Goal: Task Accomplishment & Management: Complete application form

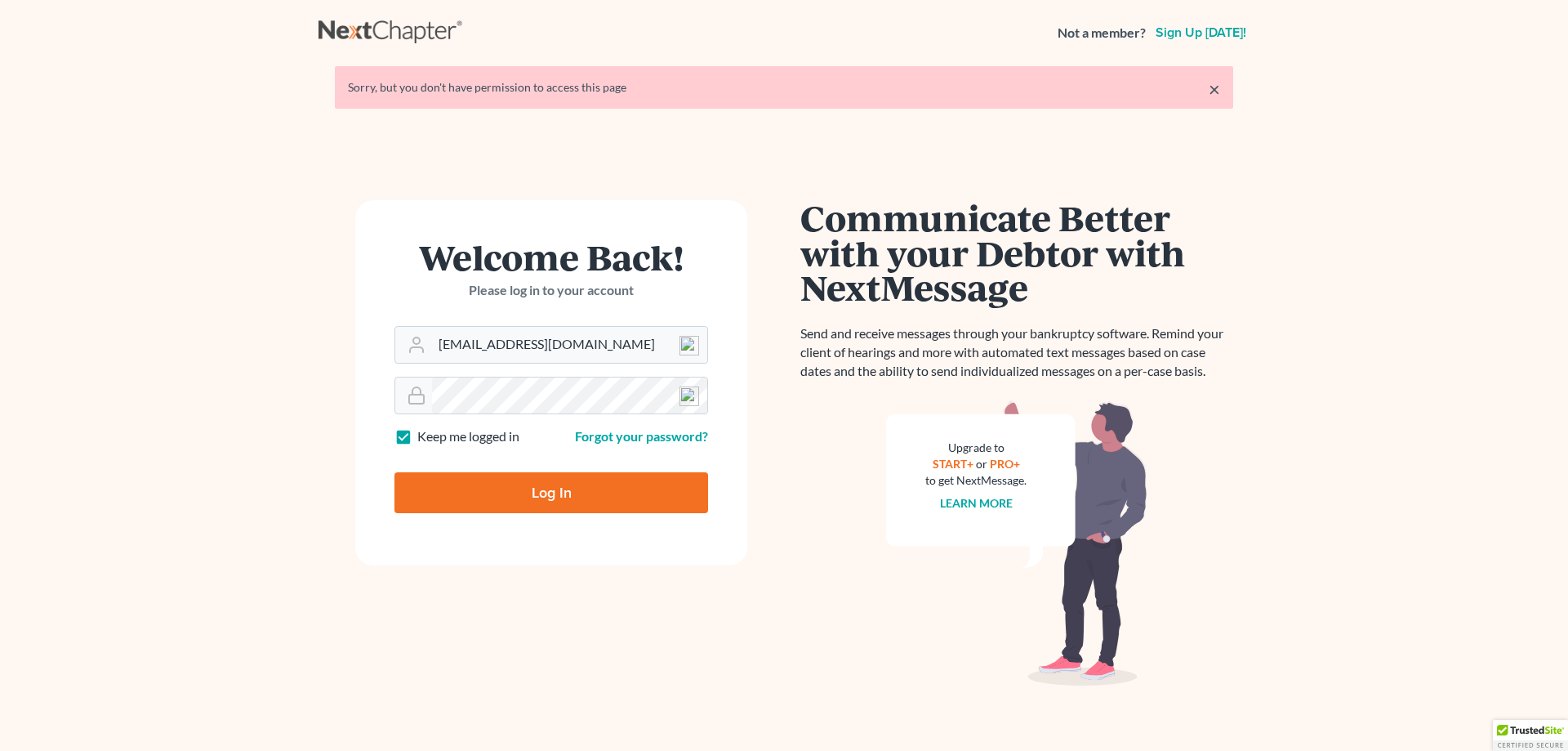
click at [544, 500] on input "Log In" at bounding box center [551, 493] width 313 height 41
type input "Thinking..."
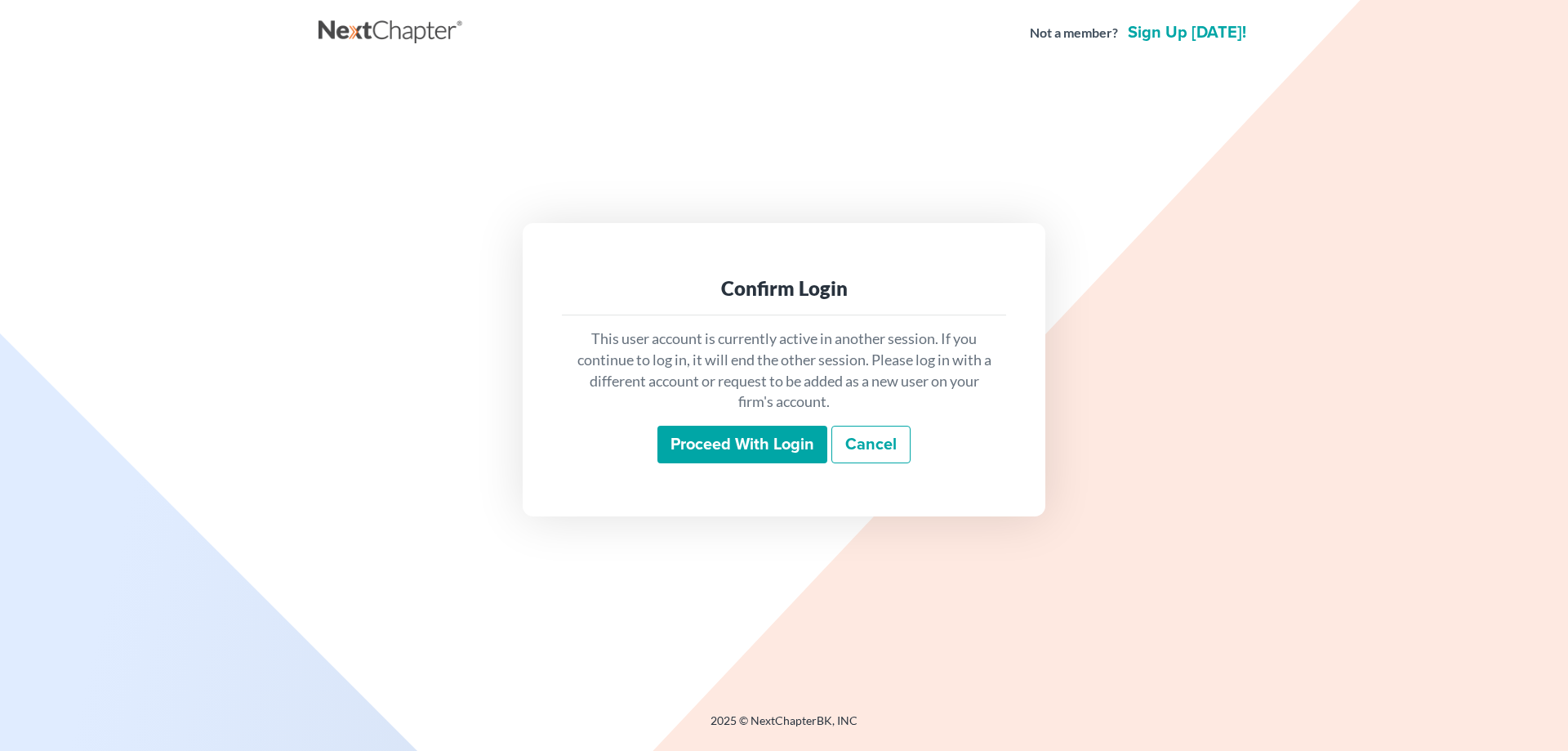
click at [719, 453] on input "Proceed with login" at bounding box center [741, 444] width 170 height 38
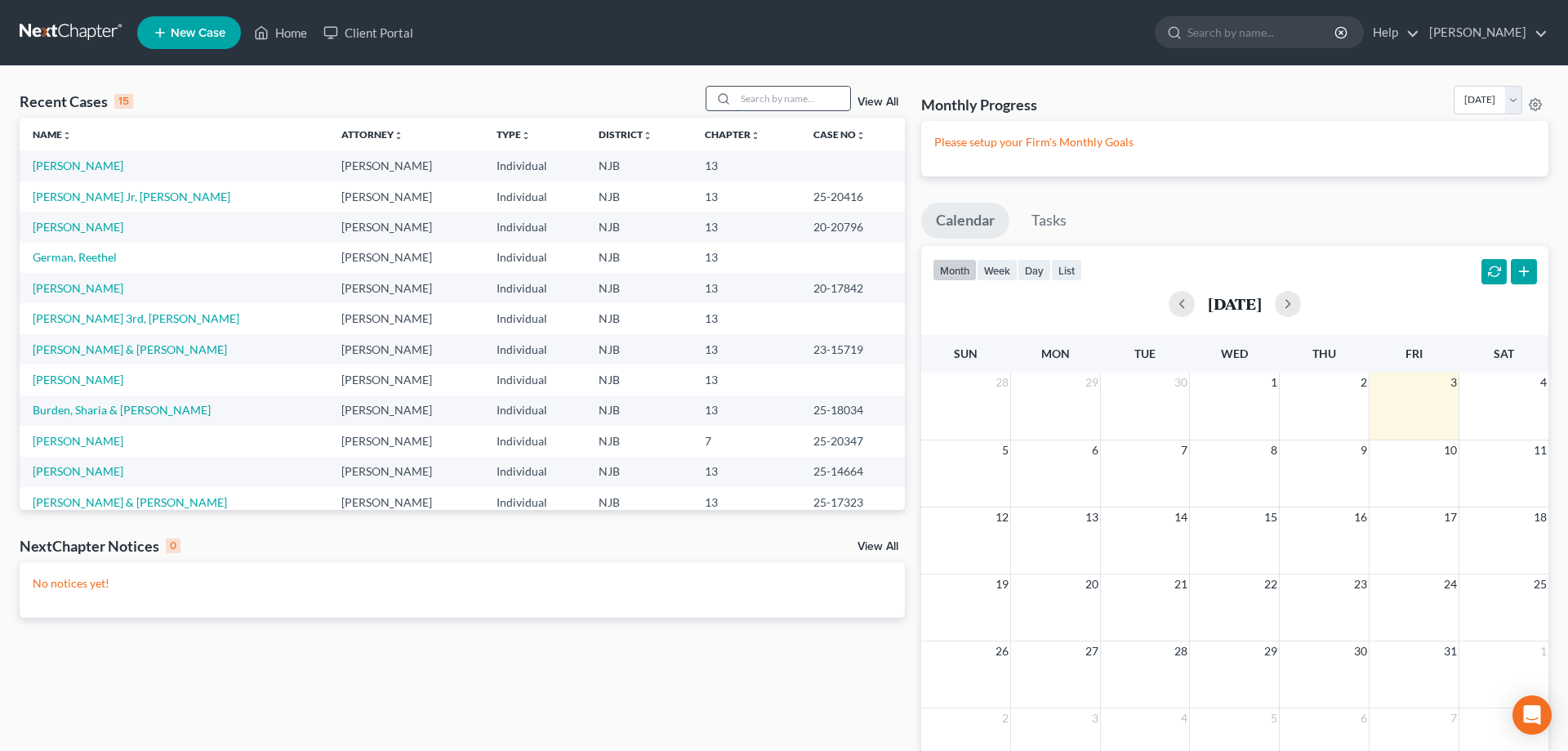
click at [754, 97] on input "search" at bounding box center [792, 99] width 115 height 23
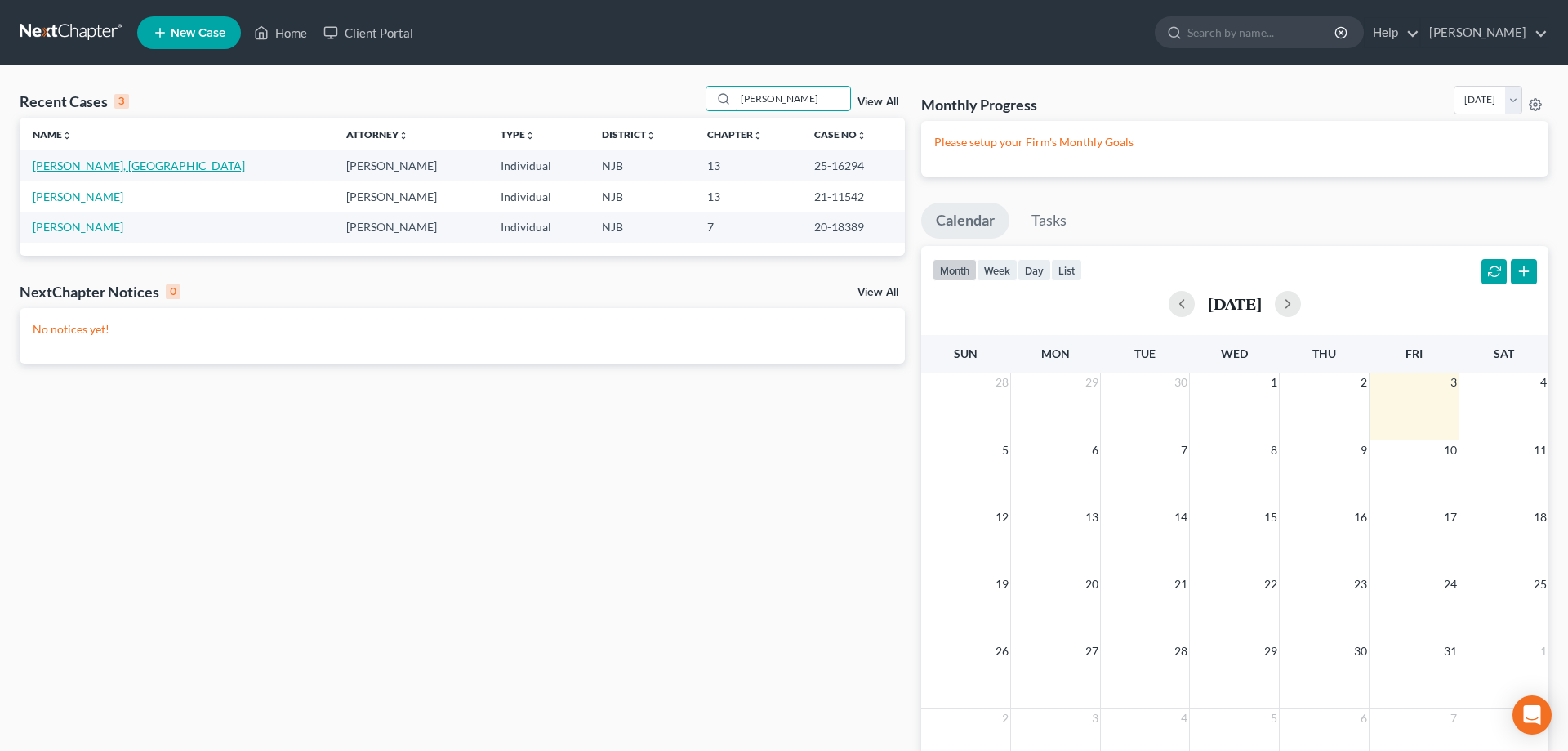
type input "[PERSON_NAME]"
click at [54, 162] on link "Jamison III, Williston" at bounding box center [139, 166] width 212 height 14
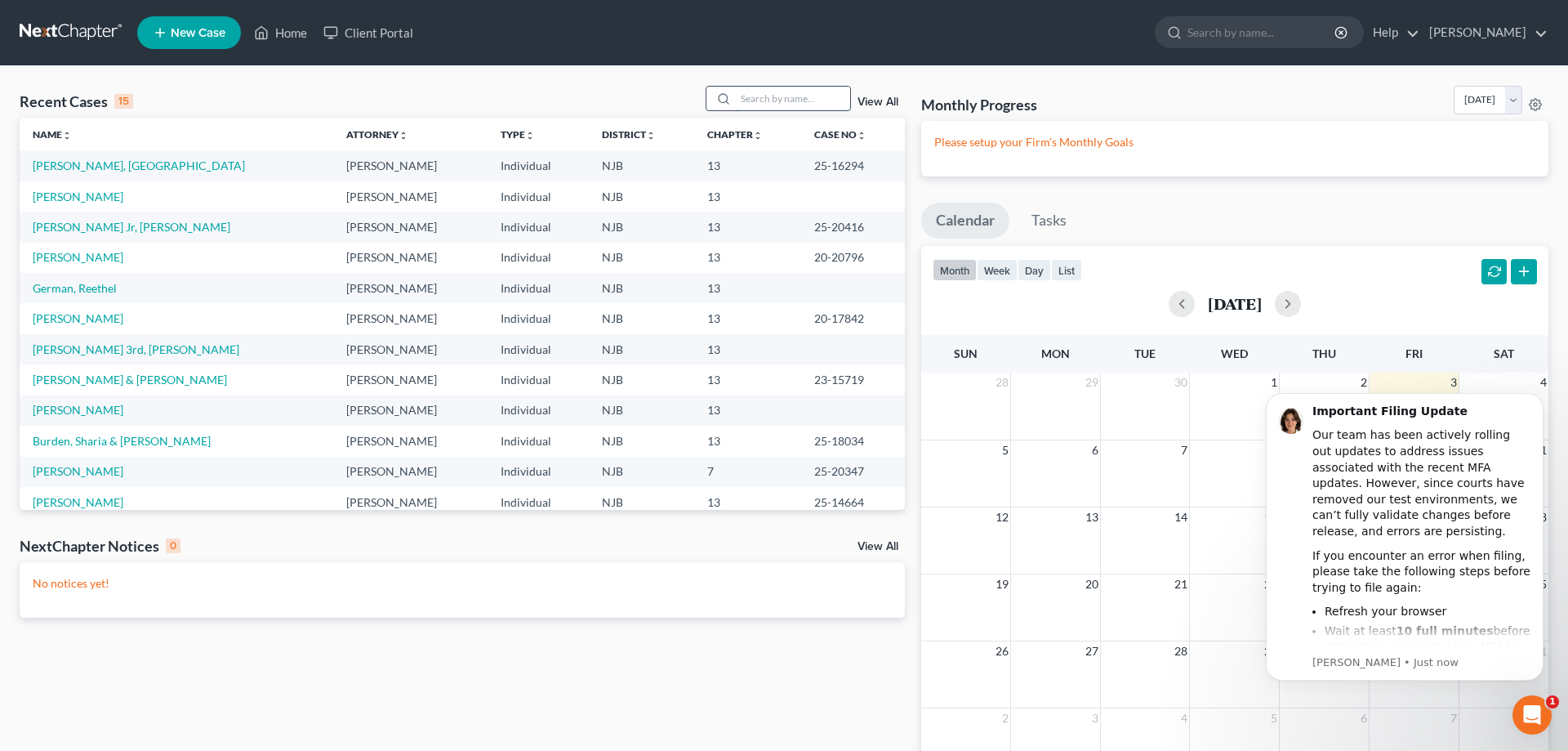
click at [753, 101] on input "search" at bounding box center [792, 99] width 115 height 23
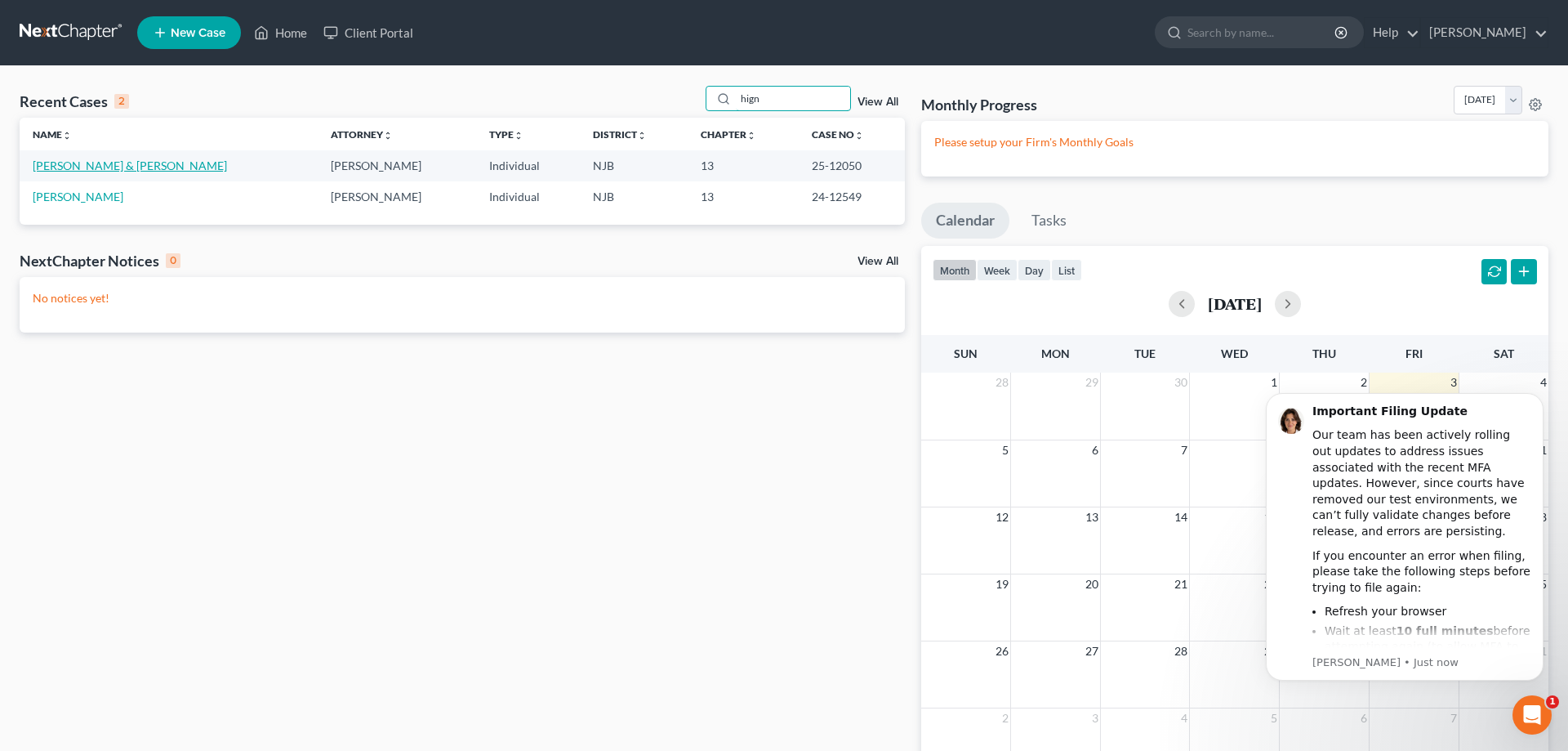
type input "hign"
click at [124, 160] on link "Hignett, Joseph & Audrey" at bounding box center [130, 166] width 195 height 14
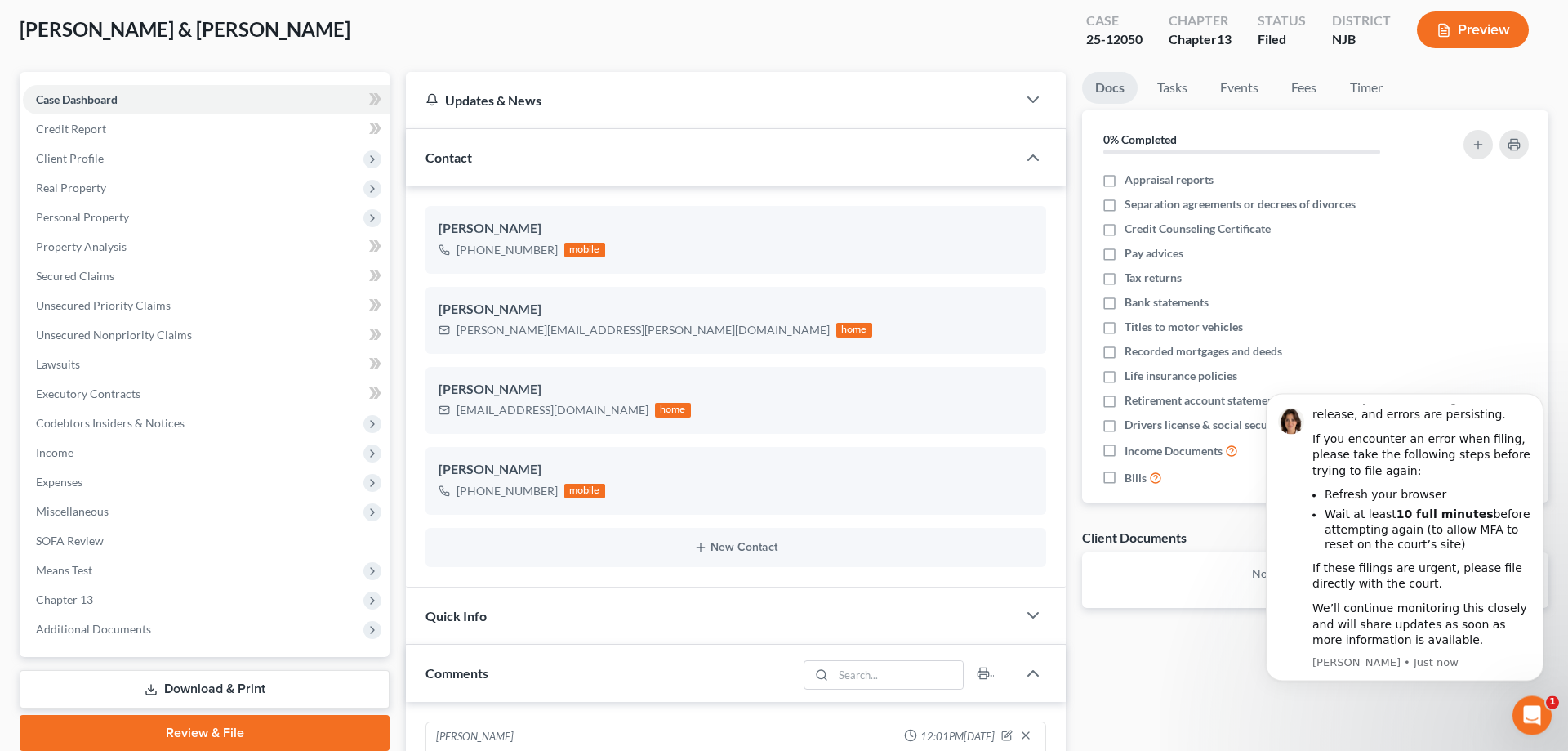
scroll to position [84, 0]
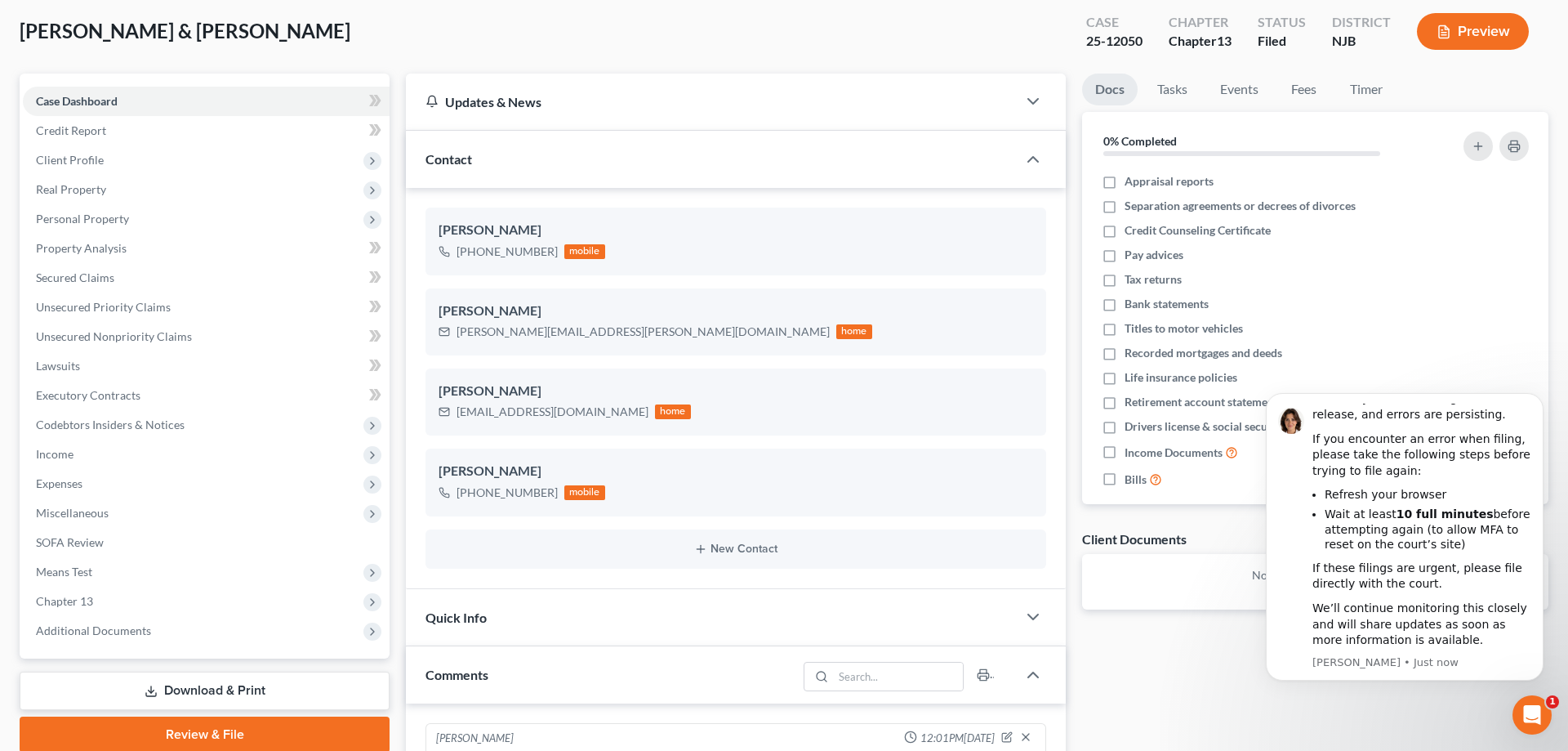
click at [1209, 692] on div "Docs Tasks Events Fees Timer 0% Completed Nothing here yet! Appraisal reports S…" at bounding box center [1315, 590] width 482 height 1034
click at [1281, 379] on html "Important Filing Update Our team has been actively rolling out updates to addre…" at bounding box center [1404, 376] width 327 height 7
click at [1525, 716] on icon "Open Intercom Messenger" at bounding box center [1530, 713] width 12 height 13
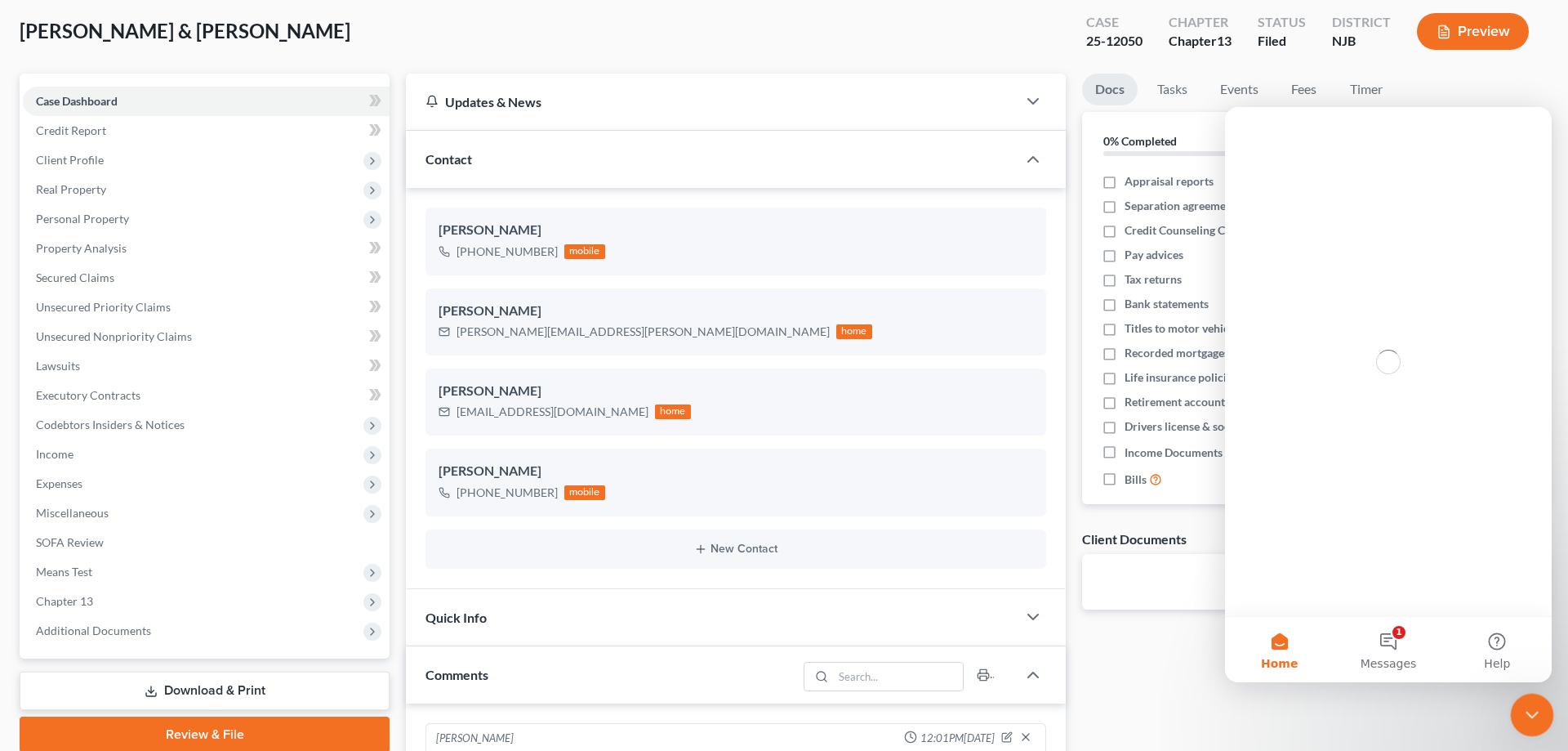
scroll to position [0, 0]
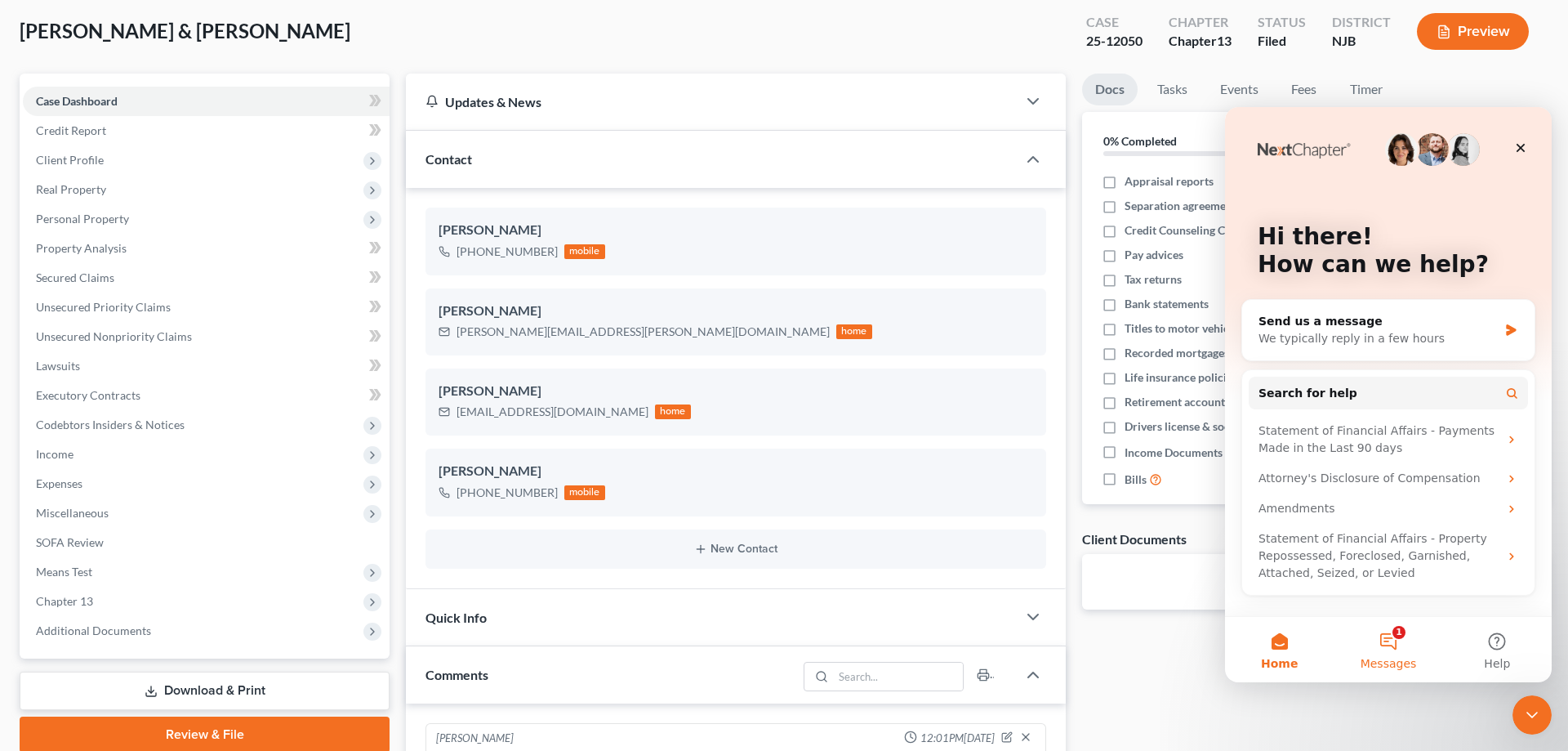
click at [1387, 647] on button "1 Messages" at bounding box center [1387, 650] width 109 height 65
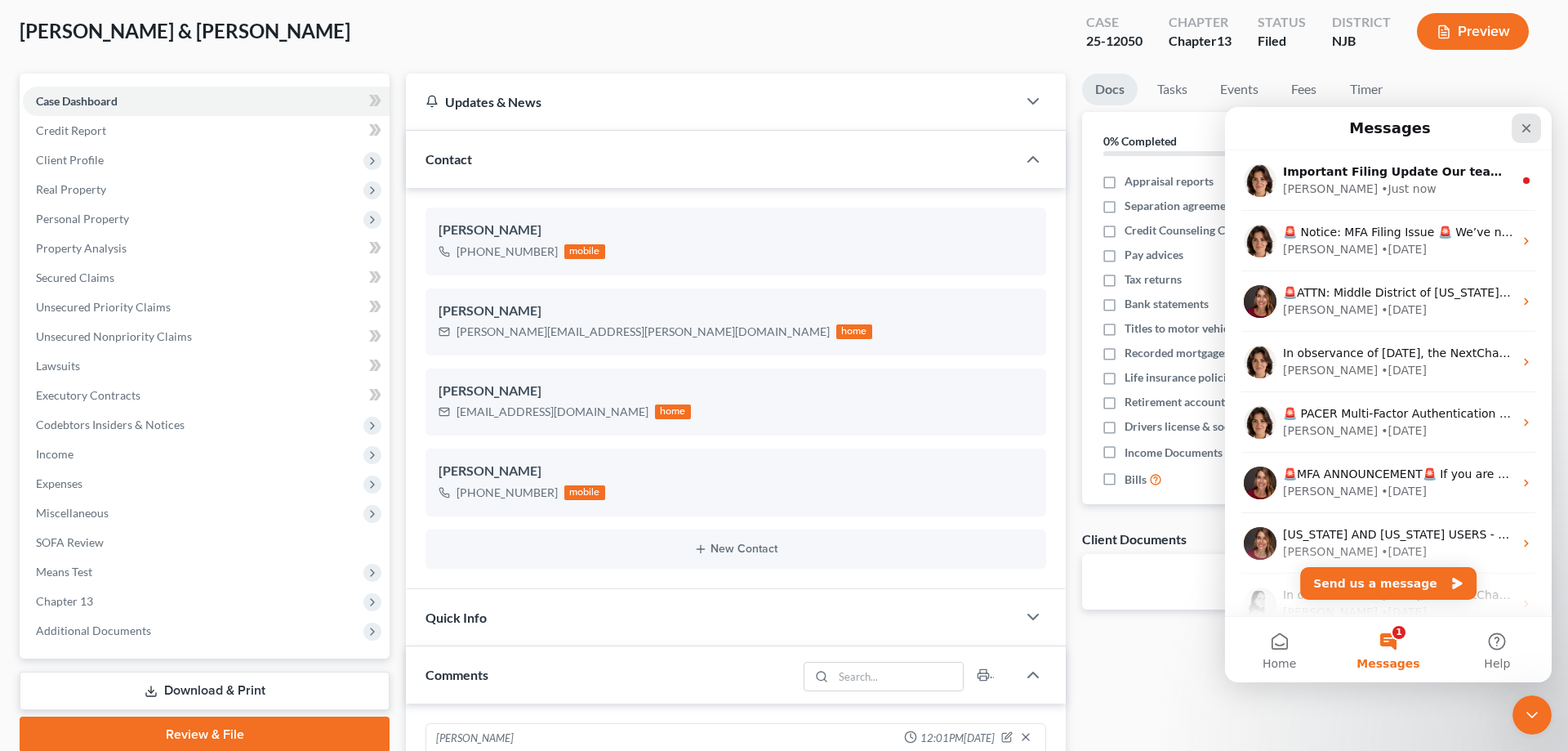
click at [1526, 126] on icon "Close" at bounding box center [1526, 129] width 13 height 13
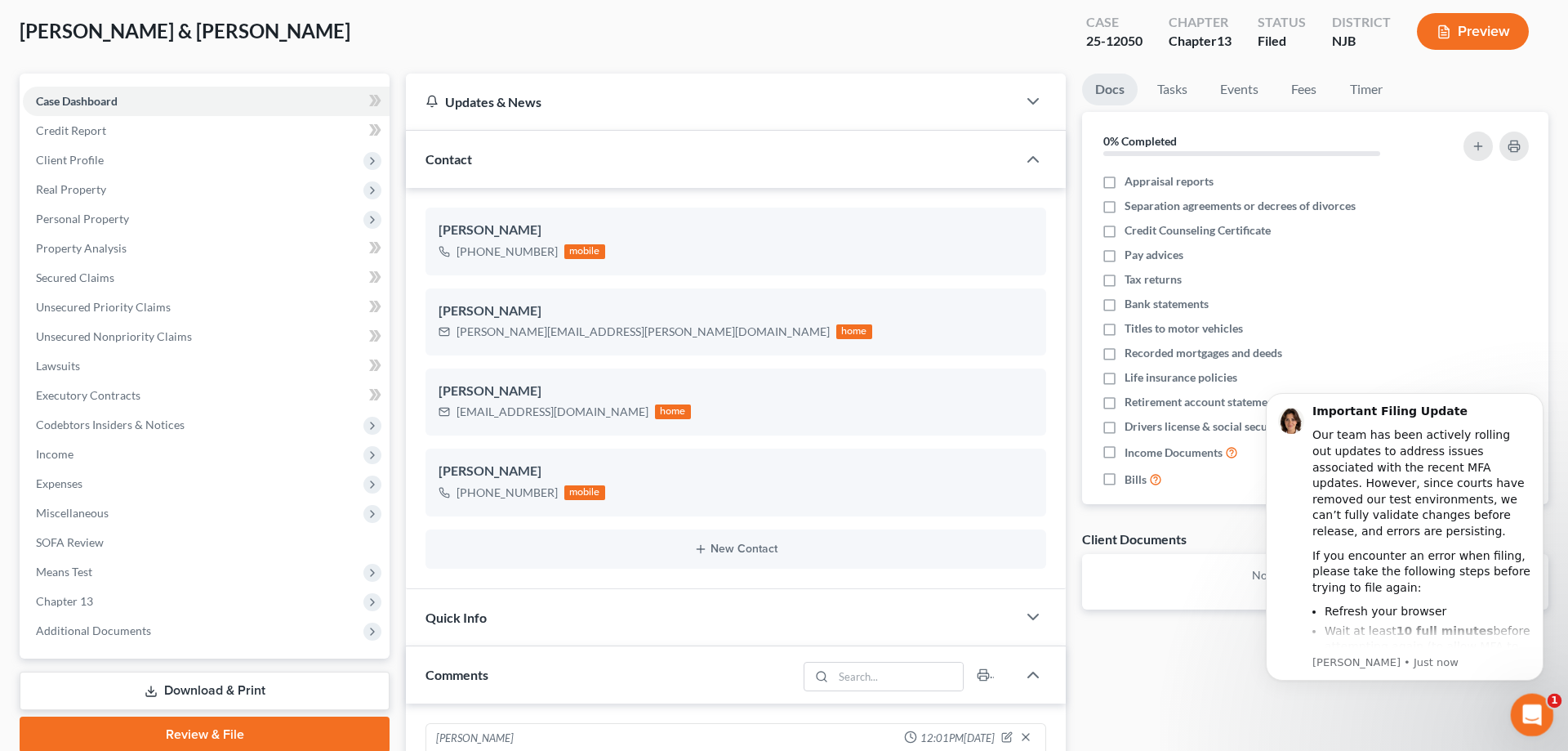
click at [1527, 718] on icon "Open Intercom Messenger" at bounding box center [1530, 713] width 27 height 27
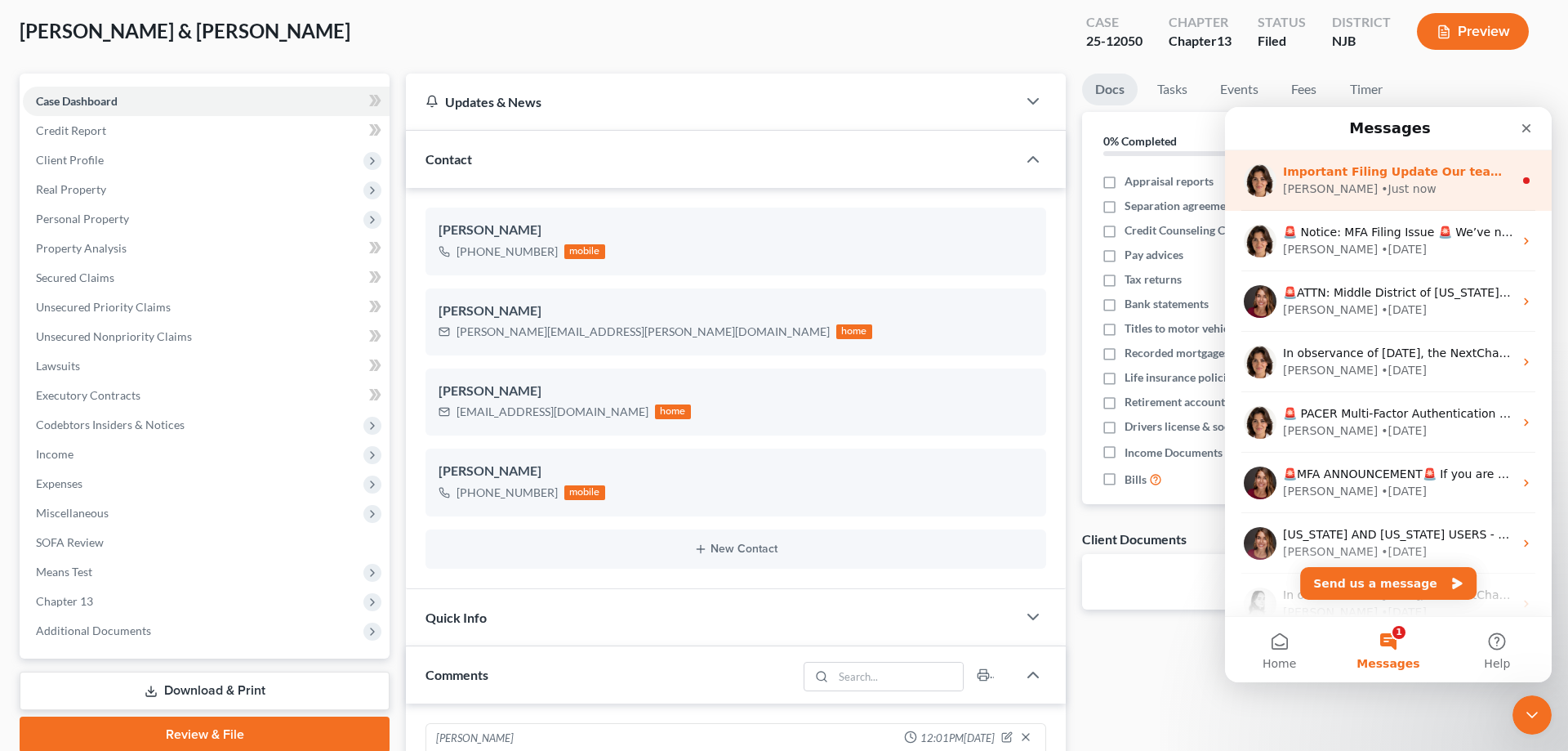
click at [1311, 186] on div "Emma" at bounding box center [1330, 189] width 94 height 18
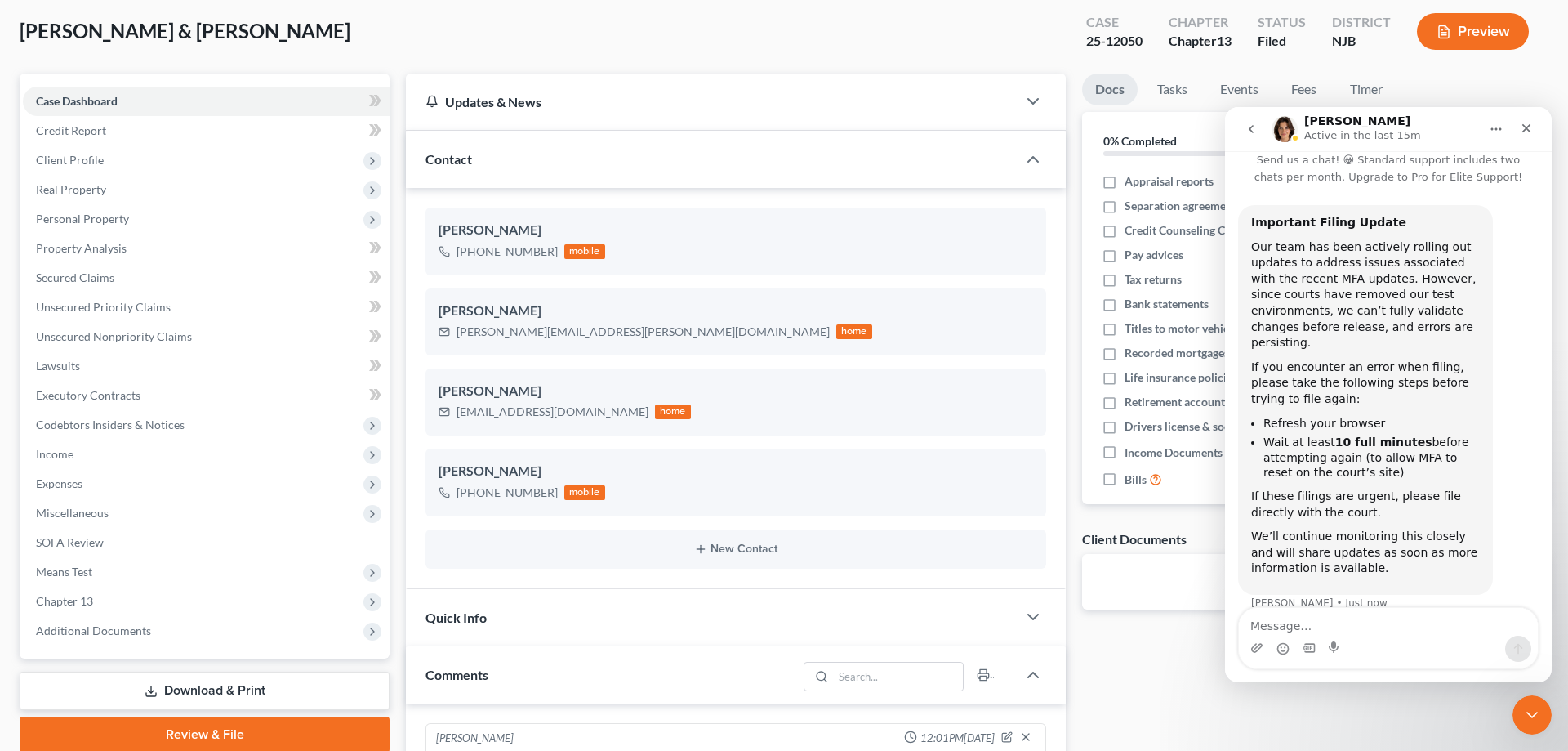
scroll to position [37, 0]
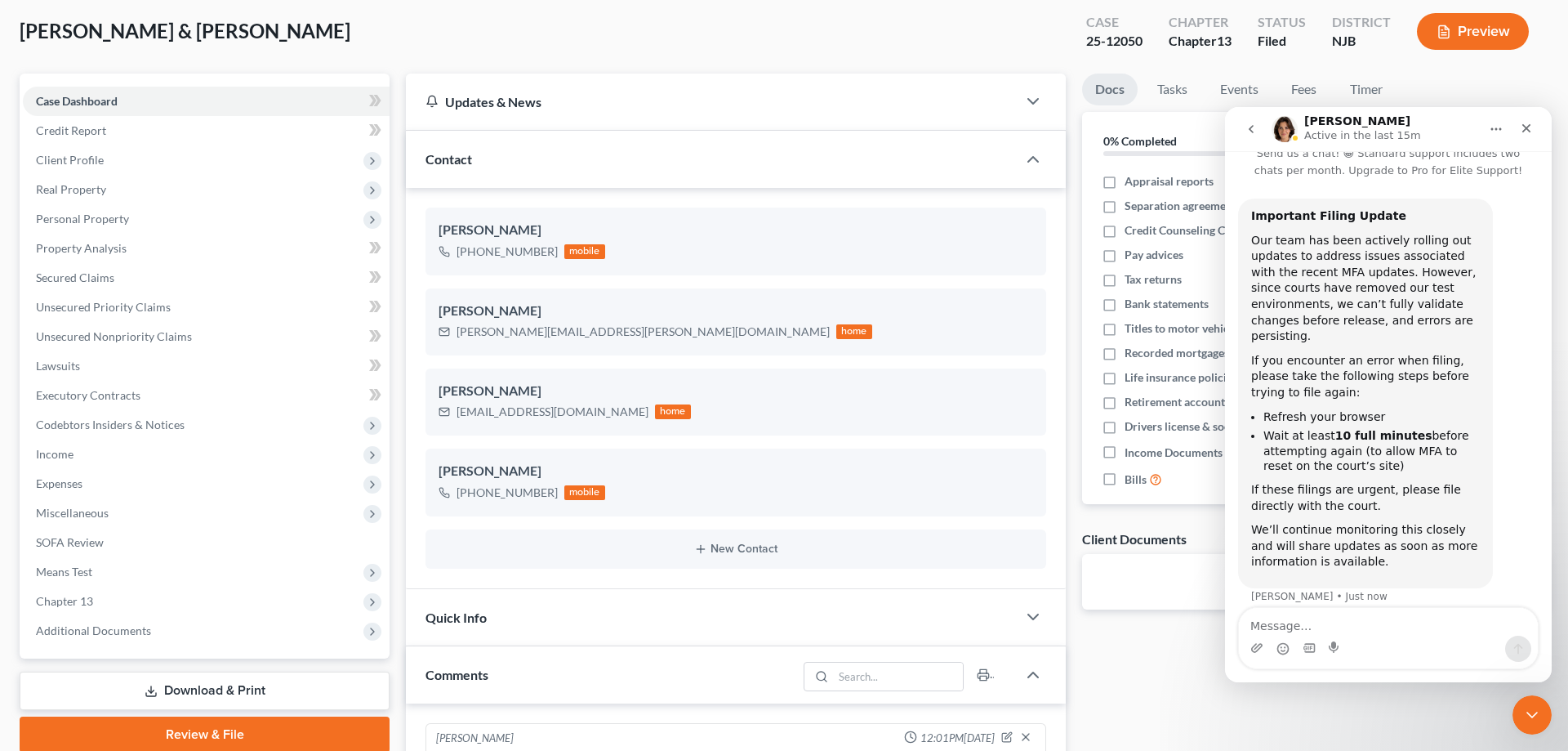
click at [1418, 713] on div "Docs Tasks Events Fees Timer 0% Completed Nothing here yet! Appraisal reports S…" at bounding box center [1315, 590] width 482 height 1034
click at [1522, 124] on icon "Close" at bounding box center [1526, 129] width 13 height 13
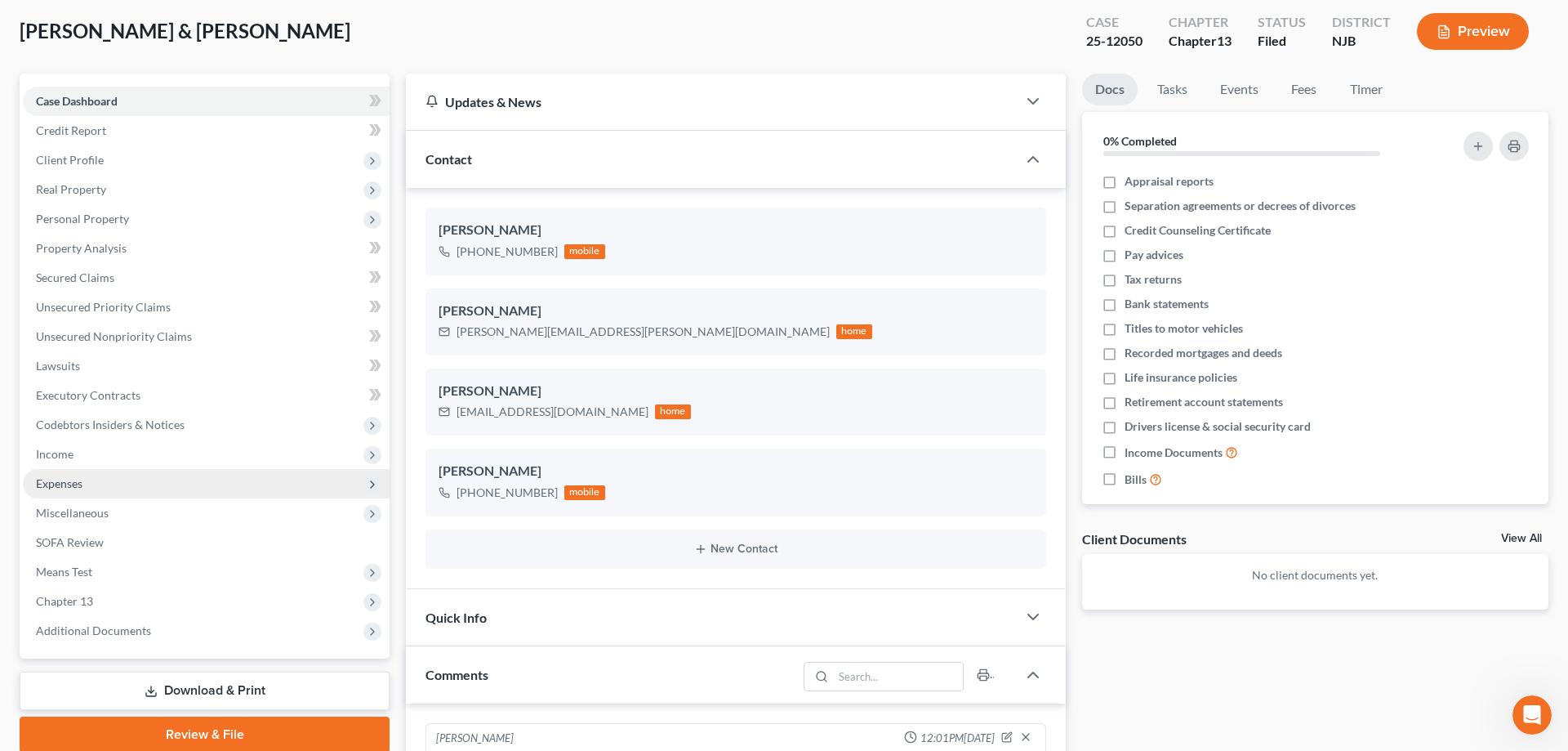
click at [65, 482] on span "Expenses" at bounding box center [59, 483] width 47 height 14
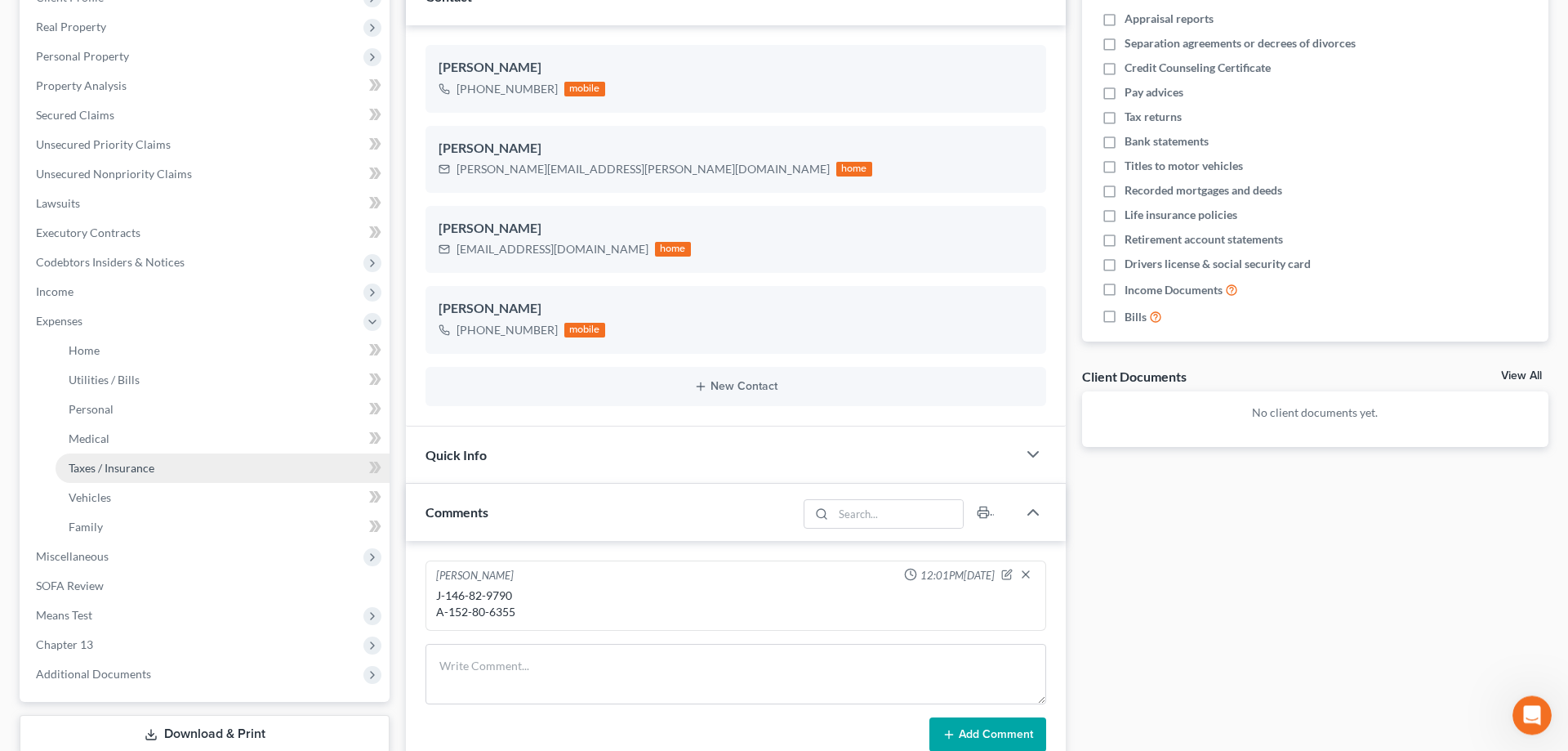
scroll to position [416, 0]
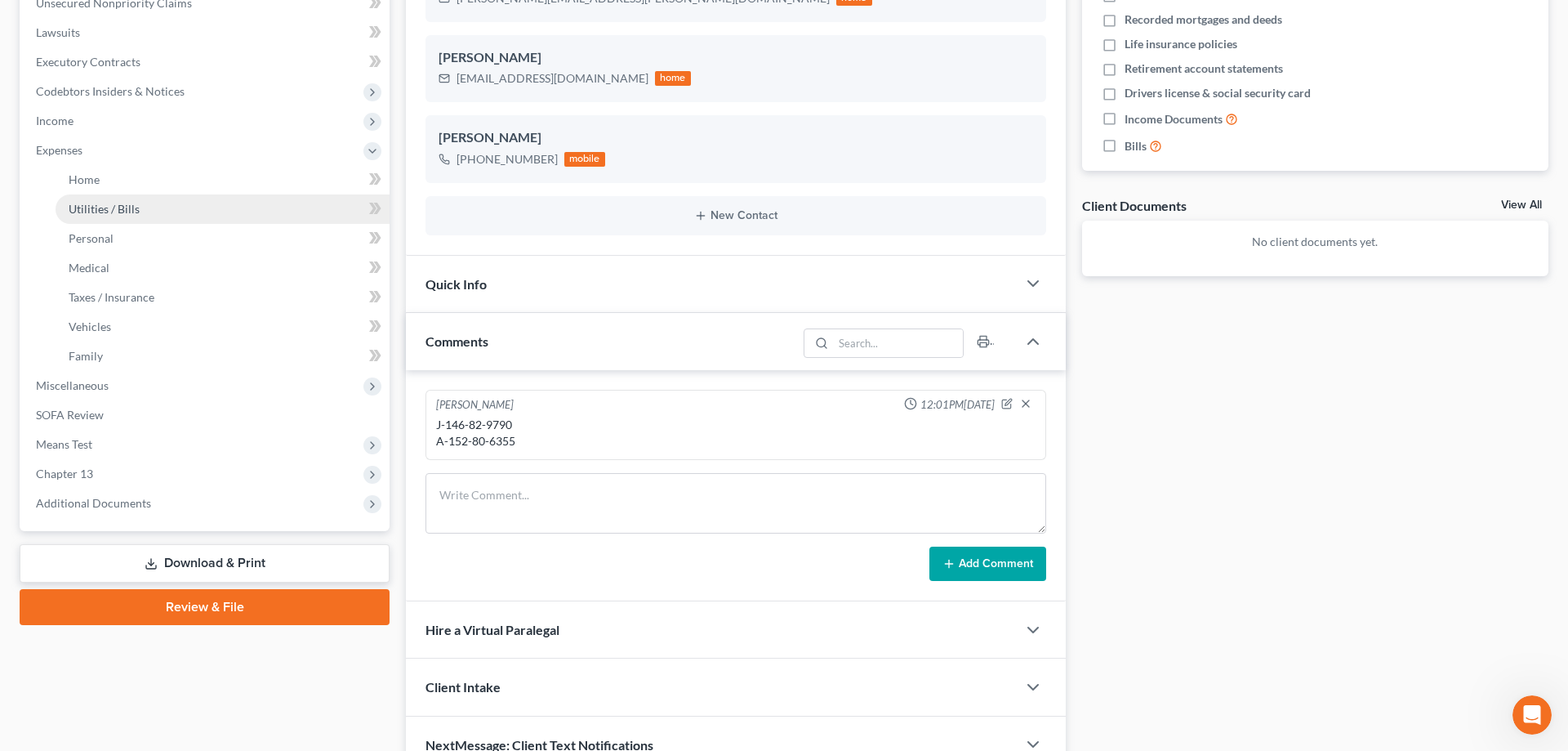
click at [99, 208] on span "Utilities / Bills" at bounding box center [104, 208] width 71 height 14
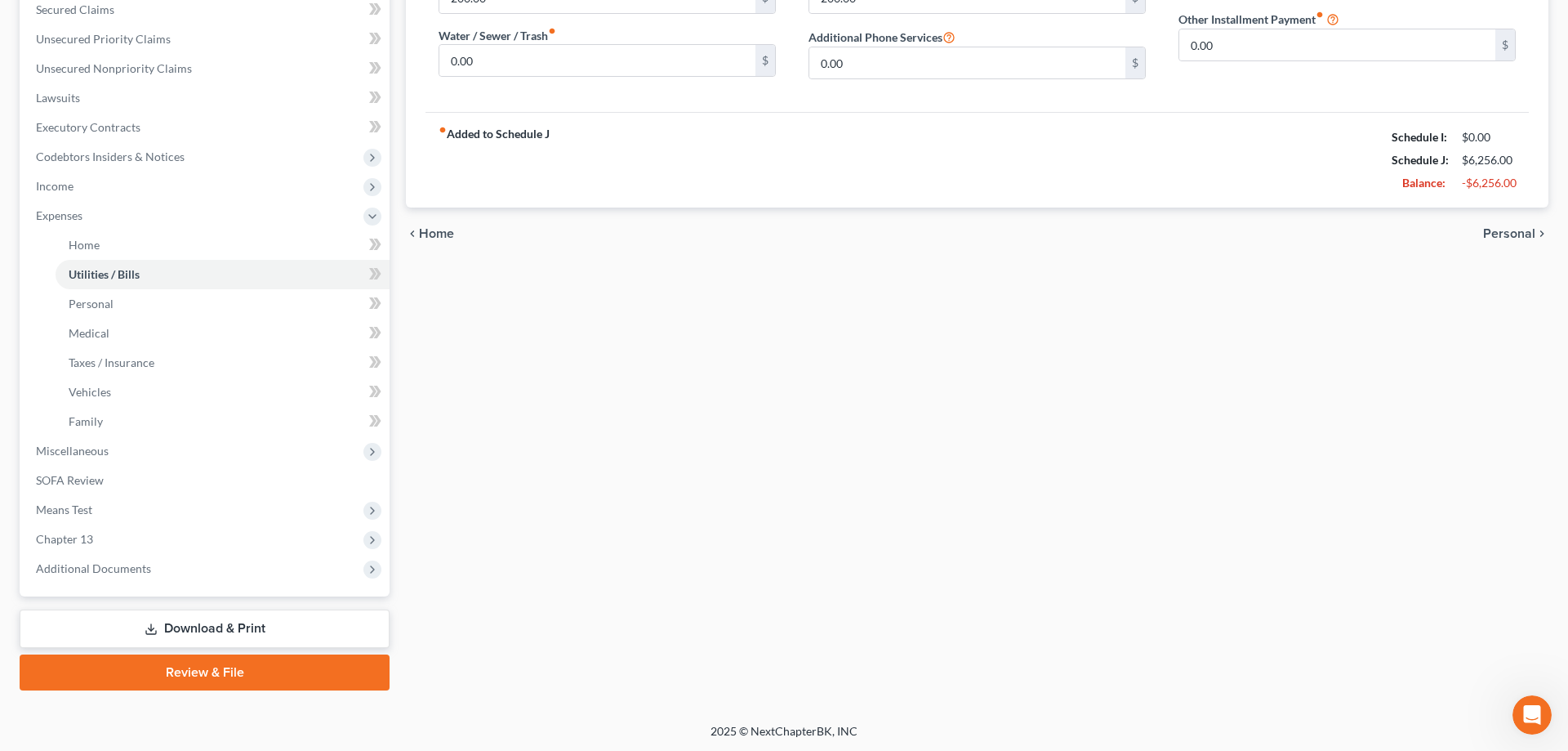
scroll to position [18, 0]
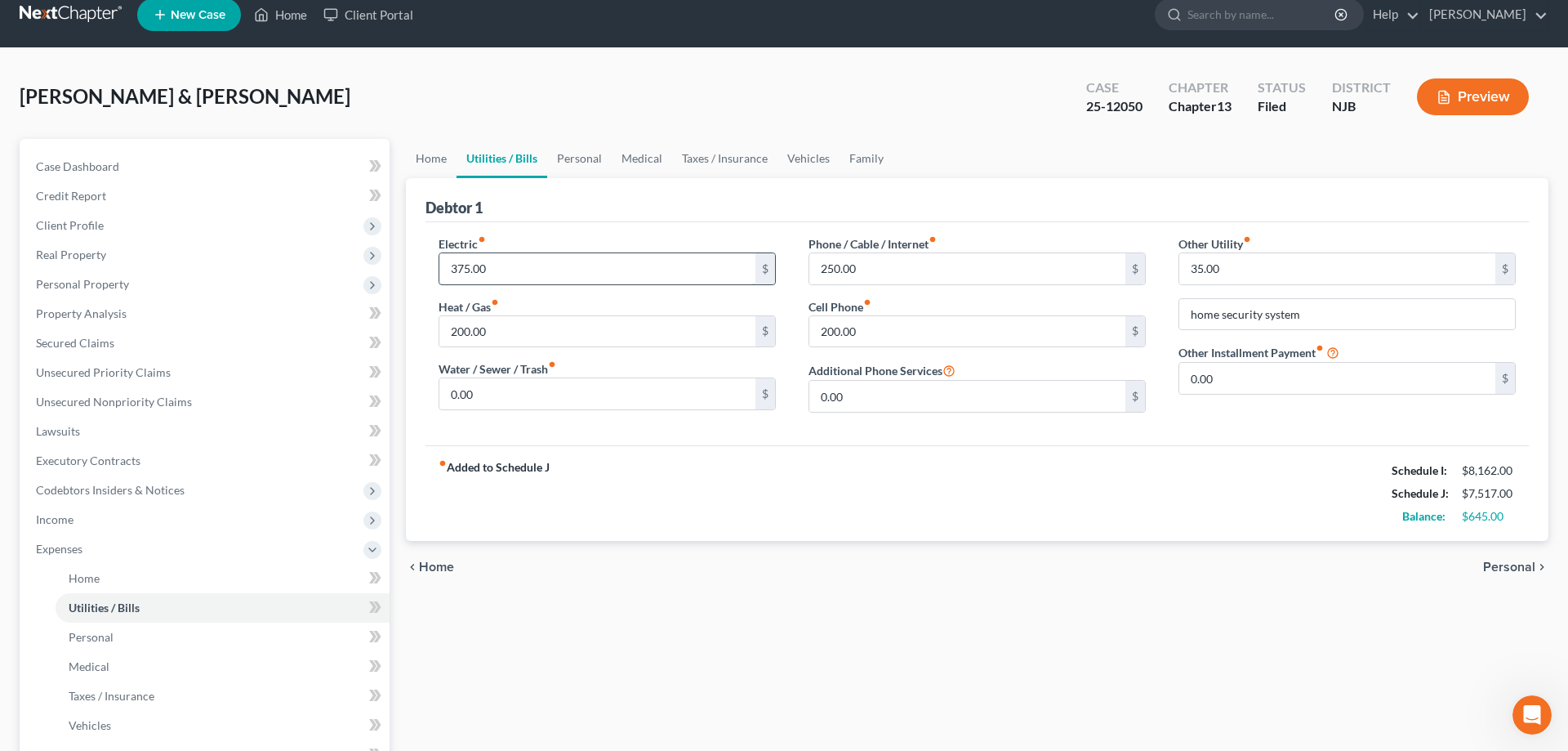
click at [464, 263] on input "375.00" at bounding box center [598, 268] width 316 height 31
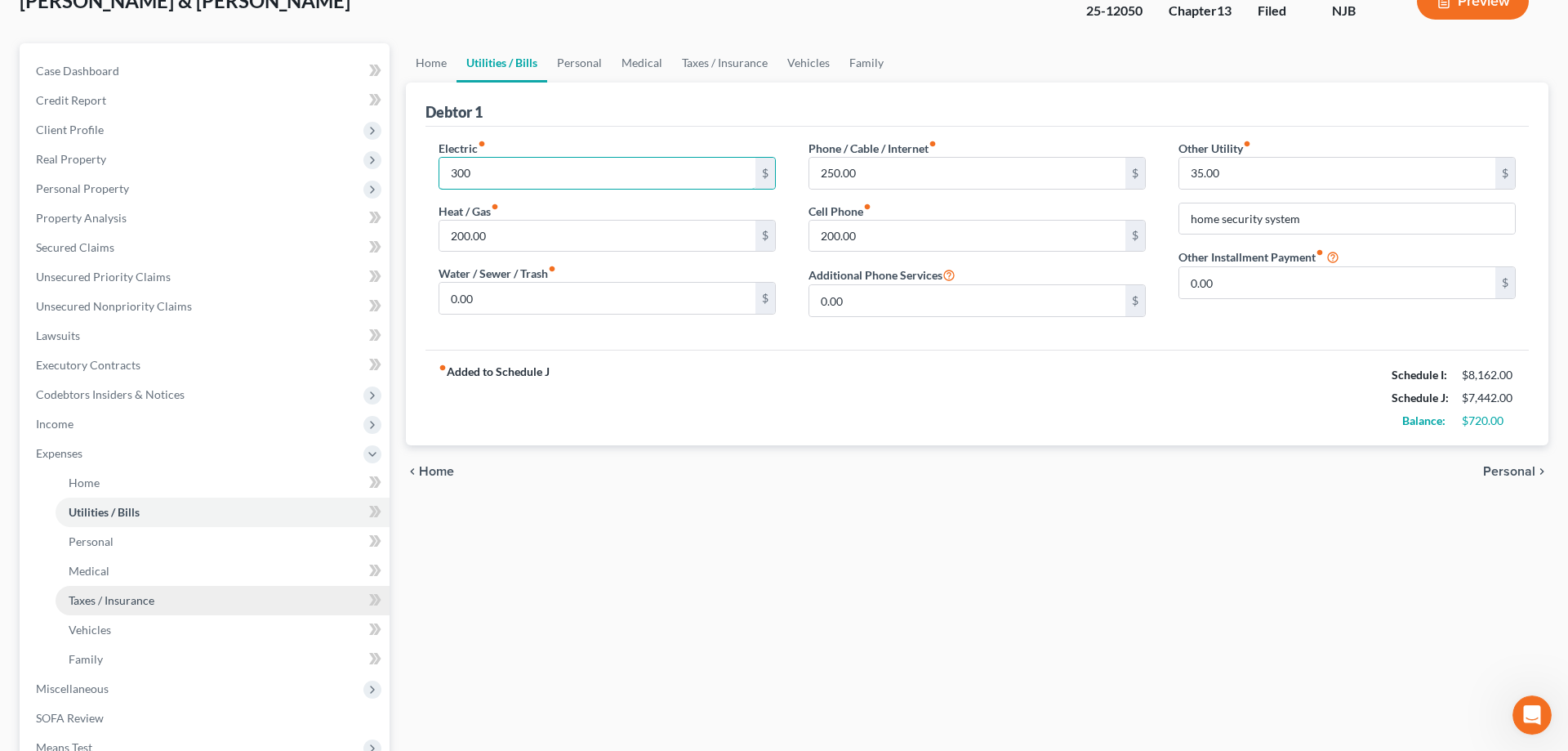
scroll to position [185, 0]
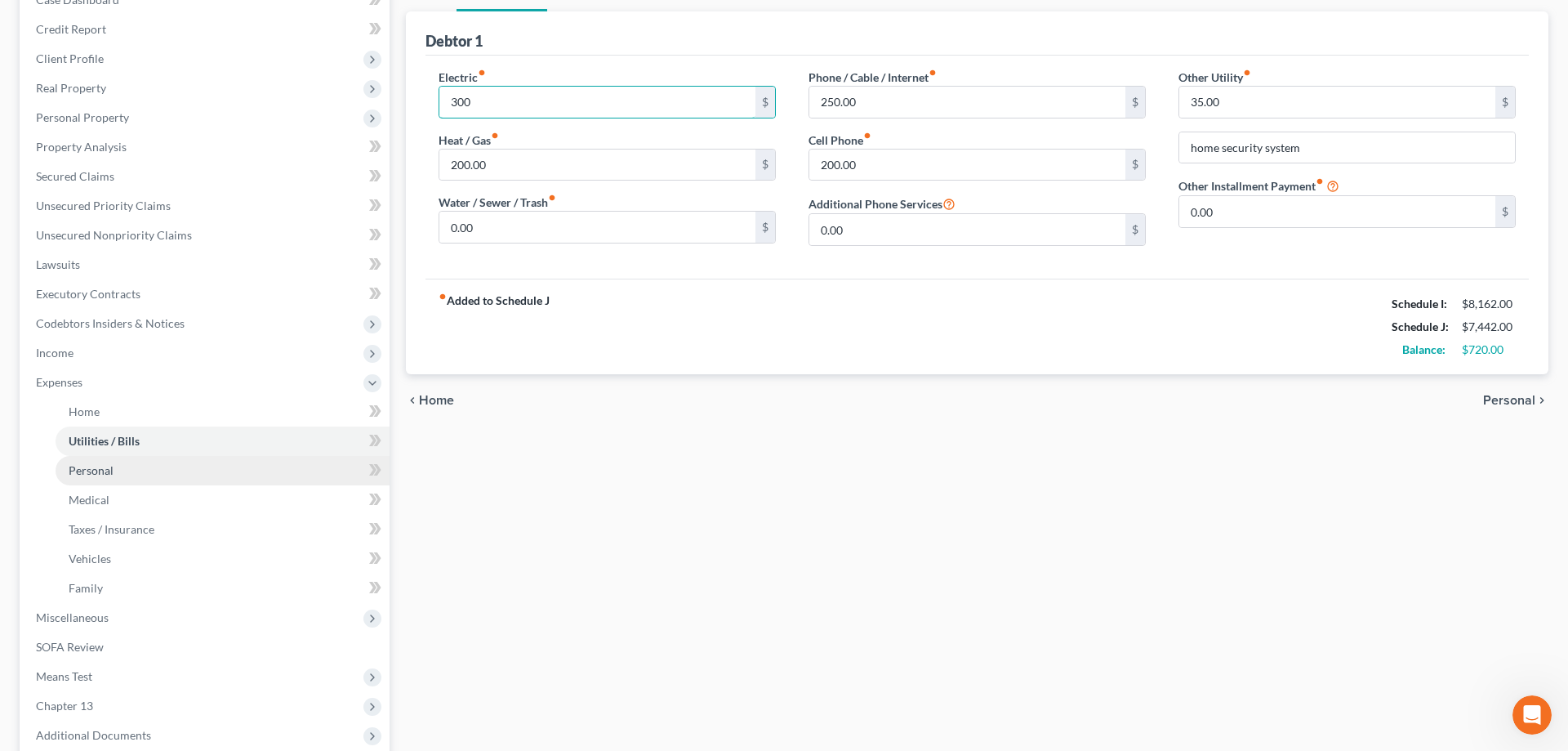
type input "300"
click at [97, 469] on span "Personal" at bounding box center [91, 470] width 45 height 14
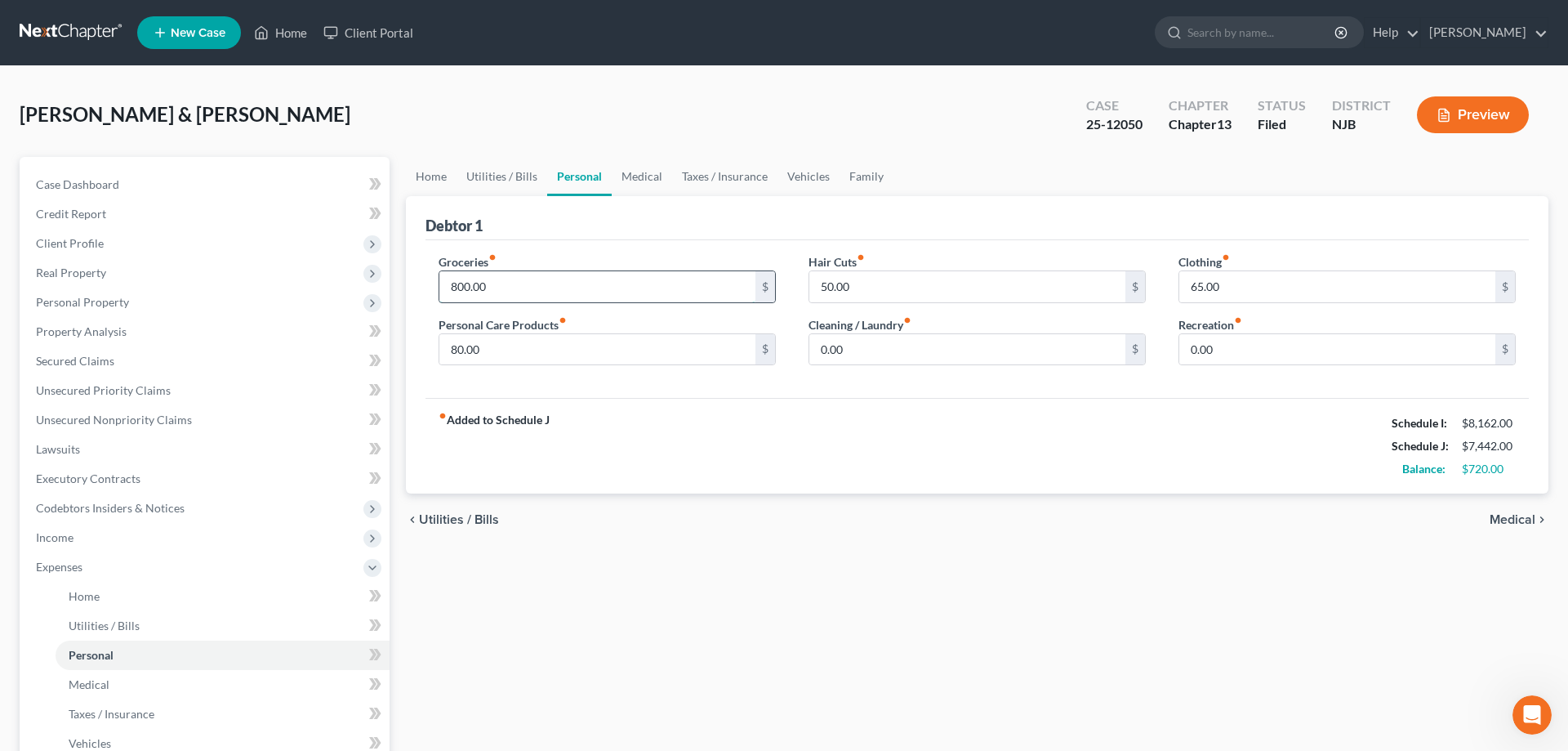
click at [456, 281] on input "800.00" at bounding box center [598, 286] width 316 height 31
type input "700"
click at [1198, 288] on input "65.00" at bounding box center [1337, 286] width 316 height 31
type input "25"
click at [461, 290] on input "700" at bounding box center [598, 286] width 316 height 31
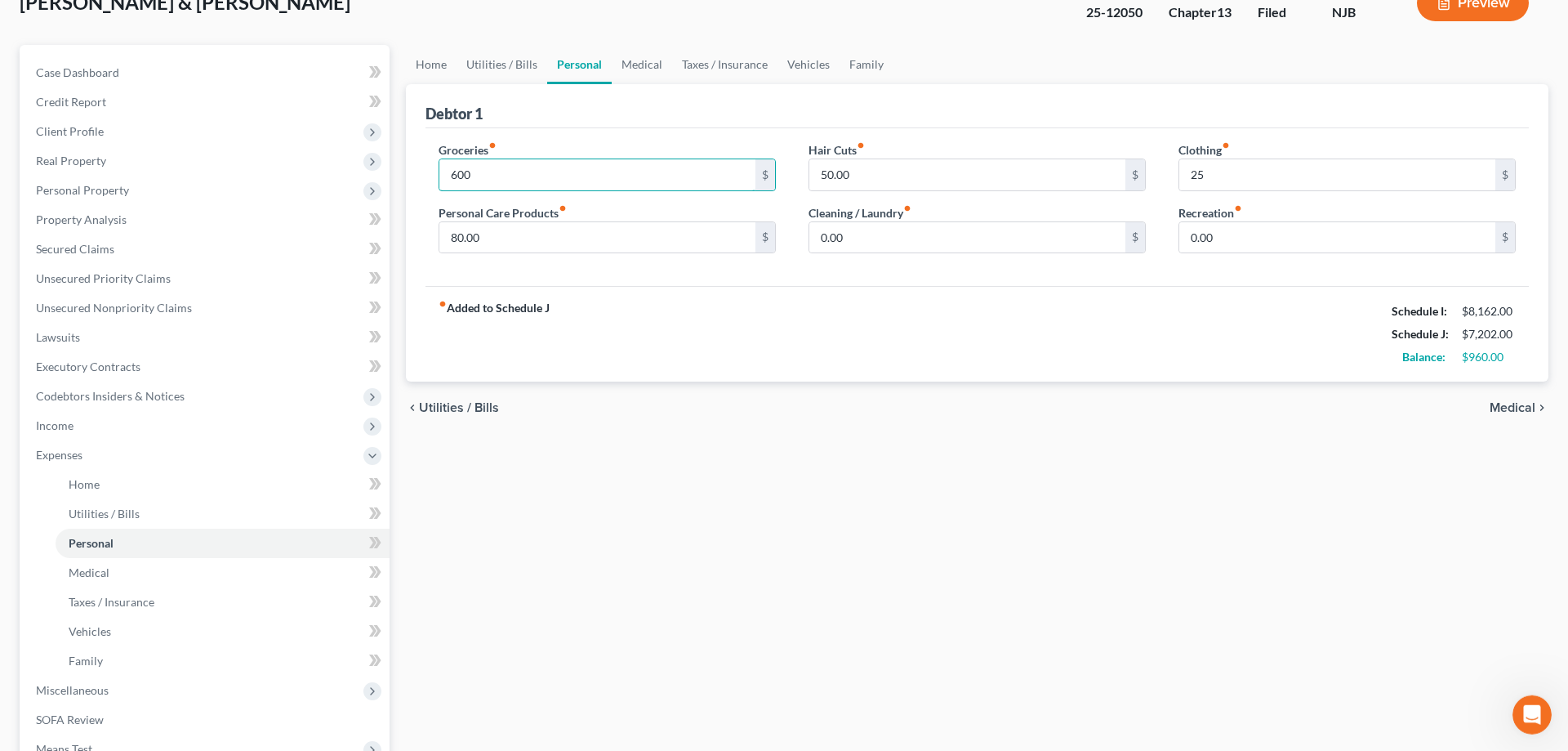
scroll to position [334, 0]
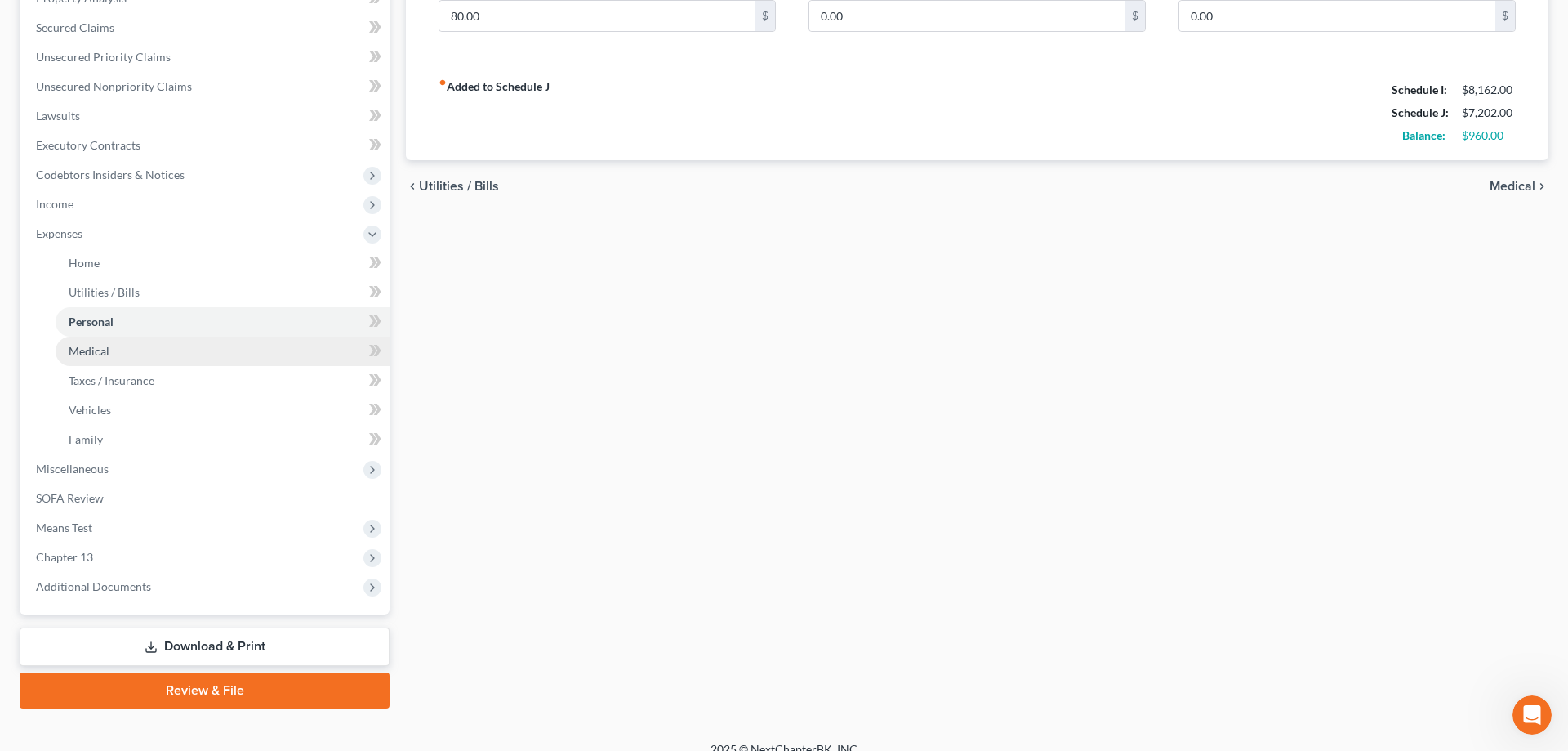
type input "600"
click at [99, 350] on span "Medical" at bounding box center [89, 350] width 41 height 14
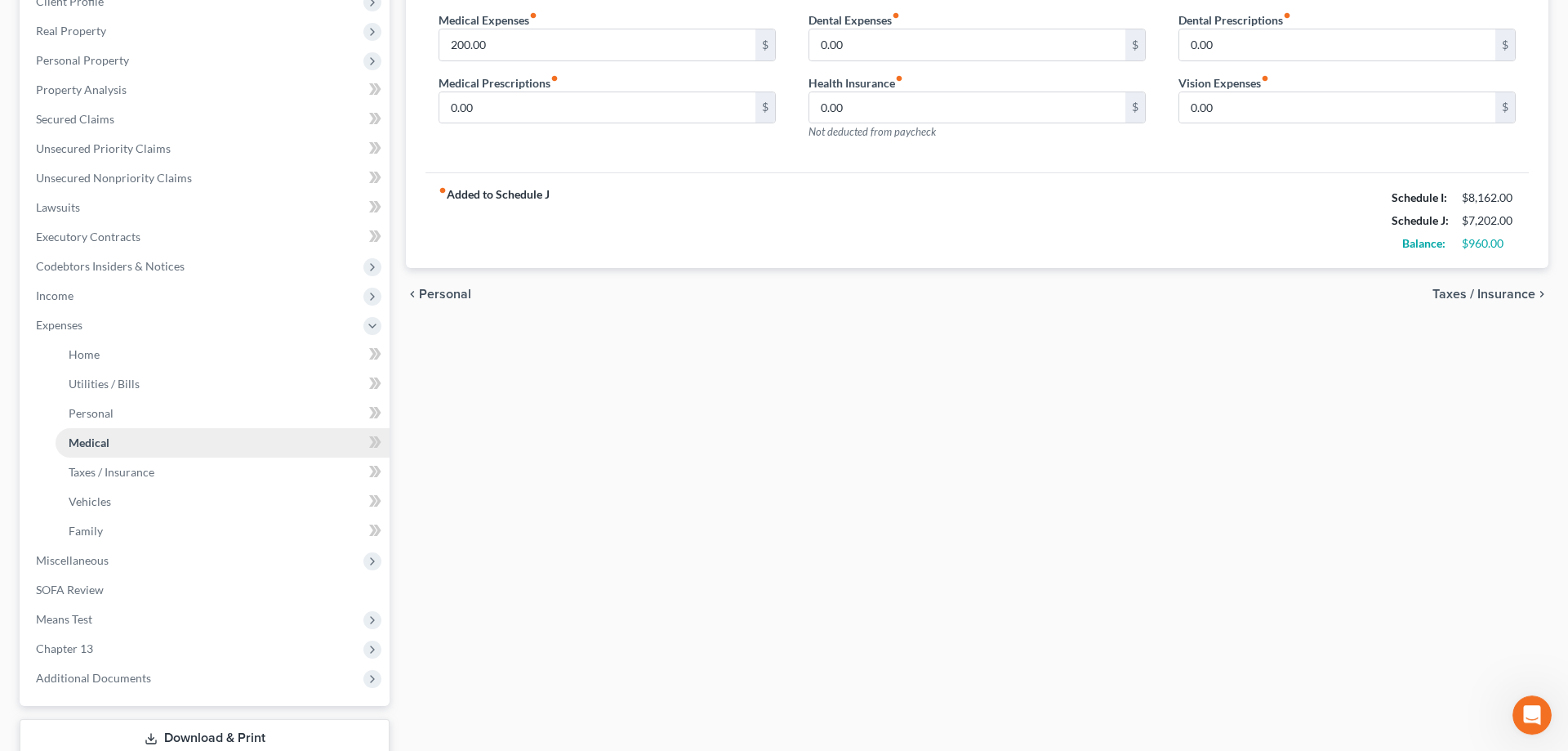
scroll to position [250, 0]
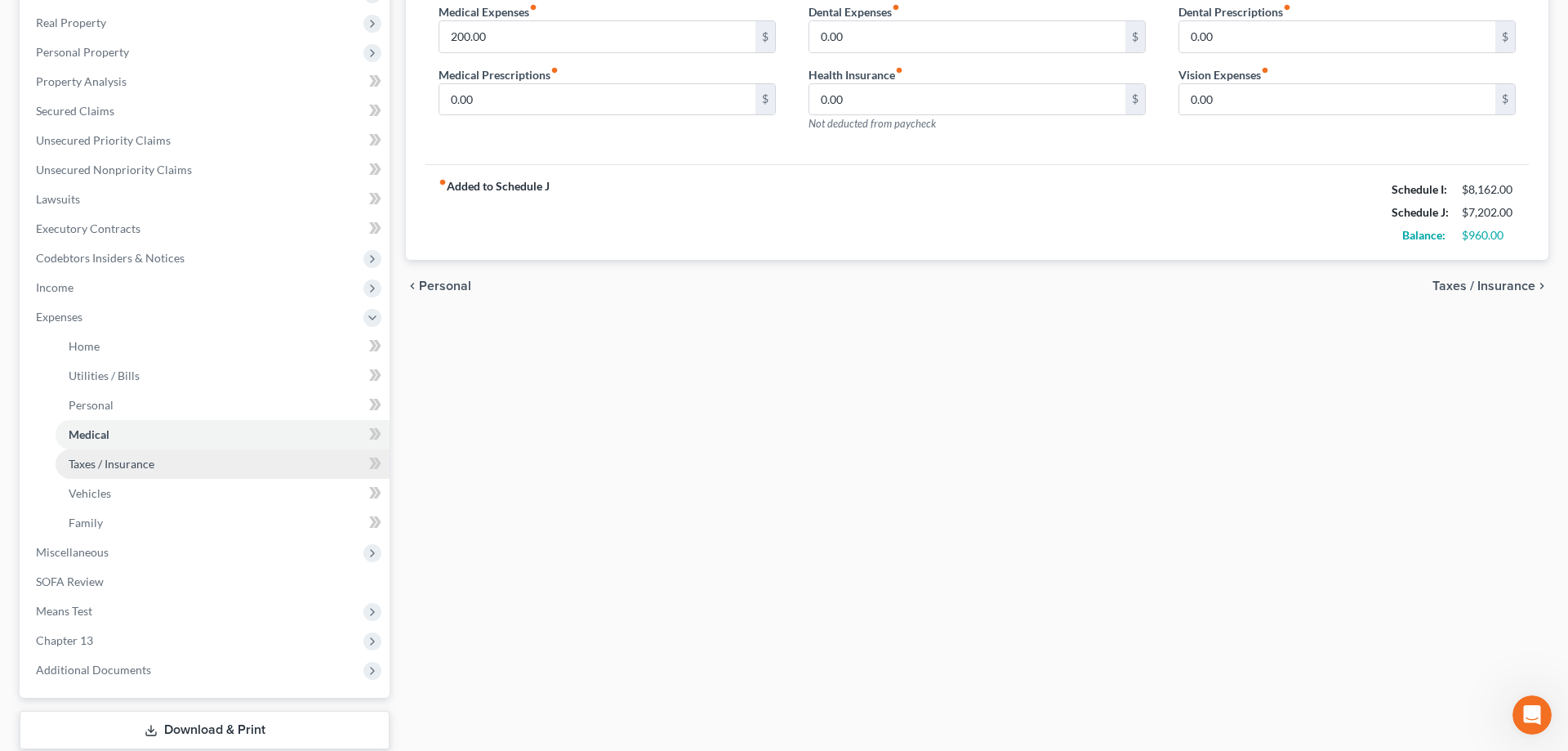
click at [116, 471] on link "Taxes / Insurance" at bounding box center [222, 463] width 334 height 29
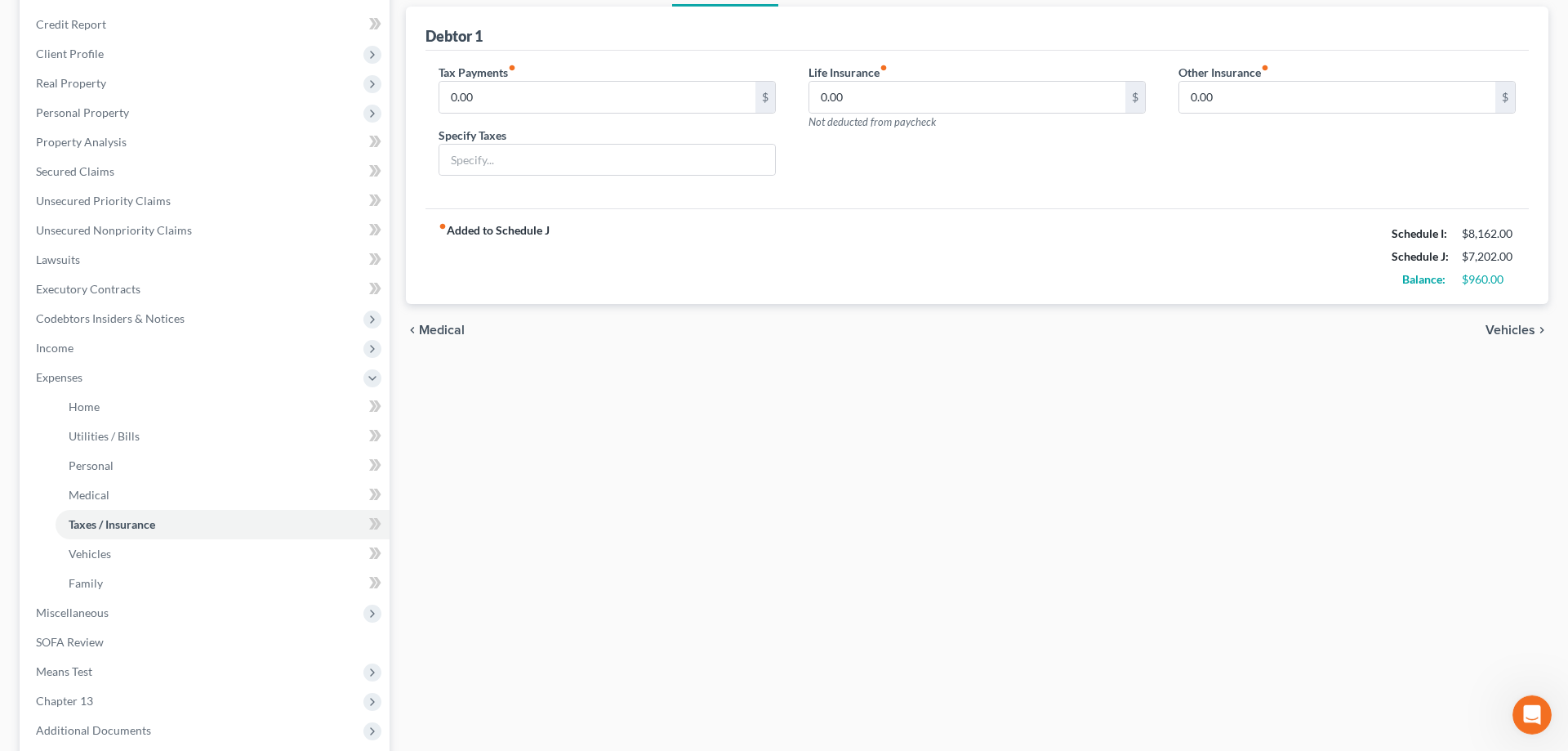
scroll to position [351, 0]
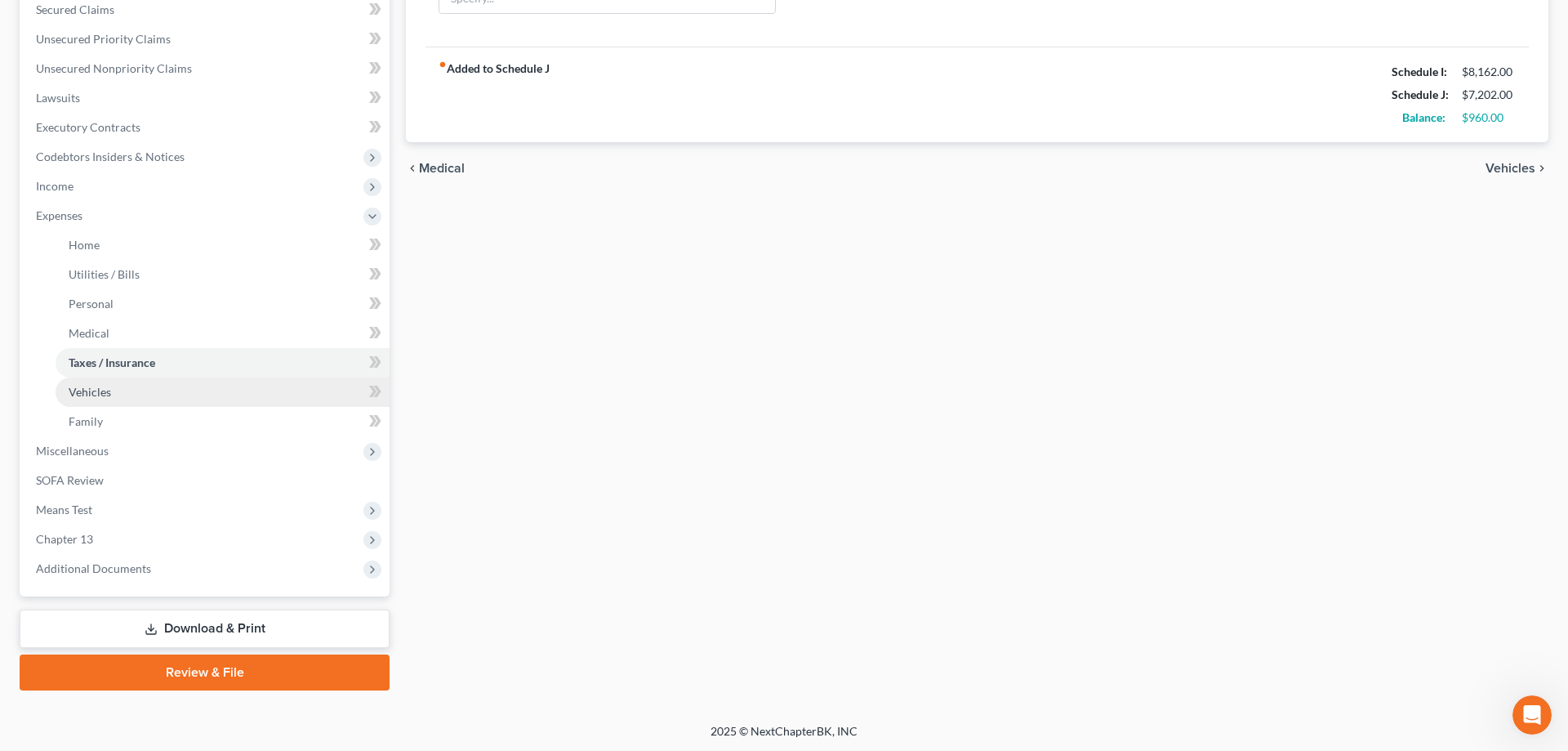
click at [85, 393] on span "Vehicles" at bounding box center [89, 391] width 43 height 14
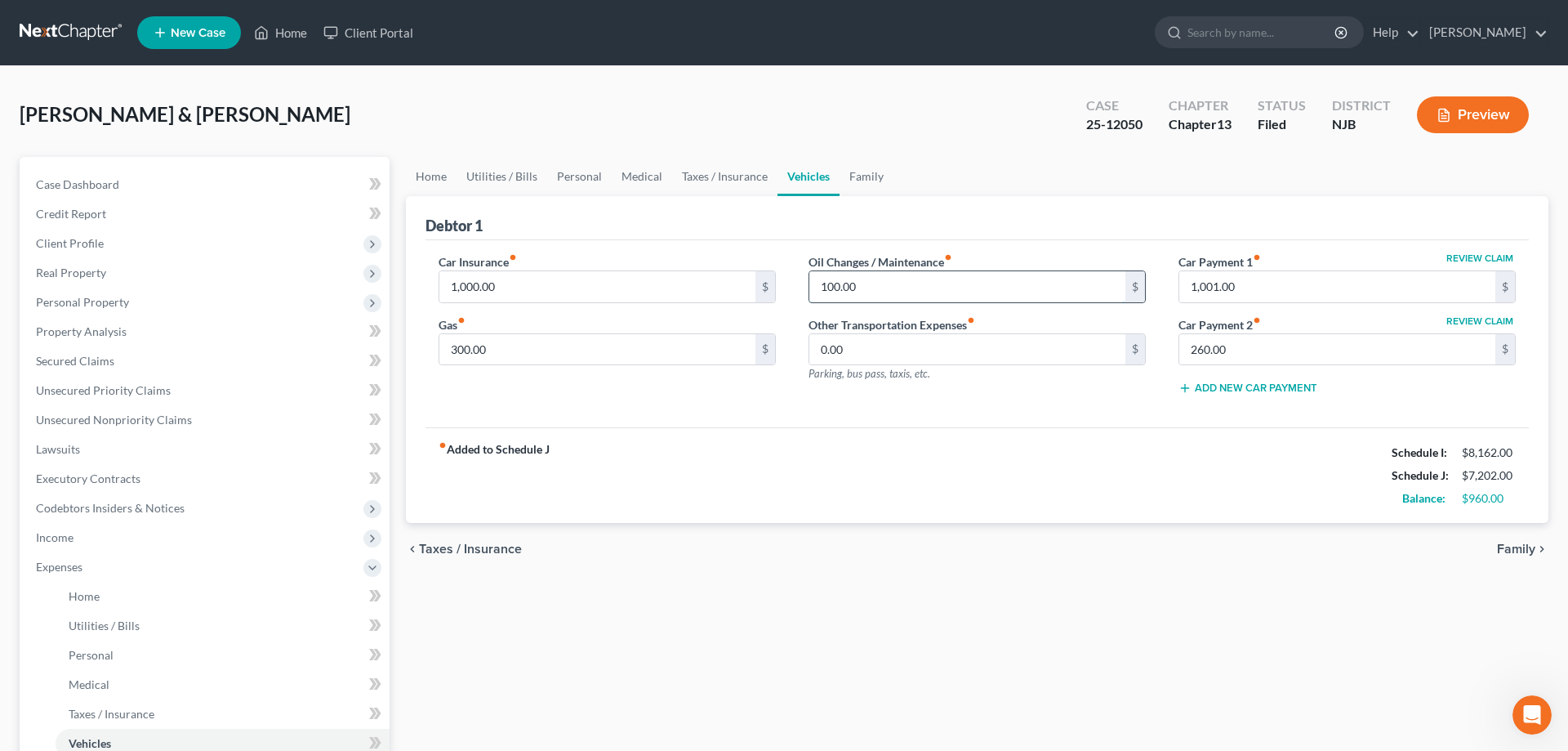
click at [884, 288] on input "100.00" at bounding box center [967, 286] width 316 height 31
type input "60"
click at [522, 349] on input "300.00" at bounding box center [598, 350] width 316 height 31
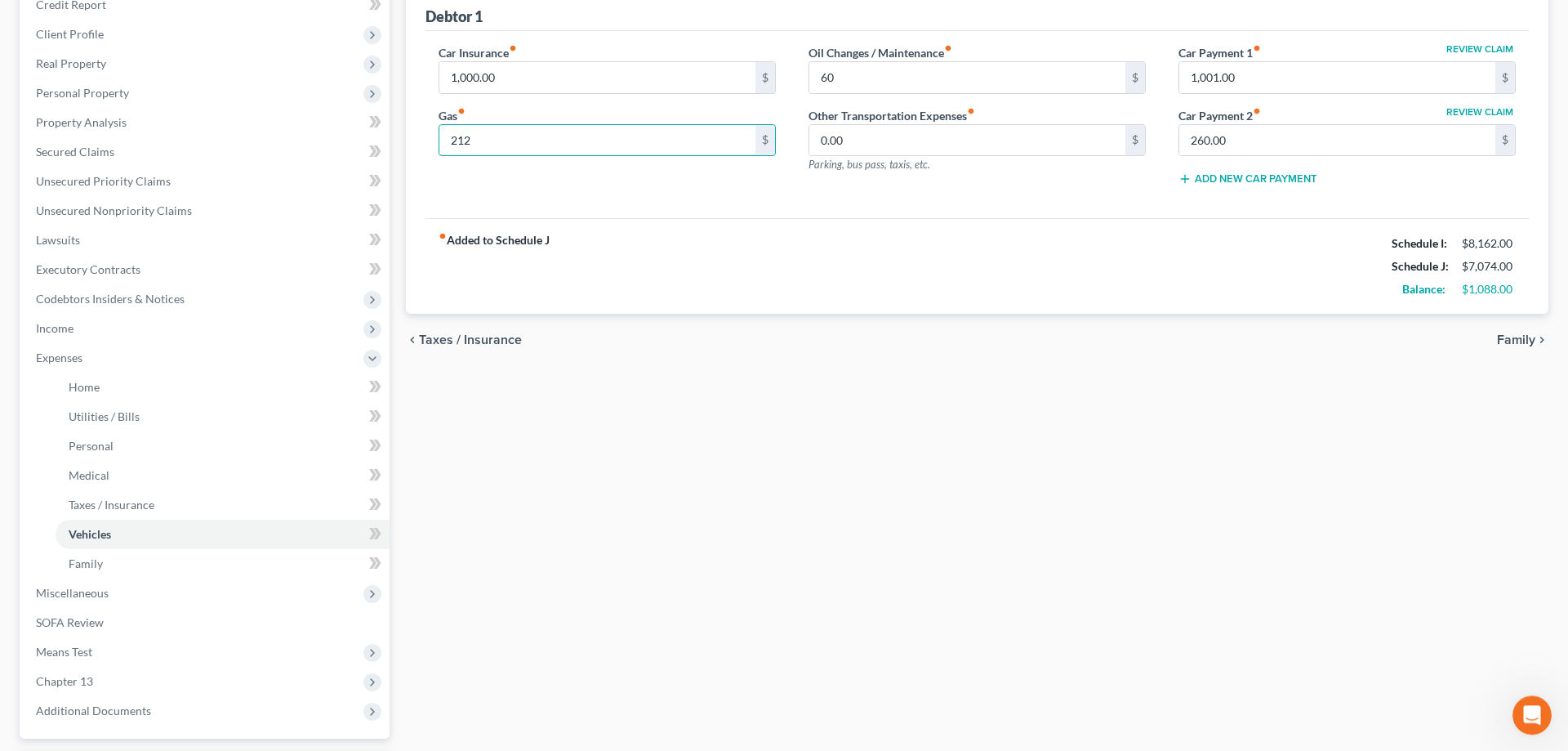
scroll to position [101, 0]
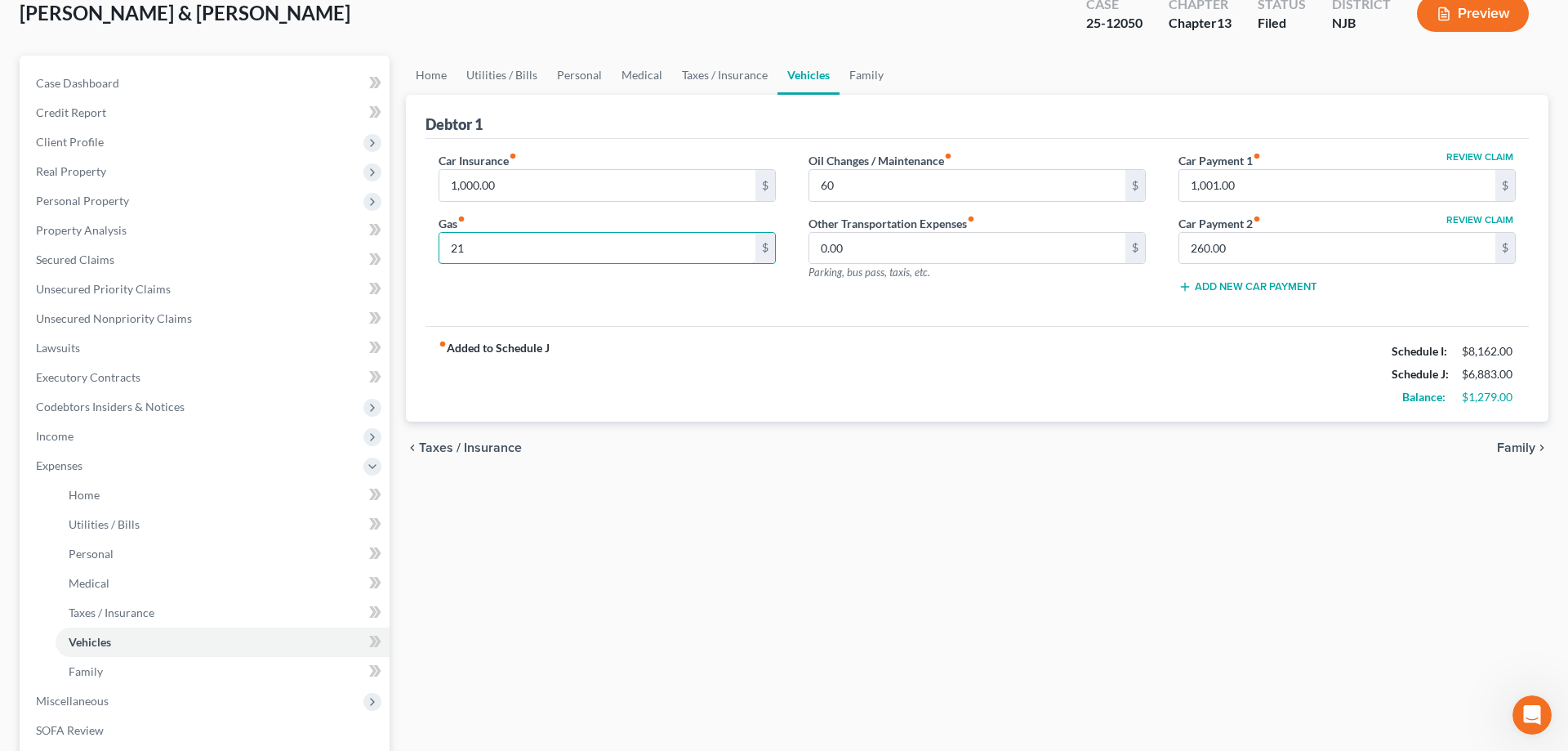
type input "2"
click at [788, 571] on div "Home Utilities / Bills Personal Medical Taxes / Insurance Vehicles Family Debto…" at bounding box center [977, 498] width 1158 height 885
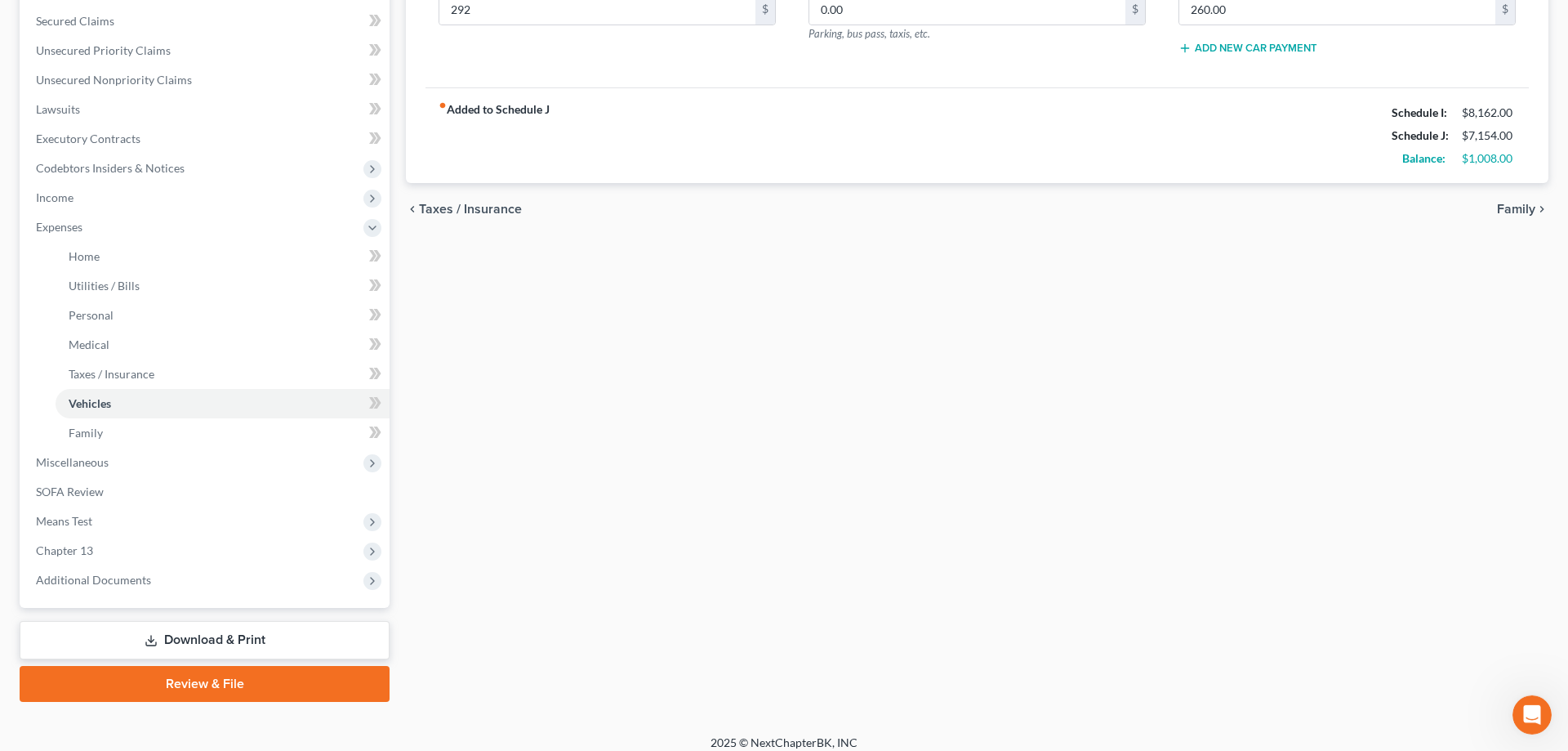
scroll to position [351, 0]
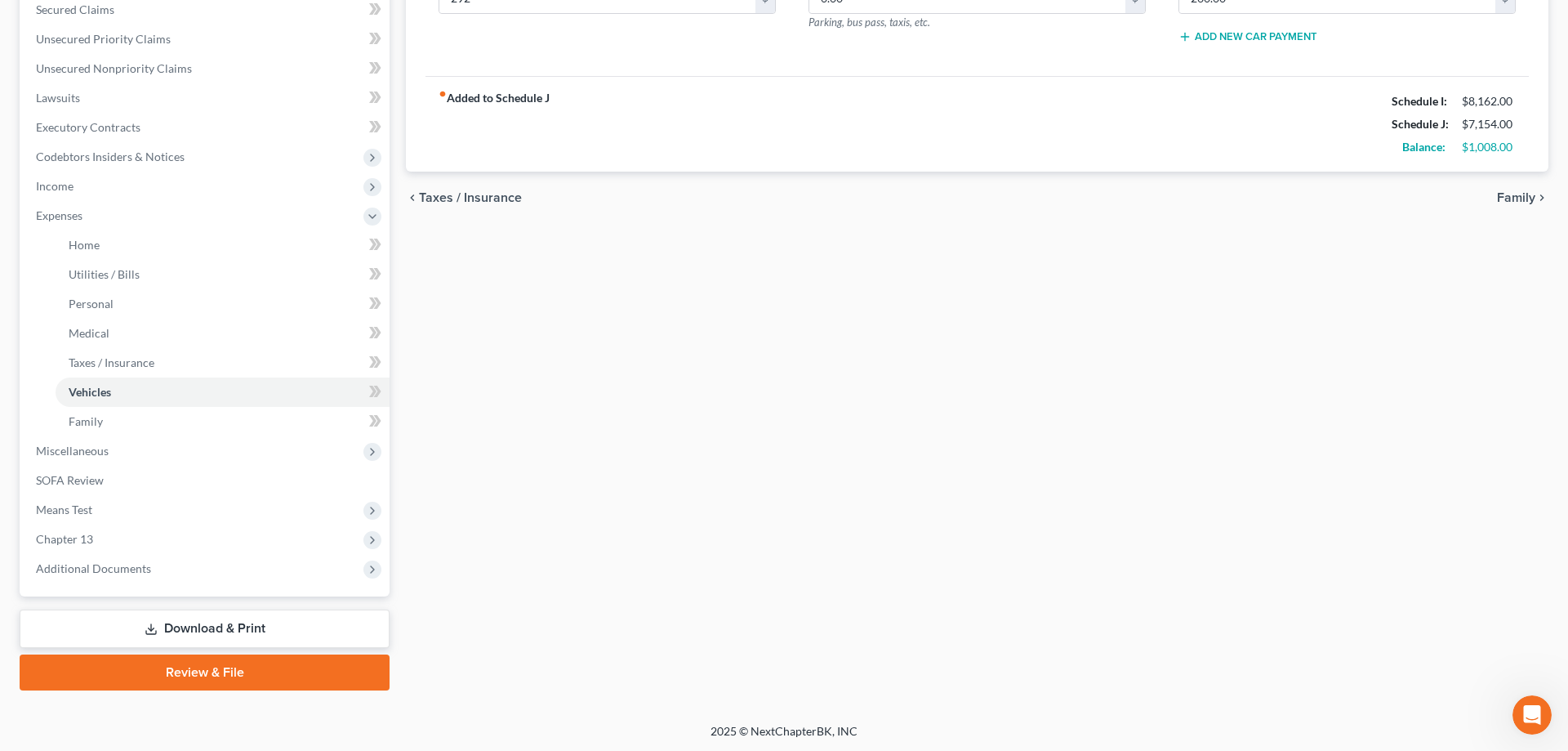
click at [199, 622] on link "Download & Print" at bounding box center [204, 629] width 370 height 38
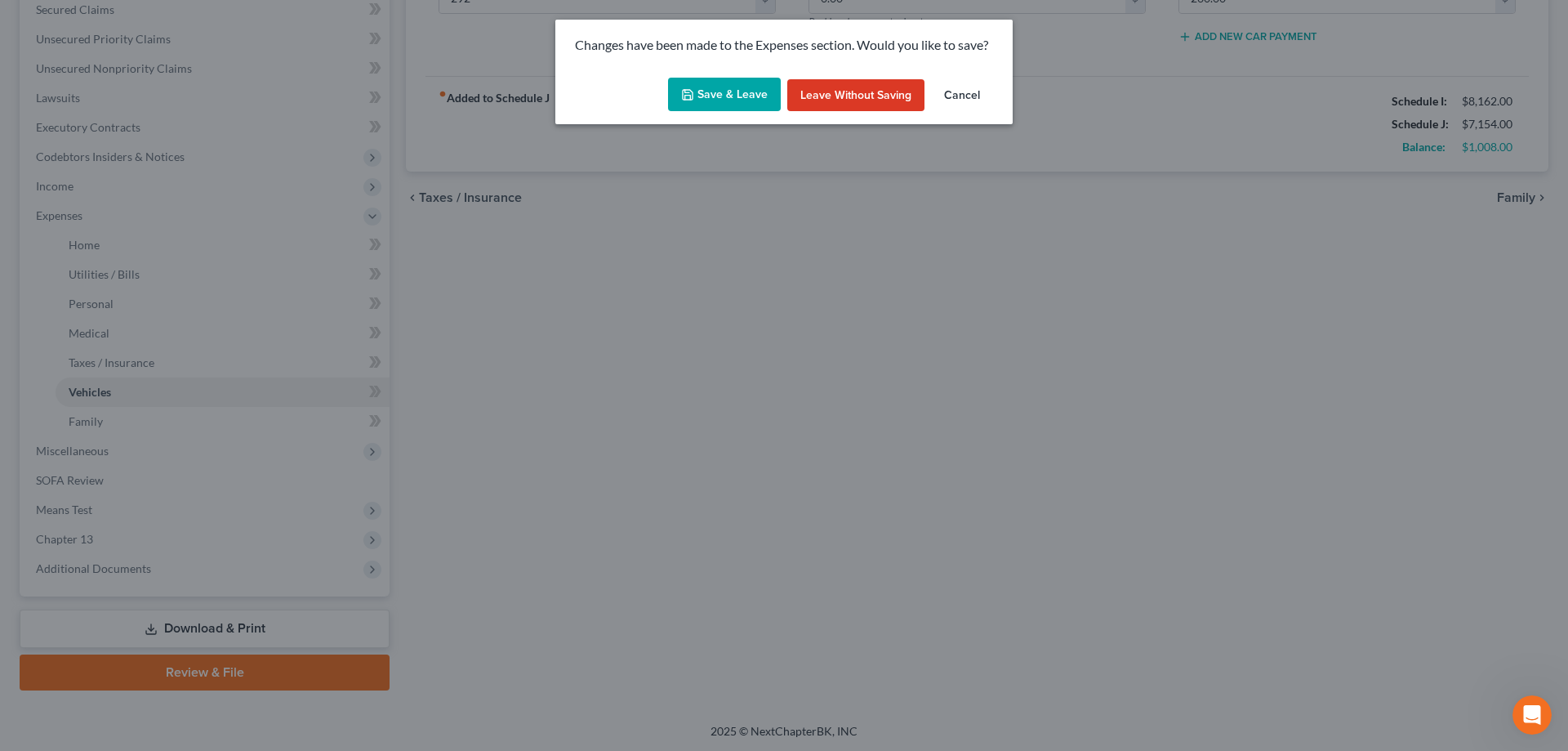
click at [736, 87] on button "Save & Leave" at bounding box center [724, 95] width 113 height 34
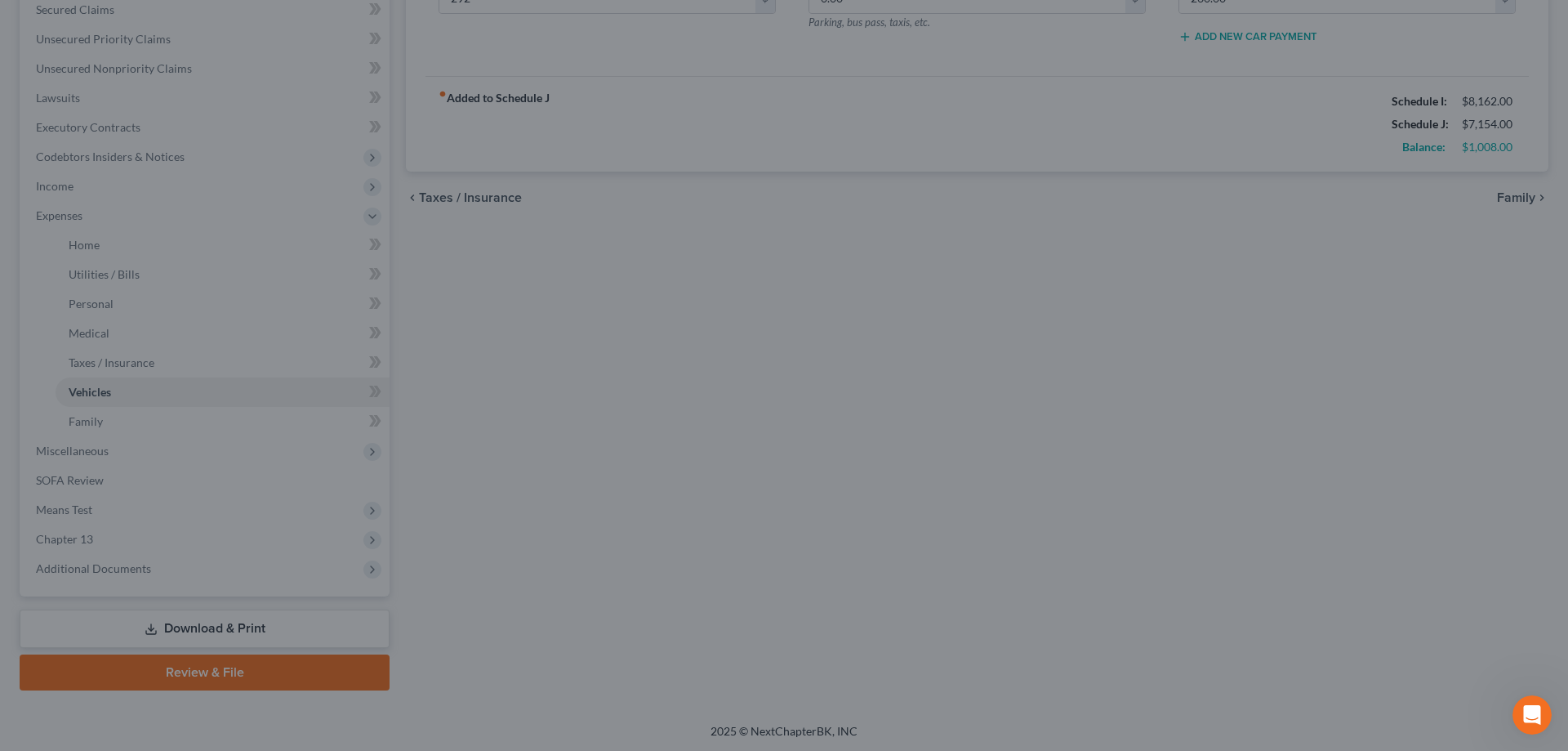
type input "292.00"
type input "60.00"
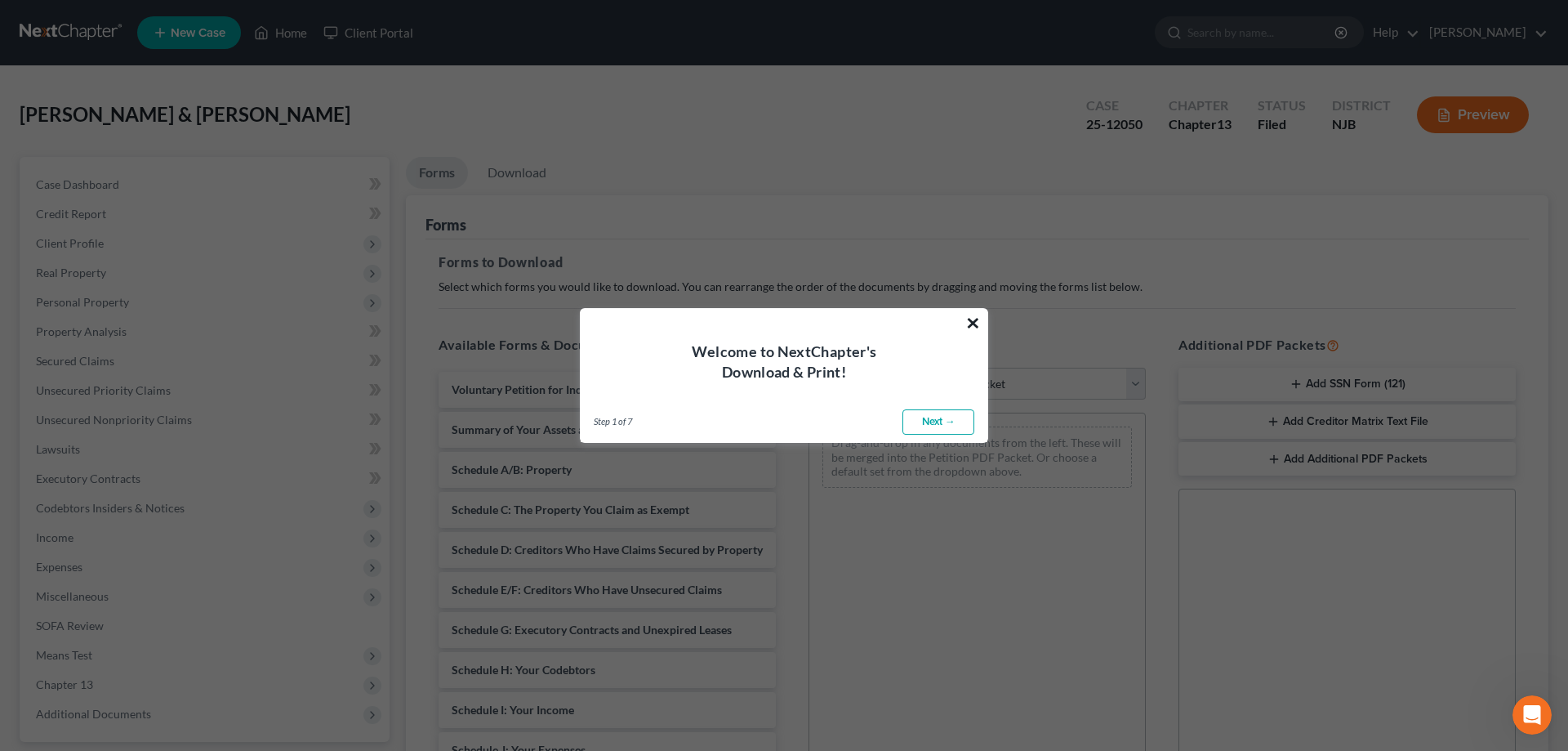
click at [972, 321] on button "×" at bounding box center [973, 322] width 16 height 26
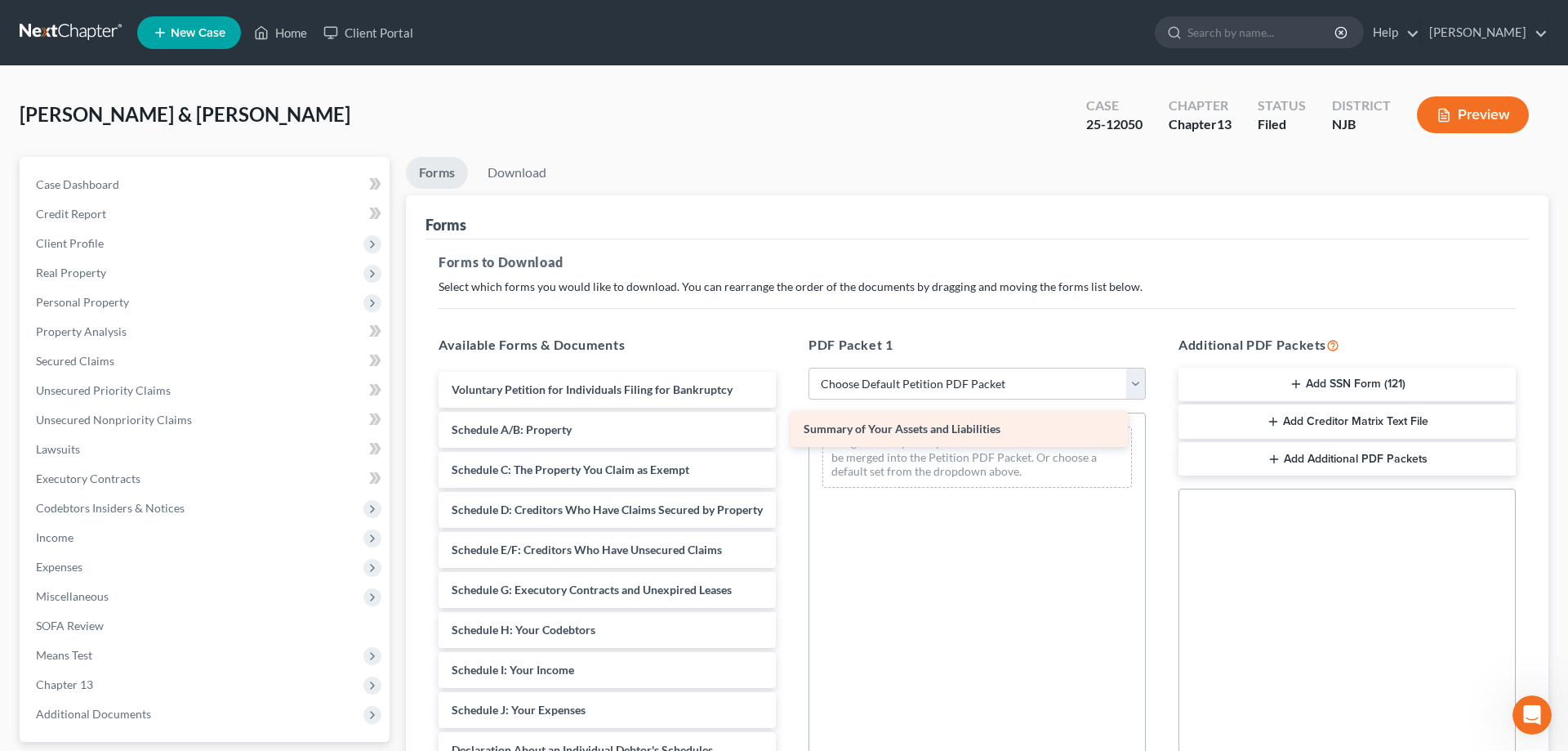
drag, startPoint x: 720, startPoint y: 427, endPoint x: 1072, endPoint y: 427, distance: 352.0
click at [789, 427] on div "Summary of Your Assets and Liabilities Voluntary Petition for Individuals Filin…" at bounding box center [607, 707] width 364 height 669
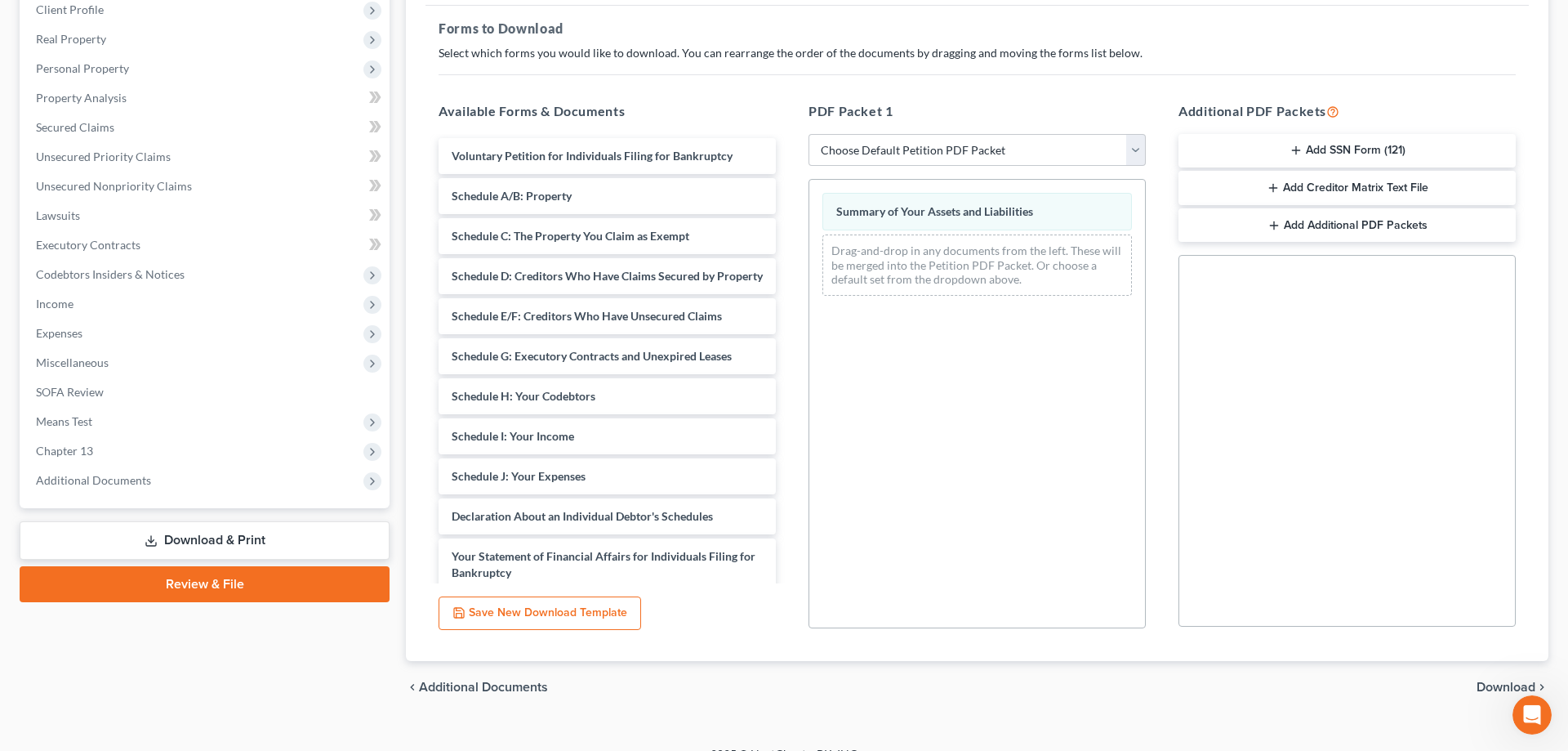
scroll to position [250, 0]
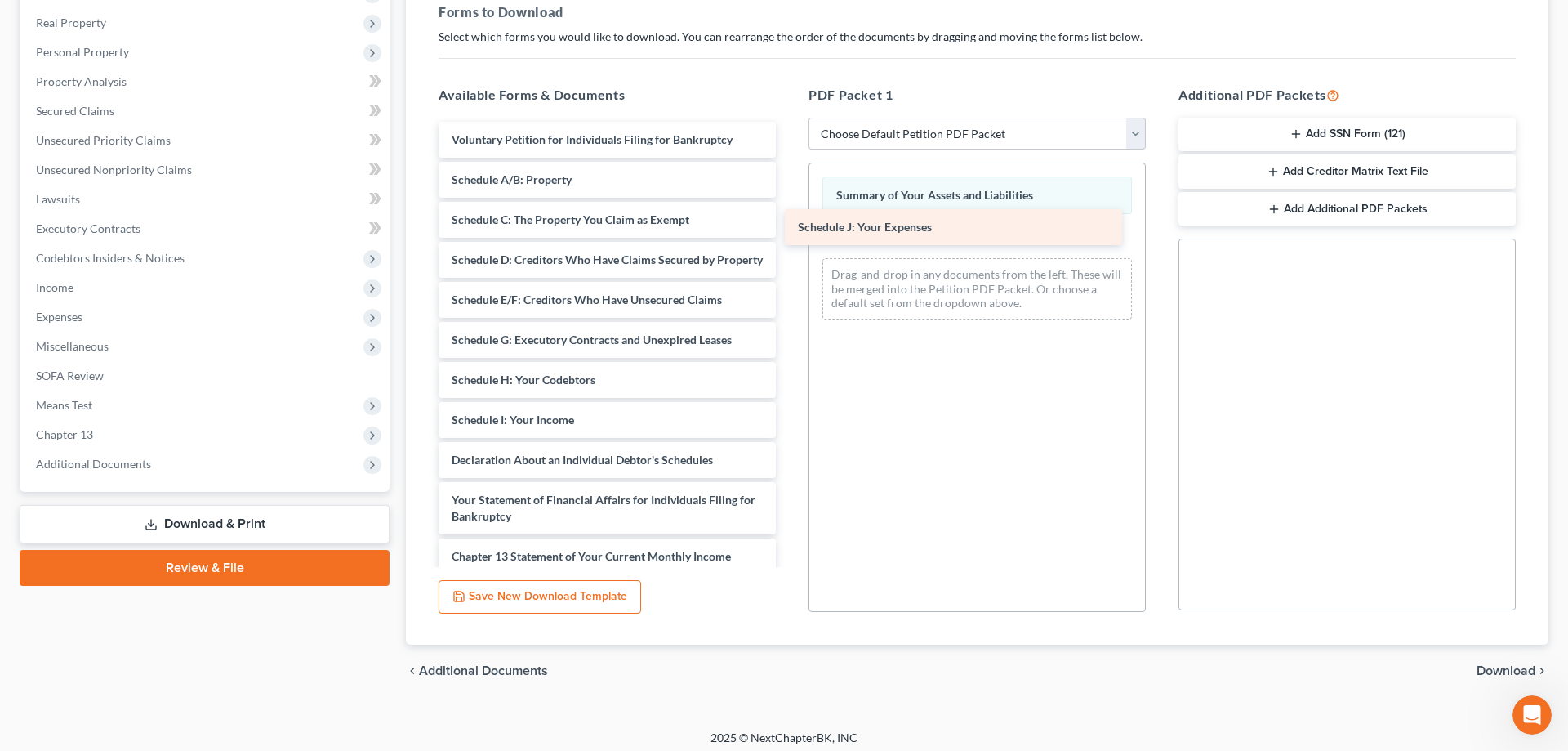
drag, startPoint x: 542, startPoint y: 460, endPoint x: 888, endPoint y: 228, distance: 416.6
click at [789, 228] on div "Schedule J: Your Expenses Voluntary Petition for Individuals Filing for Bankrup…" at bounding box center [607, 437] width 364 height 629
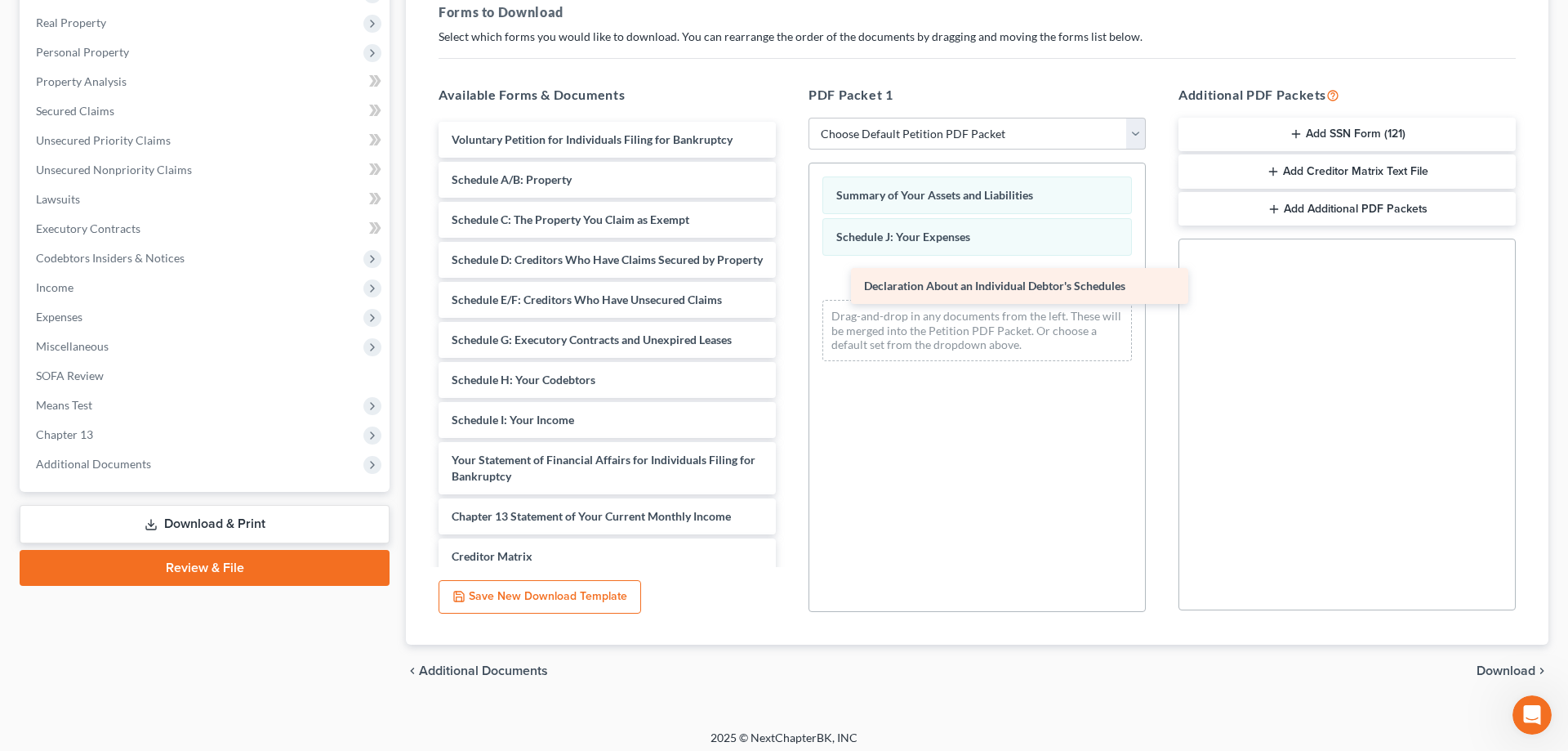
drag, startPoint x: 518, startPoint y: 467, endPoint x: 924, endPoint y: 294, distance: 441.3
click at [789, 294] on div "Declaration About an Individual Debtor's Schedules Voluntary Petition for Indiv…" at bounding box center [607, 416] width 364 height 589
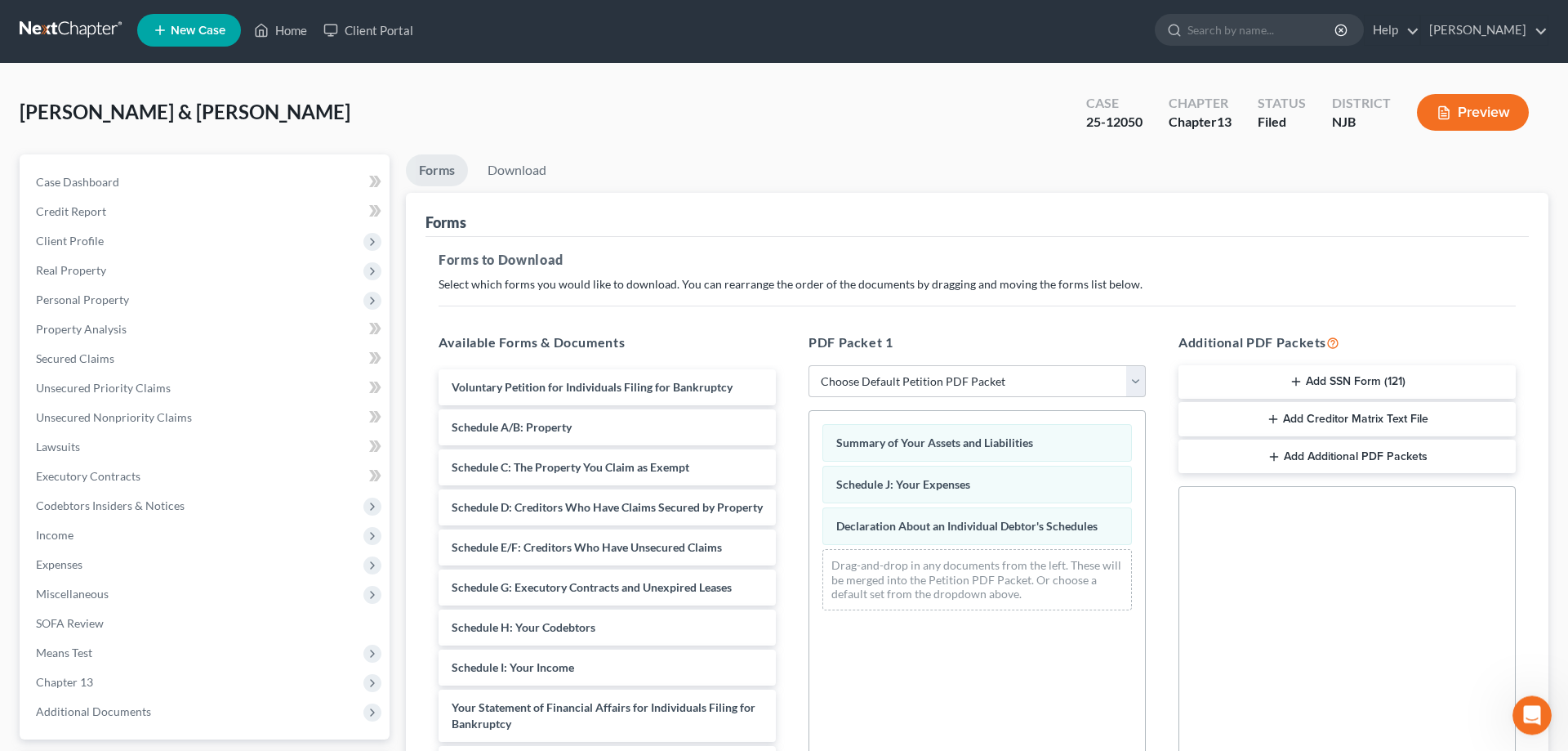
scroll to position [0, 0]
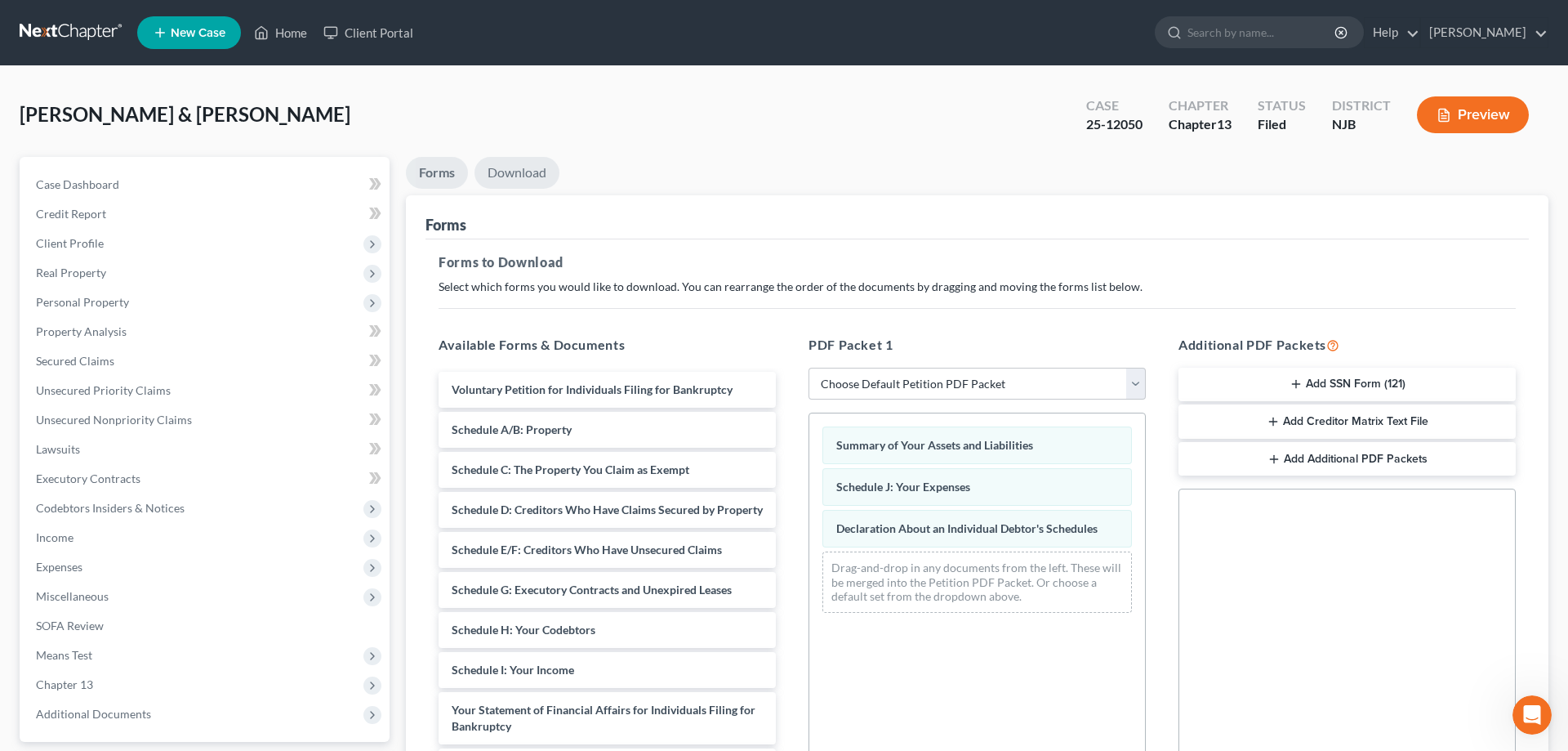
click at [515, 169] on link "Download" at bounding box center [517, 173] width 85 height 32
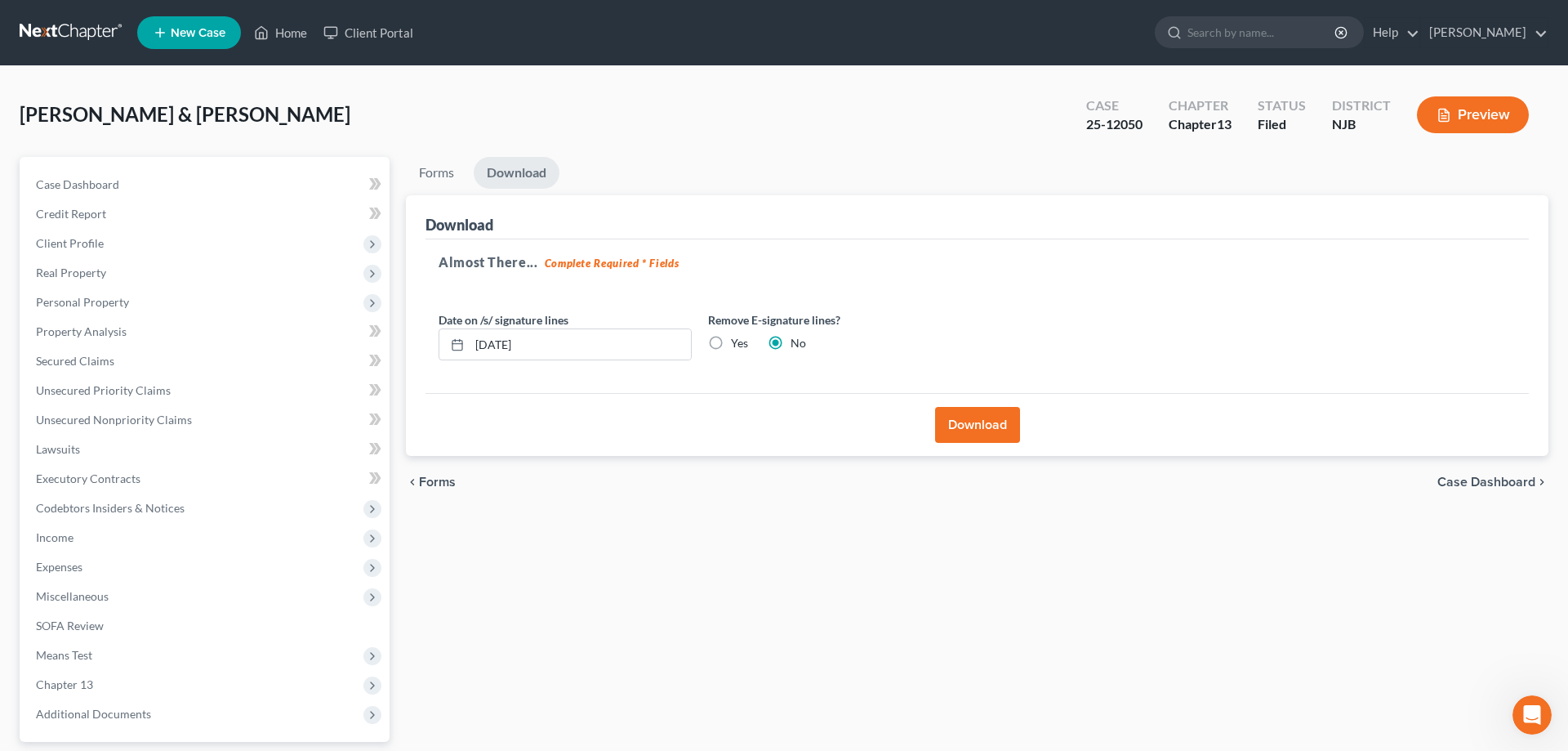
click at [974, 426] on button "Download" at bounding box center [978, 425] width 85 height 36
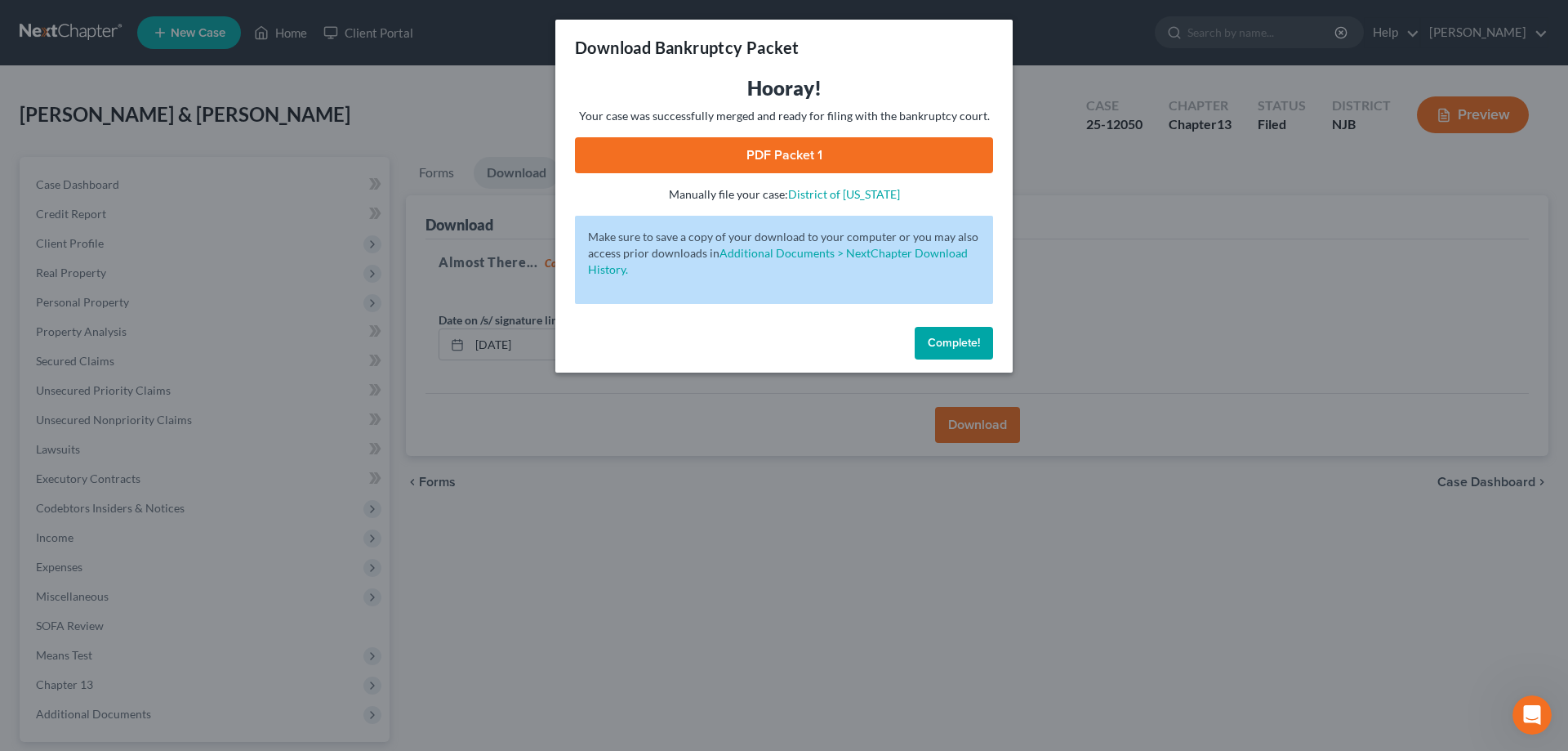
click at [756, 142] on link "PDF Packet 1" at bounding box center [784, 155] width 418 height 36
click at [969, 153] on link "PDF Packet 1" at bounding box center [784, 155] width 418 height 36
click at [975, 333] on button "Complete!" at bounding box center [954, 343] width 79 height 33
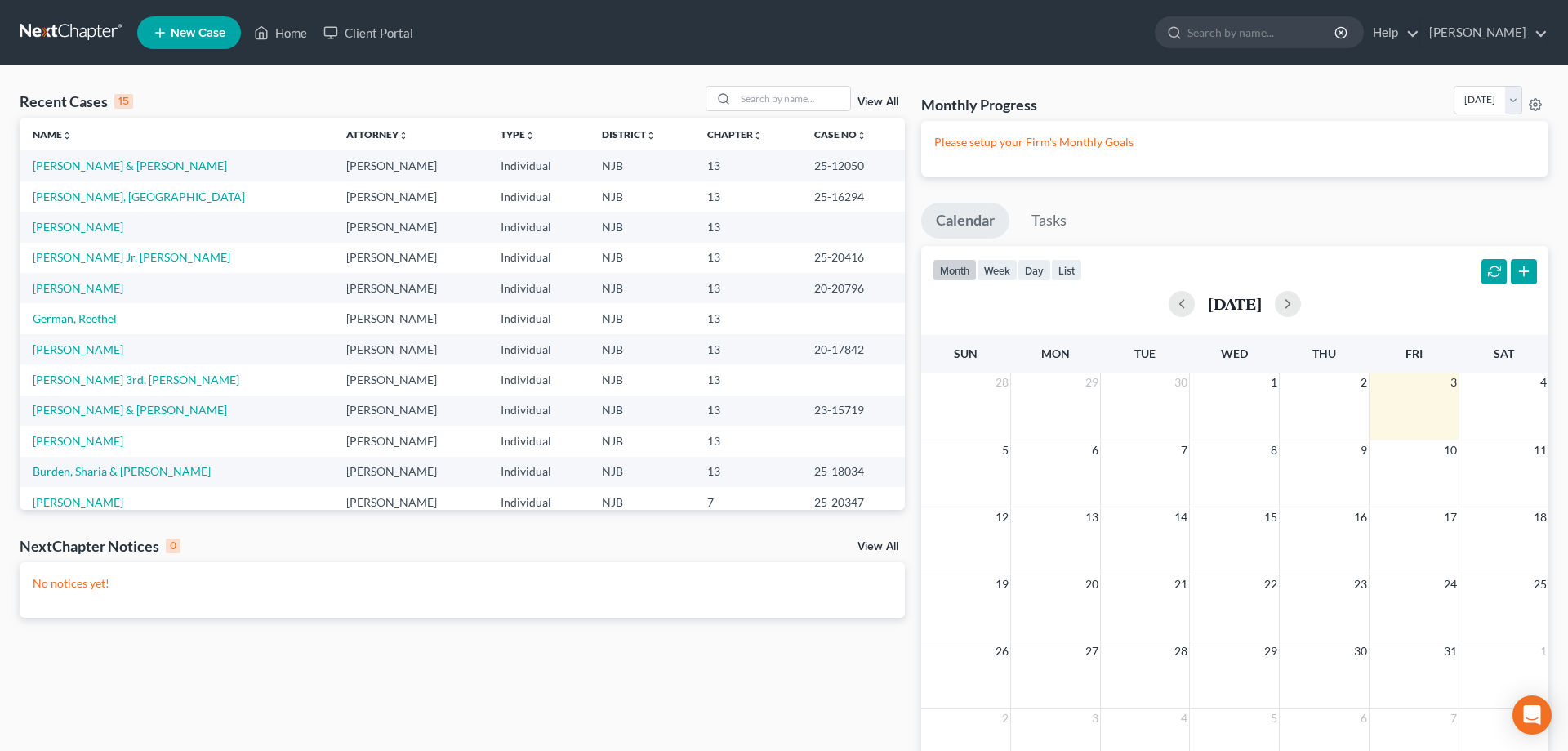
click at [189, 39] on span "New Case" at bounding box center [197, 33] width 54 height 13
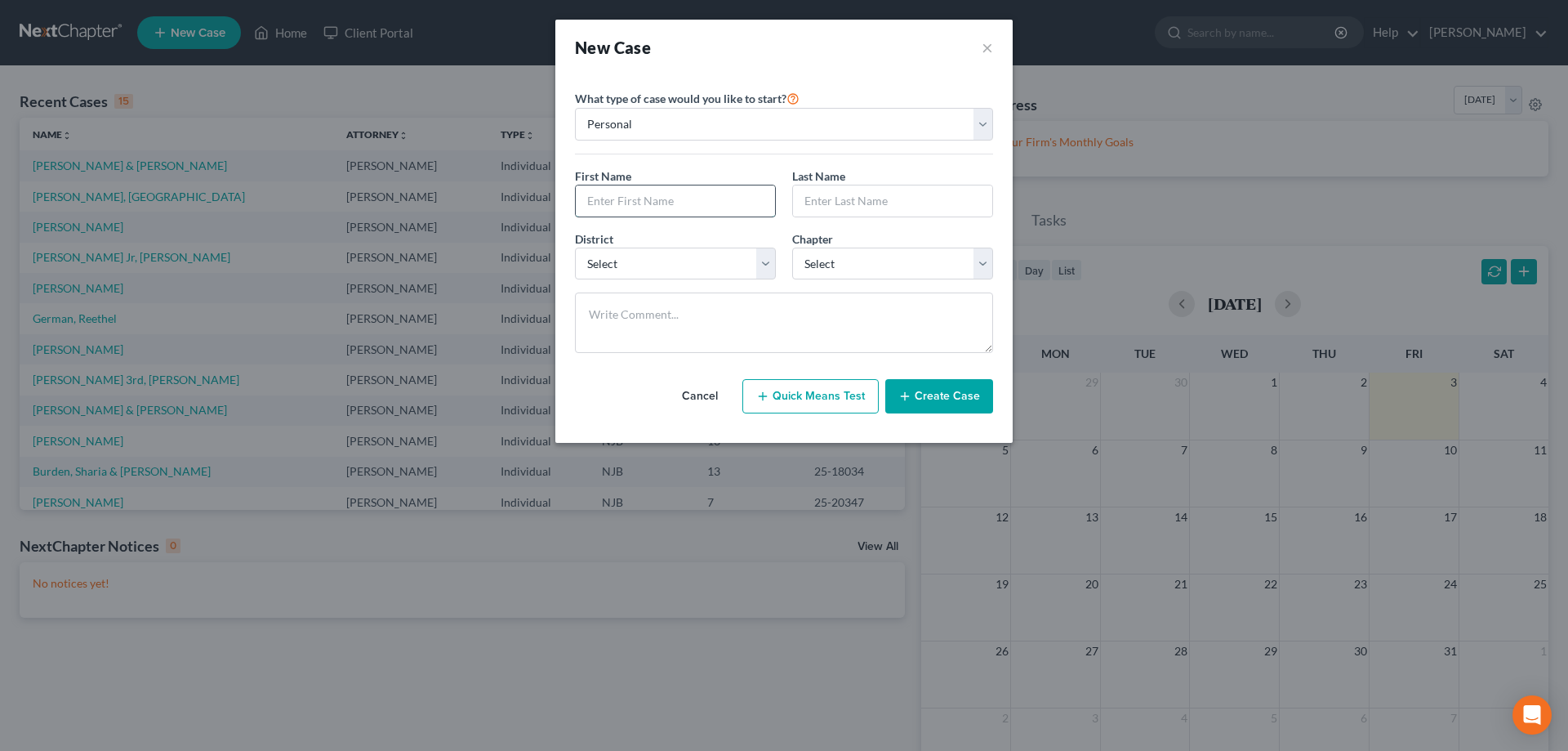
click at [641, 203] on input "text" at bounding box center [675, 201] width 199 height 31
type input "[PERSON_NAME]"
click at [876, 197] on input "text" at bounding box center [893, 201] width 199 height 31
type input "[PERSON_NAME]"
click at [575, 248] on select "Select [US_STATE] - [GEOGRAPHIC_DATA] [US_STATE] - [GEOGRAPHIC_DATA][US_STATE] …" at bounding box center [675, 263] width 201 height 33
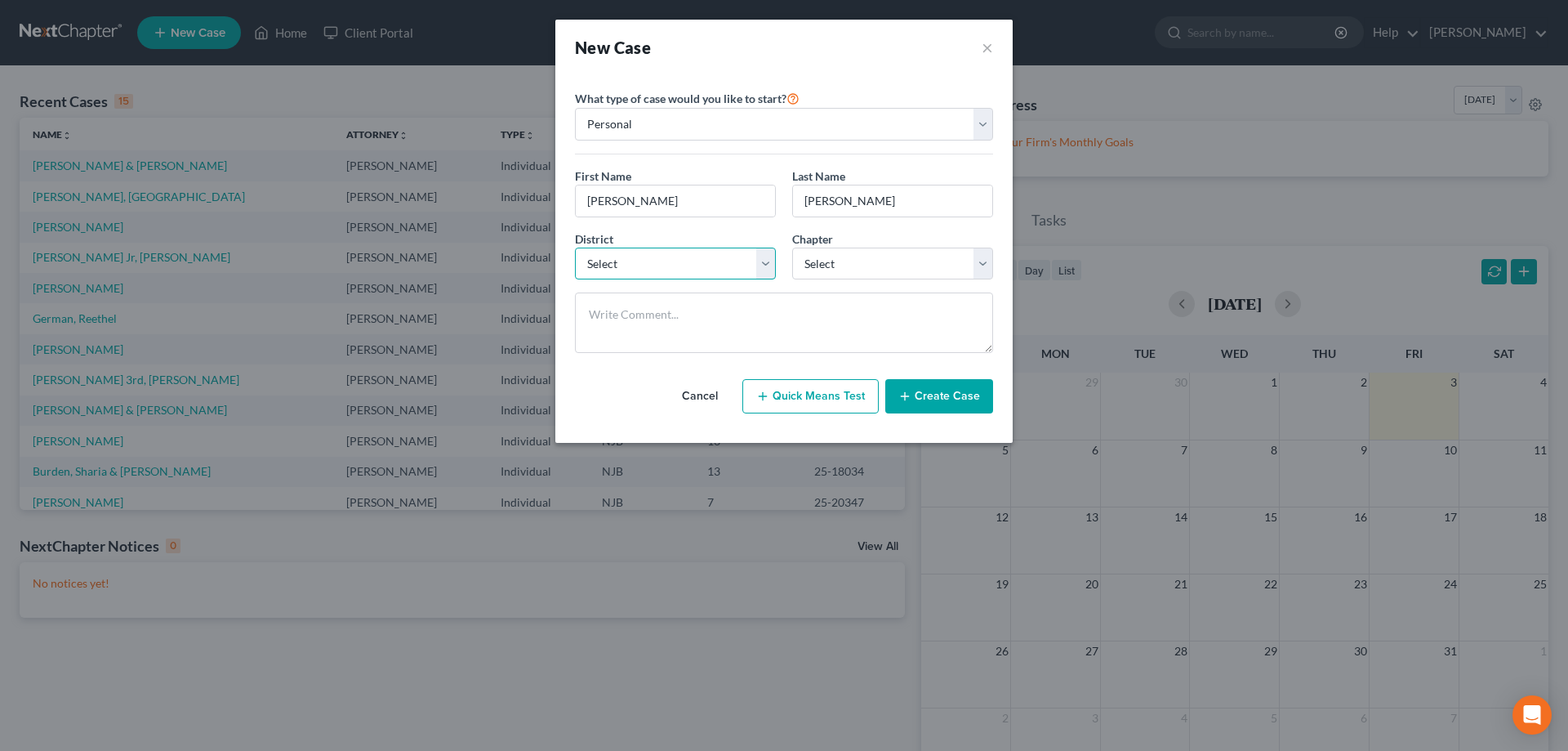
select select "51"
click option "[US_STATE]" at bounding box center [0, 0] width 0 height 0
click at [792, 248] on select "Select 7 11 12 13" at bounding box center [893, 263] width 201 height 33
select select "3"
click option "13" at bounding box center [0, 0] width 0 height 0
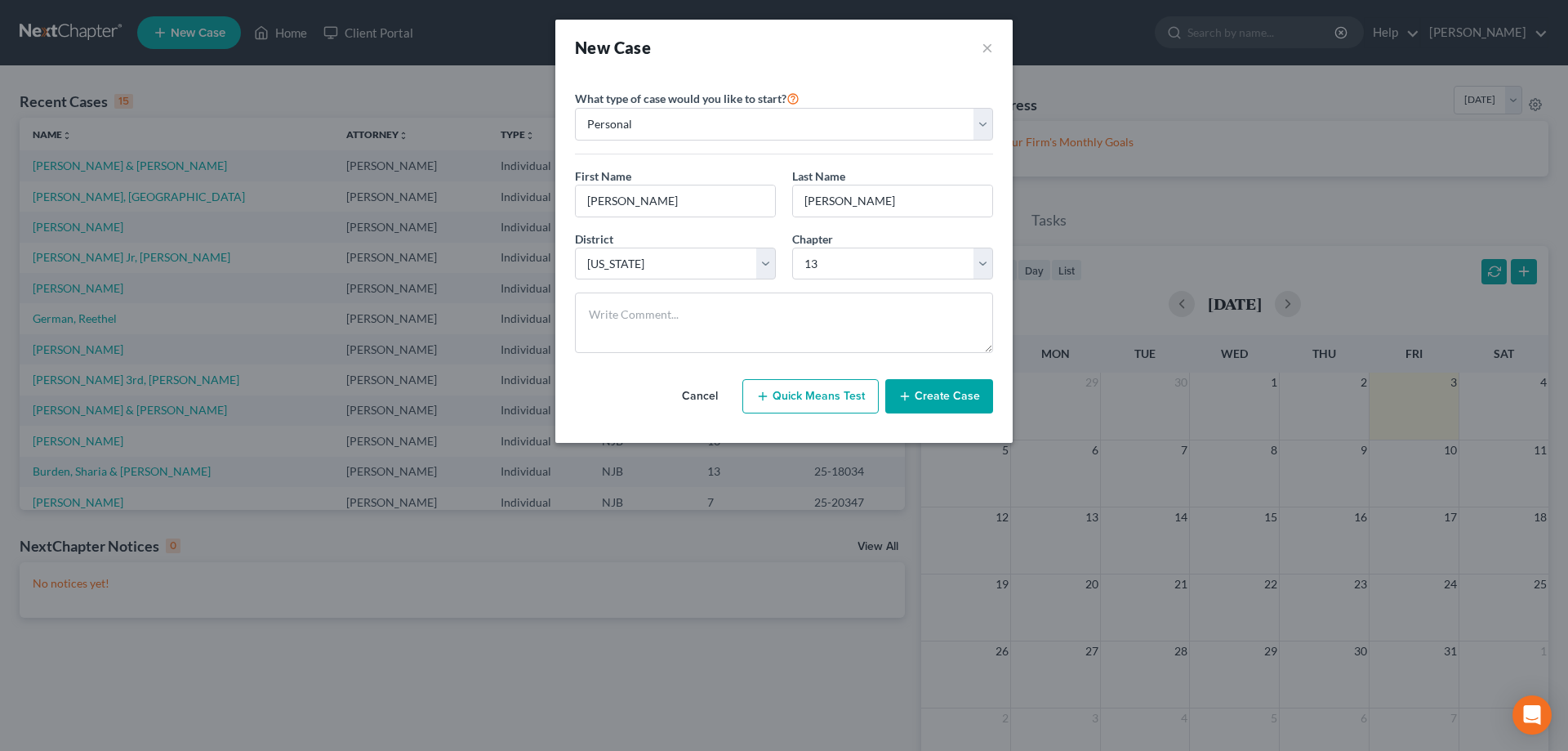
click at [934, 397] on button "Create Case" at bounding box center [939, 396] width 108 height 34
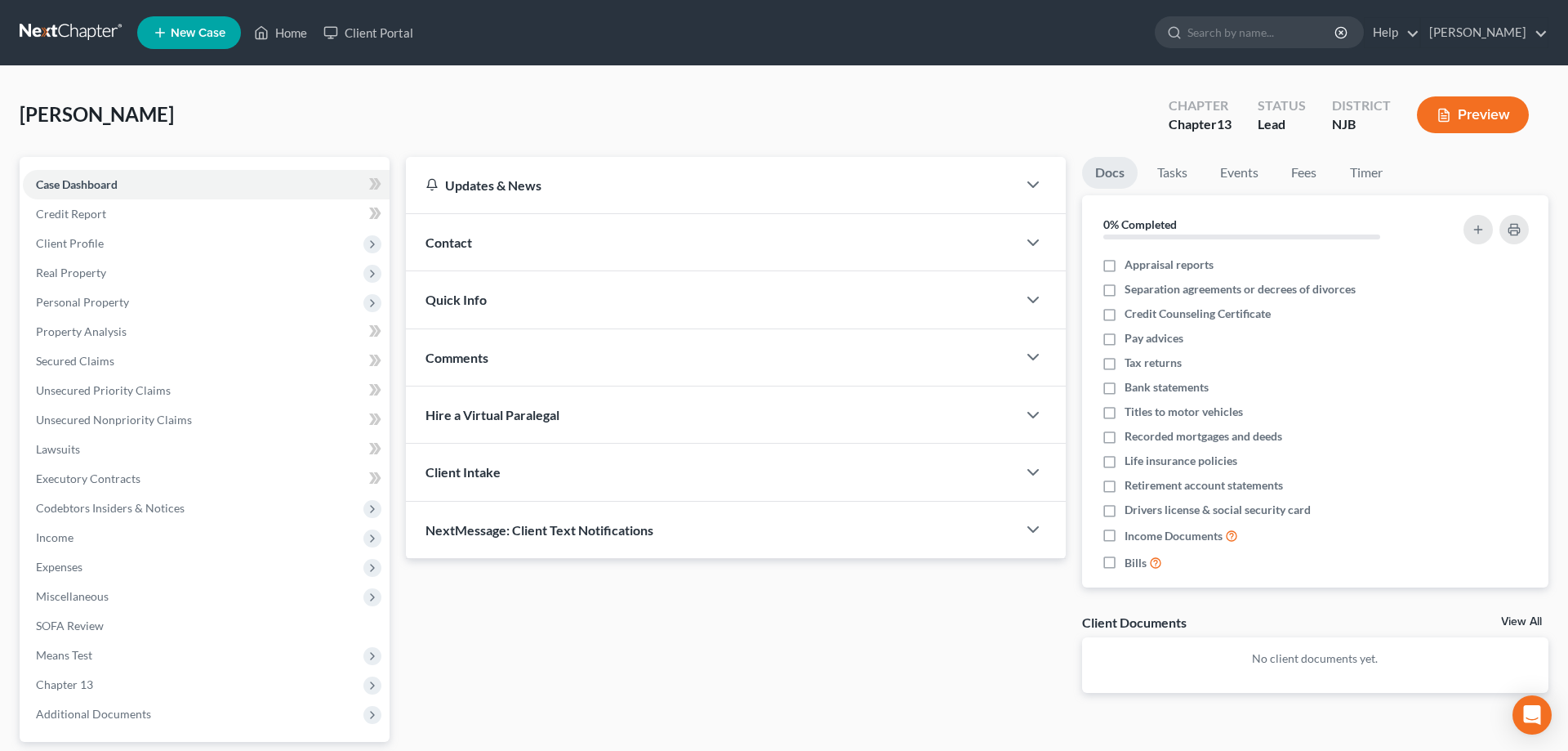
click at [463, 355] on span "Comments" at bounding box center [456, 357] width 63 height 16
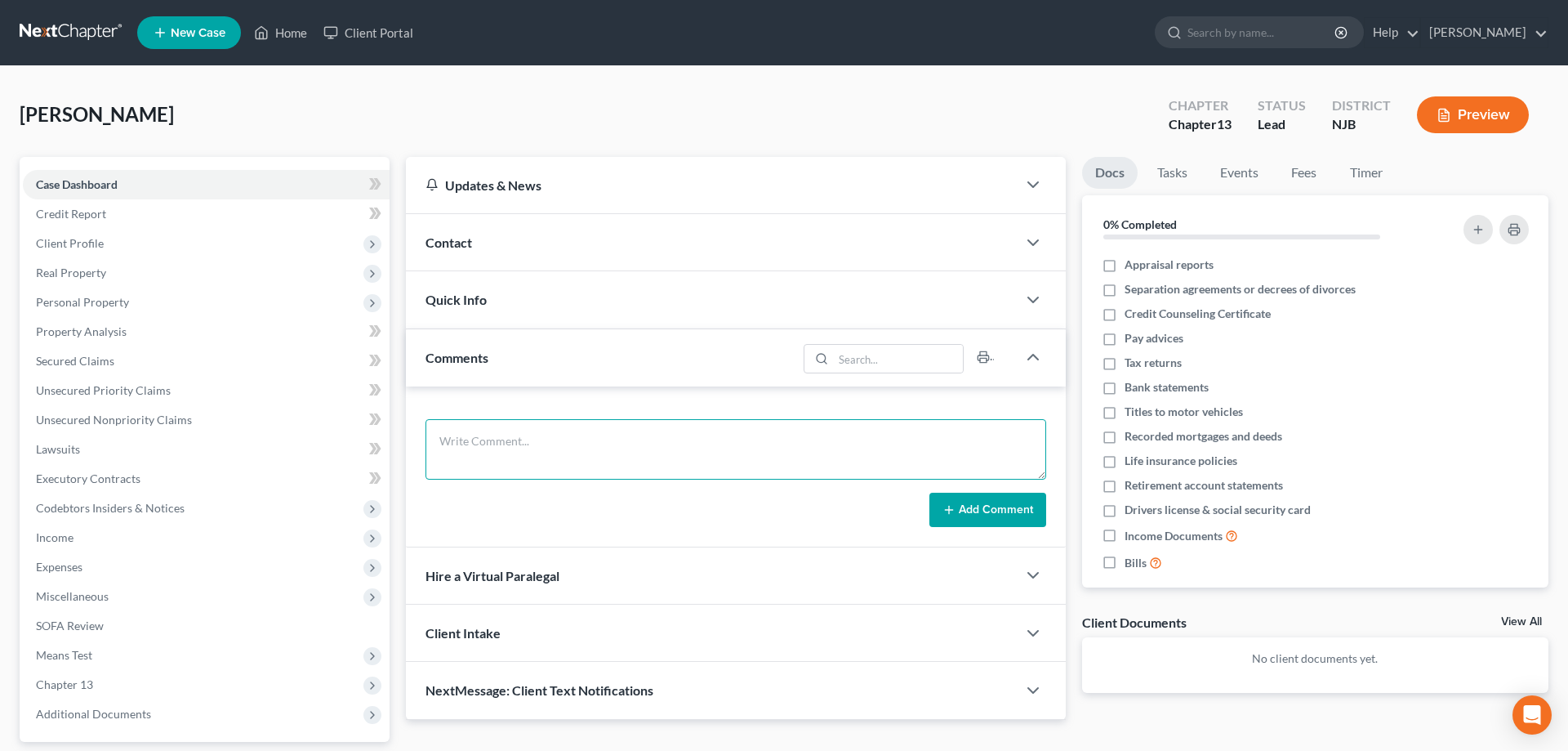
click at [465, 438] on textarea at bounding box center [736, 449] width 621 height 60
click at [453, 232] on div "Contact" at bounding box center [711, 242] width 611 height 56
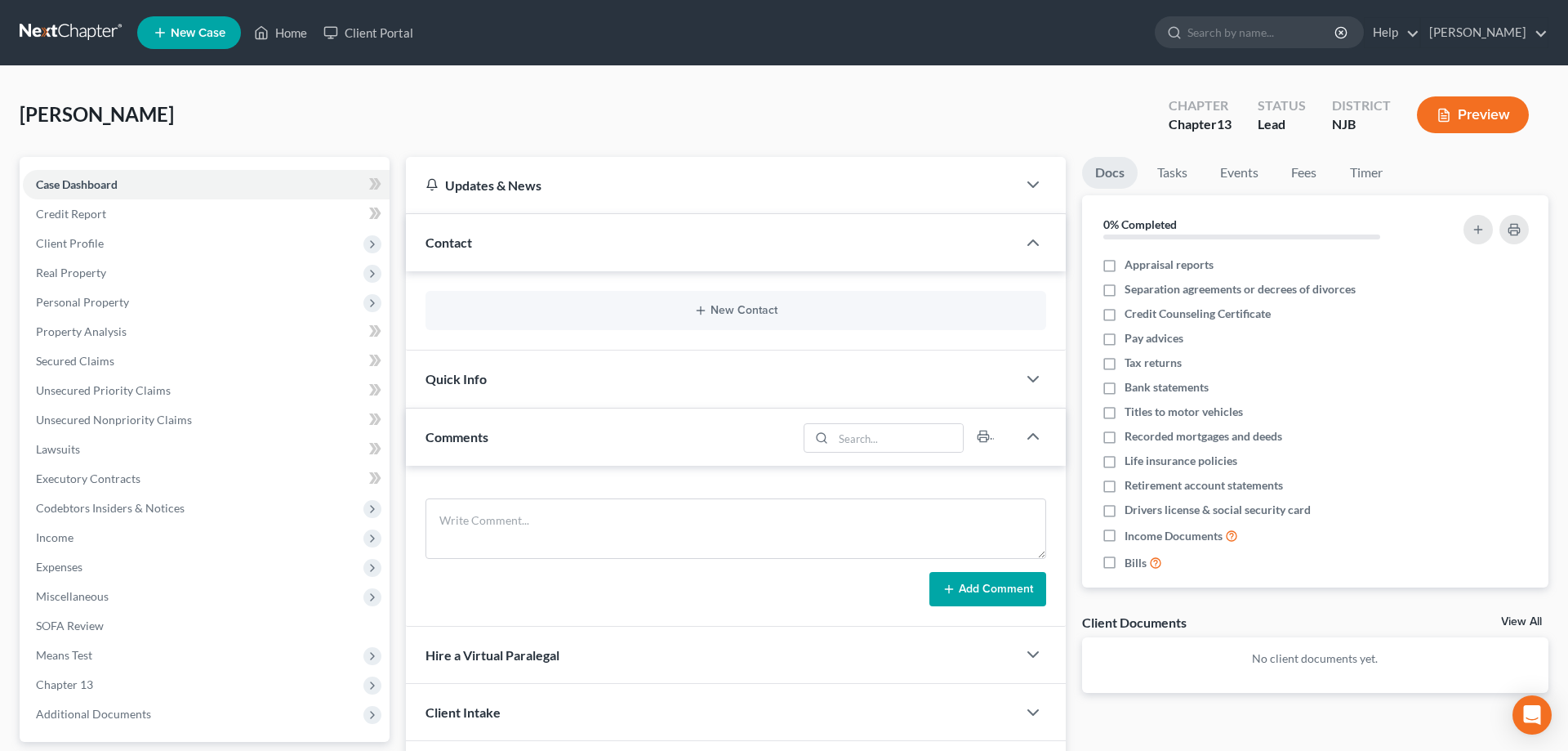
click at [459, 238] on span "Contact" at bounding box center [449, 242] width 47 height 16
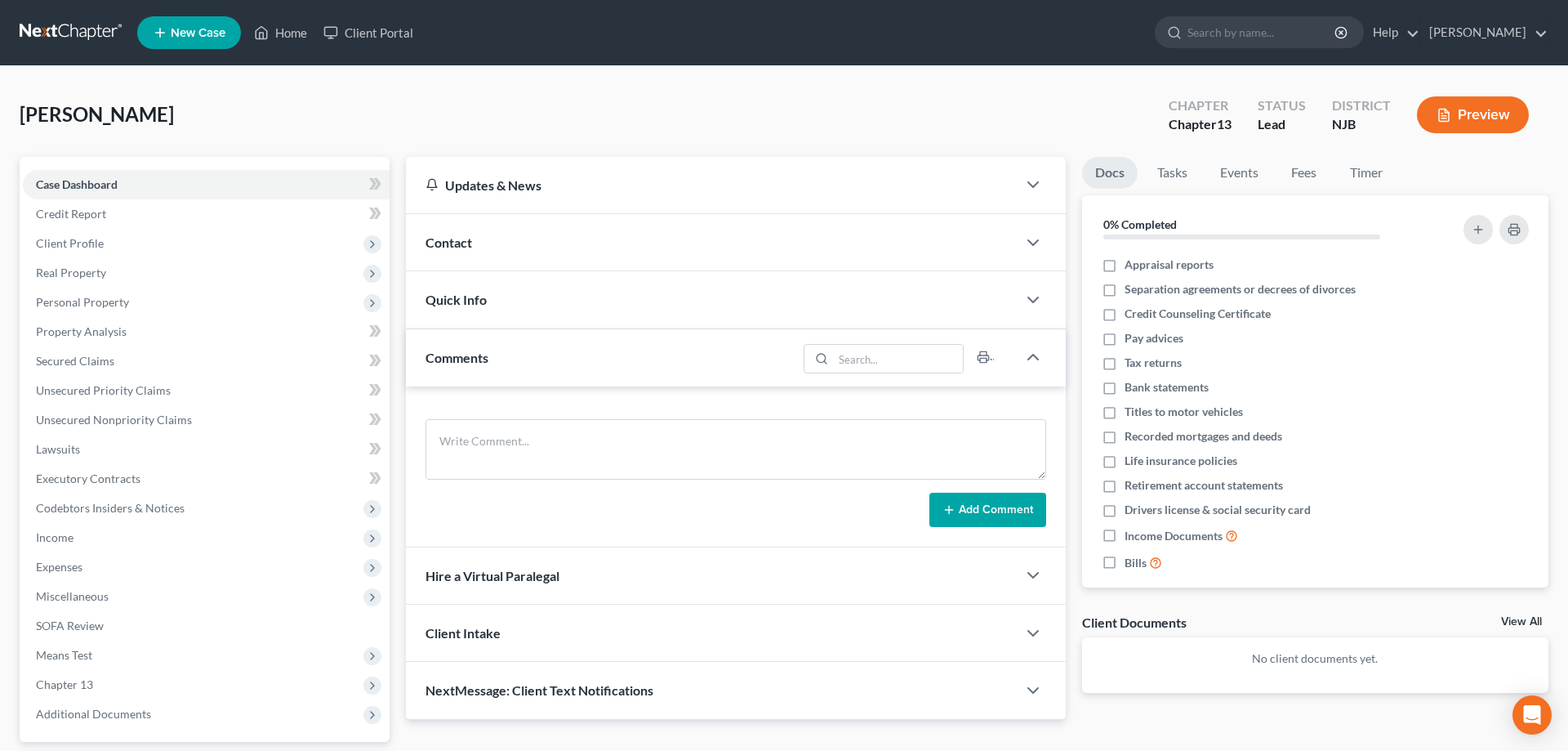
click at [459, 238] on span "Contact" at bounding box center [449, 242] width 47 height 16
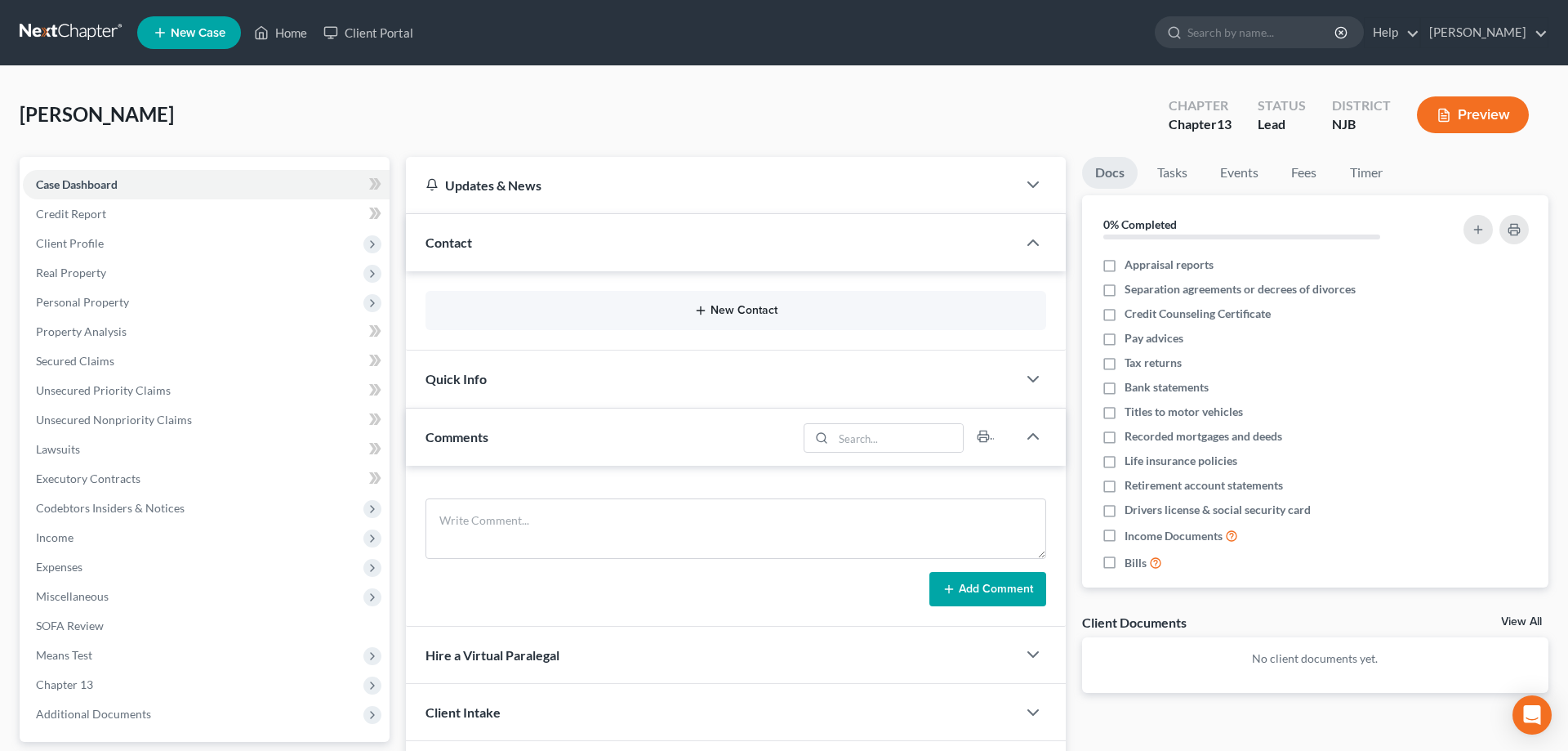
click at [714, 309] on button "New Contact" at bounding box center [736, 310] width 594 height 13
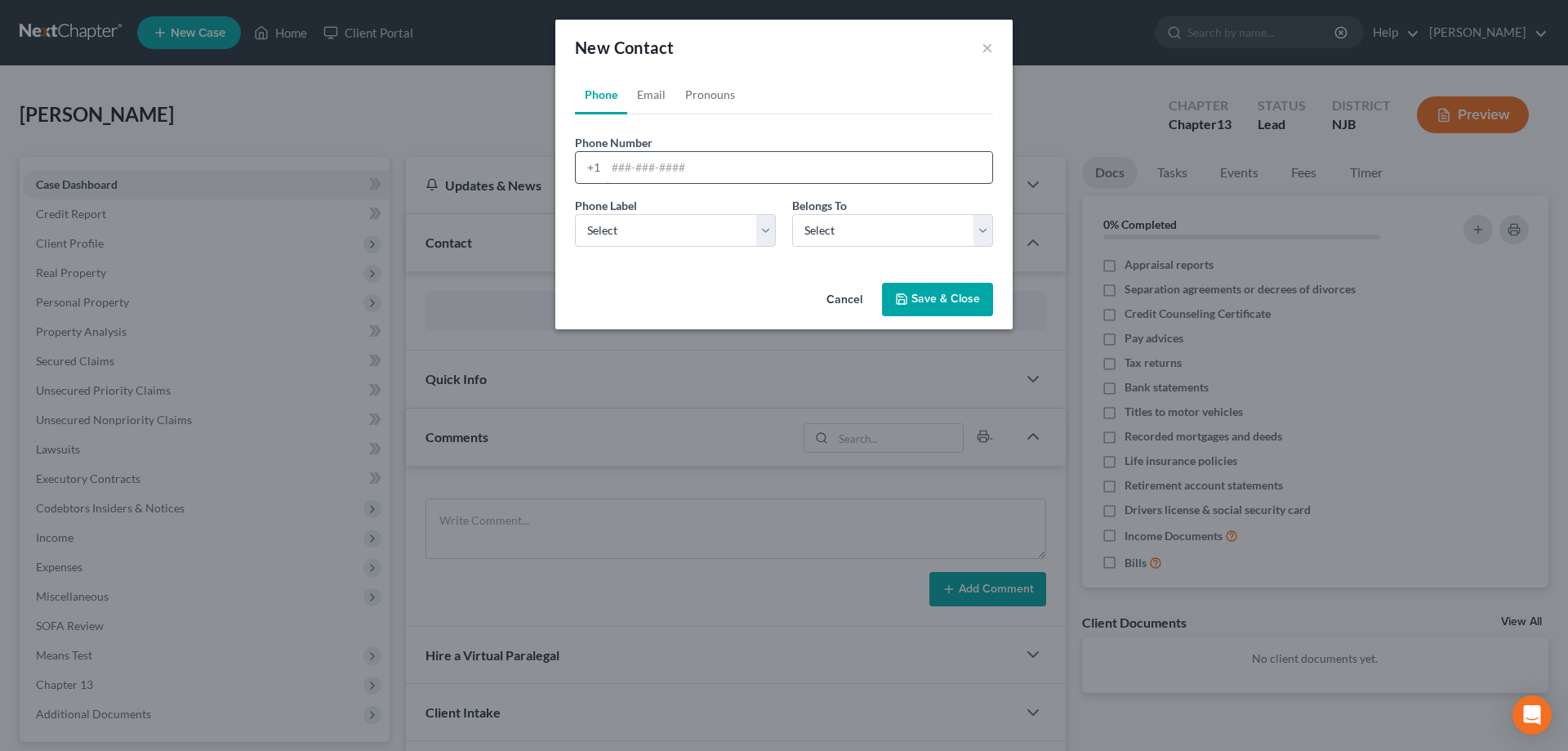
click at [644, 173] on input "tel" at bounding box center [799, 167] width 386 height 31
type input "[PHONE_NUMBER]"
click at [575, 214] on select "Select Mobile Home Work Other" at bounding box center [675, 230] width 201 height 33
select select "0"
click option "Mobile" at bounding box center [0, 0] width 0 height 0
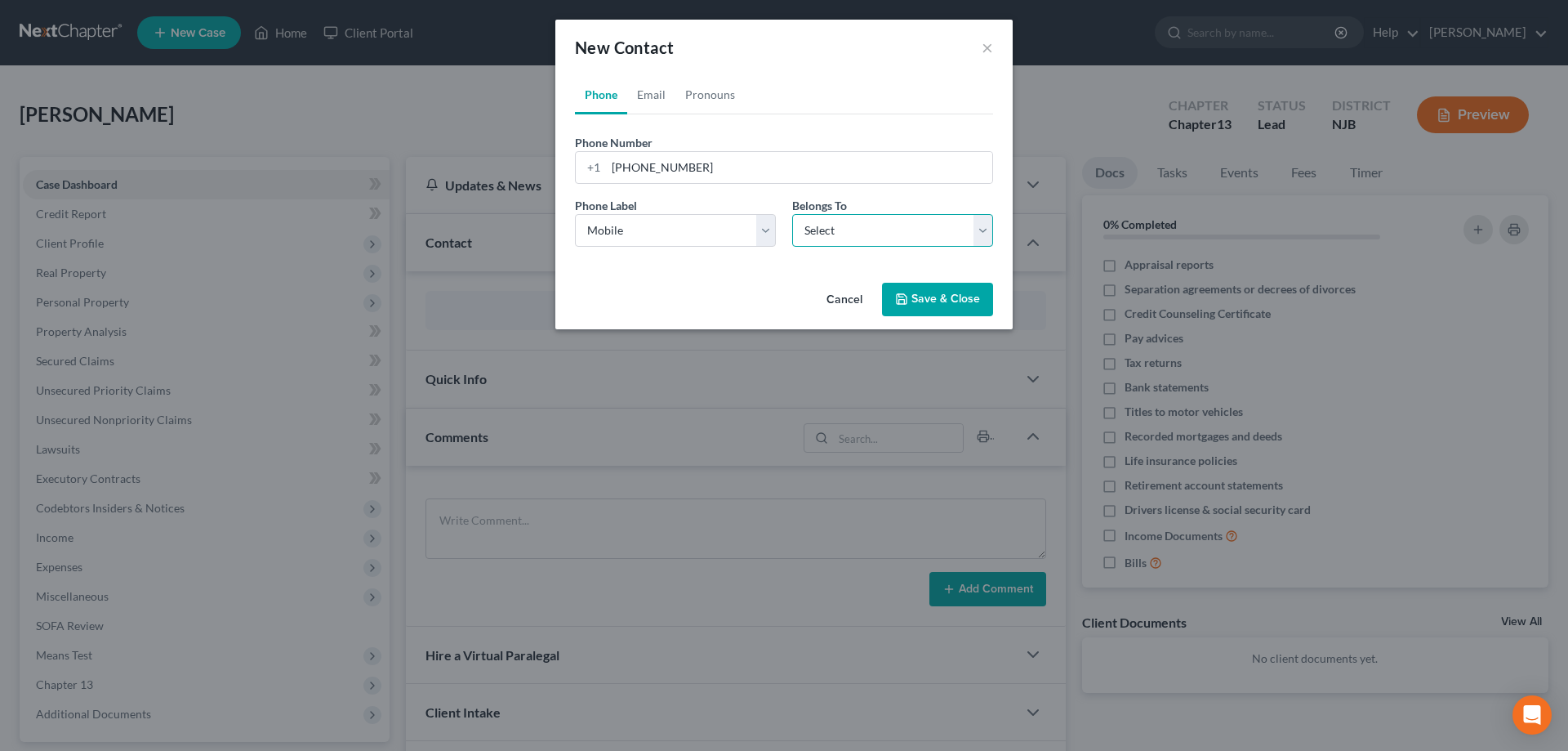
click at [792, 214] on select "Select Client Other" at bounding box center [893, 230] width 201 height 33
select select "0"
click option "Client" at bounding box center [0, 0] width 0 height 0
click at [895, 307] on button "Save & Close" at bounding box center [937, 299] width 111 height 34
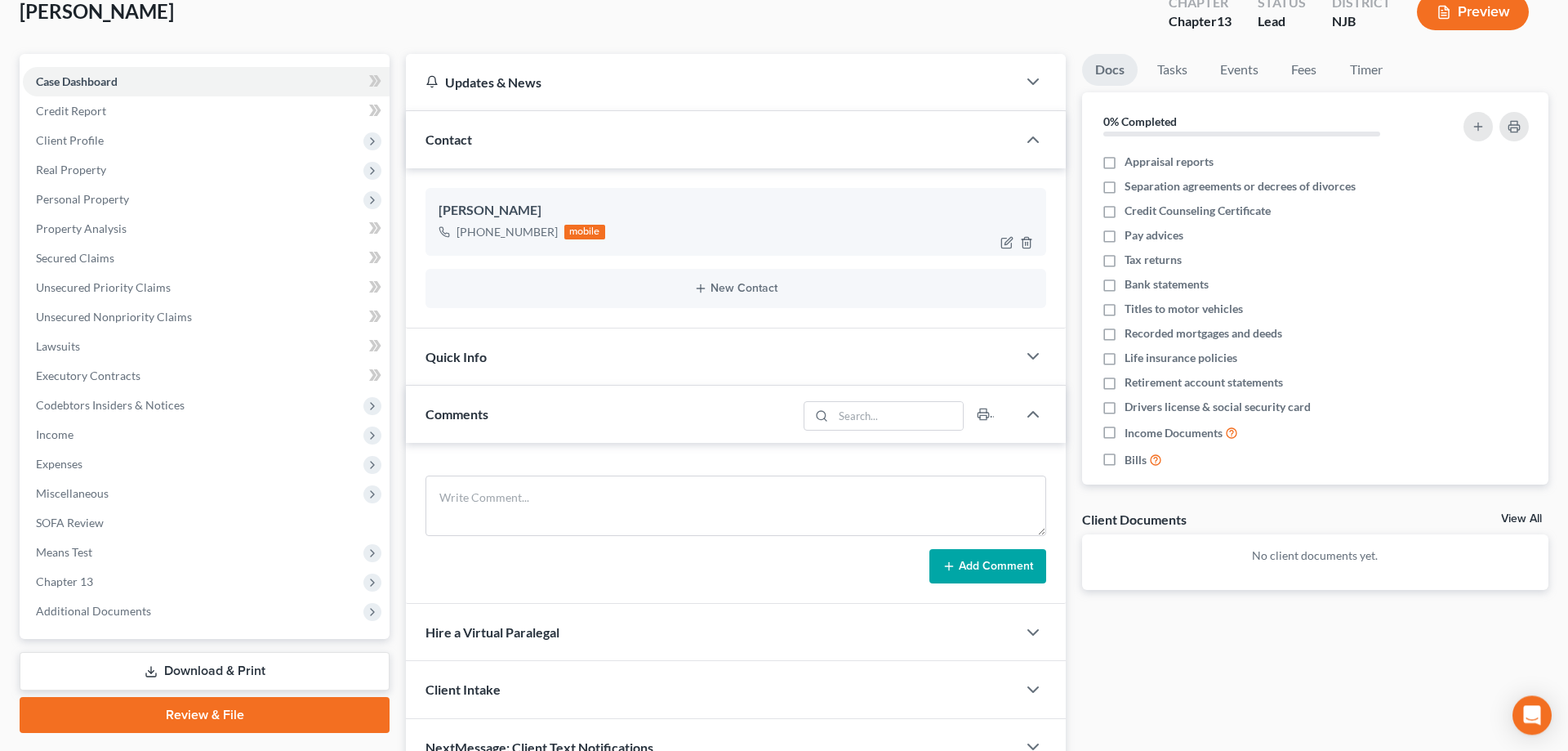
scroll to position [23, 0]
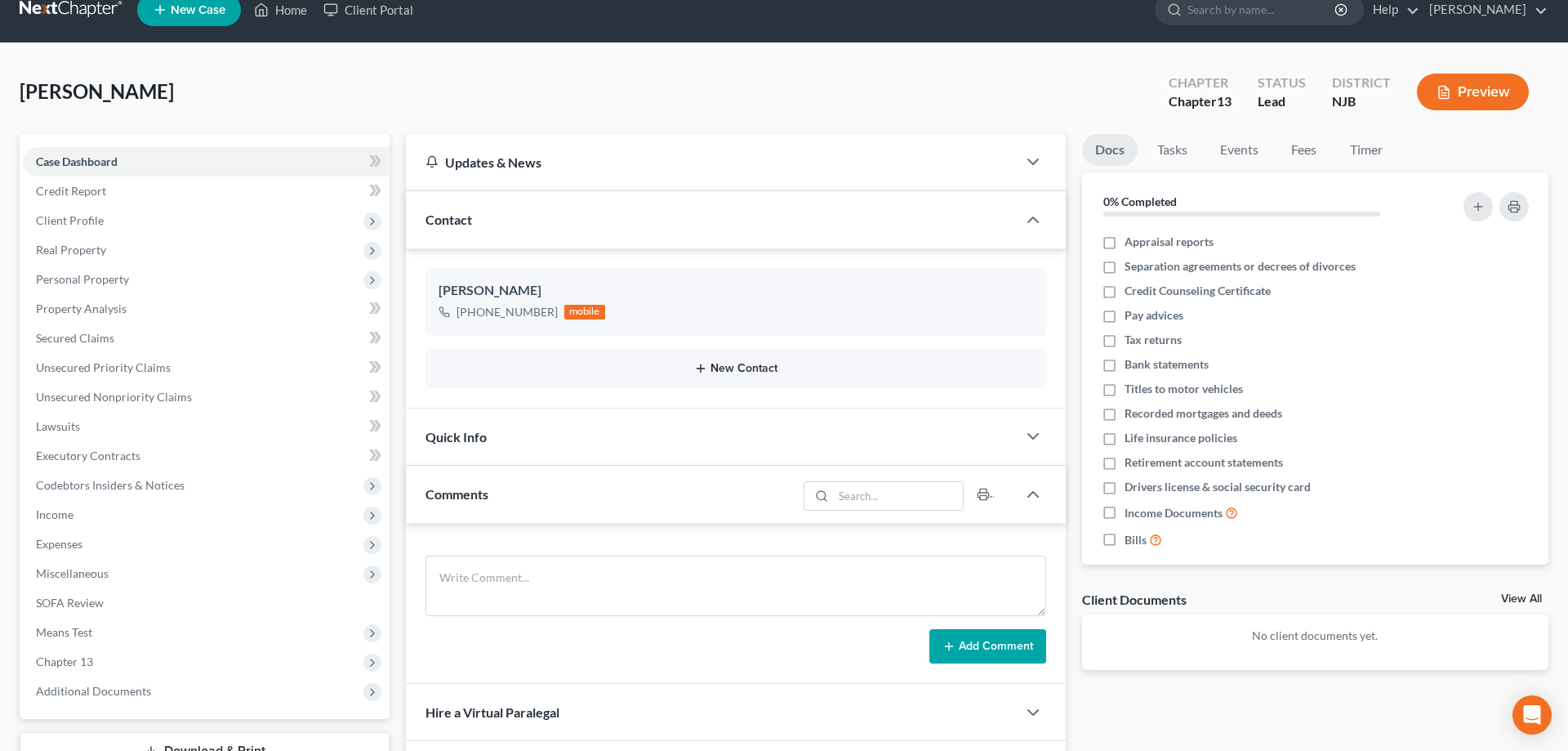
click at [735, 362] on button "New Contact" at bounding box center [736, 369] width 594 height 13
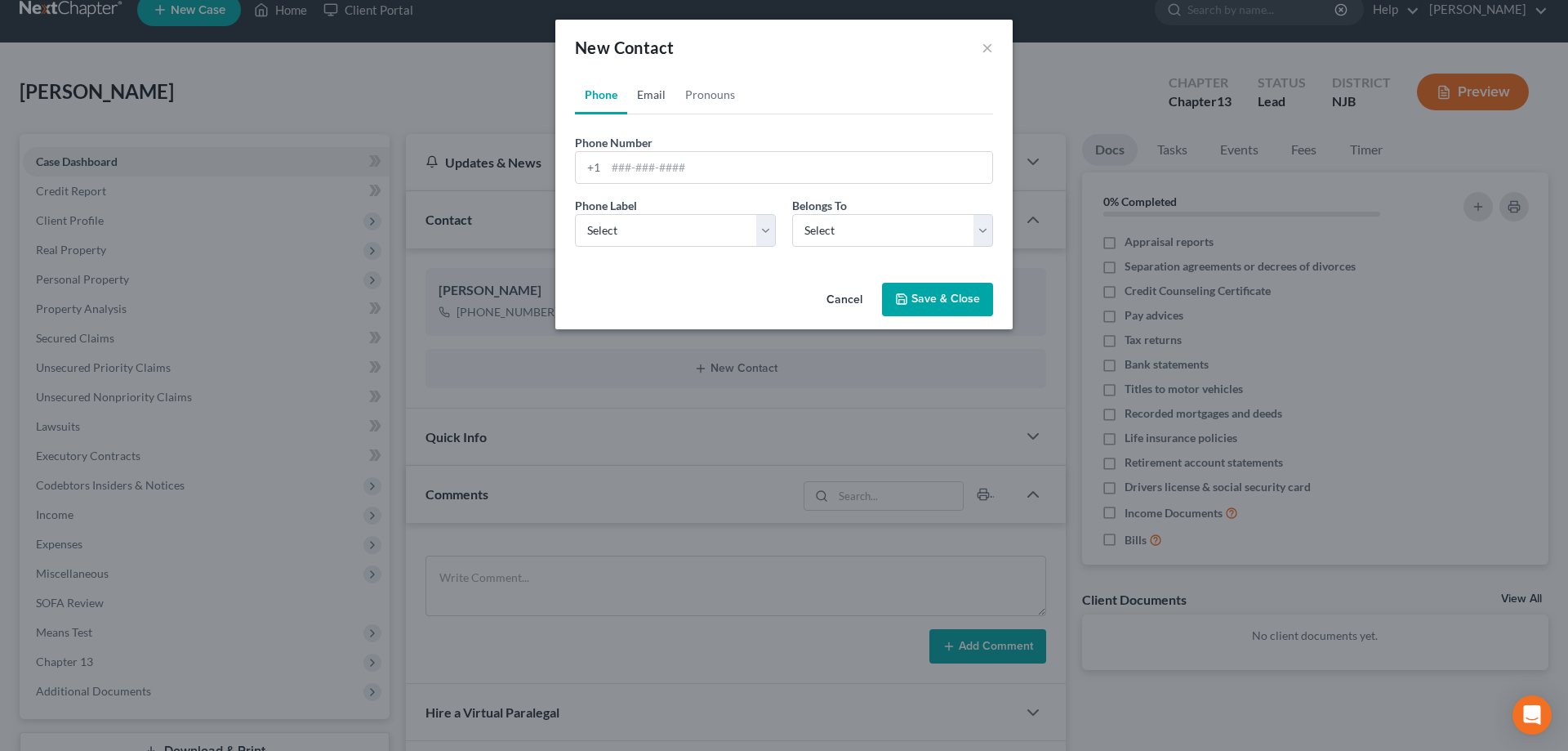
click at [646, 96] on link "Email" at bounding box center [651, 95] width 48 height 39
click at [633, 168] on input "email" at bounding box center [799, 167] width 386 height 31
type input "[EMAIL_ADDRESS][DOMAIN_NAME]"
click at [575, 214] on select "Select Home Work Other" at bounding box center [675, 230] width 201 height 33
select select "0"
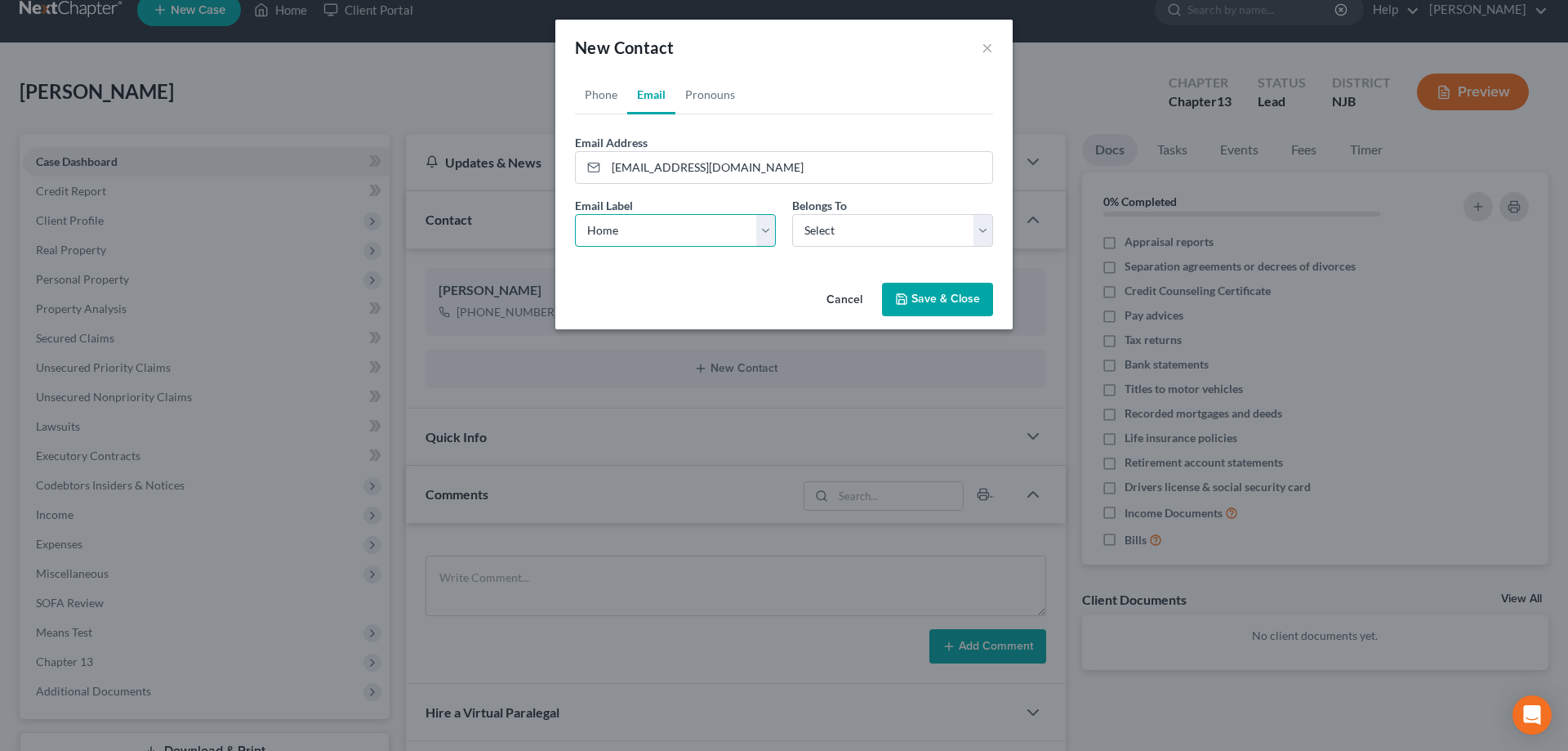
click option "Home" at bounding box center [0, 0] width 0 height 0
click at [792, 214] on select "Select Client Other" at bounding box center [893, 230] width 201 height 33
select select "0"
click option "Client" at bounding box center [0, 0] width 0 height 0
click at [916, 299] on button "Save & Close" at bounding box center [937, 299] width 111 height 34
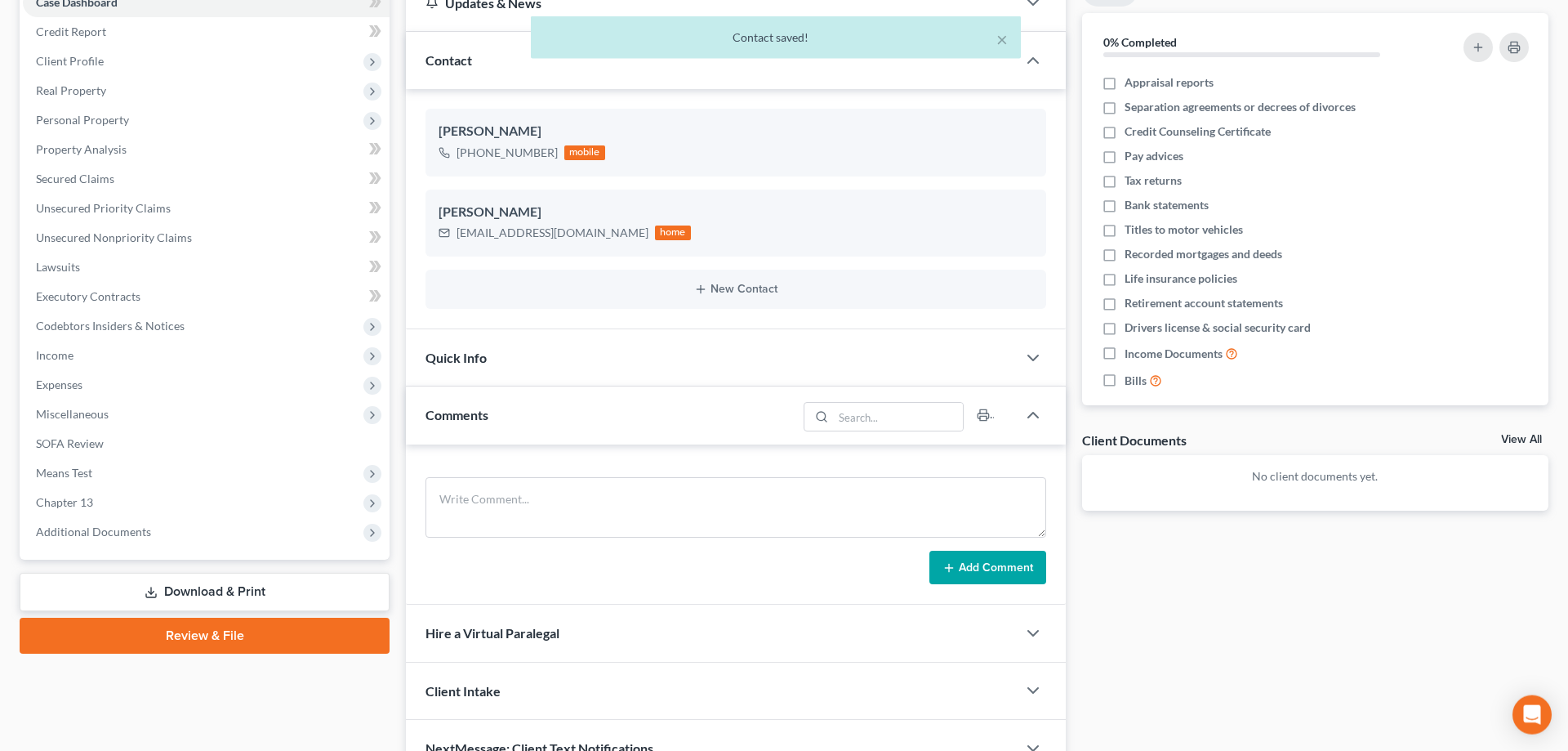
scroll to position [269, 0]
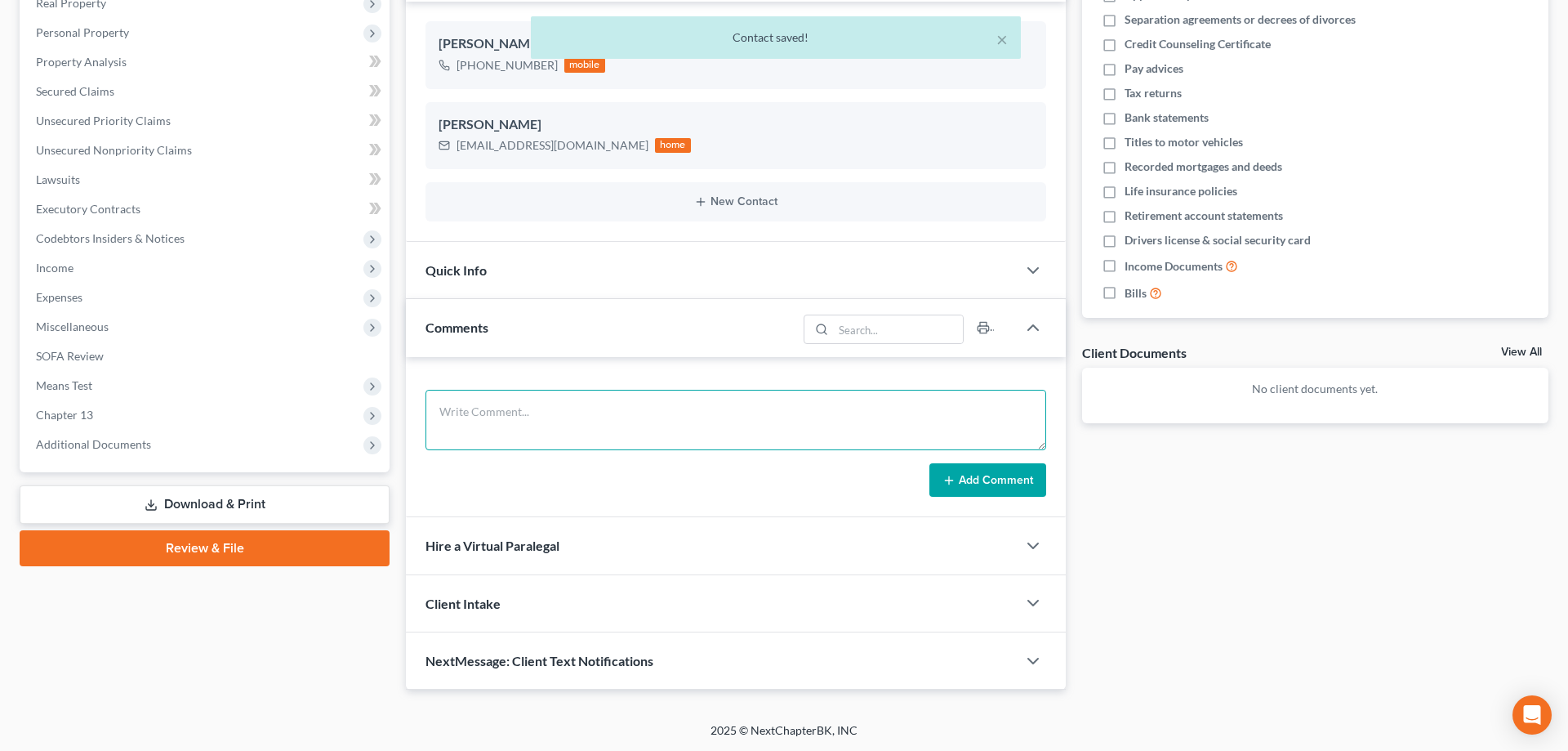
click at [469, 416] on textarea at bounding box center [736, 420] width 621 height 60
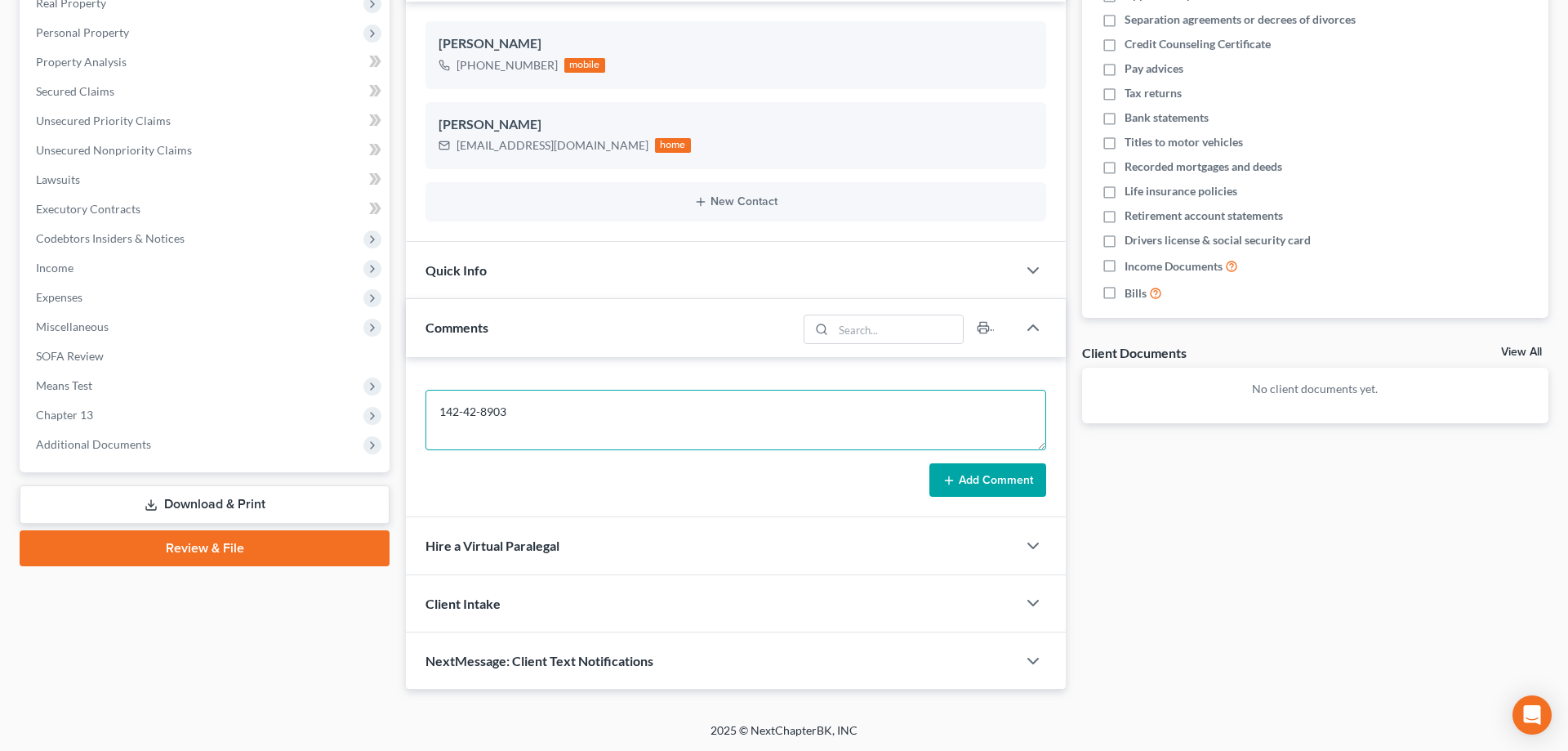
type textarea "142-42-8903"
click at [955, 491] on button "Add Comment" at bounding box center [988, 480] width 117 height 34
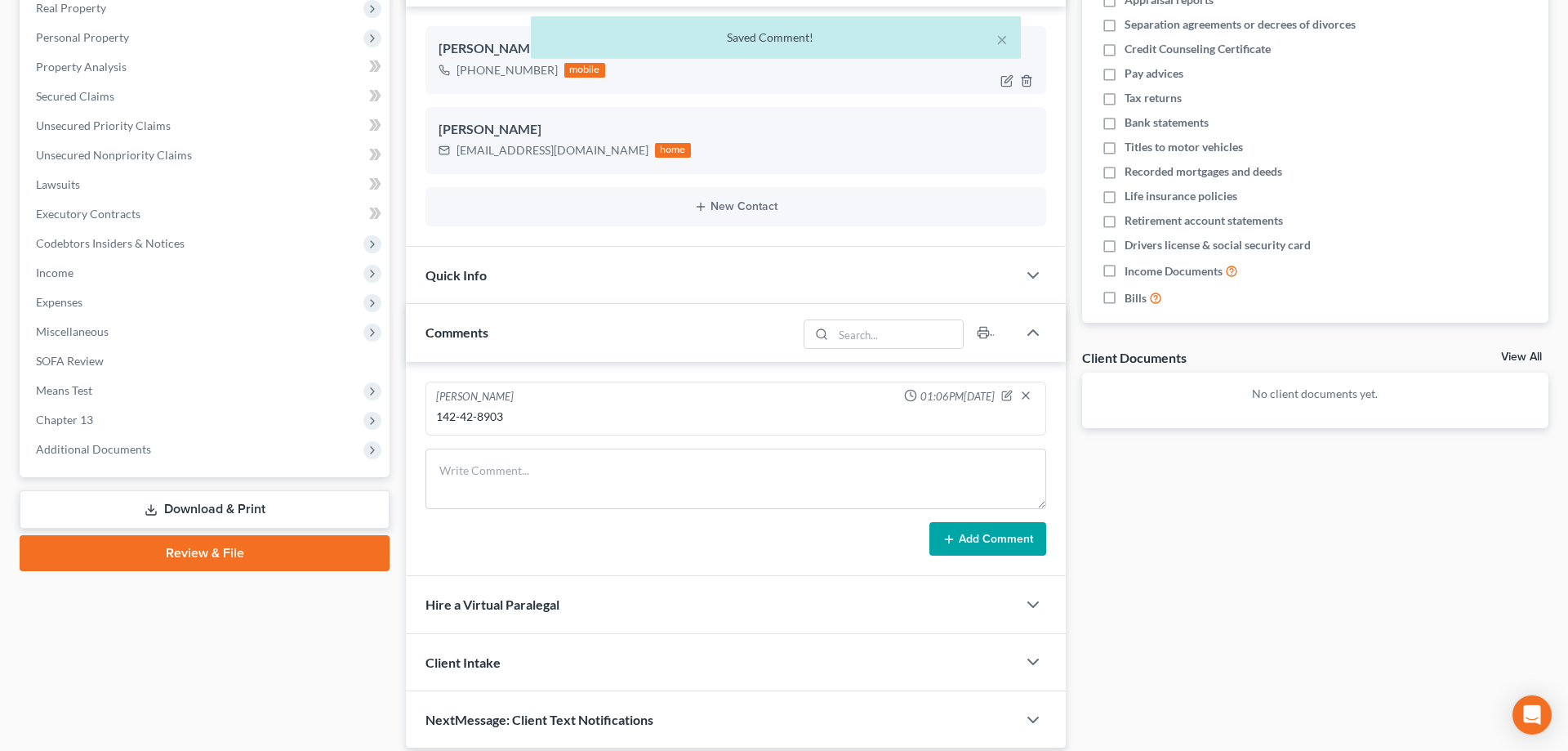
scroll to position [0, 0]
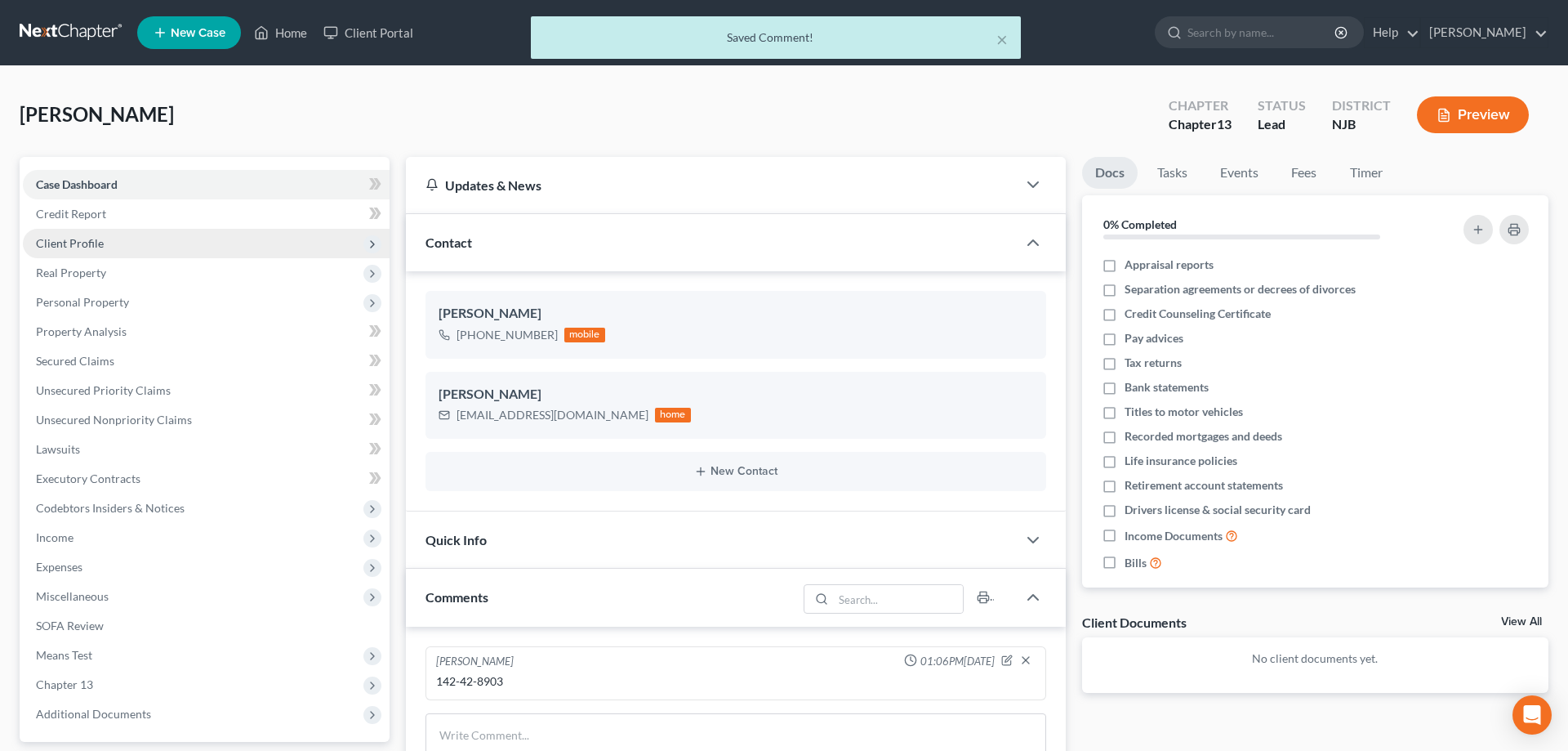
click at [100, 240] on span "Client Profile" at bounding box center [69, 243] width 68 height 14
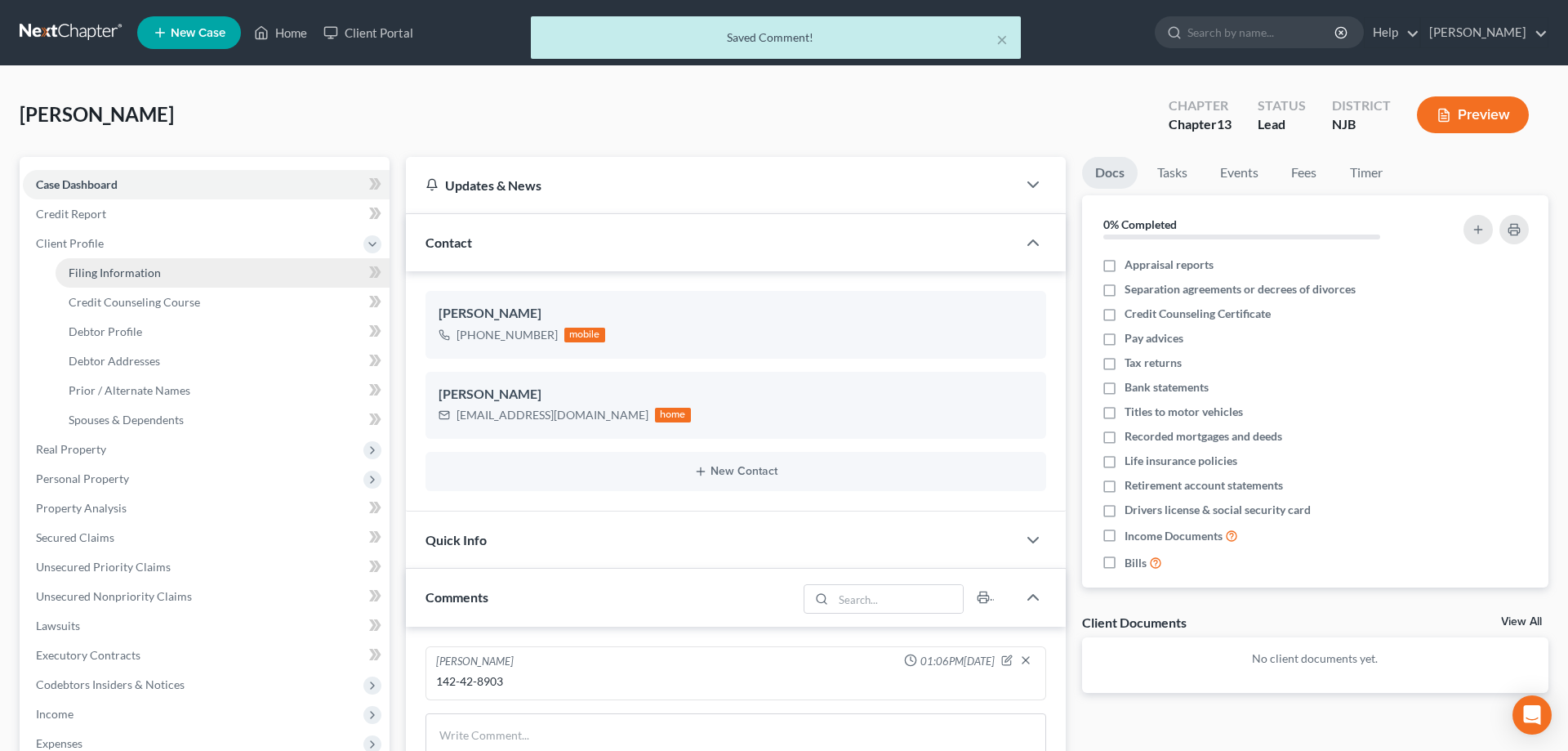
click at [144, 278] on span "Filing Information" at bounding box center [115, 273] width 92 height 14
select select "1"
select select "0"
select select "3"
select select "51"
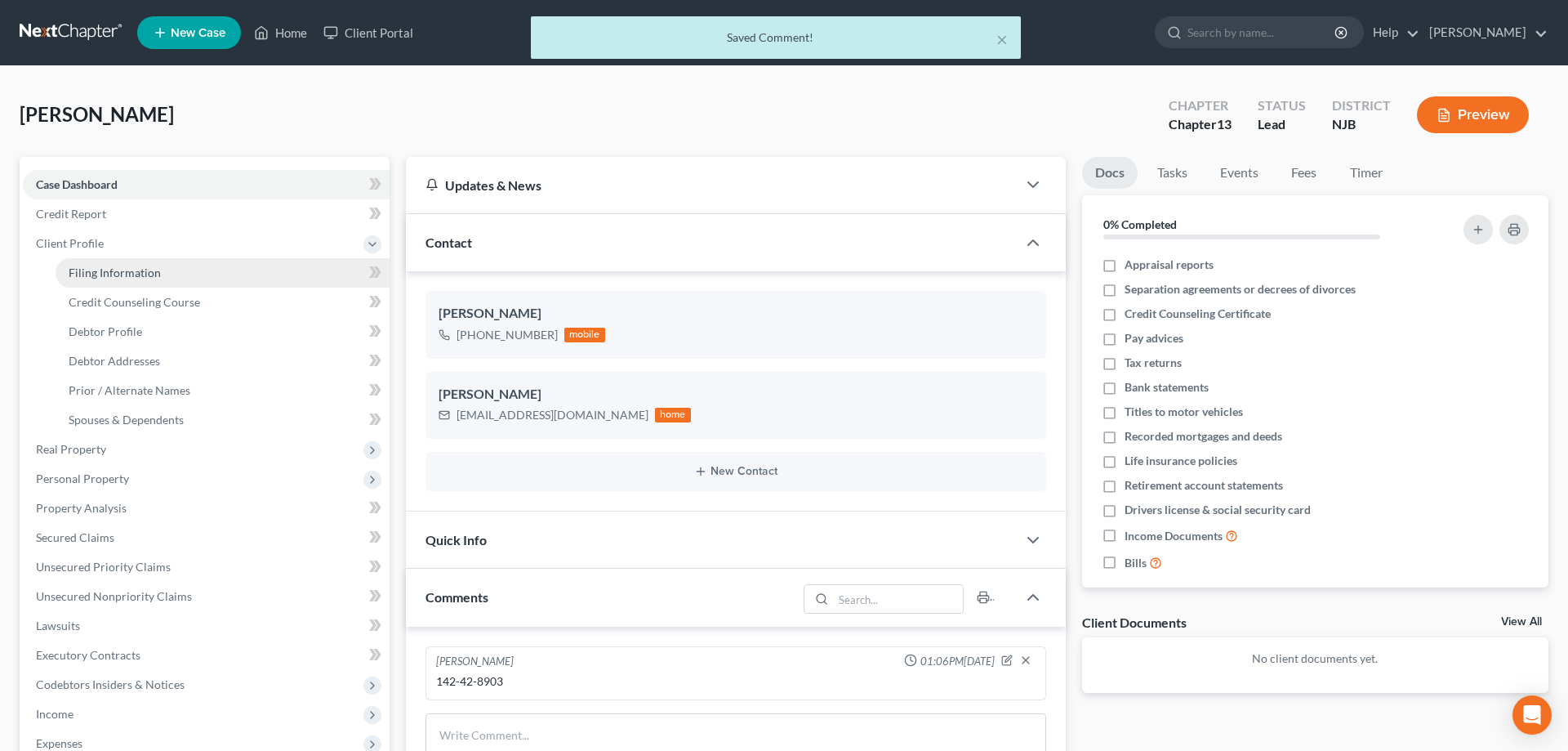
select select "33"
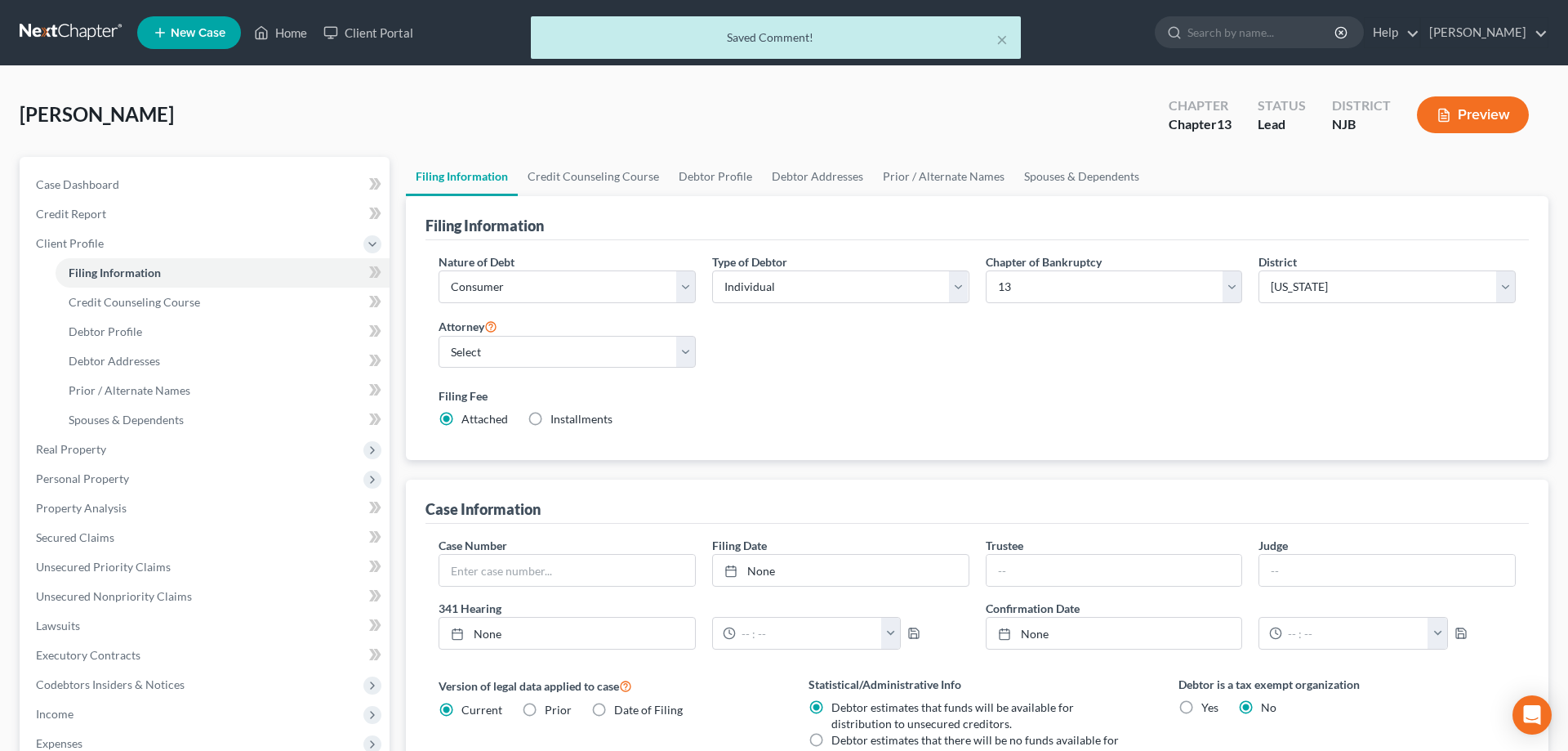
scroll to position [325, 0]
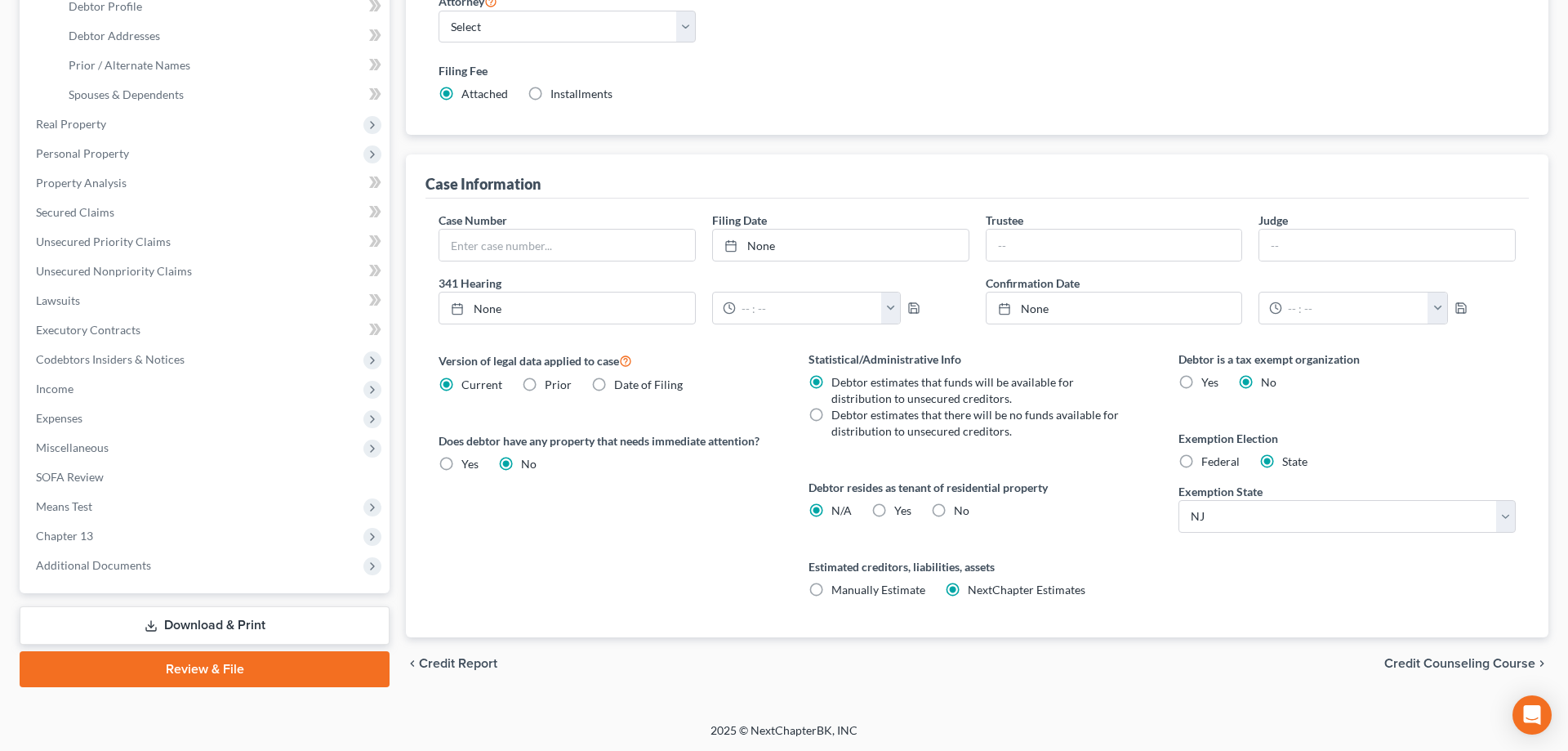
click at [1201, 467] on label "Federal" at bounding box center [1220, 462] width 38 height 17
click at [1208, 464] on input "Federal" at bounding box center [1213, 458] width 11 height 11
radio input "true"
radio input "false"
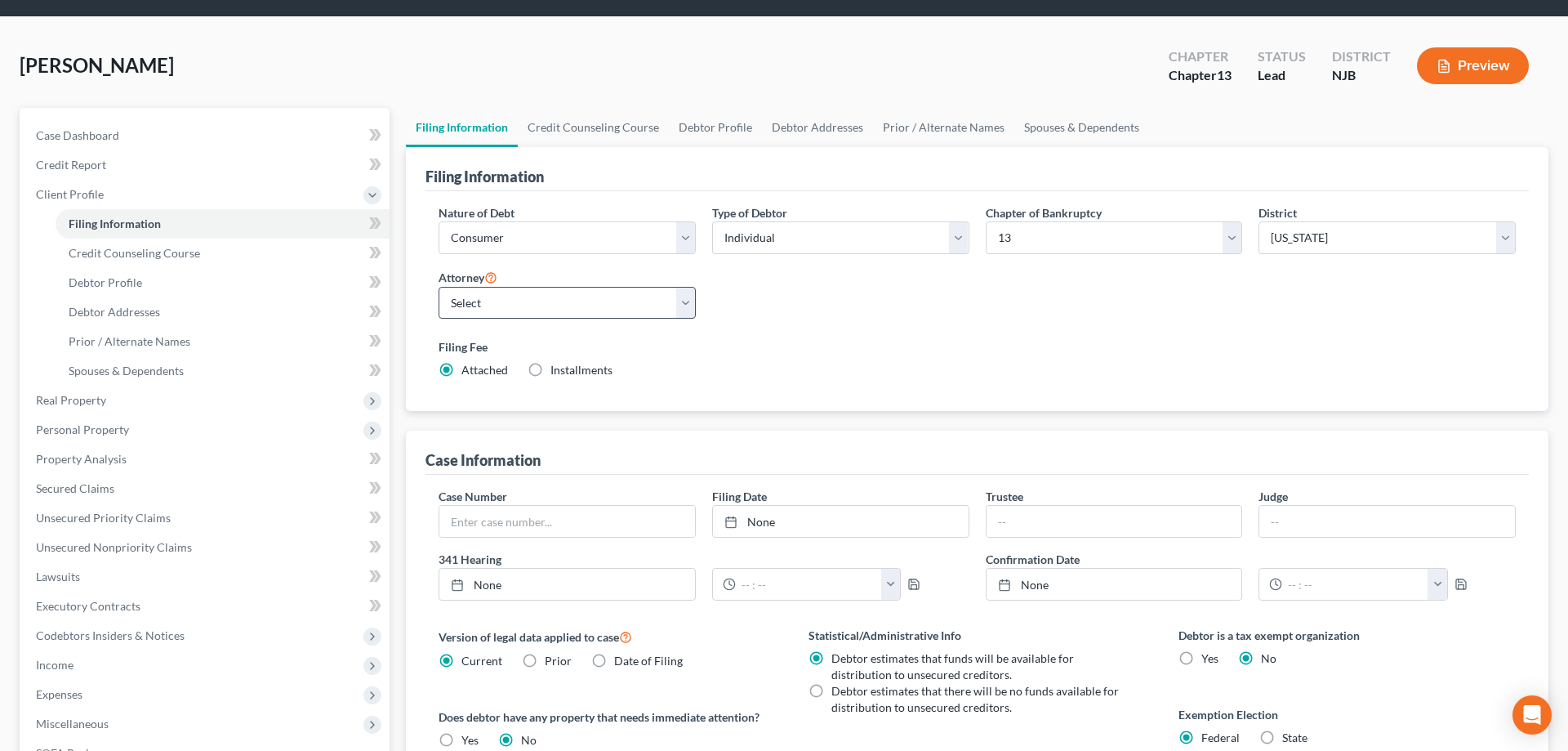
scroll to position [0, 0]
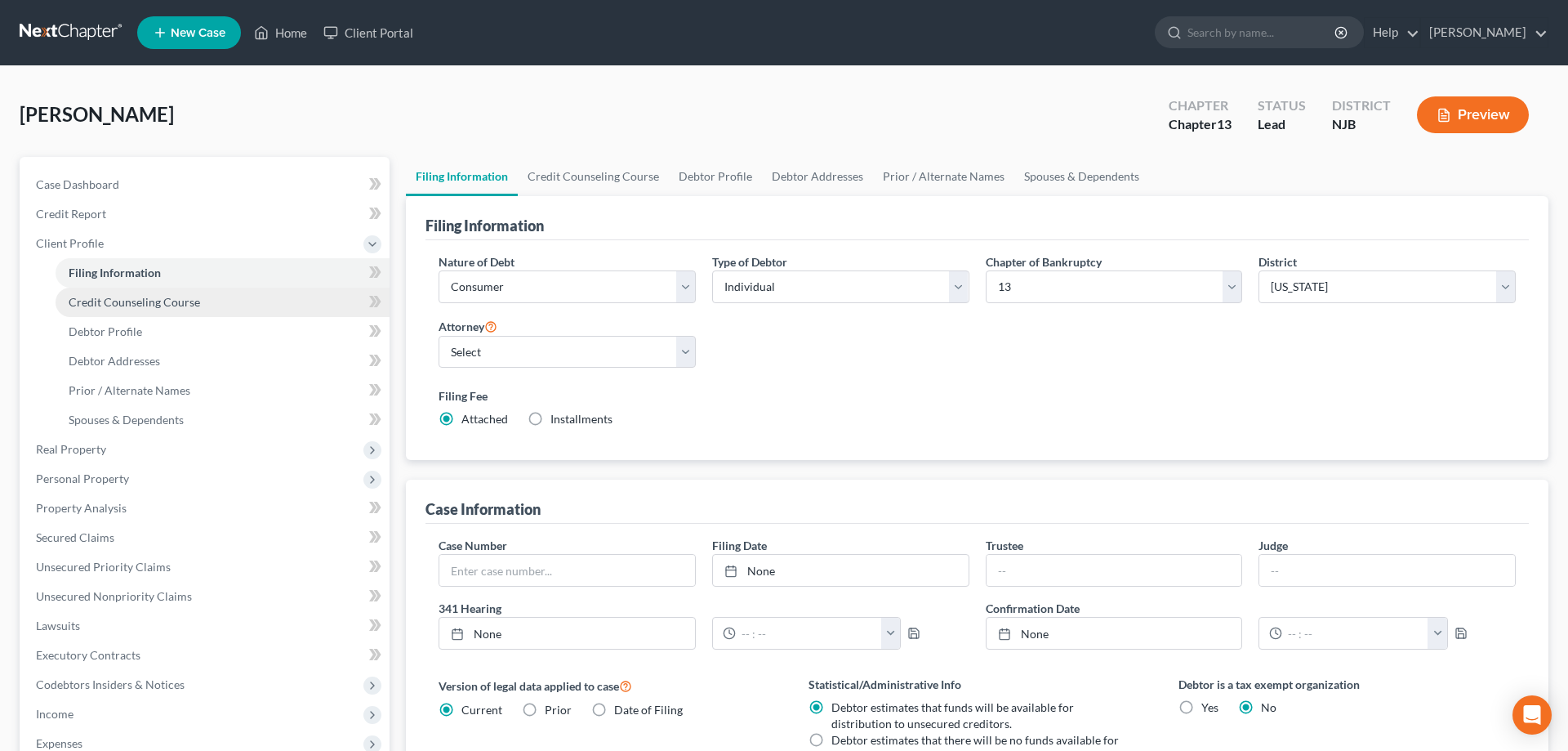
click at [151, 302] on span "Credit Counseling Course" at bounding box center [134, 302] width 131 height 14
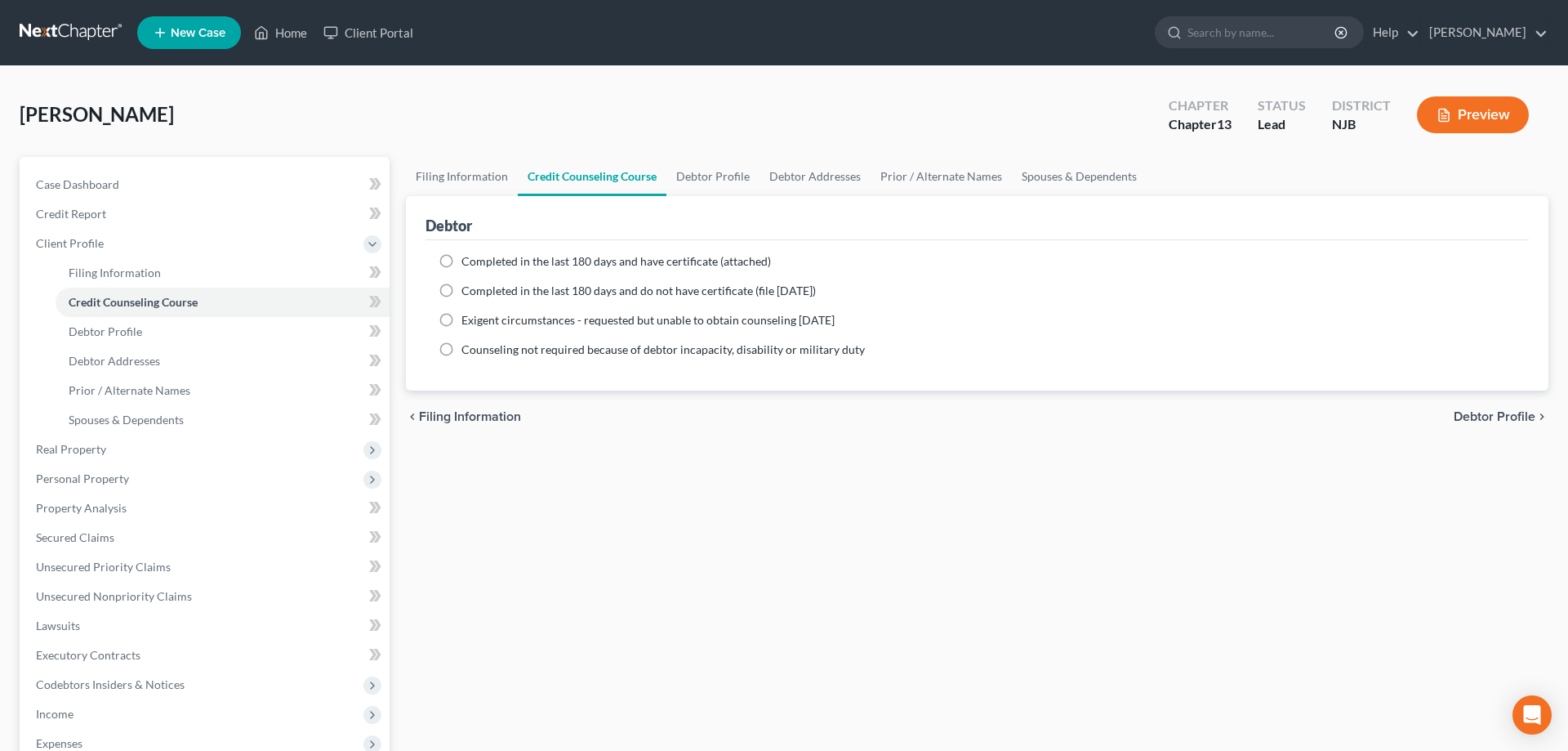
click at [461, 259] on label "Completed in the last 180 days and have certificate (attached)" at bounding box center [616, 262] width 309 height 17
click at [468, 259] on input "Completed in the last 180 days and have certificate (attached)" at bounding box center [473, 258] width 11 height 11
radio input "true"
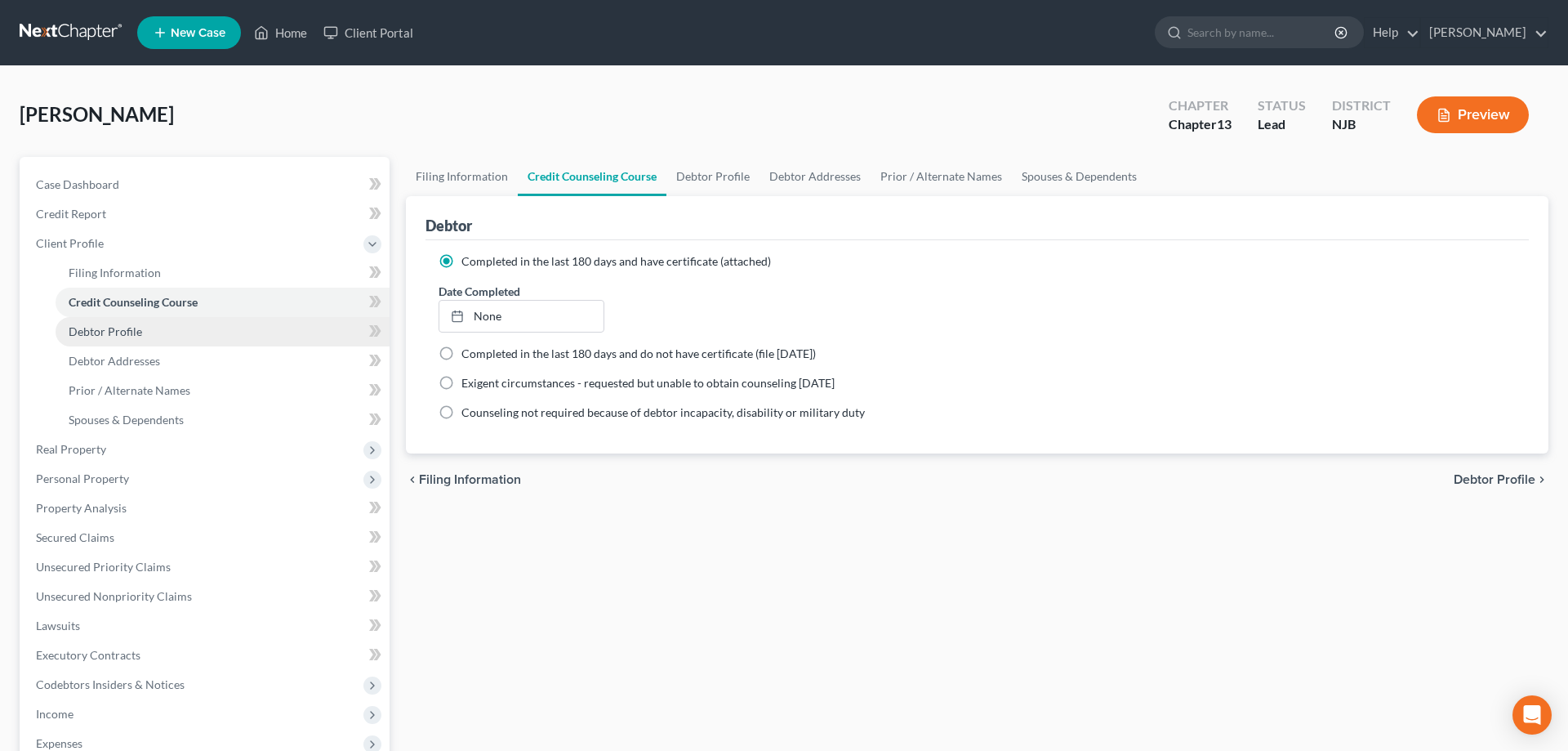
click at [104, 329] on span "Debtor Profile" at bounding box center [105, 331] width 74 height 14
select select "0"
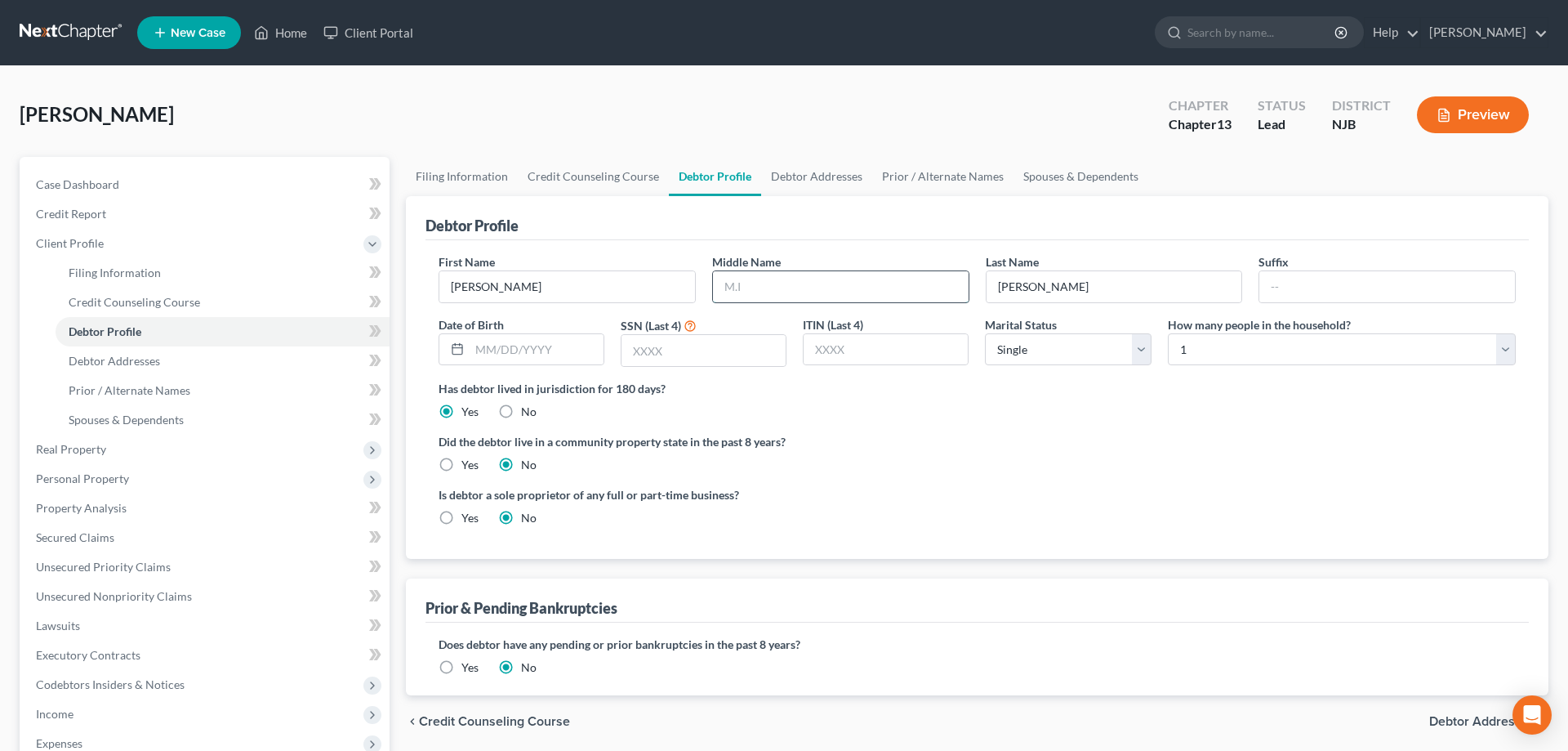
click at [753, 294] on input "text" at bounding box center [841, 286] width 256 height 31
click at [810, 286] on input "text" at bounding box center [841, 286] width 256 height 31
type input "[PERSON_NAME]"
click at [695, 357] on input "text" at bounding box center [703, 350] width 164 height 31
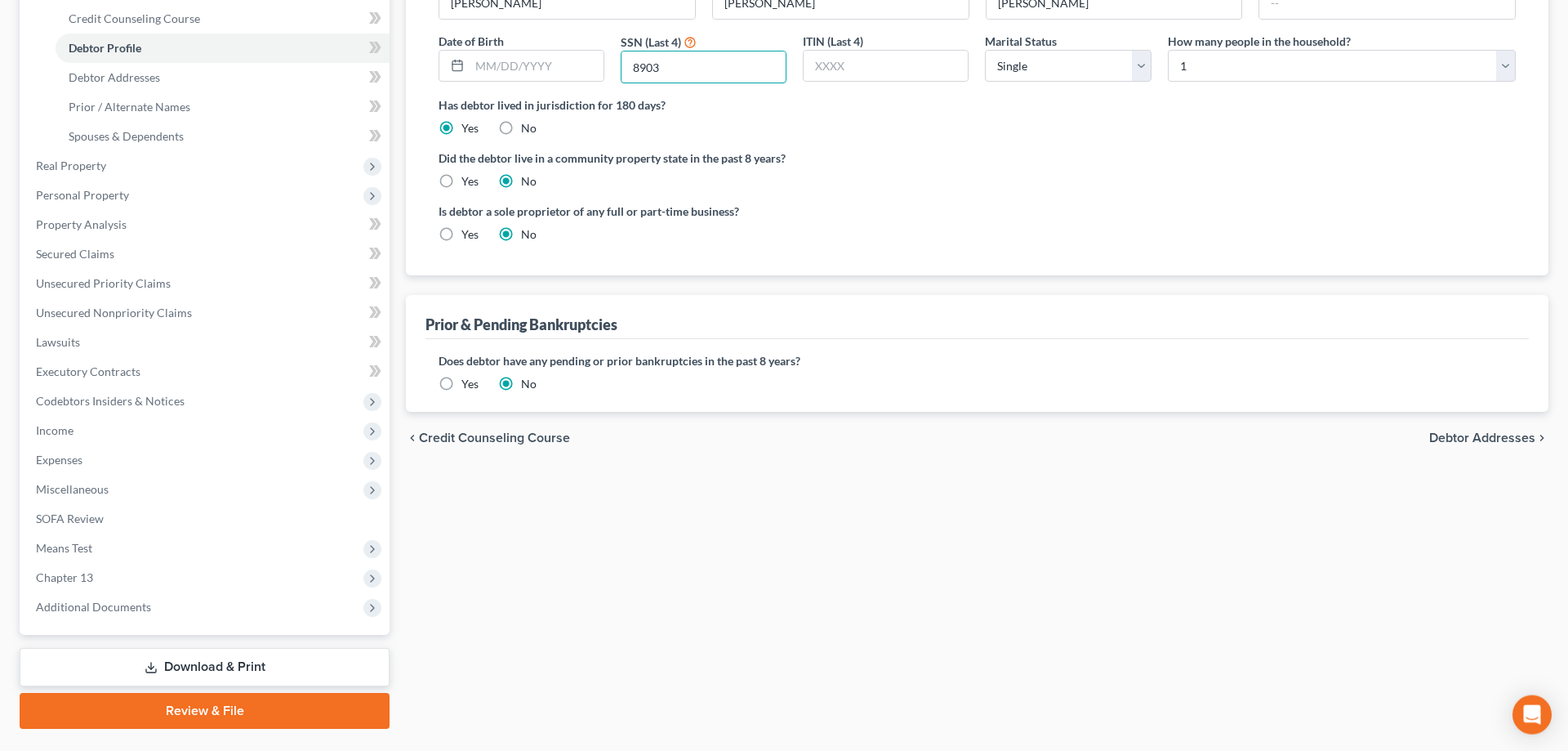
scroll to position [322, 0]
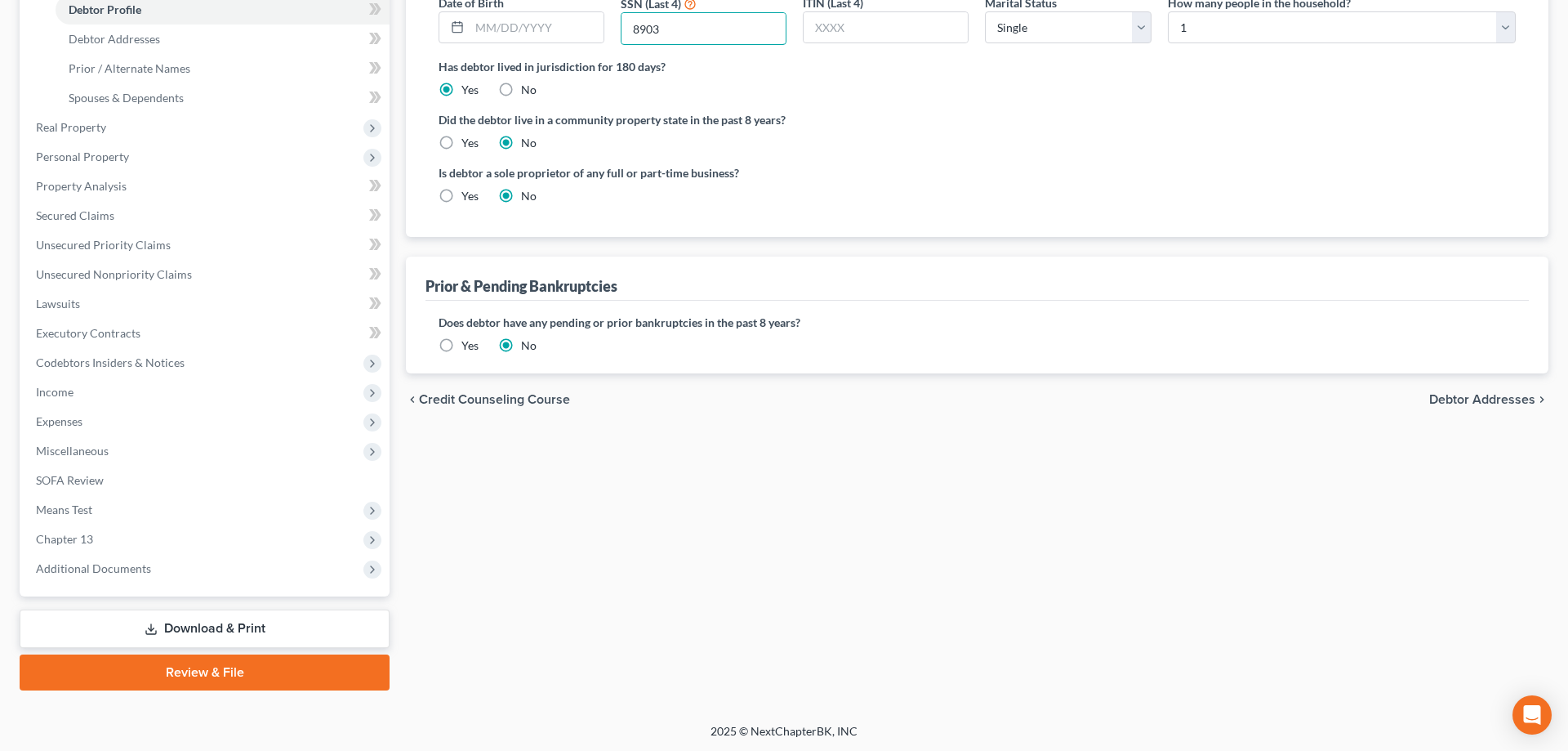
type input "8903"
click at [461, 341] on label "Yes" at bounding box center [470, 345] width 18 height 17
click at [468, 341] on input "Yes" at bounding box center [473, 342] width 11 height 11
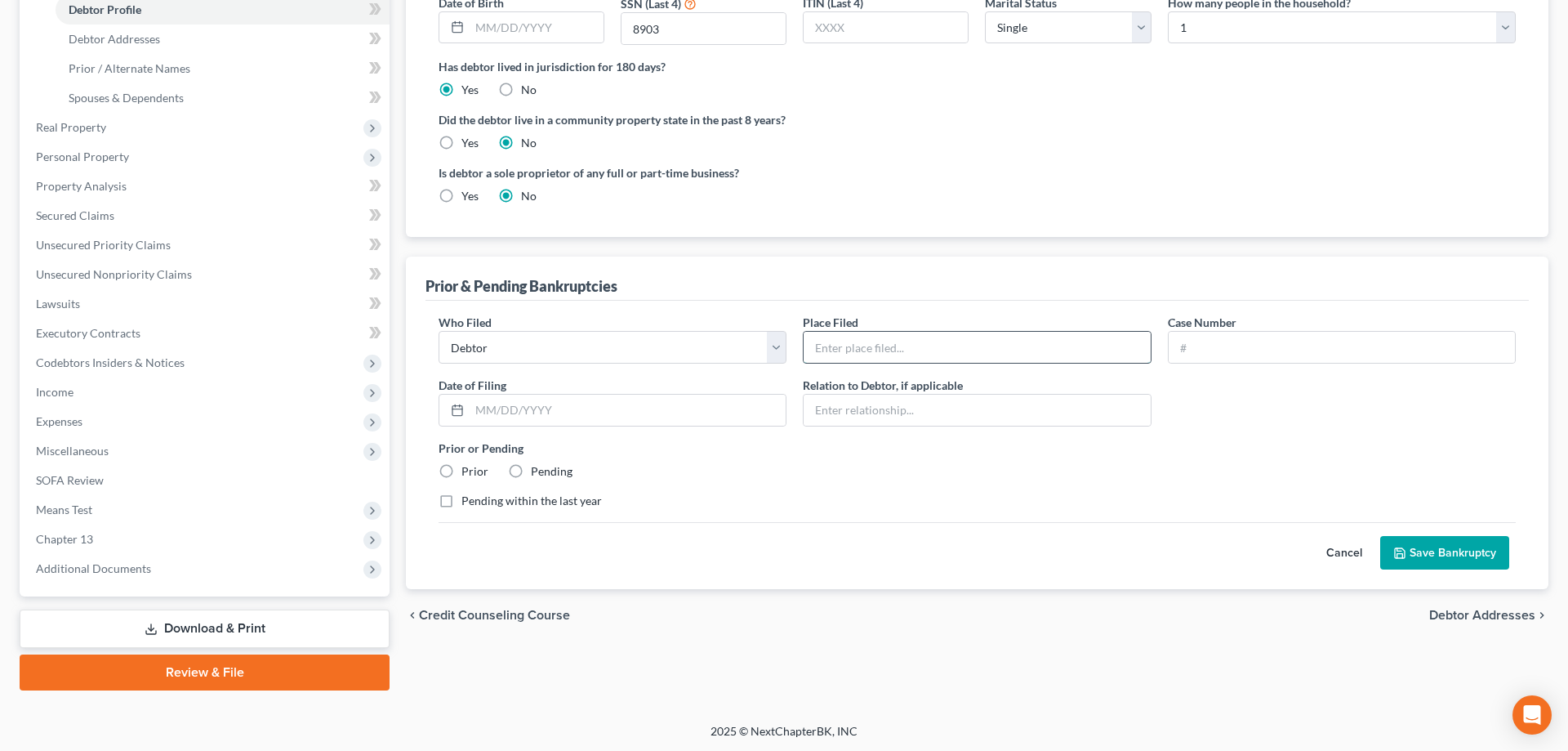
click at [914, 345] on input "text" at bounding box center [976, 347] width 346 height 31
type input "[GEOGRAPHIC_DATA]"
click at [1274, 356] on input "text" at bounding box center [1341, 347] width 346 height 31
type input "99-17194"
click at [461, 470] on label "Prior" at bounding box center [475, 472] width 27 height 17
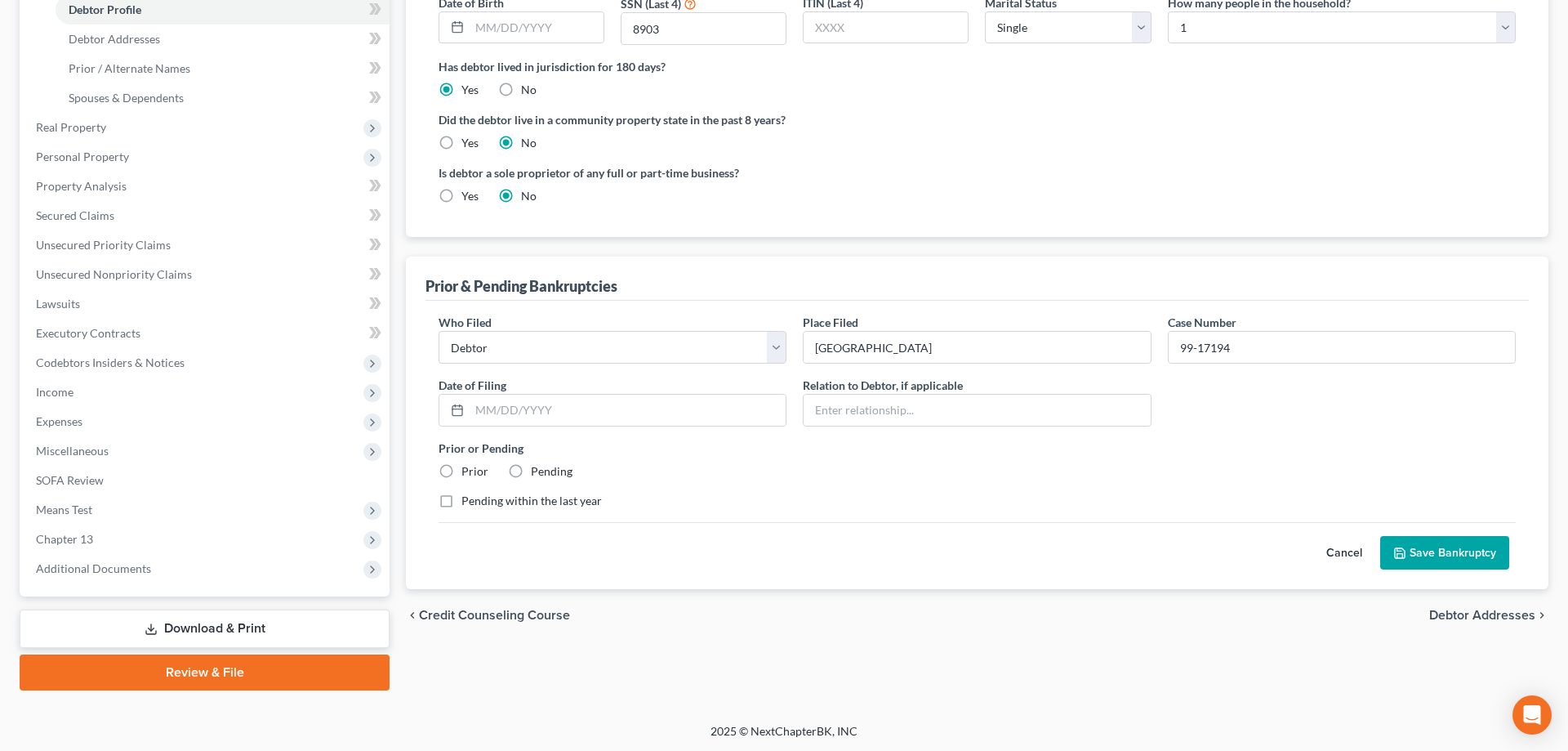
click at [468, 470] on input "Prior" at bounding box center [473, 468] width 11 height 11
radio input "true"
click at [1429, 549] on button "Save Bankruptcy" at bounding box center [1444, 553] width 129 height 34
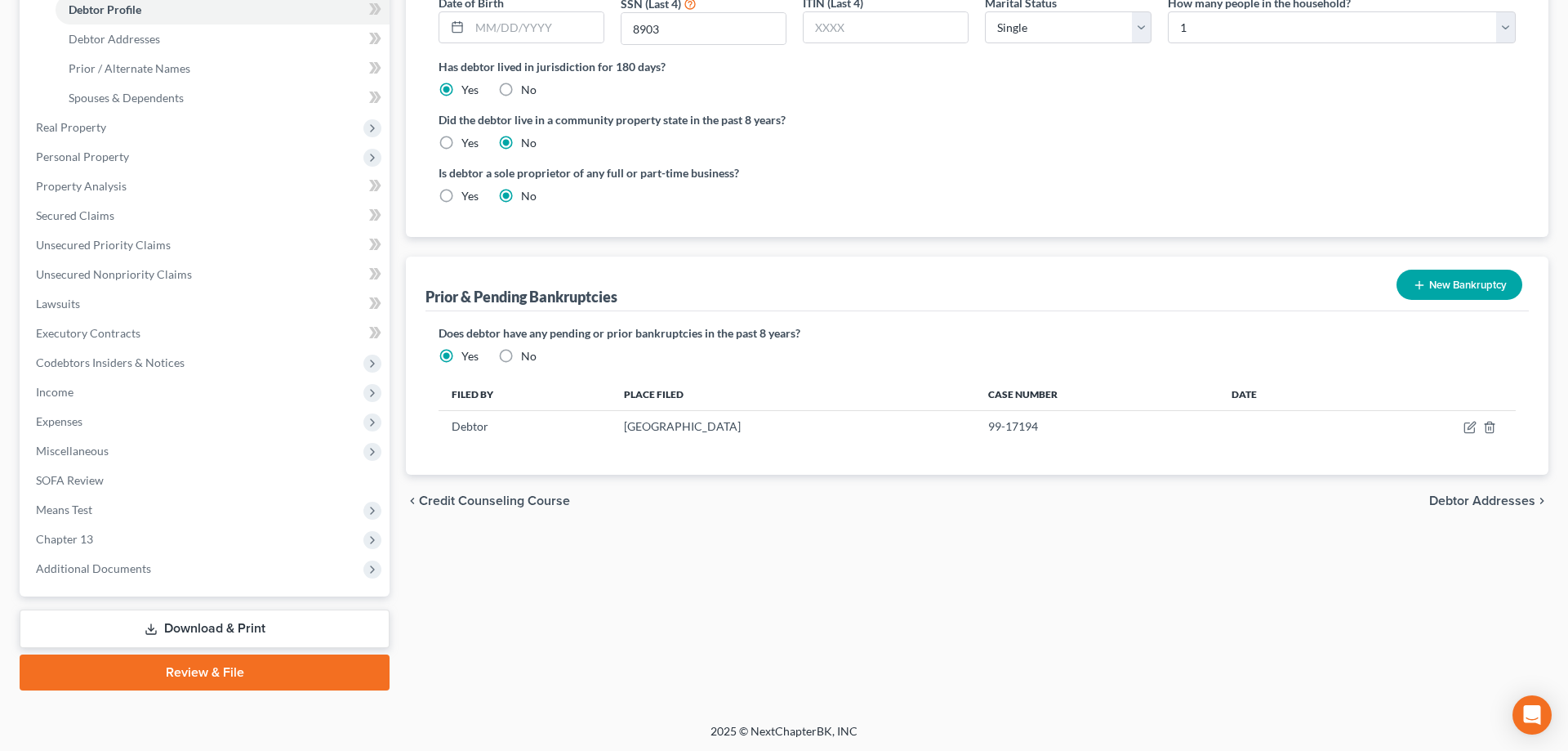
scroll to position [0, 0]
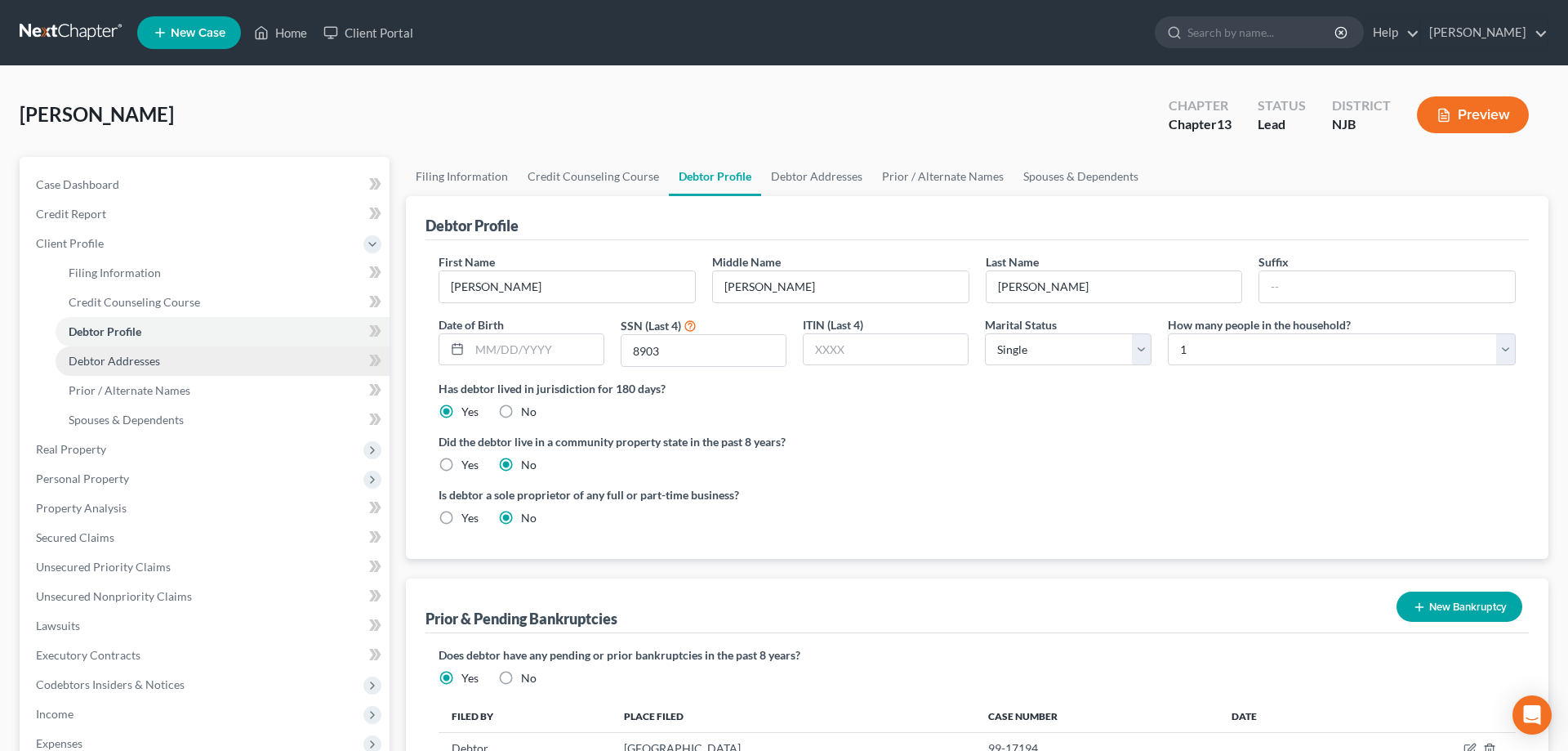
click at [118, 360] on span "Debtor Addresses" at bounding box center [114, 360] width 91 height 14
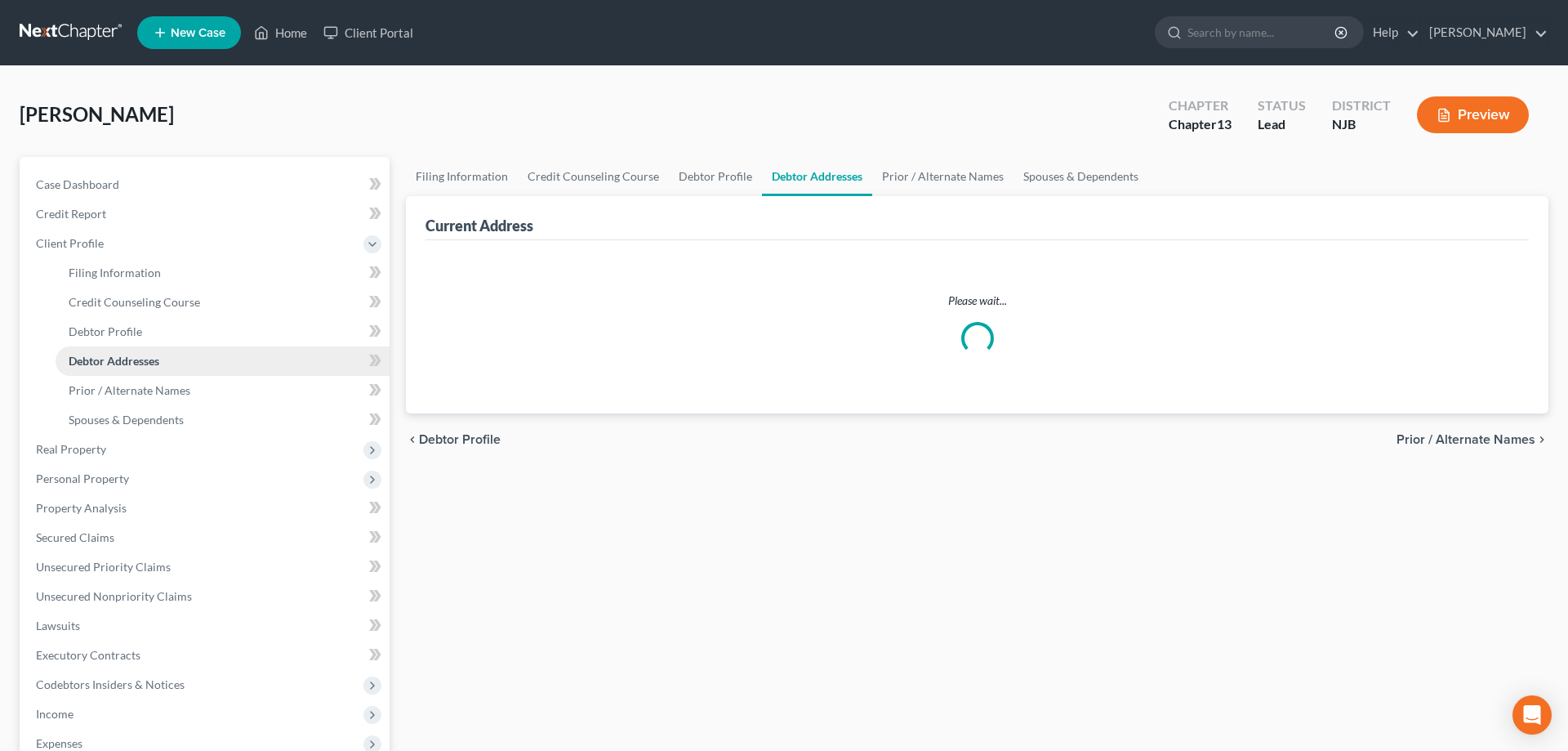
select select "0"
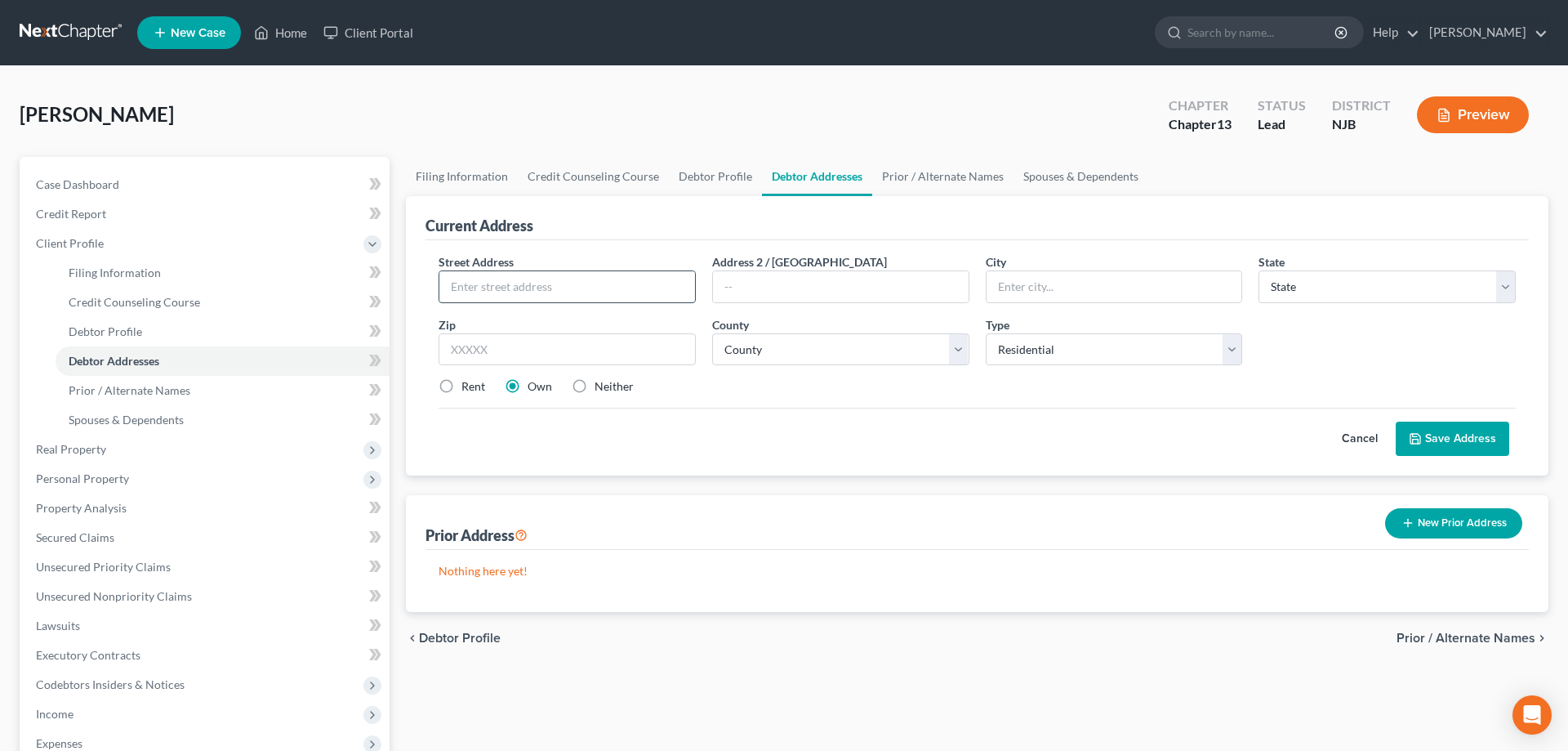
click at [517, 294] on input "text" at bounding box center [568, 286] width 256 height 31
type input "[STREET_ADDRESS]"
click at [563, 355] on input "text" at bounding box center [568, 350] width 257 height 33
type input "08079"
type input "[GEOGRAPHIC_DATA]"
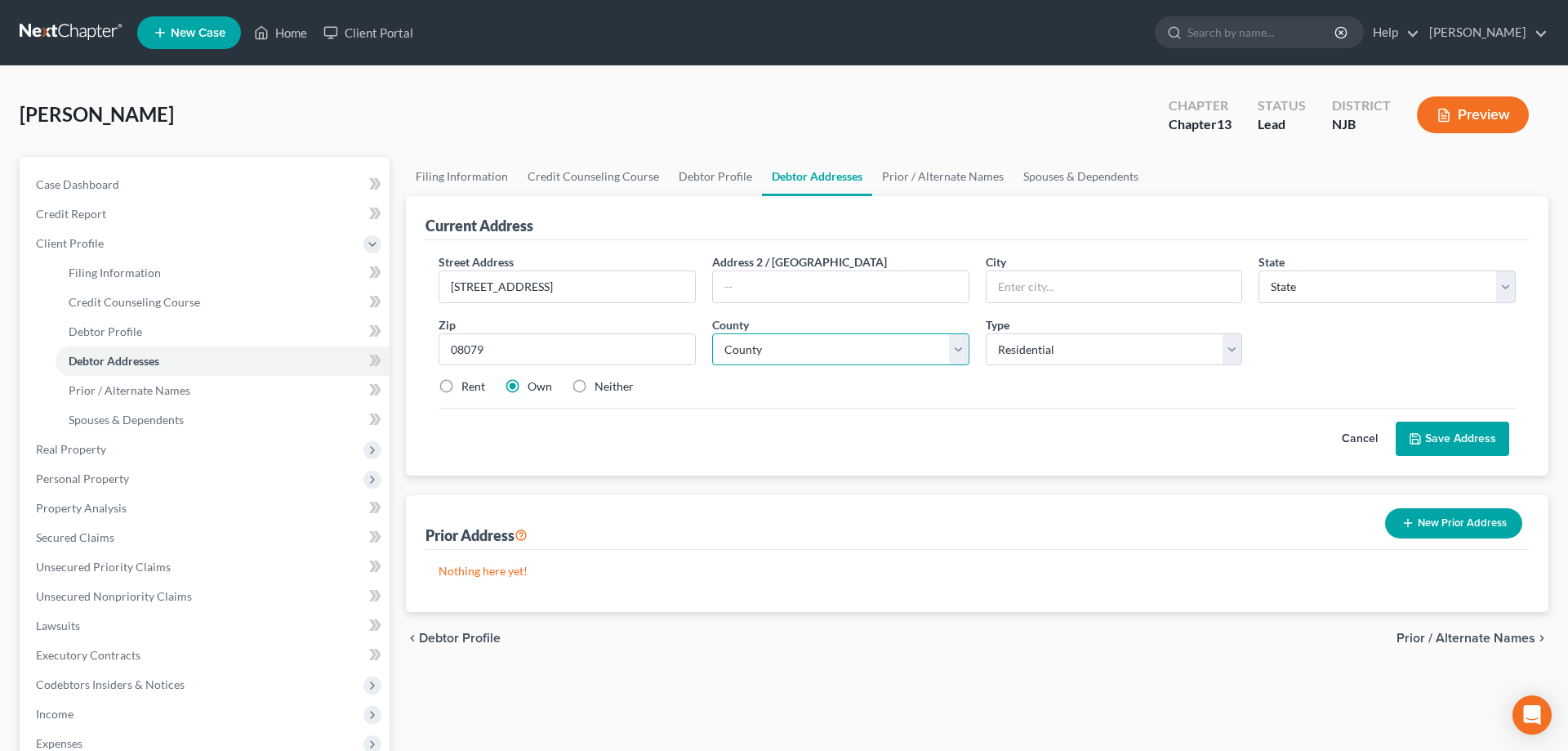
select select "33"
click at [712, 334] on select "County" at bounding box center [841, 350] width 257 height 33
click at [962, 349] on select "County" at bounding box center [841, 350] width 257 height 33
click at [712, 334] on select "County [GEOGRAPHIC_DATA] [GEOGRAPHIC_DATA] [GEOGRAPHIC_DATA] [GEOGRAPHIC_DATA] …" at bounding box center [841, 350] width 257 height 33
select select "5"
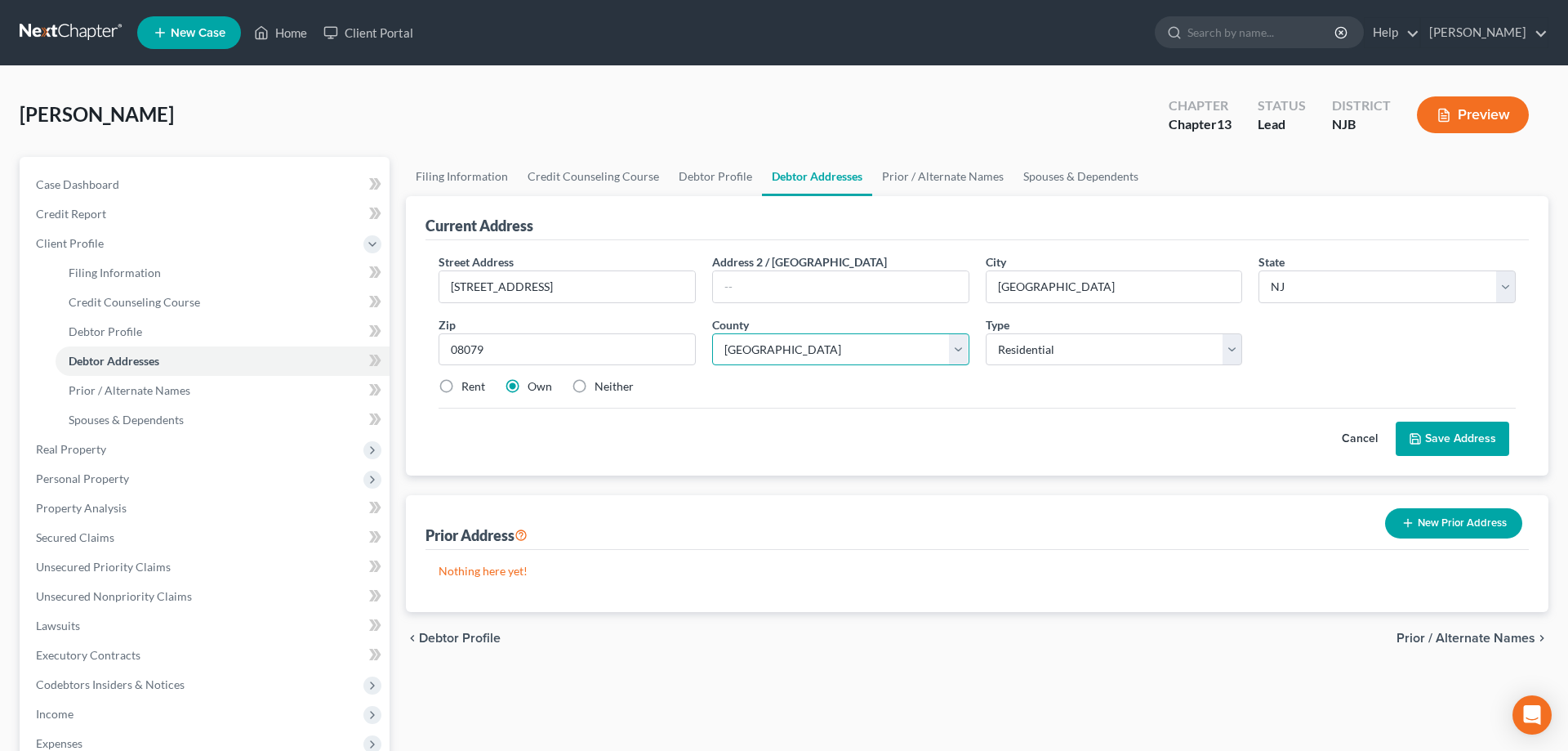
click option "[GEOGRAPHIC_DATA]" at bounding box center [0, 0] width 0 height 0
click at [1429, 441] on button "Save Address" at bounding box center [1453, 438] width 114 height 34
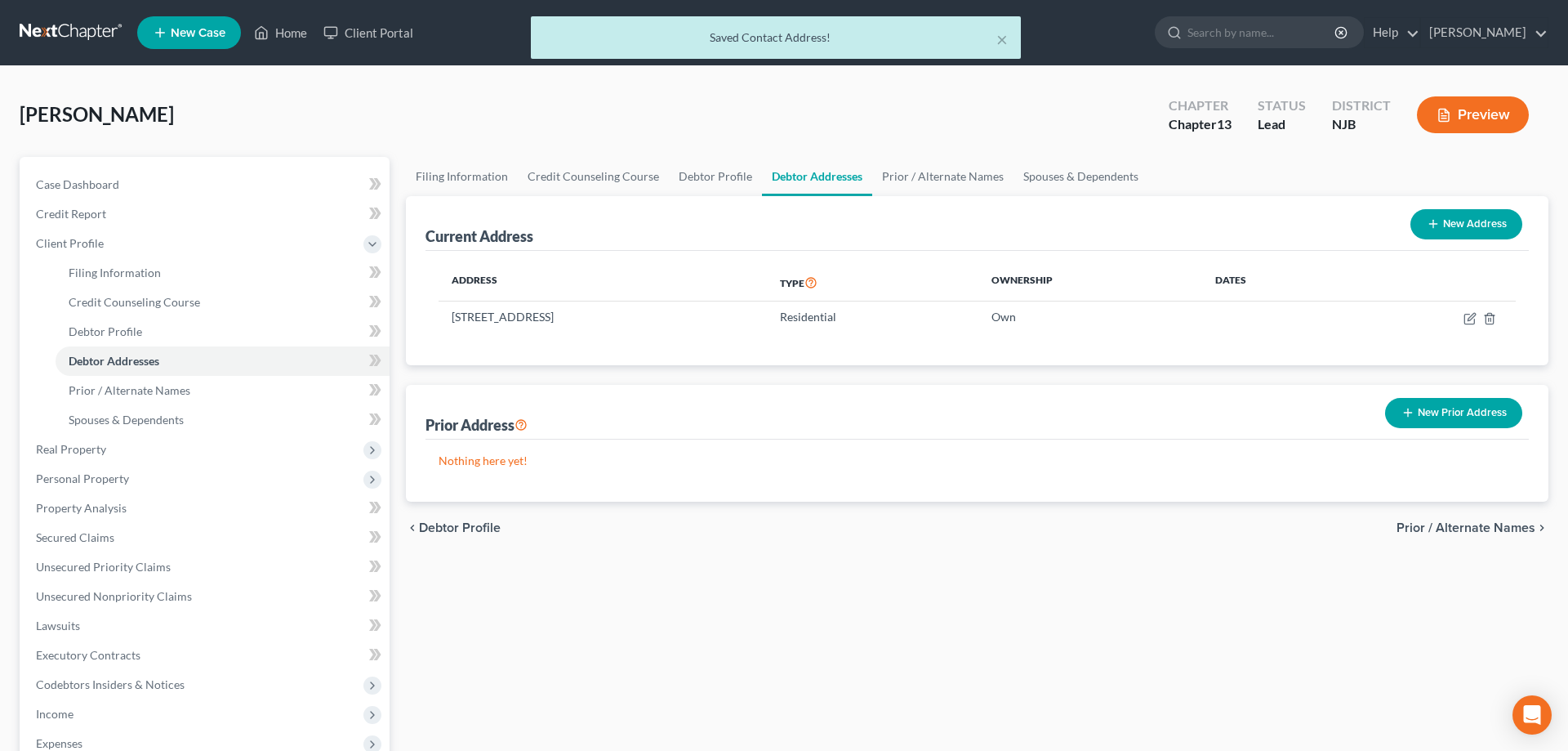
click at [713, 643] on div "Filing Information Credit Counseling Course Debtor Profile Debtor Addresses Pri…" at bounding box center [977, 585] width 1158 height 856
click at [1465, 314] on icon "button" at bounding box center [1469, 319] width 10 height 10
select select "33"
select select "5"
select select "0"
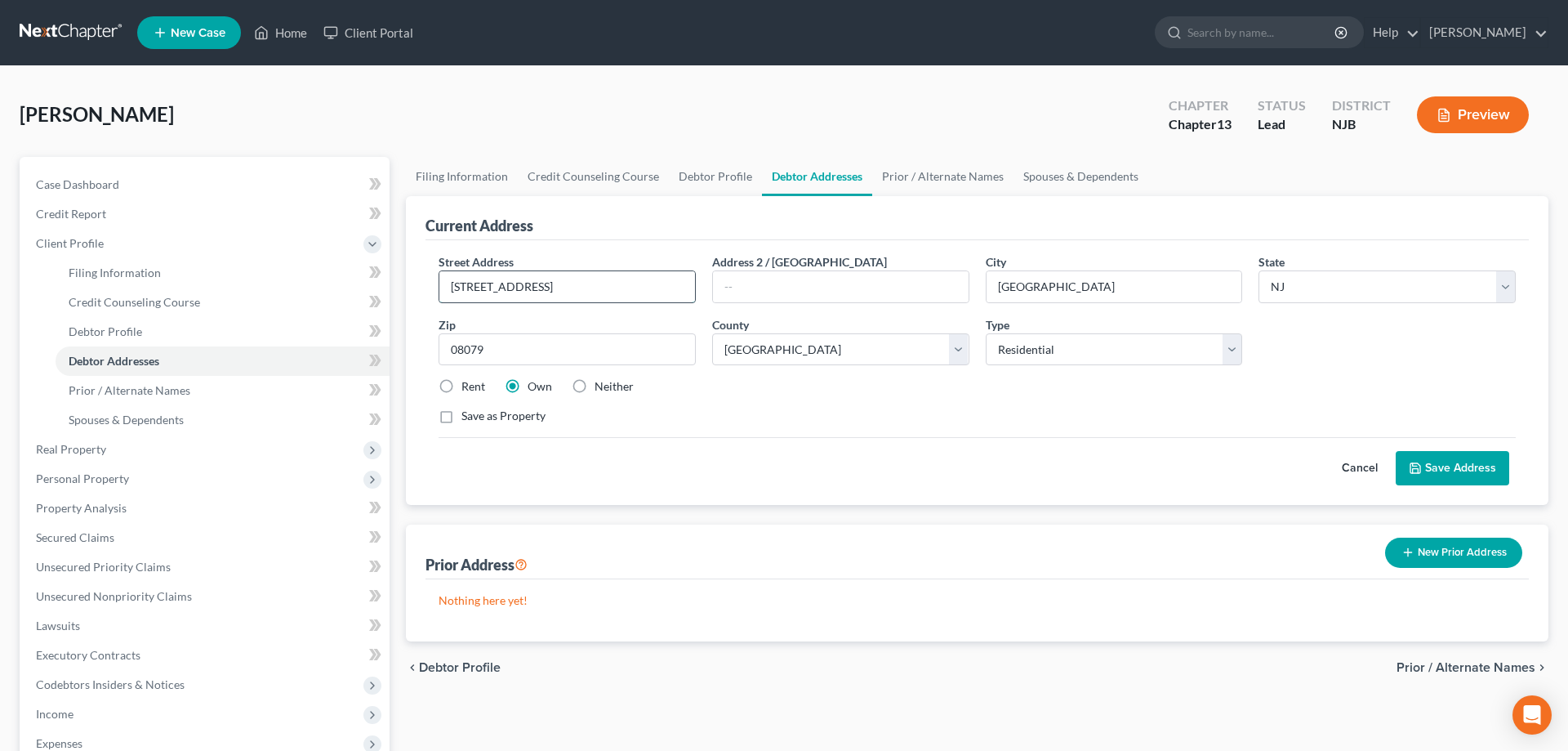
click at [521, 286] on input "[STREET_ADDRESS]" at bounding box center [568, 286] width 256 height 31
type input "[STREET_ADDRESS]"
click at [1420, 467] on icon at bounding box center [1415, 468] width 10 height 10
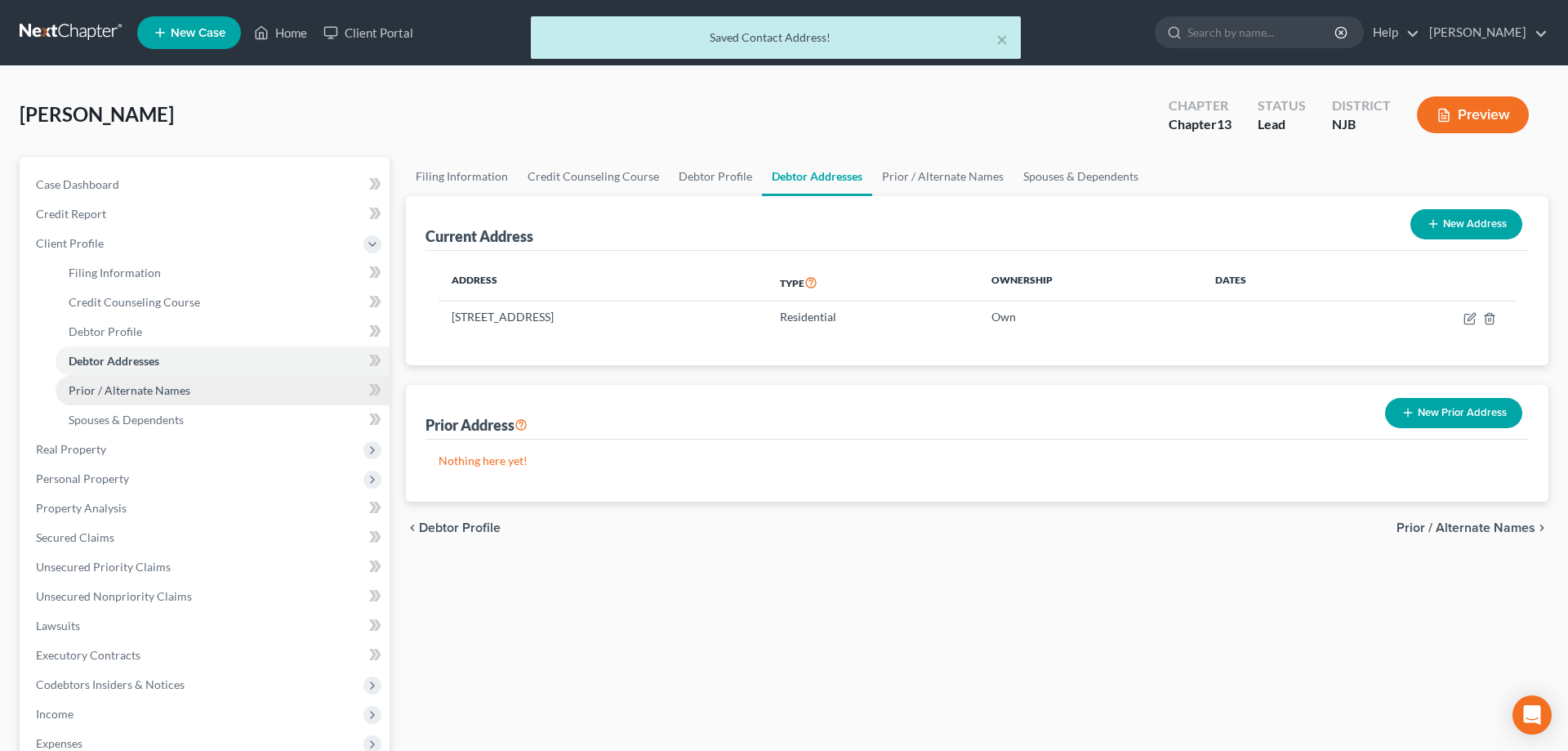
click at [135, 396] on span "Prior / Alternate Names" at bounding box center [130, 390] width 122 height 14
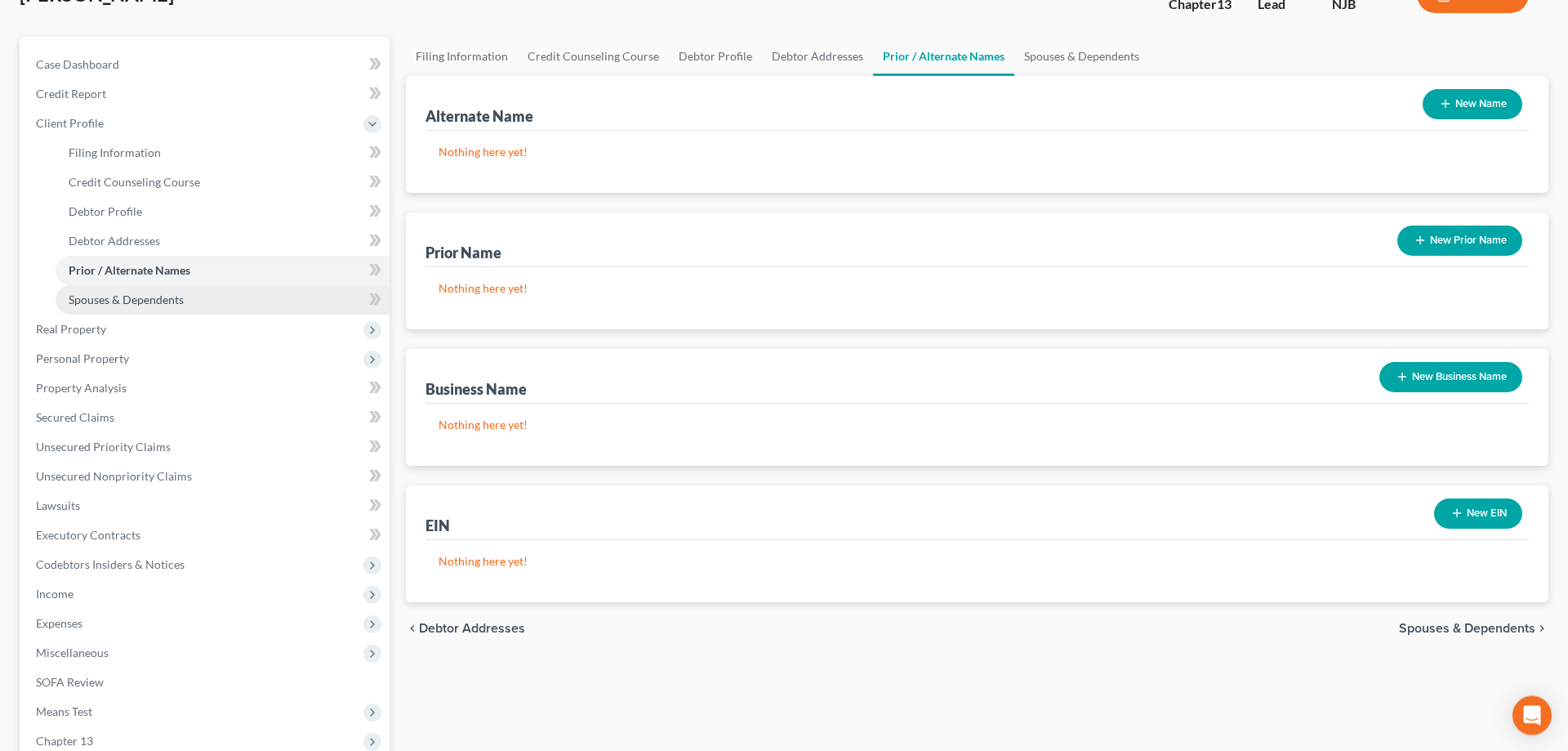
scroll to position [166, 0]
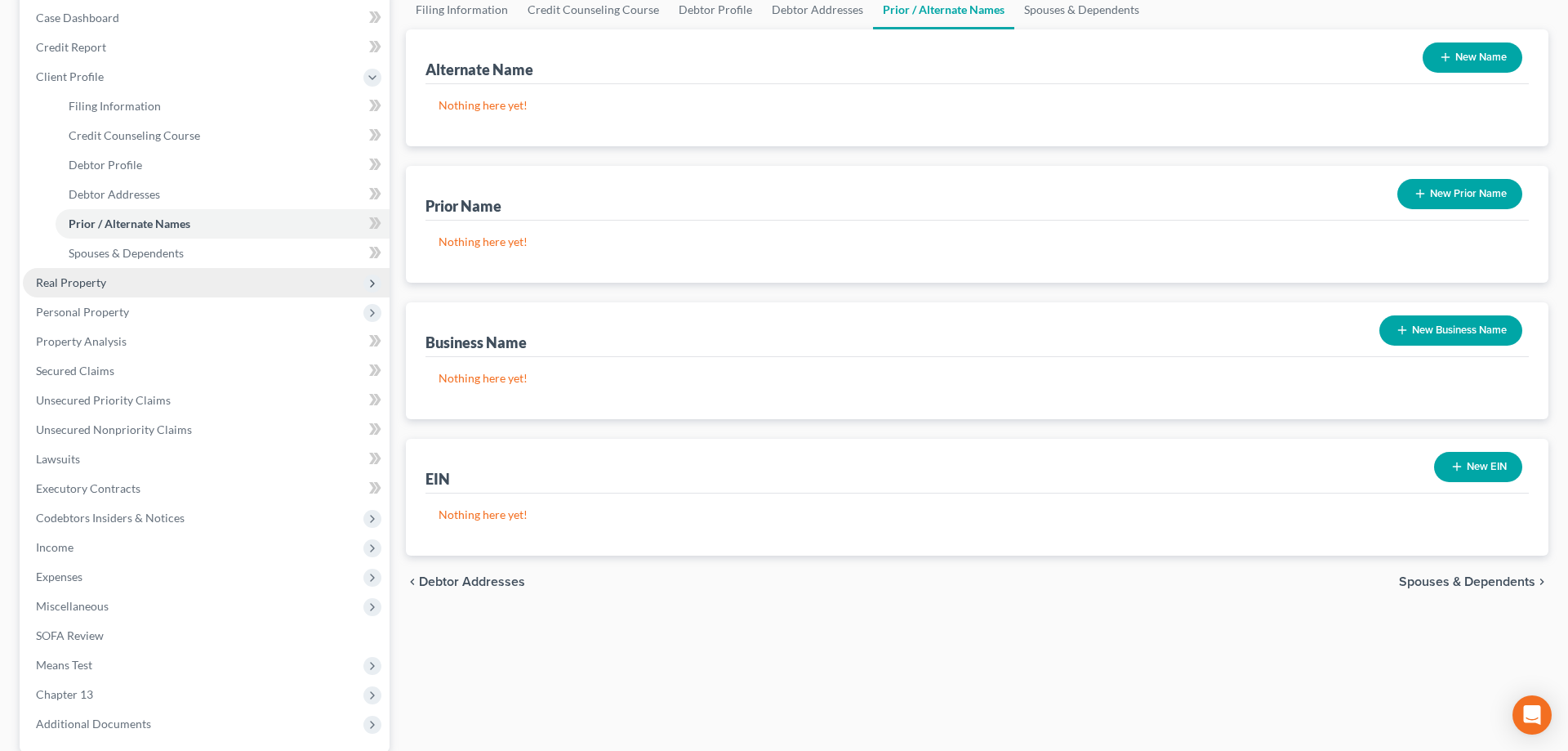
click at [72, 287] on span "Real Property" at bounding box center [71, 282] width 70 height 14
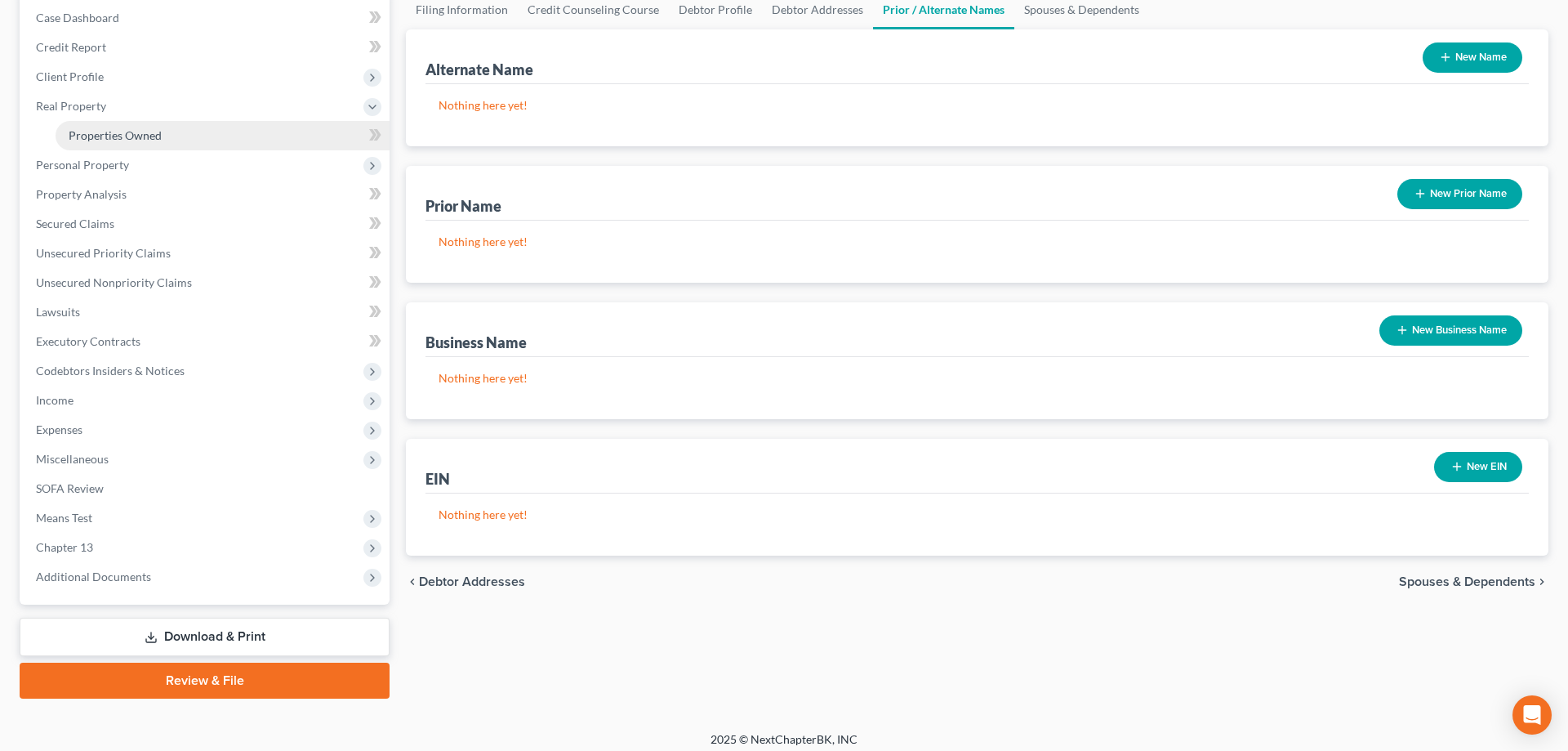
click at [121, 130] on span "Properties Owned" at bounding box center [115, 135] width 93 height 14
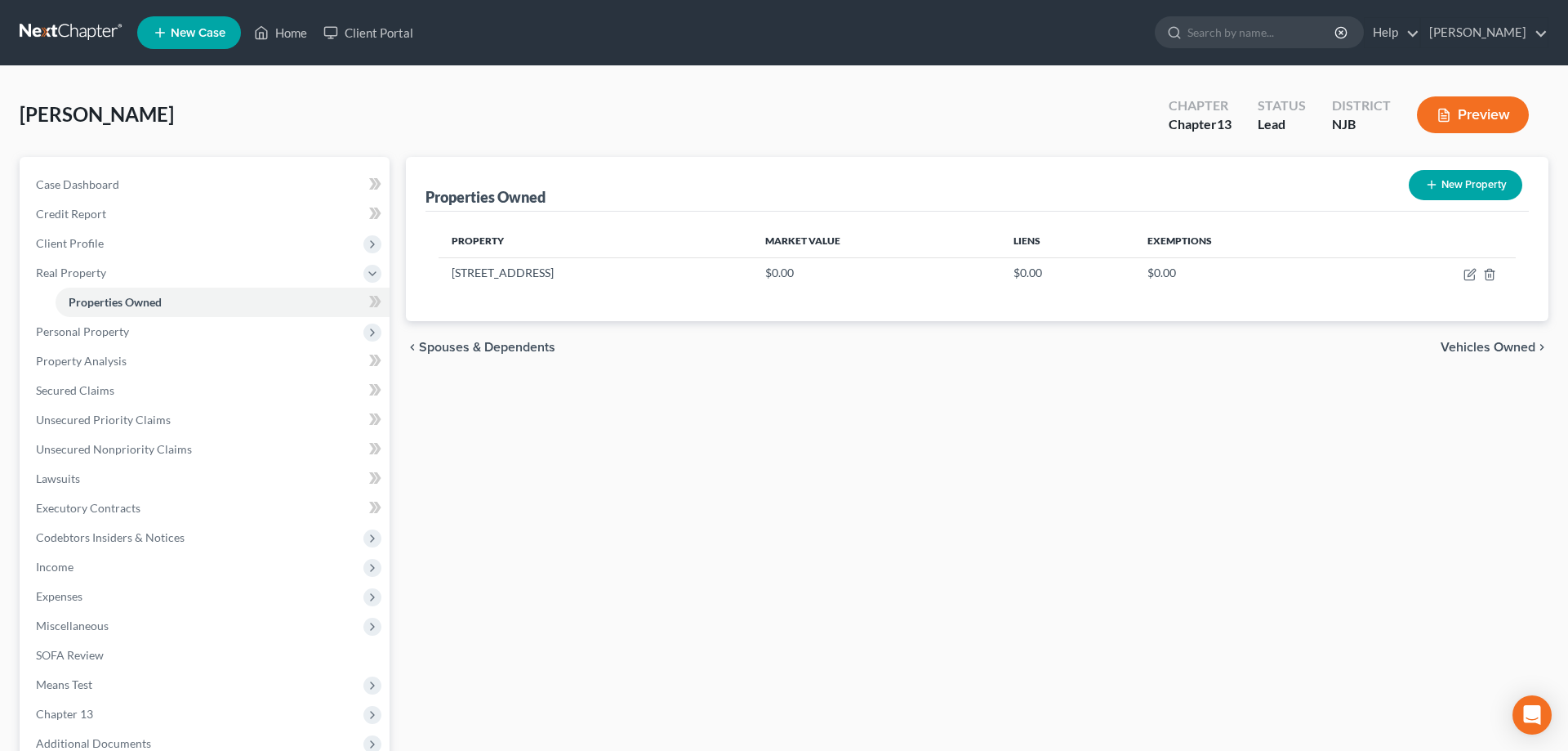
click at [1433, 187] on icon "button" at bounding box center [1432, 185] width 13 height 13
select select "33"
select select "5"
select select "0"
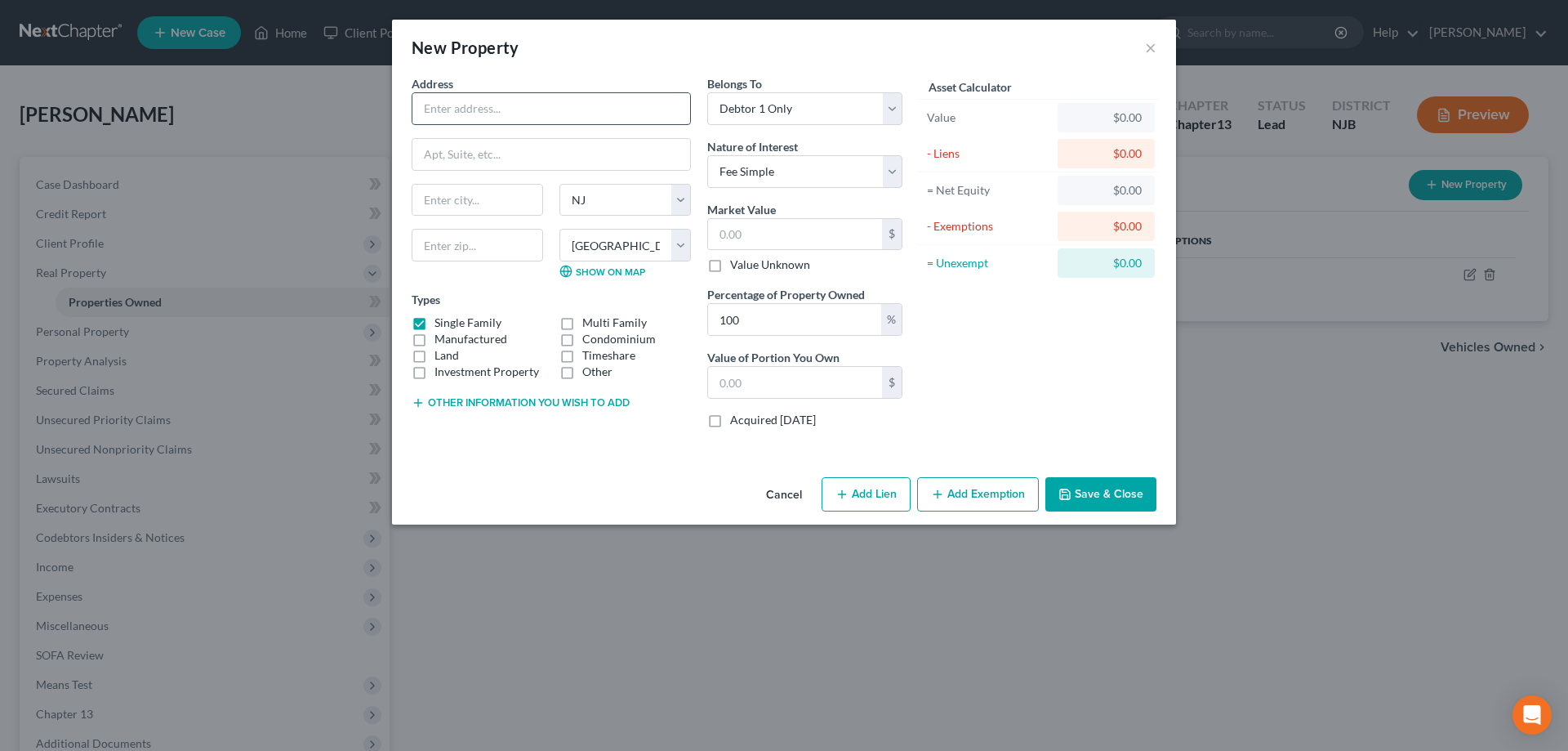
click at [457, 121] on input "text" at bounding box center [551, 108] width 277 height 31
type input "26 Aster Pl"
click at [453, 262] on input "text" at bounding box center [476, 245] width 131 height 33
type input "08070"
type input "[GEOGRAPHIC_DATA]"
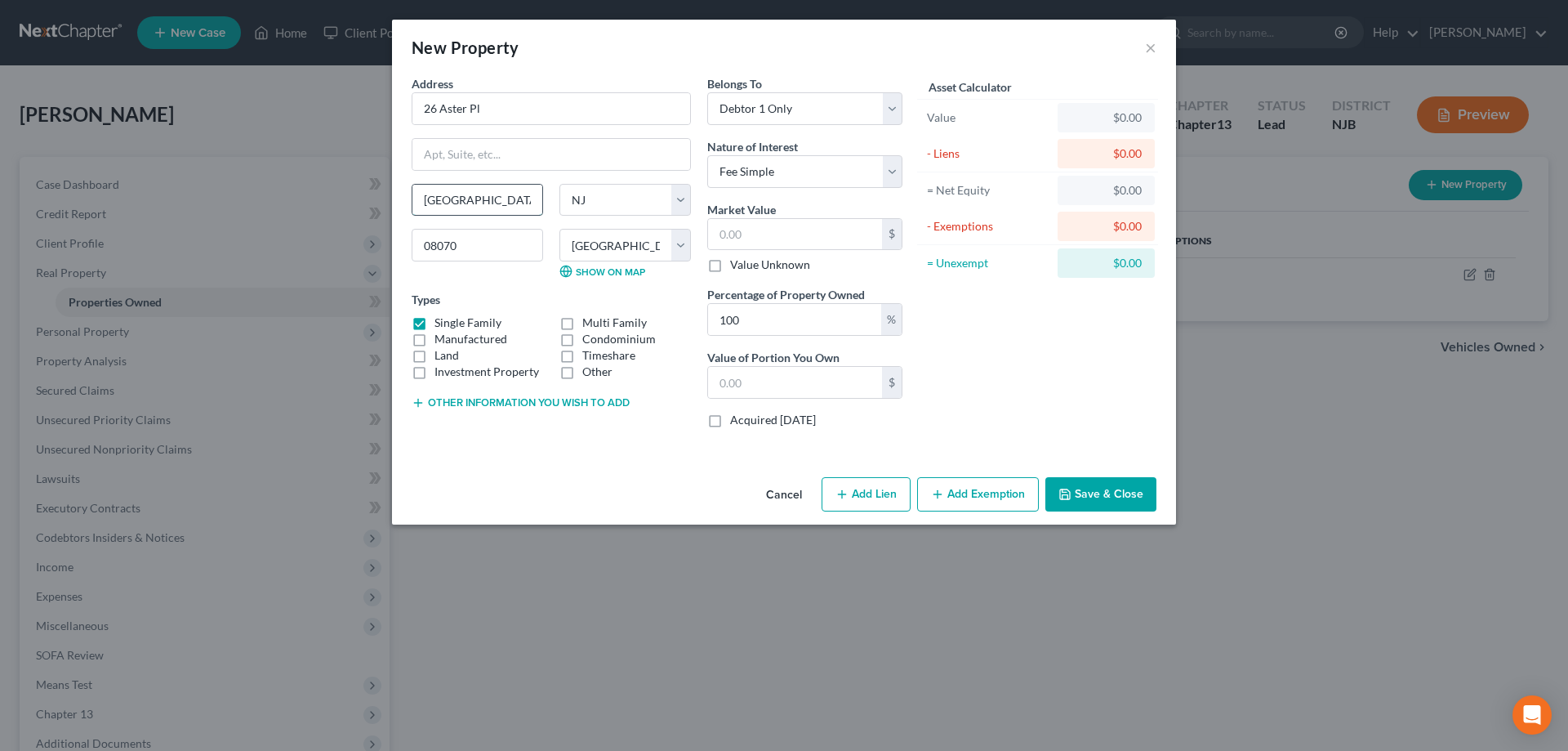
click at [464, 191] on input "[GEOGRAPHIC_DATA]" at bounding box center [476, 200] width 130 height 31
click at [798, 227] on input "text" at bounding box center [795, 234] width 174 height 31
type input "1"
type input "1.00"
type input "10"
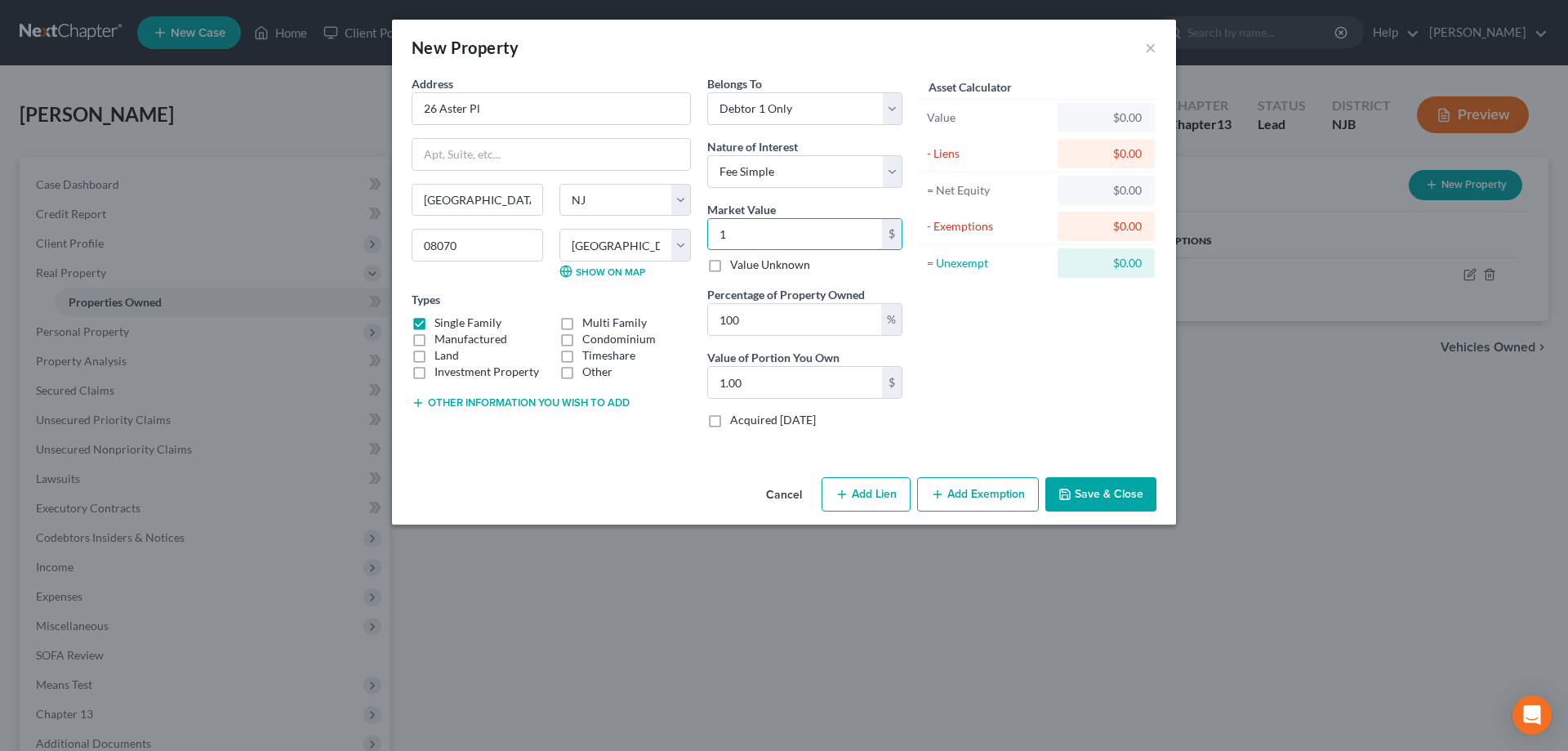
type input "10.00"
type input "100"
type input "100.00"
type input "1000"
type input "1,000.00"
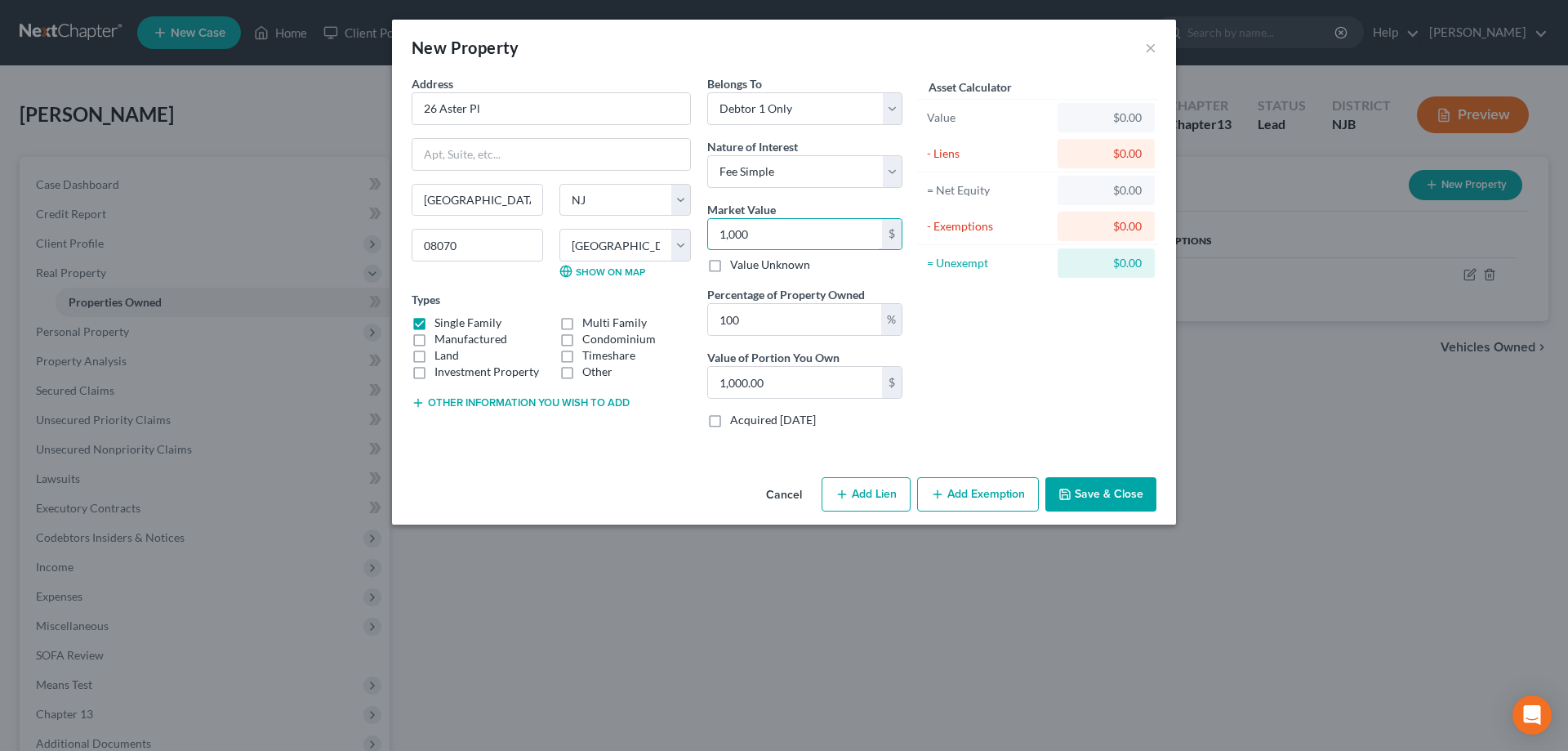
type input "1,0000"
type input "10,000.00"
type input "10,0000"
type input "100,000.00"
type input "100,000"
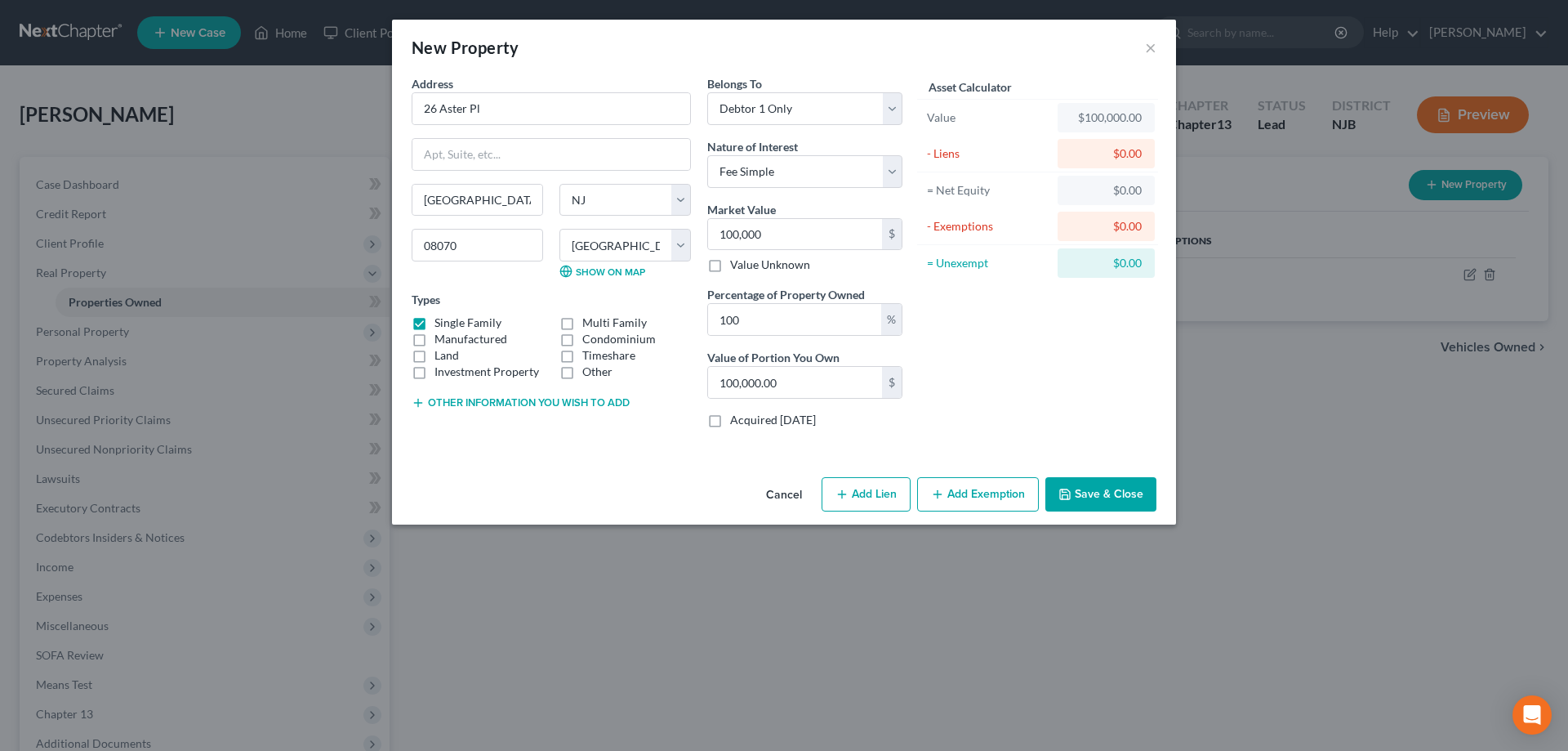
click at [1092, 491] on button "Save & Close" at bounding box center [1101, 494] width 111 height 34
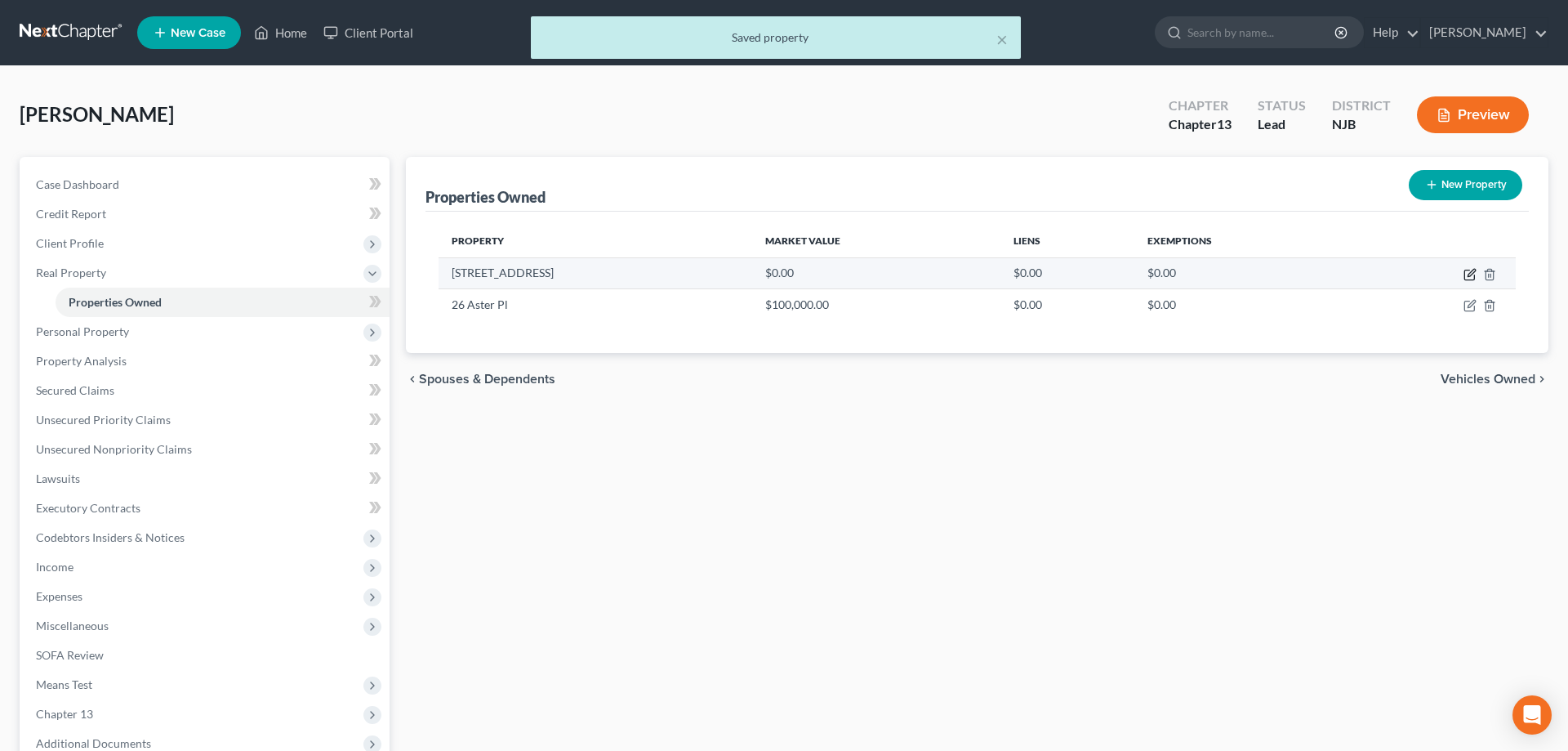
click at [1468, 276] on icon "button" at bounding box center [1471, 272] width 8 height 8
select select "33"
select select "5"
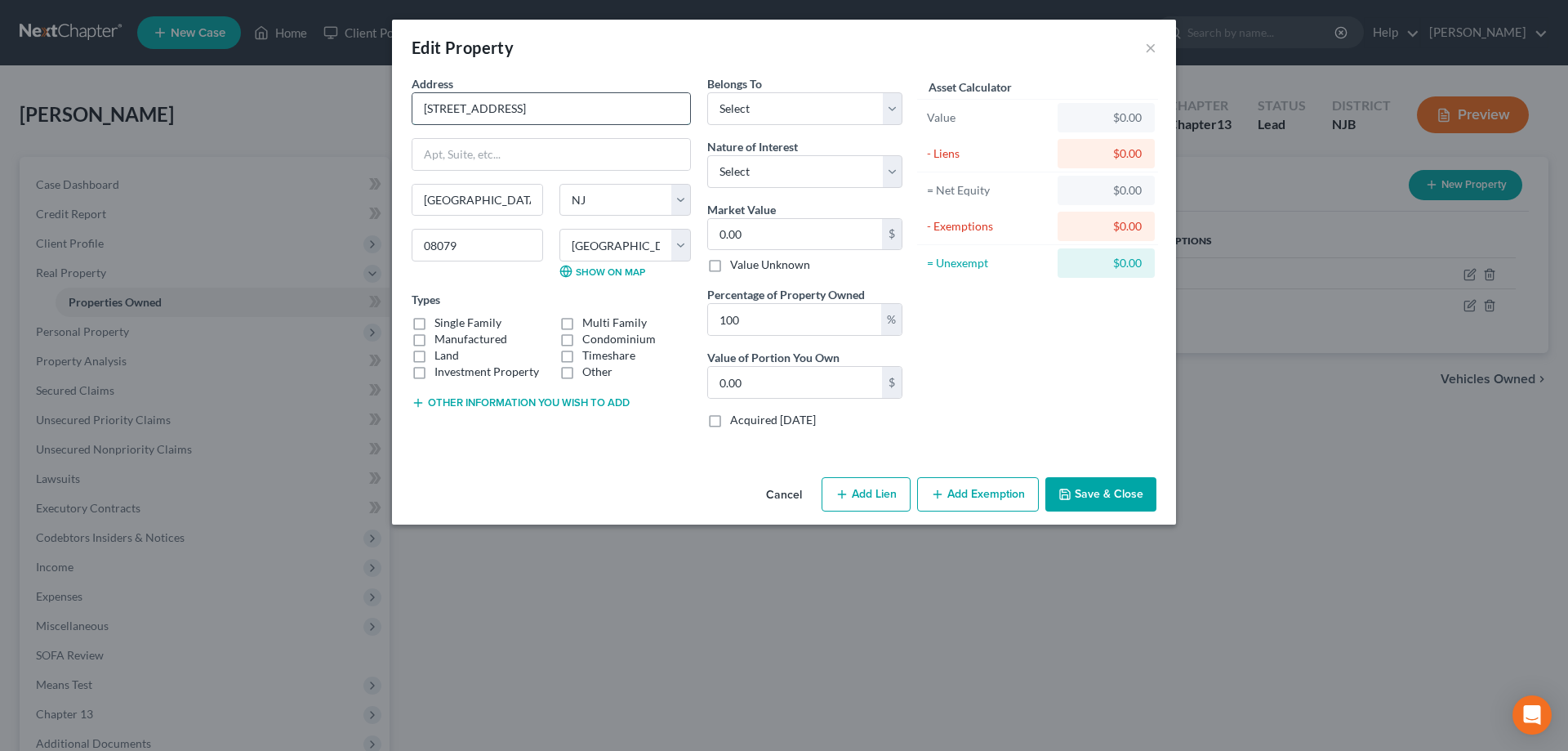
click at [493, 108] on input "[STREET_ADDRESS]" at bounding box center [551, 108] width 277 height 31
type input "[STREET_ADDRESS]"
click at [707, 92] on select "Select Debtor 1 Only Debtor 2 Only Debtor 1 And Debtor 2 Only At Least One Of T…" at bounding box center [805, 108] width 196 height 33
select select "0"
click option "Debtor 1 Only" at bounding box center [0, 0] width 0 height 0
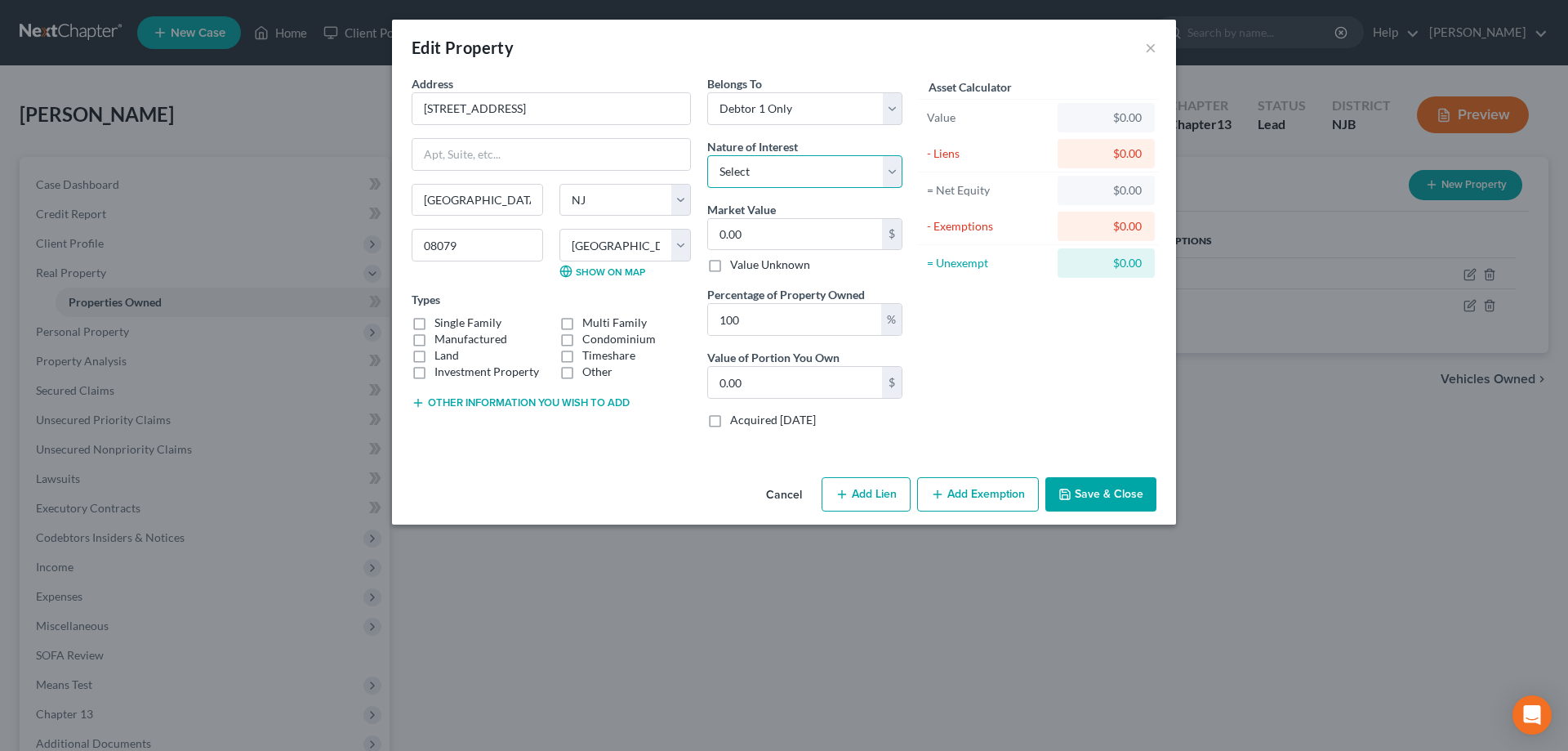
click at [707, 156] on select "Select Fee Simple Joint Tenant Life Estate Equitable Interest Future Interest T…" at bounding box center [805, 171] width 196 height 33
select select "0"
click option "Fee Simple" at bounding box center [0, 0] width 0 height 0
click at [435, 325] on label "Single Family" at bounding box center [468, 323] width 67 height 17
click at [441, 325] on input "Single Family" at bounding box center [446, 319] width 11 height 11
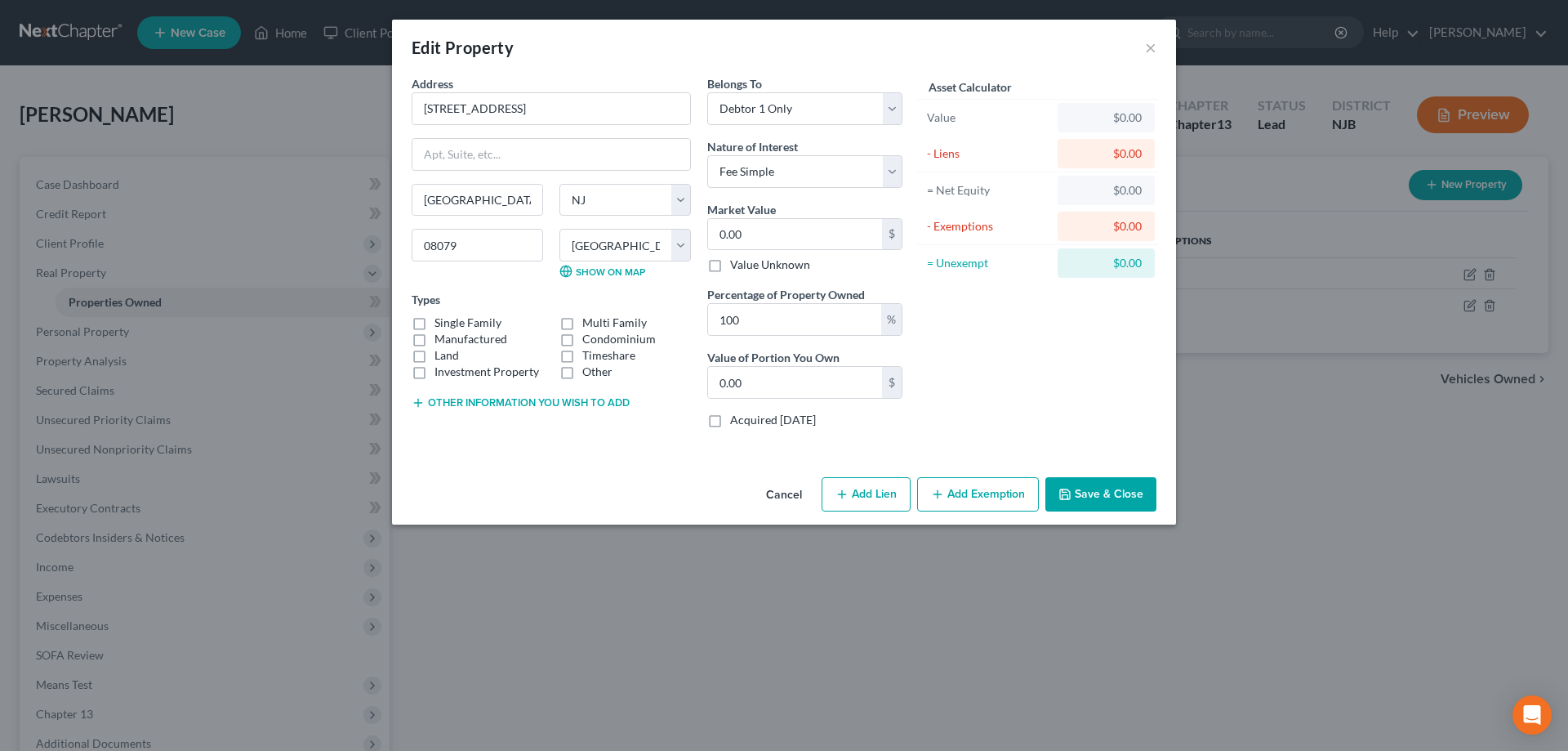
checkbox input "true"
click at [782, 242] on input "0.00" at bounding box center [795, 234] width 174 height 31
type input "0"
type input "6"
type input "6.00"
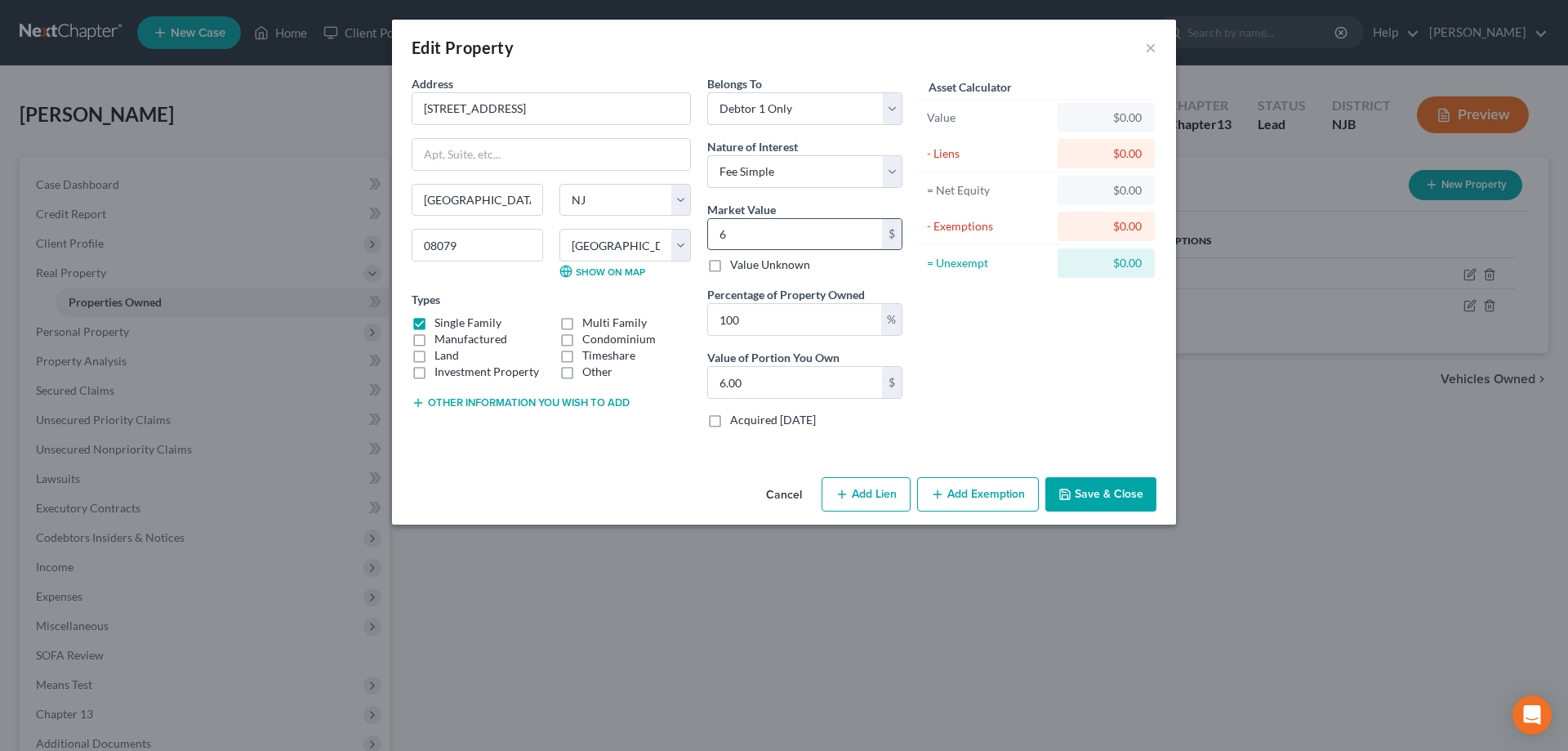
type input "60"
type input "60.00"
type input "600"
type input "600.00"
type input "6000"
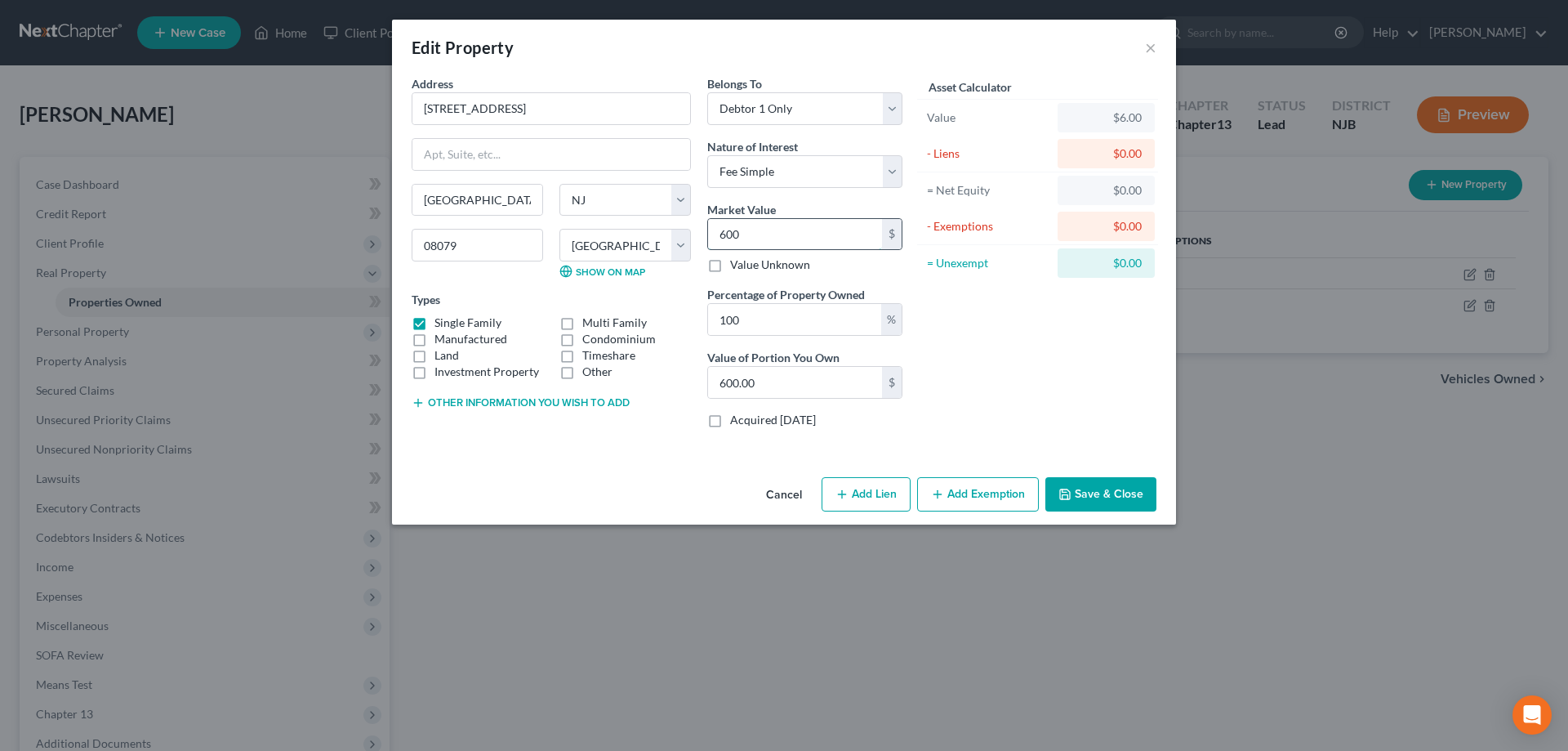
type input "6,000.00"
type input "6,0000"
type input "60,000.00"
type input "6,000"
type input "6,000.00"
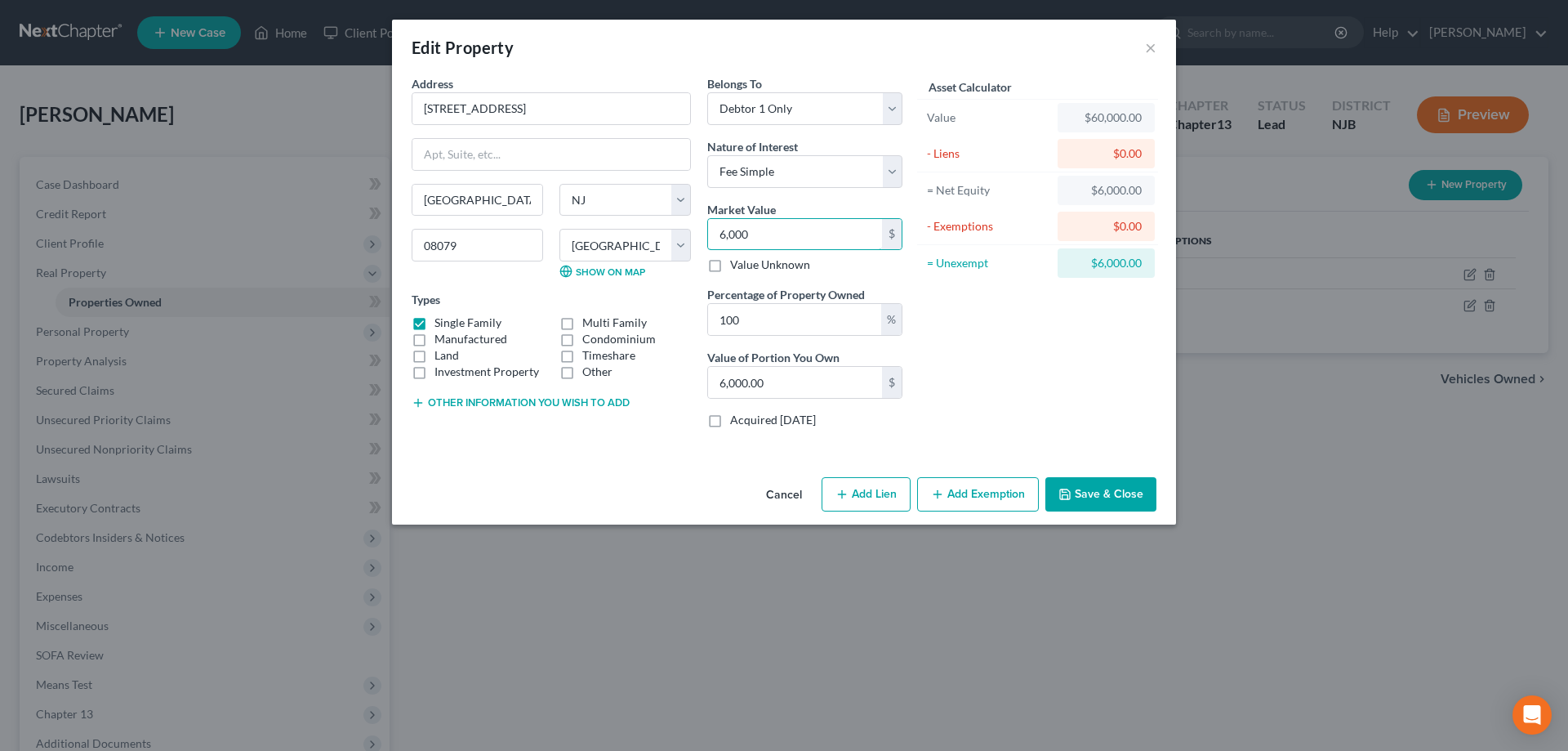
type input "6,00"
type input "600.00"
type input "60"
type input "60.00"
type input "6"
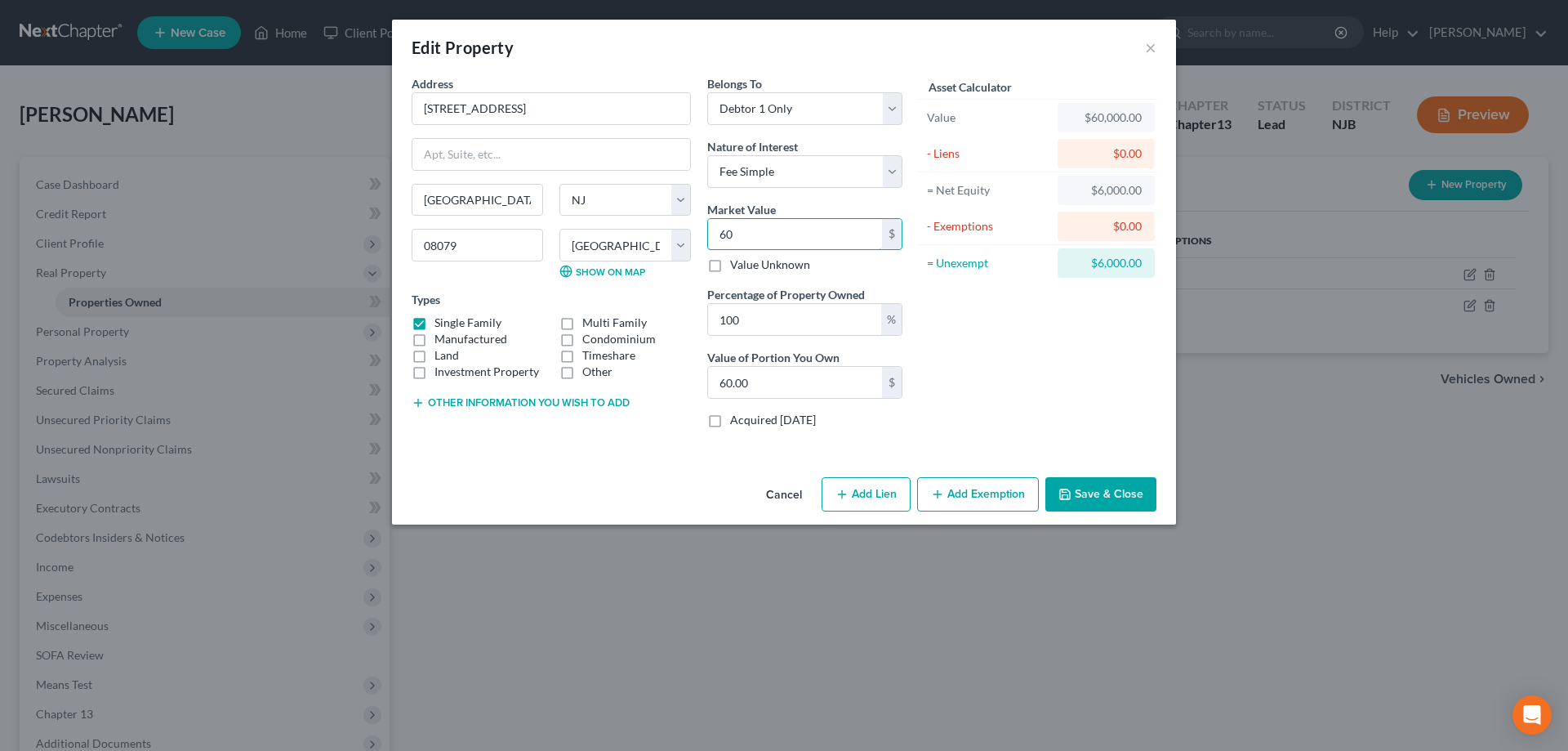
type input "6.00"
type input "0"
type input "1"
type input "1.00"
type input "15"
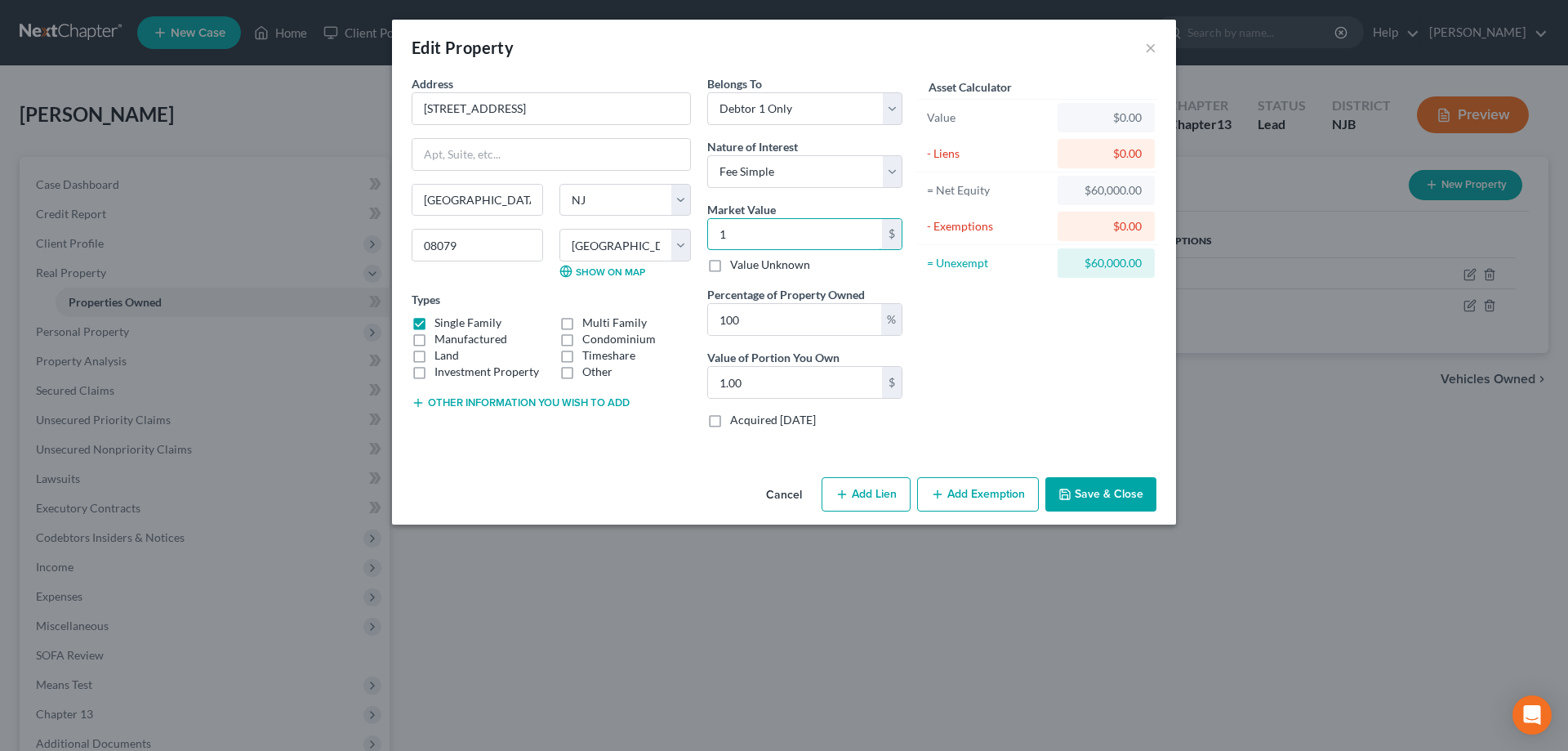
type input "15.00"
type input "150"
type input "150.00"
type input "1500"
type input "1,500.00"
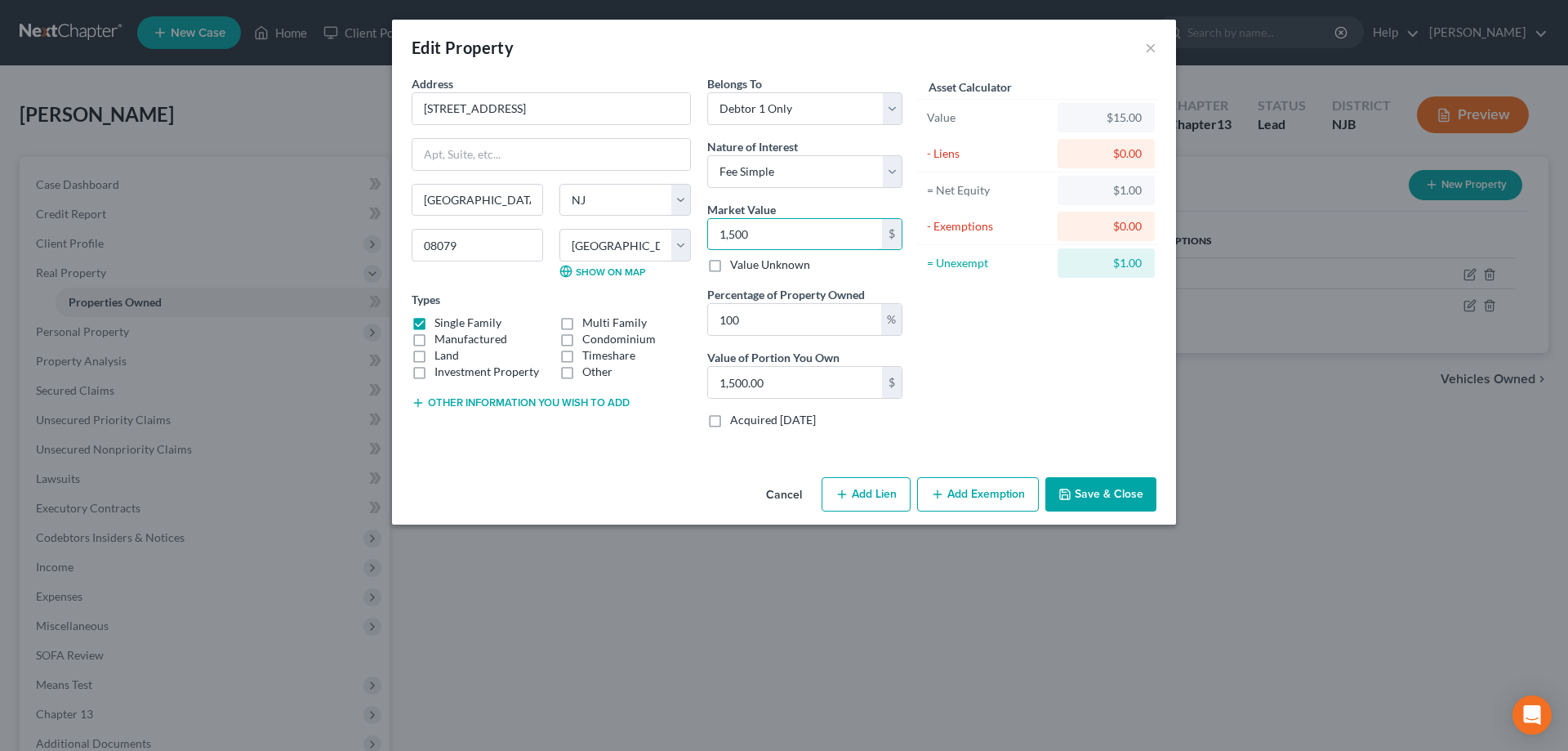
type input "1,5000"
type input "15,000.00"
type input "15,0000"
type input "150,000.00"
type input "150,000"
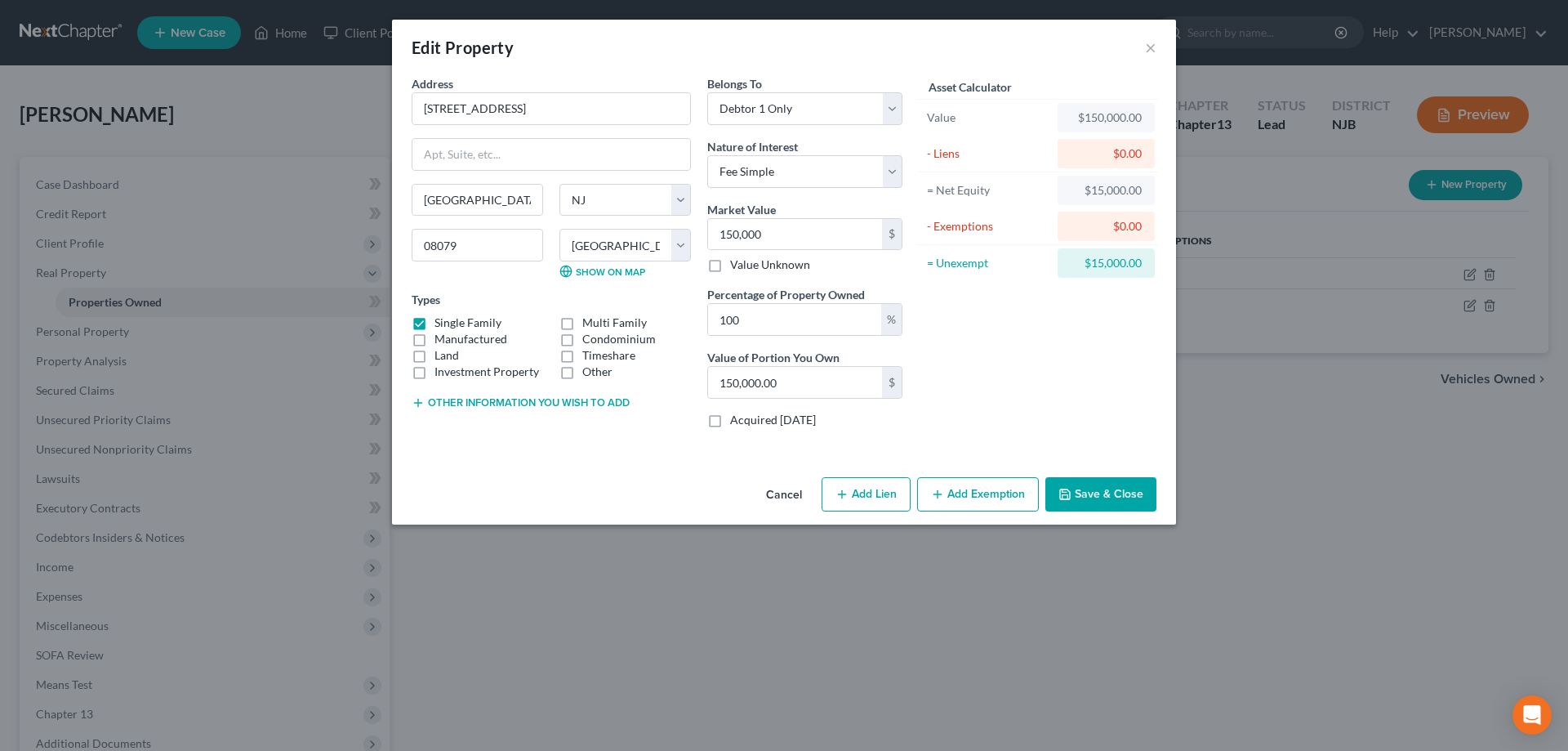
click at [583, 340] on label "Condominium" at bounding box center [619, 340] width 74 height 17
click at [588, 340] on input "Condominium" at bounding box center [593, 336] width 11 height 11
checkbox input "true"
click at [435, 325] on label "Single Family" at bounding box center [468, 323] width 67 height 17
click at [441, 325] on input "Single Family" at bounding box center [446, 319] width 11 height 11
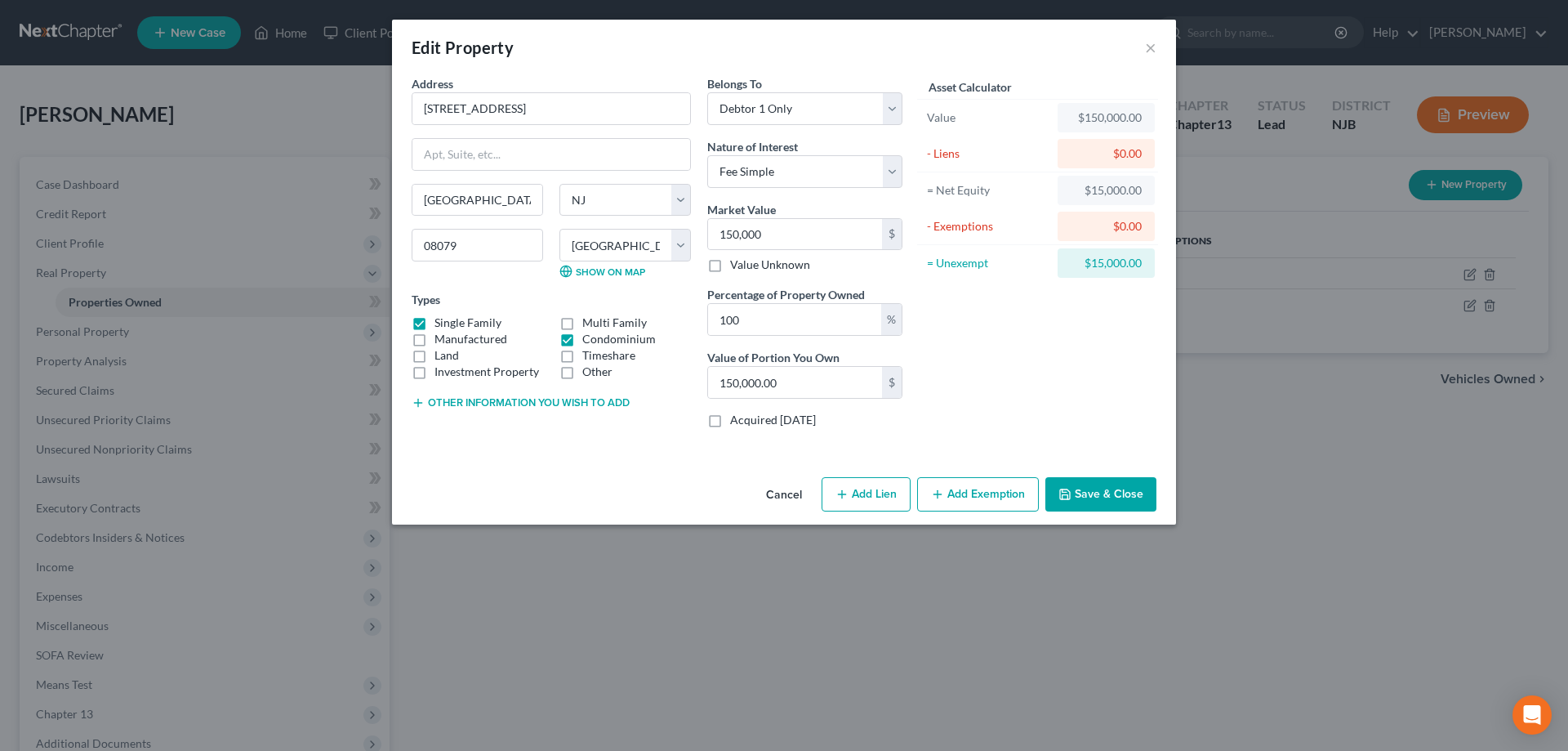
checkbox input "false"
click at [1092, 486] on button "Save & Close" at bounding box center [1101, 494] width 111 height 34
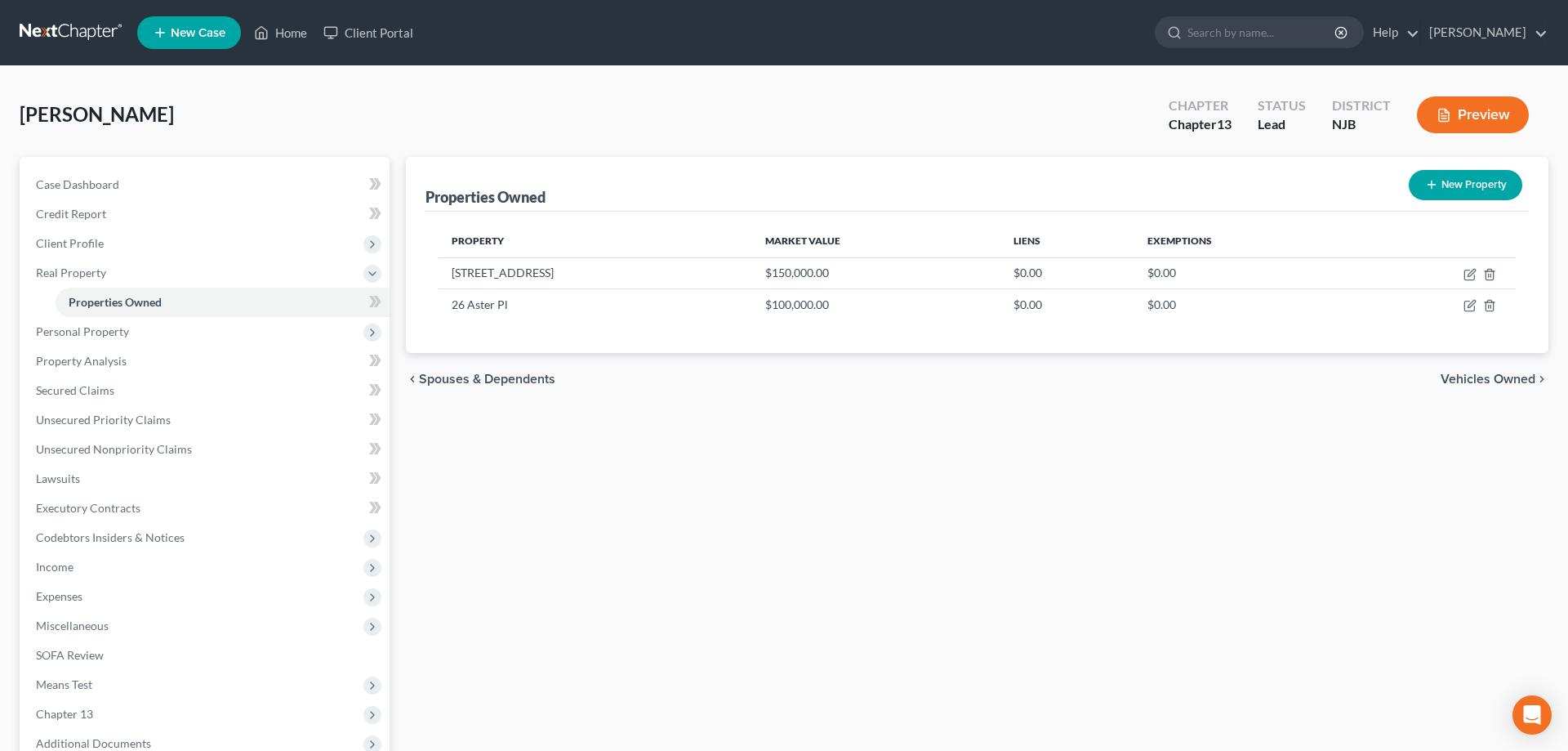
click at [863, 600] on div "Properties Owned New Property Property Market Value Liens Exemptions [STREET_AD…" at bounding box center [977, 511] width 1158 height 708
click at [123, 334] on span "Personal Property" at bounding box center [82, 331] width 93 height 14
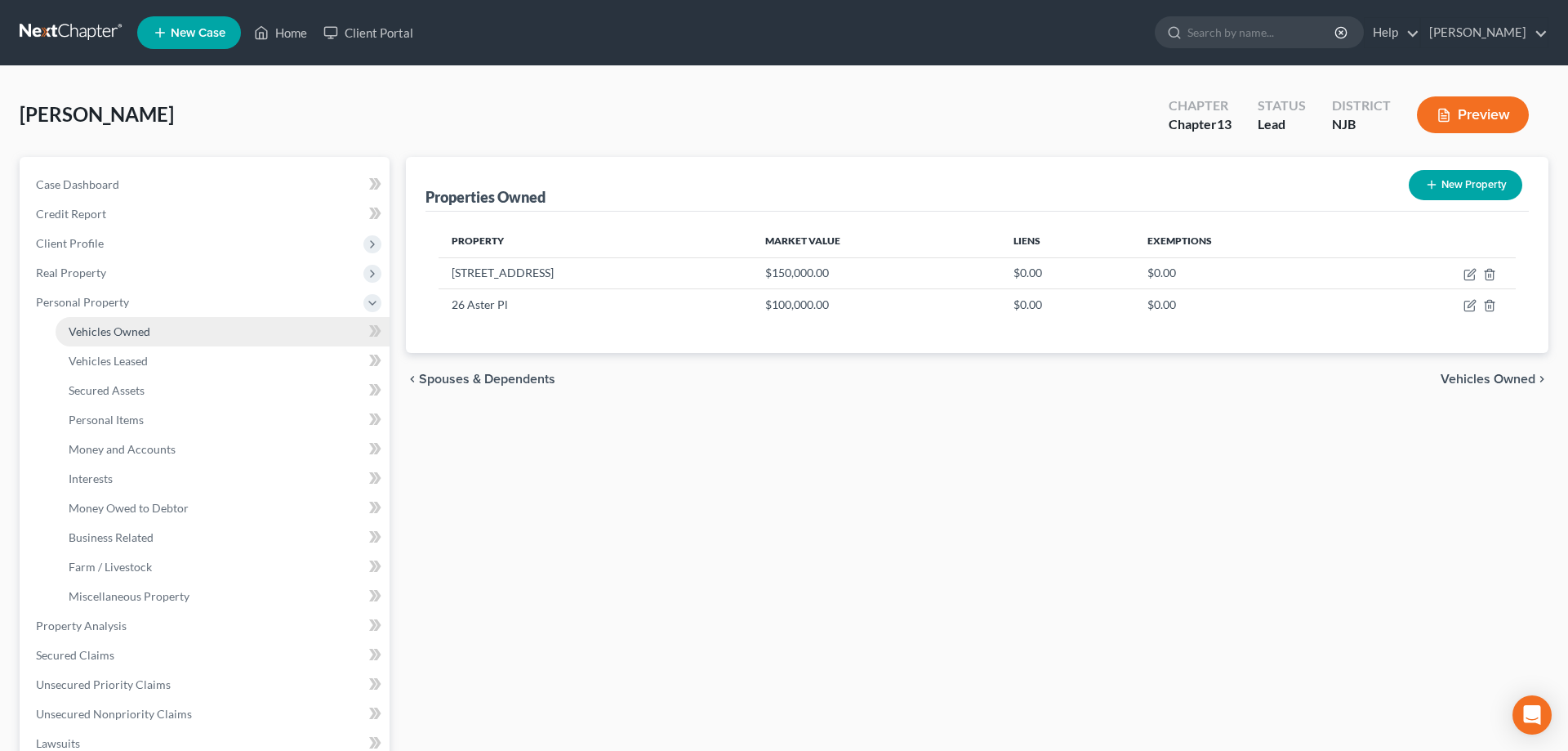
click at [136, 330] on span "Vehicles Owned" at bounding box center [109, 331] width 82 height 14
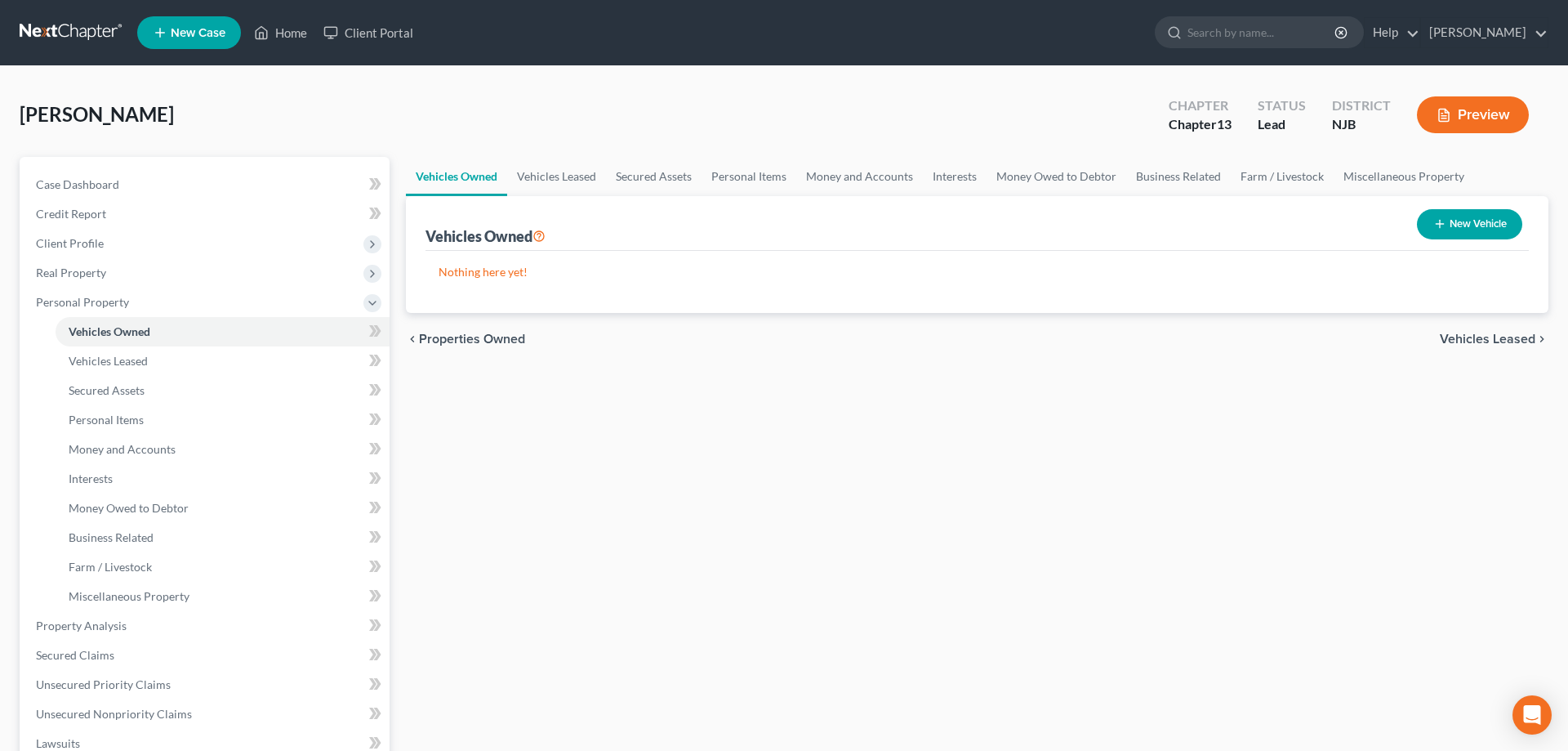
click at [1454, 227] on button "New Vehicle" at bounding box center [1469, 224] width 105 height 30
select select "0"
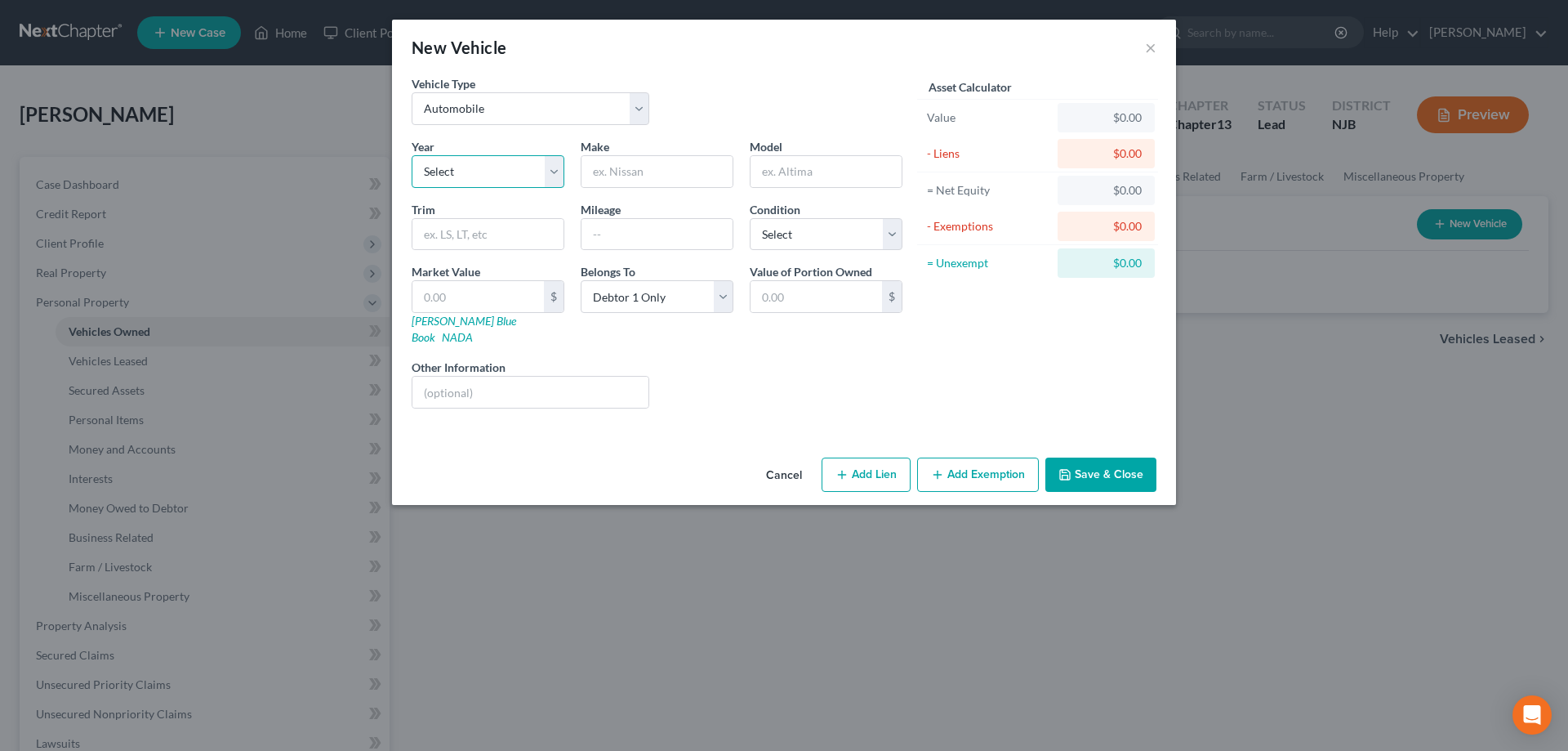
click at [411, 156] on select "Select 2026 2025 2024 2023 2022 2021 2020 2019 2018 2017 2016 2015 2014 2013 20…" at bounding box center [487, 171] width 153 height 33
select select "6"
click option "2020" at bounding box center [0, 0] width 0 height 0
click at [610, 169] on input "text" at bounding box center [657, 171] width 151 height 31
type input "Chevy"
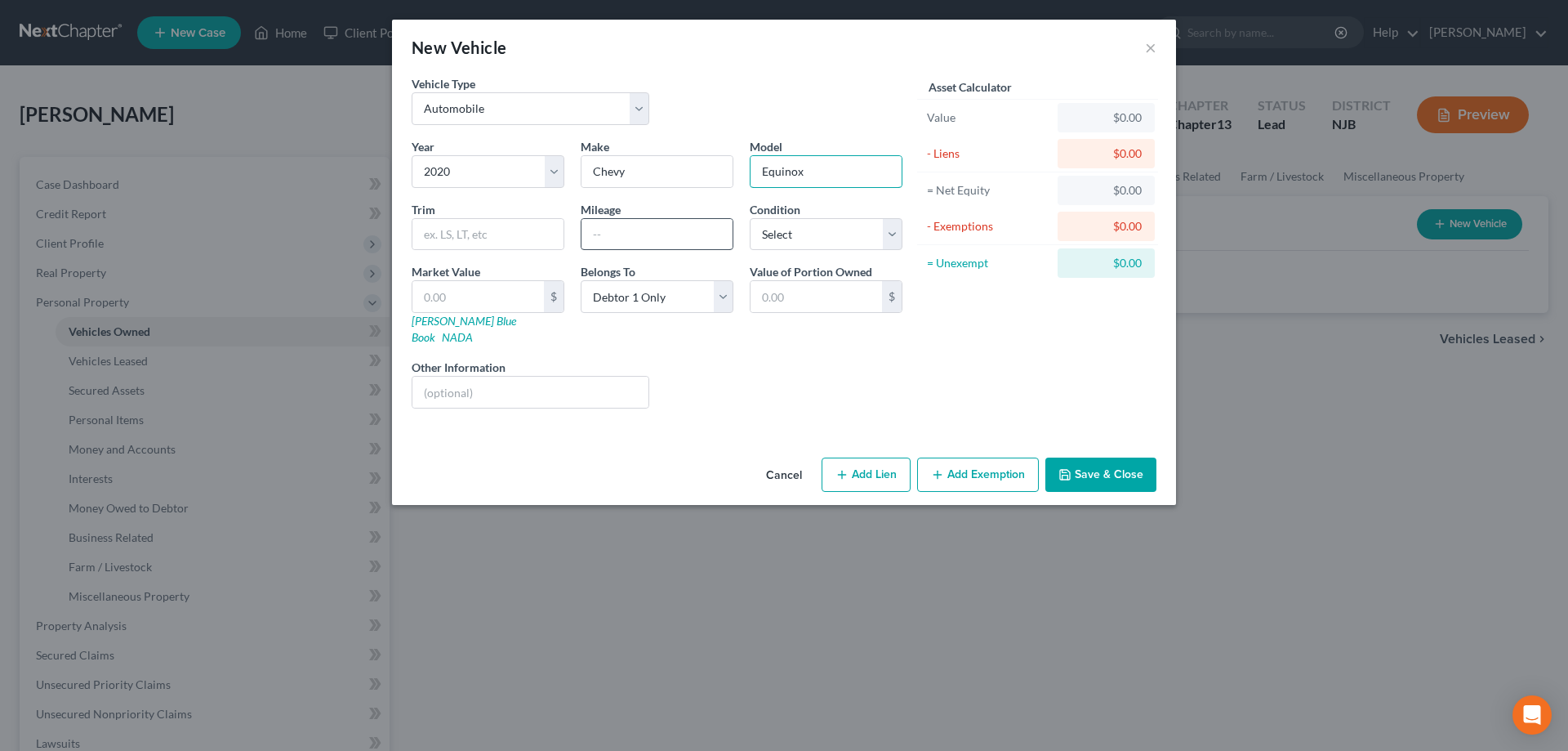
type input "Equinox"
click at [610, 228] on input "text" at bounding box center [657, 234] width 151 height 31
type input "103000"
click at [473, 330] on link "NADA" at bounding box center [457, 337] width 31 height 14
click at [457, 297] on input "text" at bounding box center [477, 296] width 131 height 31
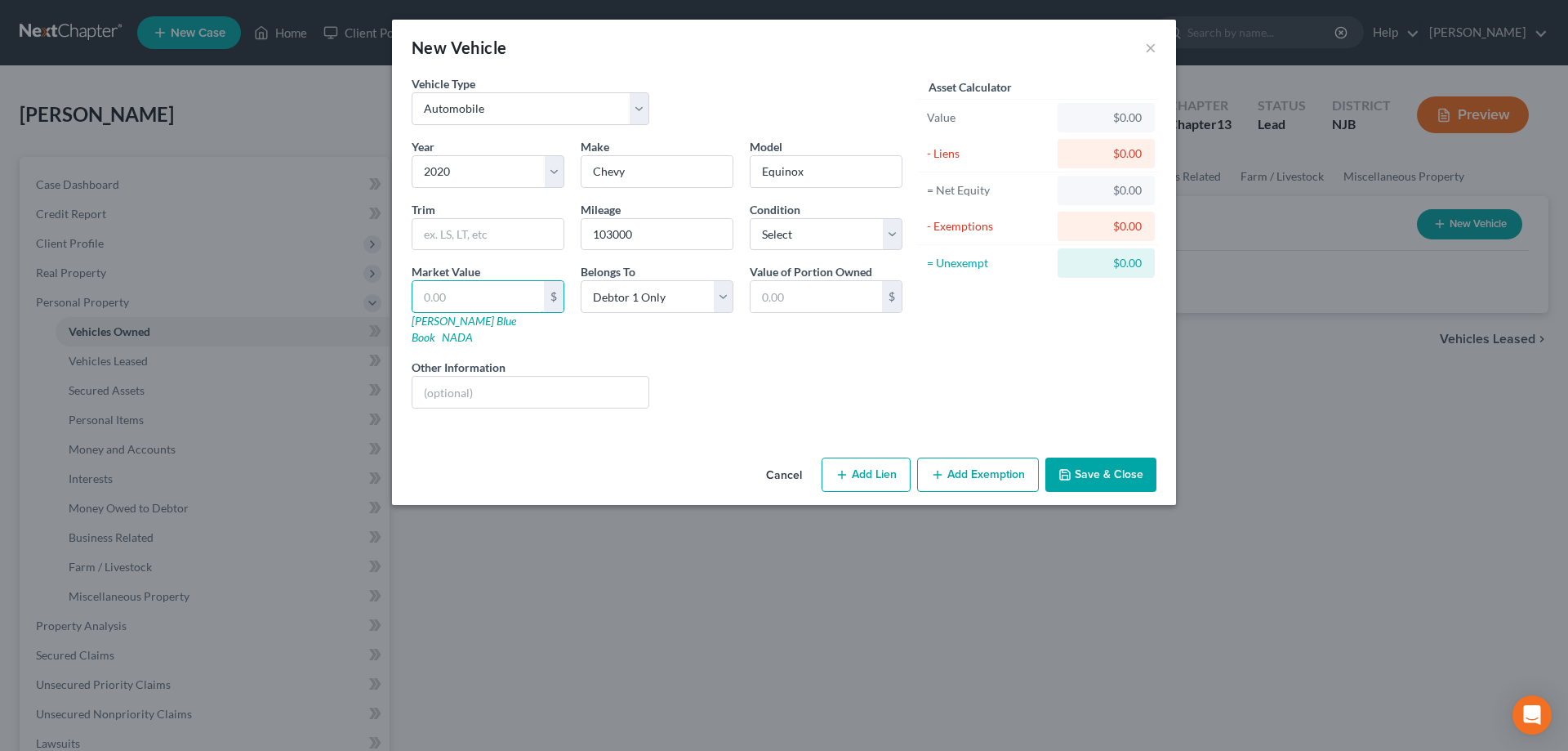
type input "1"
type input "1.00"
type input "15"
type input "15.00"
type input "158"
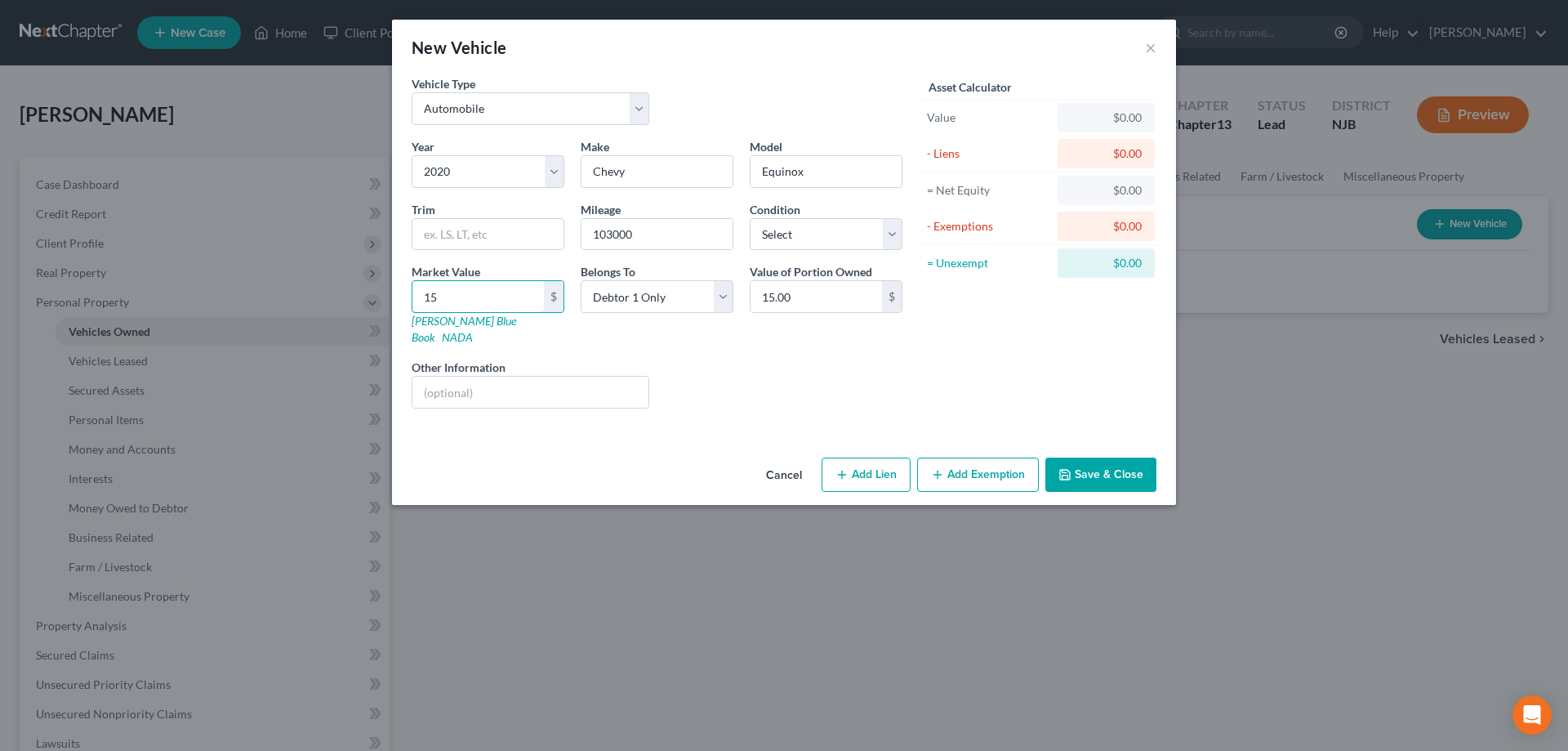
type input "158.00"
type input "1587"
type input "1,587.00"
type input "1,5870"
type input "15,870.00"
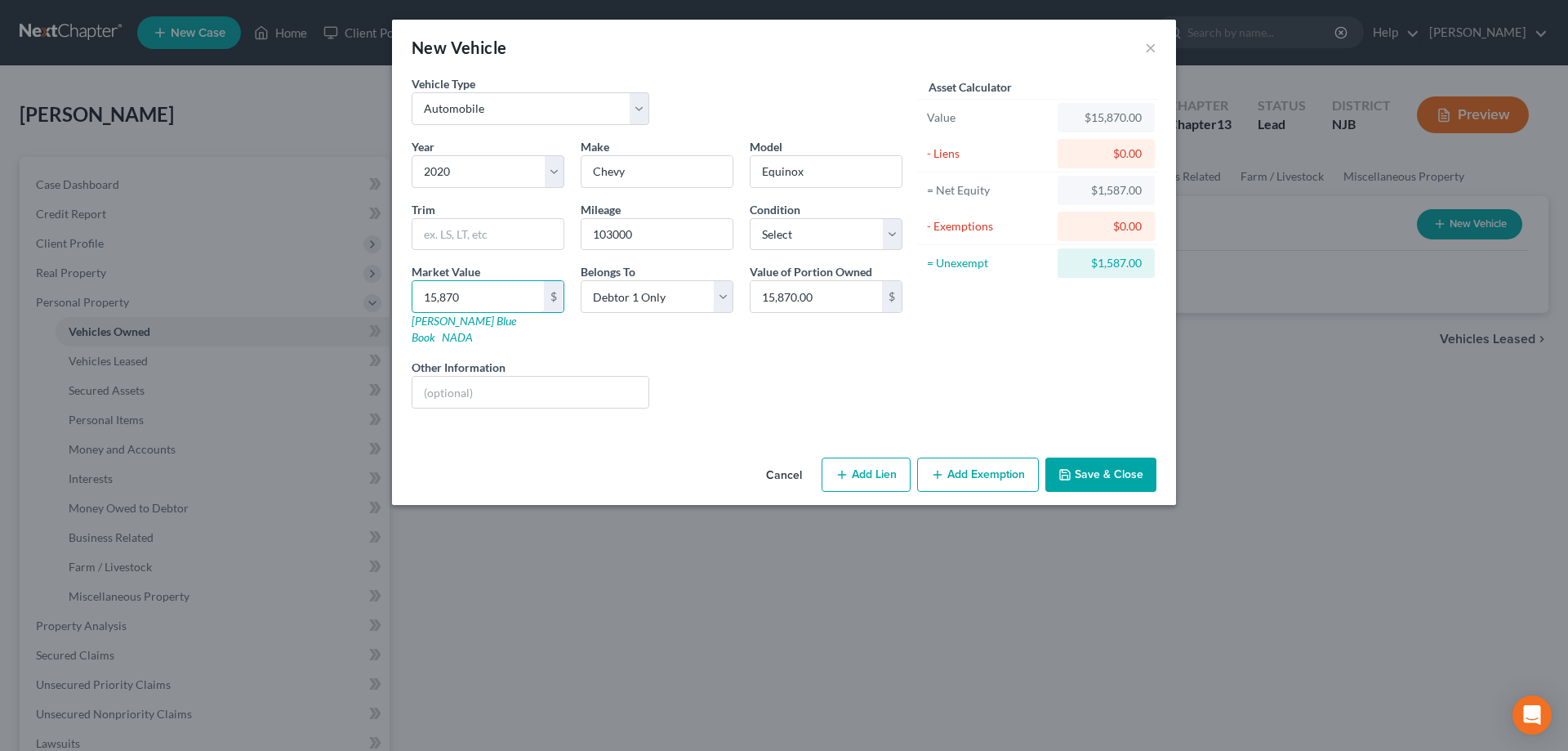
type input "15,870"
click at [886, 468] on button "Add Lien" at bounding box center [866, 474] width 89 height 34
select select "0"
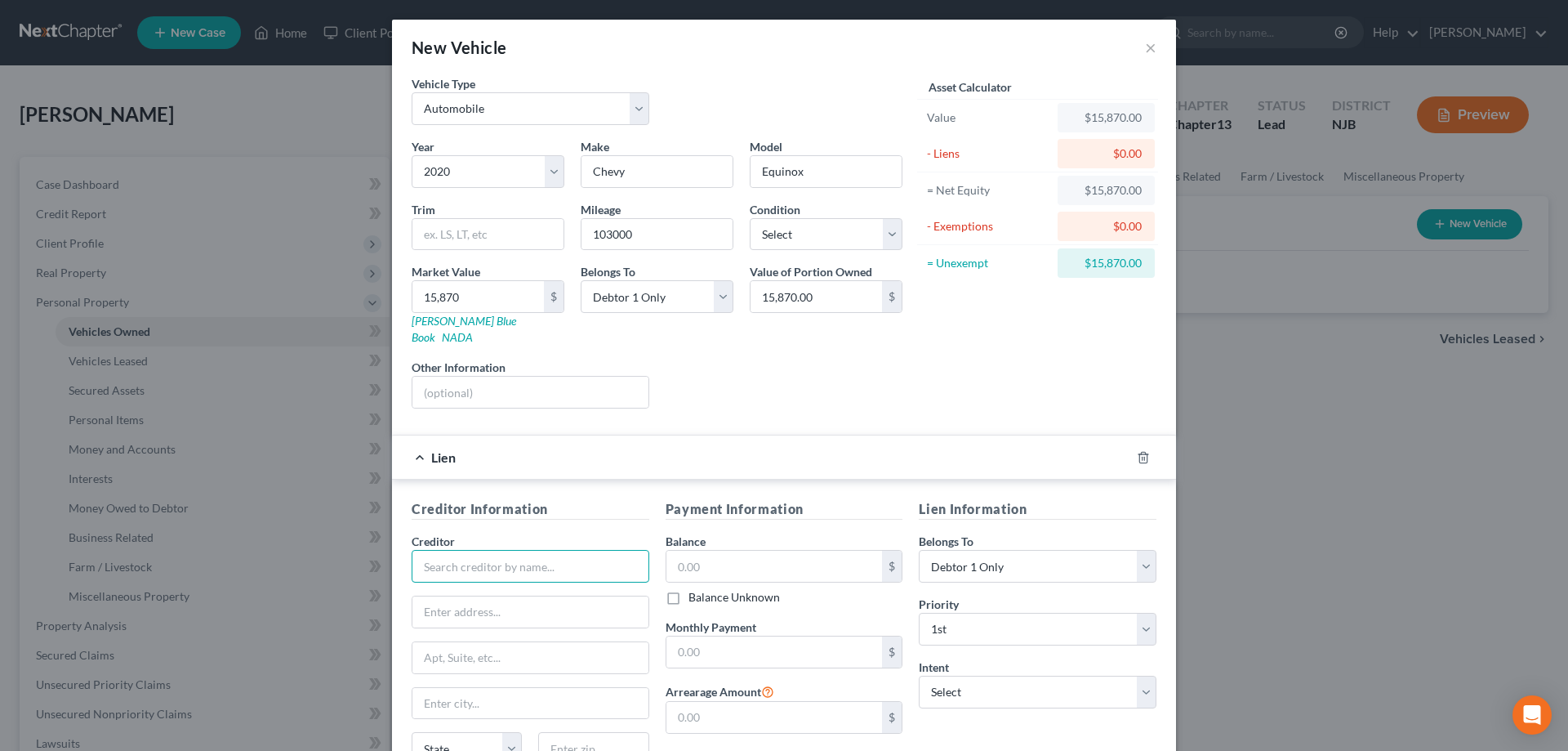
click at [471, 550] on input "text" at bounding box center [530, 566] width 237 height 33
type input "GM Financial"
click at [470, 606] on input "text" at bounding box center [530, 611] width 236 height 31
type input "PO Box 650695"
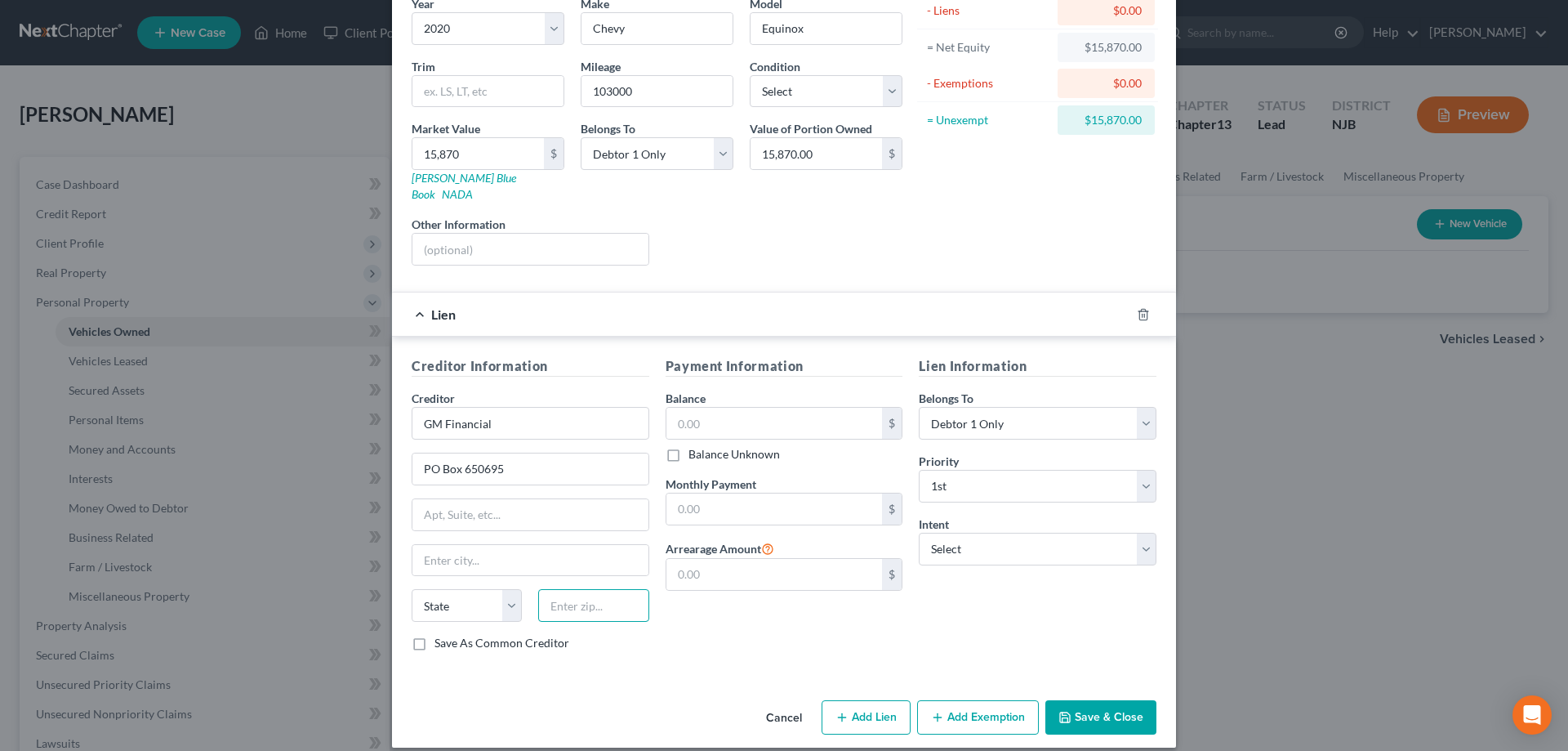
click at [560, 589] on input "text" at bounding box center [593, 605] width 110 height 33
type input "75265"
click at [565, 545] on input "text" at bounding box center [530, 560] width 236 height 31
type input "[GEOGRAPHIC_DATA]"
select select "45"
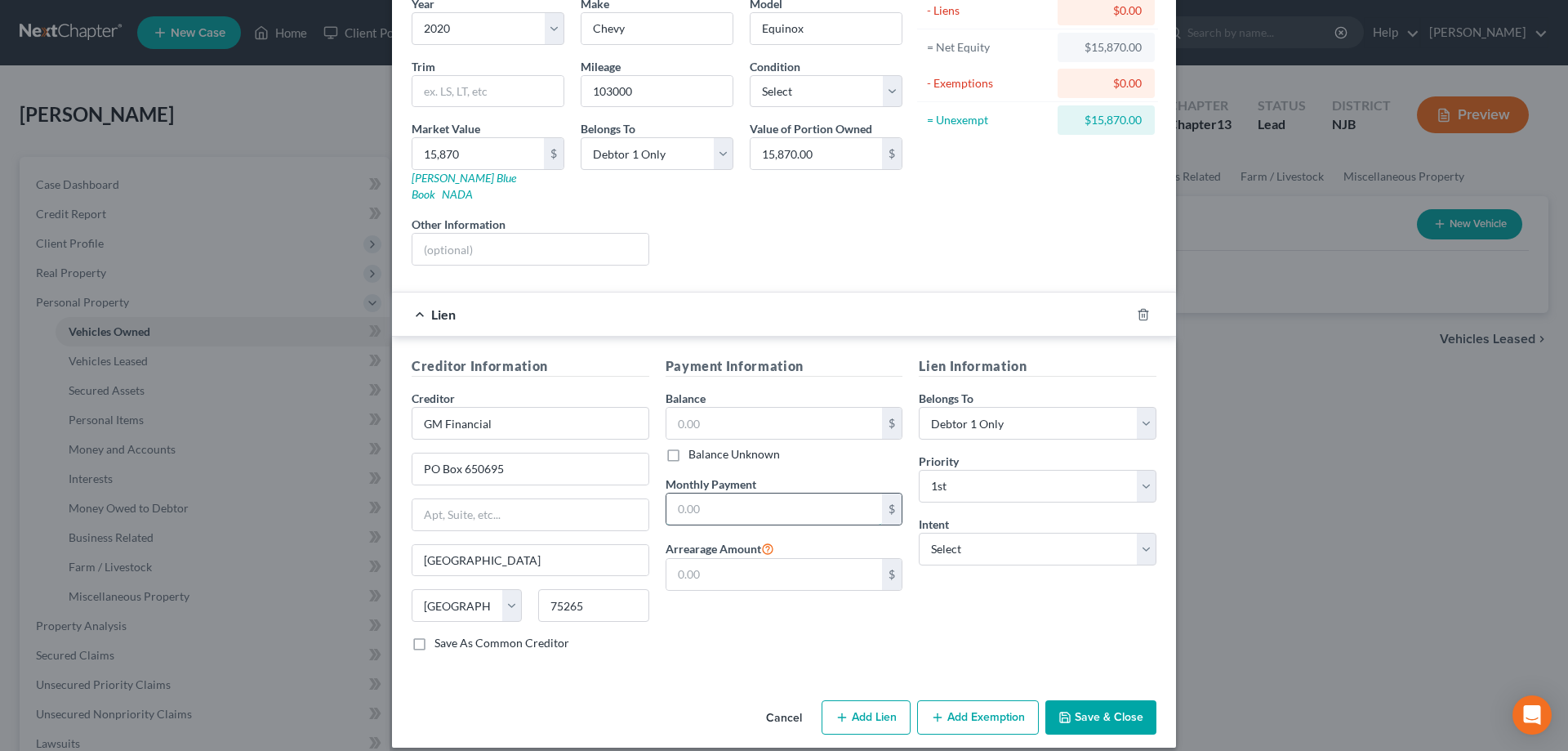
click at [749, 493] on input "text" at bounding box center [774, 508] width 216 height 31
type input "655"
click at [919, 533] on select "Select Surrender Redeem Reaffirm Avoid Other" at bounding box center [1037, 549] width 237 height 33
select select "4"
click option "Other" at bounding box center [0, 0] width 0 height 0
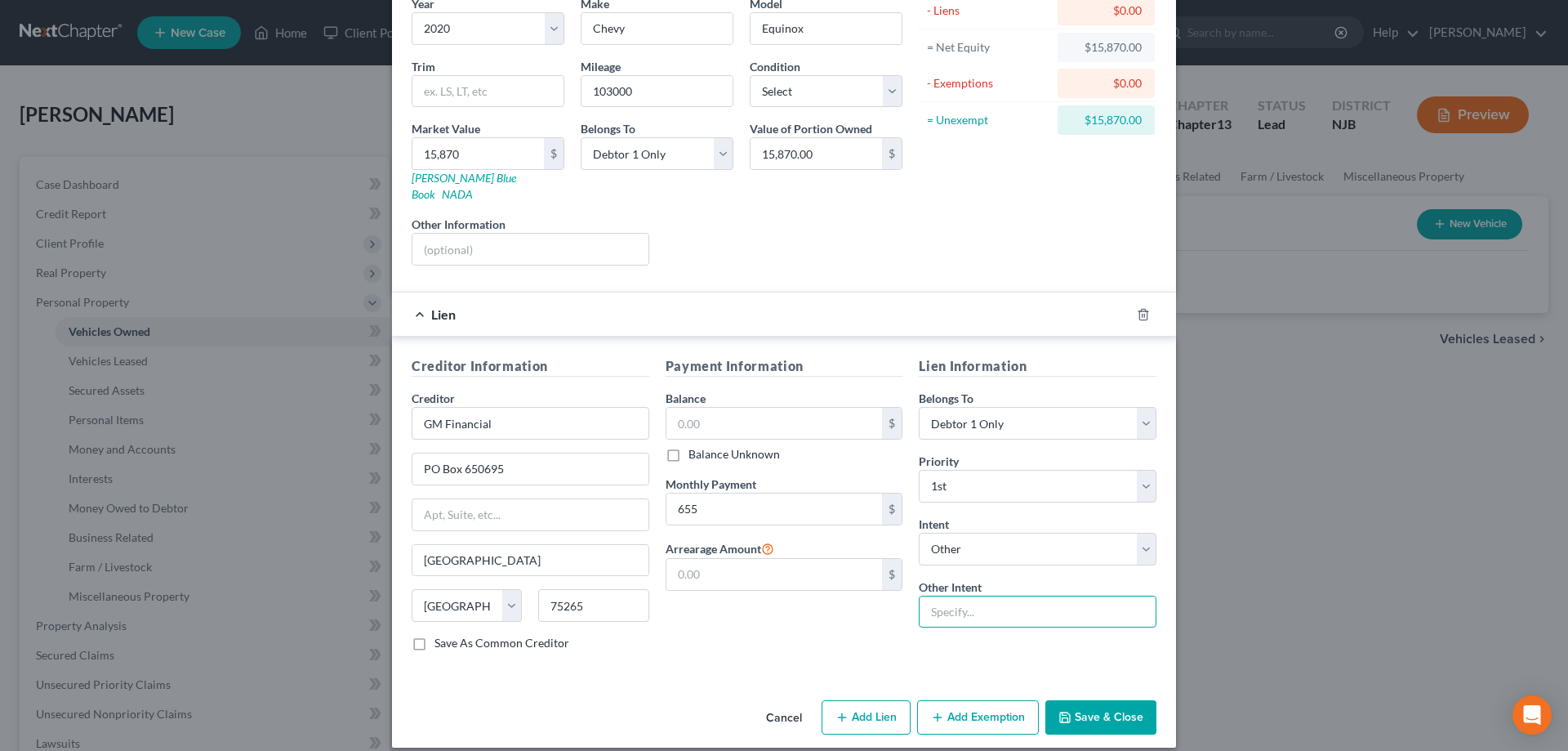
click at [988, 606] on input "text" at bounding box center [1037, 611] width 237 height 33
type input "retain"
click at [1118, 714] on button "Save & Close" at bounding box center [1101, 717] width 111 height 34
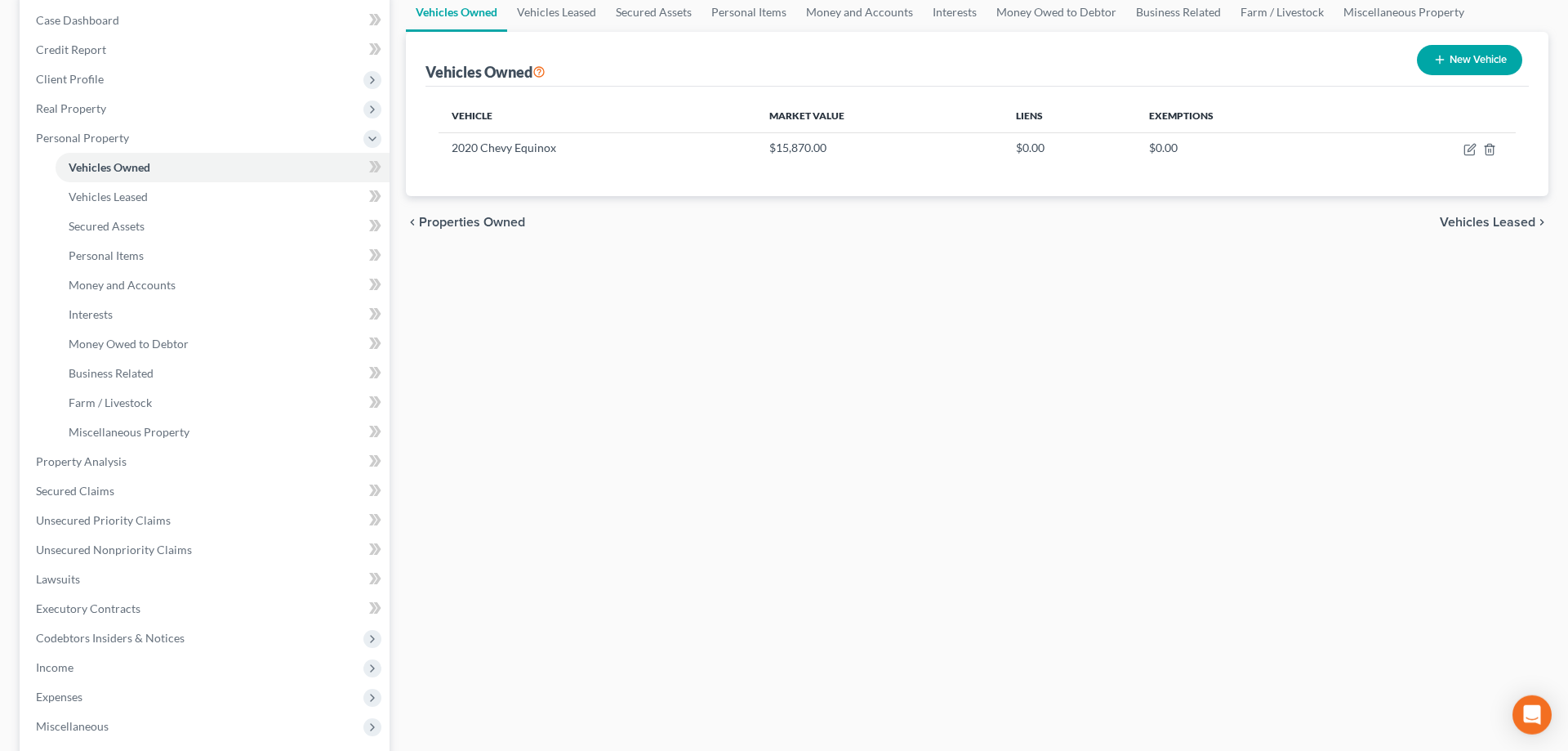
scroll to position [166, 0]
click at [130, 249] on span "Personal Items" at bounding box center [106, 253] width 75 height 14
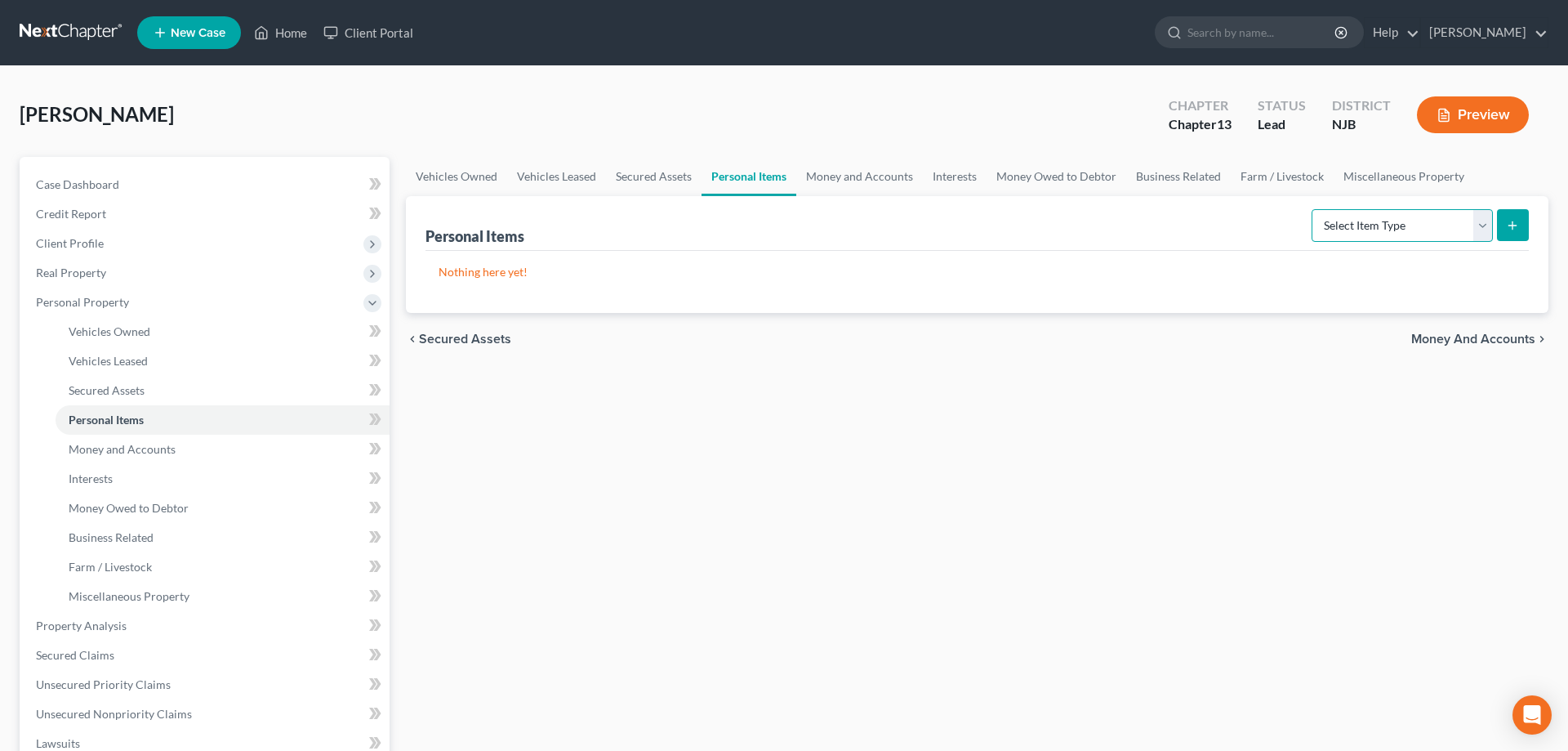
click at [1311, 209] on select "Select Item Type Clothing Collectibles Of Value Electronics Firearms Household …" at bounding box center [1402, 225] width 181 height 33
select select "clothing"
click option "Clothing" at bounding box center [0, 0] width 0 height 0
click at [1509, 226] on icon "submit" at bounding box center [1513, 226] width 13 height 13
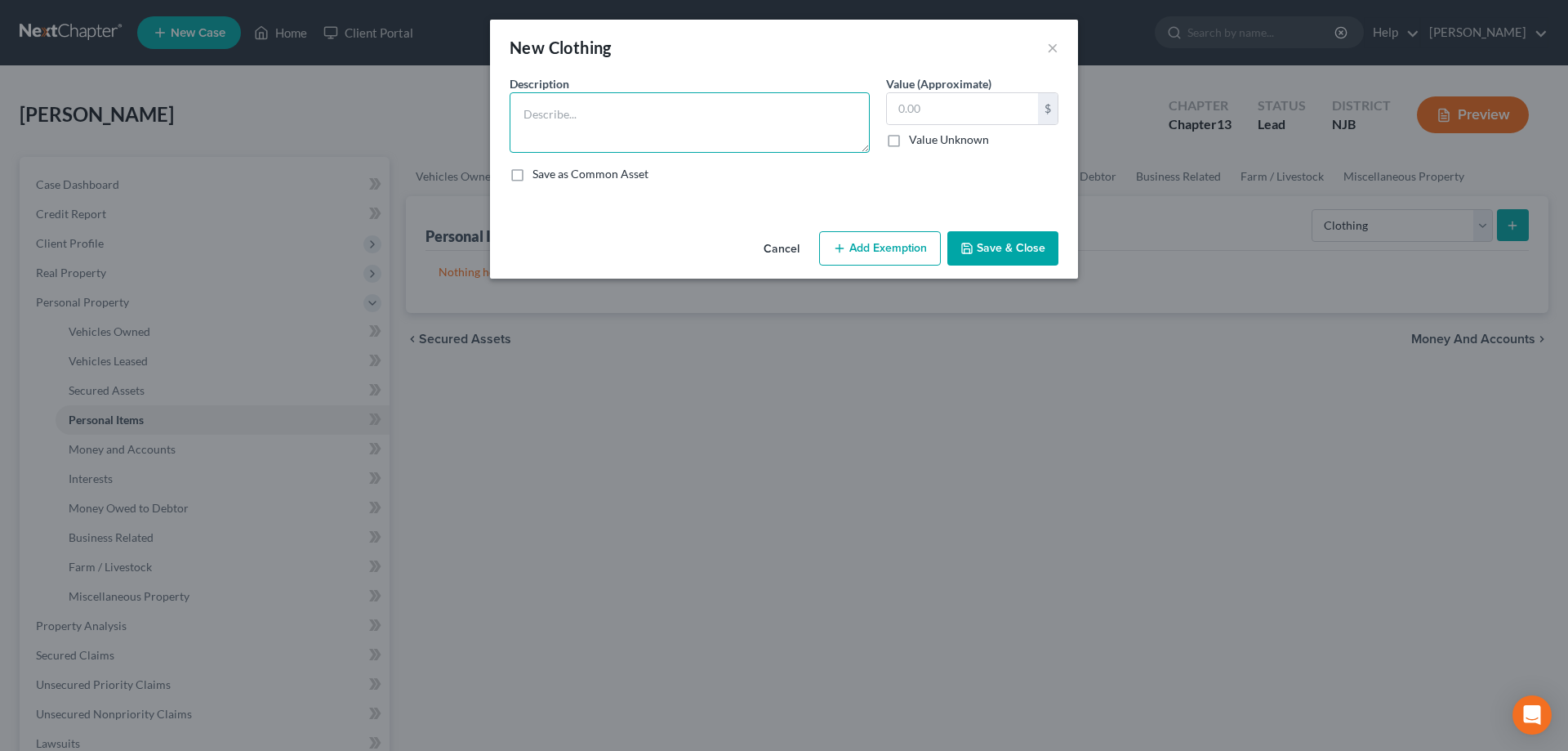
click at [755, 124] on textarea at bounding box center [690, 122] width 360 height 60
type textarea "clothes"
click at [937, 99] on input "text" at bounding box center [962, 108] width 151 height 31
type input "100"
click at [902, 244] on button "Add Exemption" at bounding box center [880, 248] width 122 height 34
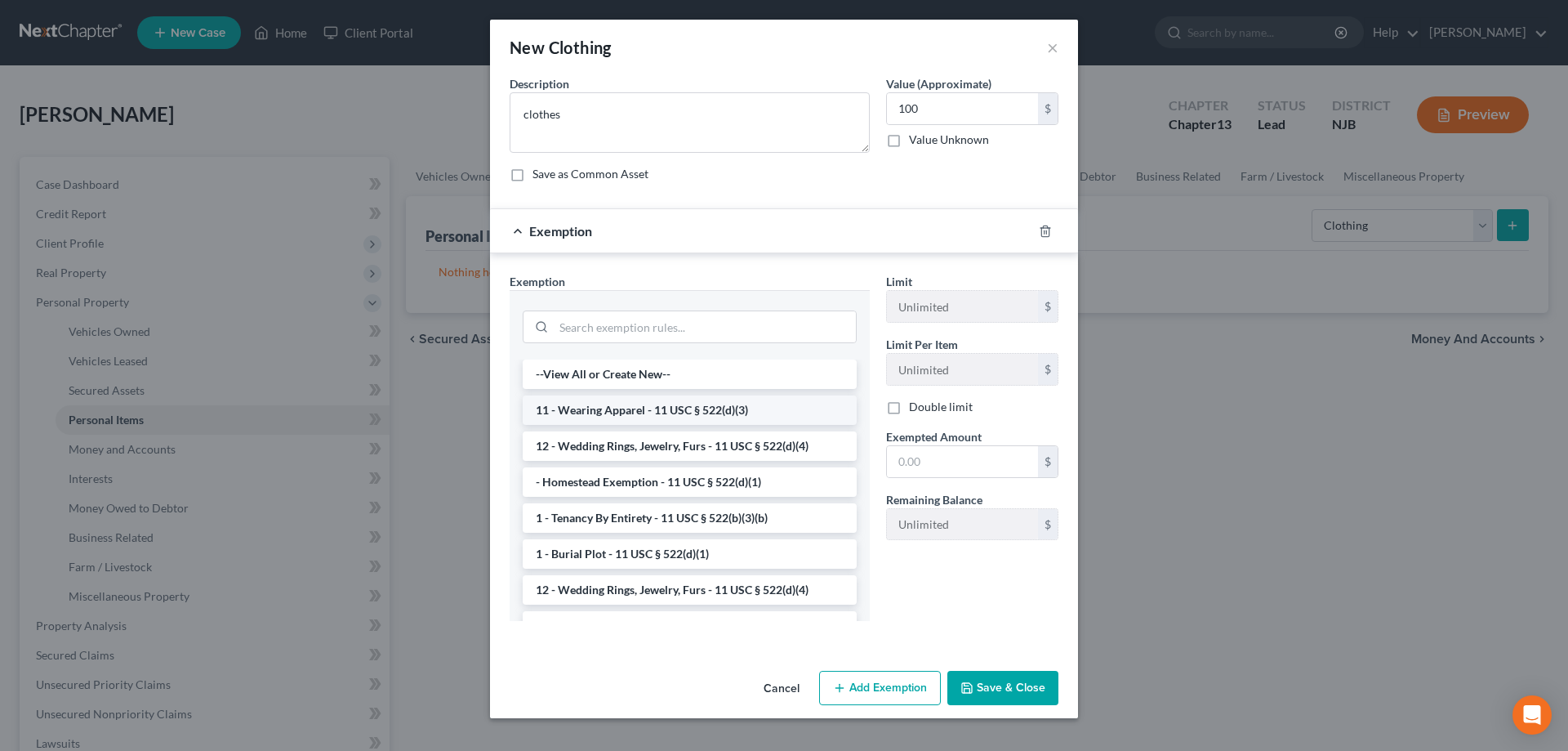
click at [666, 412] on li "11 - Wearing Apparel - 11 USC § 522(d)(3)" at bounding box center [690, 410] width 334 height 29
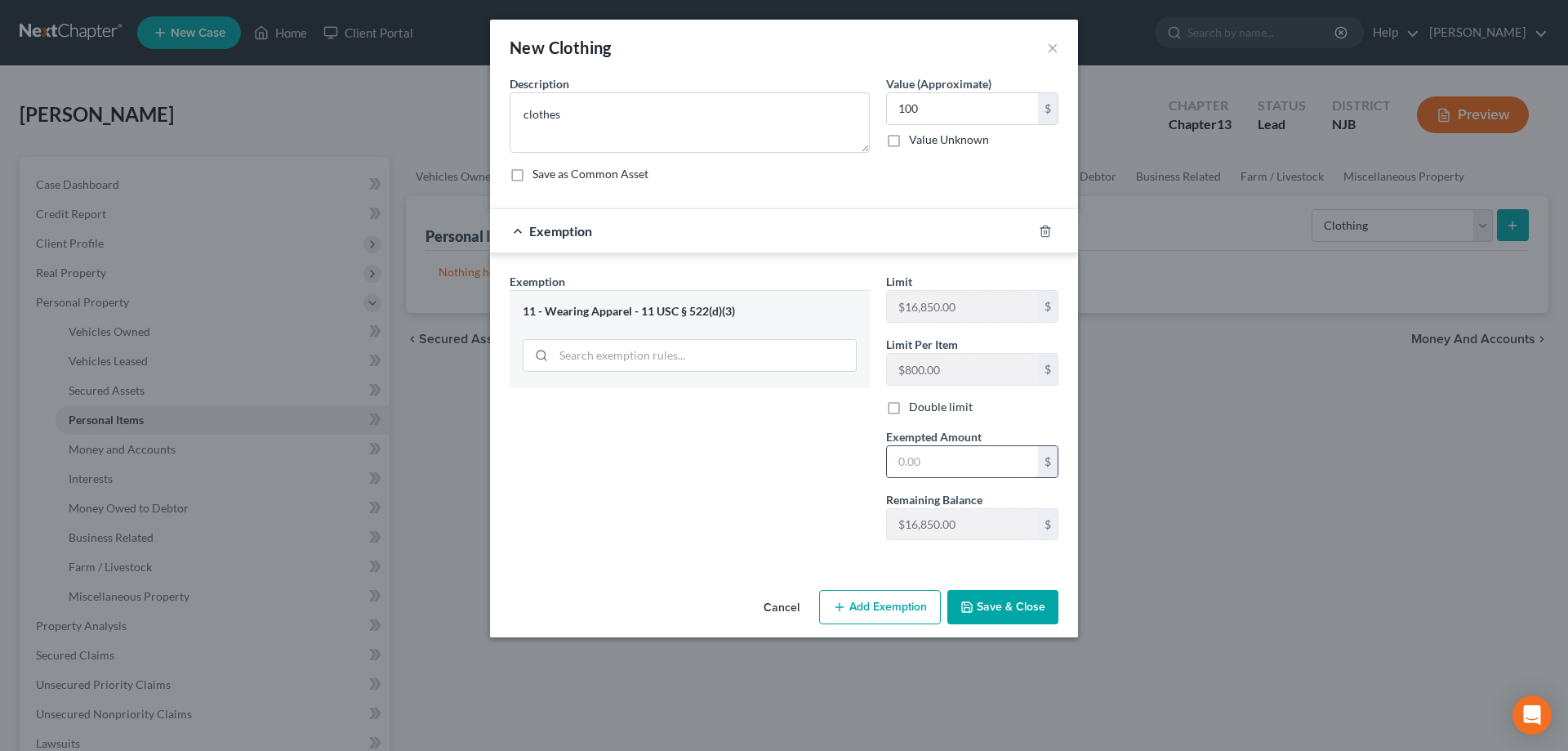
click at [928, 466] on input "text" at bounding box center [962, 461] width 151 height 31
type input "100"
click at [1027, 600] on button "Save & Close" at bounding box center [1002, 606] width 111 height 34
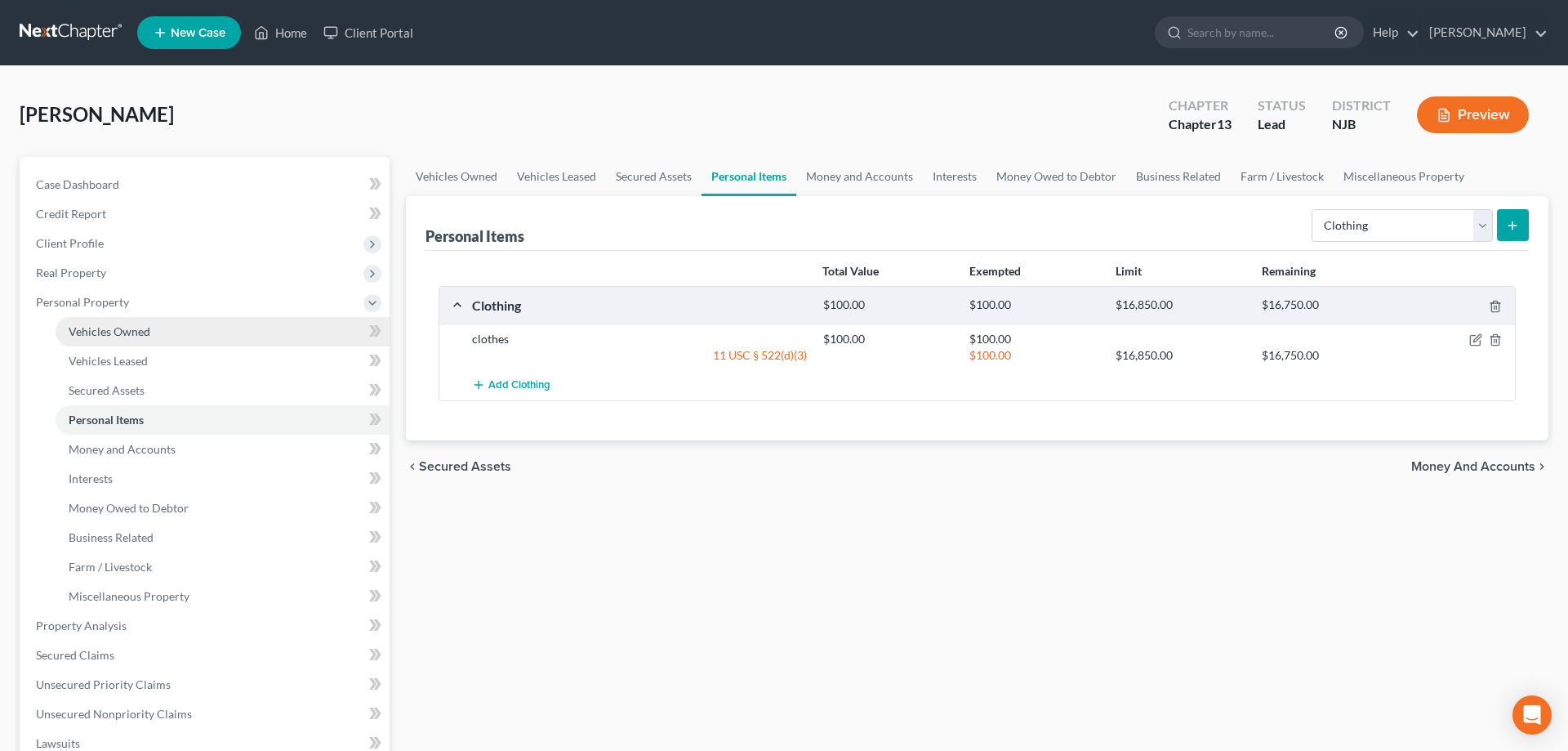
click at [115, 335] on span "Vehicles Owned" at bounding box center [109, 331] width 82 height 14
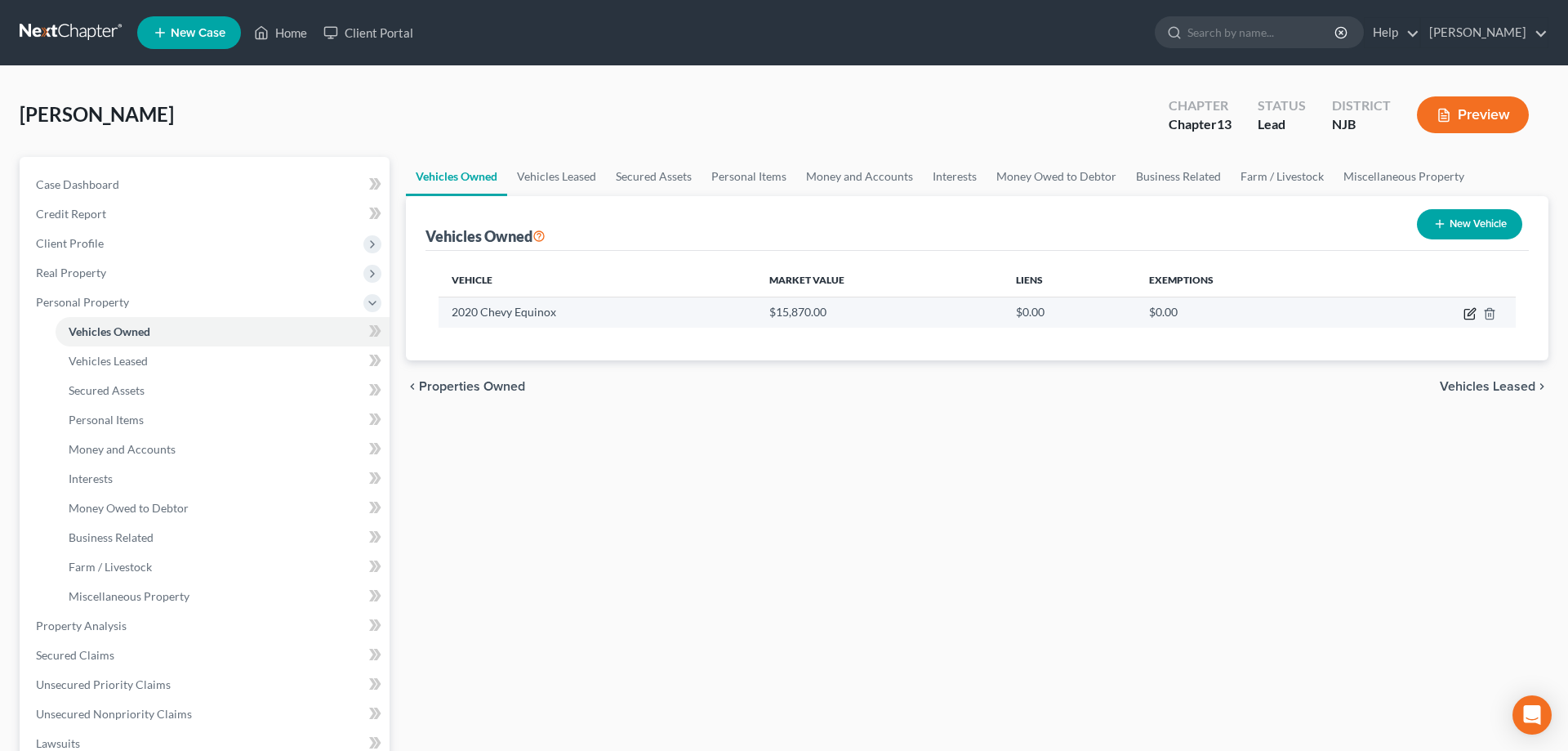
click at [1466, 316] on icon "button" at bounding box center [1470, 314] width 13 height 13
select select "0"
select select "6"
select select "0"
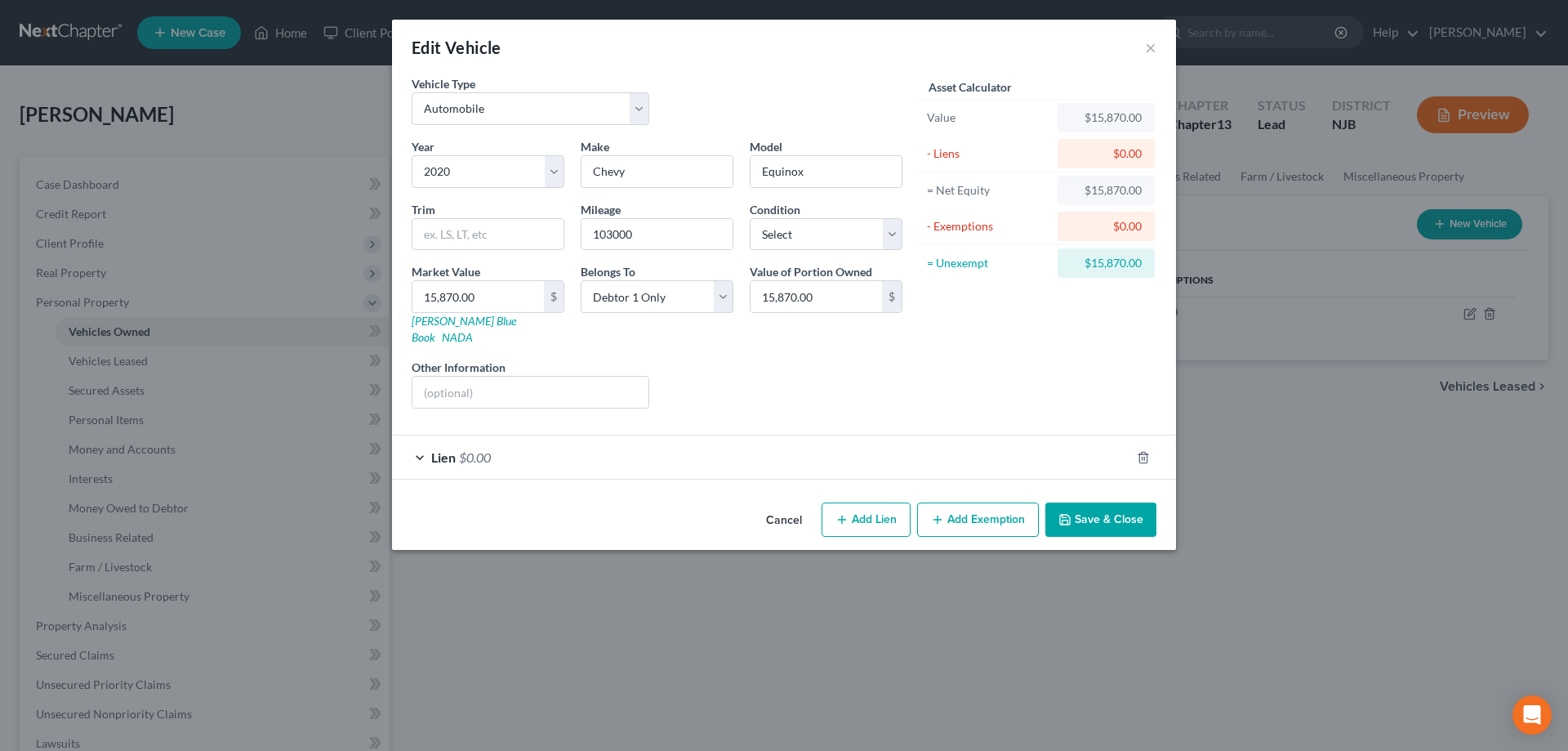
click at [865, 506] on button "Add Lien" at bounding box center [866, 519] width 89 height 34
select select "0"
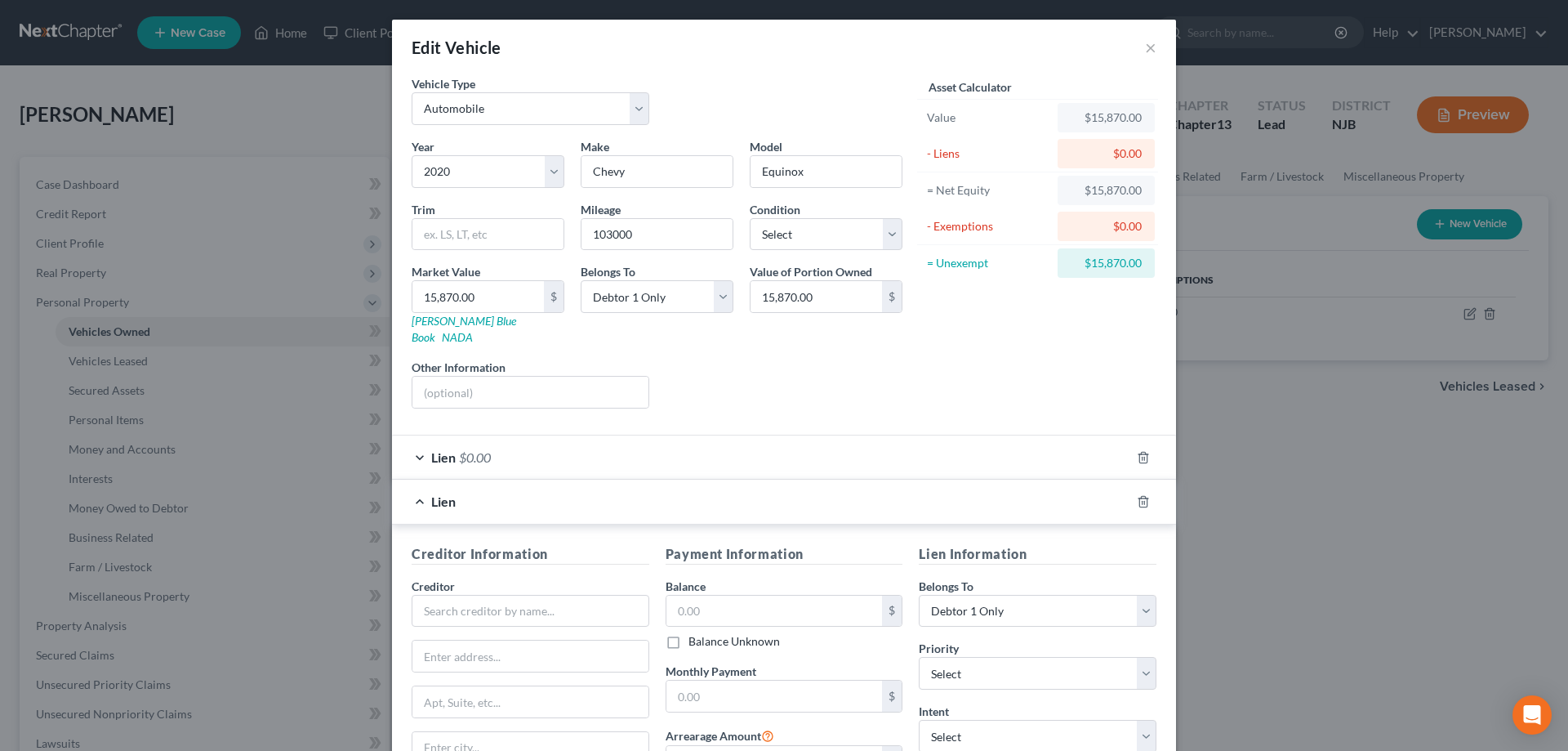
scroll to position [187, 0]
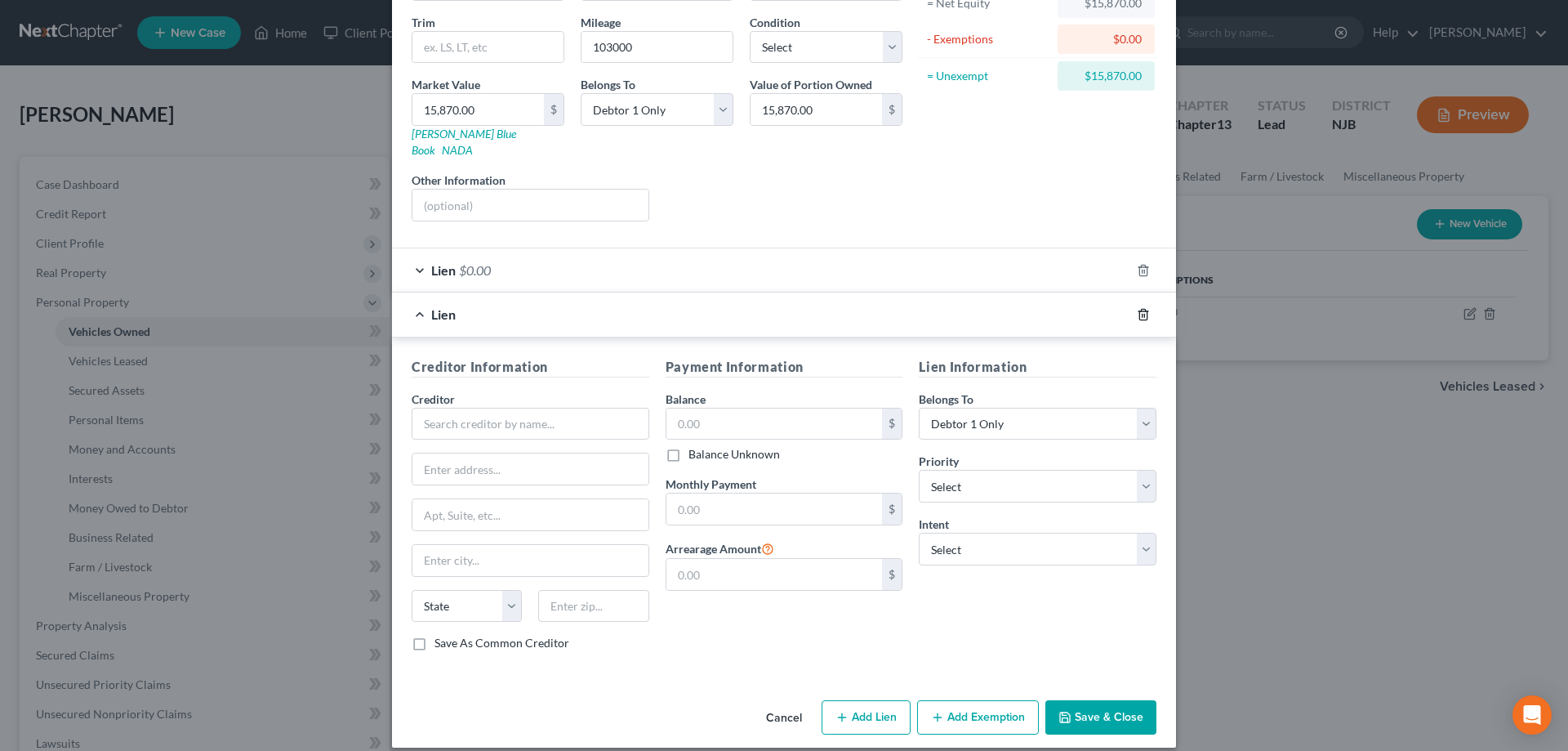
click at [1143, 309] on icon "button" at bounding box center [1143, 314] width 8 height 11
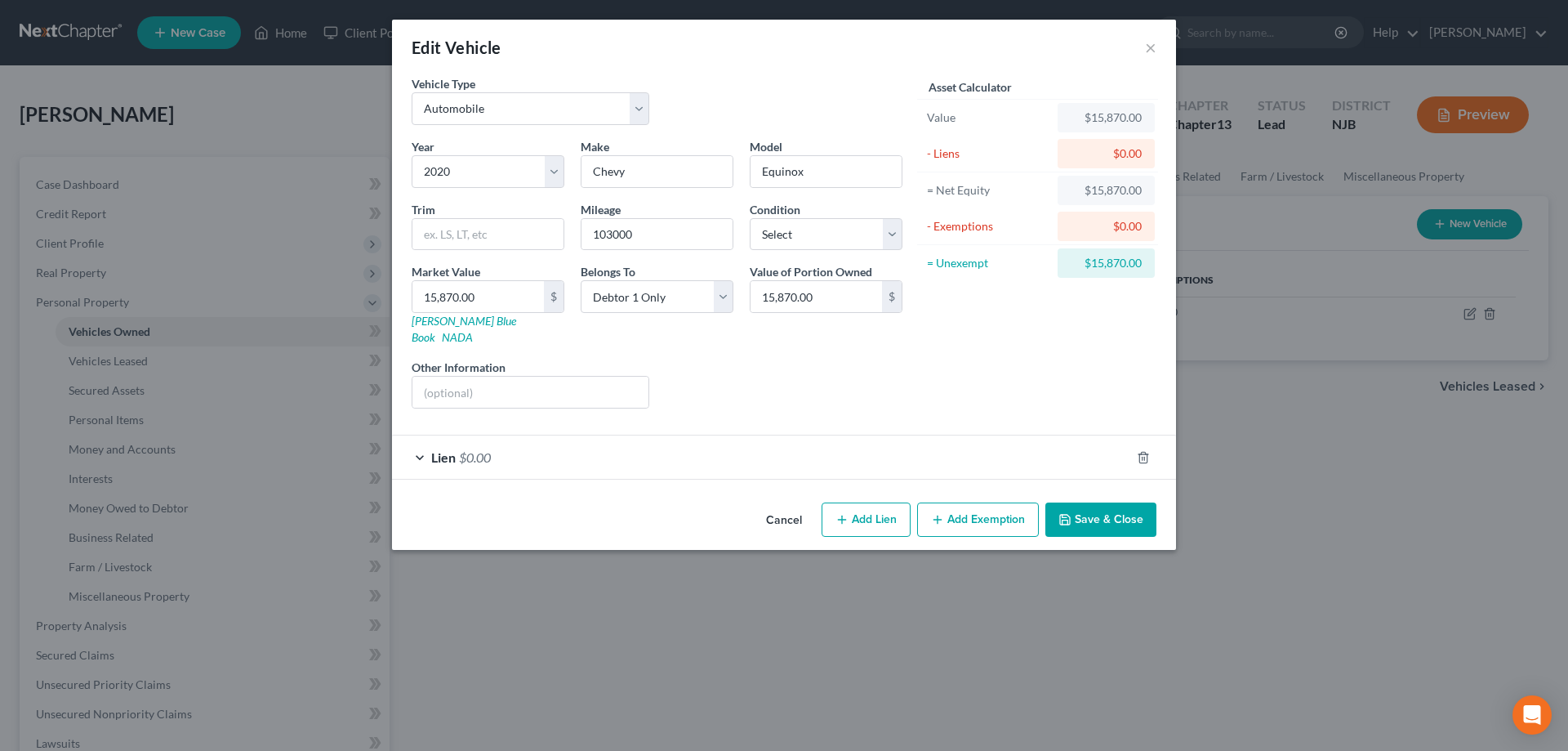
click at [477, 449] on span "$0.00" at bounding box center [475, 457] width 32 height 16
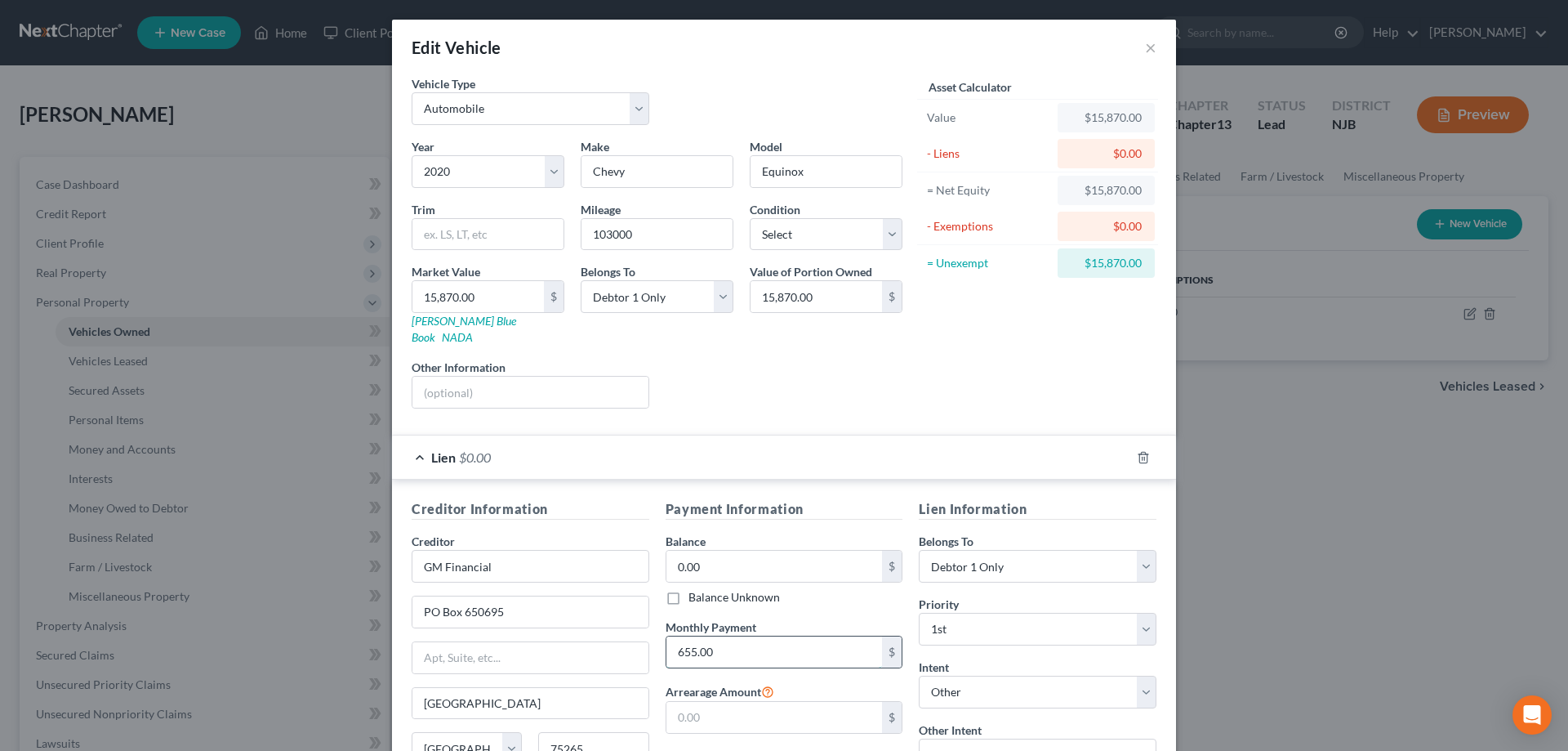
click at [686, 641] on input "655.00" at bounding box center [774, 651] width 216 height 31
type input "5"
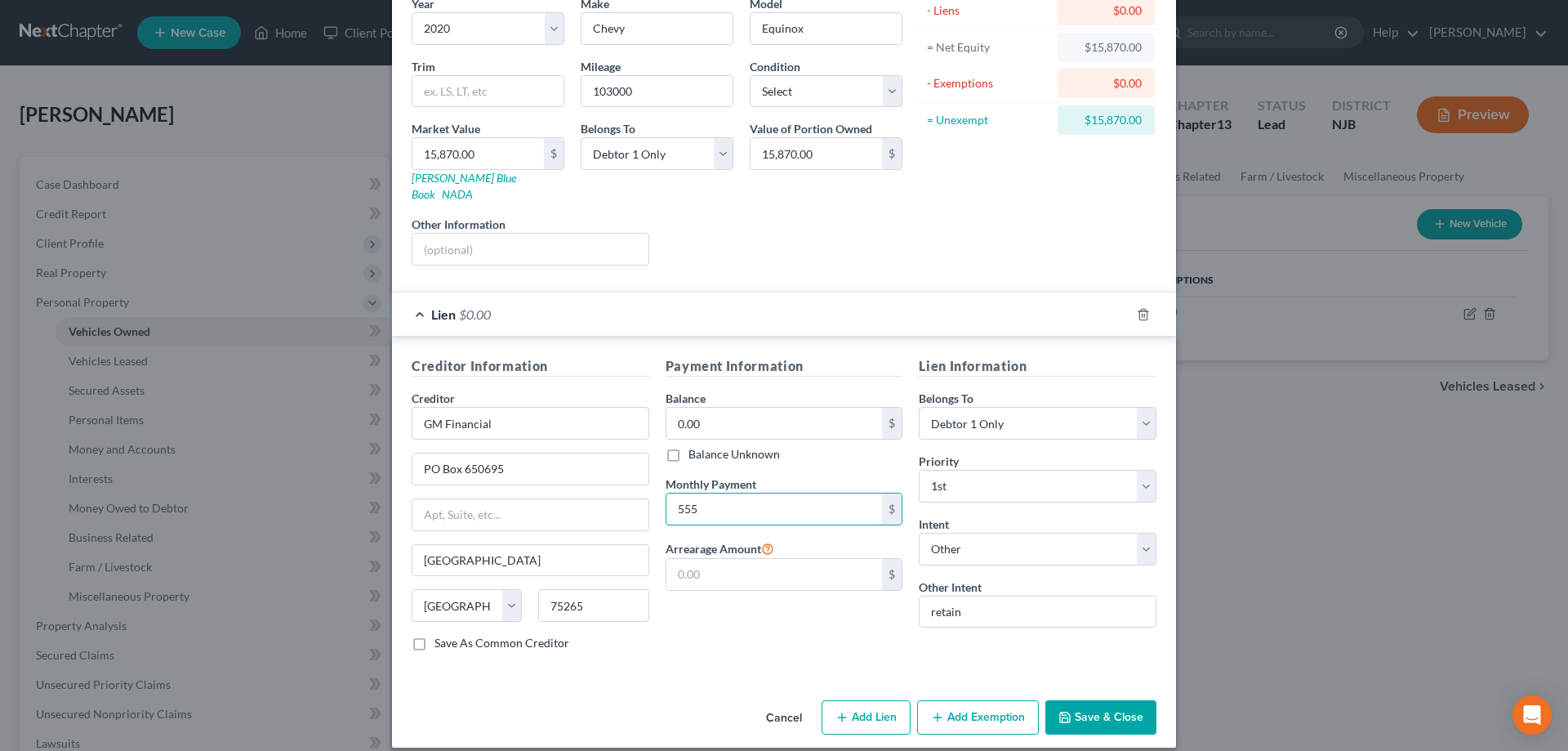
type input "555"
click at [1099, 700] on button "Save & Close" at bounding box center [1101, 717] width 111 height 34
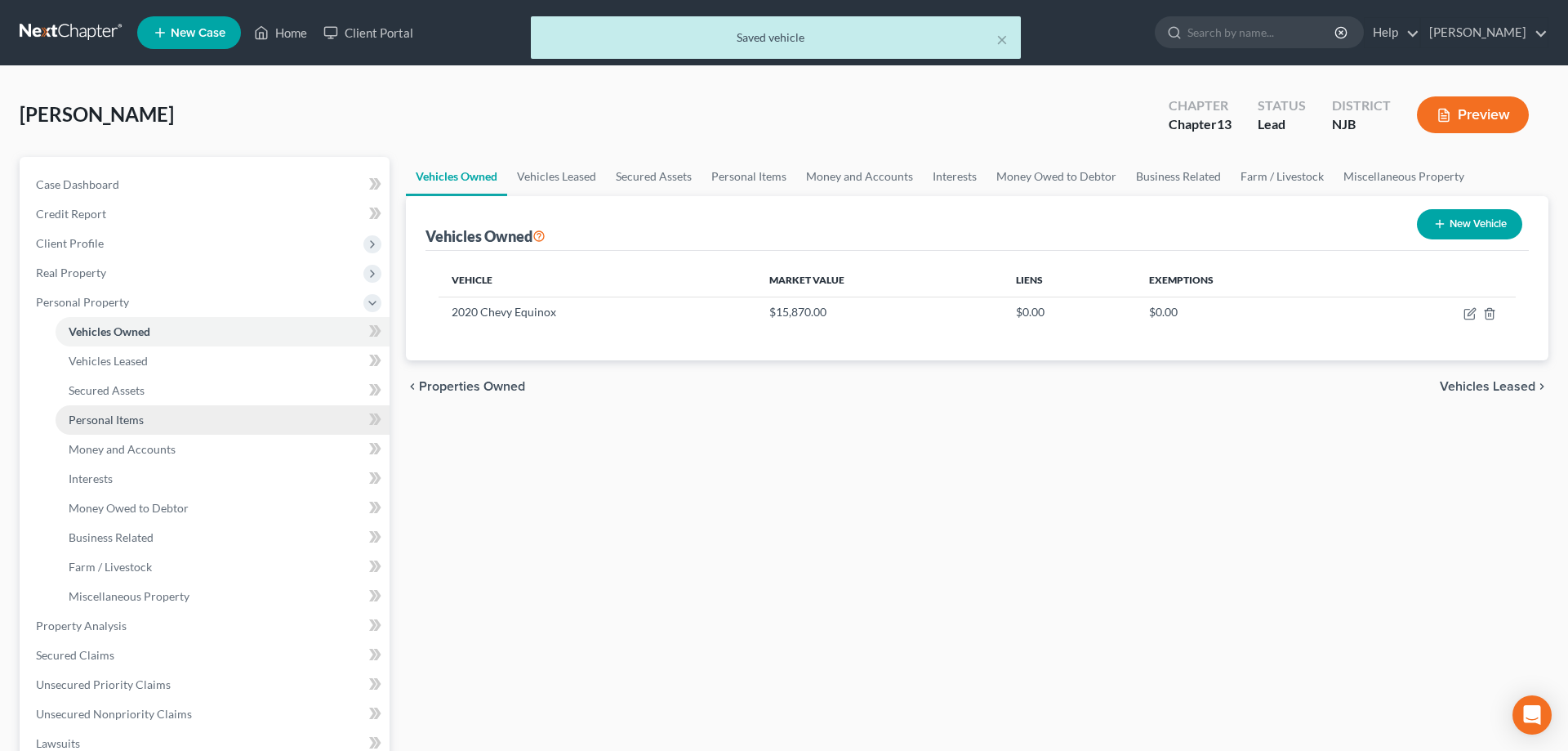
click at [112, 417] on span "Personal Items" at bounding box center [106, 419] width 75 height 14
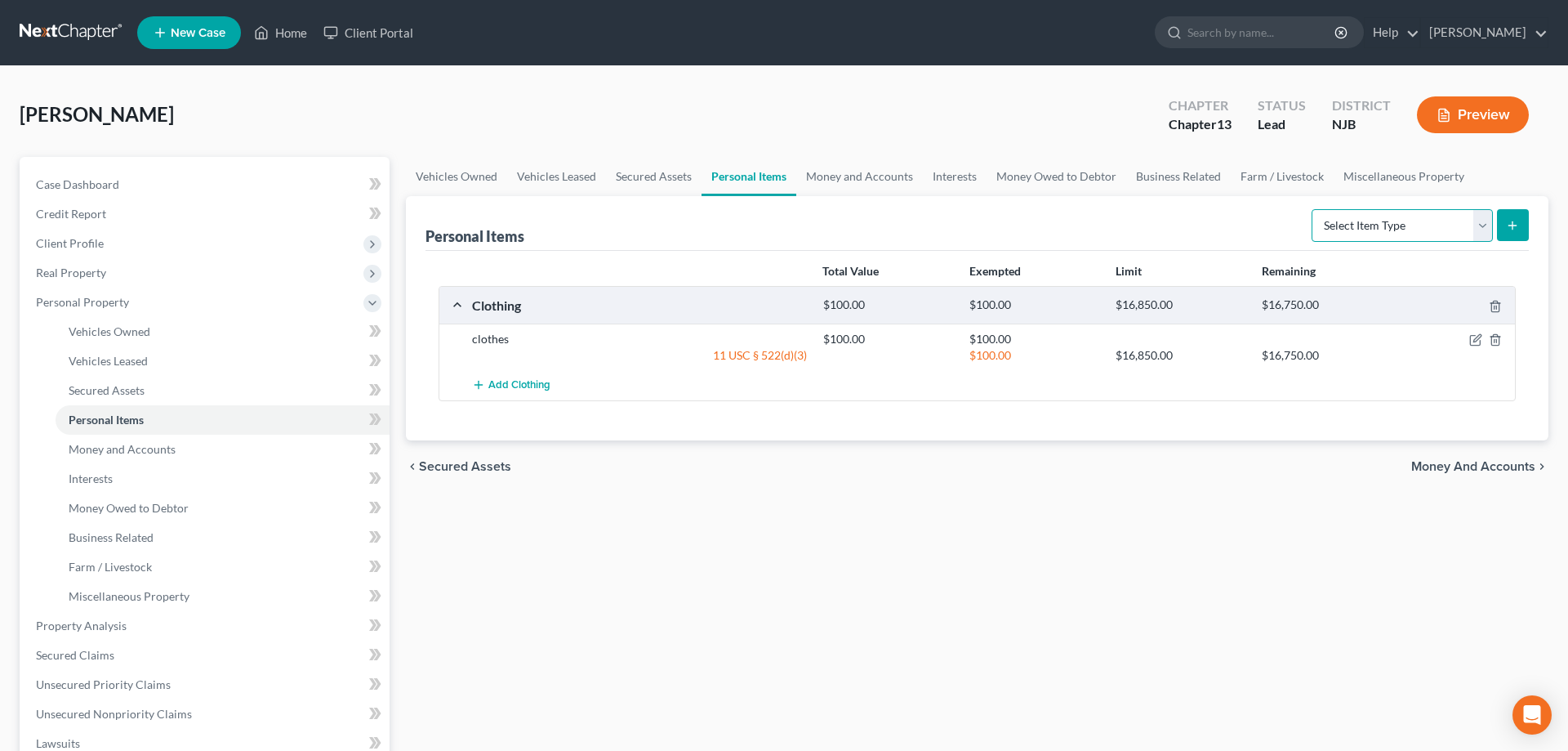
click at [1311, 209] on select "Select Item Type Clothing Collectibles Of Value Electronics Firearms Household …" at bounding box center [1402, 225] width 181 height 33
select select "collectibles_of_value"
click option "Collectibles Of Value" at bounding box center [0, 0] width 0 height 0
click at [1515, 229] on icon "submit" at bounding box center [1513, 226] width 13 height 13
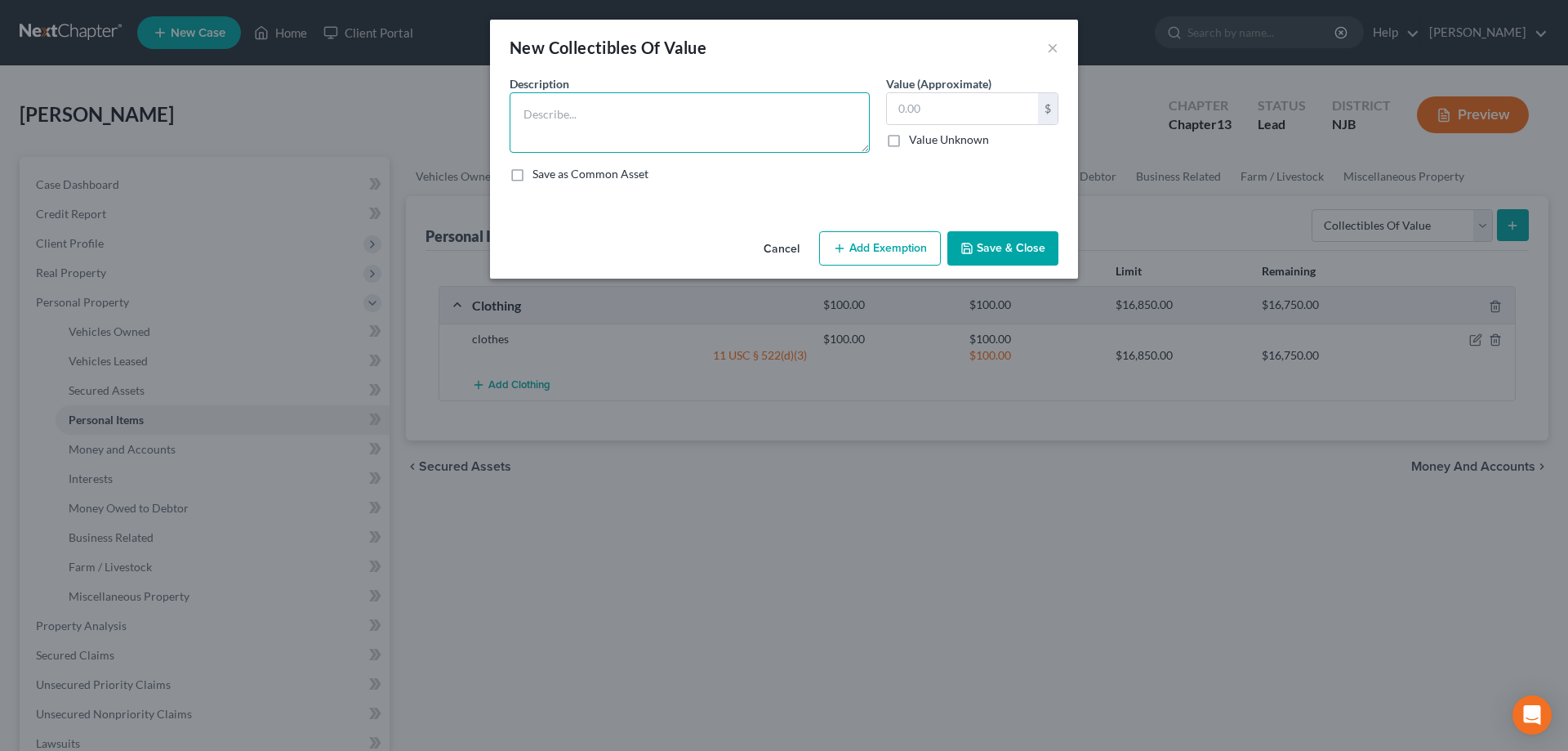
click at [764, 131] on textarea at bounding box center [690, 122] width 360 height 60
click at [571, 130] on textarea "2 books of quarters book + 1/2 dimes book of [PERSON_NAME] 2 books of pennies a…" at bounding box center [690, 122] width 360 height 60
click at [712, 139] on textarea "2 books of quarters book + 1/2 dimes book of [PERSON_NAME] 2 books of [GEOGRAPH…" at bounding box center [690, 122] width 360 height 60
click at [711, 135] on textarea "2 books of quarters book + 1/2 dimes book of [PERSON_NAME] 2 books of [GEOGRAPH…" at bounding box center [690, 122] width 360 height 60
type textarea "2 books of quarters book + 1/2 dimes book of [PERSON_NAME] 2 books of [GEOGRAPH…"
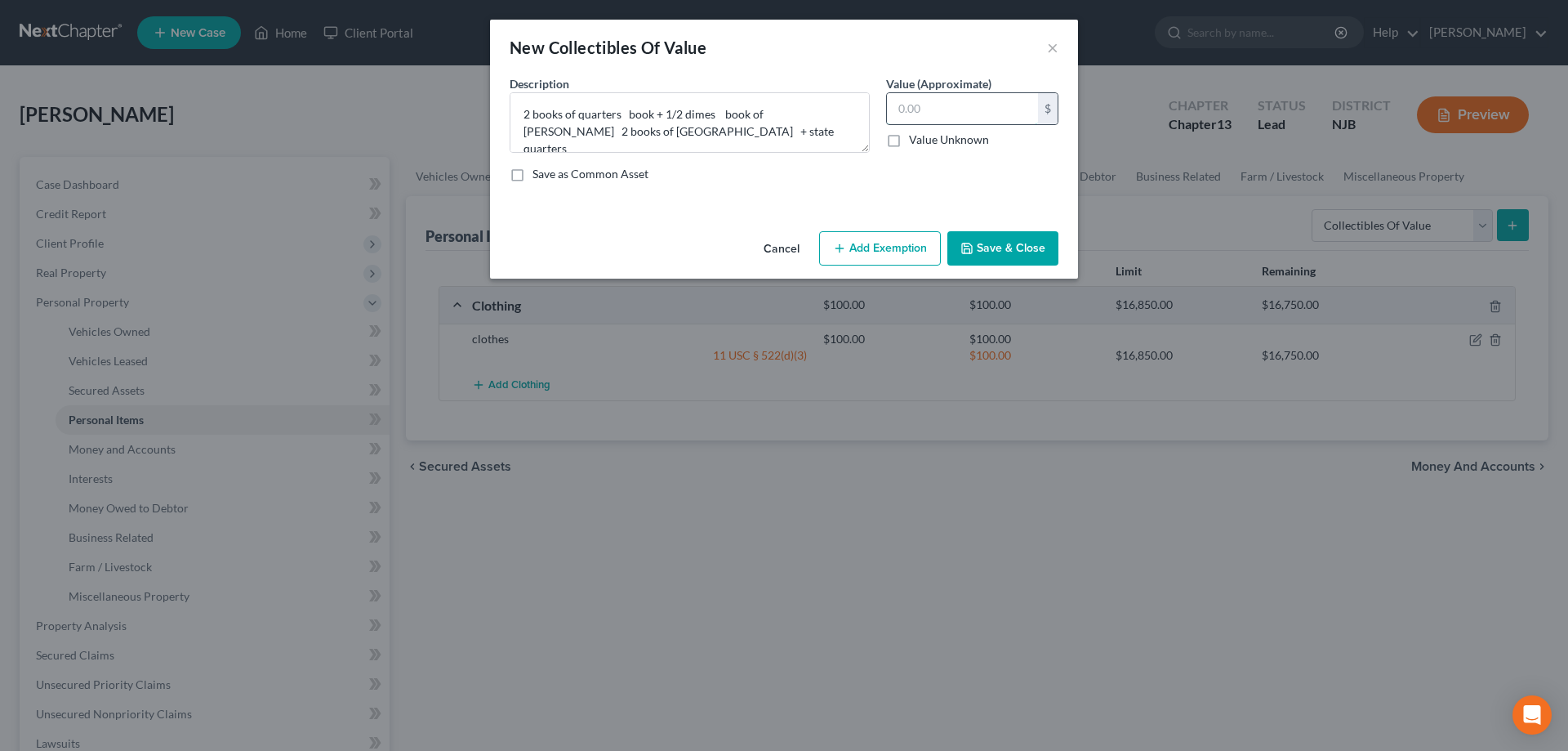
click at [956, 114] on input "text" at bounding box center [962, 108] width 151 height 31
type input "1,500"
click at [996, 253] on button "Save & Close" at bounding box center [1002, 248] width 111 height 34
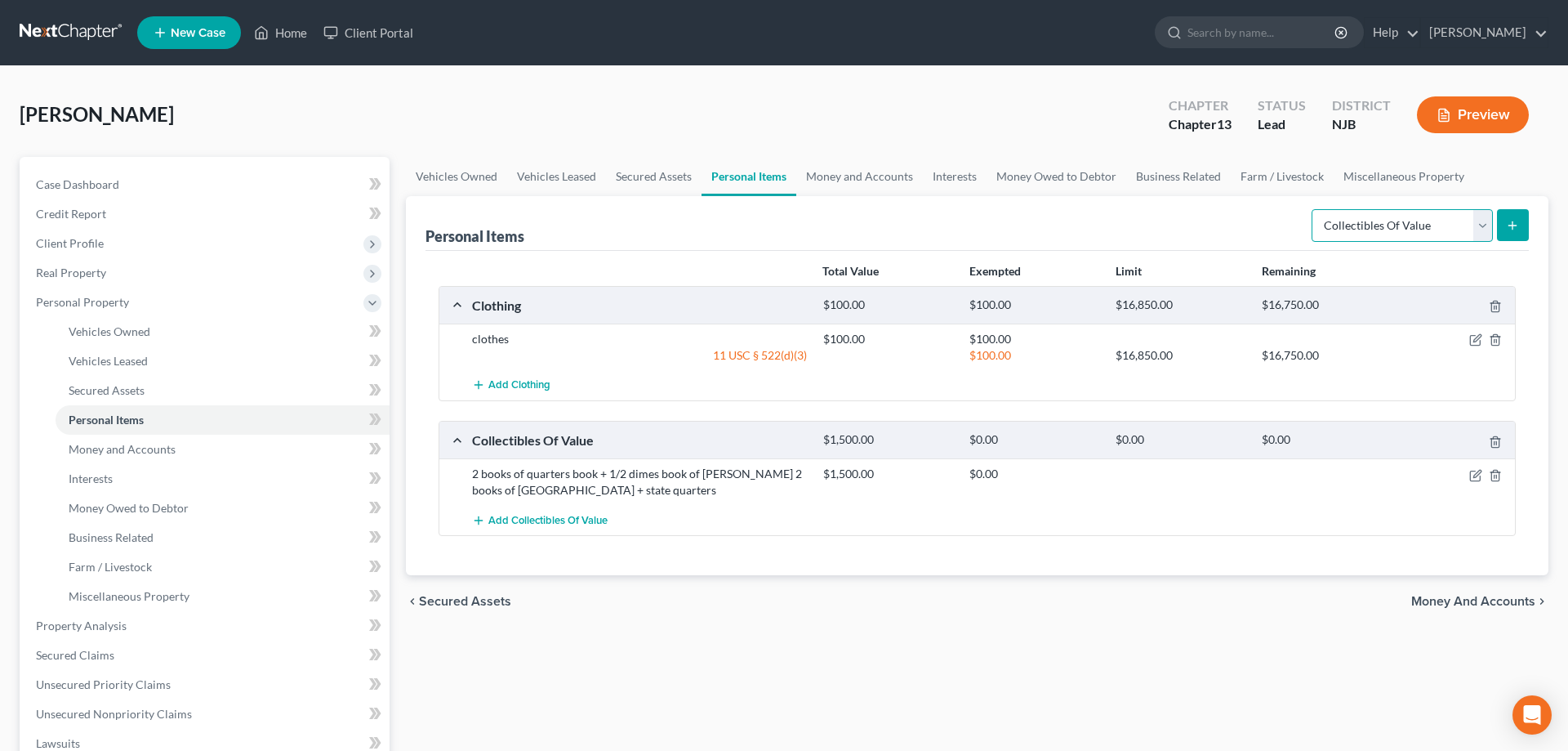
click at [1311, 209] on select "Select Item Type Clothing Collectibles Of Value Electronics Firearms Household …" at bounding box center [1402, 225] width 181 height 33
click at [1483, 218] on select "Select Item Type Clothing Collectibles Of Value Electronics Firearms Household …" at bounding box center [1402, 225] width 181 height 33
click at [1311, 209] on select "Select Item Type Clothing Collectibles Of Value Electronics Firearms Household …" at bounding box center [1402, 225] width 181 height 33
select select "electronics"
click option "Electronics" at bounding box center [0, 0] width 0 height 0
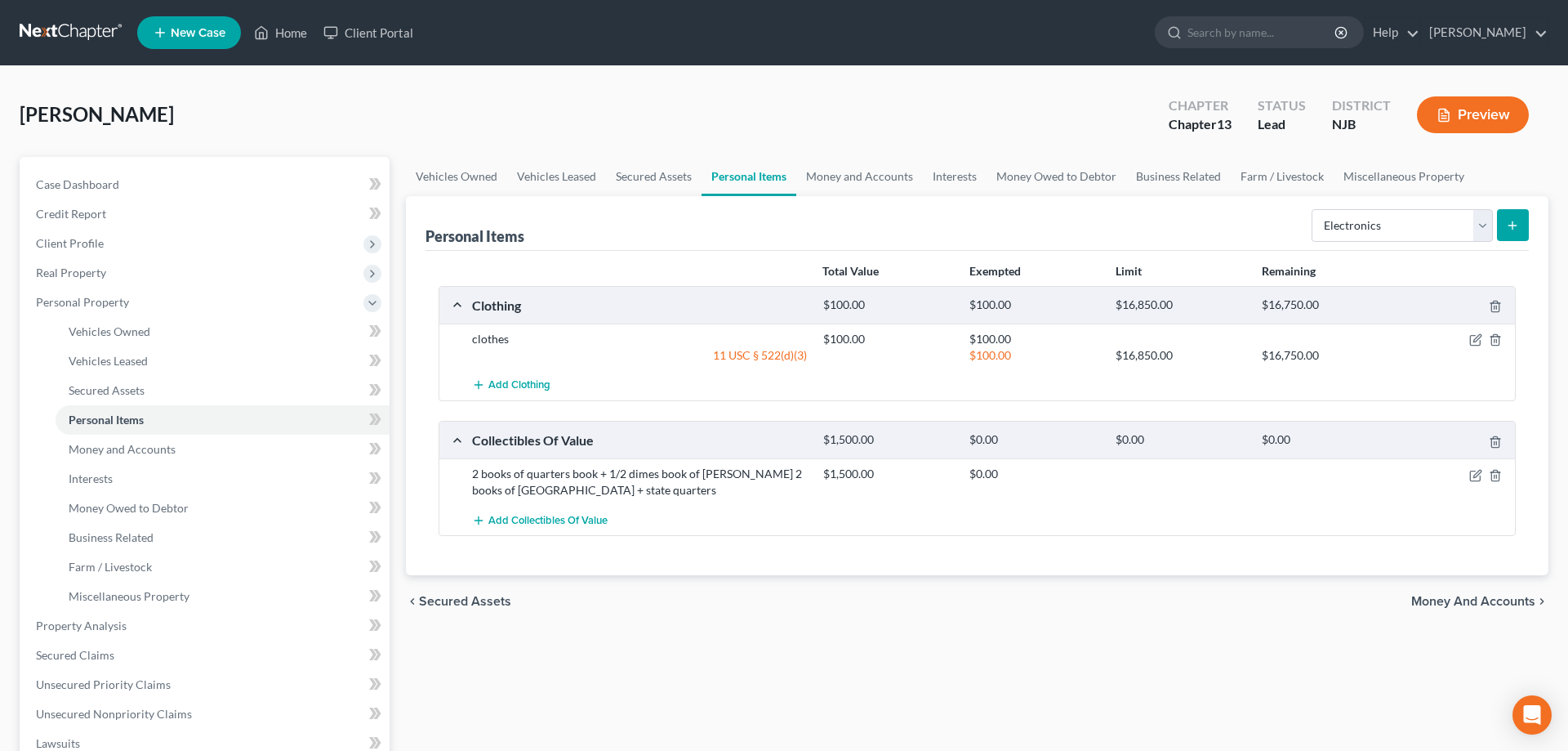
click at [1509, 232] on button "submit" at bounding box center [1513, 225] width 32 height 32
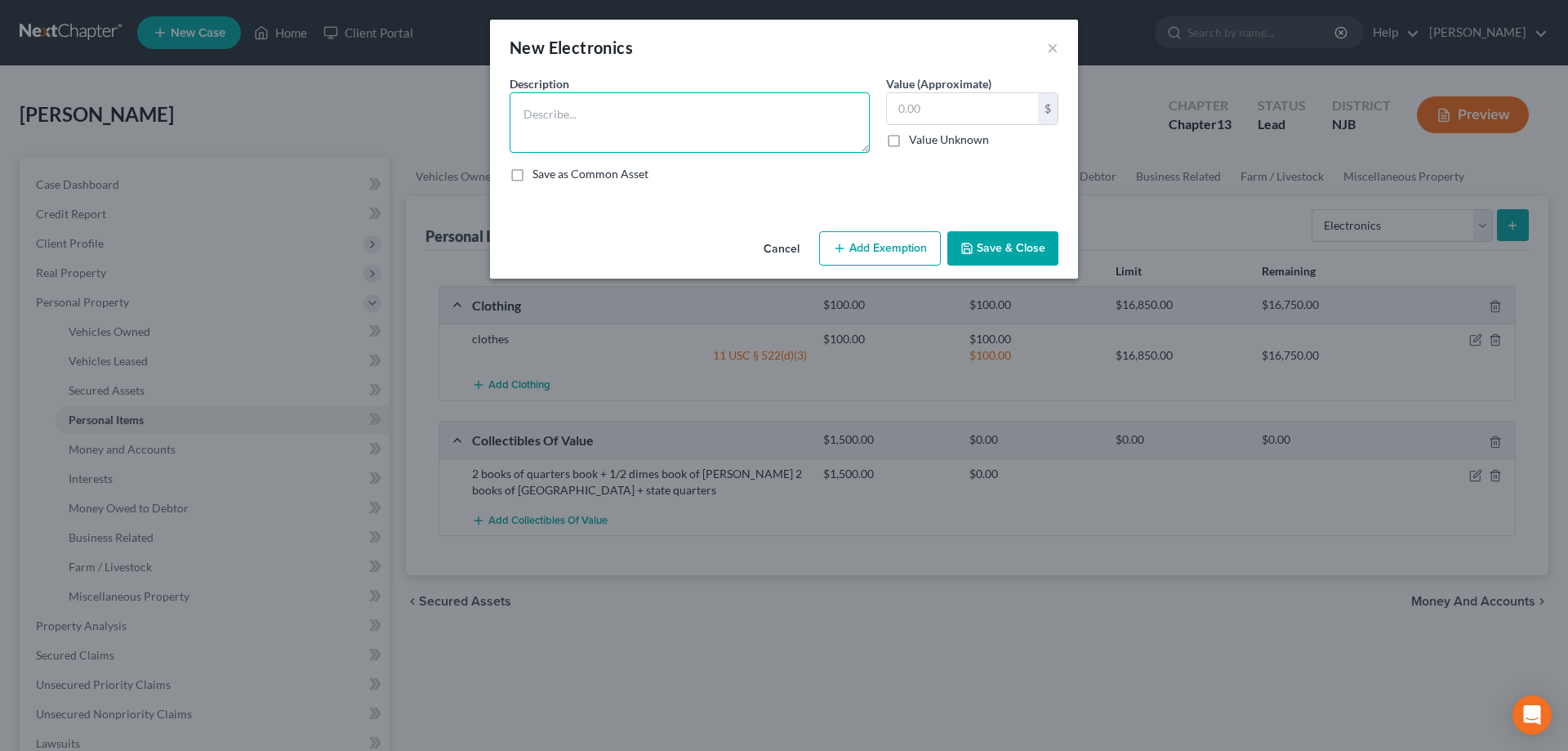
click at [724, 129] on textarea at bounding box center [690, 122] width 360 height 60
type textarea "[DEMOGRAPHIC_DATA] desktop computer [DEMOGRAPHIC_DATA] computer"
click at [944, 113] on input "text" at bounding box center [962, 108] width 151 height 31
type input "100"
click at [817, 110] on textarea "[DEMOGRAPHIC_DATA] desktop computer [DEMOGRAPHIC_DATA] computer" at bounding box center [690, 122] width 360 height 60
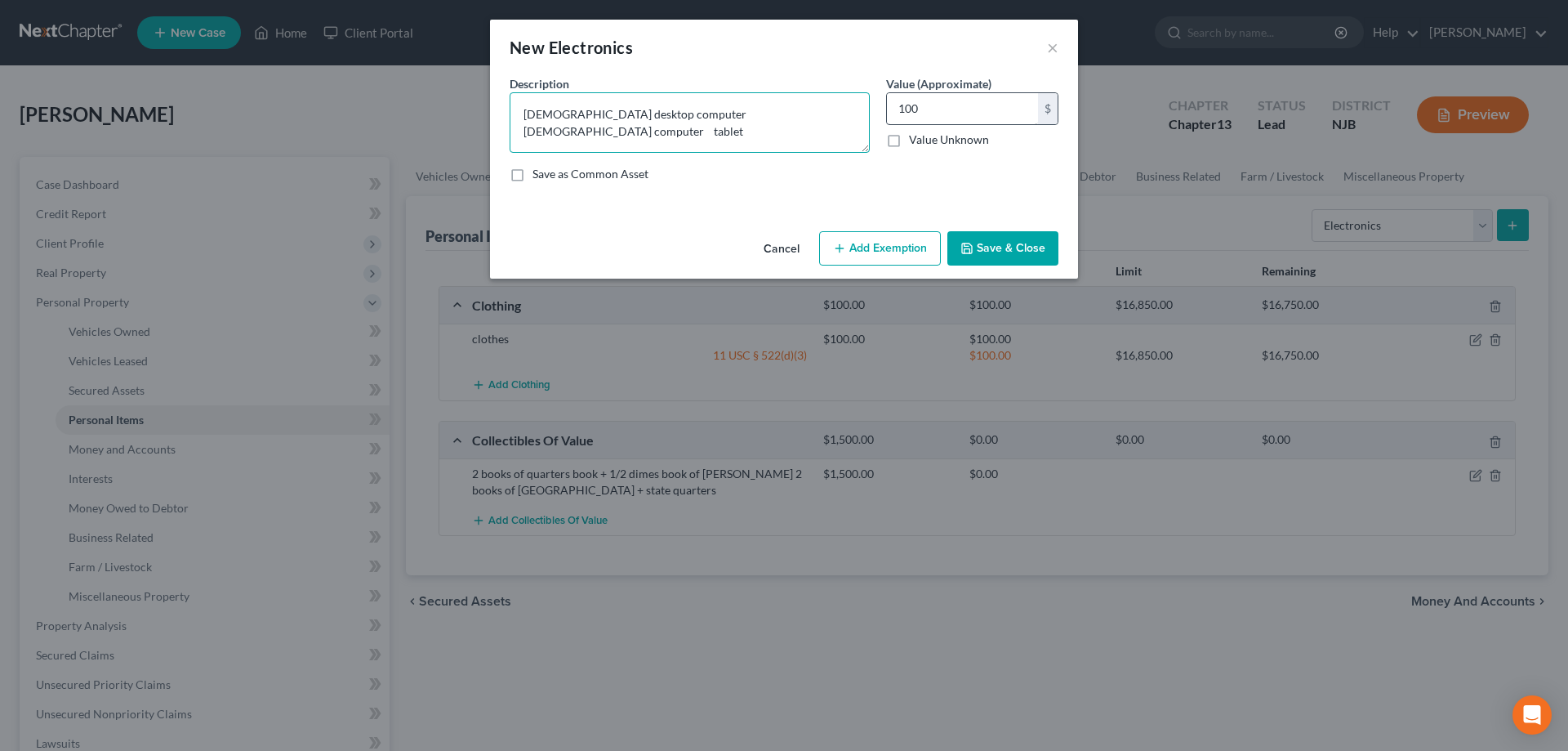
type textarea "[DEMOGRAPHIC_DATA] desktop computer [DEMOGRAPHIC_DATA] computer tablet"
click at [935, 110] on input "100" at bounding box center [962, 108] width 151 height 31
type input "150"
click at [1016, 252] on button "Save & Close" at bounding box center [1002, 248] width 111 height 34
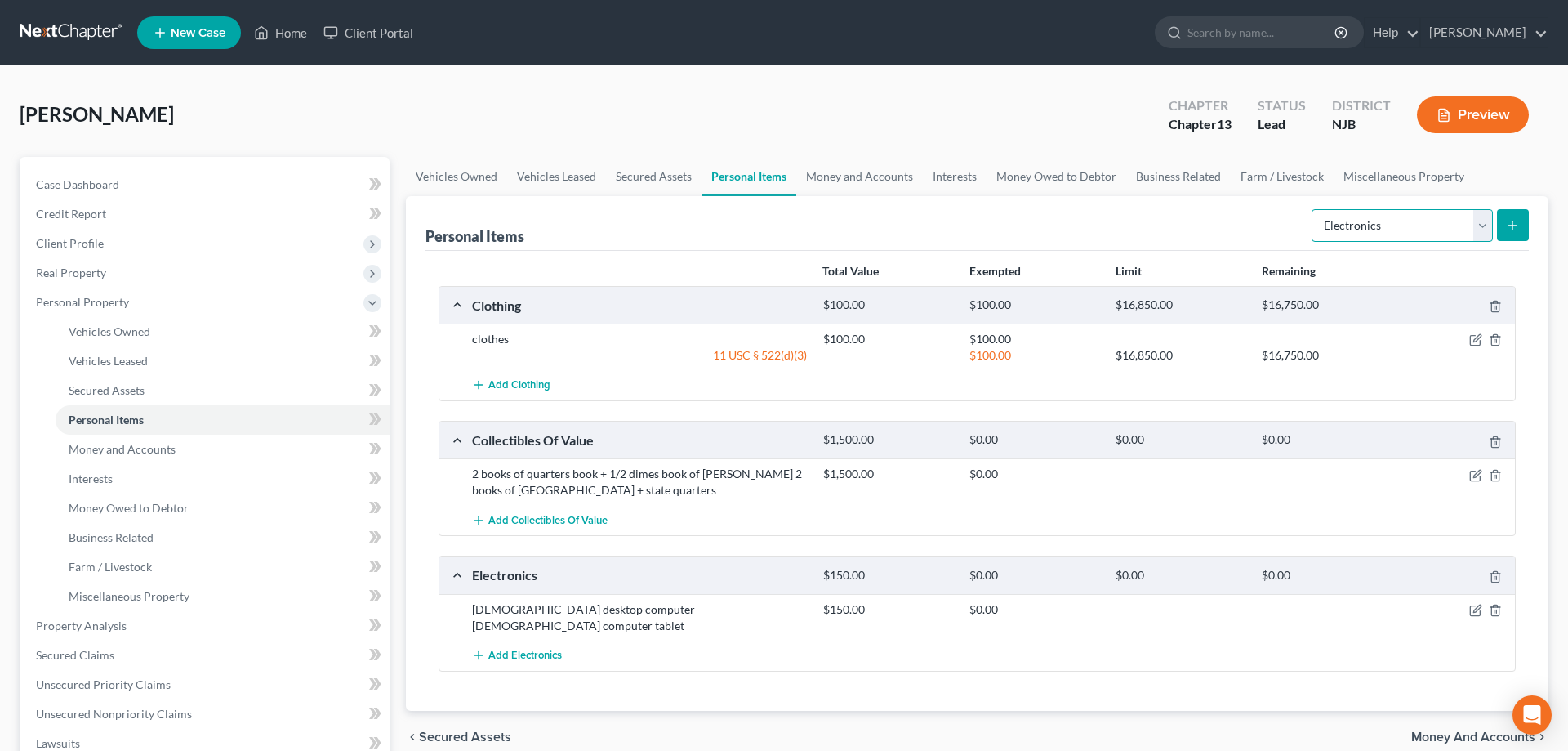
click at [1311, 209] on select "Select Item Type Clothing Collectibles Of Value Electronics Firearms Household …" at bounding box center [1402, 225] width 181 height 33
select select "firearms"
click option "Firearms" at bounding box center [0, 0] width 0 height 0
click at [1520, 223] on button "submit" at bounding box center [1513, 225] width 32 height 32
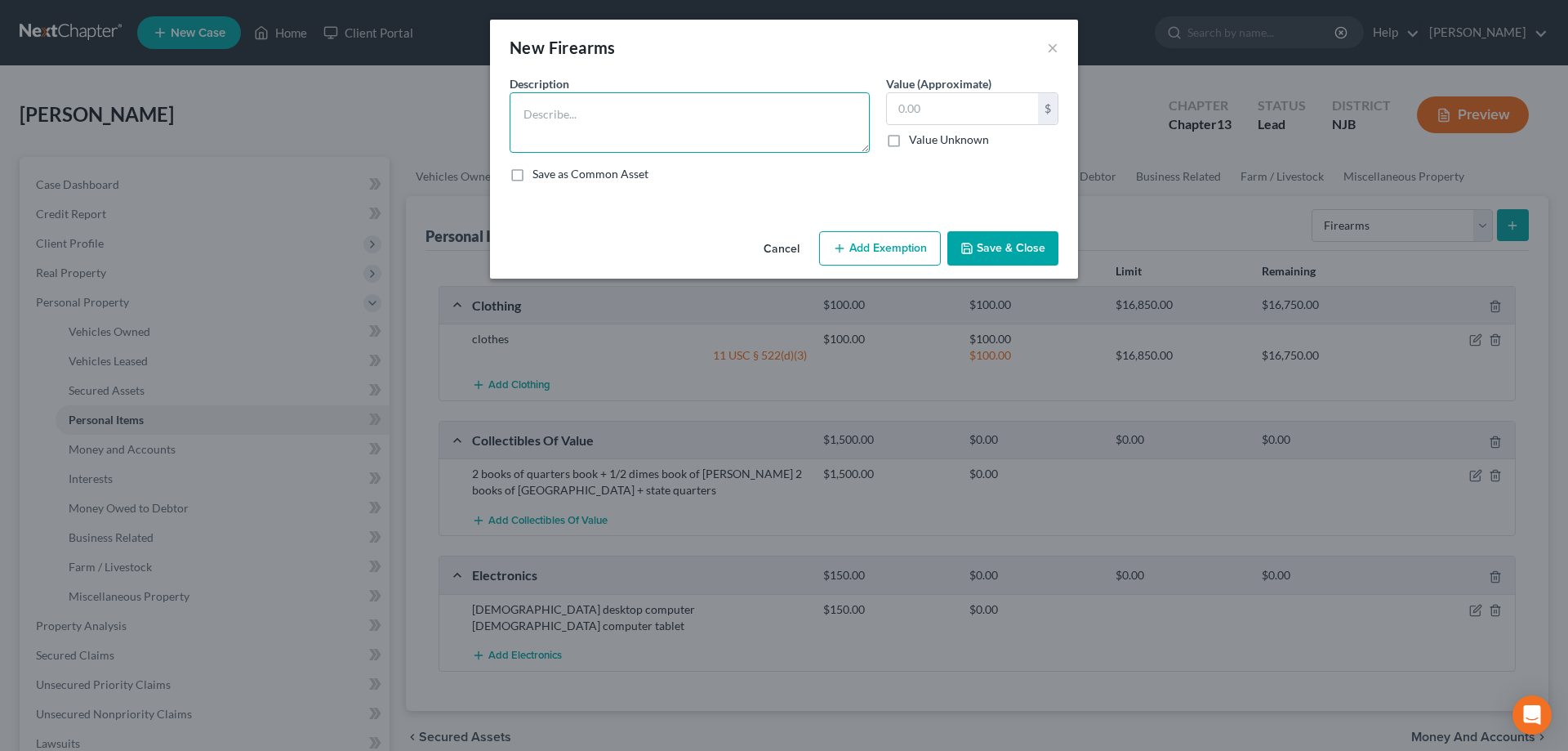
click at [730, 115] on textarea at bounding box center [690, 122] width 360 height 60
type textarea "rifle ammo"
click at [1005, 110] on input "text" at bounding box center [962, 108] width 151 height 31
type input "300"
click at [1005, 252] on button "Save & Close" at bounding box center [1002, 248] width 111 height 34
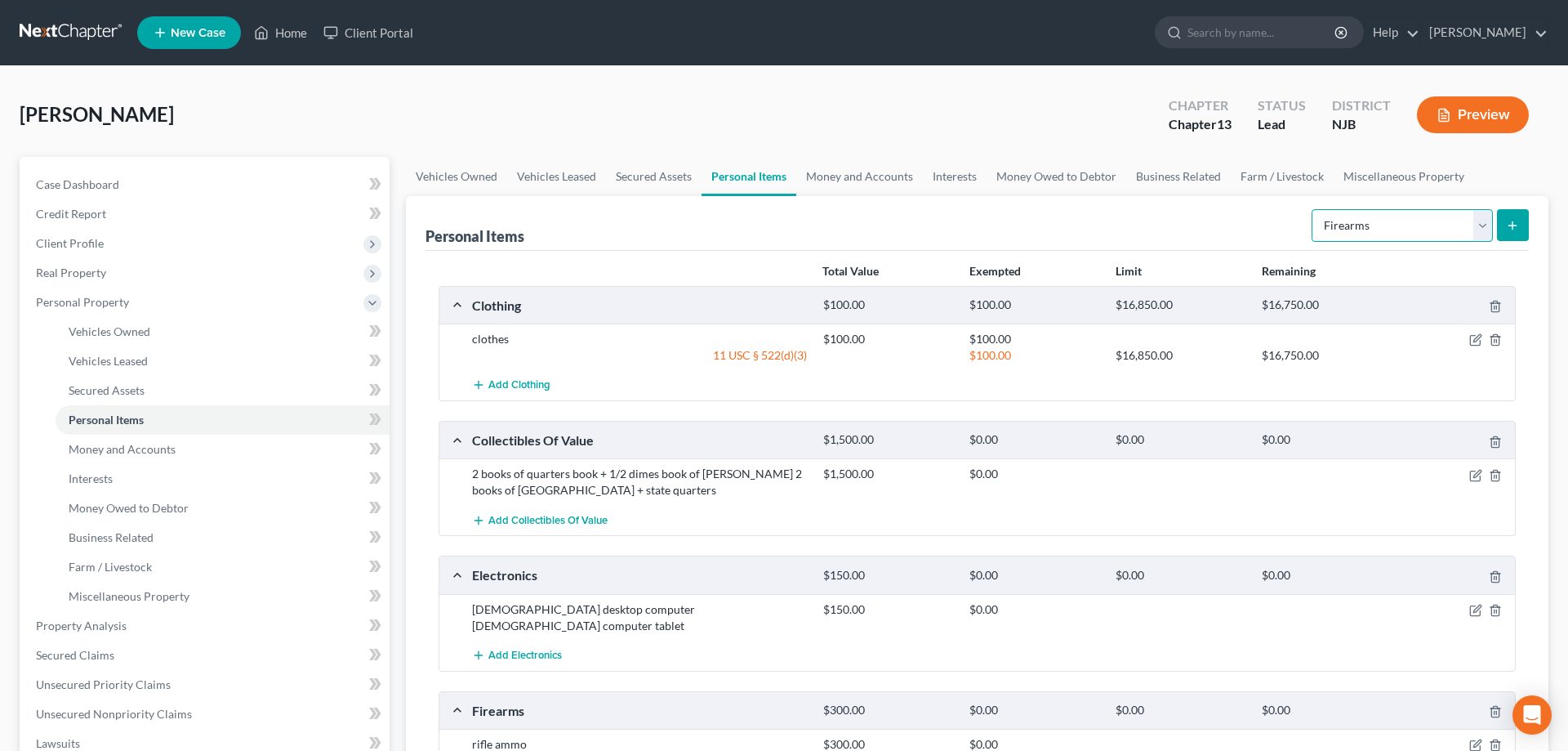
click at [1311, 209] on select "Select Item Type Clothing Collectibles Of Value Electronics Firearms Household …" at bounding box center [1402, 225] width 181 height 33
select select "household_goods"
click option "Household Goods" at bounding box center [0, 0] width 0 height 0
click at [1507, 226] on icon "submit" at bounding box center [1513, 226] width 13 height 13
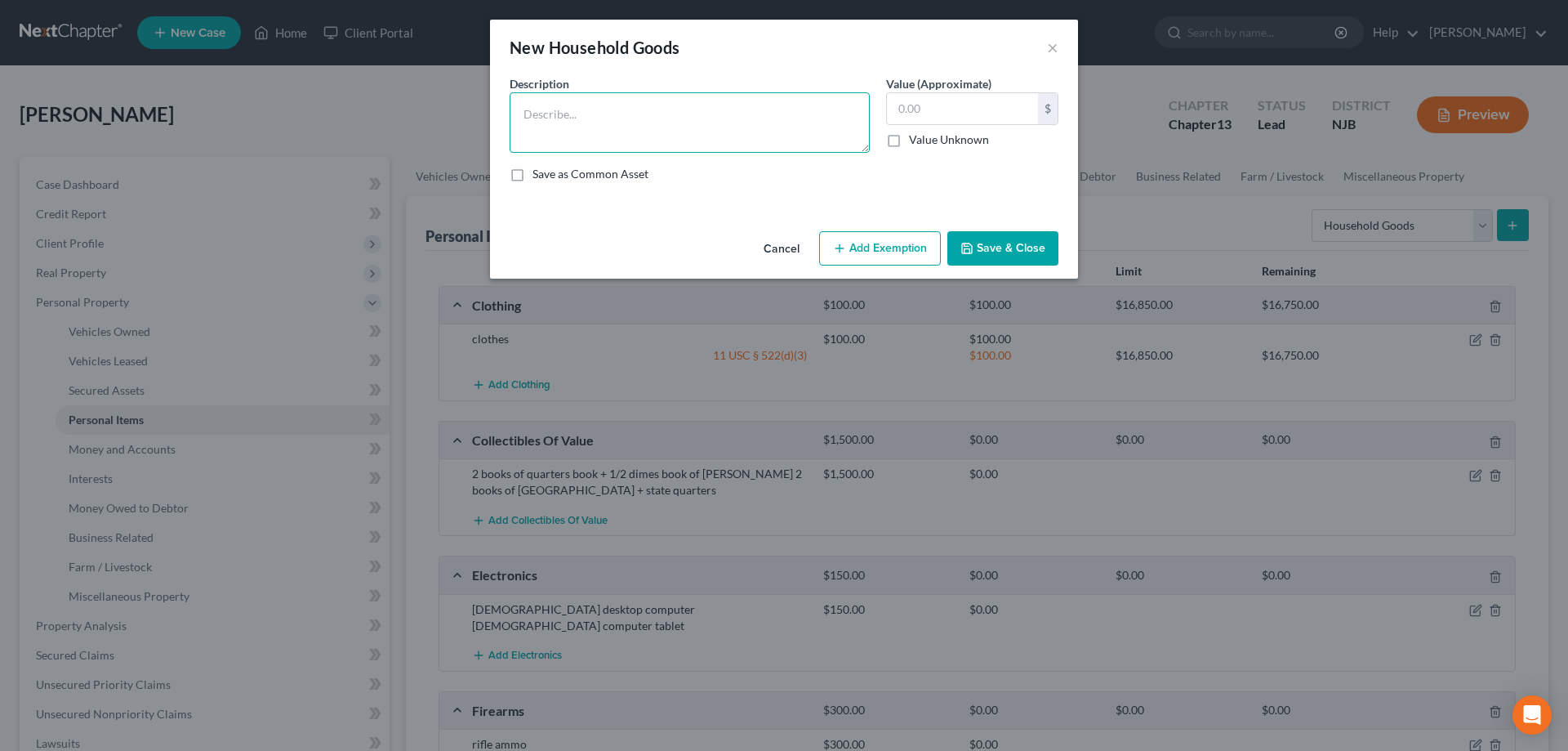
click at [759, 100] on textarea at bounding box center [690, 122] width 360 height 60
type textarea "Livingroom,diningroom,bedroom furniture,2tvs,stereo,vcr/dvd player,asst applian…"
click at [944, 111] on input "text" at bounding box center [962, 108] width 151 height 31
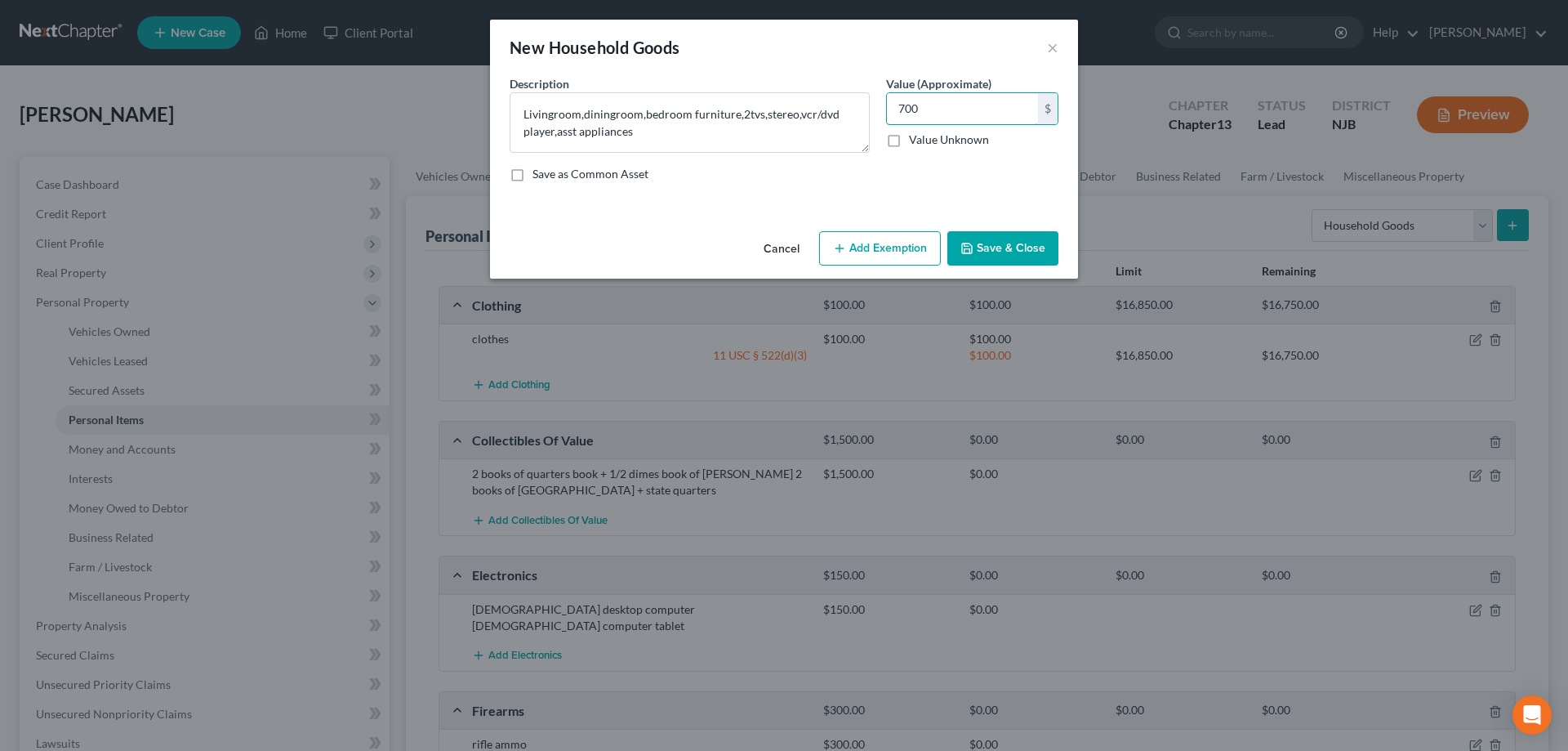
type input "700"
click at [1005, 255] on button "Save & Close" at bounding box center [1002, 248] width 111 height 34
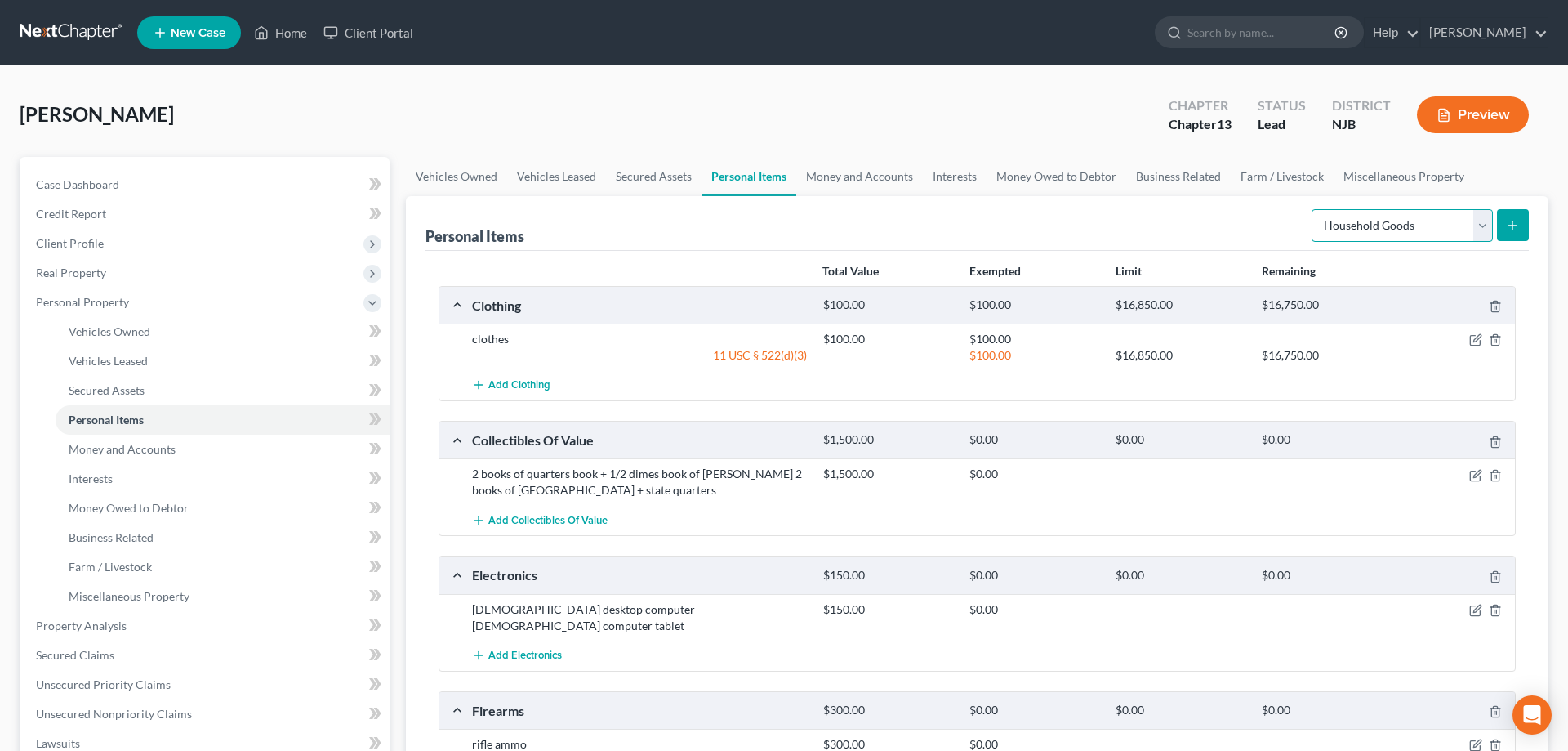
click at [1311, 209] on select "Select Item Type Clothing Collectibles Of Value Electronics Firearms Household …" at bounding box center [1402, 225] width 181 height 33
select select "jewelry"
click option "Jewelry" at bounding box center [0, 0] width 0 height 0
click at [1520, 222] on button "submit" at bounding box center [1513, 225] width 32 height 32
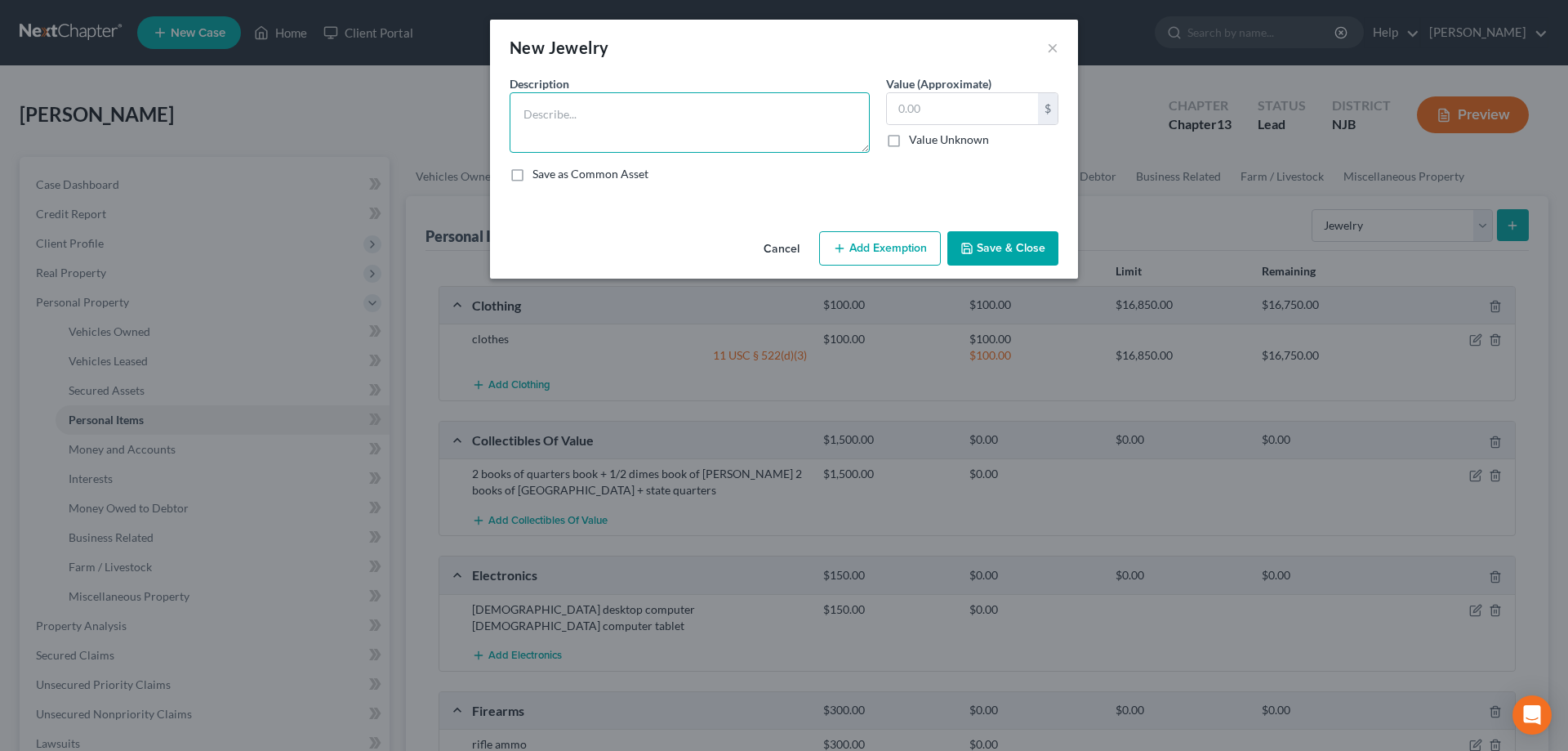
click at [655, 122] on textarea at bounding box center [690, 122] width 360 height 60
type textarea "rings,necklace,watches"
click at [929, 107] on input "text" at bounding box center [962, 108] width 151 height 31
type input "50"
click at [983, 260] on button "Save & Close" at bounding box center [1002, 248] width 111 height 34
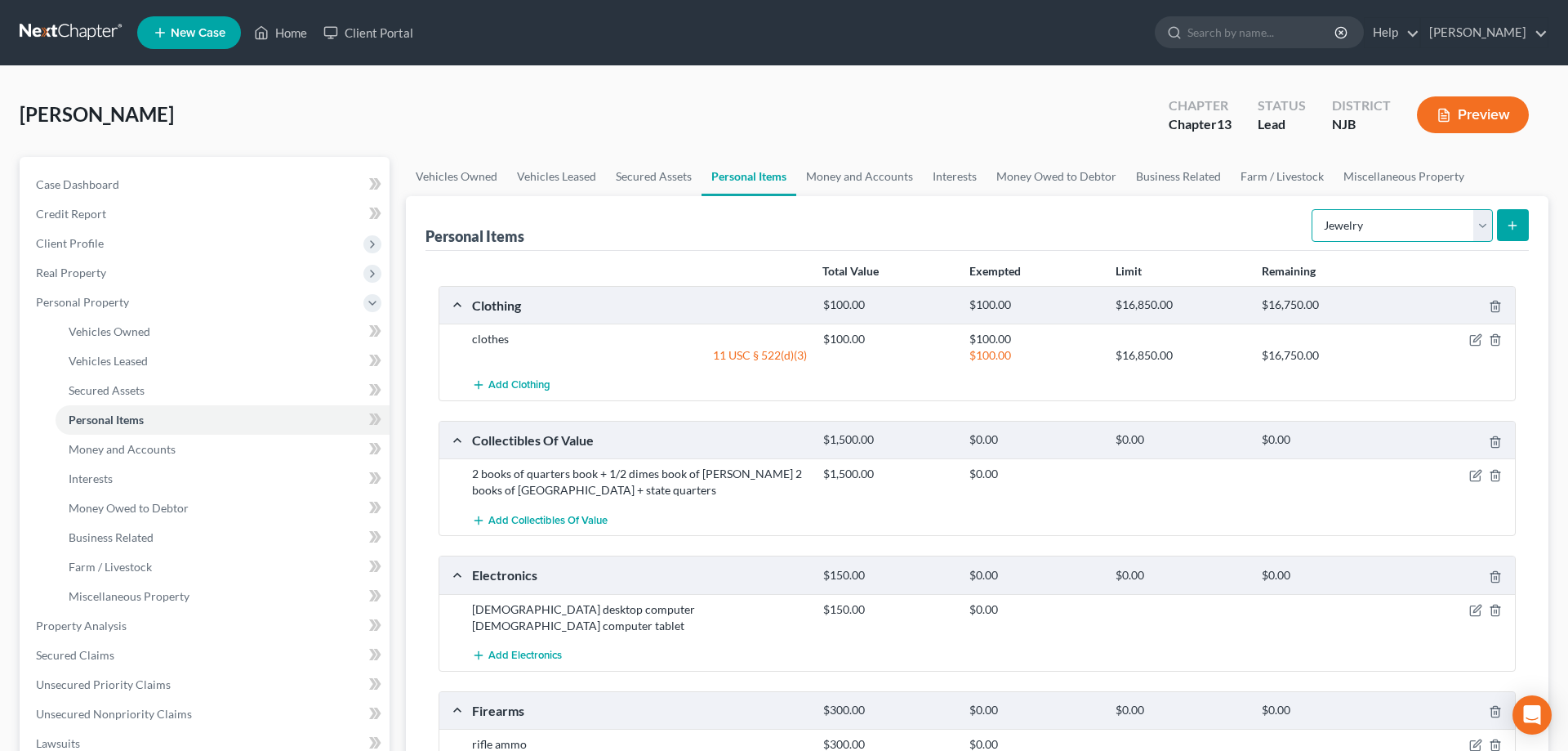
click at [1311, 209] on select "Select Item Type Clothing Collectibles Of Value Electronics Firearms Household …" at bounding box center [1402, 225] width 181 height 33
select select "sports_and_hobby_equipment"
click option "Sports & Hobby Equipment" at bounding box center [0, 0] width 0 height 0
click at [1504, 222] on button "submit" at bounding box center [1513, 225] width 32 height 32
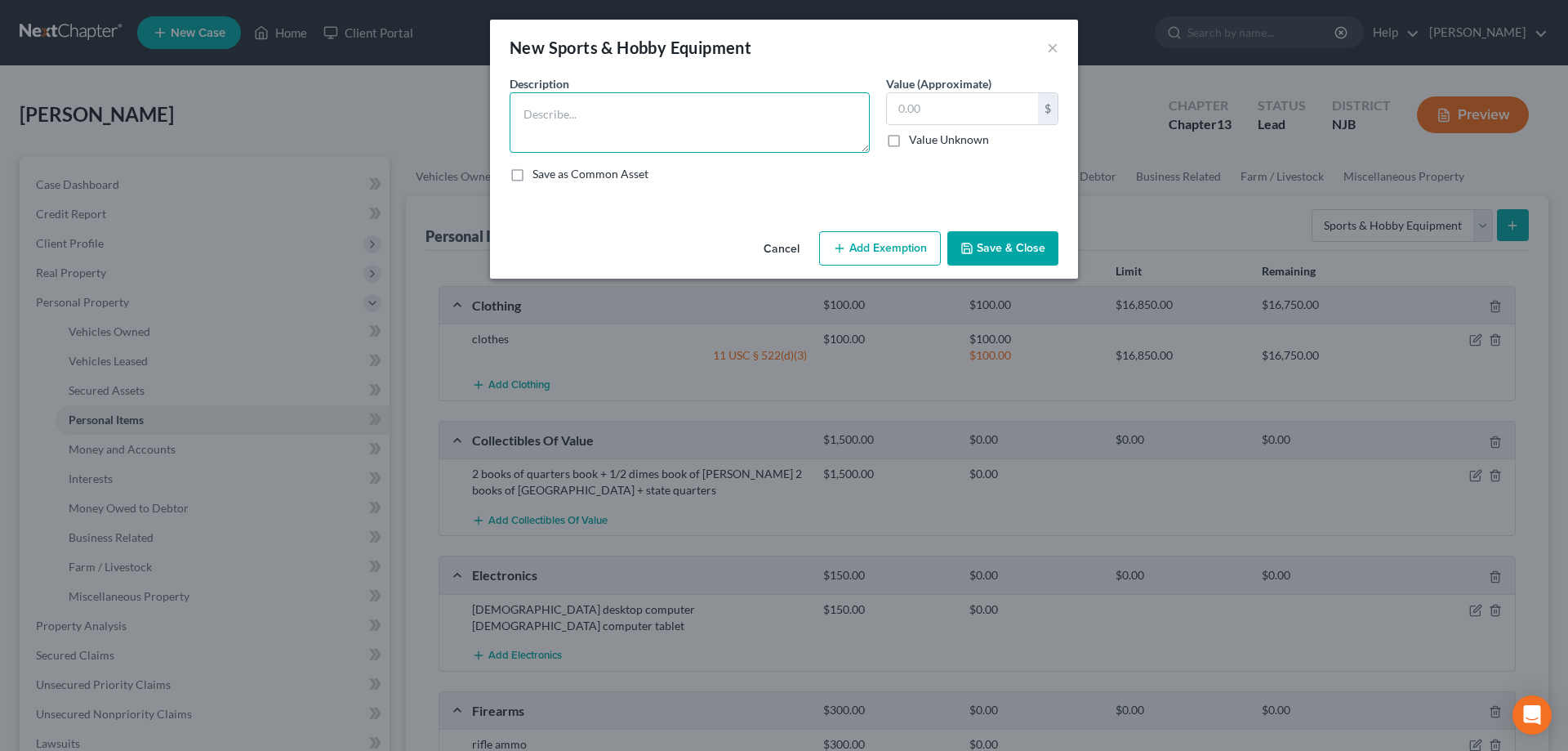
click at [757, 134] on textarea at bounding box center [690, 122] width 360 height 60
type textarea "2 cameras"
click at [912, 118] on input "text" at bounding box center [962, 108] width 151 height 31
type input "5"
type input "100"
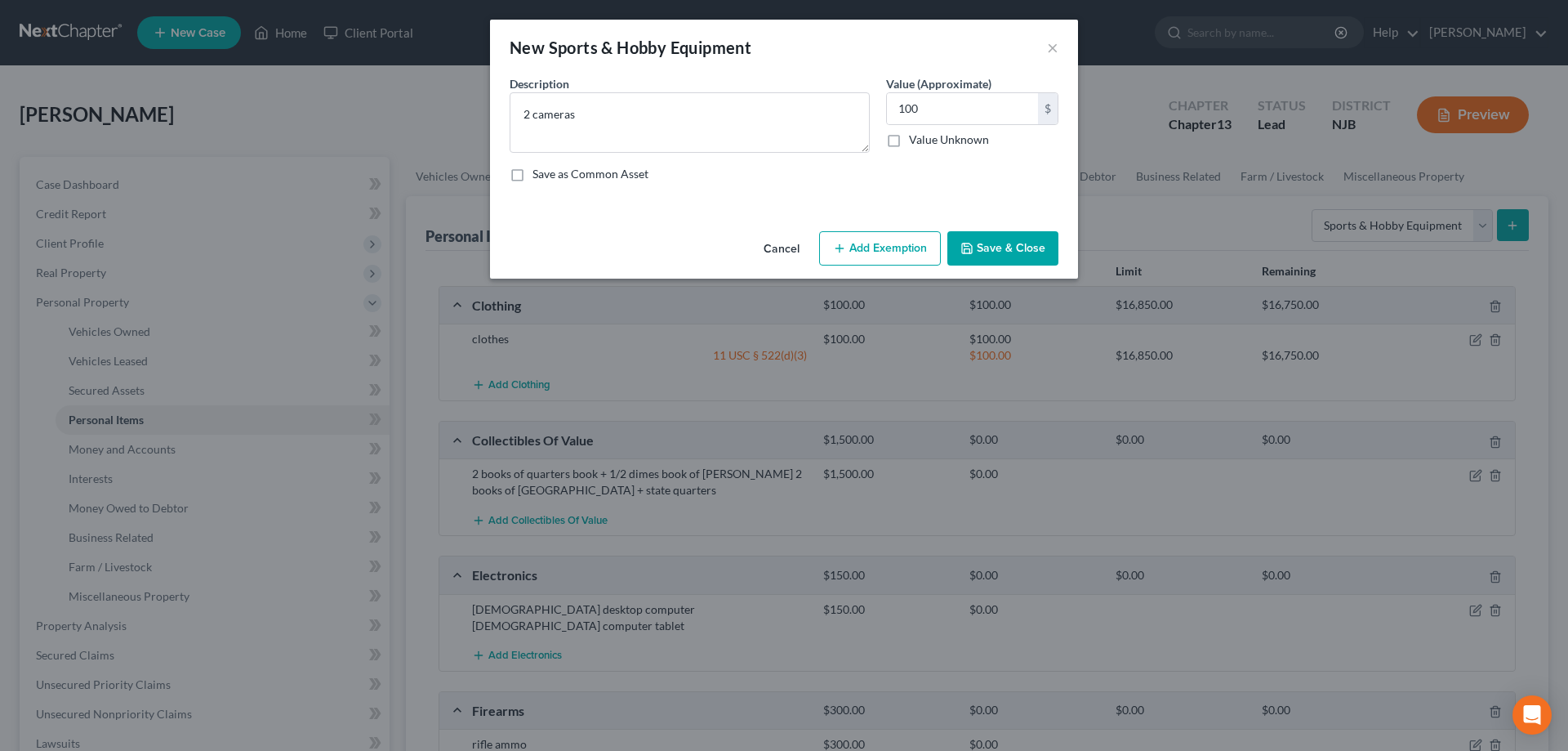
click at [980, 250] on button "Save & Close" at bounding box center [1002, 248] width 111 height 34
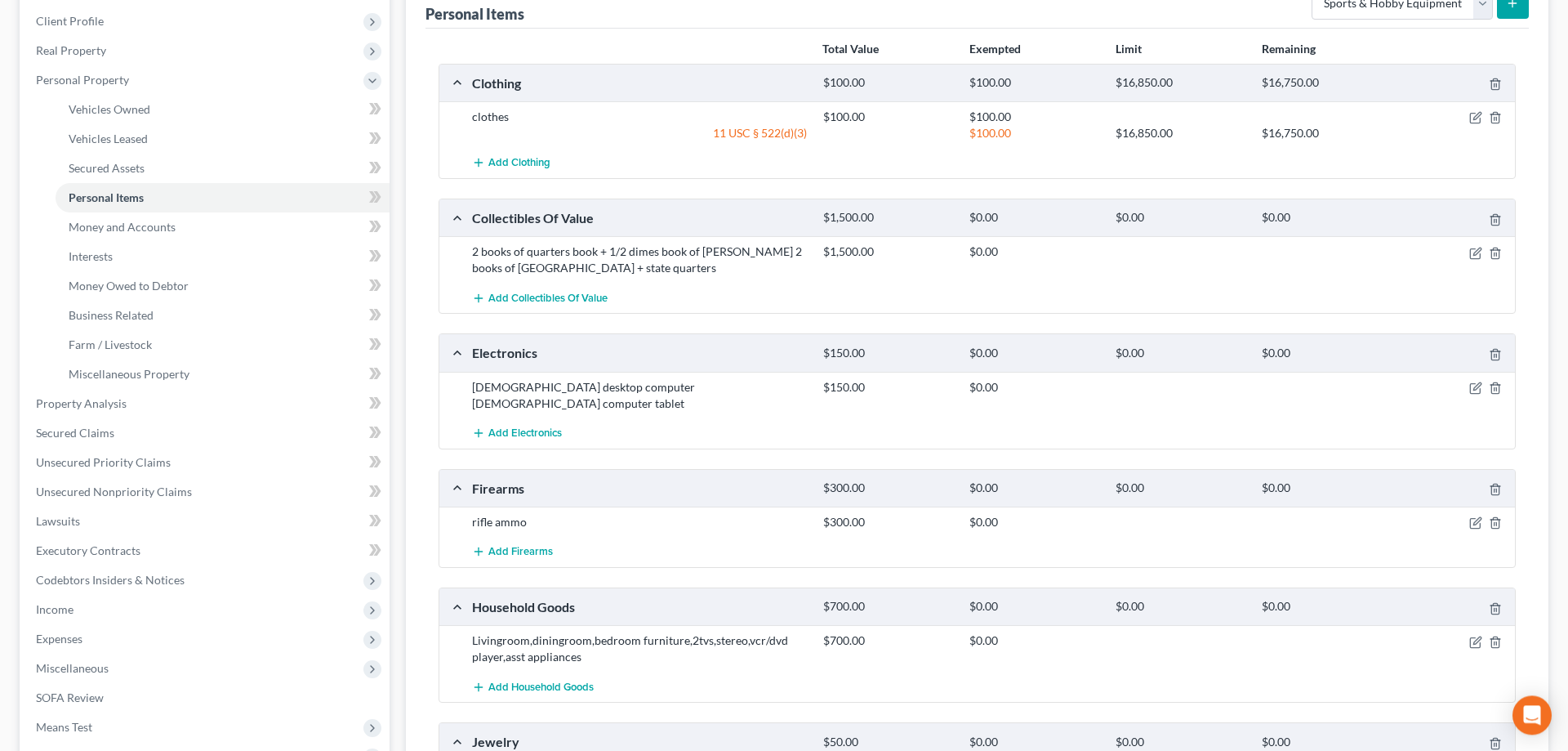
scroll to position [250, 0]
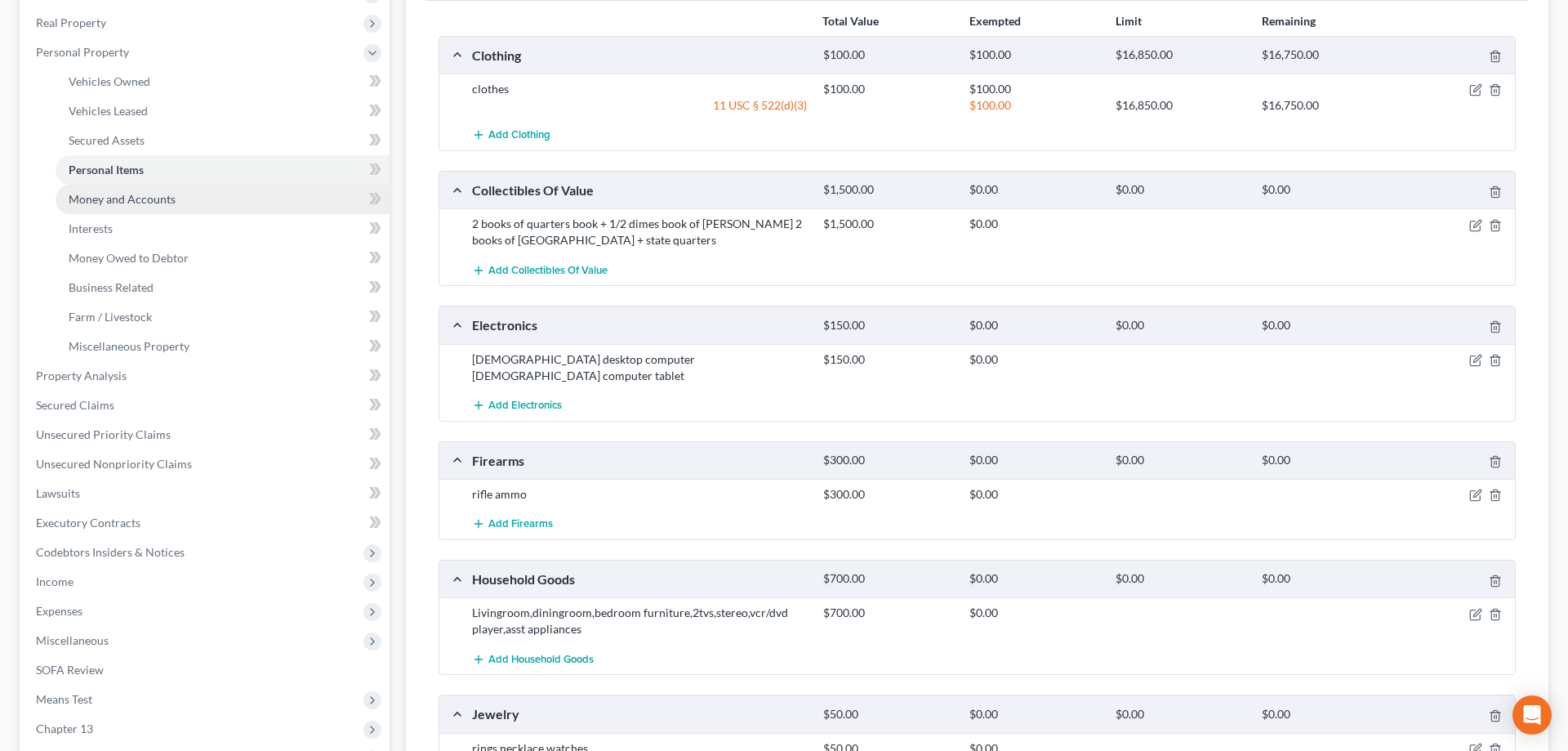
click at [150, 200] on span "Money and Accounts" at bounding box center [122, 199] width 107 height 14
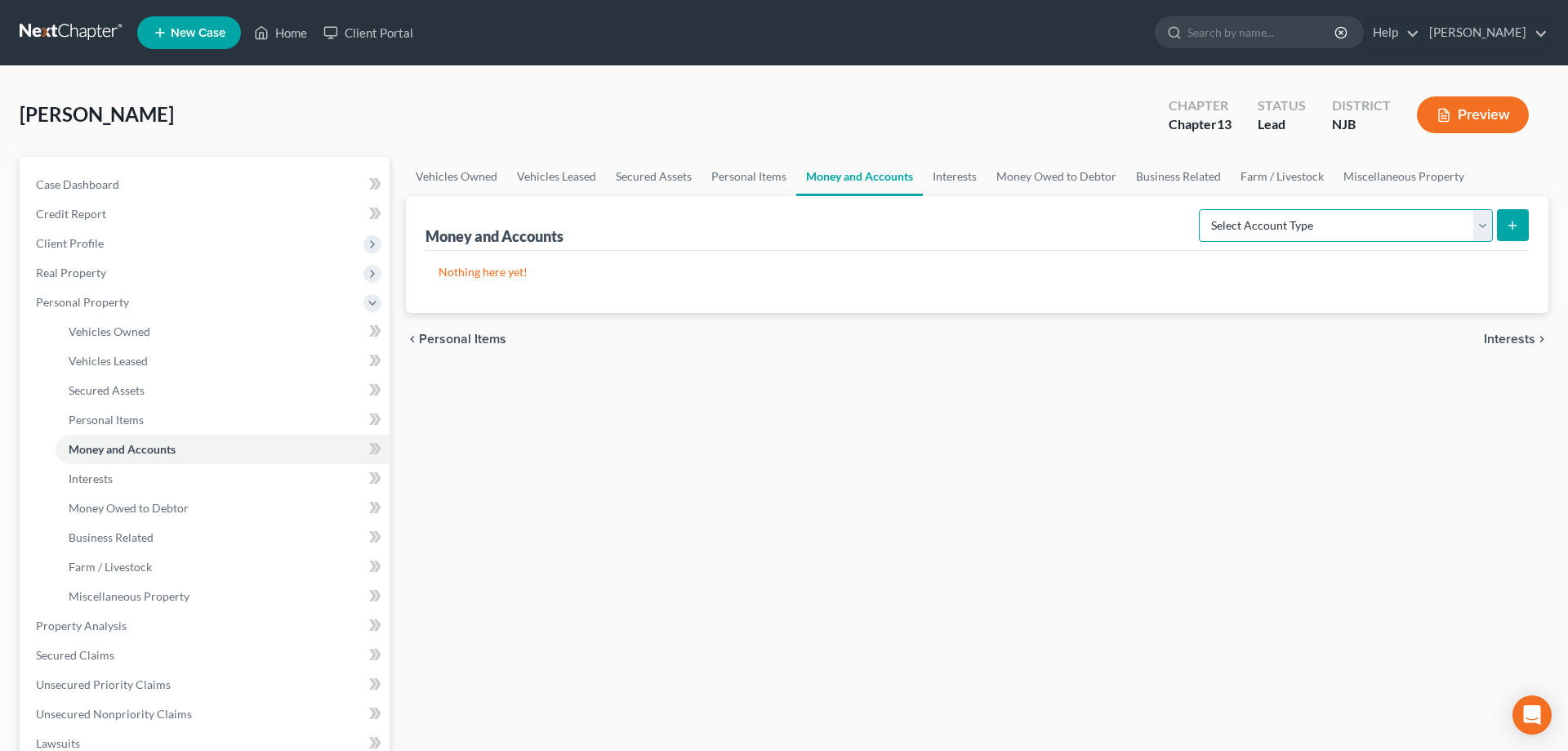
click at [1199, 209] on select "Select Account Type Brokerage Cash on Hand Certificates of Deposit Checking Acc…" at bounding box center [1346, 225] width 294 height 33
select select "cash_on_hand"
click option "Cash on Hand" at bounding box center [0, 0] width 0 height 0
click at [1520, 223] on button "submit" at bounding box center [1513, 225] width 32 height 32
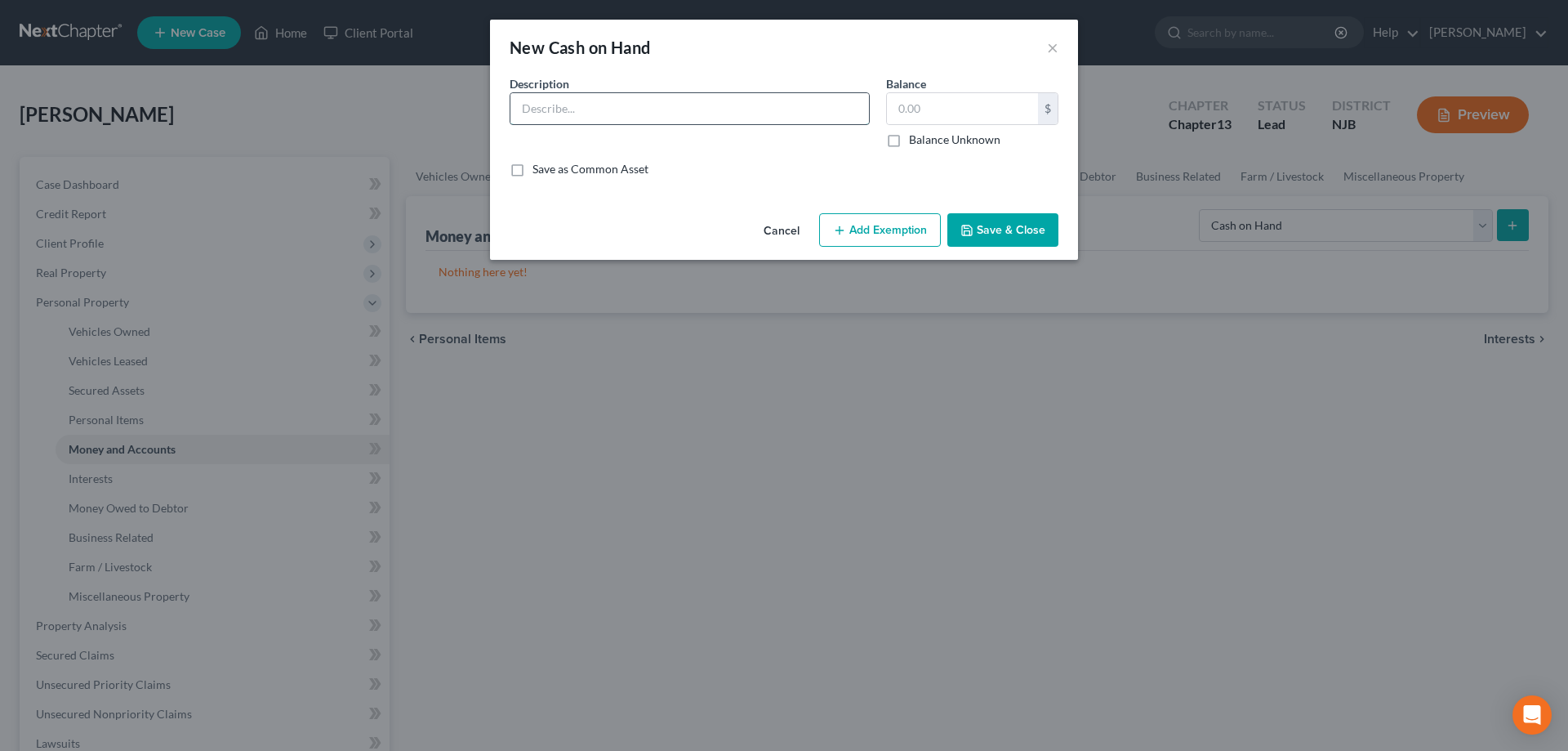
click at [567, 96] on input "text" at bounding box center [690, 108] width 359 height 31
type input "cash"
click at [902, 117] on input "text" at bounding box center [962, 108] width 151 height 31
type input "2"
type input "3"
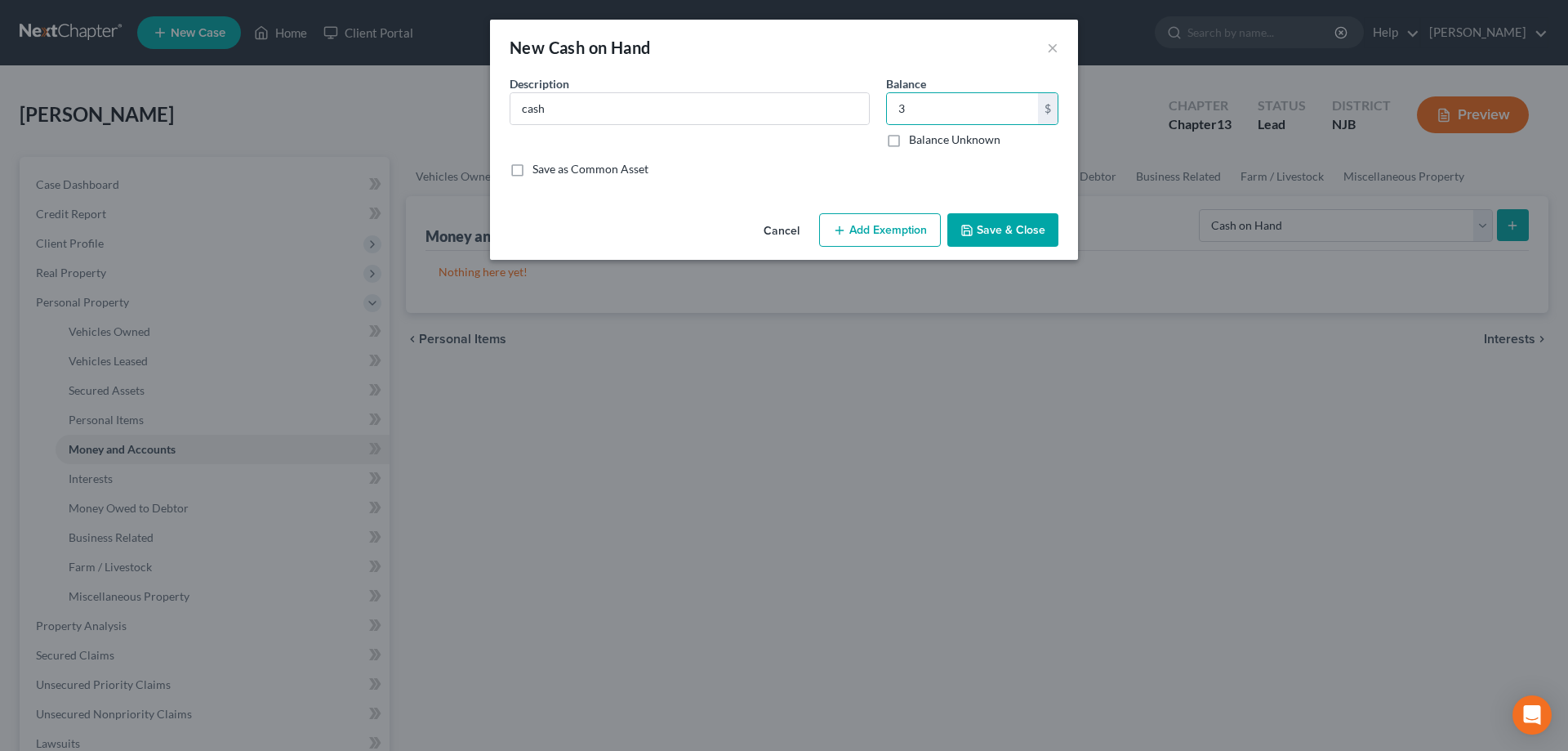
click at [878, 232] on button "Add Exemption" at bounding box center [880, 230] width 122 height 34
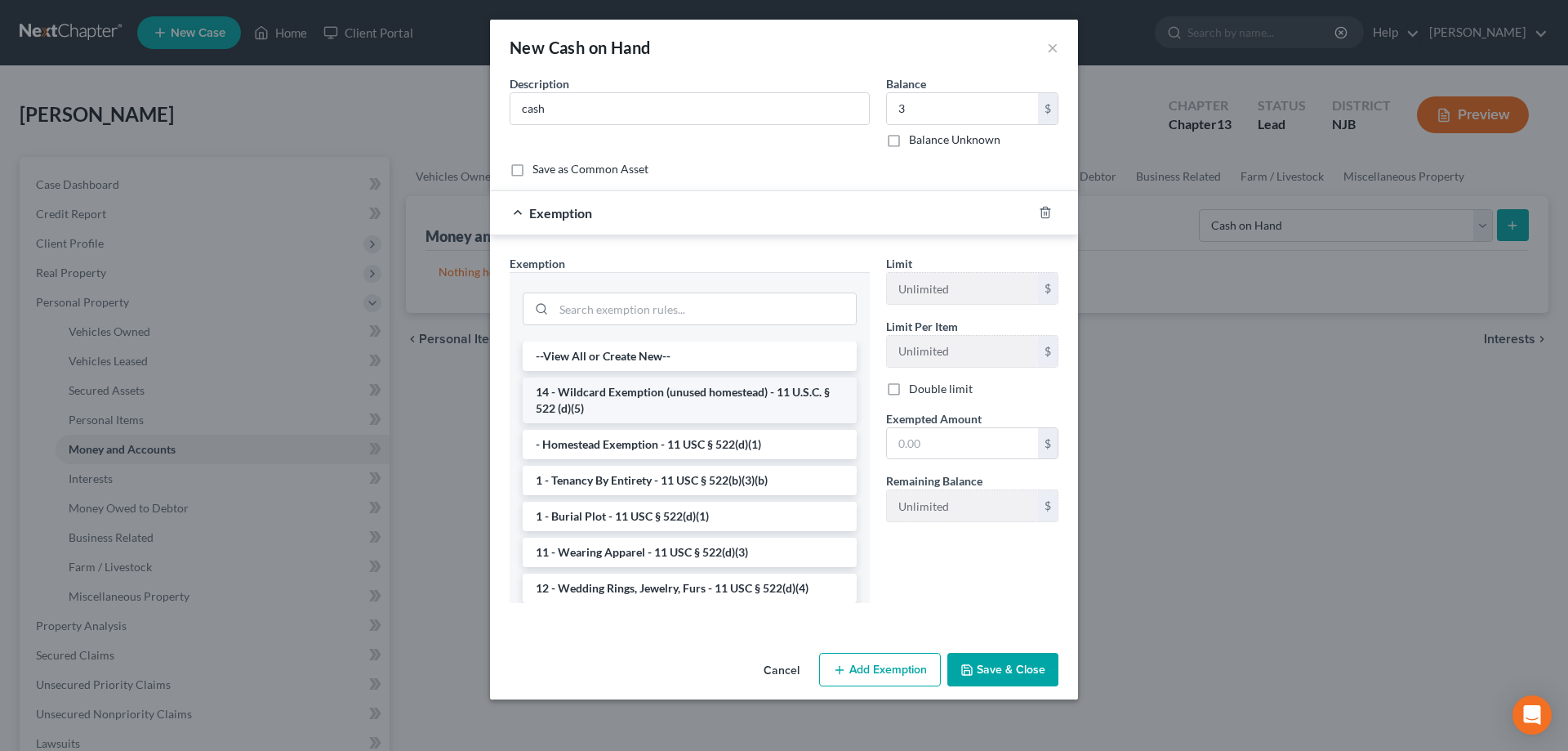
scroll to position [250, 0]
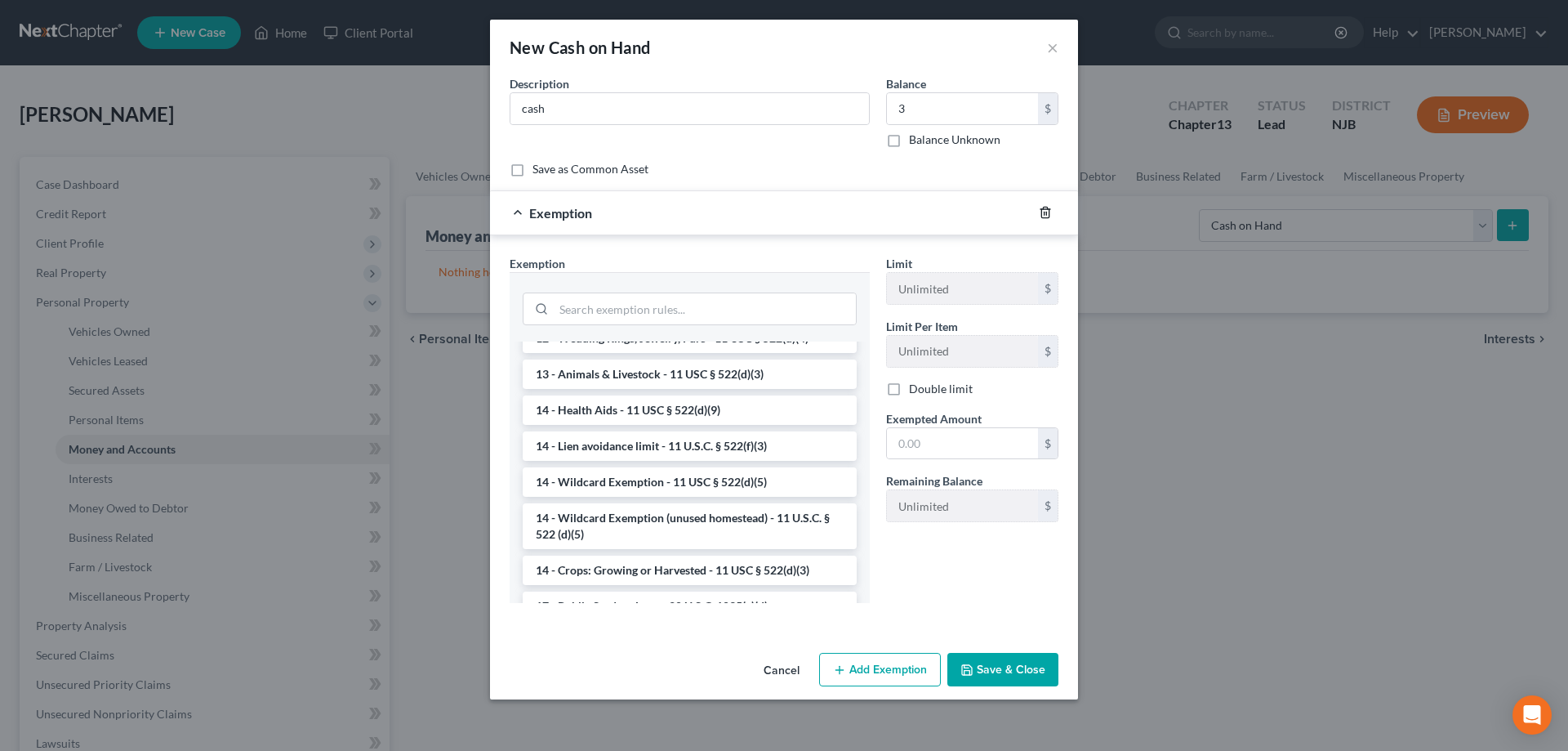
click at [1047, 211] on icon "button" at bounding box center [1046, 212] width 13 height 13
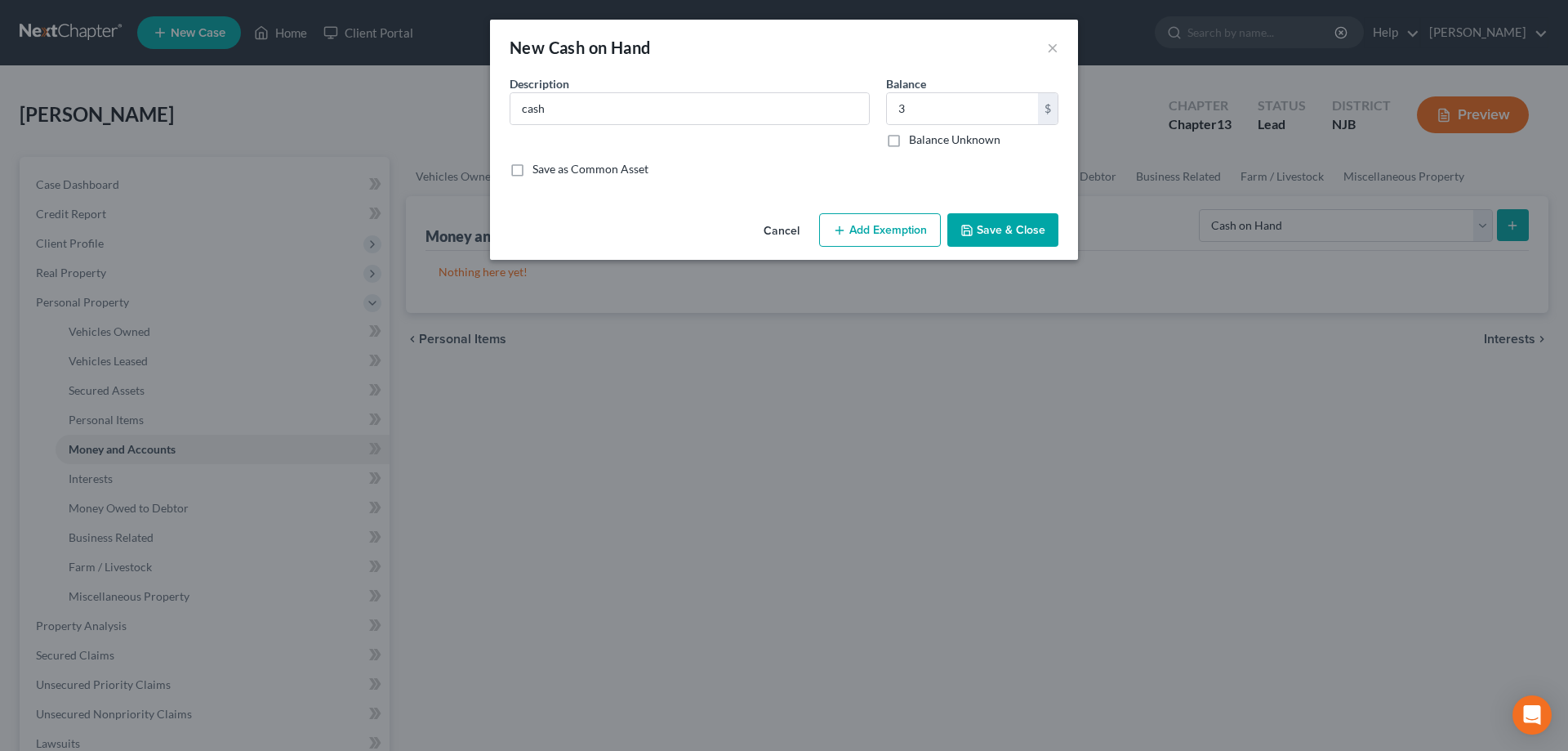
click at [1011, 240] on button "Save & Close" at bounding box center [1002, 230] width 111 height 34
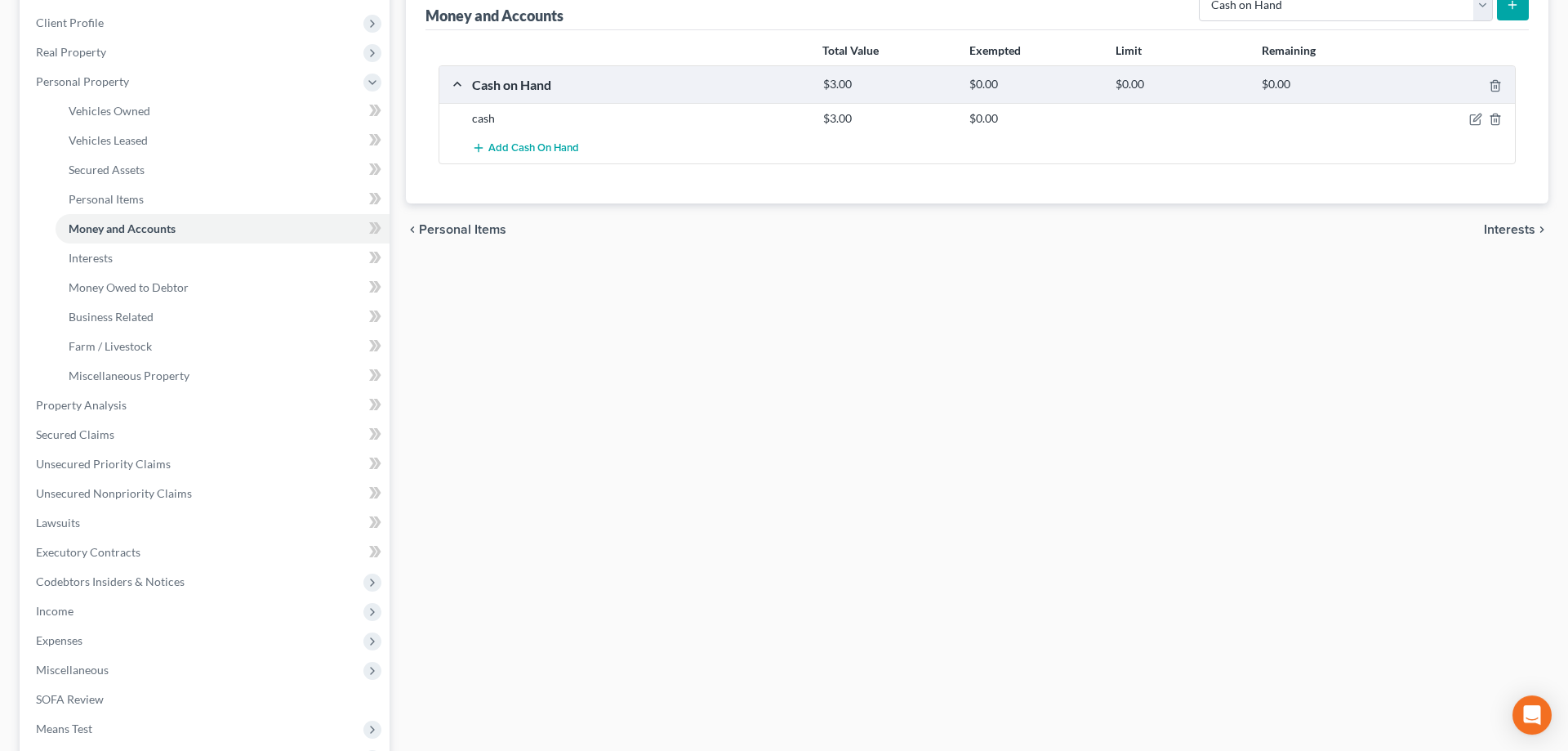
scroll to position [84, 0]
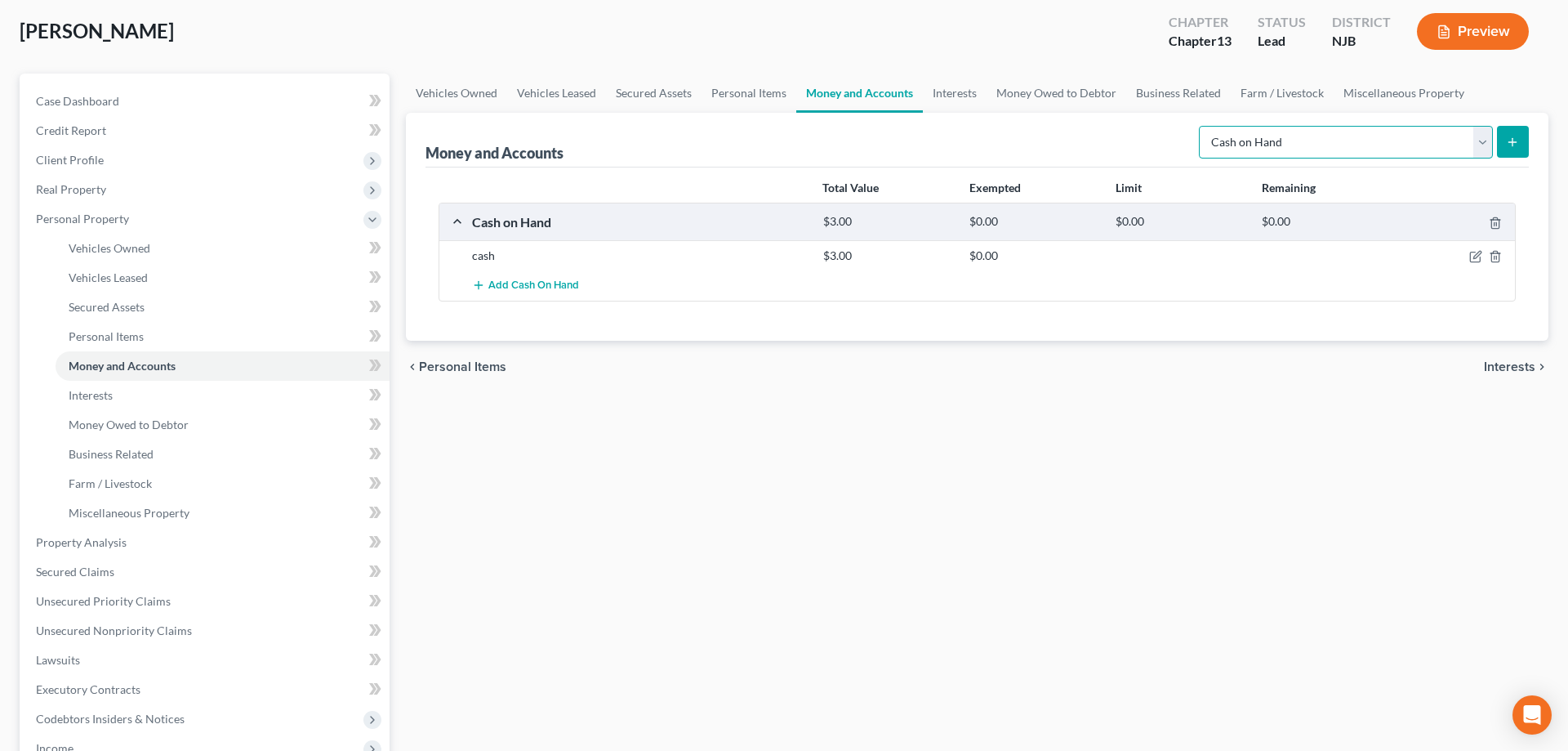
click at [1199, 125] on select "Select Account Type Brokerage Cash on Hand Certificates of Deposit Checking Acc…" at bounding box center [1346, 141] width 294 height 33
select select "checking"
click option "Checking Account" at bounding box center [0, 0] width 0 height 0
click at [1509, 147] on button "submit" at bounding box center [1513, 141] width 32 height 32
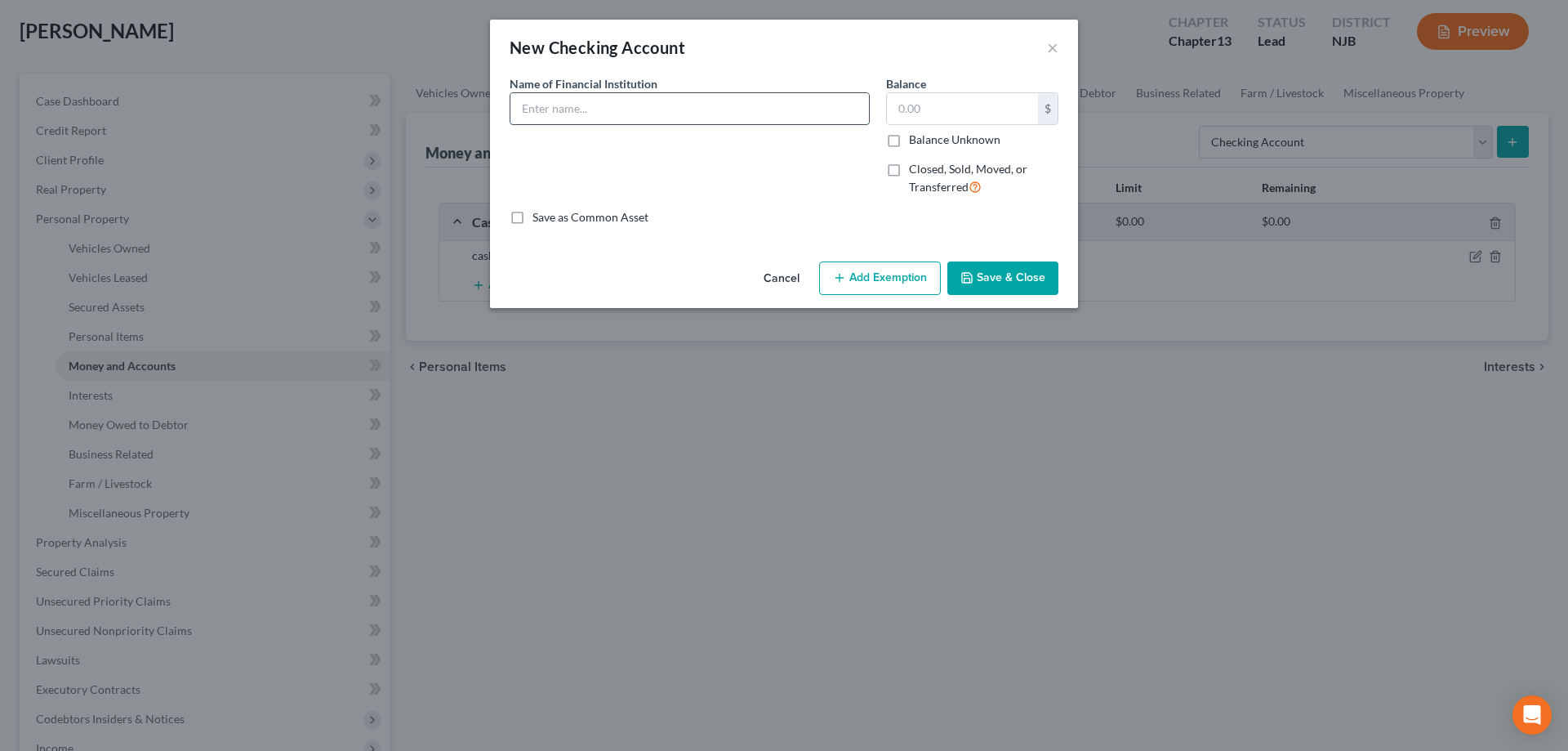
click at [684, 115] on input "text" at bounding box center [690, 108] width 359 height 31
type input "[PERSON_NAME] Bank"
click at [939, 100] on input "text" at bounding box center [962, 108] width 151 height 31
type input "1,266"
click at [1031, 275] on button "Save & Close" at bounding box center [1002, 278] width 111 height 34
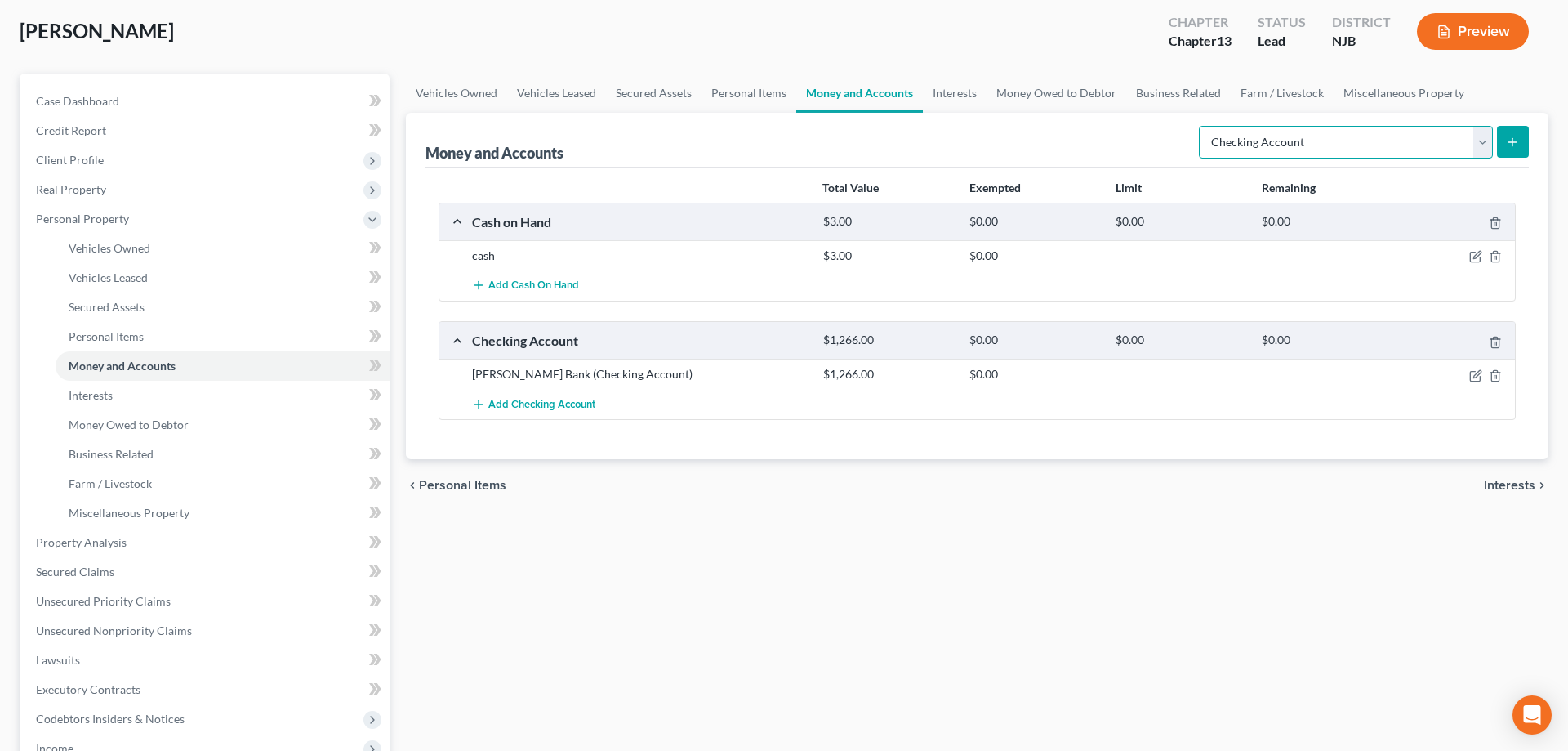
click at [1199, 125] on select "Select Account Type Brokerage Cash on Hand Certificates of Deposit Checking Acc…" at bounding box center [1346, 141] width 294 height 33
click option "Checking Account" at bounding box center [0, 0] width 0 height 0
click at [1473, 375] on icon "button" at bounding box center [1476, 376] width 13 height 13
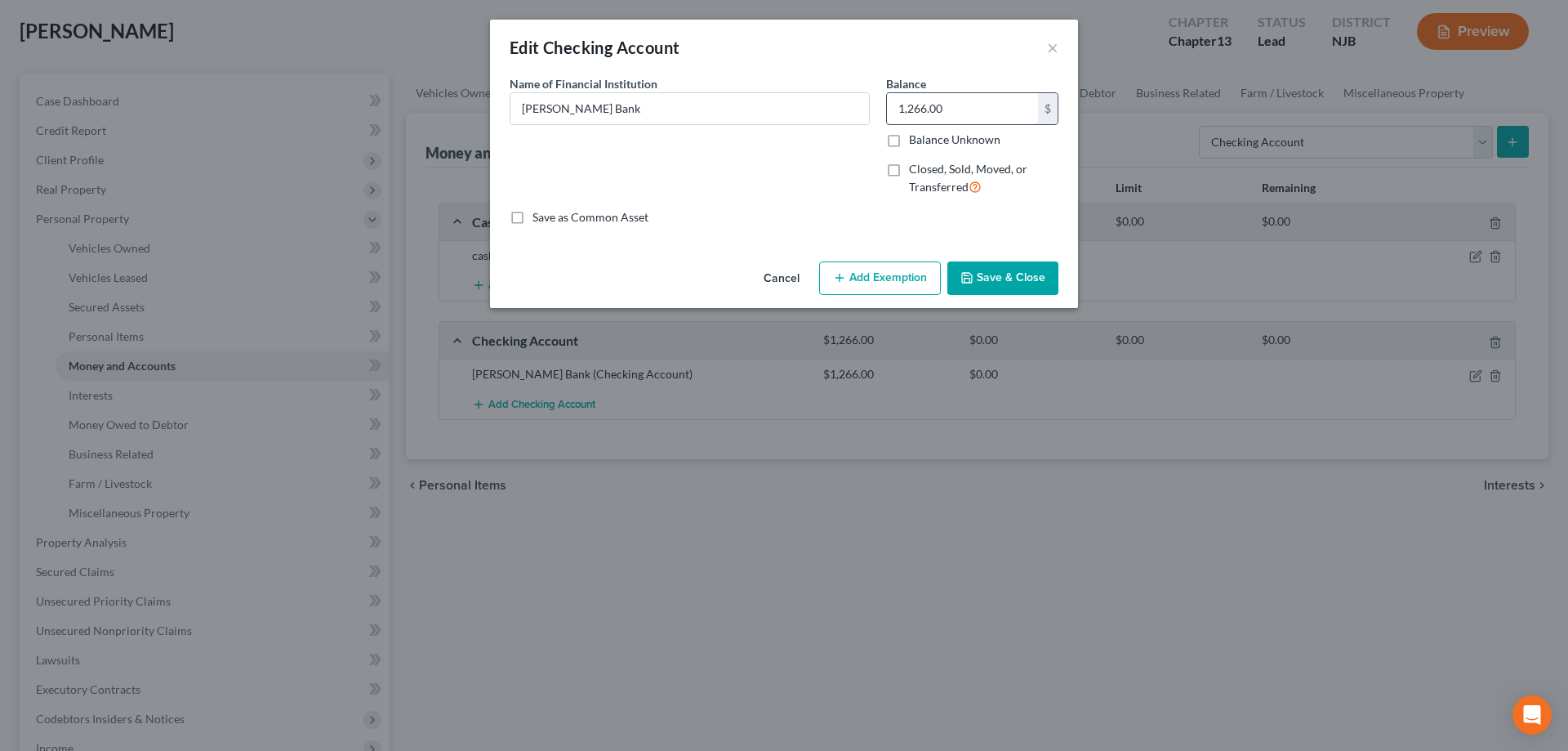
drag, startPoint x: 976, startPoint y: 100, endPoint x: 938, endPoint y: 112, distance: 39.8
click at [938, 112] on input "1,266.00" at bounding box center [962, 108] width 151 height 31
type input "2,733"
click at [1000, 278] on button "Save & Close" at bounding box center [1002, 278] width 111 height 34
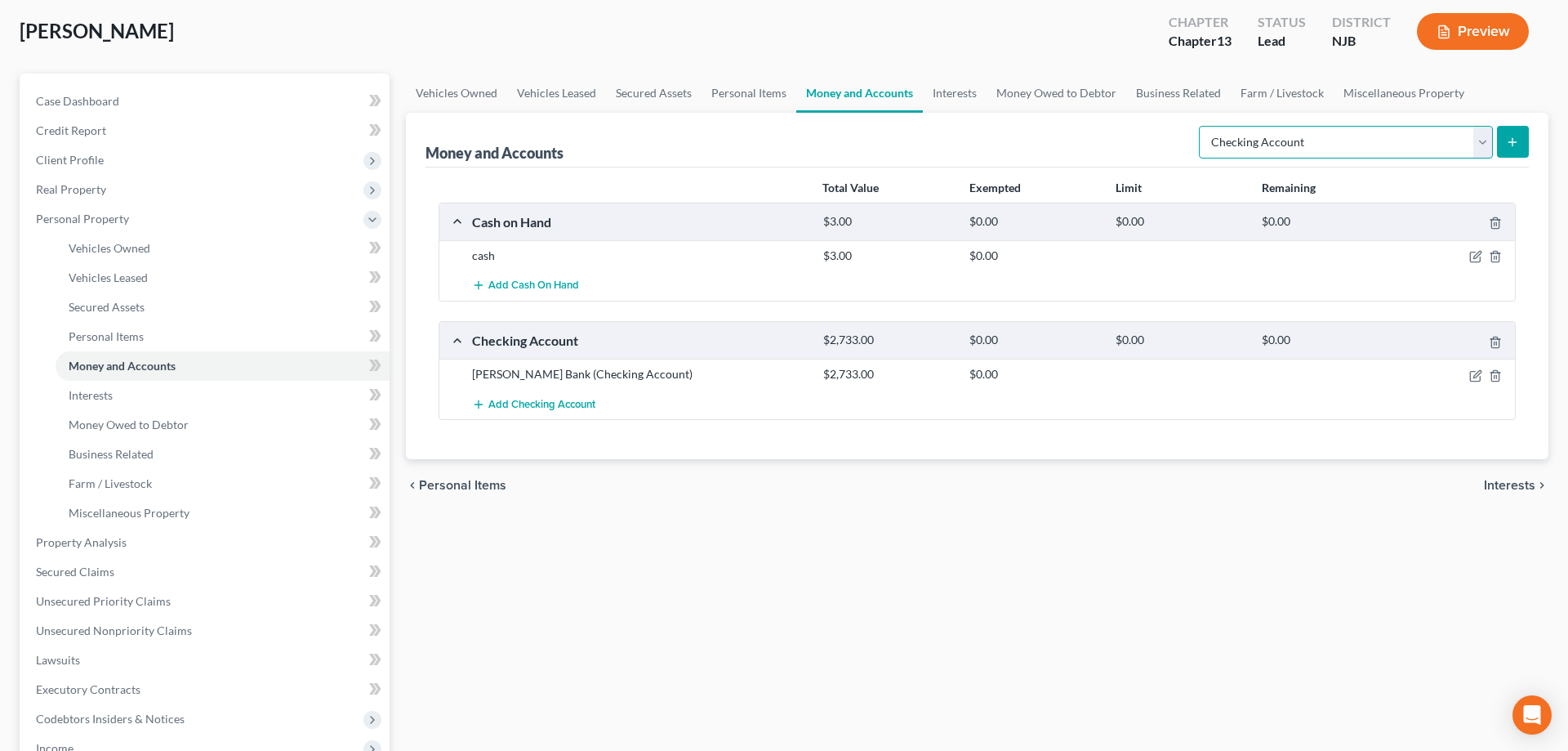
click at [1199, 125] on select "Select Account Type Brokerage Cash on Hand Certificates of Deposit Checking Acc…" at bounding box center [1346, 141] width 294 height 33
click option "Checking Account" at bounding box center [0, 0] width 0 height 0
click at [1507, 144] on icon "submit" at bounding box center [1513, 142] width 13 height 13
click at [1507, 140] on icon "submit" at bounding box center [1513, 142] width 13 height 13
click at [1515, 138] on icon "submit" at bounding box center [1513, 142] width 13 height 13
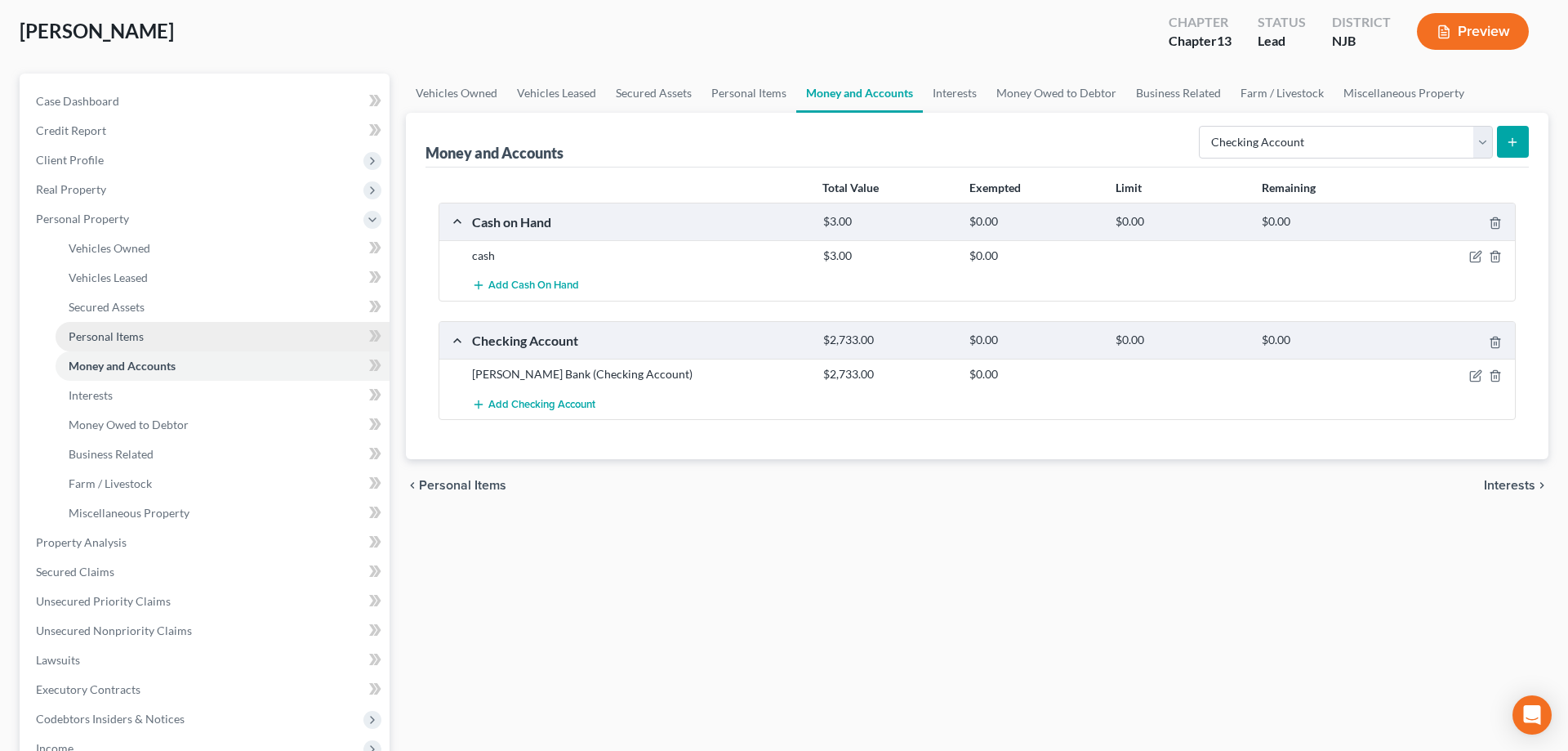
click at [152, 334] on link "Personal Items" at bounding box center [222, 336] width 334 height 29
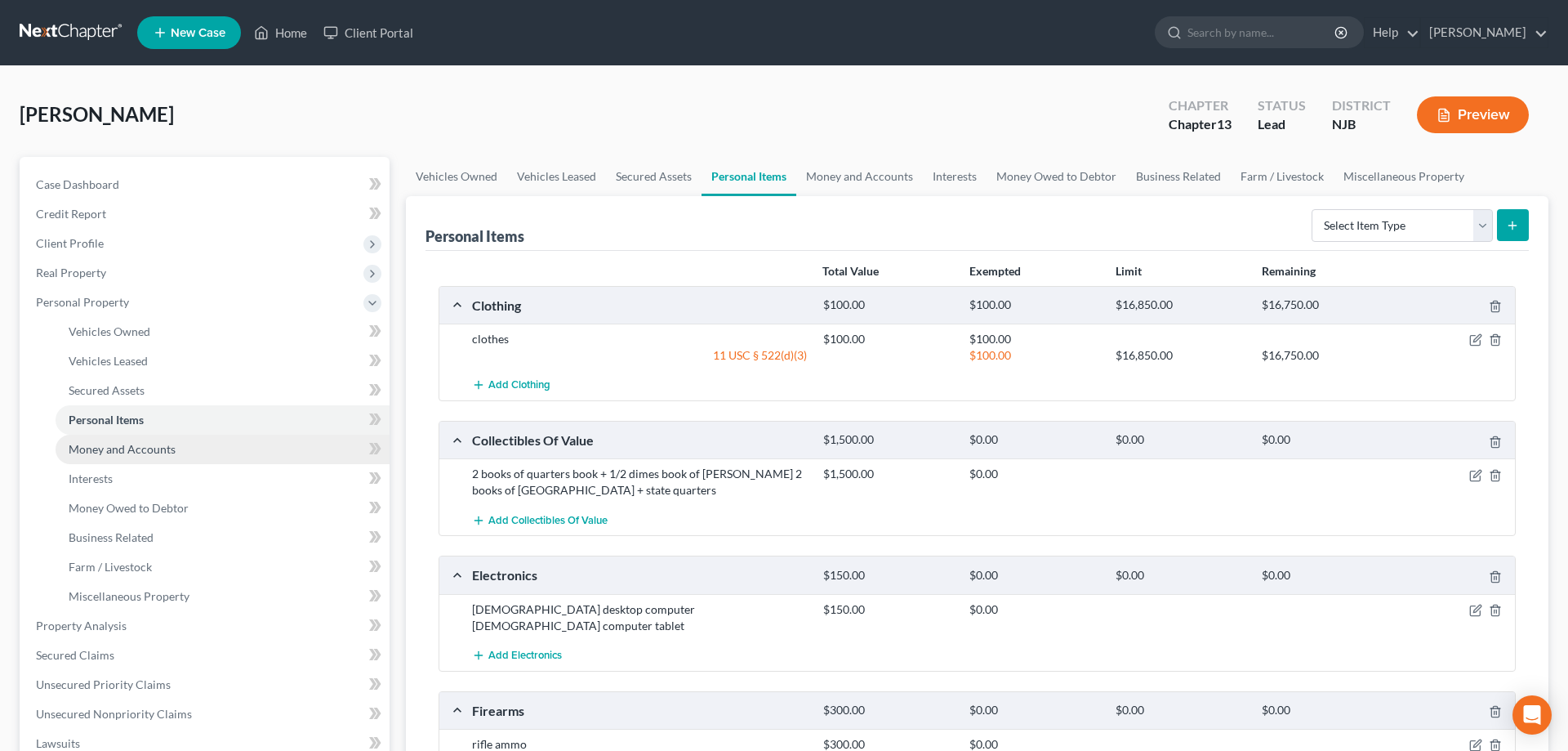
click at [128, 445] on span "Money and Accounts" at bounding box center [122, 449] width 107 height 14
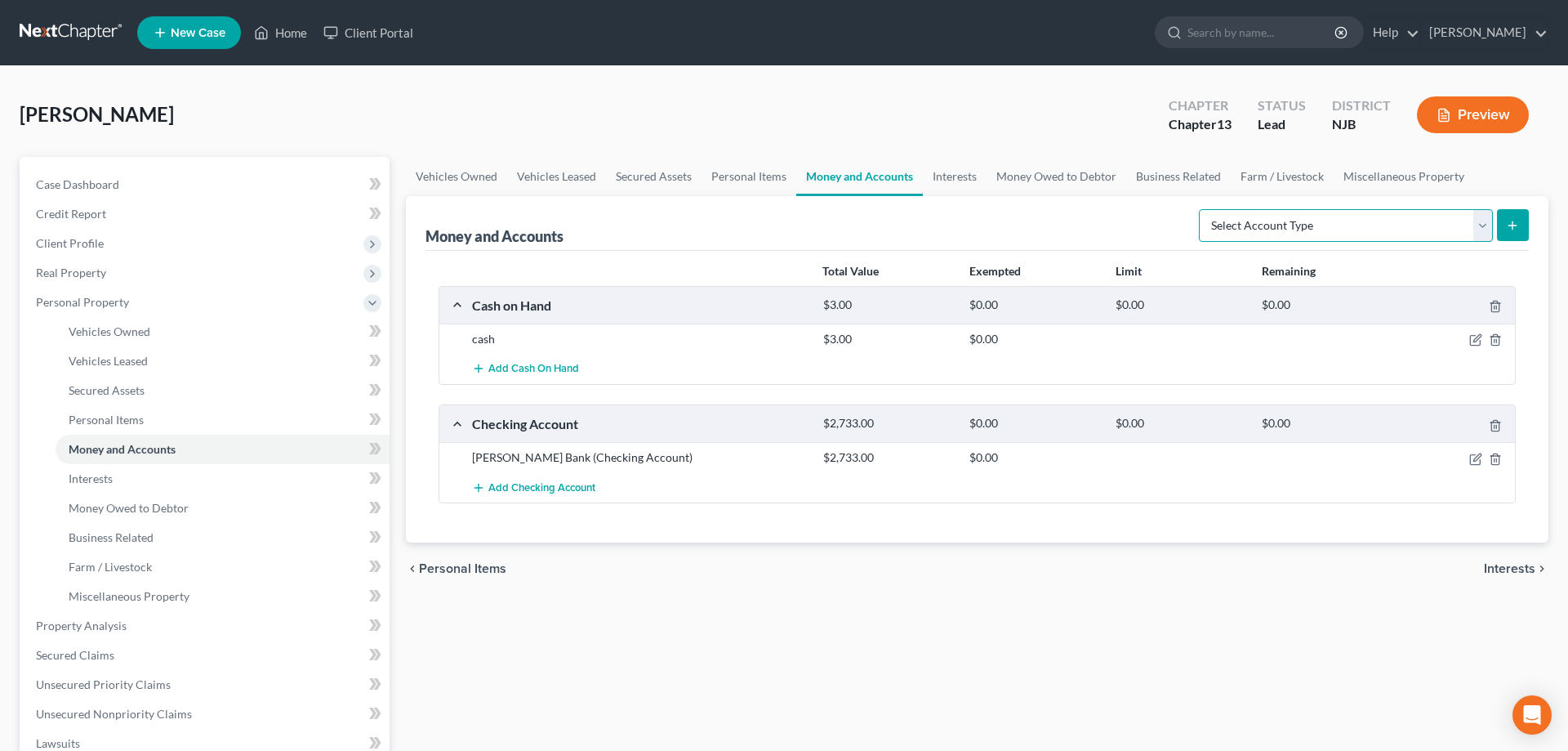
click at [1199, 209] on select "Select Account Type Brokerage Cash on Hand Certificates of Deposit Checking Acc…" at bounding box center [1346, 225] width 294 height 33
select select "checking"
click option "Checking Account" at bounding box center [0, 0] width 0 height 0
click at [1509, 227] on icon "submit" at bounding box center [1513, 226] width 13 height 13
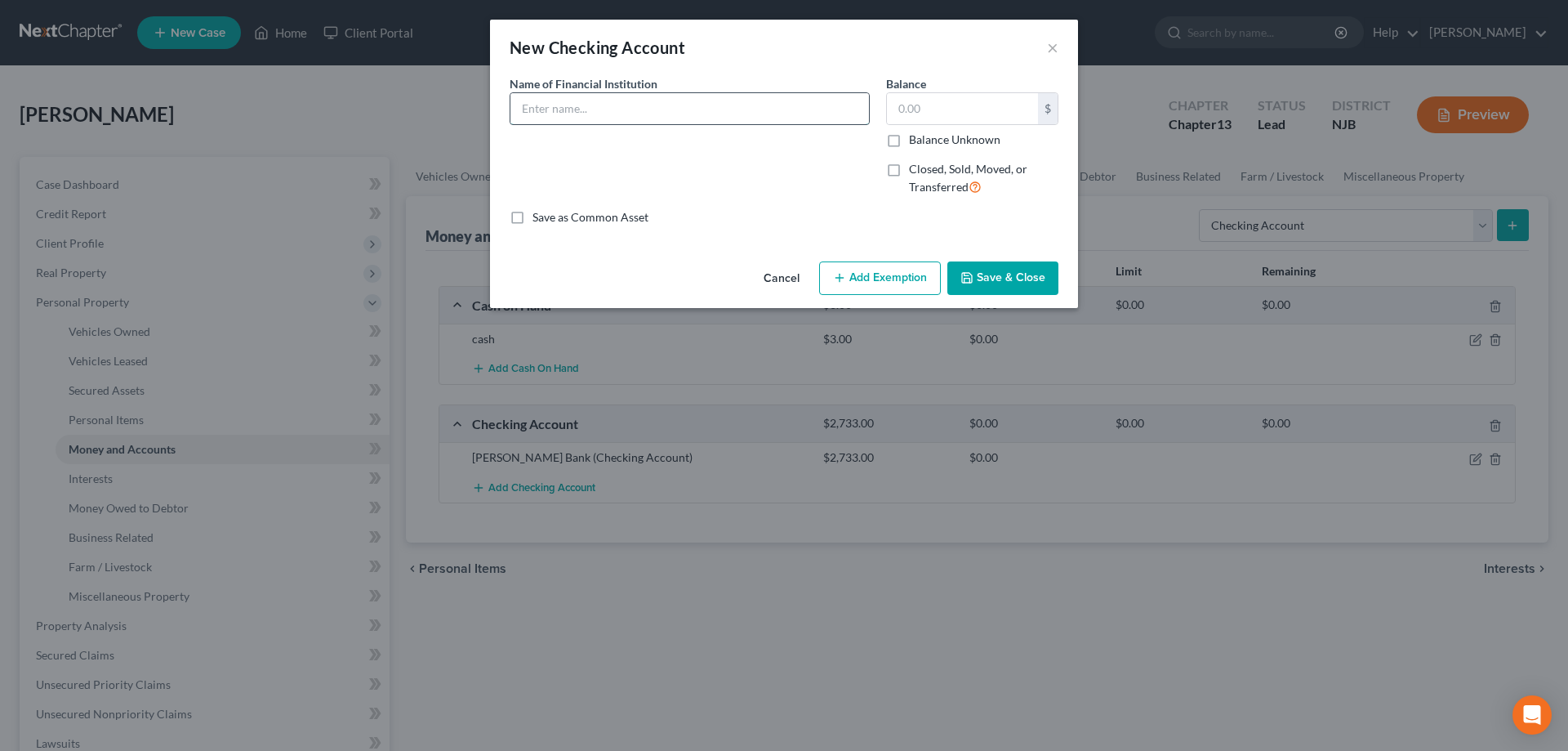
click at [798, 109] on input "text" at bounding box center [690, 108] width 359 height 31
type input "Franklin Bank"
click at [958, 102] on input "text" at bounding box center [962, 108] width 151 height 31
type input "1,500"
click at [981, 280] on button "Save & Close" at bounding box center [1002, 278] width 111 height 34
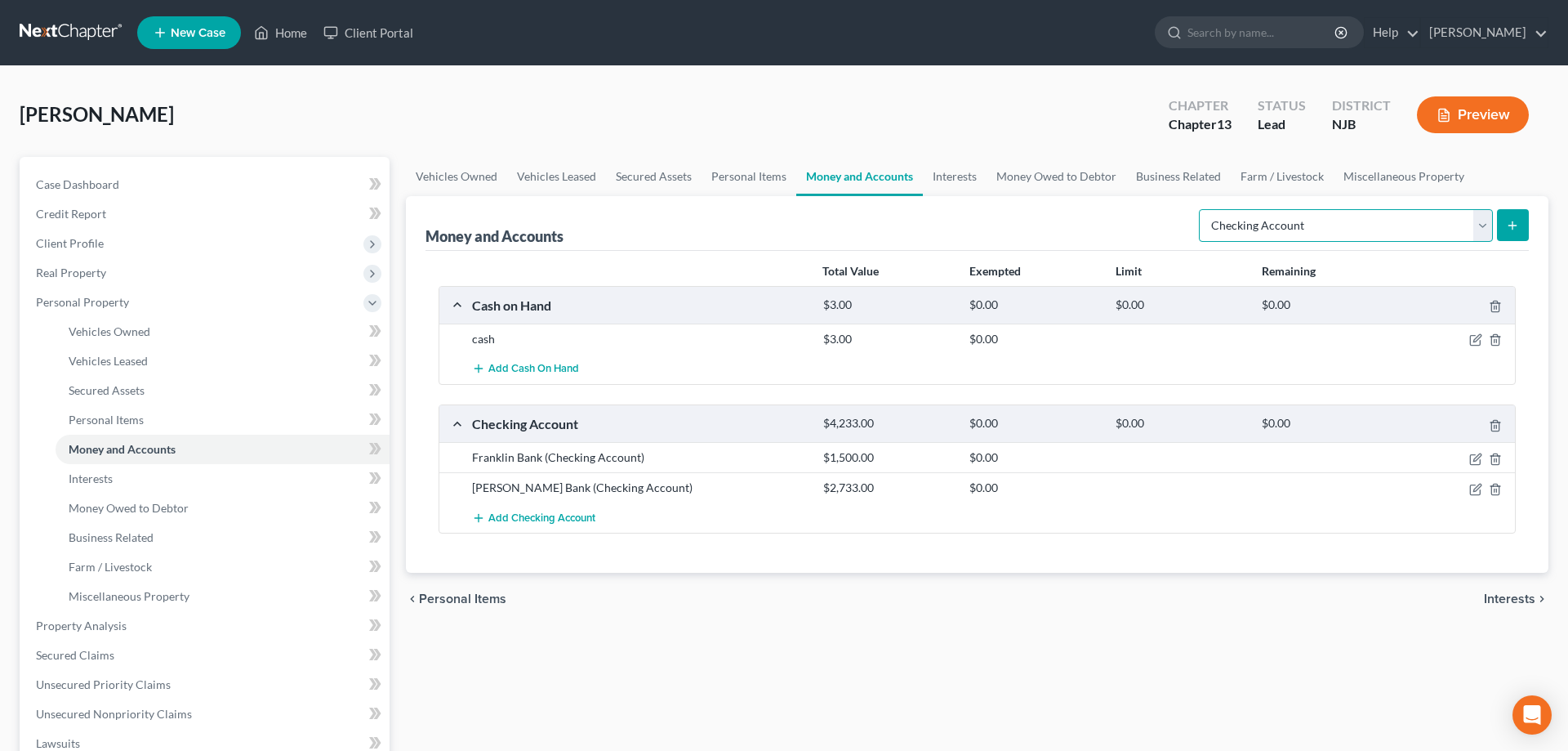
click at [1199, 209] on select "Select Account Type Brokerage Cash on Hand Certificates of Deposit Checking Acc…" at bounding box center [1346, 225] width 294 height 33
drag, startPoint x: 1482, startPoint y: 221, endPoint x: 515, endPoint y: 673, distance: 1067.4
click at [515, 673] on div "Vehicles Owned Vehicles Leased Secured Assets Personal Items Money and Accounts…" at bounding box center [977, 644] width 1158 height 973
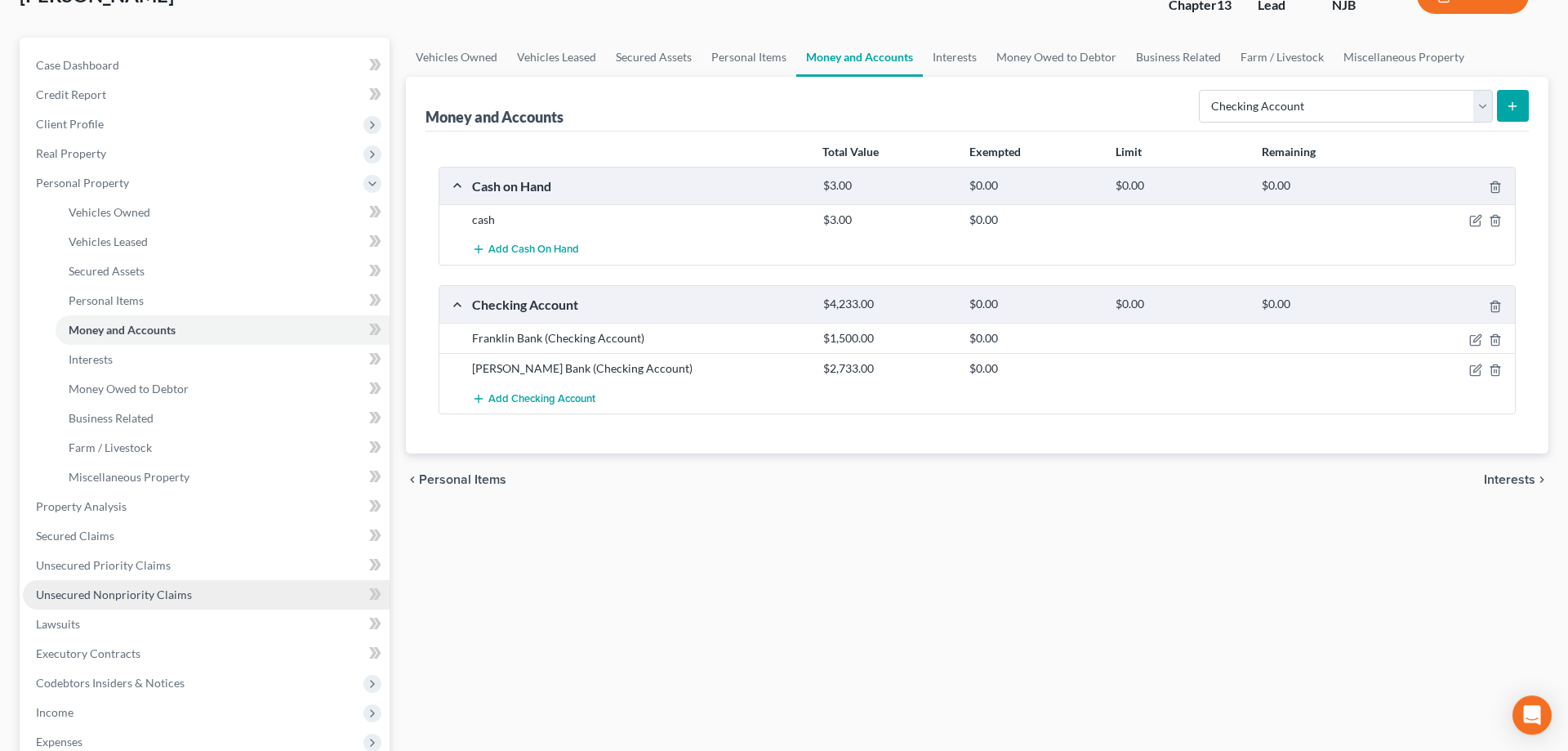
scroll to position [250, 0]
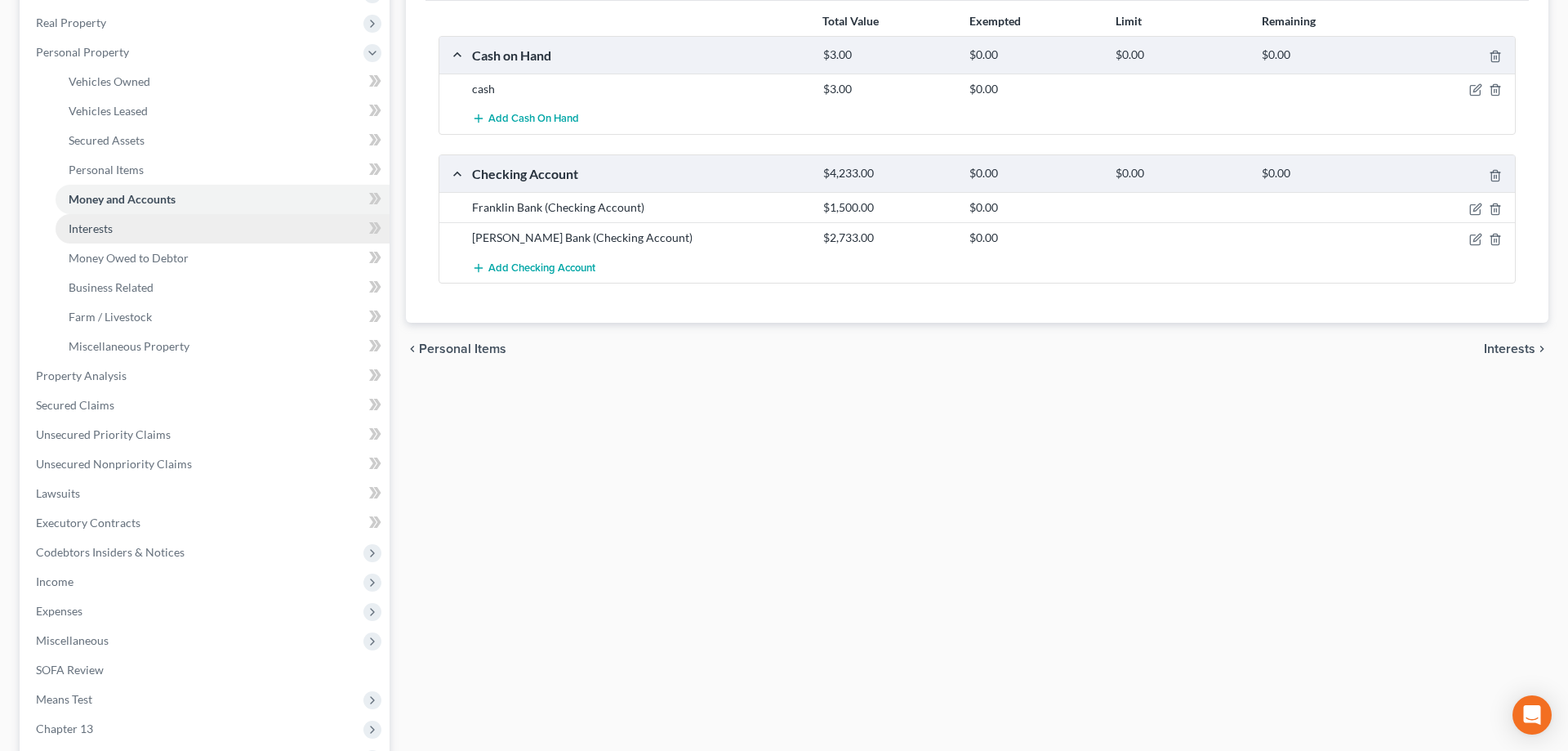
click at [91, 228] on span "Interests" at bounding box center [90, 228] width 44 height 14
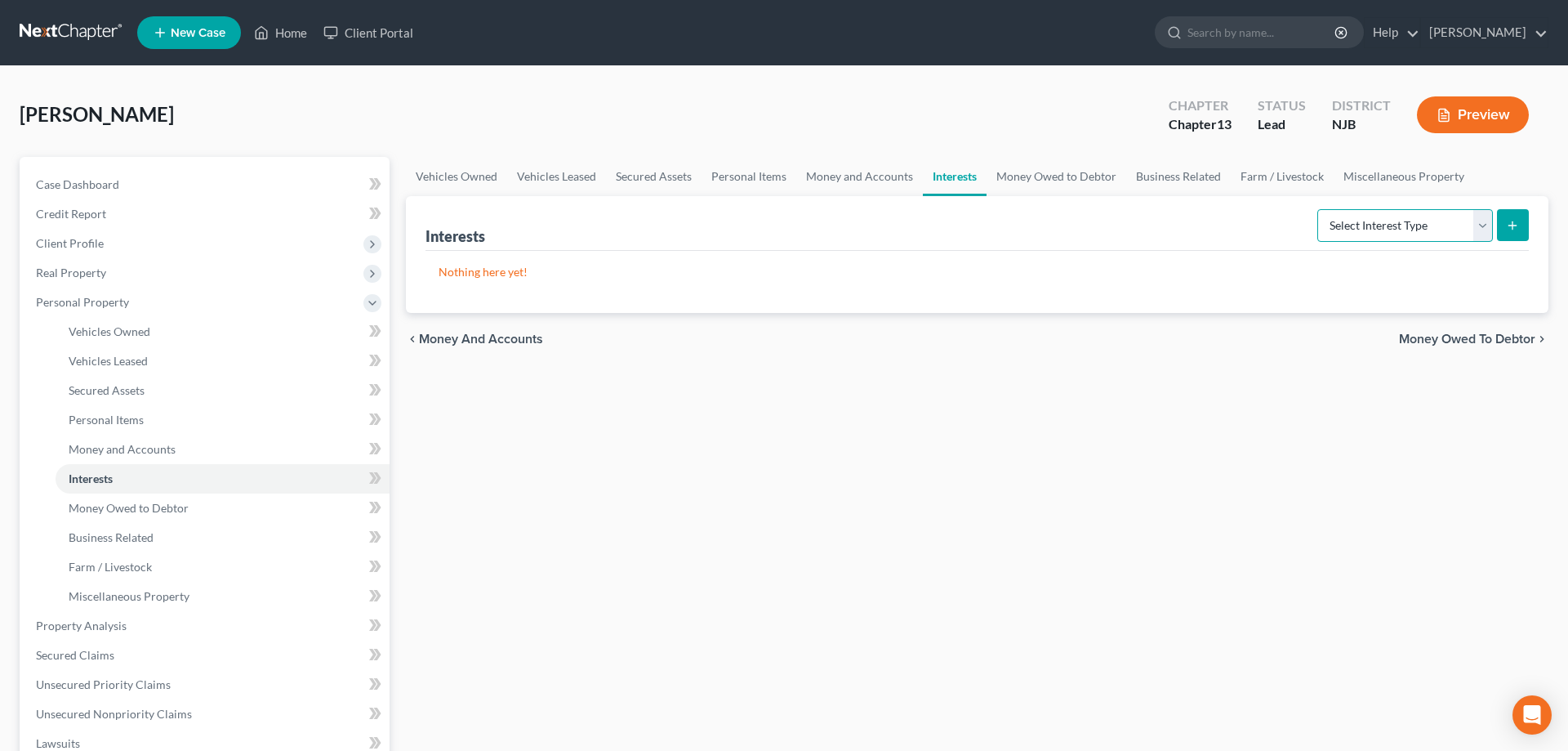
click at [1317, 209] on select "Select Interest Type 401K Annuity Bond Education IRA Government Bond Government…" at bounding box center [1405, 225] width 176 height 33
select select "pension_plan"
click option "Pension Plan" at bounding box center [0, 0] width 0 height 0
click at [1512, 220] on icon "submit" at bounding box center [1513, 226] width 13 height 13
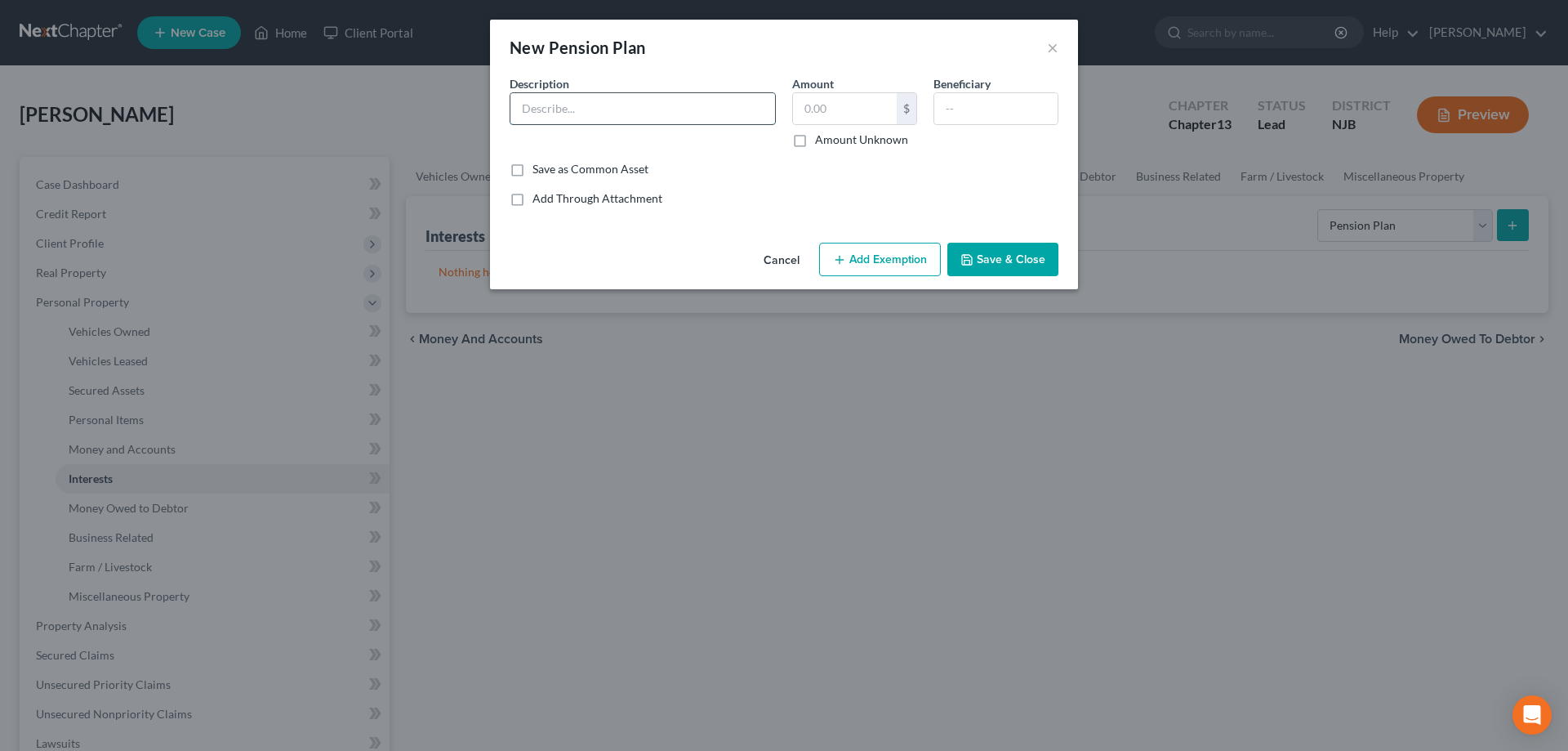
click at [712, 96] on input "text" at bounding box center [643, 108] width 265 height 31
type input "thru ex-employer"
click at [837, 122] on input "text" at bounding box center [845, 108] width 104 height 31
type input "0"
click at [984, 265] on button "Save & Close" at bounding box center [1002, 259] width 111 height 34
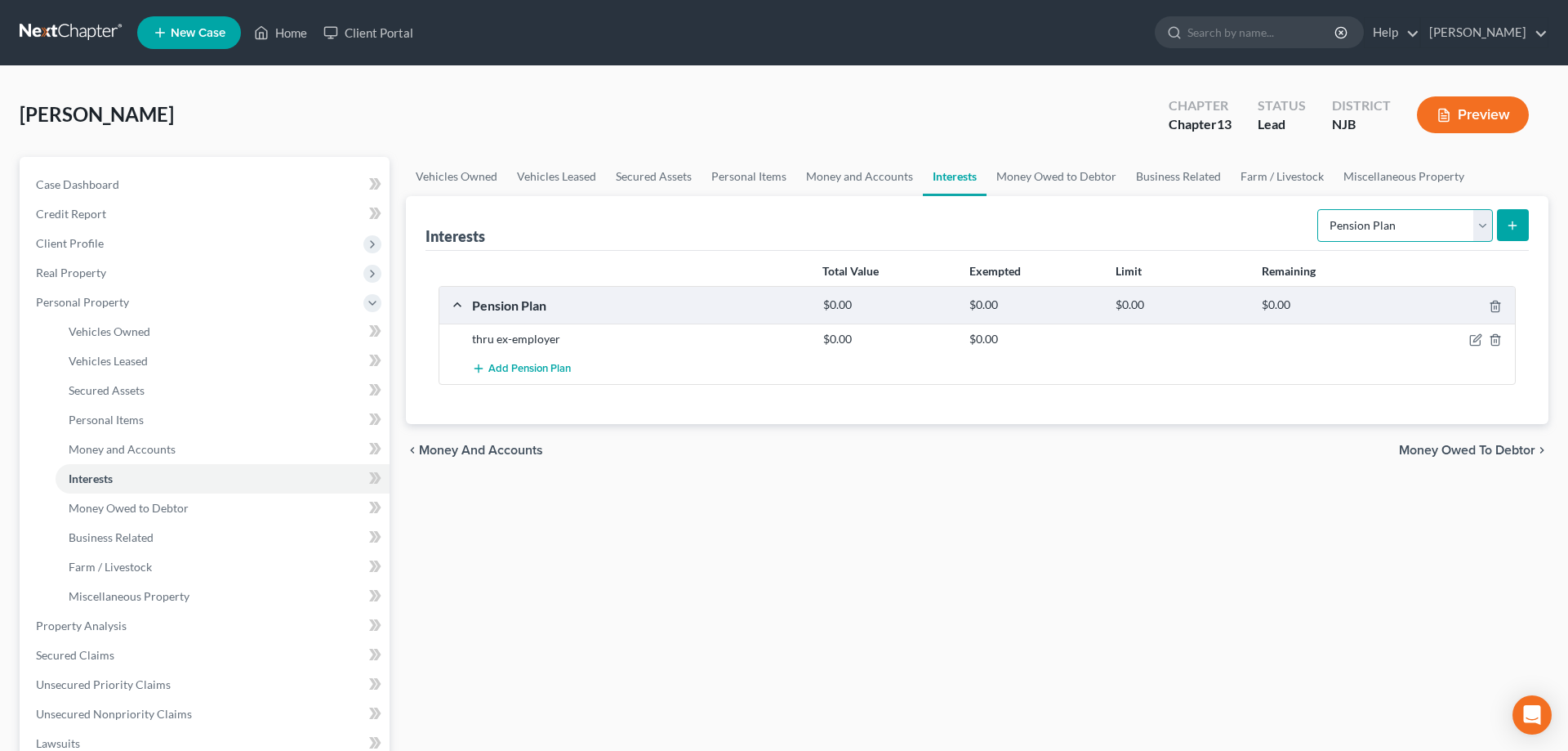
click at [1317, 209] on select "Select Interest Type 401K Annuity Bond Education IRA Government Bond Government…" at bounding box center [1405, 225] width 176 height 33
drag, startPoint x: 1481, startPoint y: 223, endPoint x: 1191, endPoint y: 626, distance: 496.5
click at [1194, 627] on div "Vehicles Owned Vehicles Leased Secured Assets Personal Items Money and Accounts…" at bounding box center [977, 644] width 1158 height 973
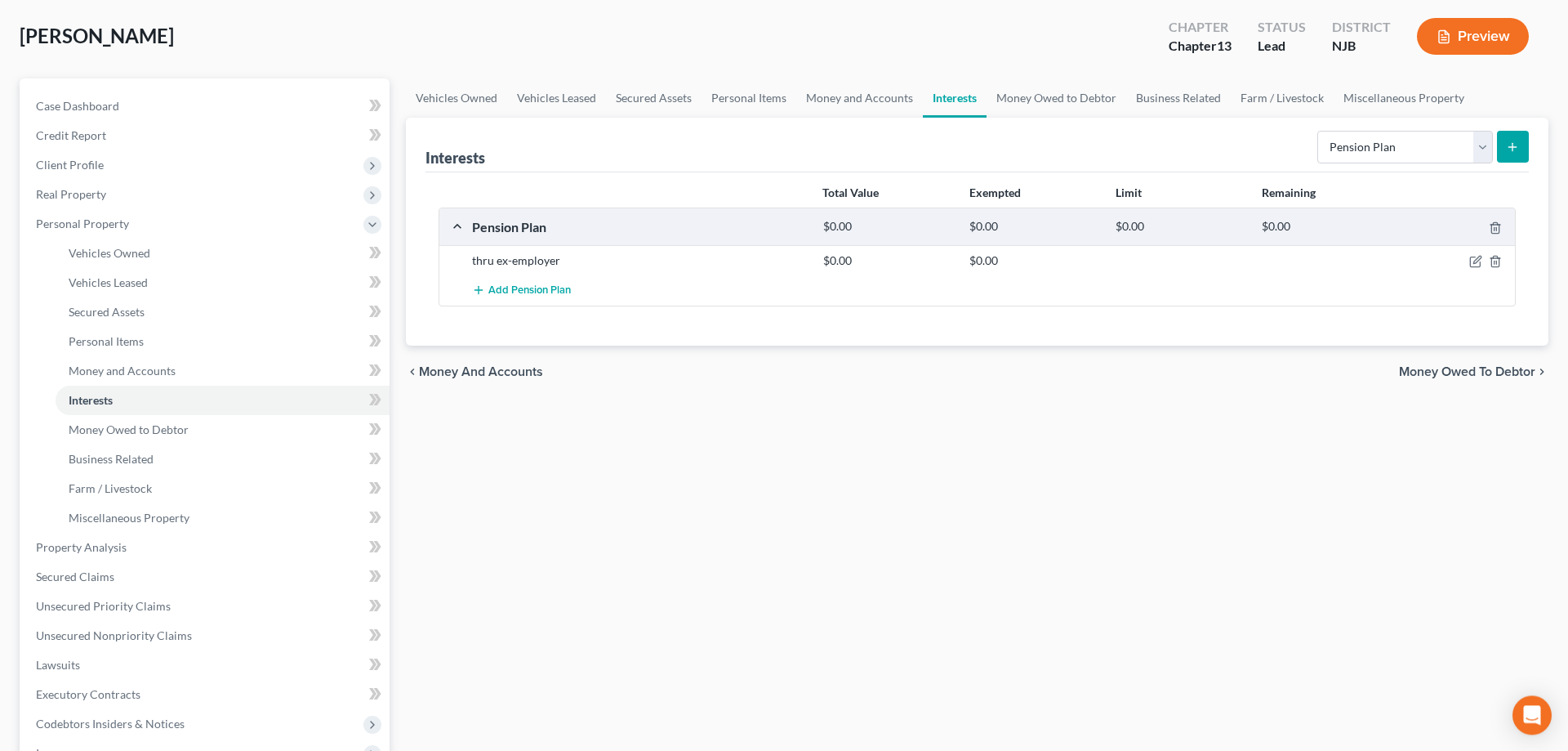
scroll to position [250, 0]
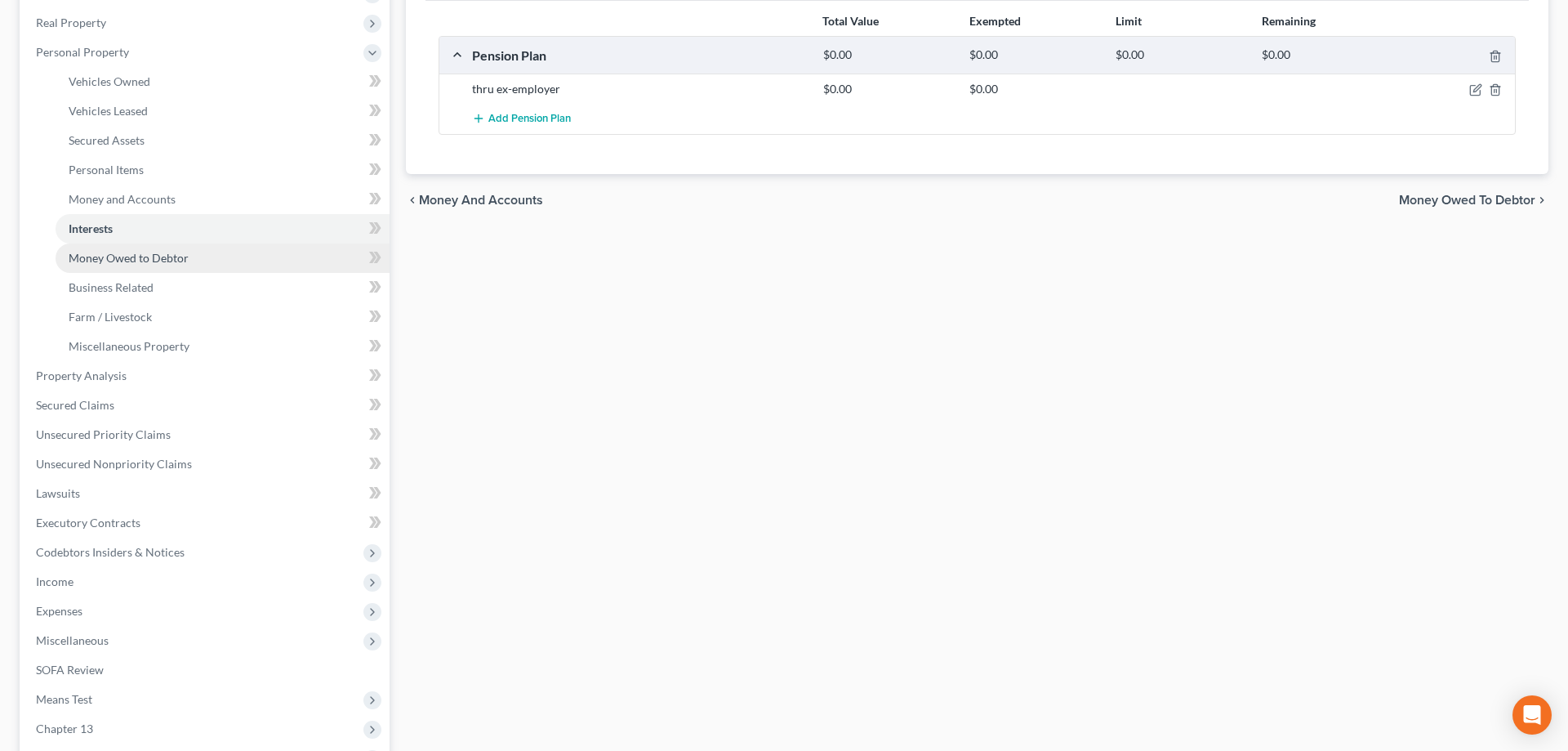
click at [131, 258] on span "Money Owed to Debtor" at bounding box center [129, 258] width 120 height 14
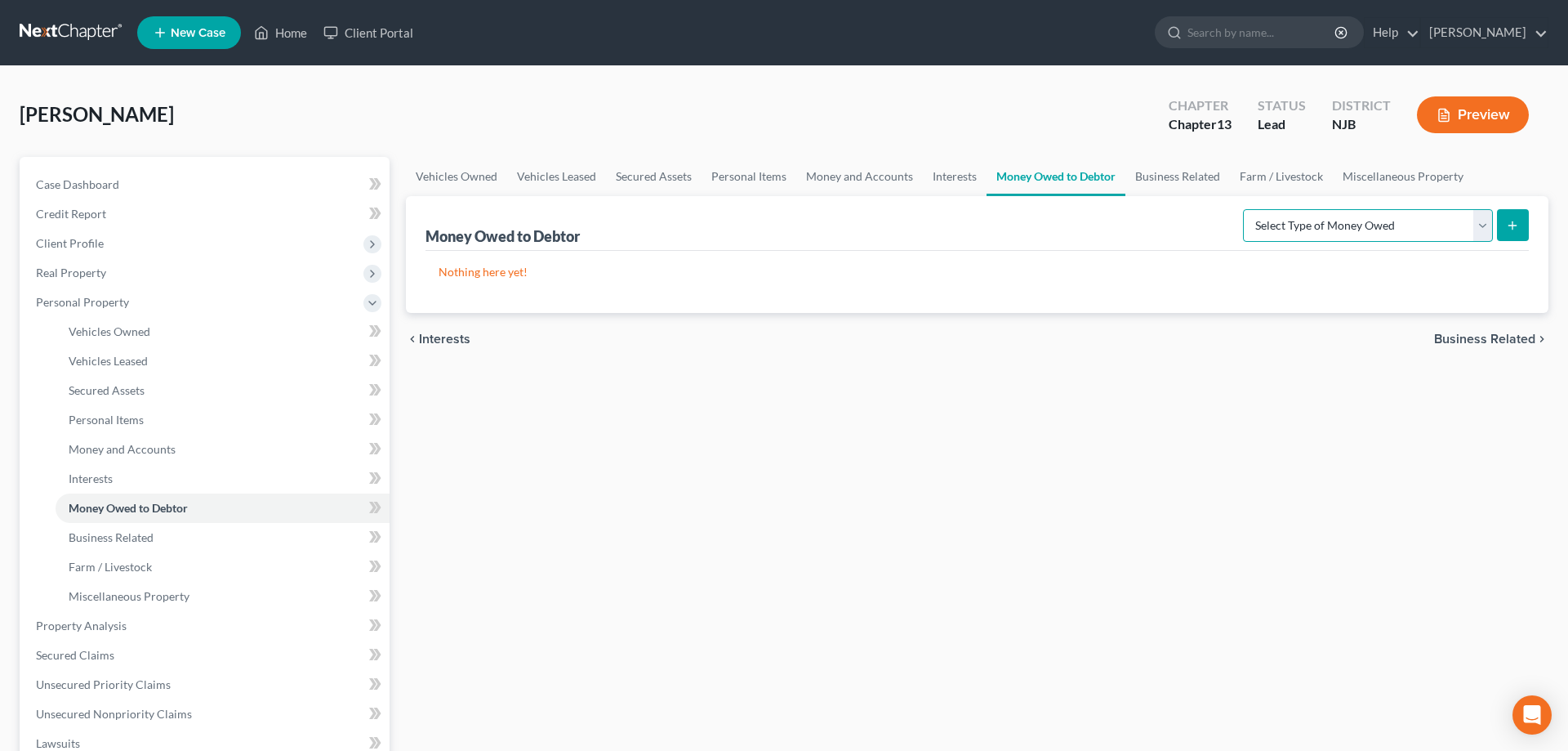
click at [1243, 209] on select "Select Type of Money Owed Accounts Receivable Alimony Child Support Claims Agai…" at bounding box center [1367, 225] width 250 height 33
select select "expected_tax_refund"
click option "Expected Tax Refund and Unused NOLs" at bounding box center [0, 0] width 0 height 0
click at [1507, 221] on icon "submit" at bounding box center [1513, 226] width 13 height 13
select select "0"
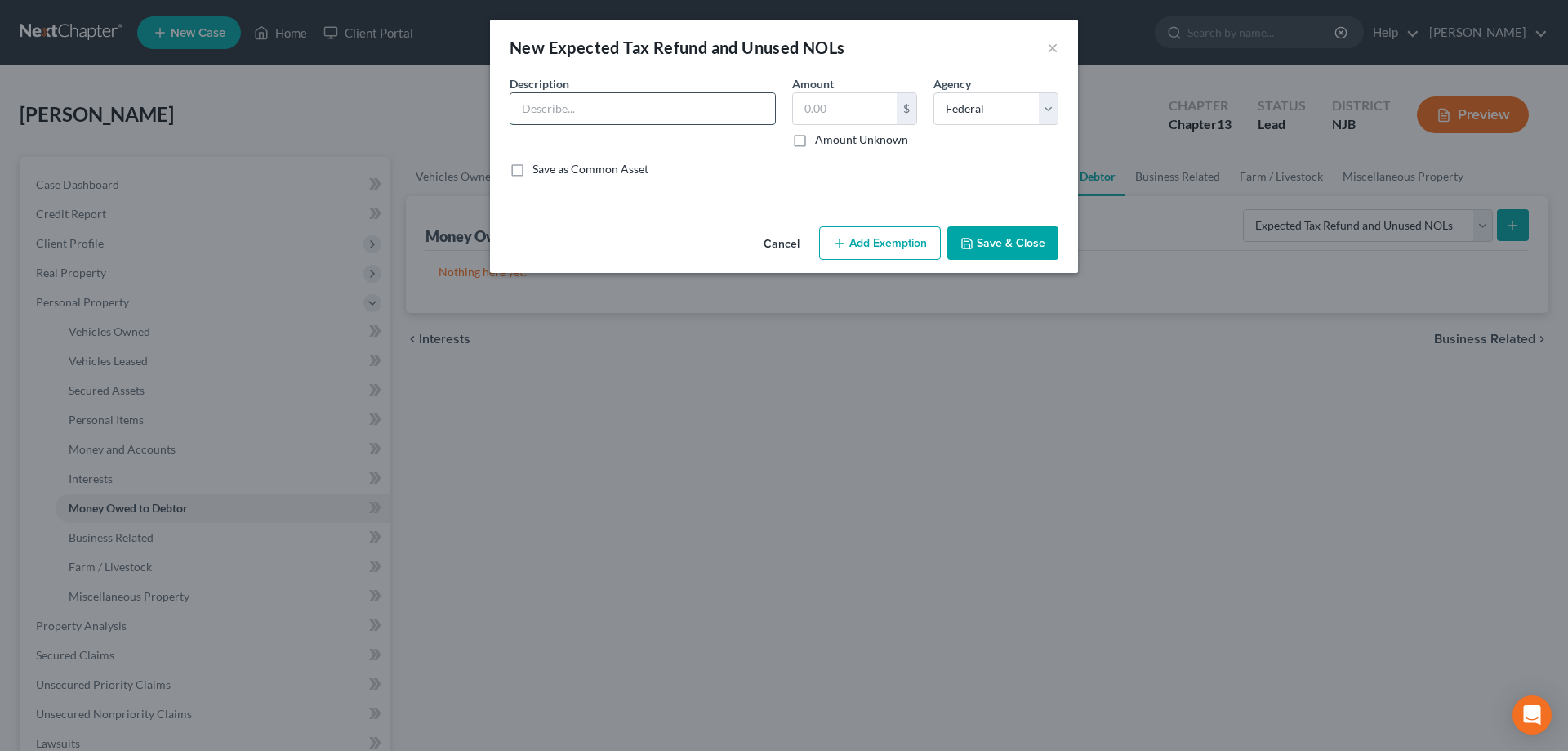
click at [611, 95] on input "text" at bounding box center [643, 108] width 265 height 31
type input "D"
type input "Fed (1,486)- used up"
click at [974, 238] on icon "button" at bounding box center [967, 243] width 13 height 13
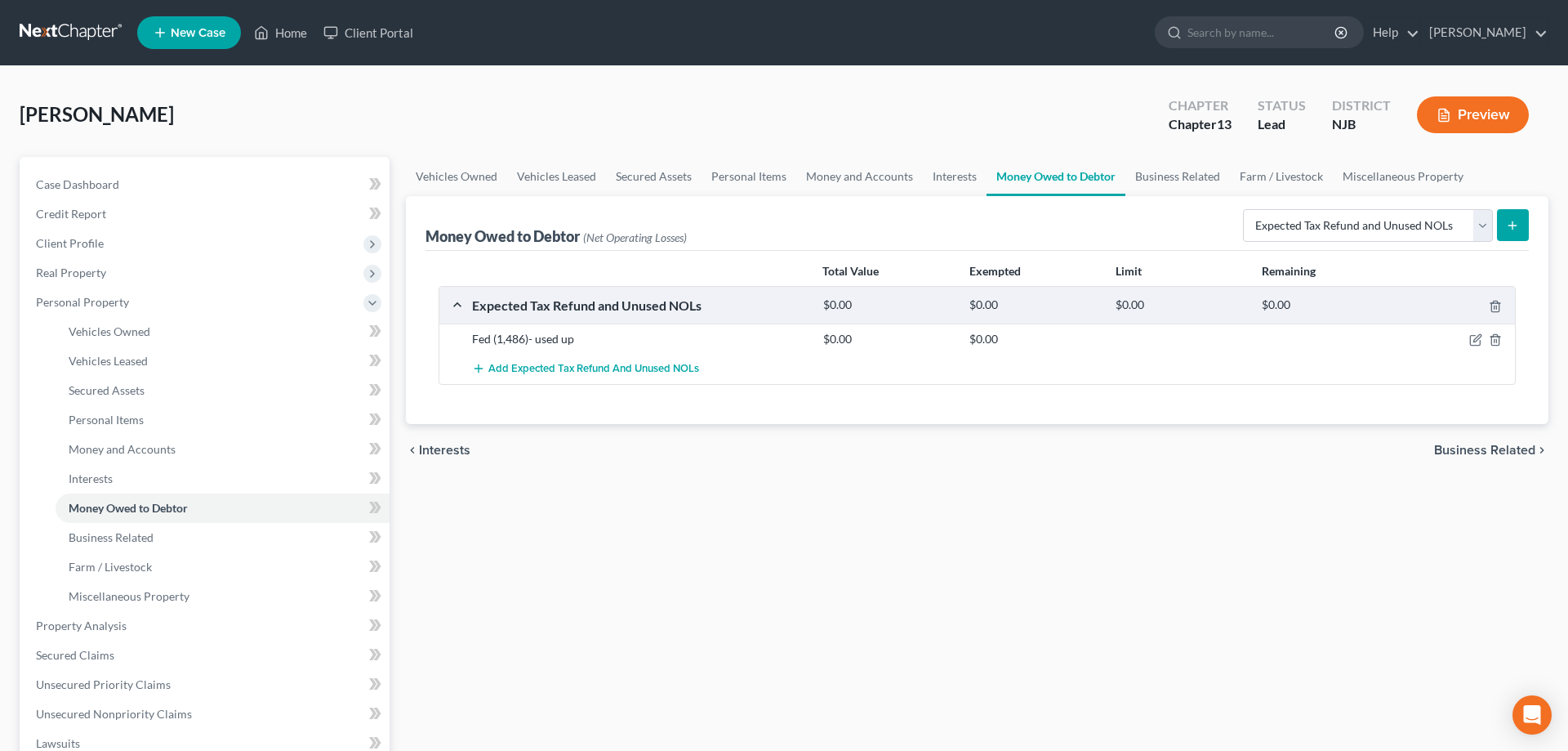
click at [1513, 226] on line "submit" at bounding box center [1512, 226] width 8 height 0
select select "0"
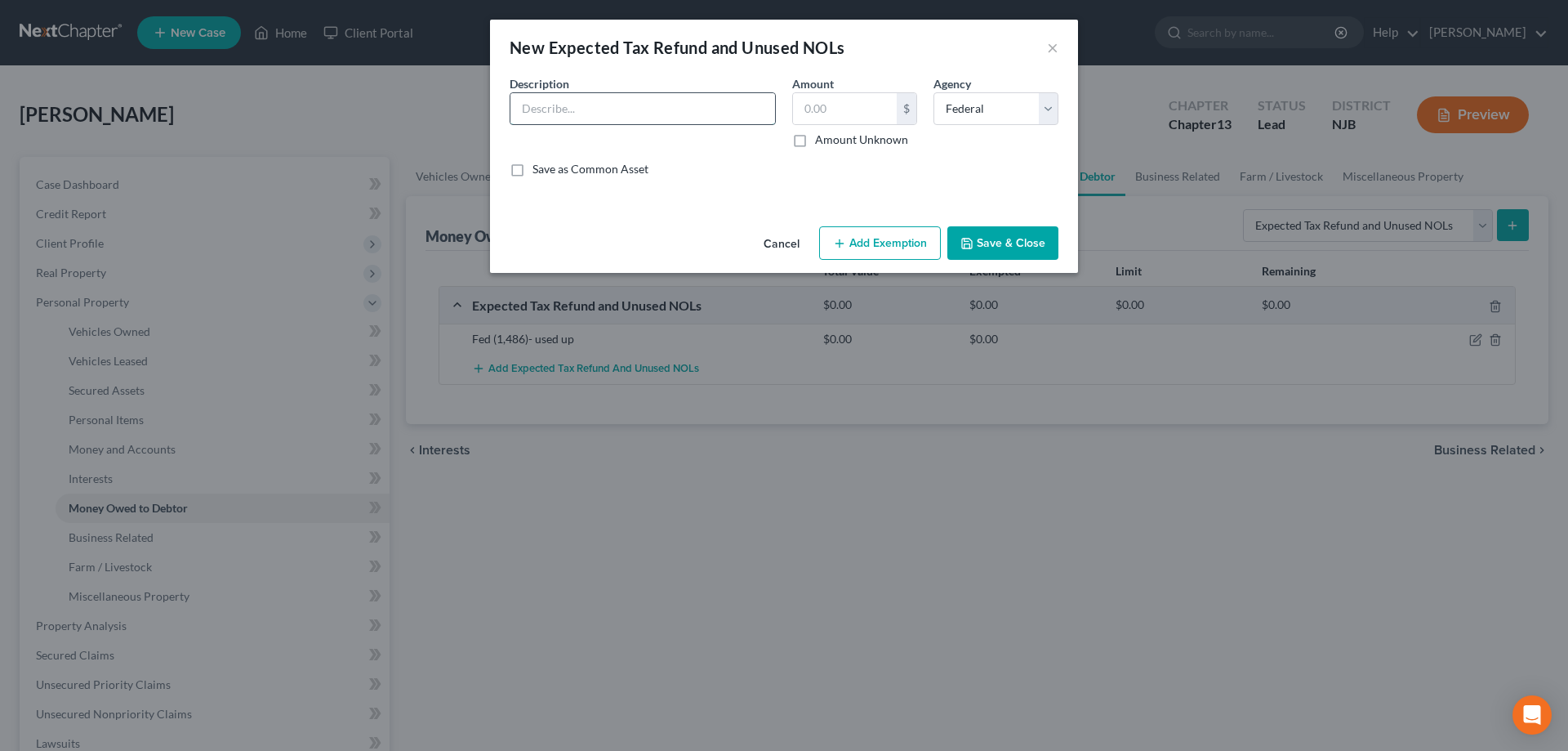
click at [597, 109] on input "text" at bounding box center [643, 108] width 265 height 31
type input "State"
click at [934, 92] on select "Select Federal State Local" at bounding box center [995, 108] width 125 height 33
select select "1"
click option "State" at bounding box center [0, 0] width 0 height 0
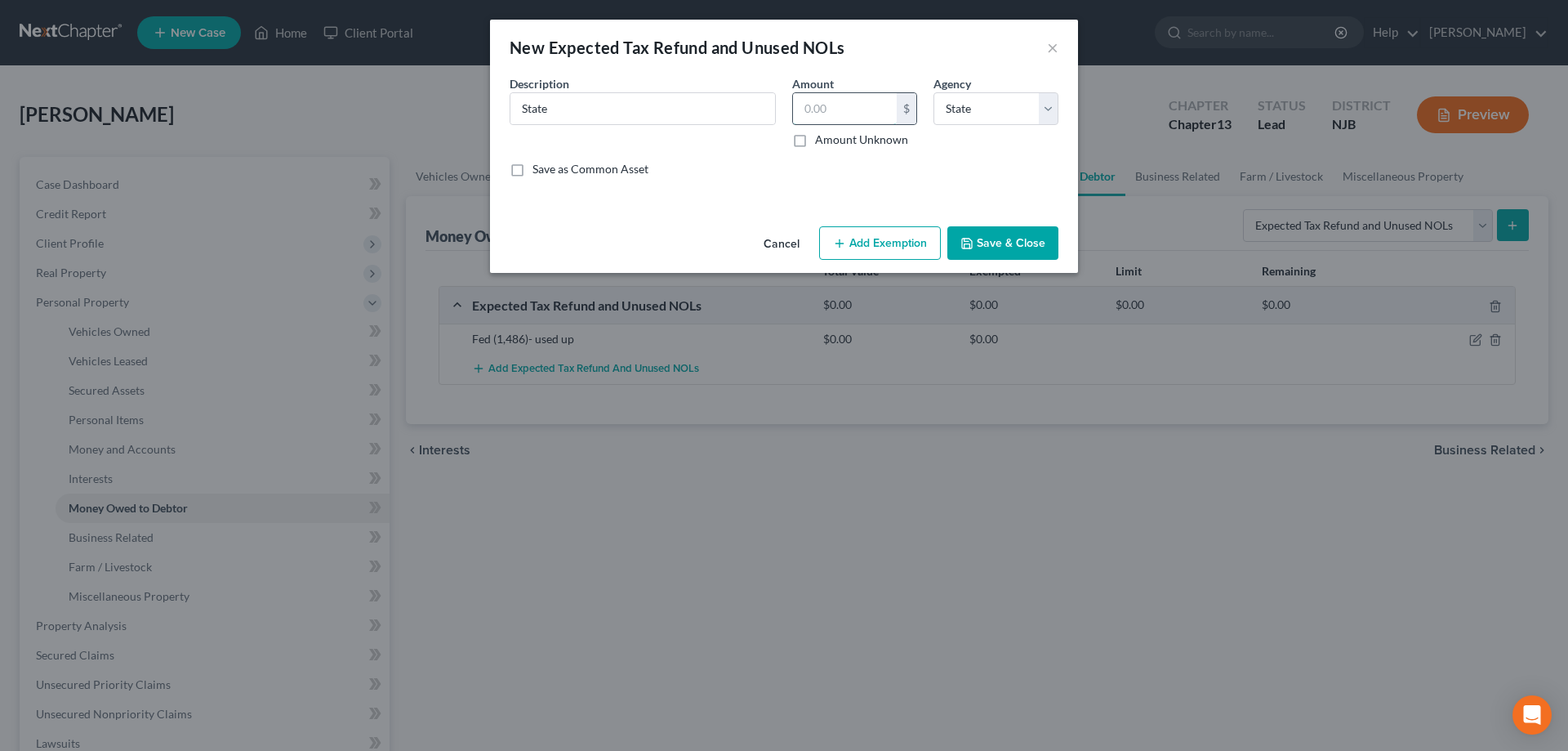
click at [861, 93] on input "text" at bounding box center [845, 108] width 104 height 31
click at [702, 113] on input "State" at bounding box center [643, 108] width 265 height 31
type input "State ($350) used up"
click at [858, 117] on input "text" at bounding box center [845, 108] width 104 height 31
type input "0"
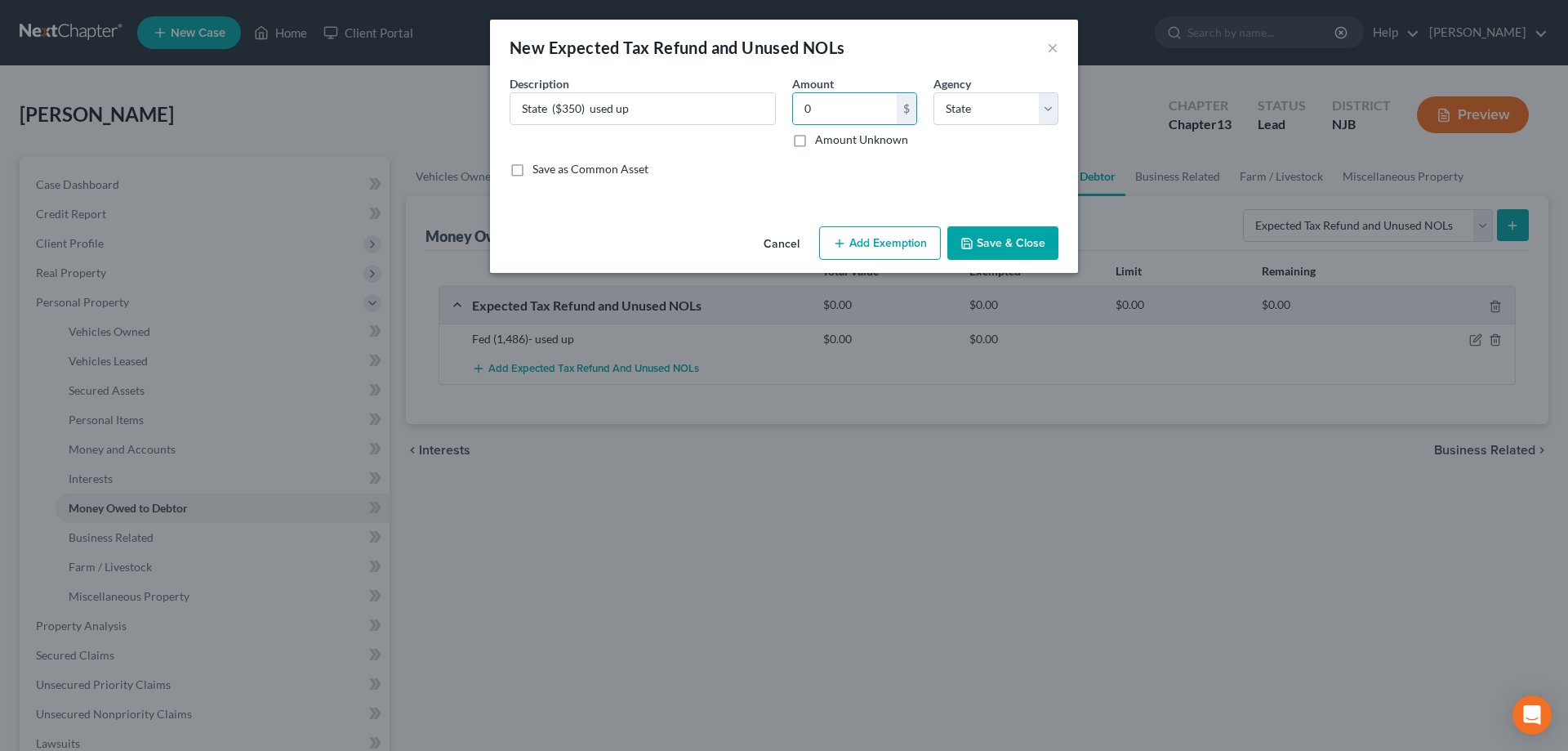
click at [1010, 244] on button "Save & Close" at bounding box center [1002, 243] width 111 height 34
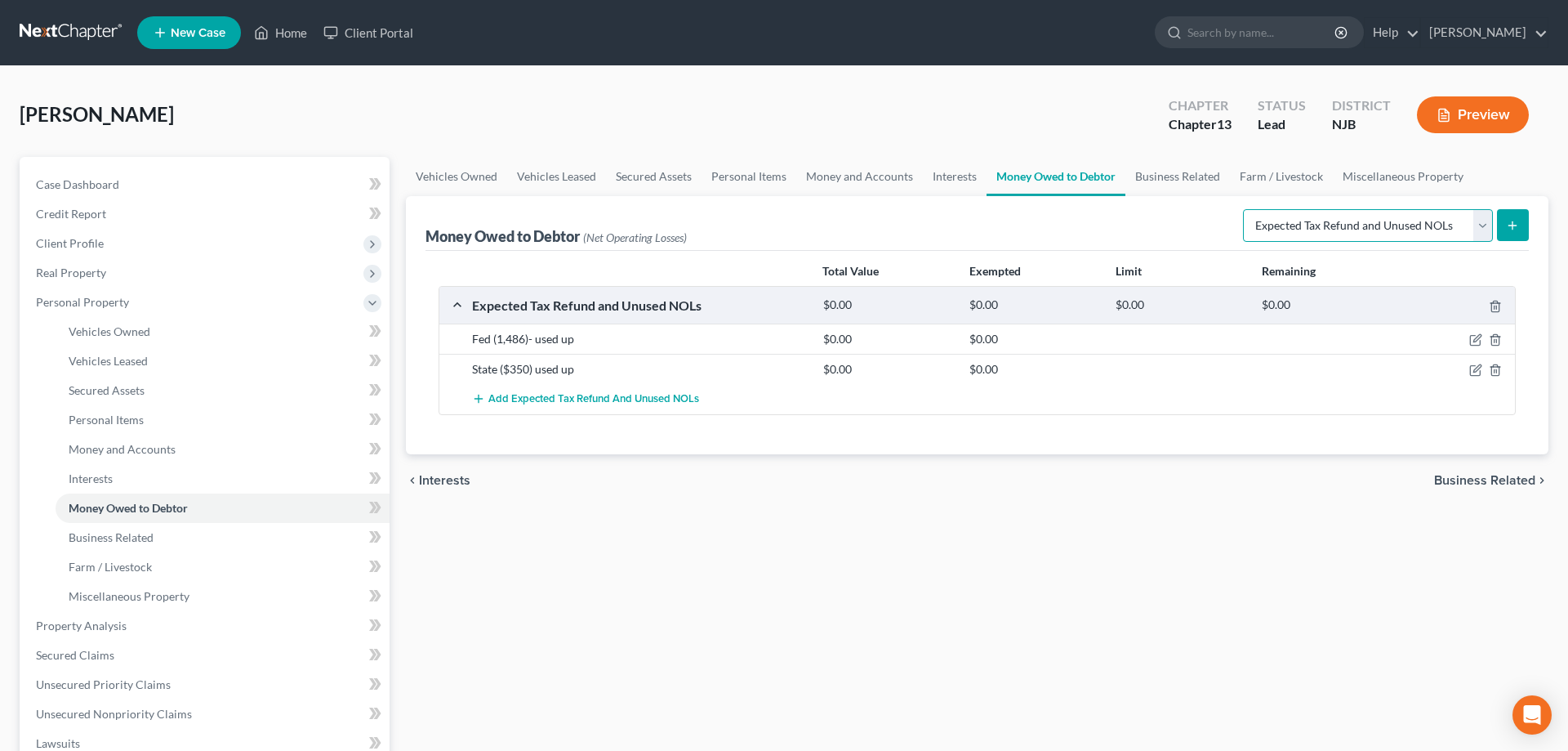
click at [1243, 209] on select "Select Type of Money Owed Accounts Receivable Alimony Child Support Claims Agai…" at bounding box center [1367, 225] width 250 height 33
click at [1122, 578] on div "Vehicles Owned Vehicles Leased Secured Assets Personal Items Money and Accounts…" at bounding box center [977, 644] width 1158 height 973
click at [1243, 209] on select "Select Type of Money Owed Accounts Receivable Alimony Child Support Claims Agai…" at bounding box center [1367, 225] width 250 height 33
drag, startPoint x: 1478, startPoint y: 228, endPoint x: 1057, endPoint y: 605, distance: 565.1
click at [1101, 624] on div "Vehicles Owned Vehicles Leased Secured Assets Personal Items Money and Accounts…" at bounding box center [977, 644] width 1158 height 973
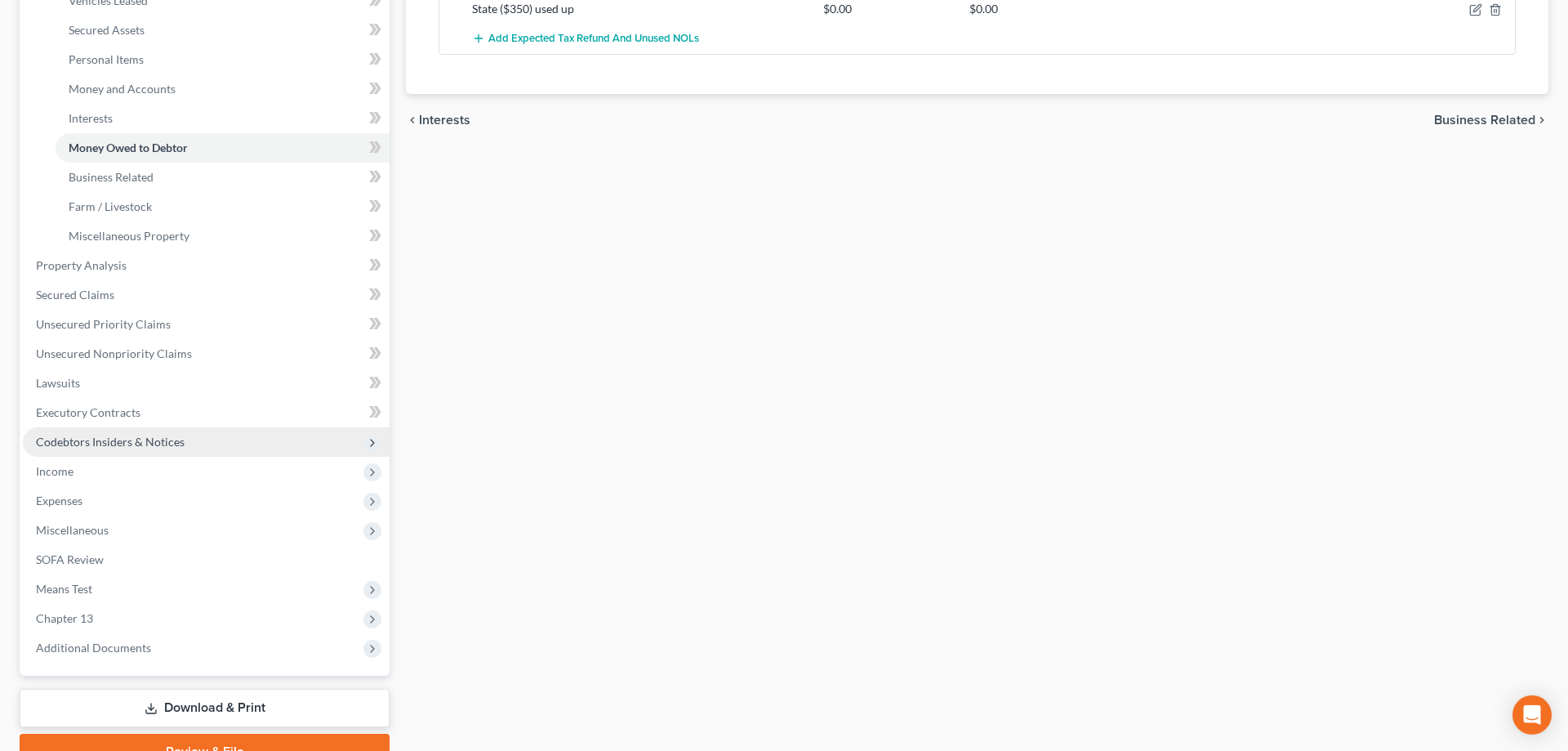
scroll to position [416, 0]
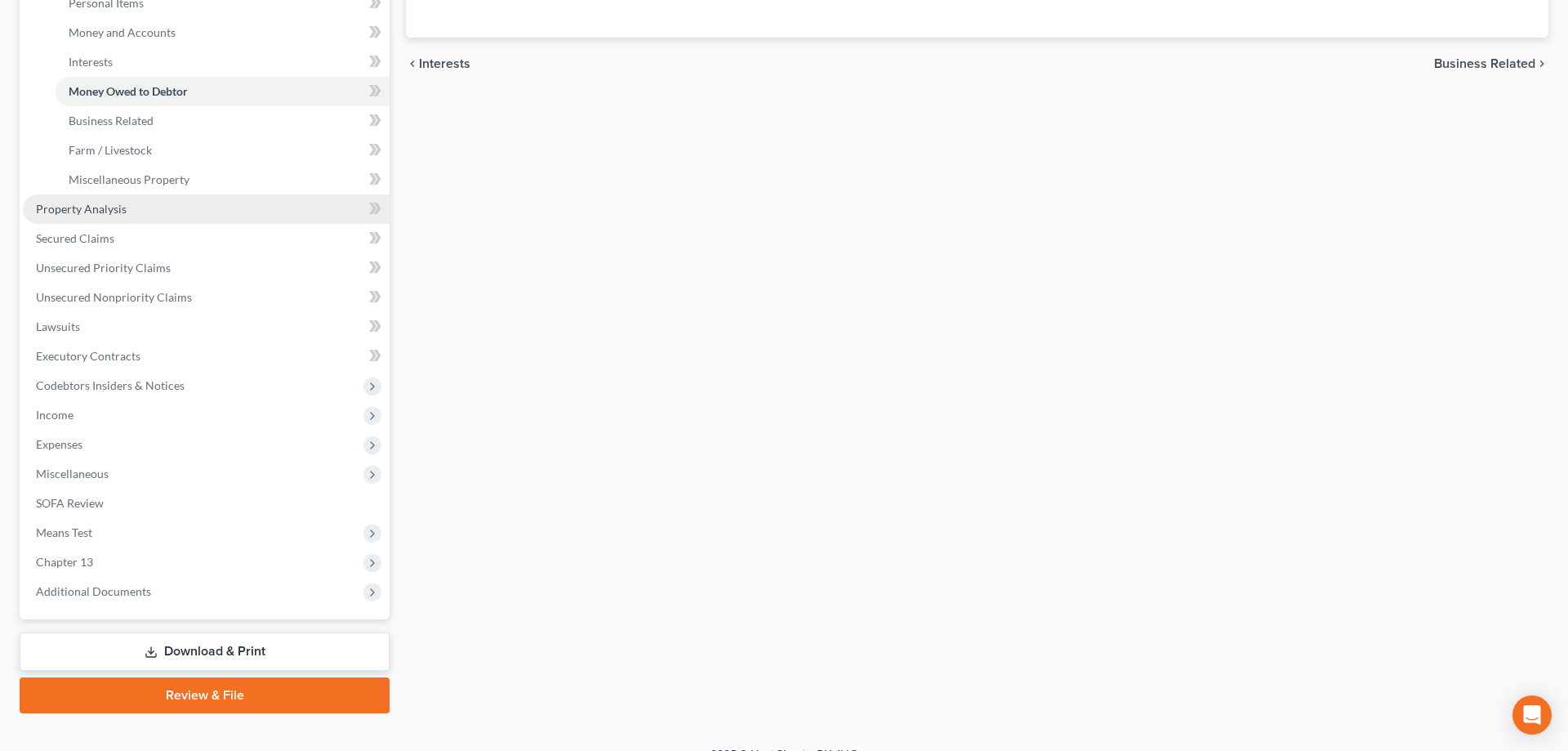
click at [110, 212] on span "Property Analysis" at bounding box center [81, 208] width 90 height 14
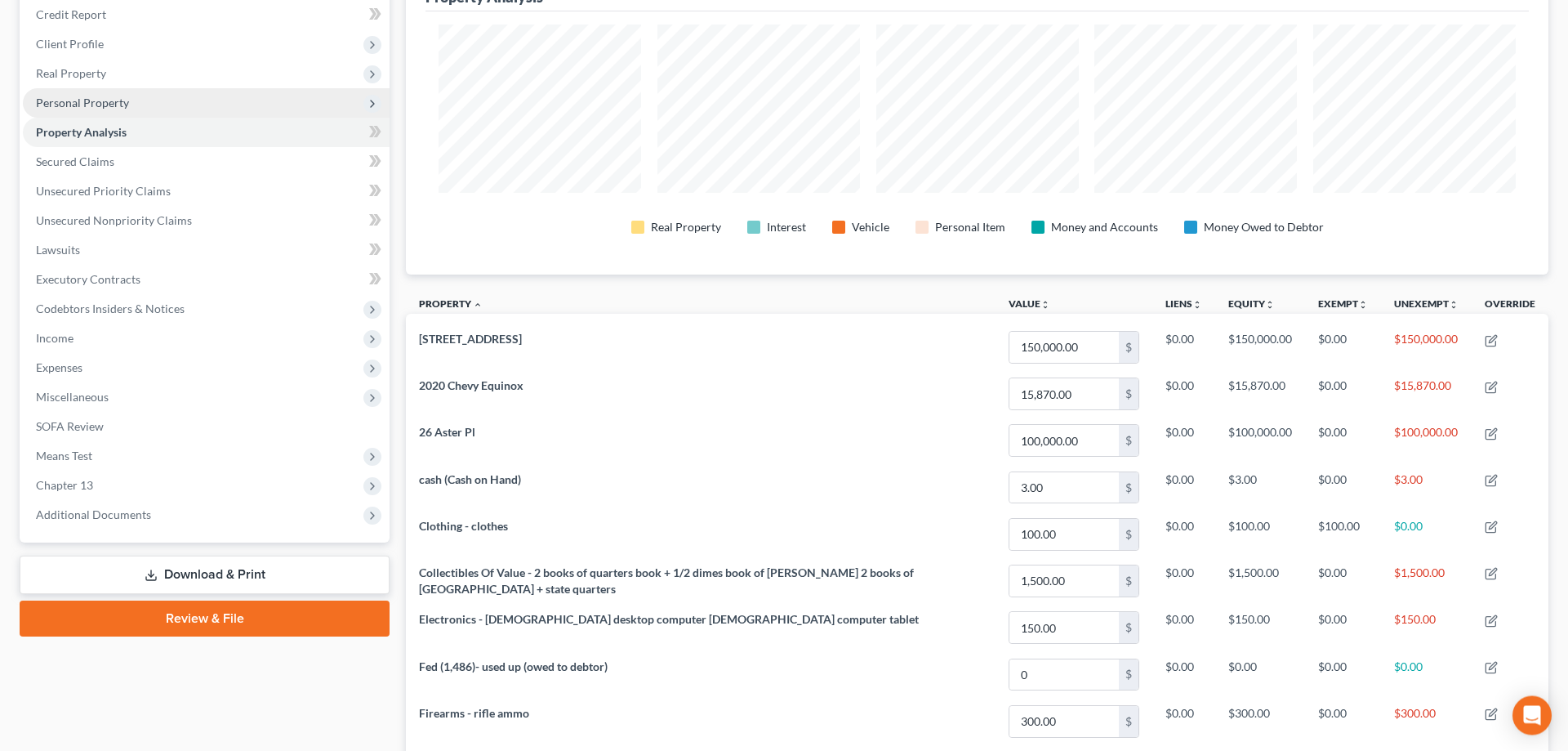
scroll to position [166, 0]
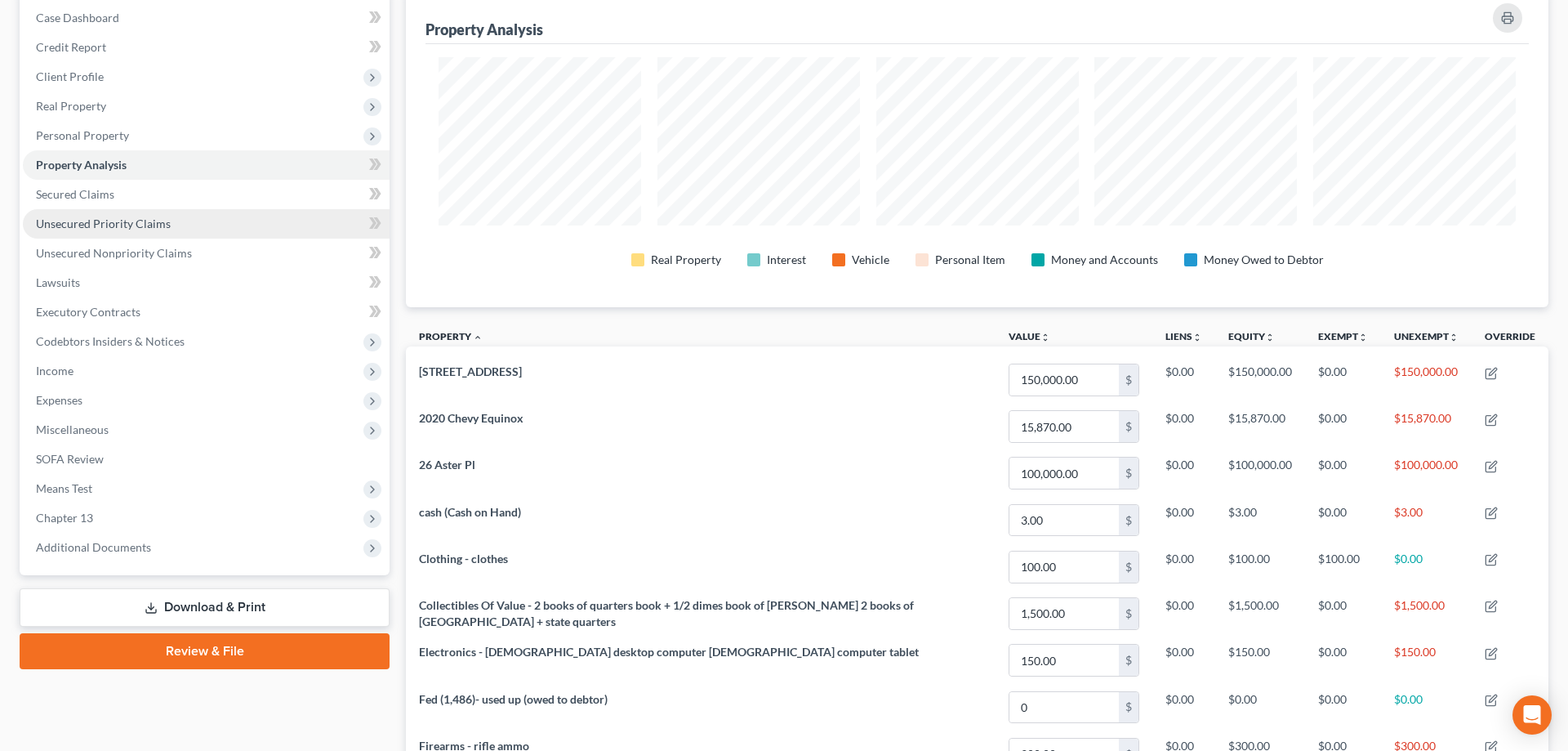
click at [114, 224] on span "Unsecured Priority Claims" at bounding box center [103, 223] width 135 height 14
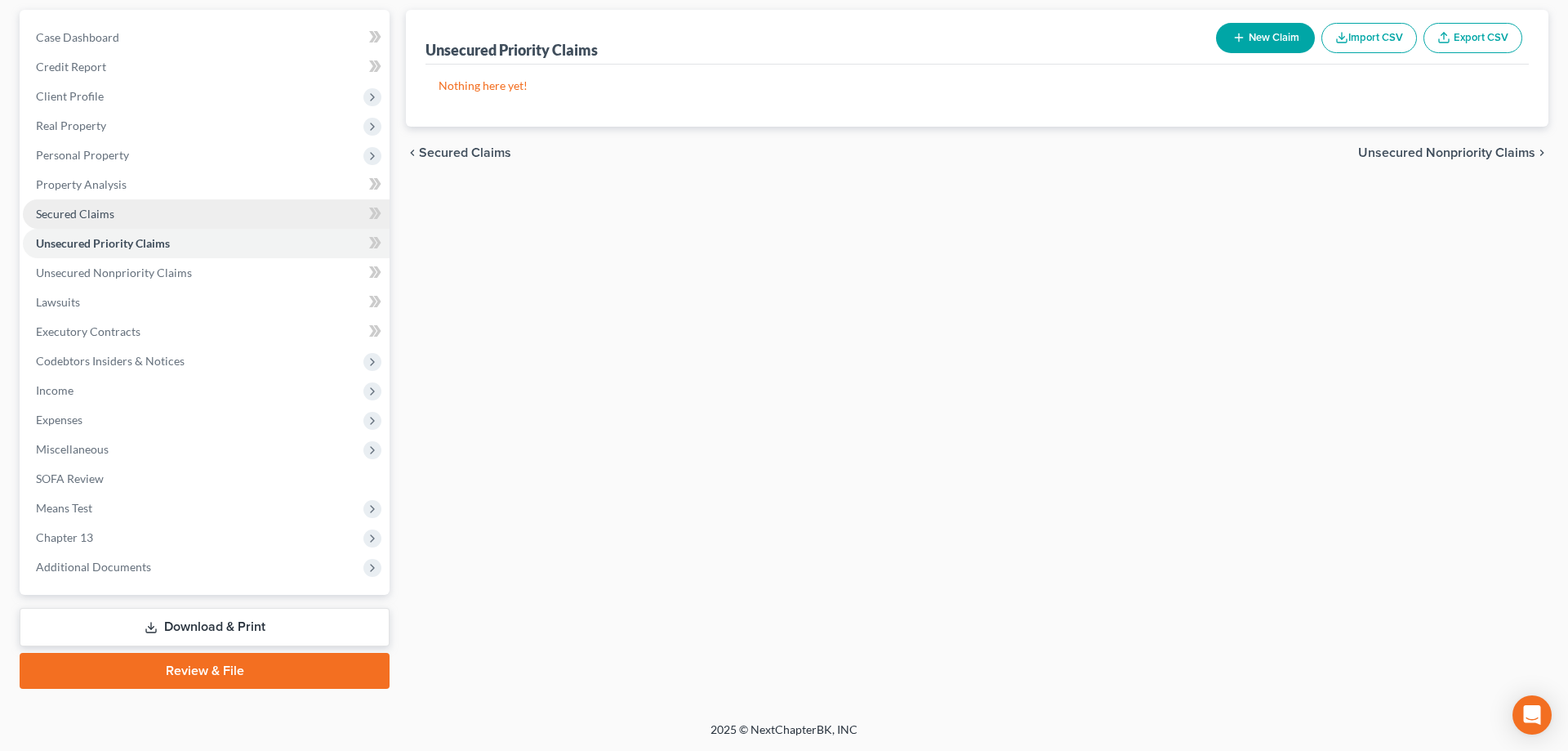
scroll to position [146, 0]
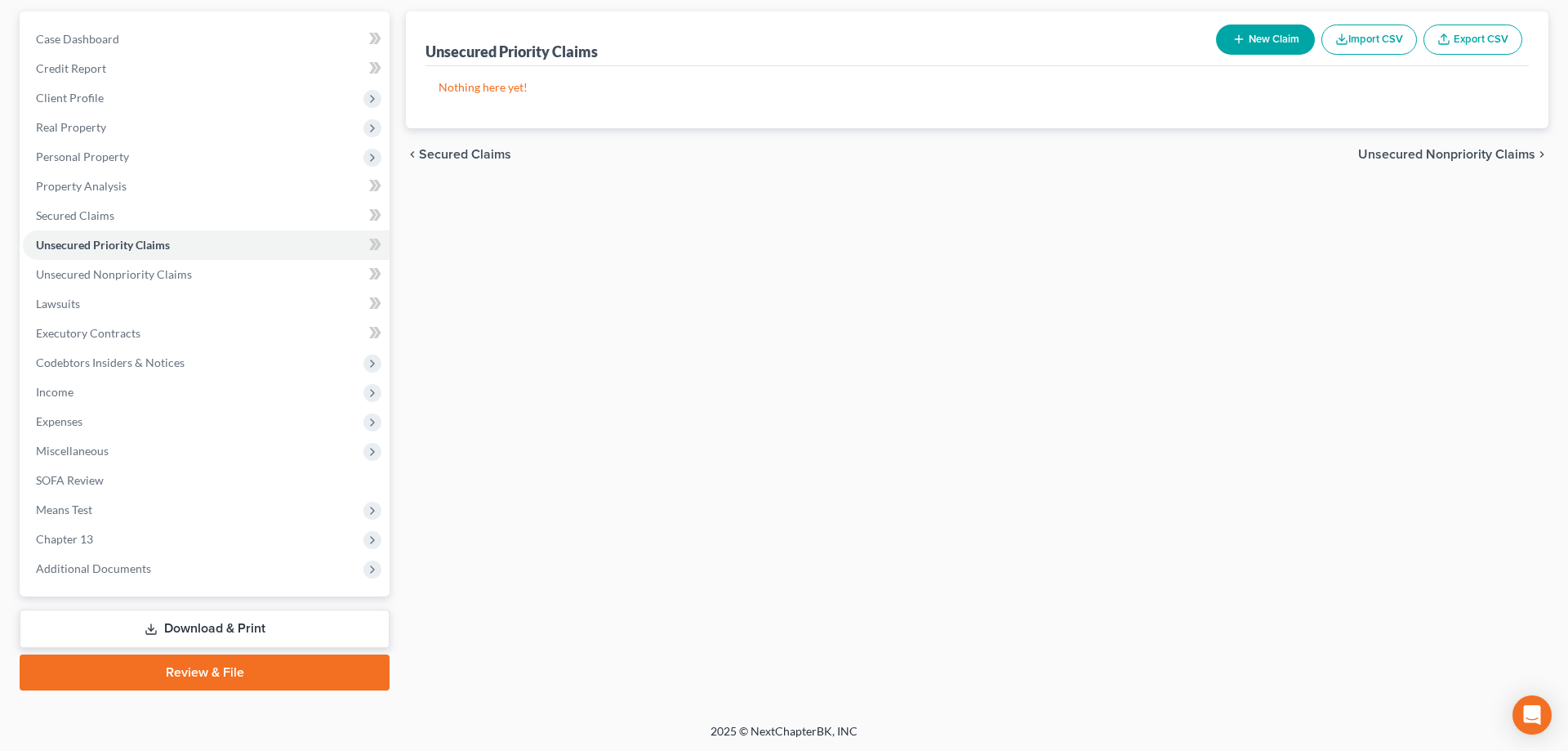
click at [1239, 39] on line "button" at bounding box center [1239, 39] width 0 height 8
select select "0"
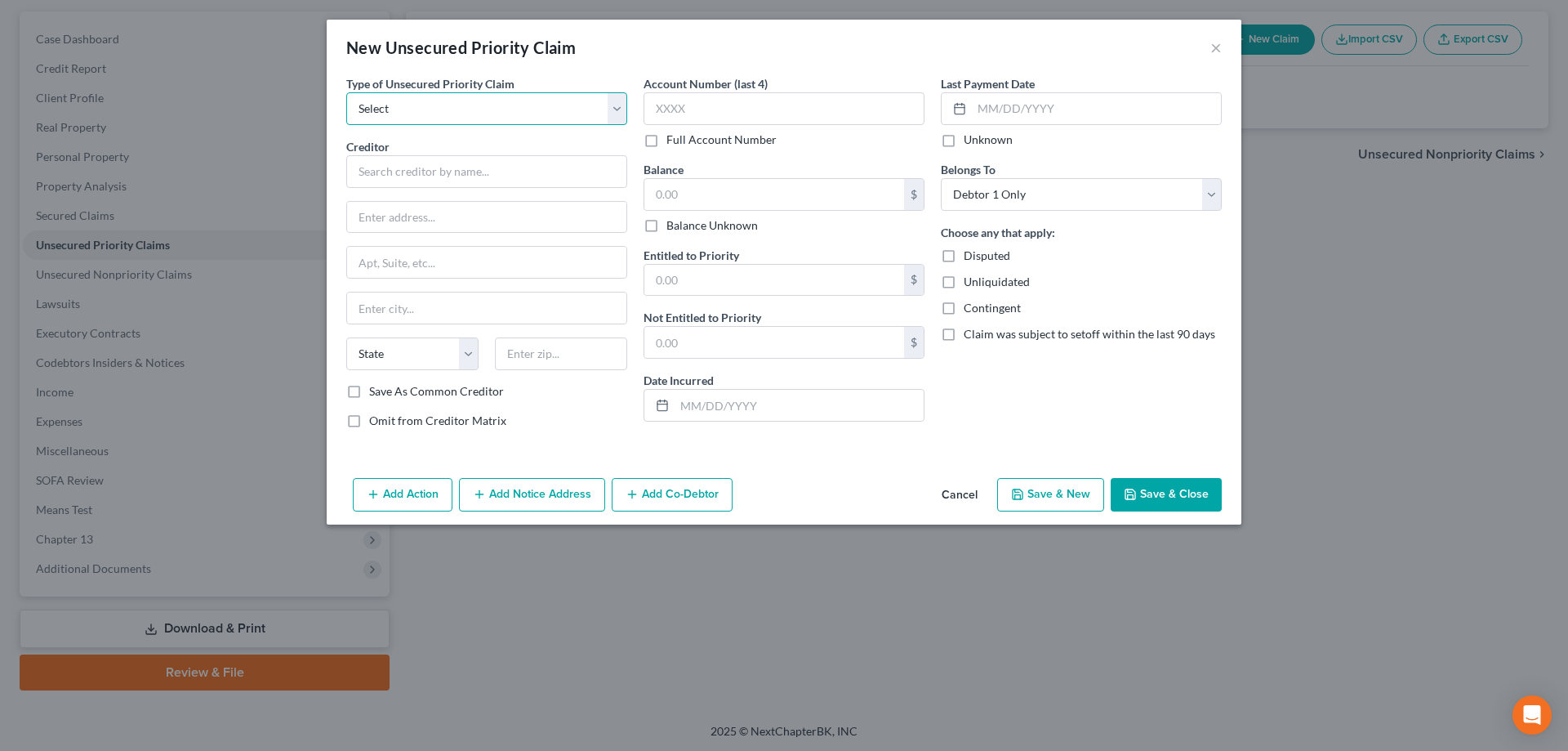
click at [346, 92] on select "Select Taxes & Other Government Units Domestic Support Obligations Extensions o…" at bounding box center [486, 108] width 281 height 33
select select "0"
click option "Taxes & Other Government Units" at bounding box center [0, 0] width 0 height 0
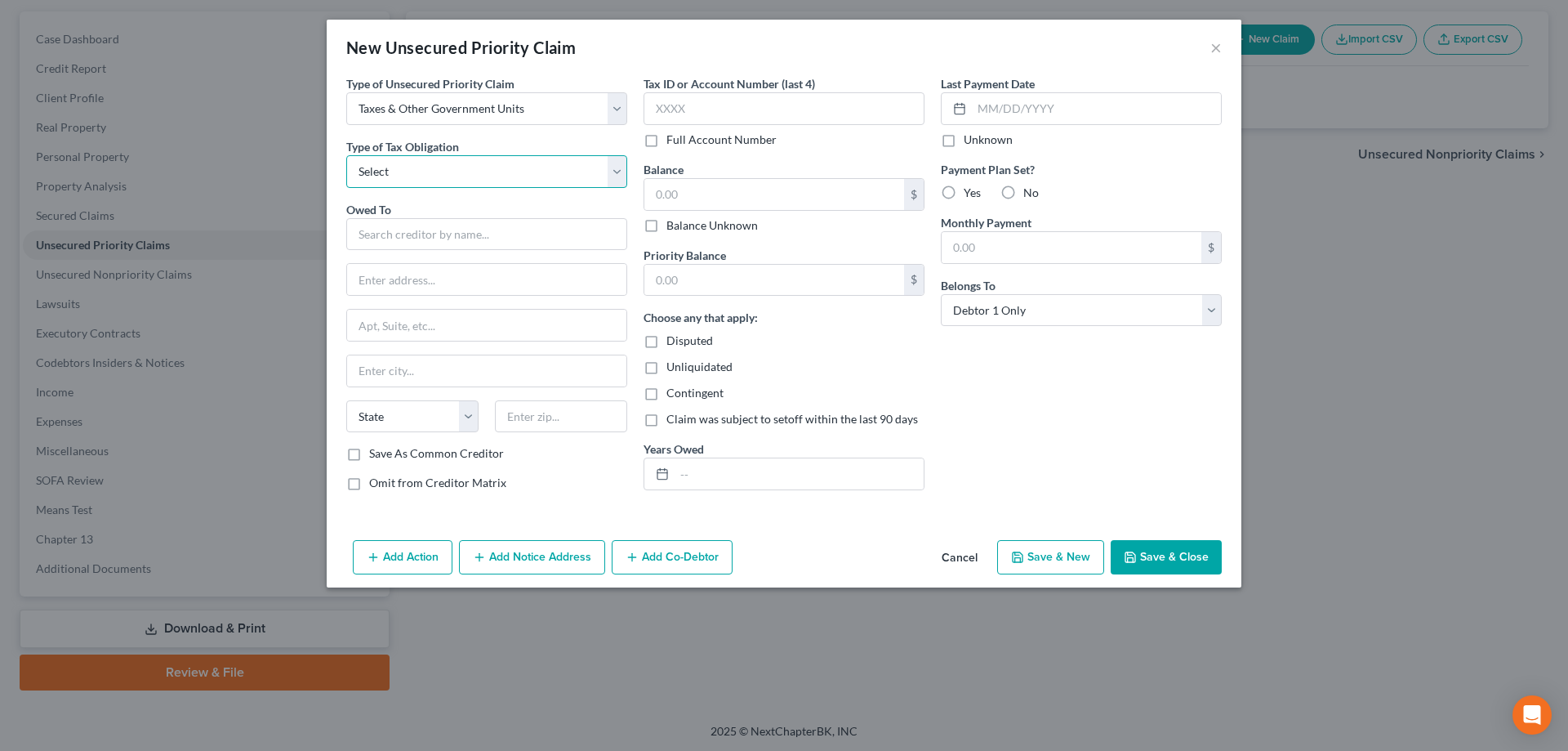
click at [346, 156] on select "Select Federal City State Franchise Tax Board Other" at bounding box center [486, 171] width 281 height 33
select select "1"
click option "City" at bounding box center [0, 0] width 0 height 0
click at [403, 222] on input "text" at bounding box center [486, 234] width 281 height 33
type input "Pennsville Twp"
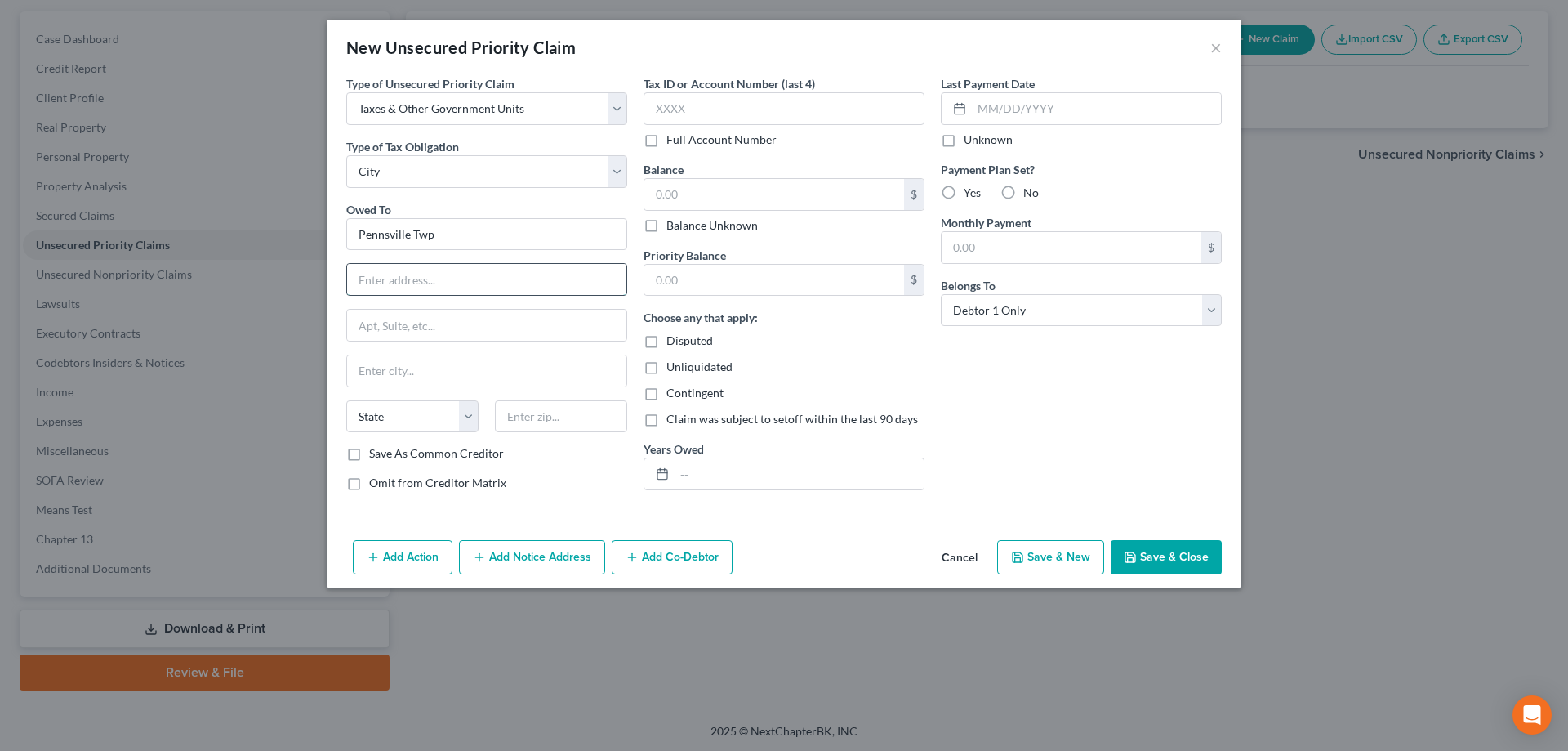
click at [386, 294] on input "text" at bounding box center [486, 279] width 279 height 31
type input "[STREET_ADDRESS]"
click at [532, 411] on input "text" at bounding box center [561, 416] width 132 height 33
type input "08070"
click at [705, 199] on input "text" at bounding box center [774, 194] width 260 height 31
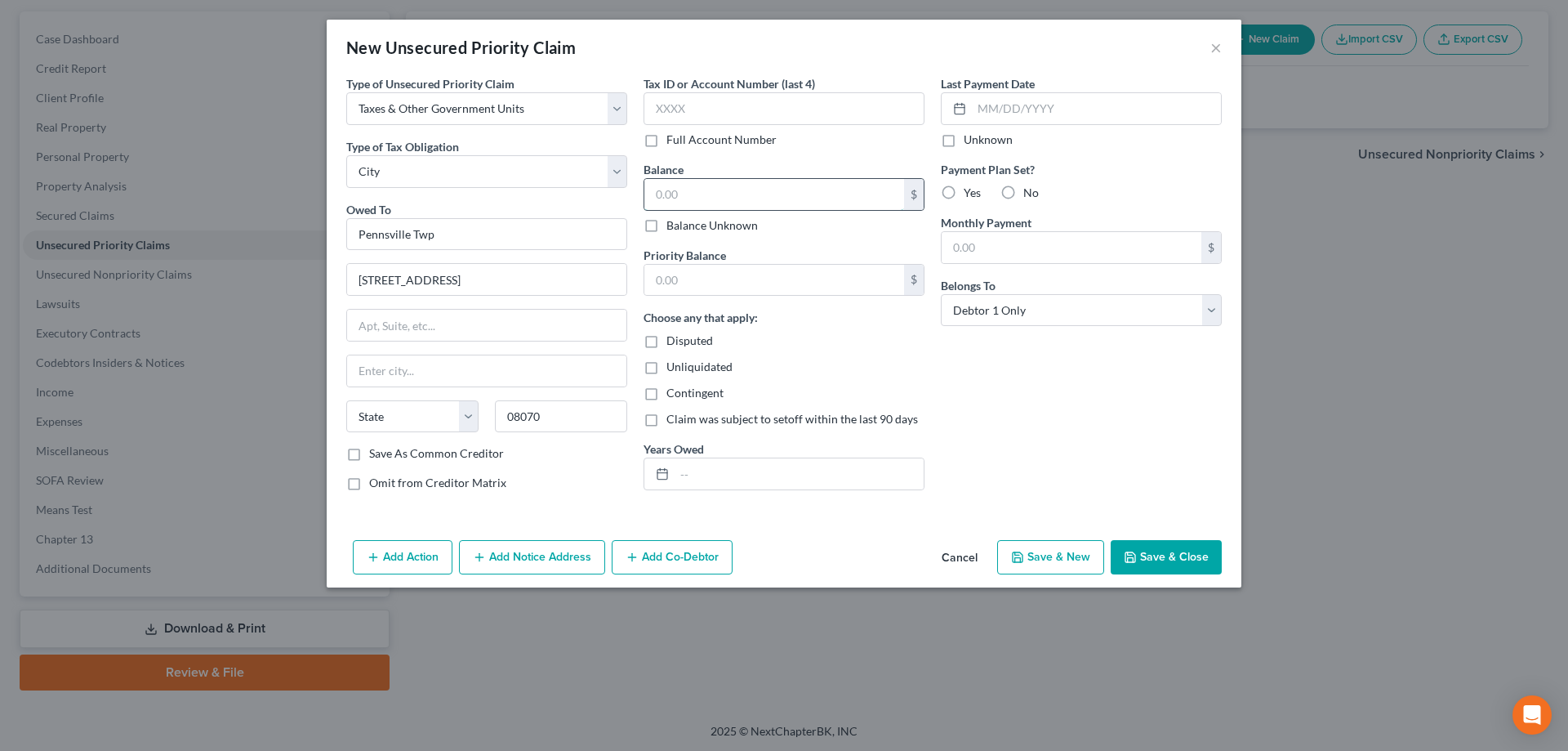
type input "[GEOGRAPHIC_DATA]"
select select "33"
click at [1067, 563] on button "Save & New" at bounding box center [1051, 557] width 107 height 34
type input "21,000.00"
type input "0.00"
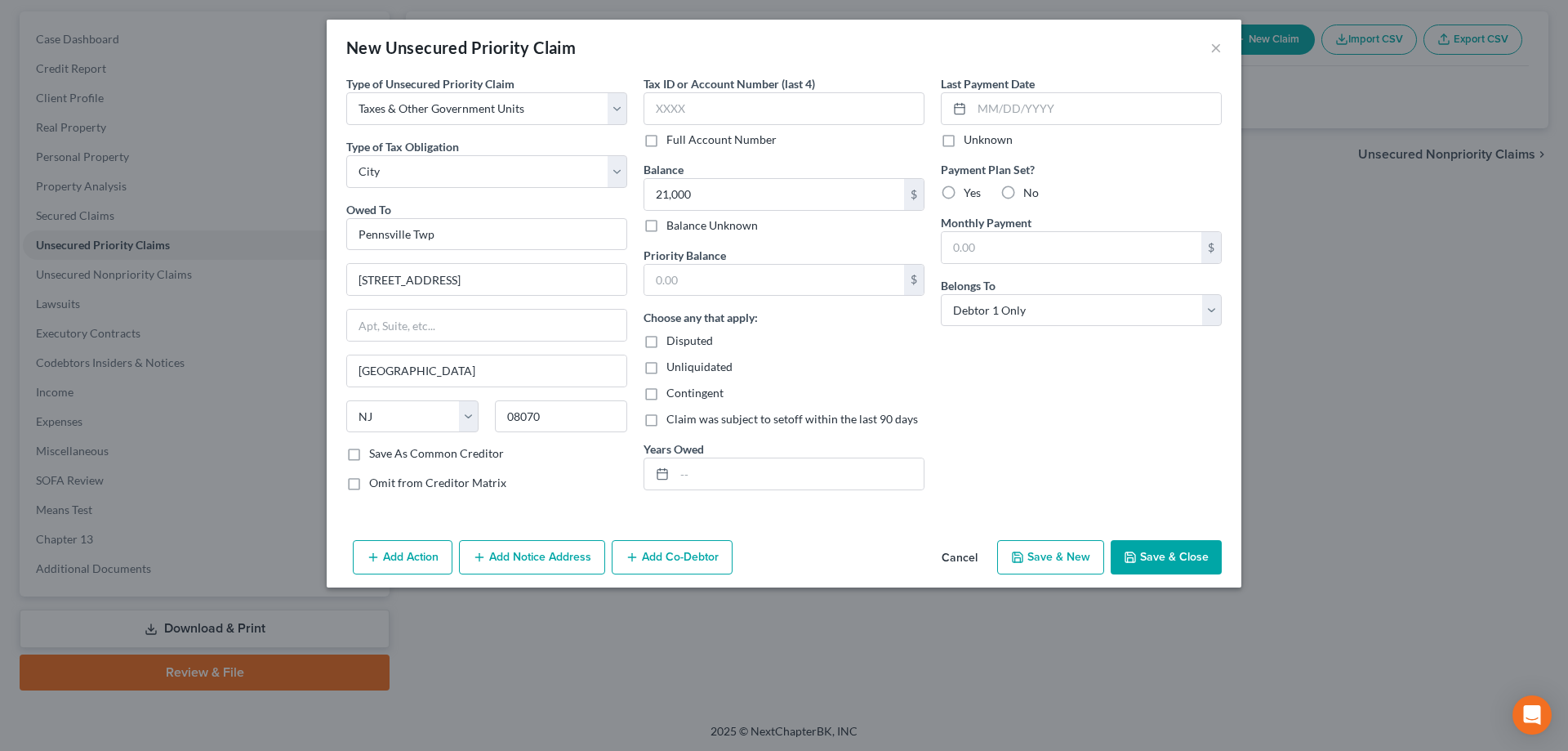
select select "0"
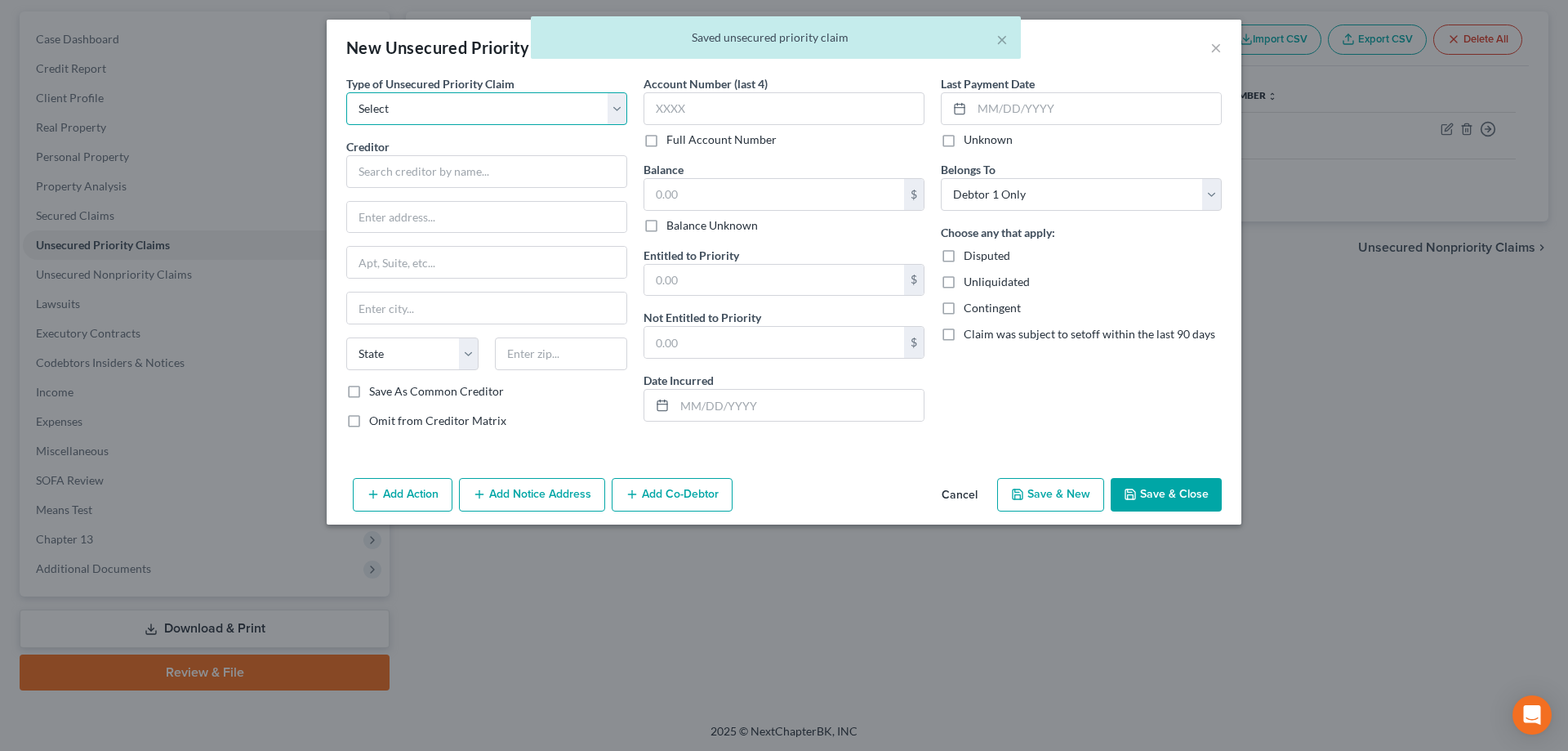
click at [346, 92] on select "Select Taxes & Other Government Units Domestic Support Obligations Extensions o…" at bounding box center [486, 108] width 281 height 33
select select "0"
click option "Taxes & Other Government Units" at bounding box center [0, 0] width 0 height 0
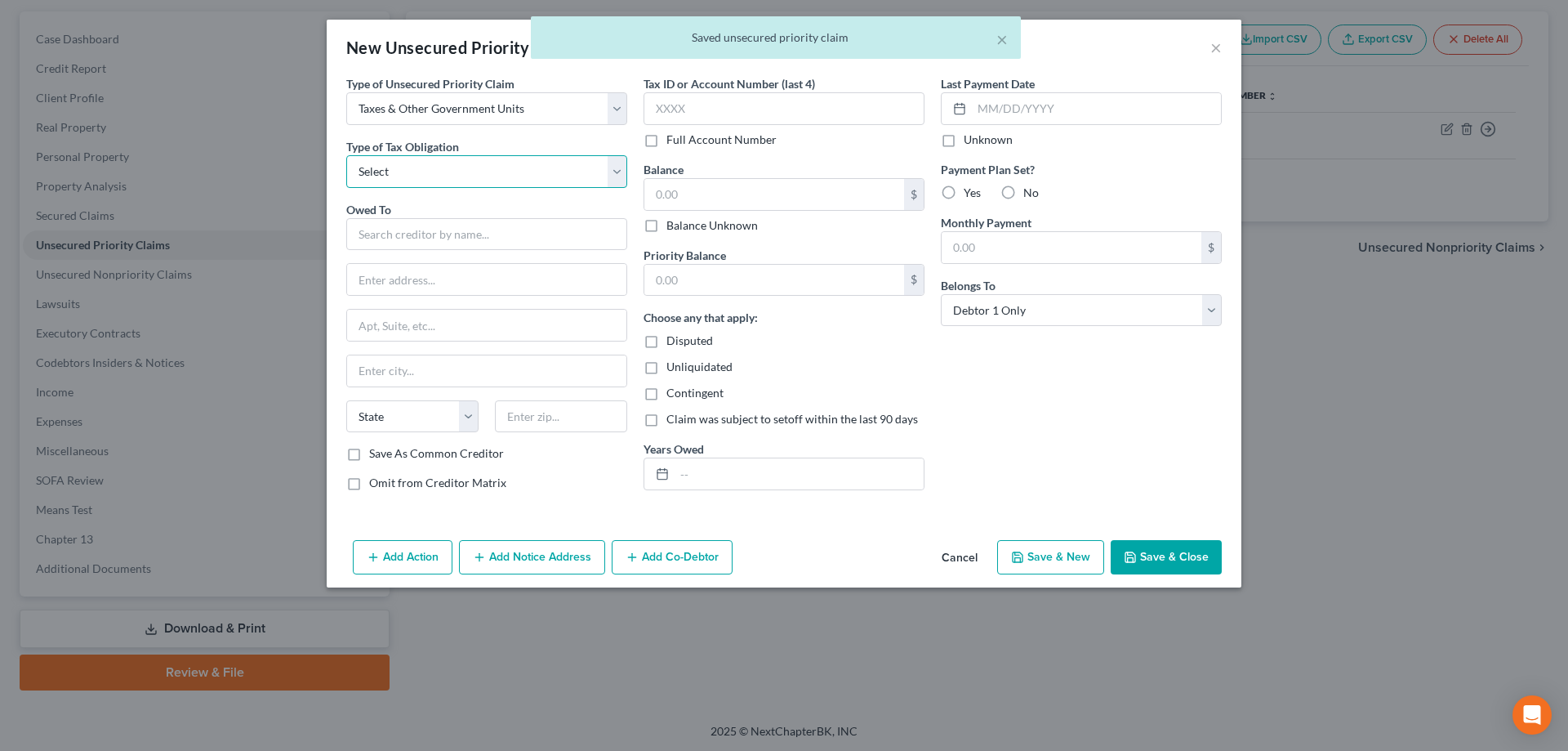
click at [346, 156] on select "Select Federal City State Franchise Tax Board Other" at bounding box center [486, 171] width 281 height 33
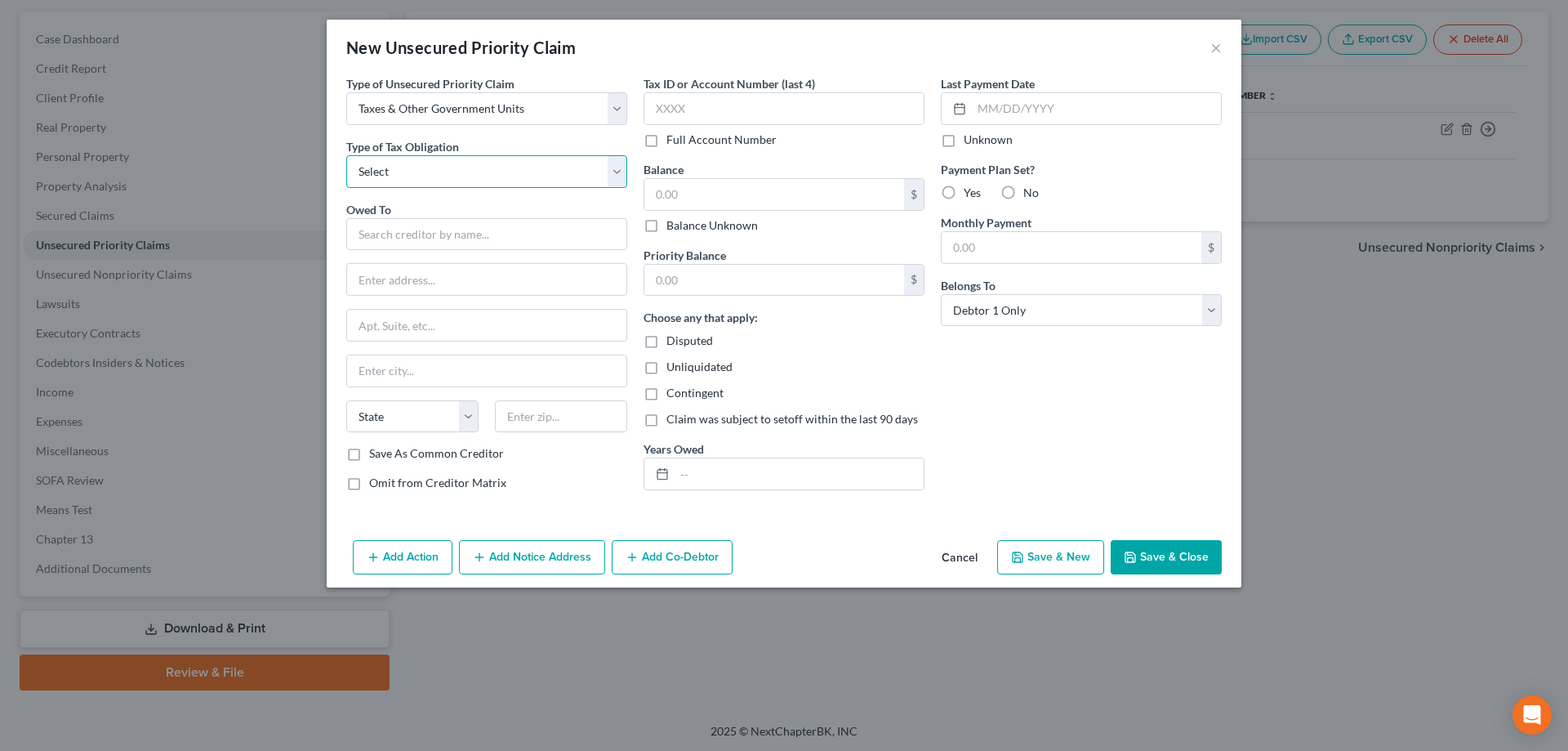
select select "1"
click option "City" at bounding box center [0, 0] width 0 height 0
click at [395, 225] on input "text" at bounding box center [486, 234] width 281 height 33
type input "Pennsville Twp"
click at [400, 275] on input "text" at bounding box center [486, 279] width 279 height 31
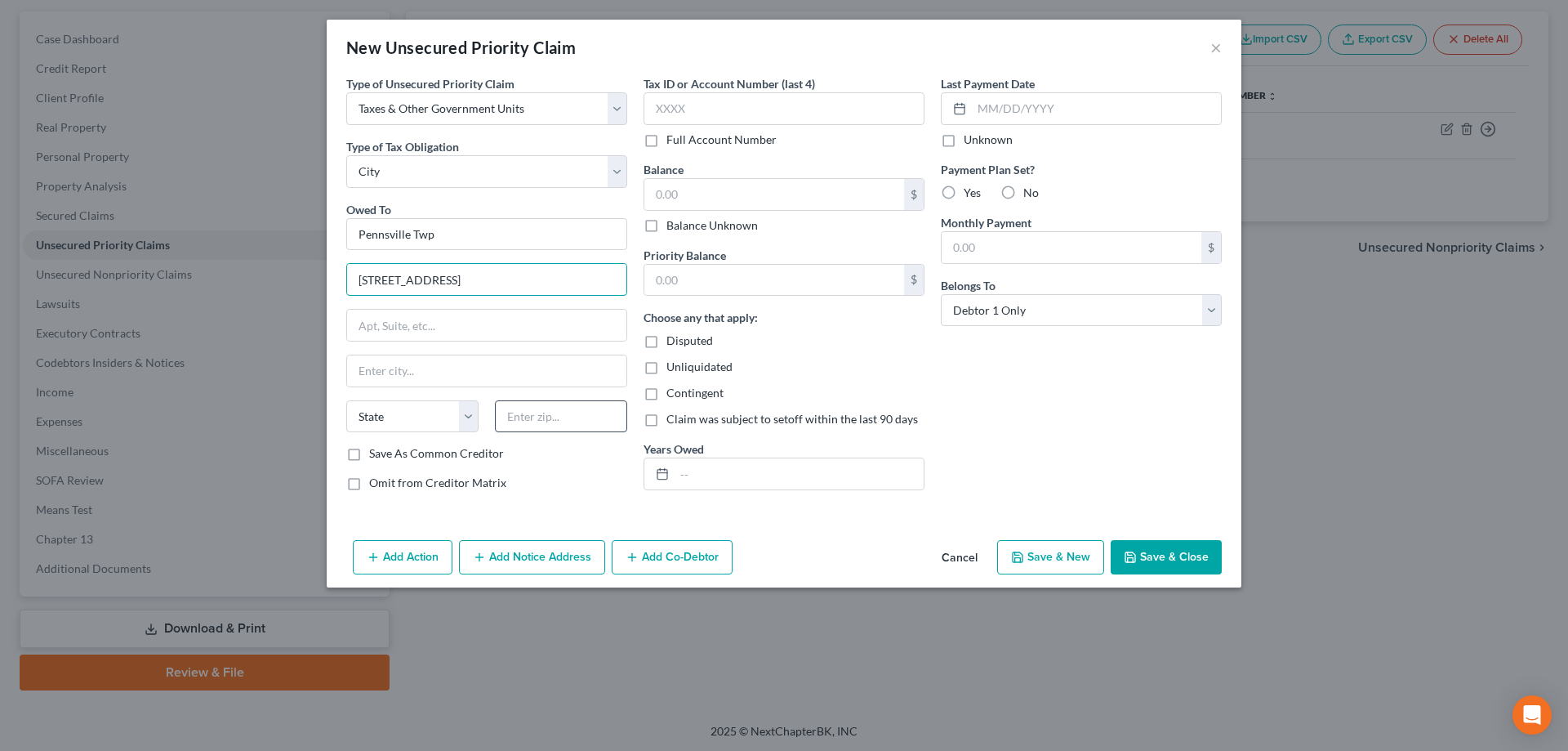
type input "[STREET_ADDRESS]"
click at [527, 405] on input "text" at bounding box center [561, 416] width 132 height 33
type input "08070"
type input "[GEOGRAPHIC_DATA]"
select select "33"
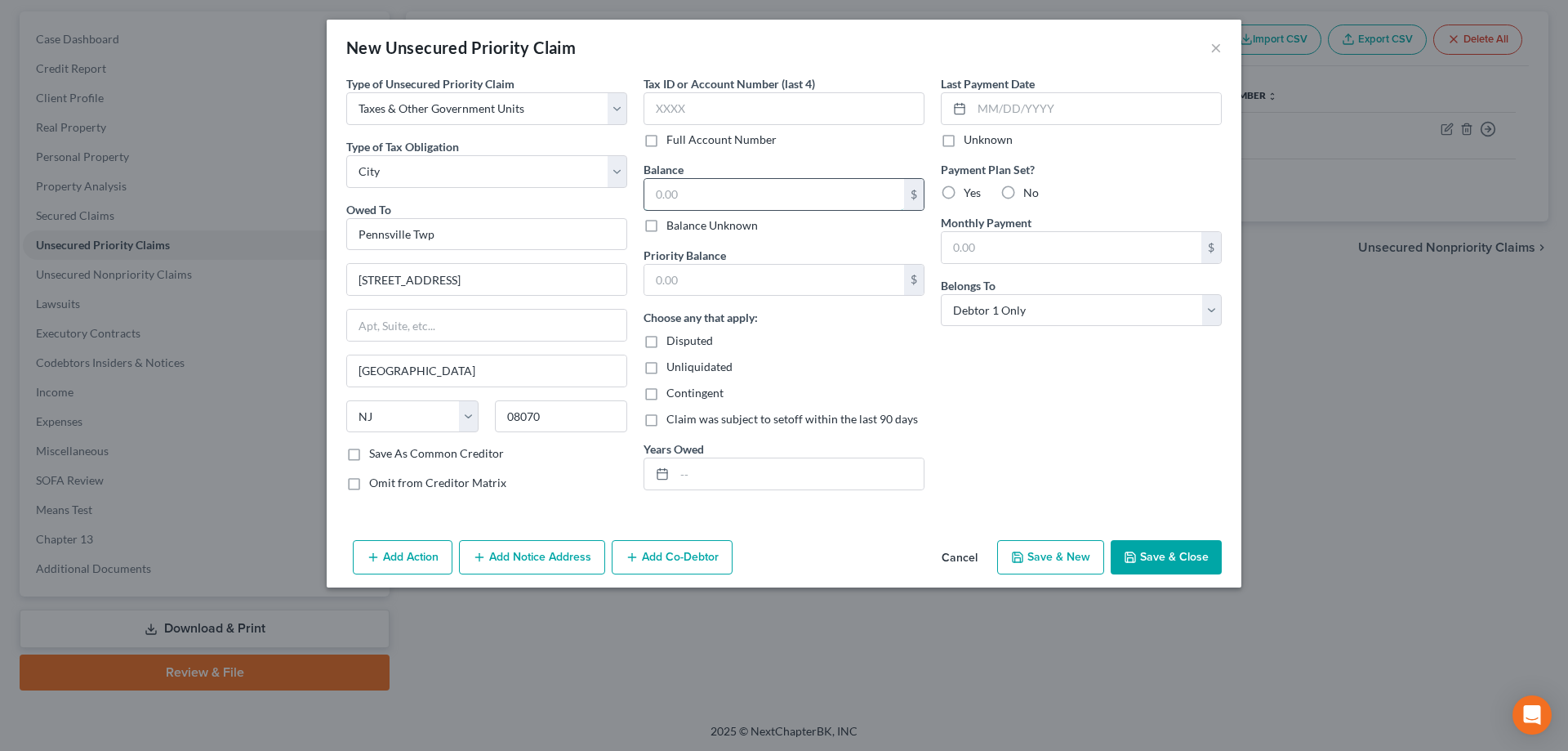
click at [694, 200] on input "text" at bounding box center [774, 194] width 260 height 31
click at [1170, 549] on button "Save & Close" at bounding box center [1166, 557] width 111 height 34
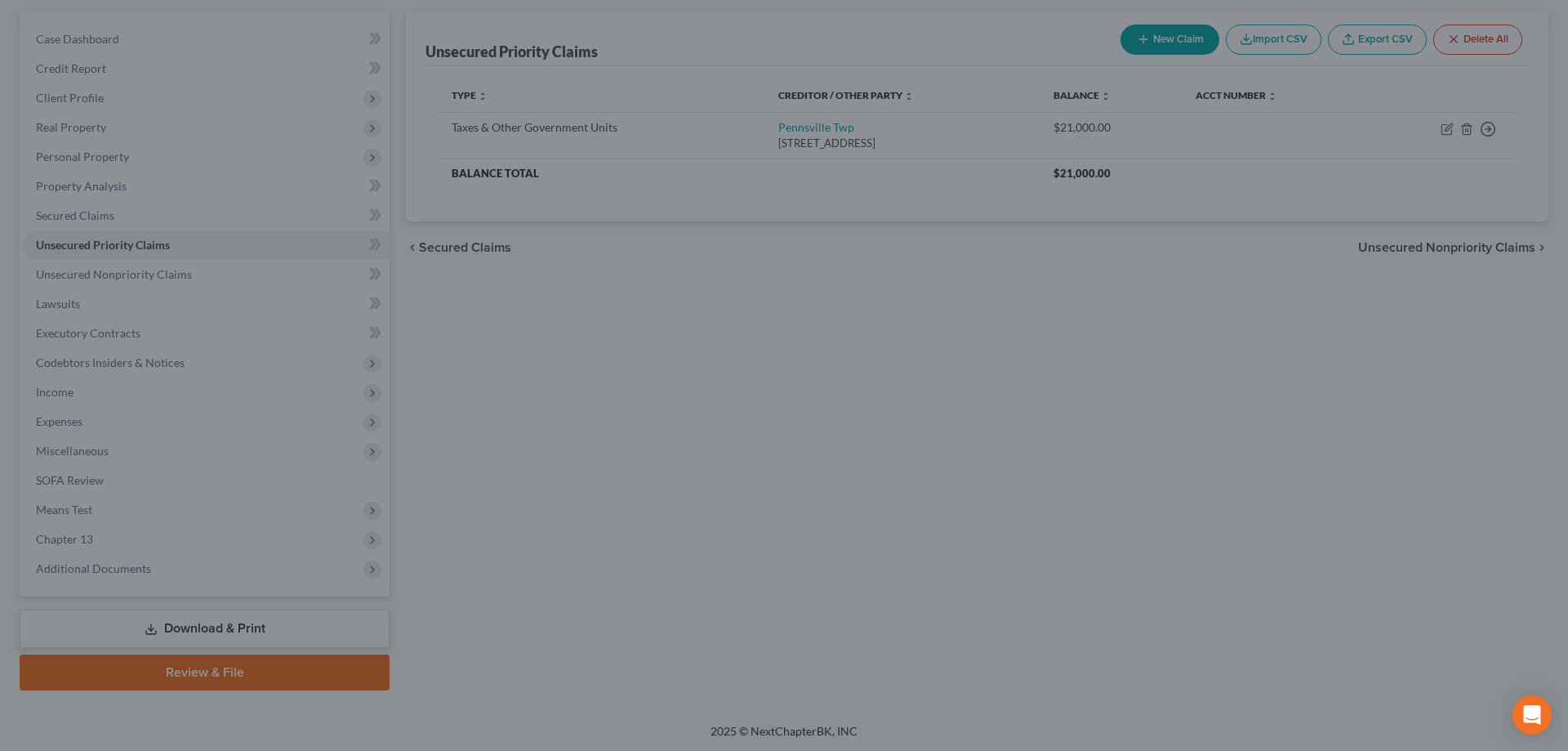
type input "1,600.00"
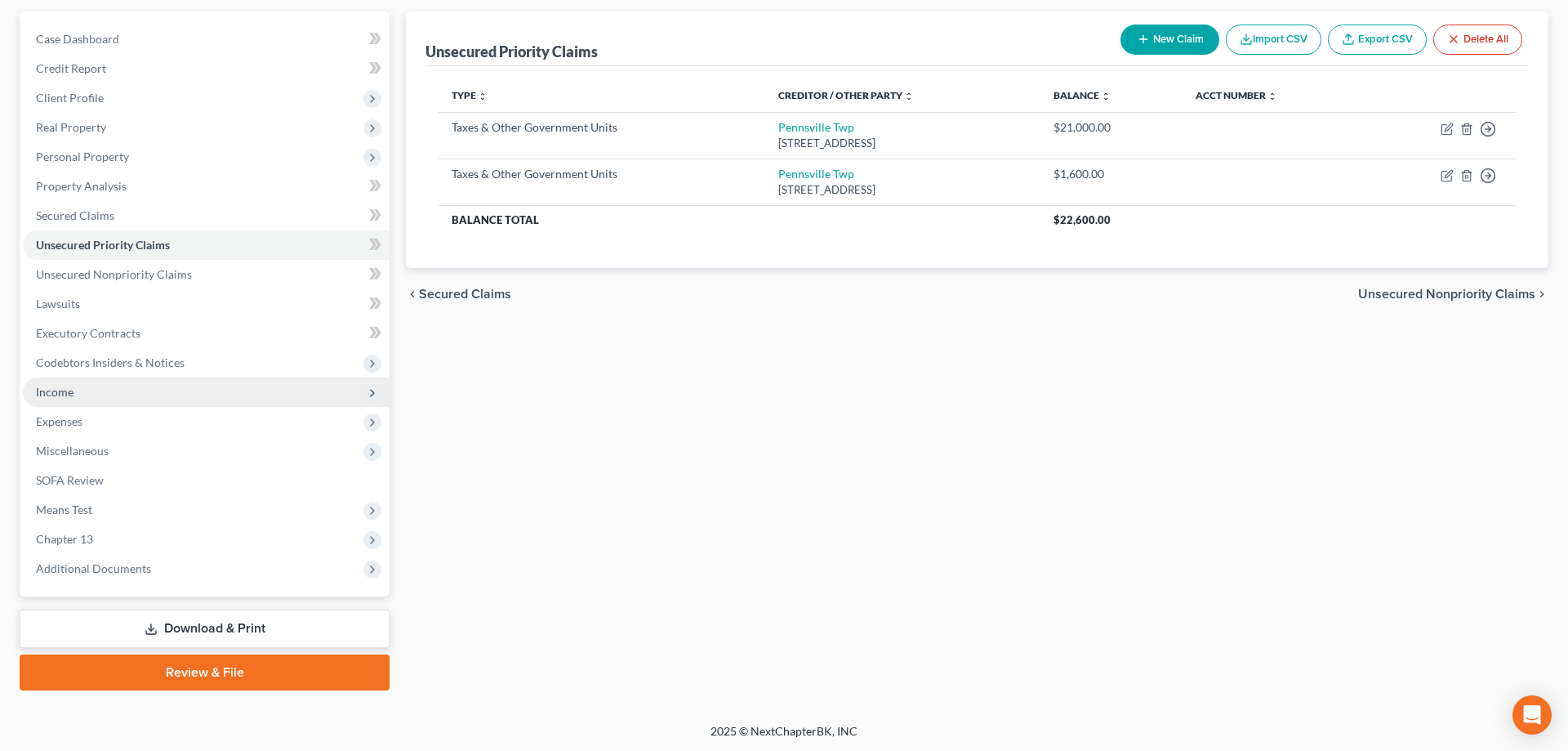
click at [75, 396] on span "Income" at bounding box center [206, 391] width 367 height 29
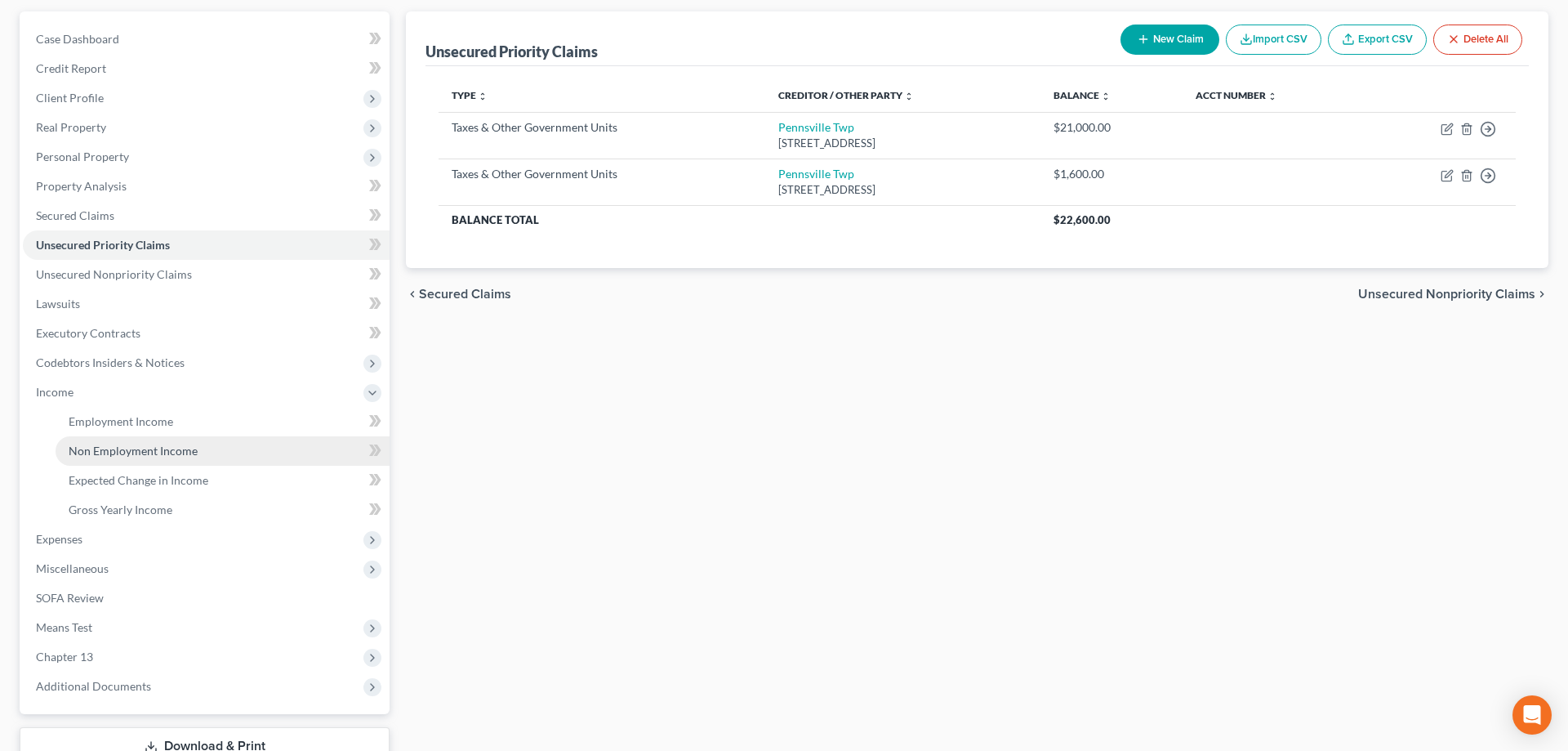
click at [115, 444] on span "Non Employment Income" at bounding box center [133, 451] width 129 height 14
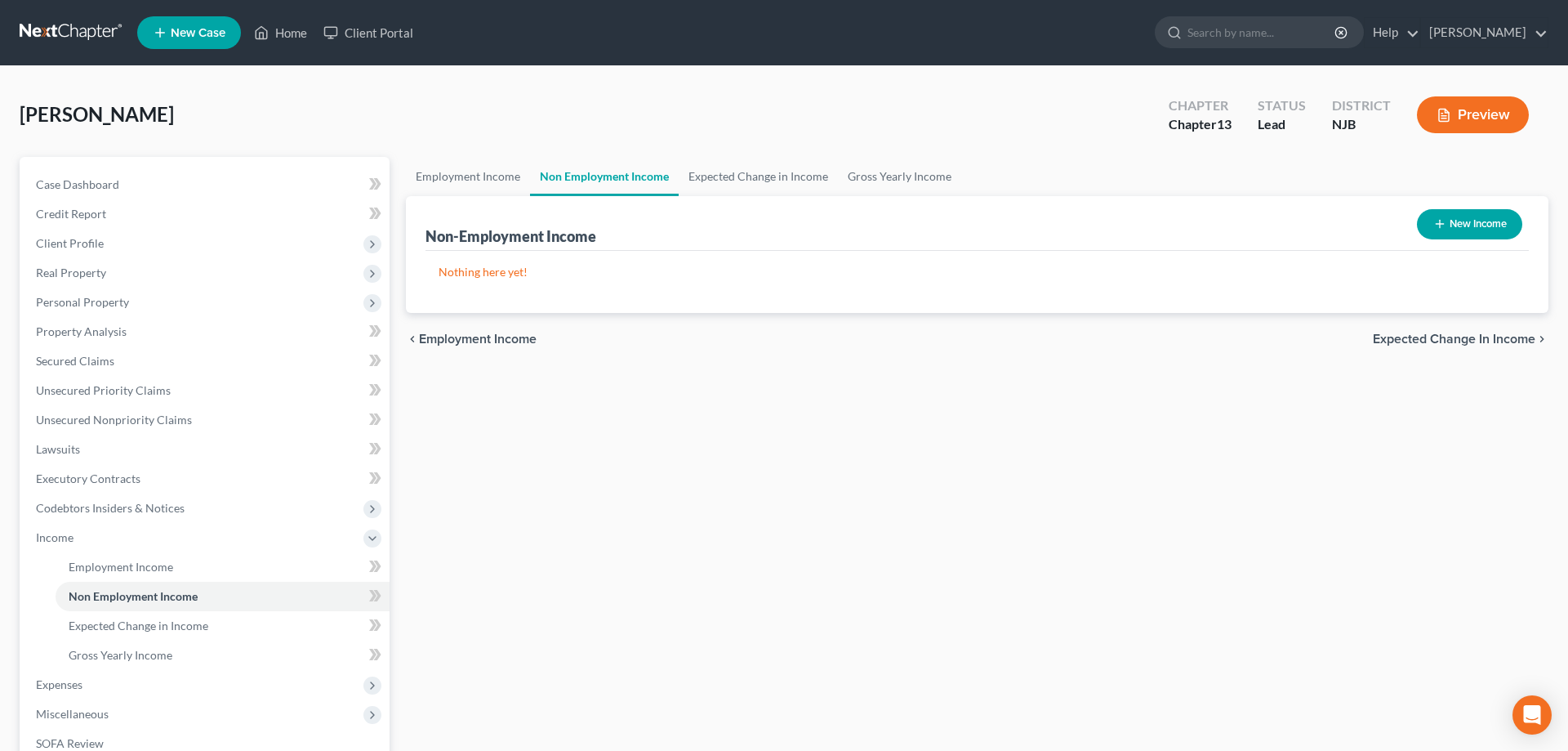
click at [1445, 213] on button "New Income" at bounding box center [1469, 224] width 105 height 30
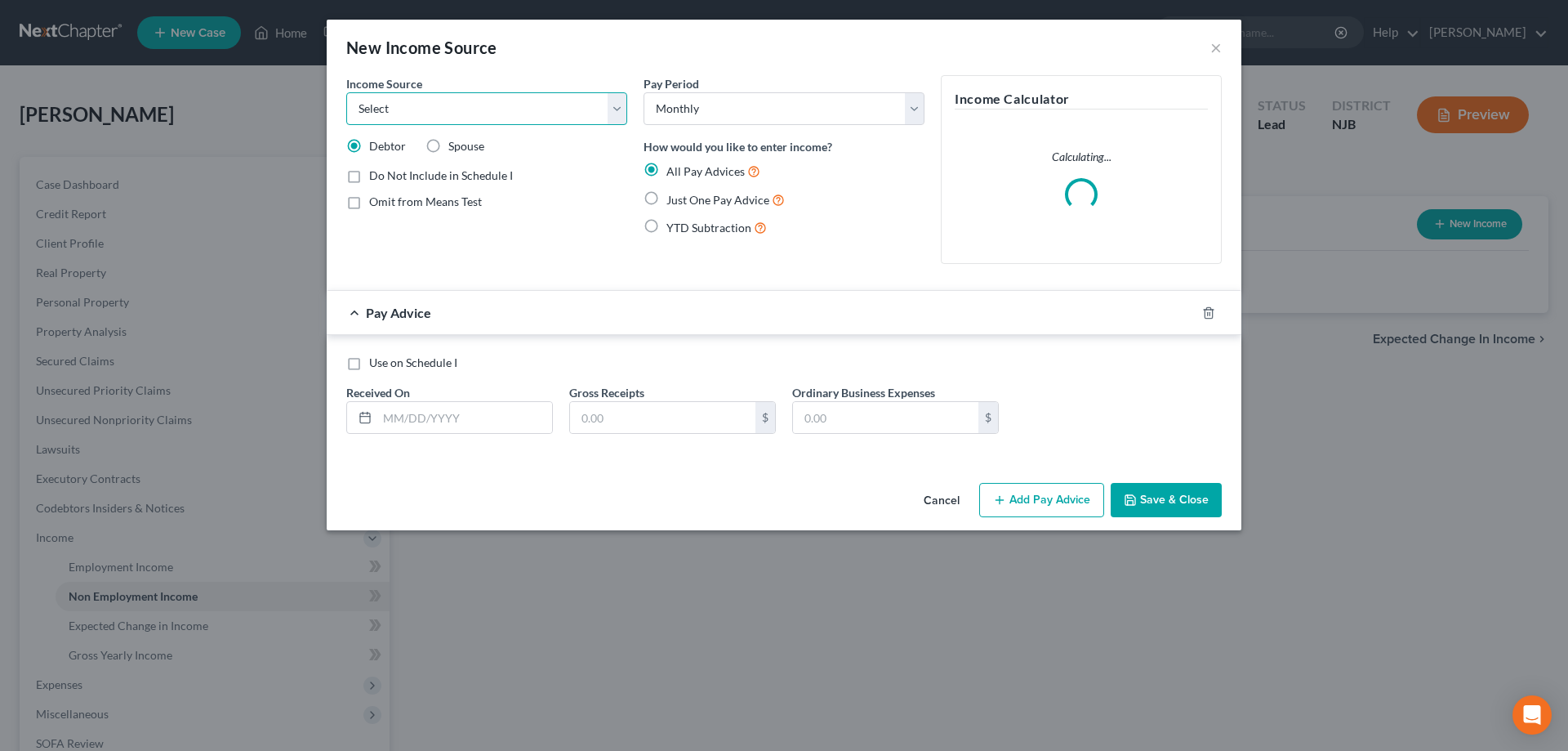
click at [346, 92] on select "Select Unemployment Disability (from employer) Pension Retirement Social Securi…" at bounding box center [486, 108] width 281 height 33
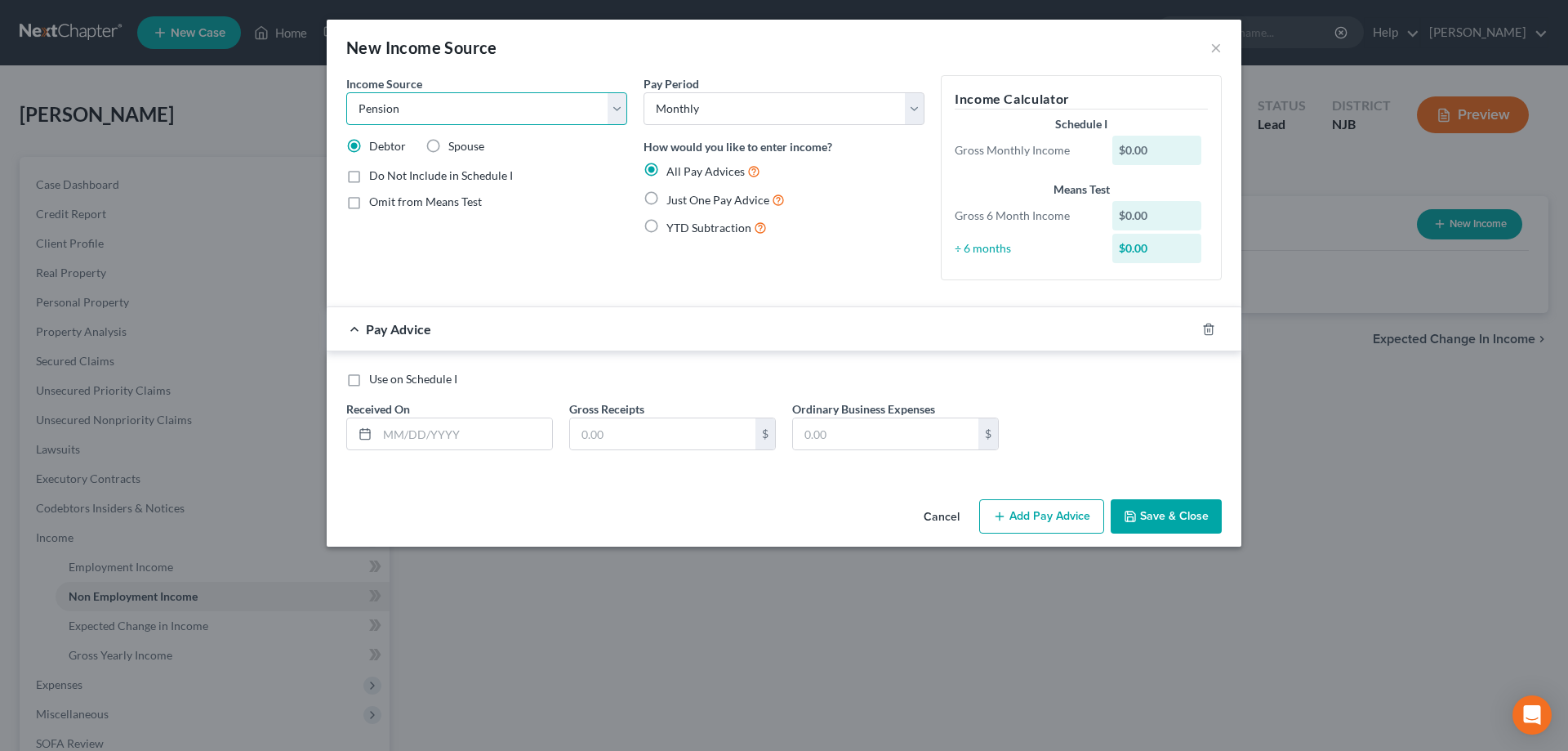
click option "Pension" at bounding box center [0, 0] width 0 height 0
click at [666, 197] on label "Just One Pay Advice" at bounding box center [725, 200] width 119 height 18
click at [673, 197] on input "Just One Pay Advice" at bounding box center [678, 196] width 11 height 11
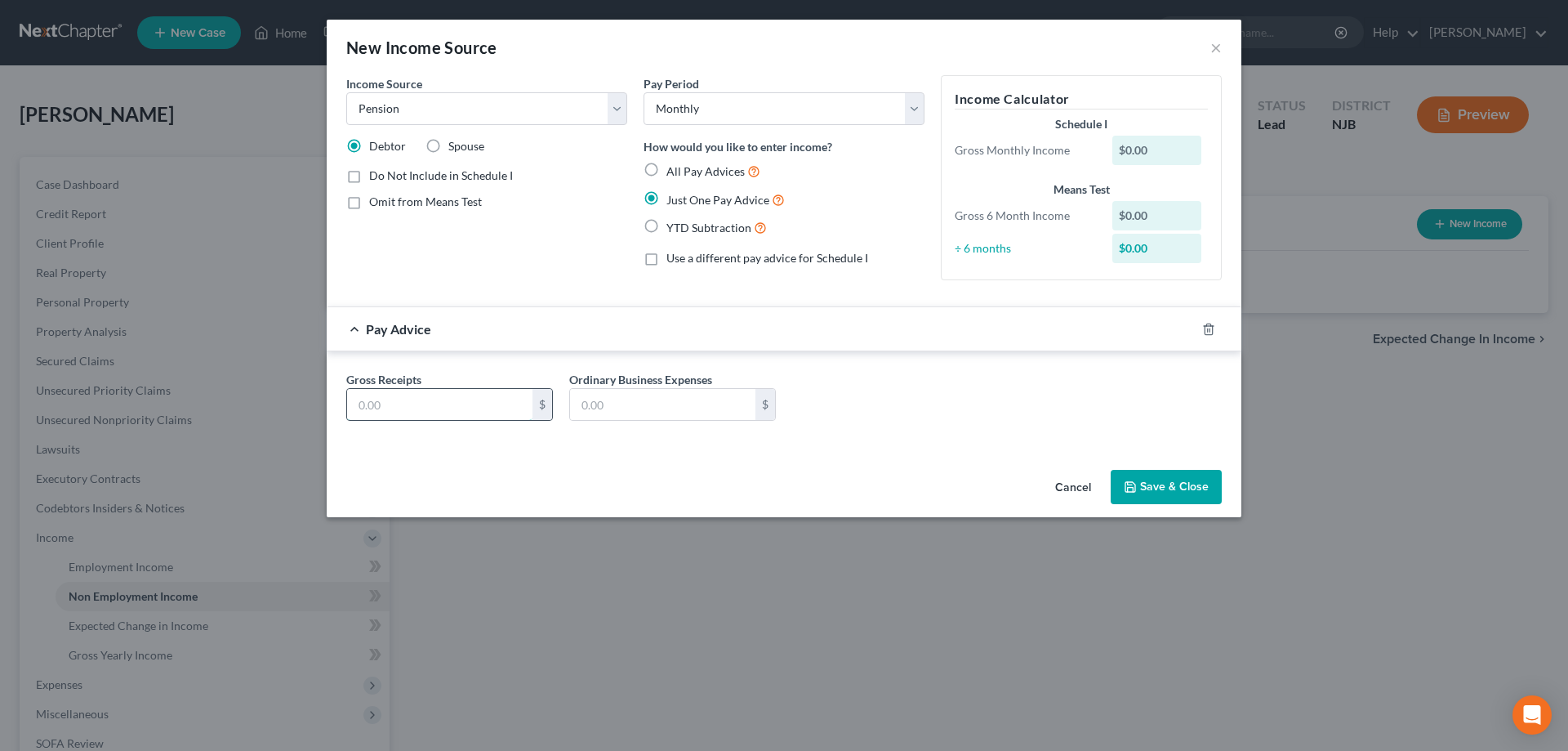
click at [410, 400] on input "text" at bounding box center [440, 404] width 186 height 31
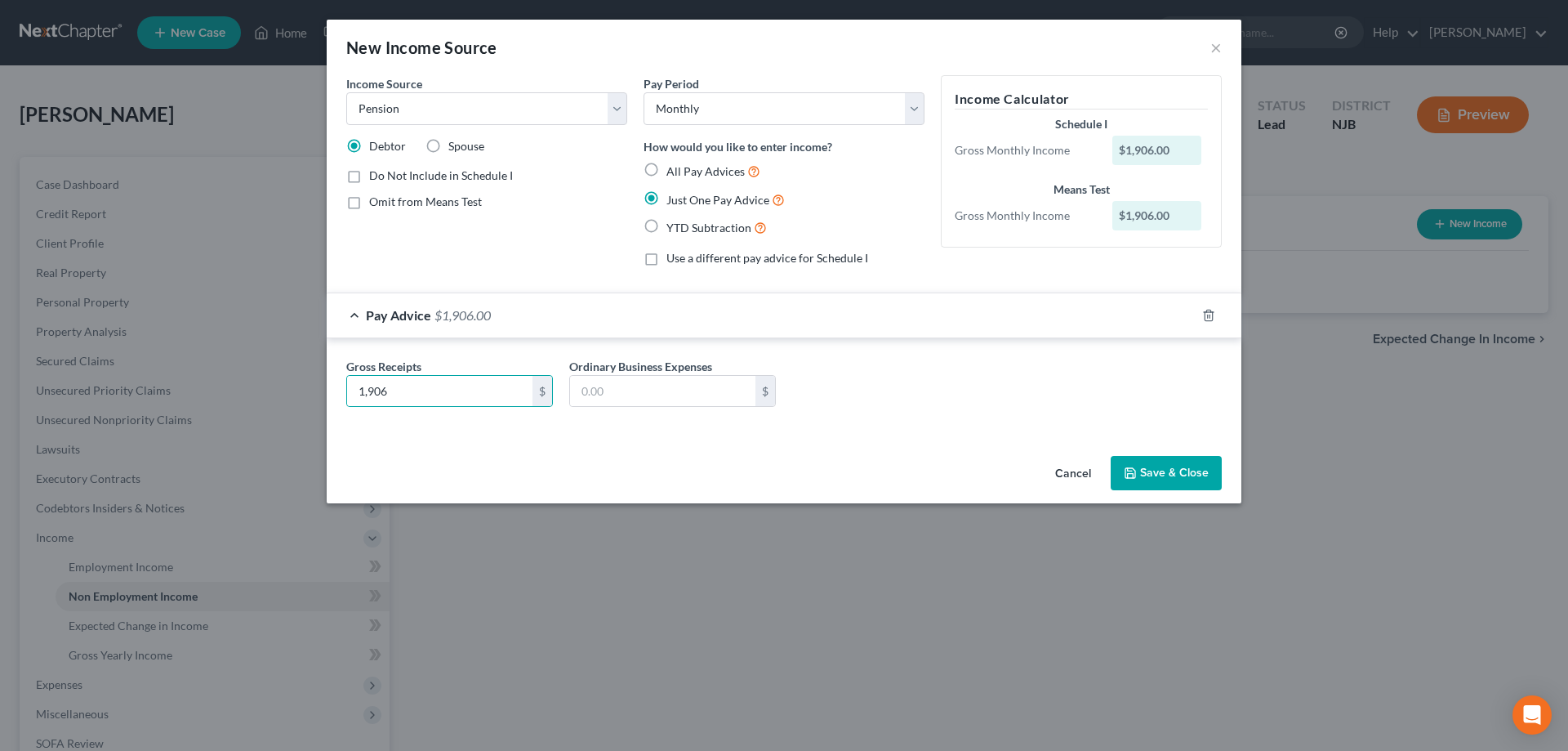
click at [1132, 473] on icon "button" at bounding box center [1130, 473] width 13 height 13
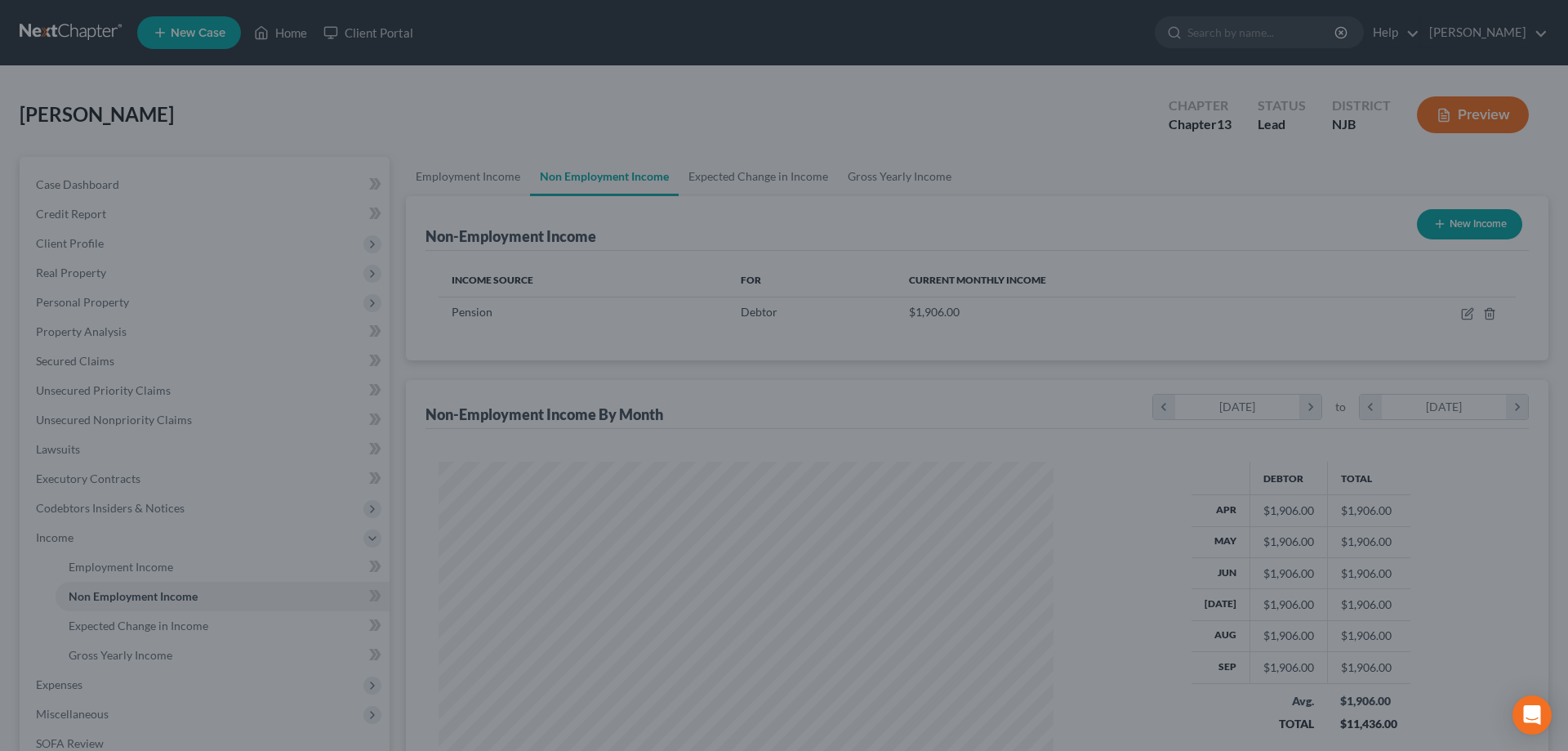
scroll to position [307, 648]
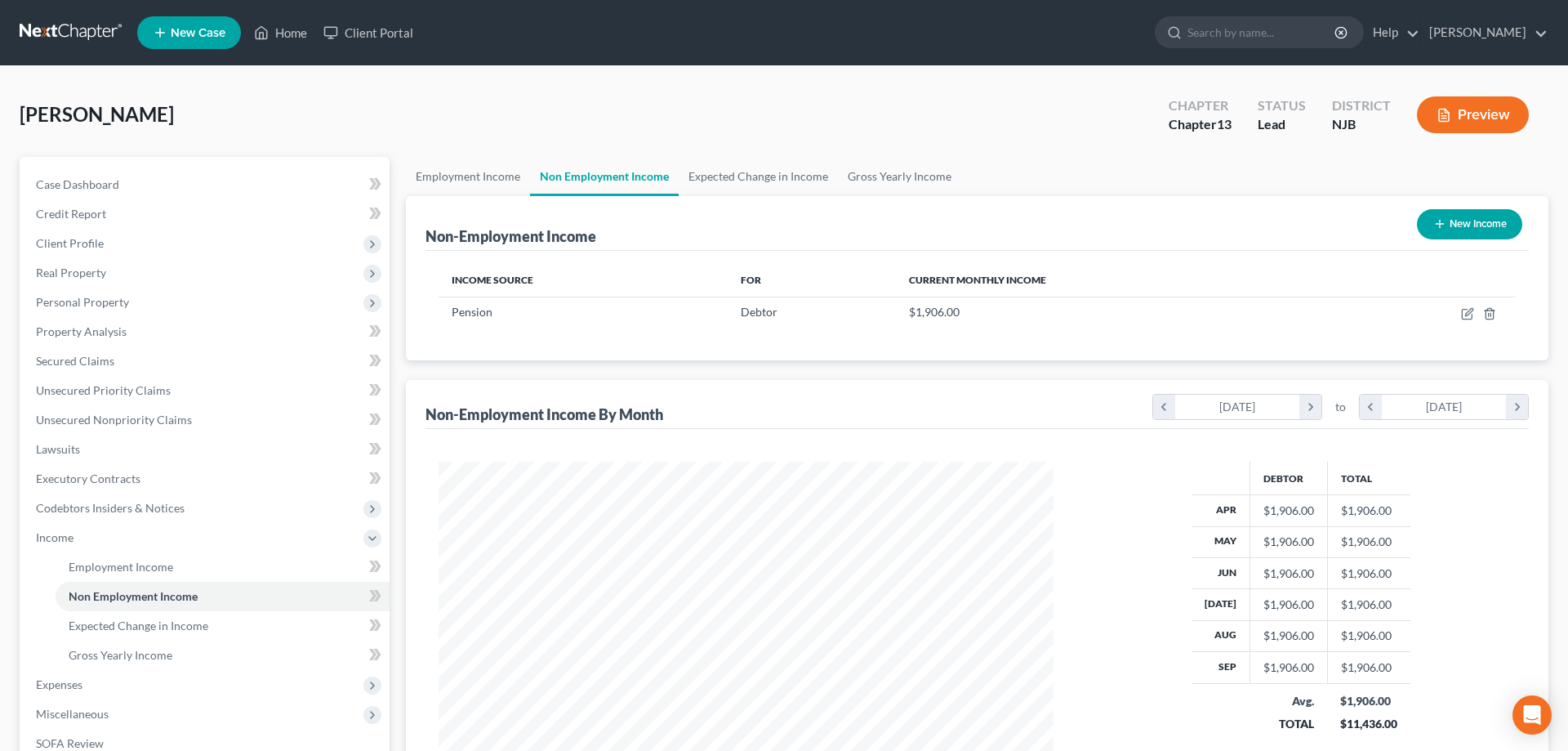
click at [1454, 227] on button "New Income" at bounding box center [1469, 224] width 105 height 30
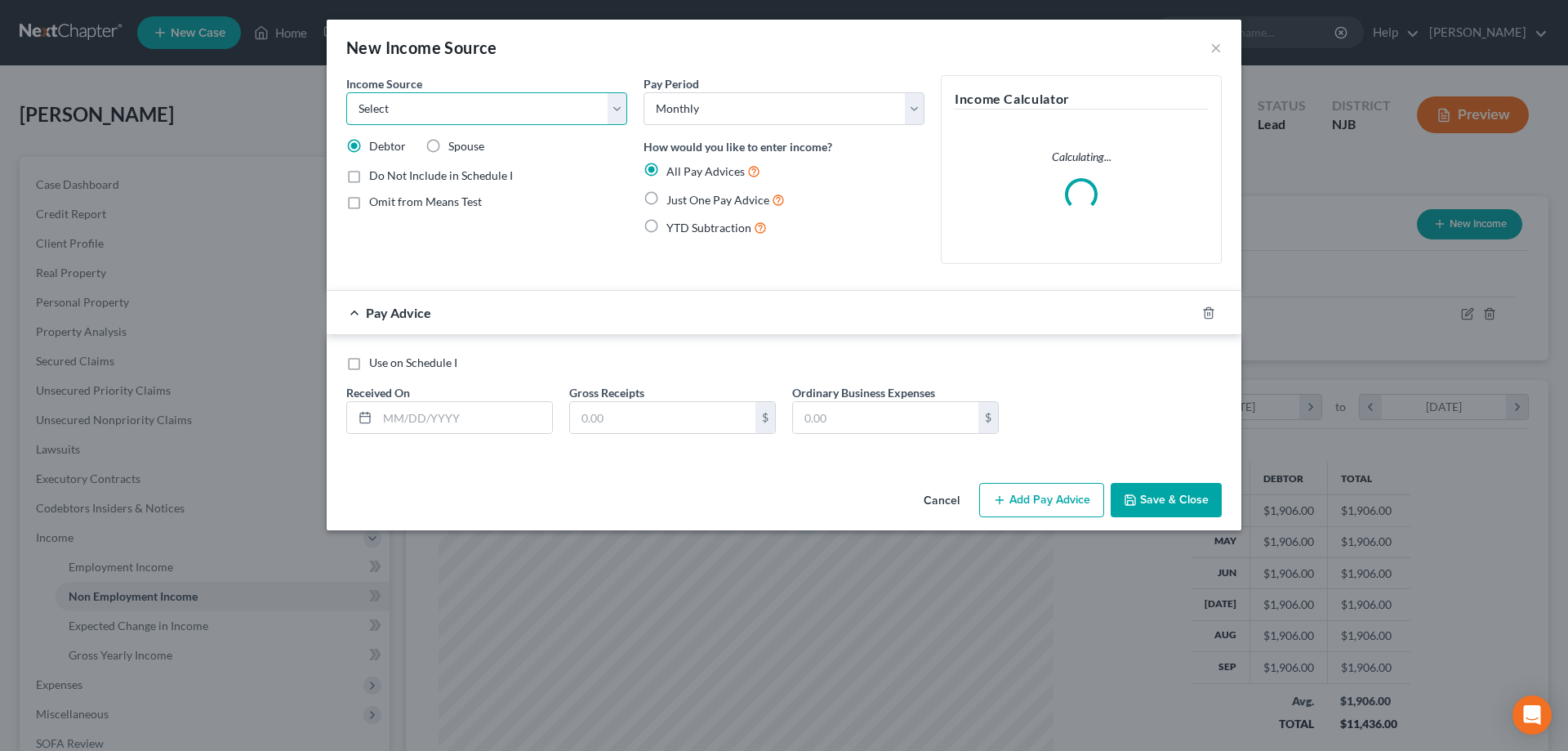
click at [346, 92] on select "Select Unemployment Disability (from employer) Pension Retirement Social Securi…" at bounding box center [486, 108] width 281 height 33
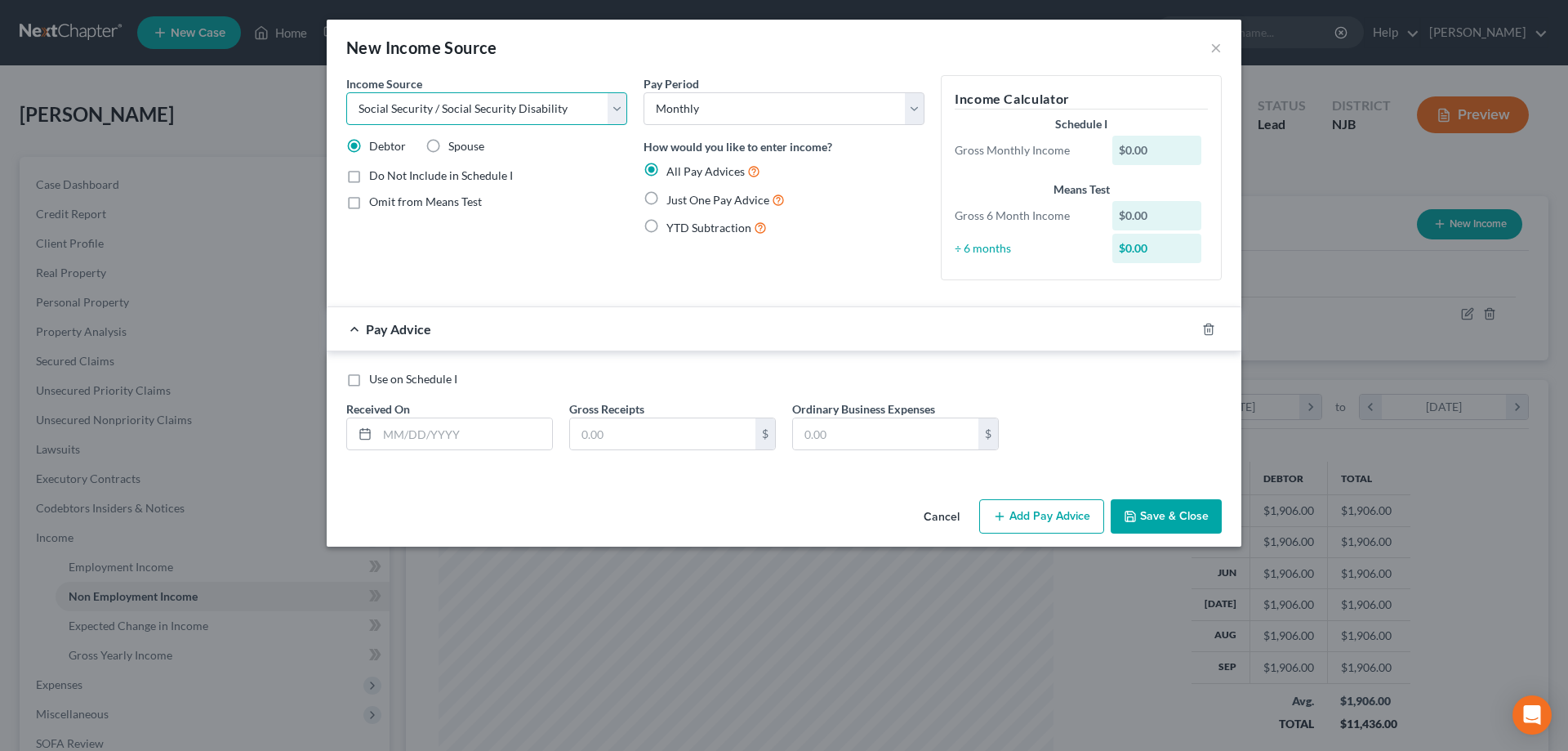
click option "Social Security / Social Security Disability" at bounding box center [0, 0] width 0 height 0
click at [666, 200] on label "Just One Pay Advice" at bounding box center [725, 200] width 119 height 18
click at [673, 200] on input "Just One Pay Advice" at bounding box center [678, 196] width 11 height 11
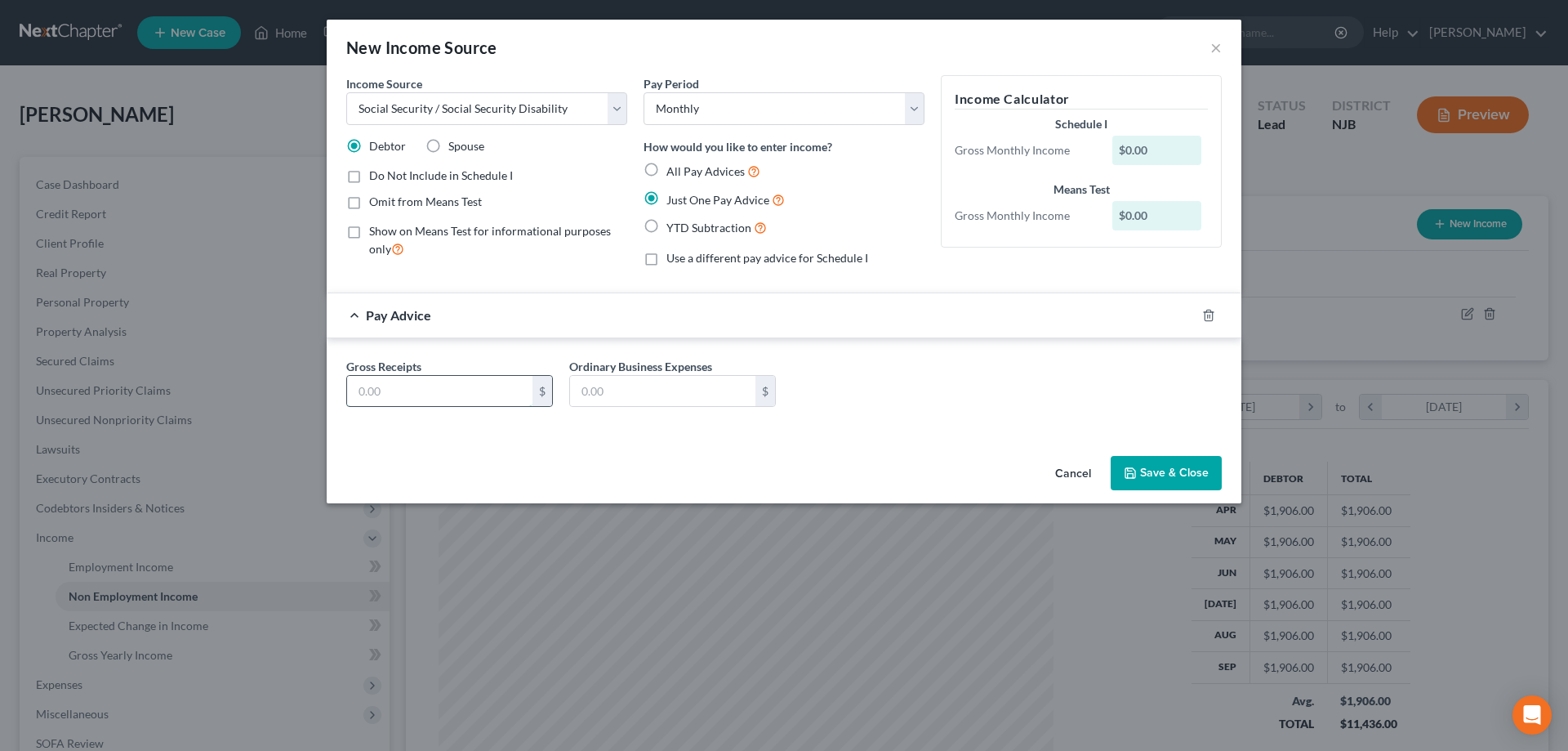
click at [444, 381] on input "text" at bounding box center [440, 391] width 186 height 31
click at [1124, 468] on button "Save & Close" at bounding box center [1166, 473] width 111 height 34
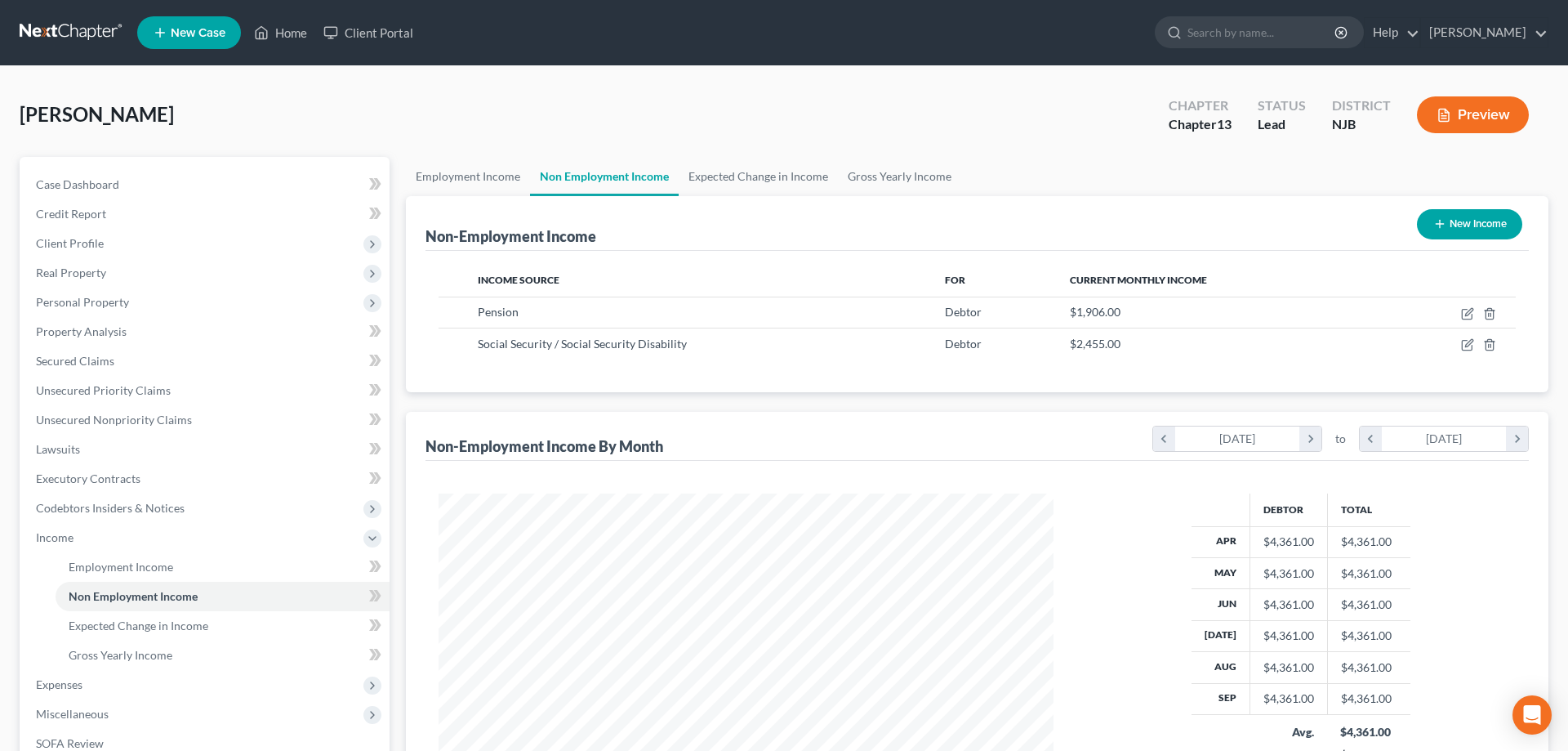
click at [1446, 223] on button "New Income" at bounding box center [1469, 224] width 105 height 30
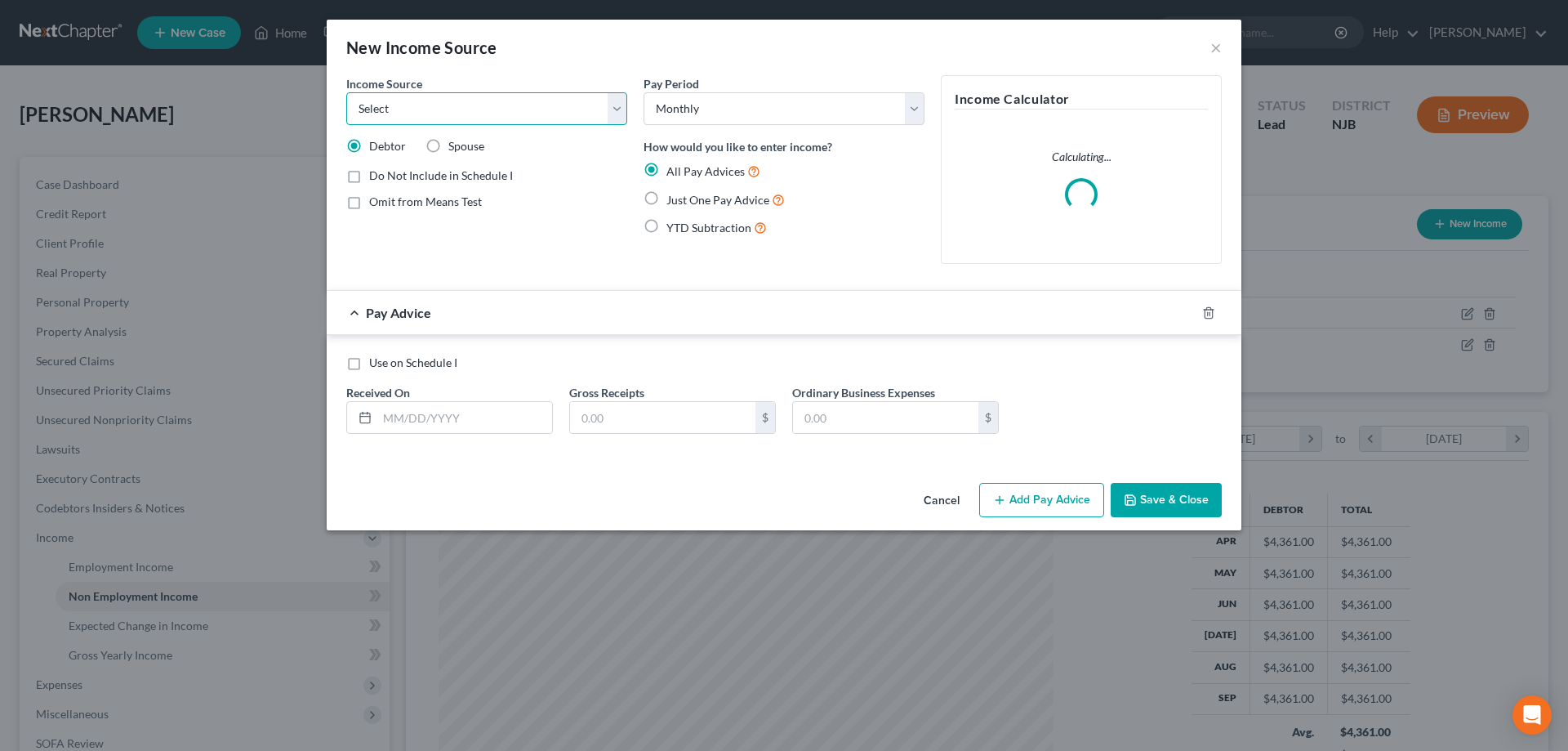
click at [346, 92] on select "Select Unemployment Disability (from employer) Pension Retirement Social Securi…" at bounding box center [486, 108] width 281 height 33
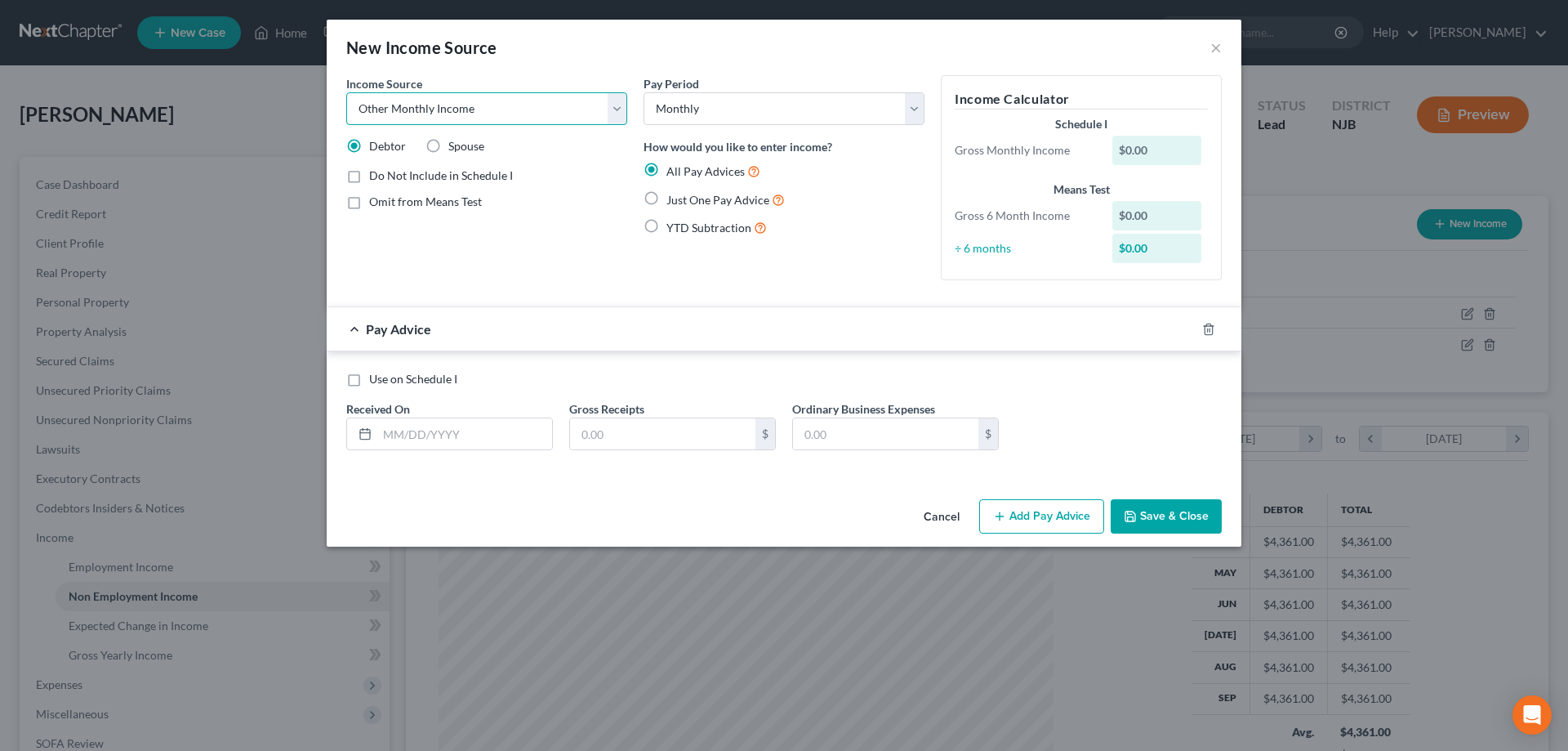
click option "Other Monthly Income" at bounding box center [0, 0] width 0 height 0
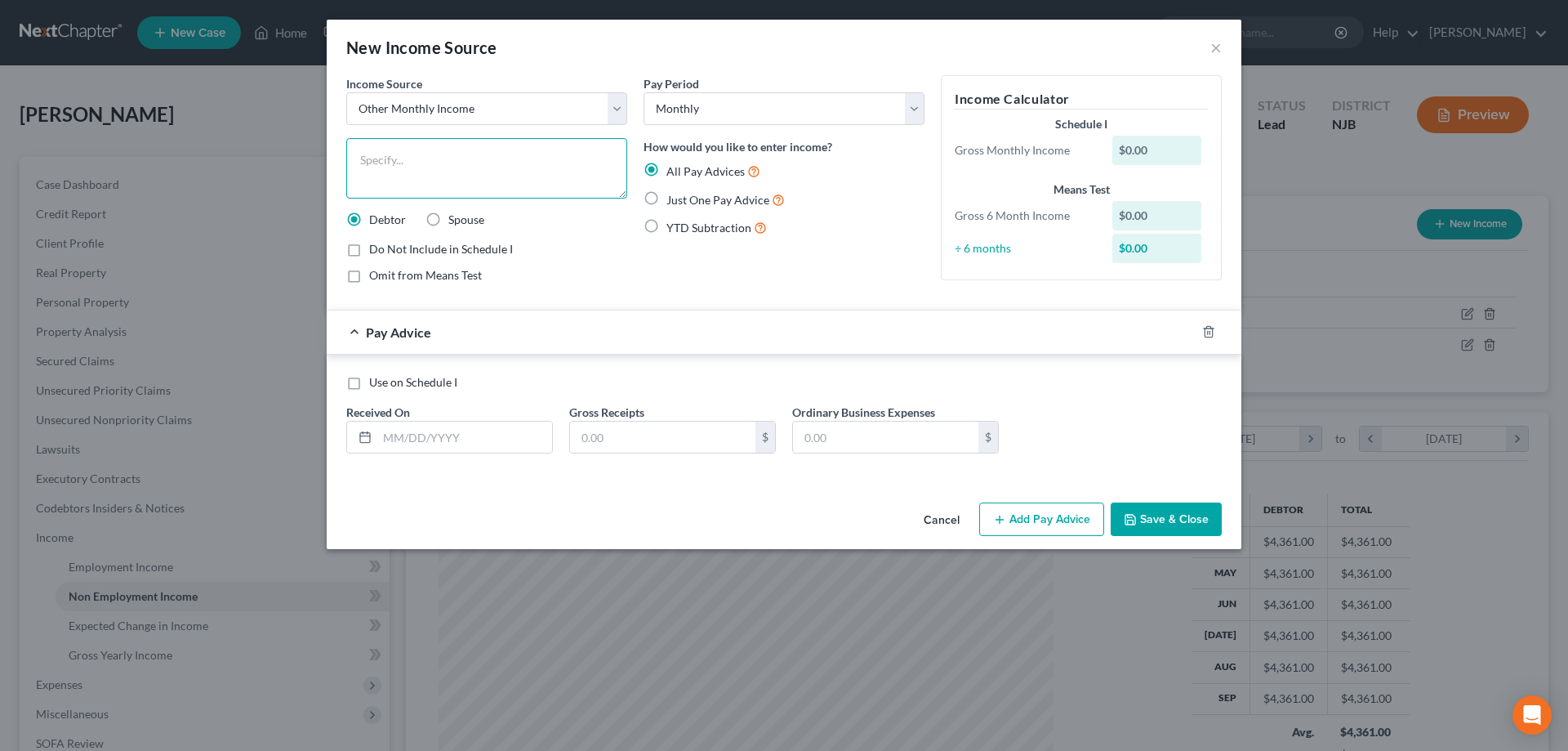
click at [413, 146] on textarea at bounding box center [486, 168] width 281 height 60
click at [666, 197] on label "Just One Pay Advice" at bounding box center [725, 200] width 119 height 18
click at [673, 197] on input "Just One Pay Advice" at bounding box center [678, 196] width 11 height 11
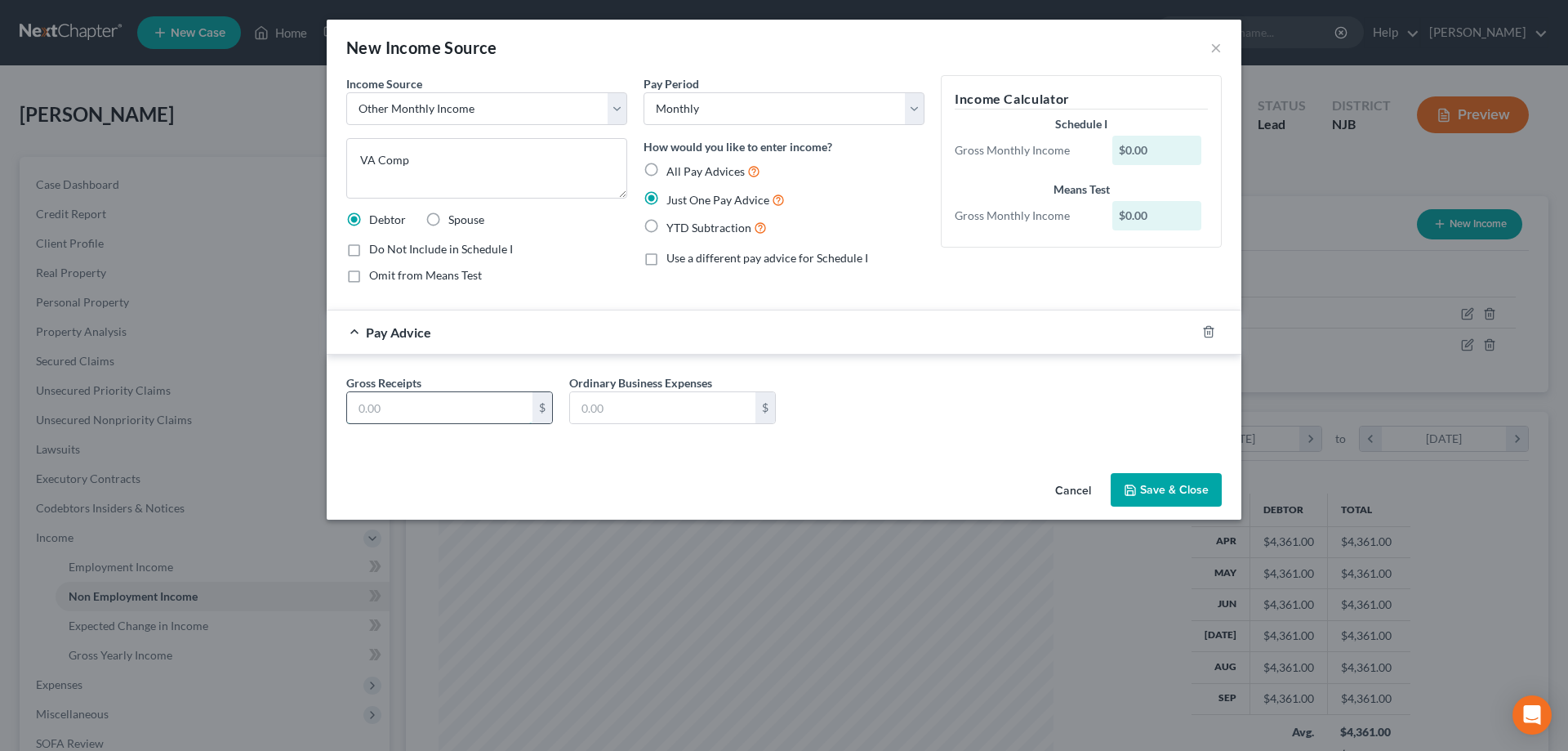
click at [467, 405] on input "text" at bounding box center [440, 407] width 186 height 31
click at [1170, 492] on button "Save & Close" at bounding box center [1166, 490] width 111 height 34
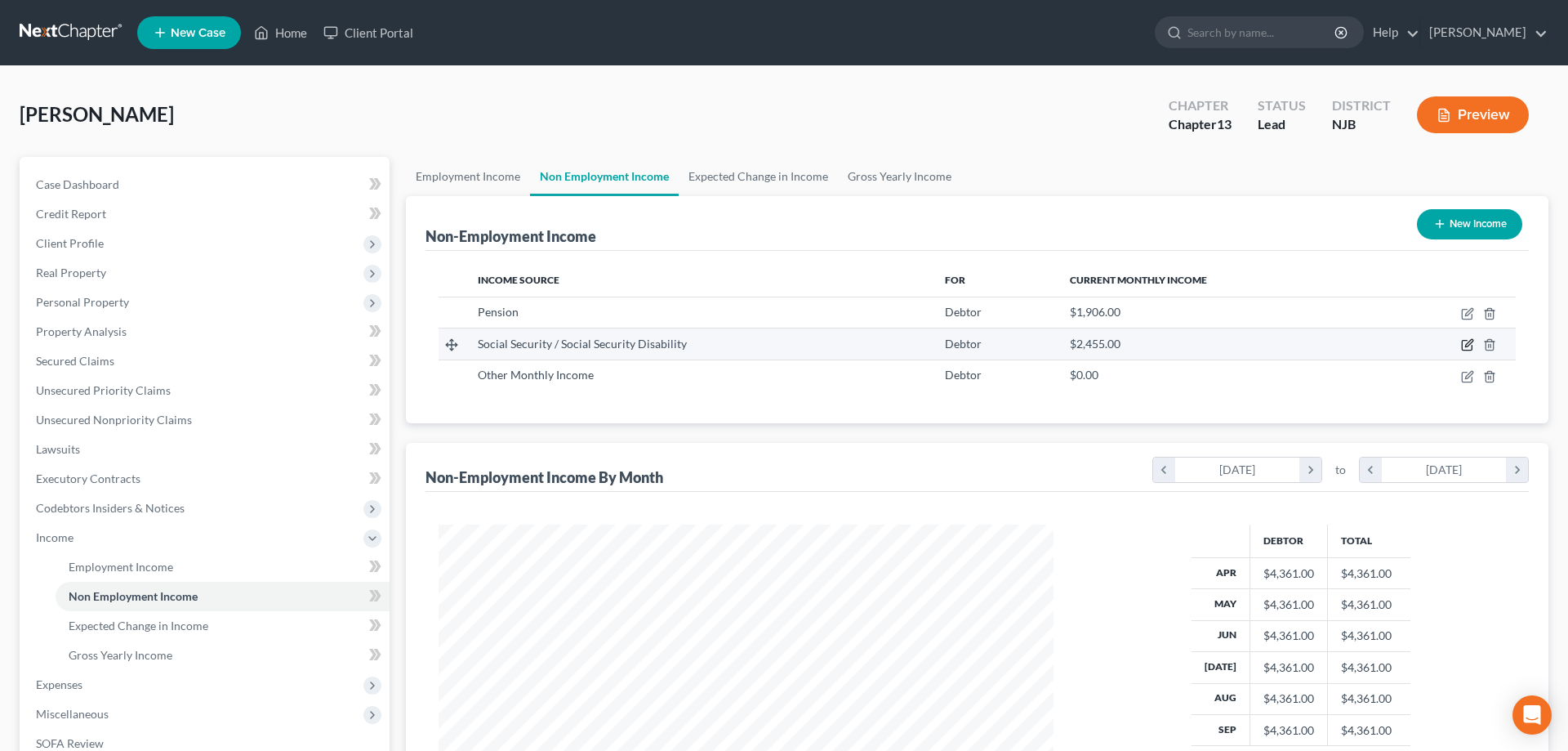
click at [1464, 348] on icon "button" at bounding box center [1468, 345] width 13 height 13
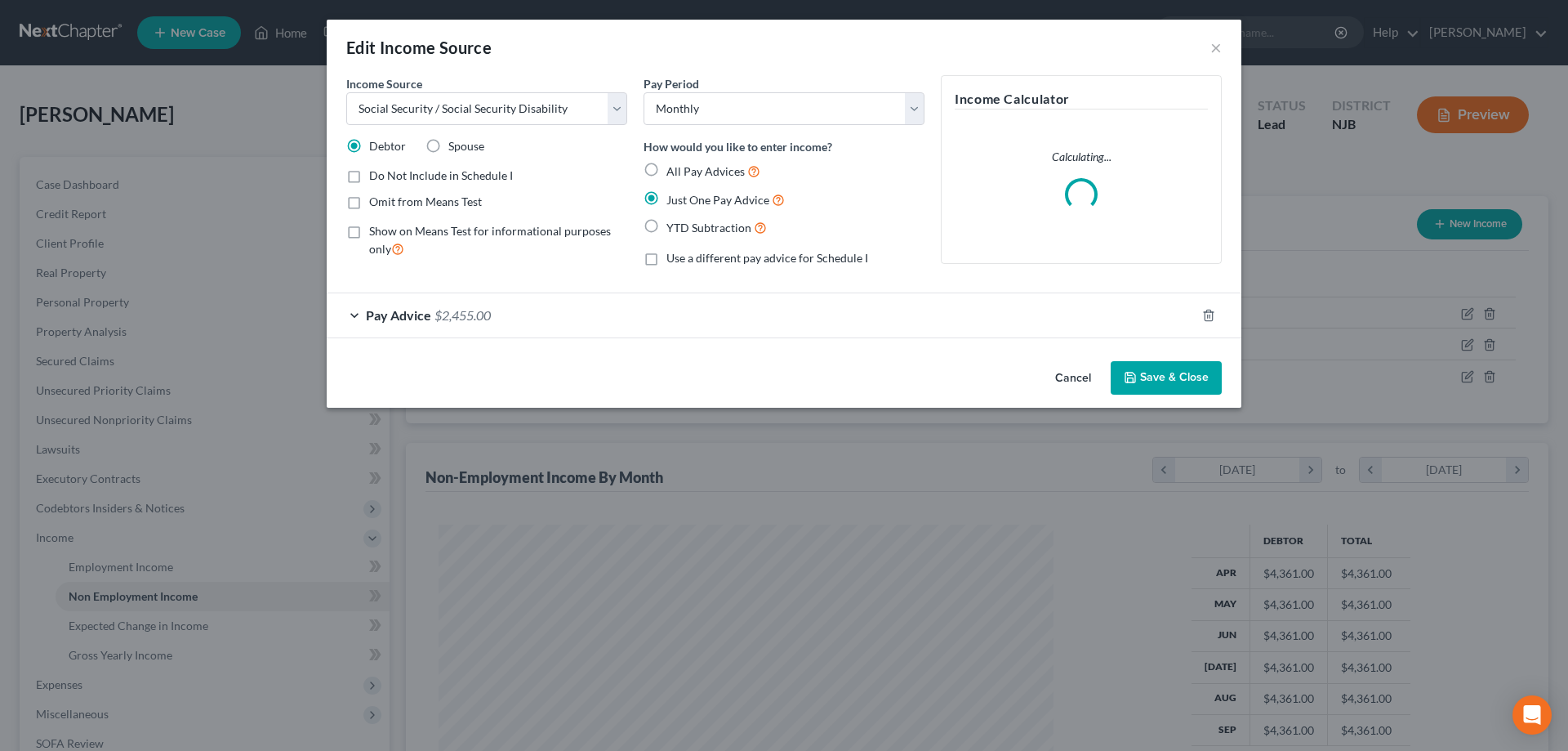
click at [451, 314] on span "$2,455.00" at bounding box center [462, 314] width 56 height 16
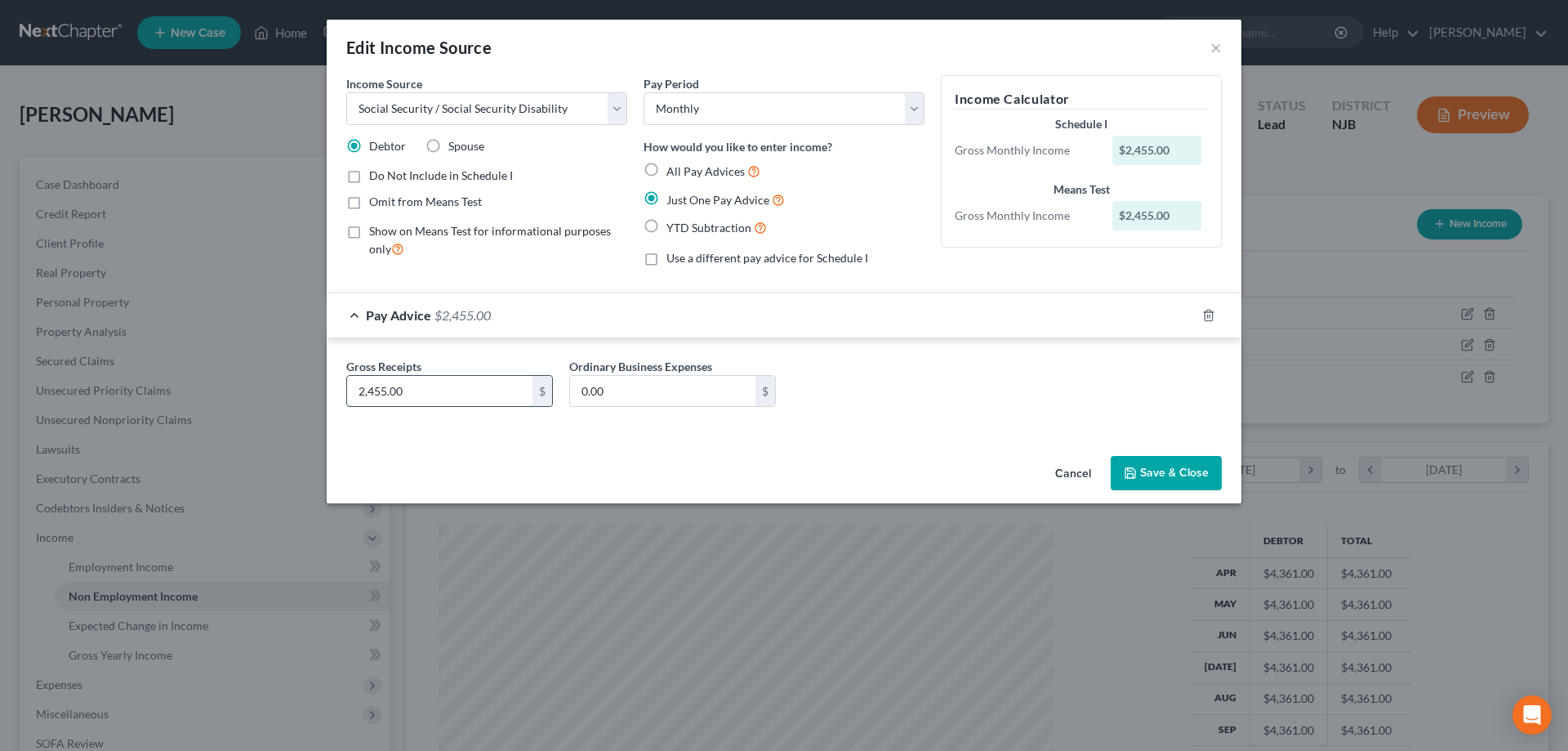
drag, startPoint x: 434, startPoint y: 396, endPoint x: 418, endPoint y: 394, distance: 16.1
click at [418, 394] on input "2,455.00" at bounding box center [440, 391] width 186 height 31
click at [1194, 470] on button "Save & Close" at bounding box center [1166, 473] width 111 height 34
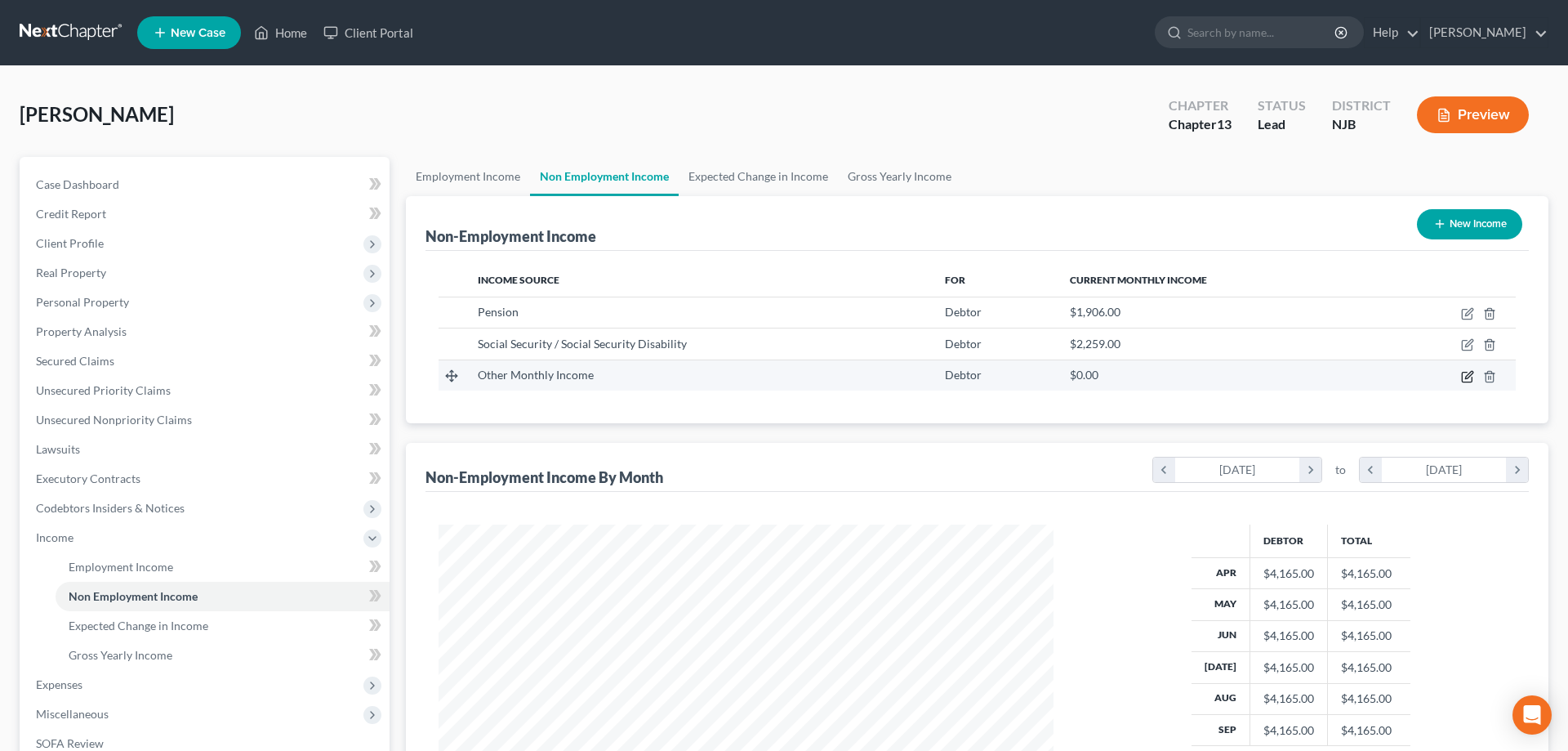
click at [1464, 379] on icon "button" at bounding box center [1468, 377] width 13 height 13
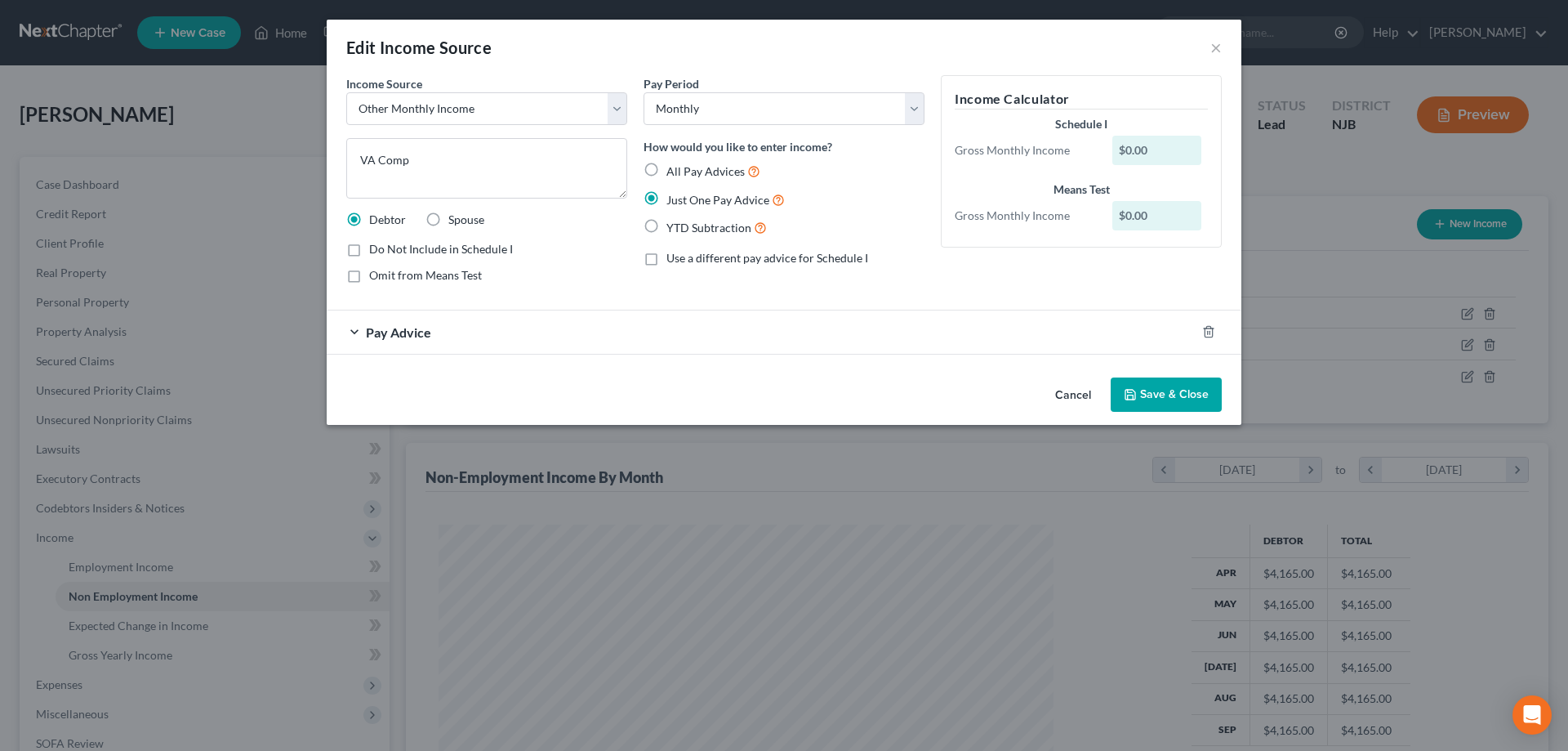
click at [424, 333] on span "Pay Advice" at bounding box center [399, 332] width 65 height 16
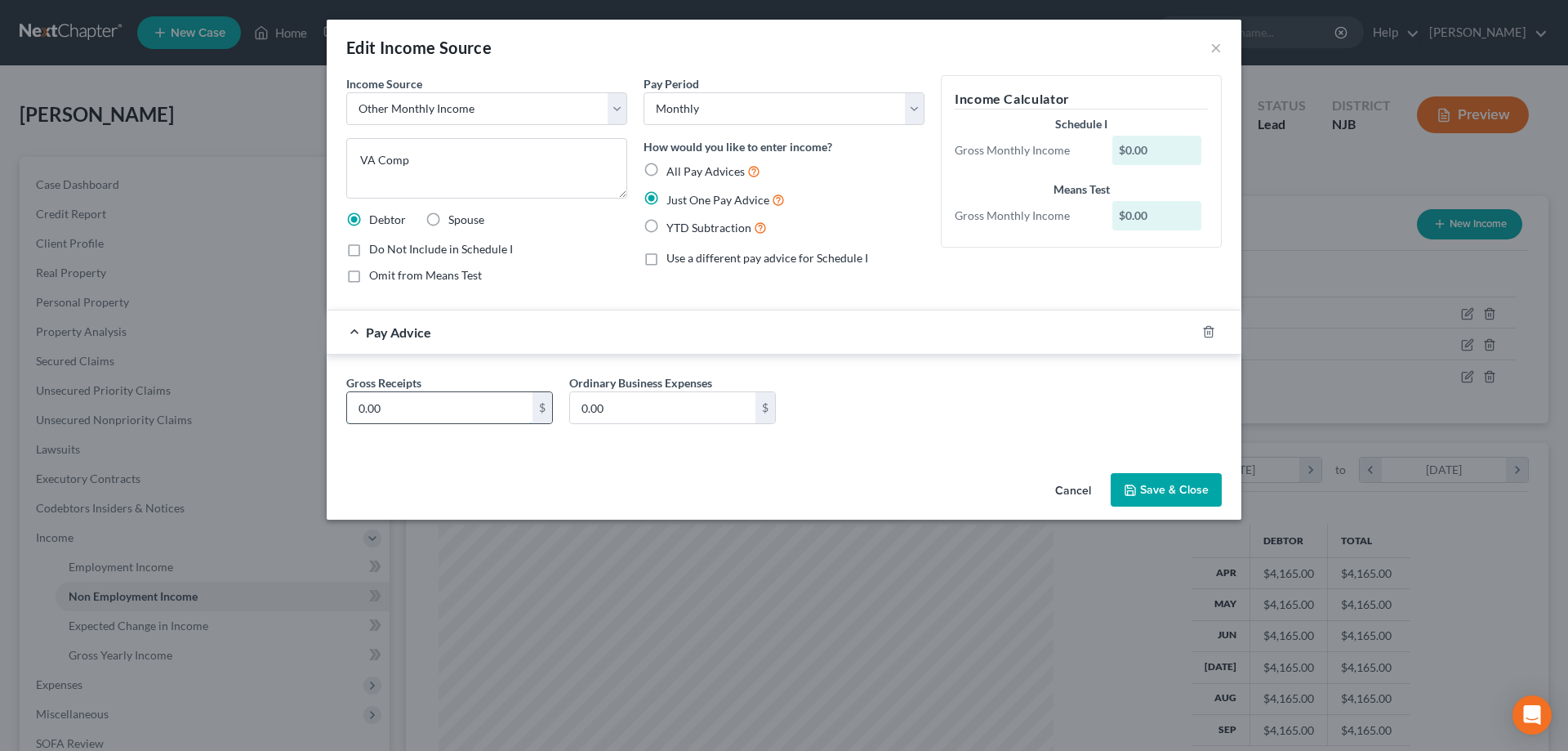
click at [411, 405] on input "0.00" at bounding box center [440, 407] width 186 height 31
click at [1153, 498] on button "Save & Close" at bounding box center [1166, 490] width 111 height 34
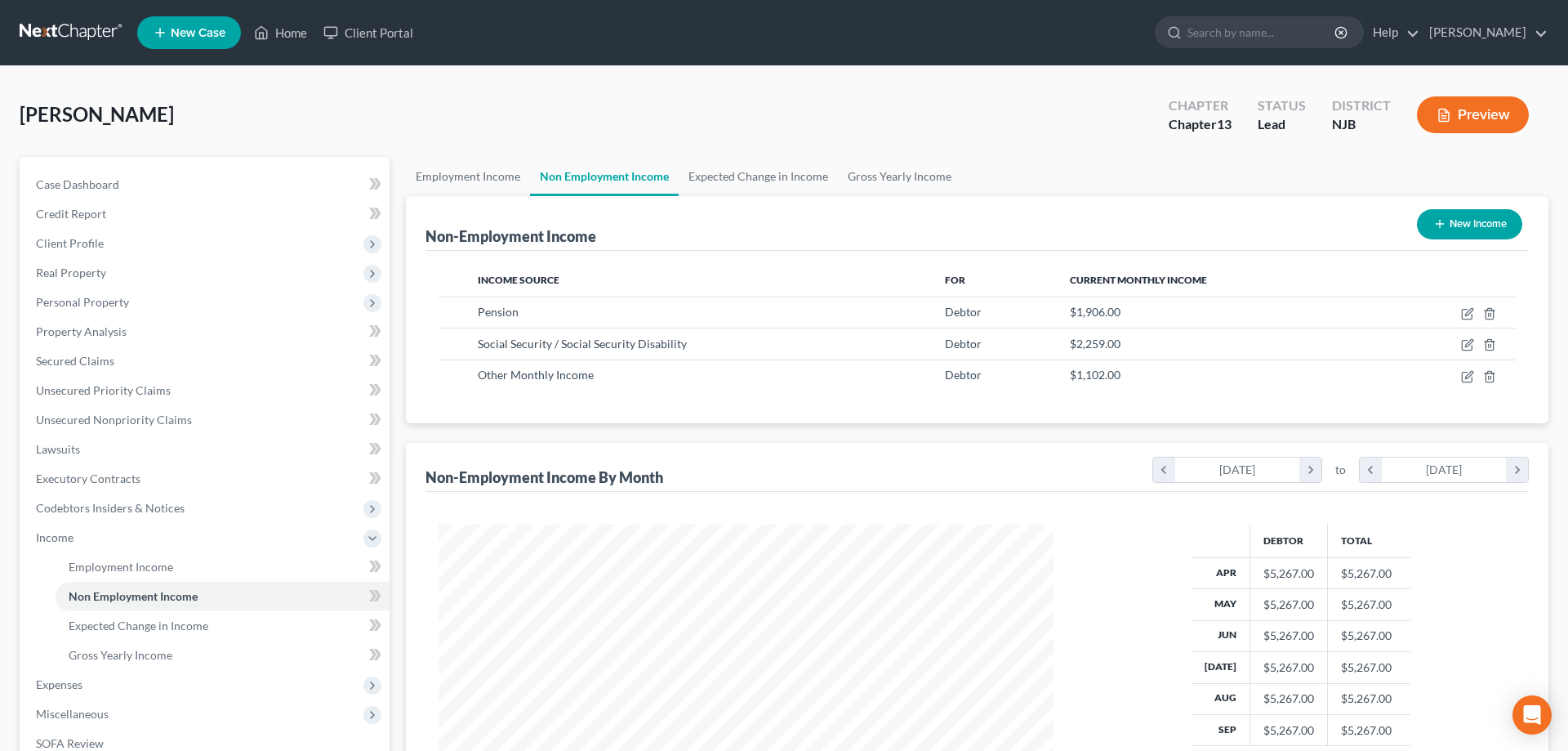
scroll to position [263, 0]
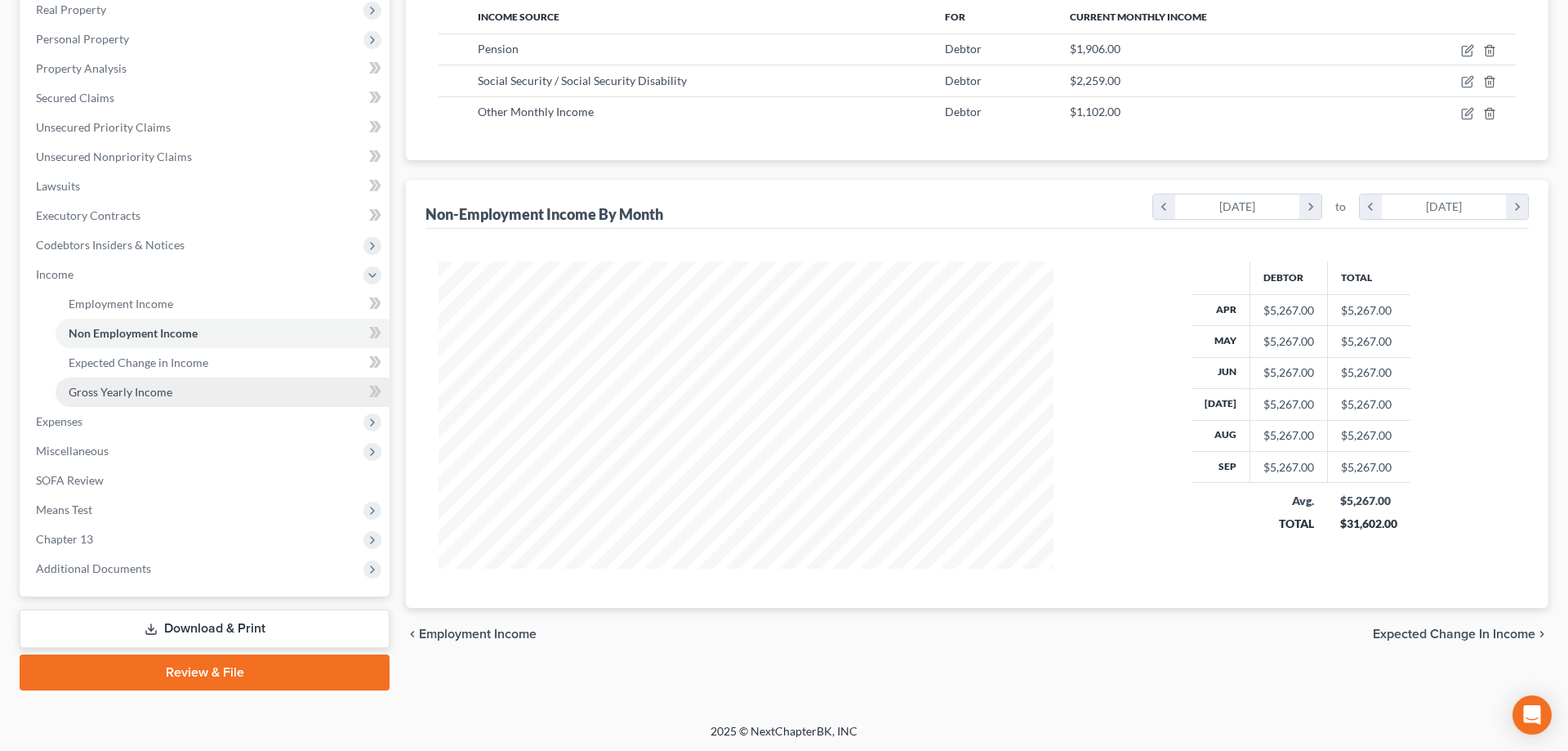
click at [161, 394] on span "Gross Yearly Income" at bounding box center [120, 391] width 104 height 14
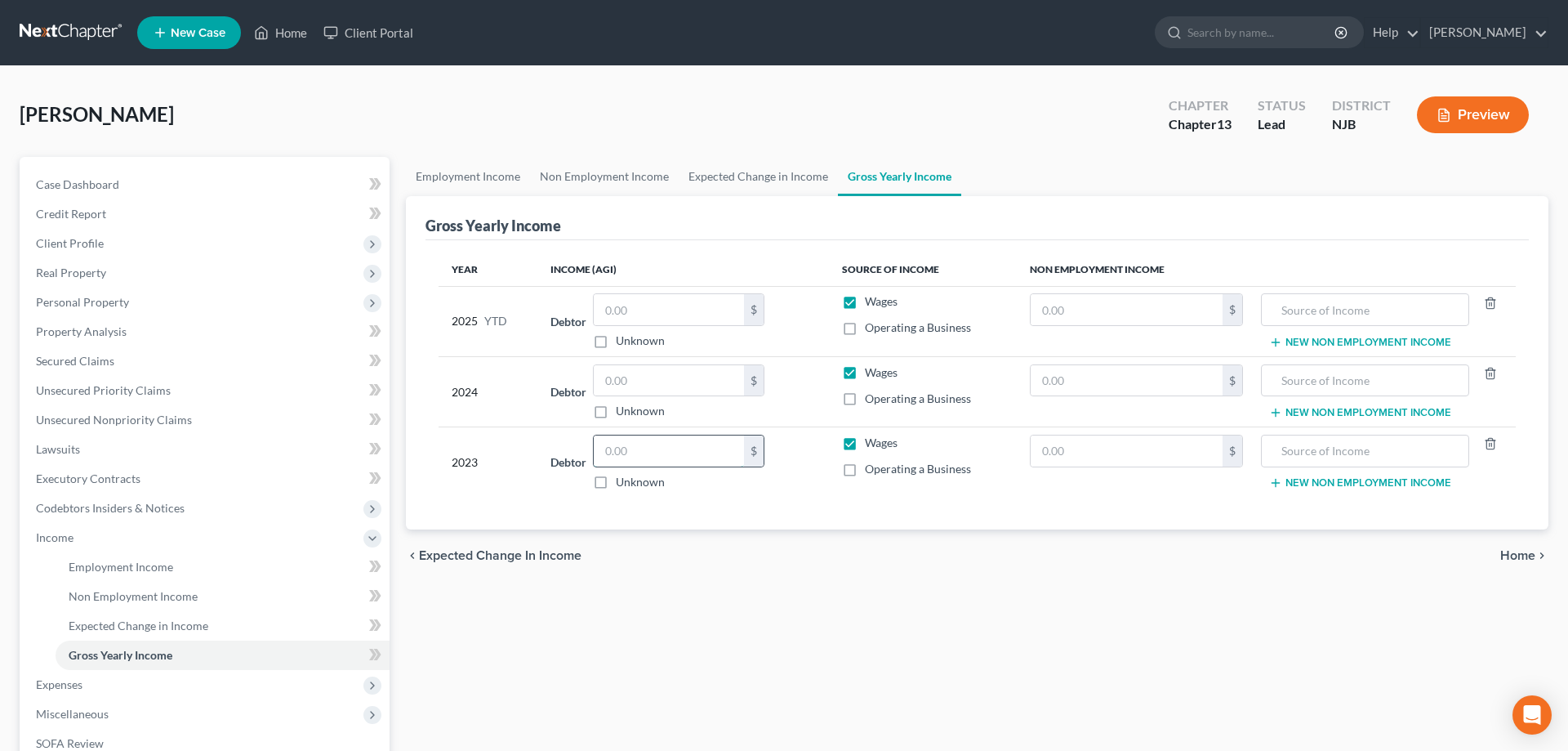
click at [659, 450] on input "text" at bounding box center [669, 451] width 150 height 31
click at [703, 386] on input "text" at bounding box center [669, 381] width 150 height 31
click at [724, 305] on input "text" at bounding box center [669, 309] width 150 height 31
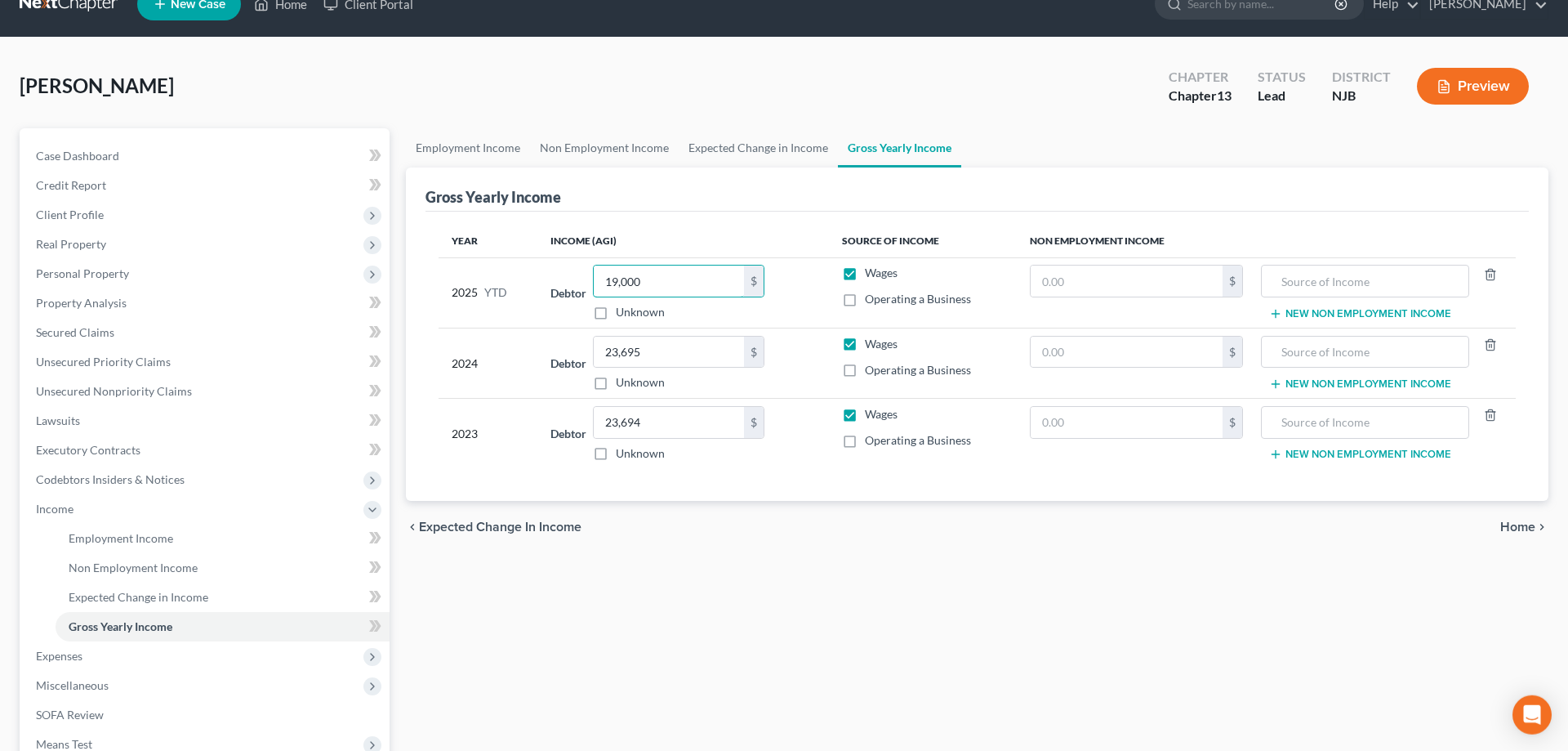
scroll to position [263, 0]
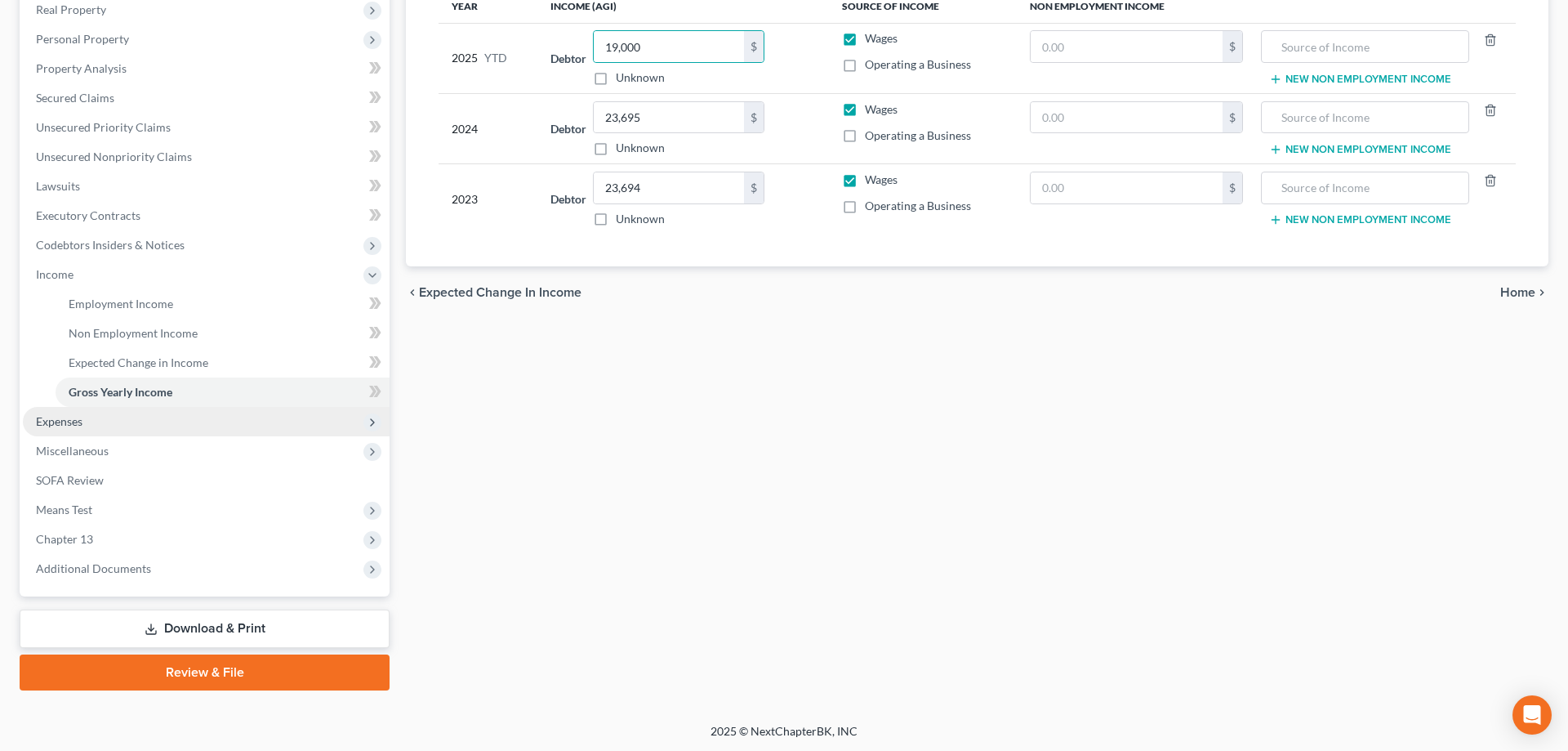
click at [76, 416] on span "Expenses" at bounding box center [59, 421] width 47 height 14
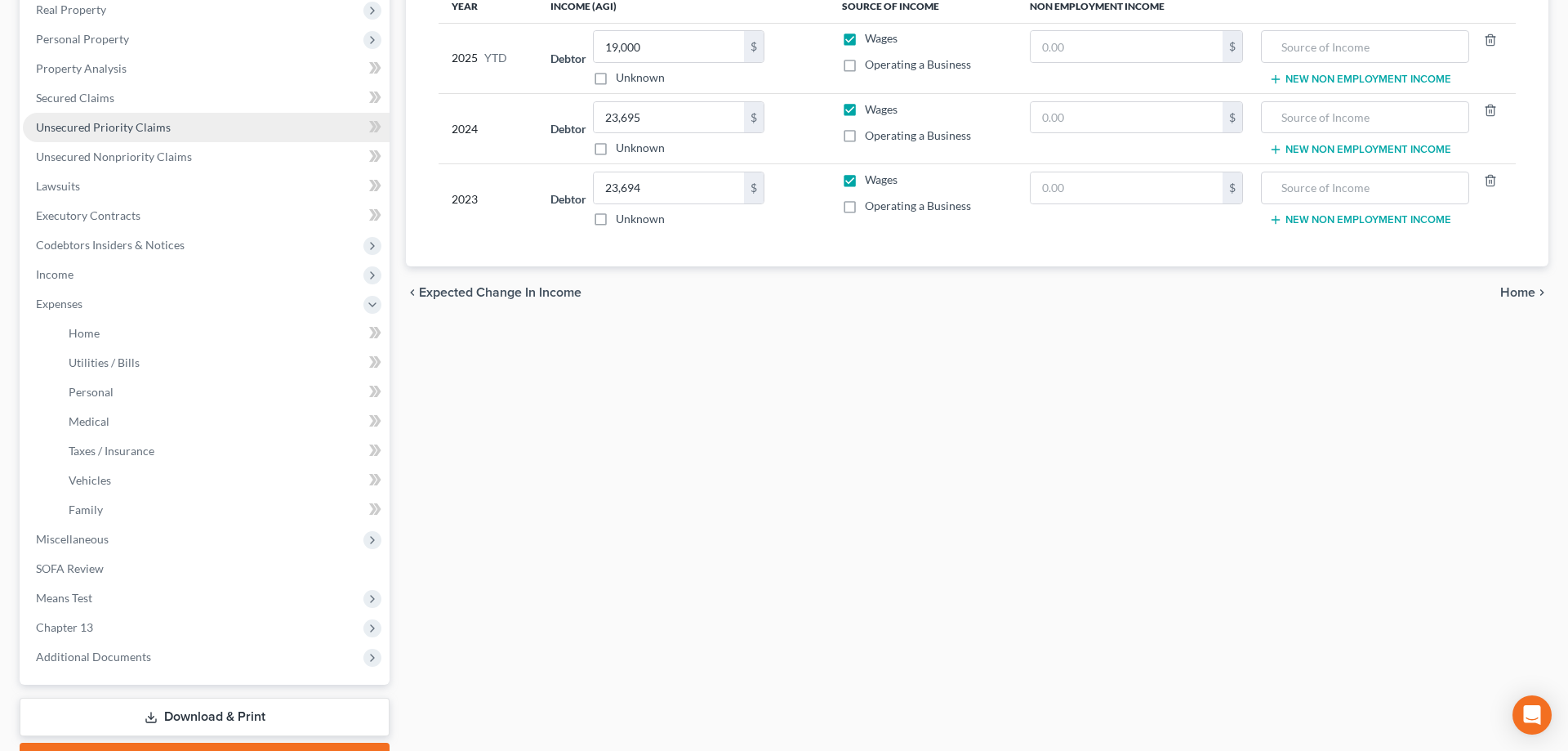
click at [142, 132] on span "Unsecured Priority Claims" at bounding box center [103, 127] width 135 height 14
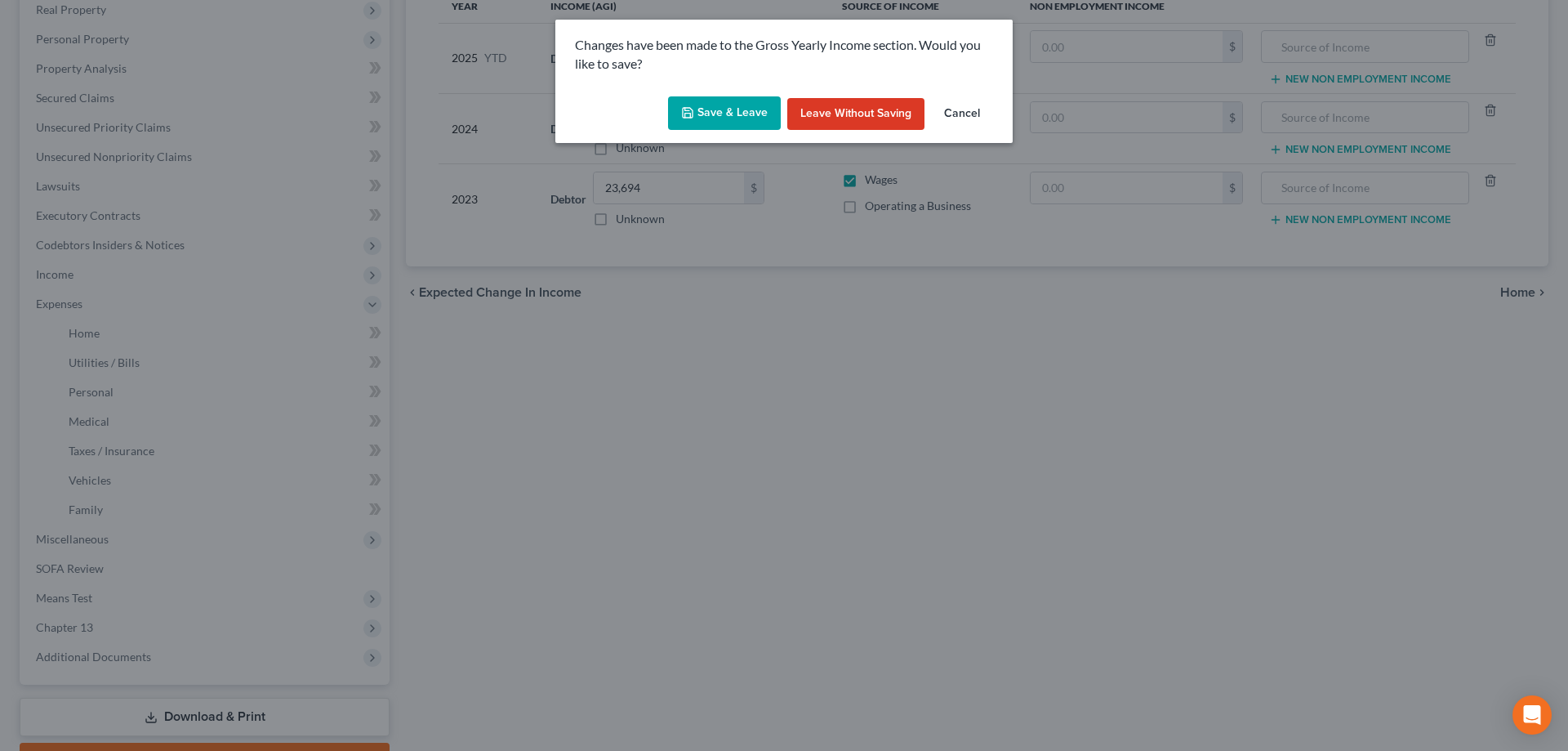
click at [708, 103] on button "Save & Leave" at bounding box center [724, 113] width 113 height 34
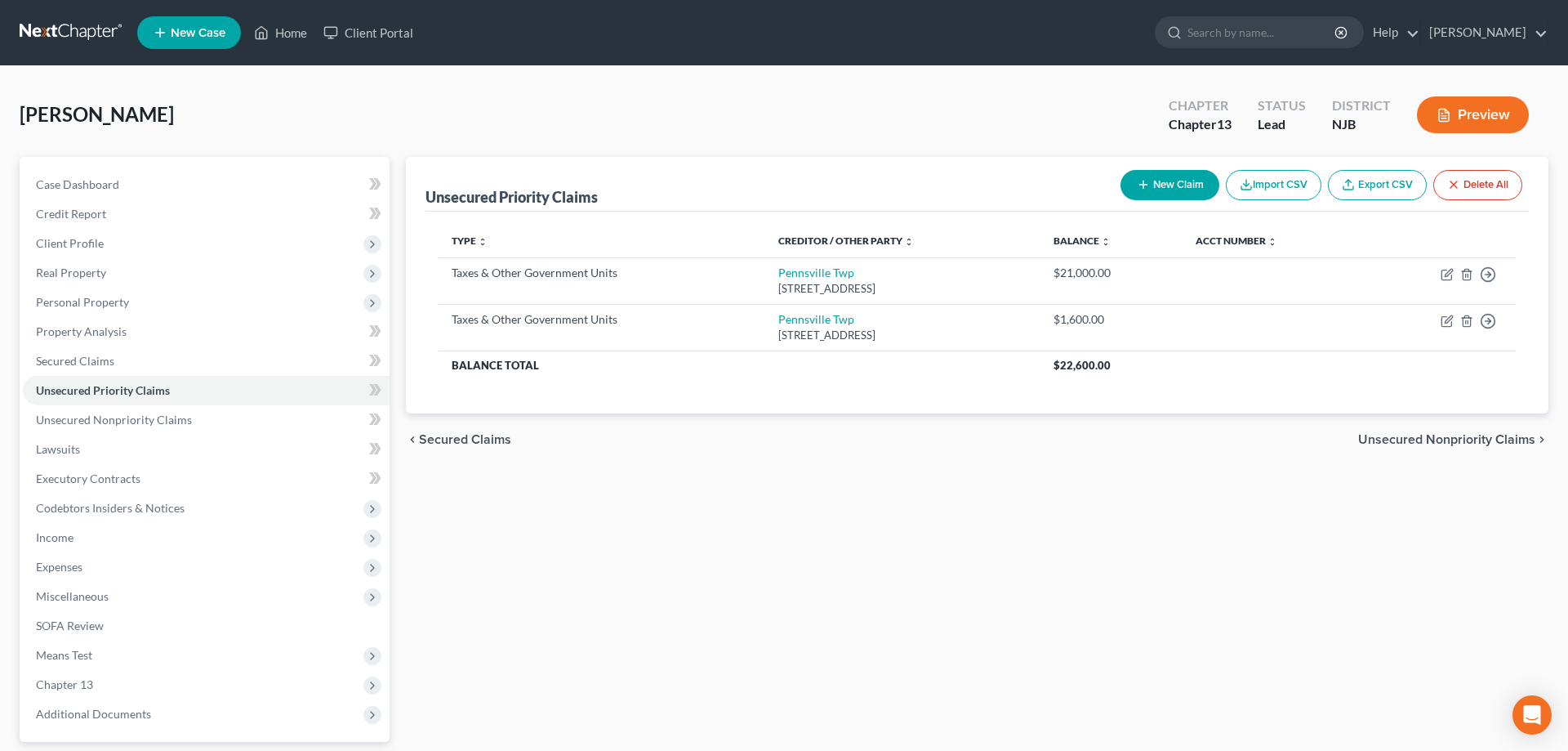
scroll to position [146, 0]
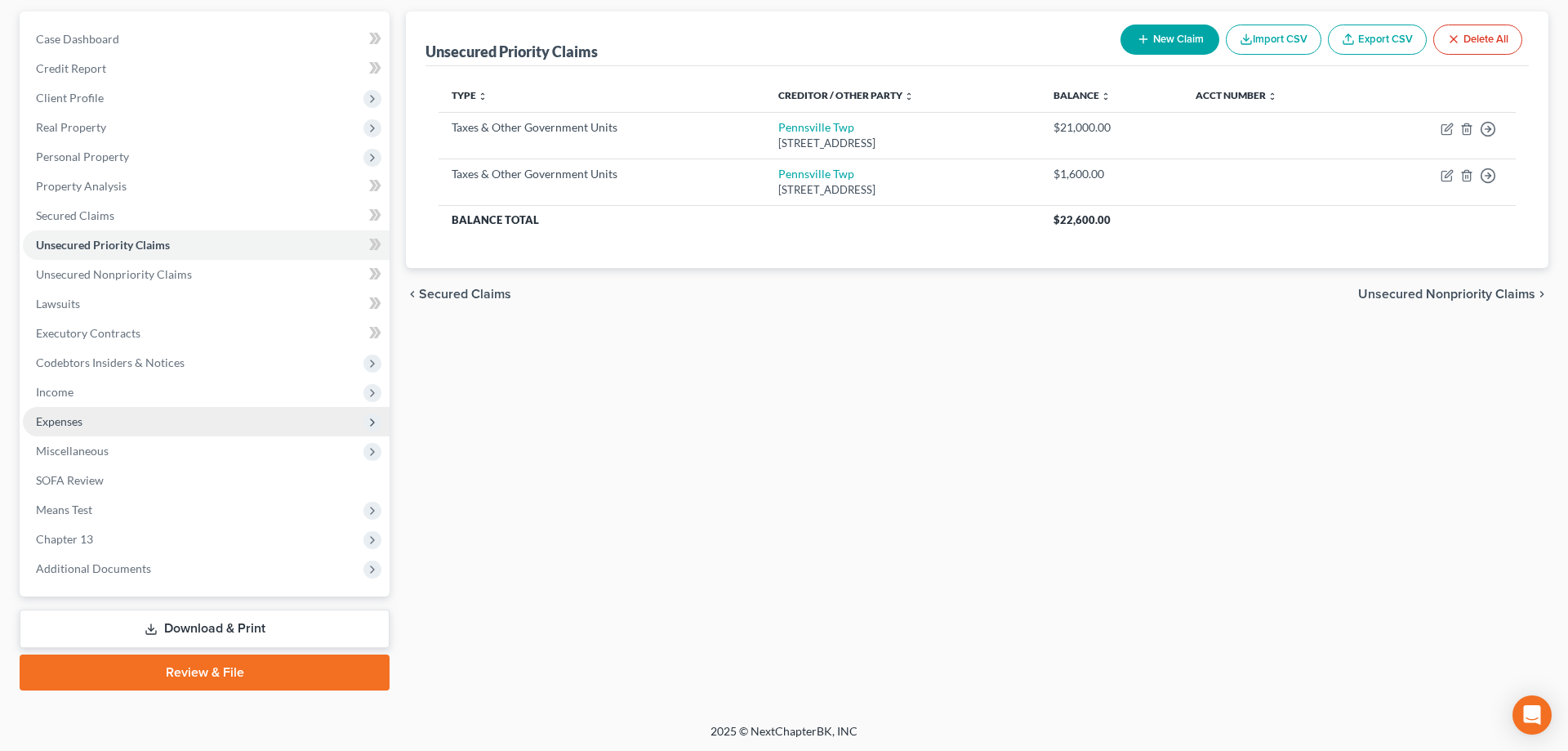
click at [71, 419] on span "Expenses" at bounding box center [59, 421] width 47 height 14
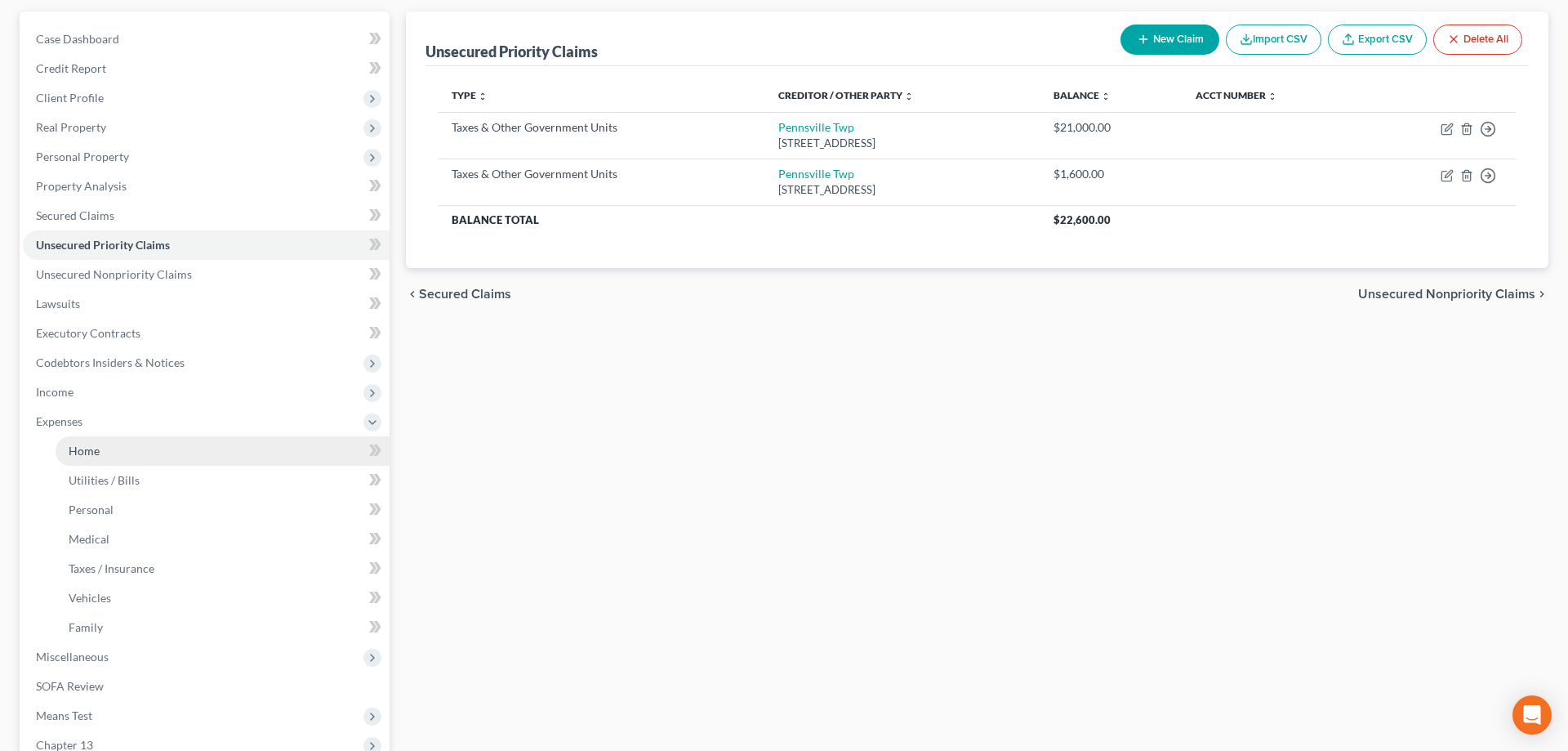
click at [95, 457] on link "Home" at bounding box center [222, 451] width 334 height 29
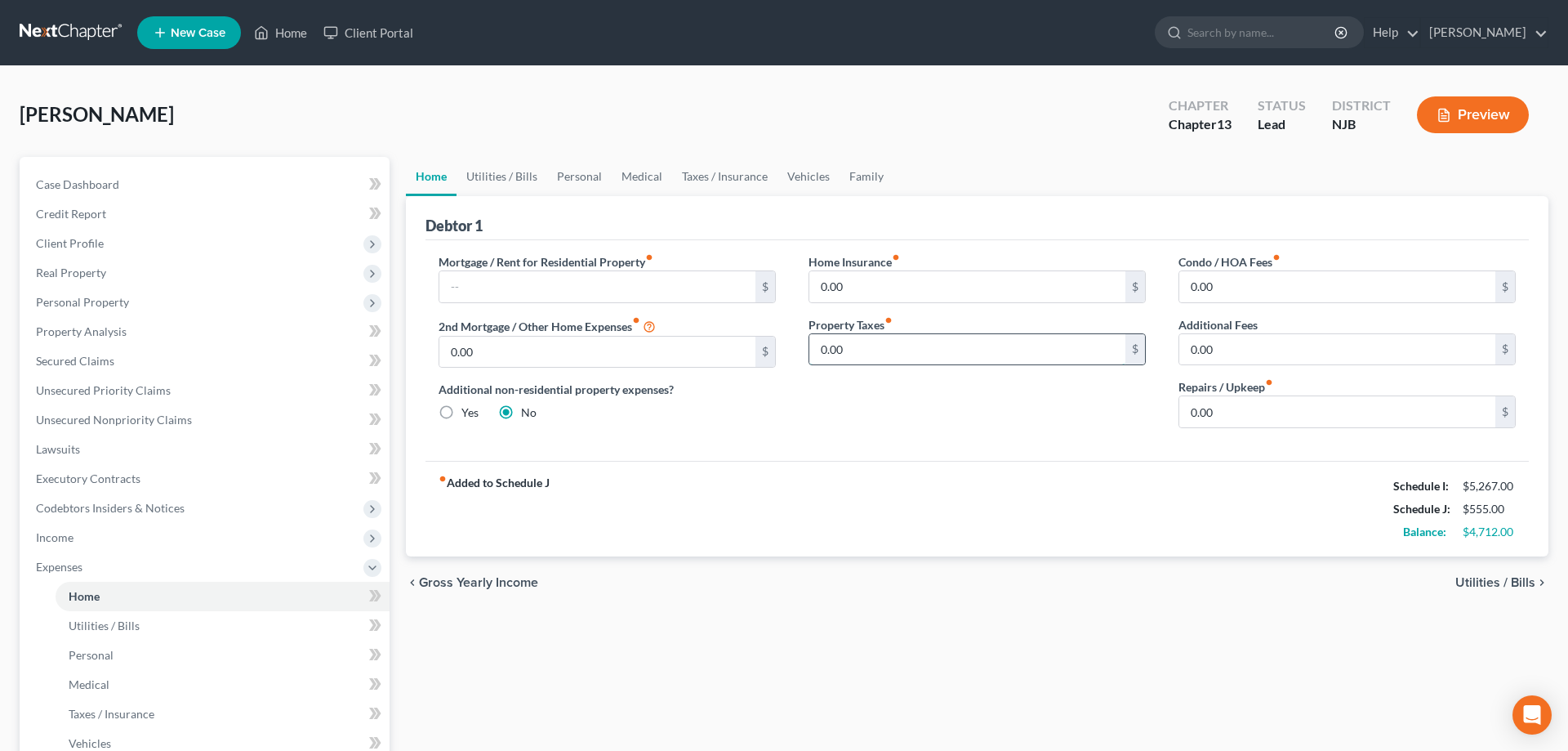
click at [868, 354] on input "0.00" at bounding box center [967, 350] width 316 height 31
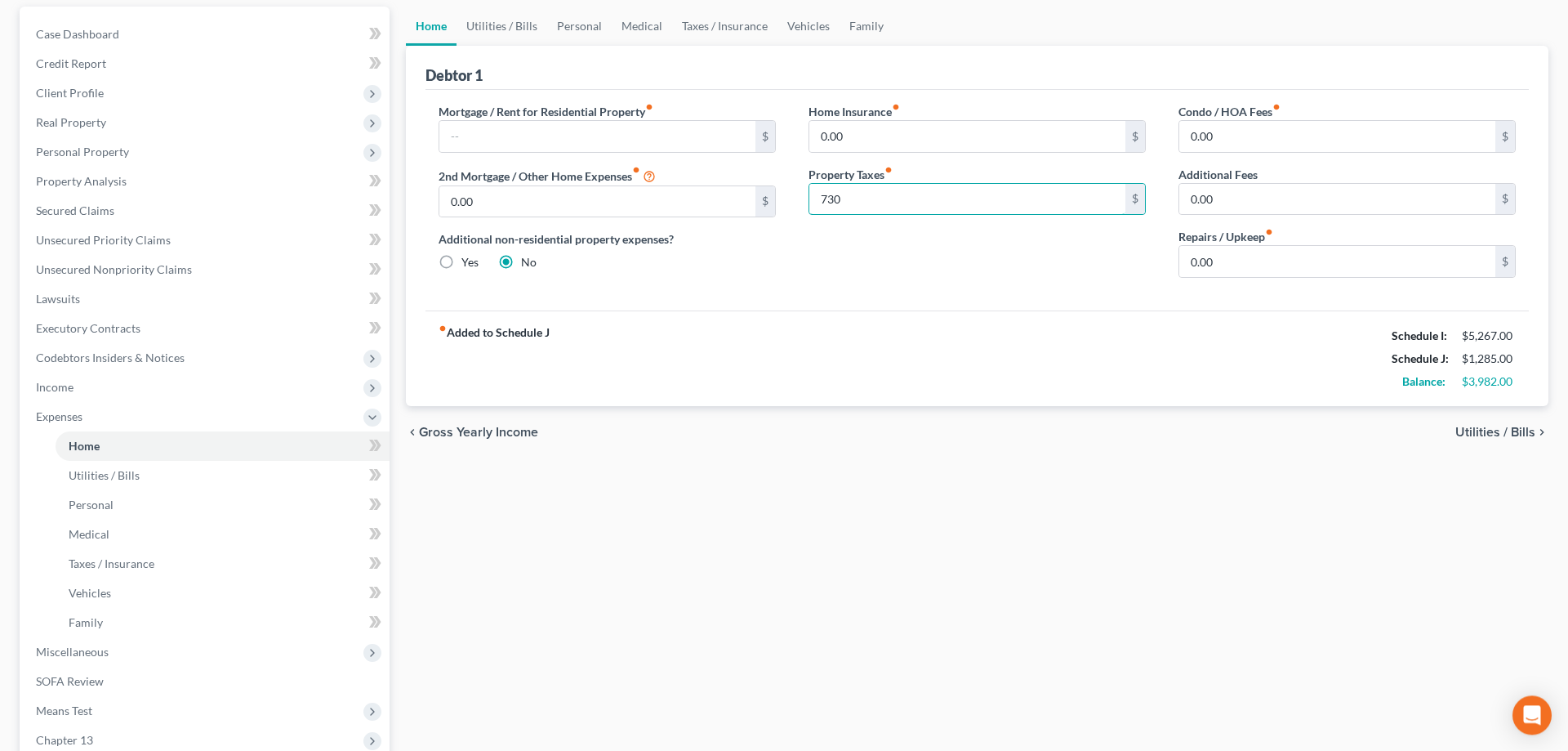
scroll to position [166, 0]
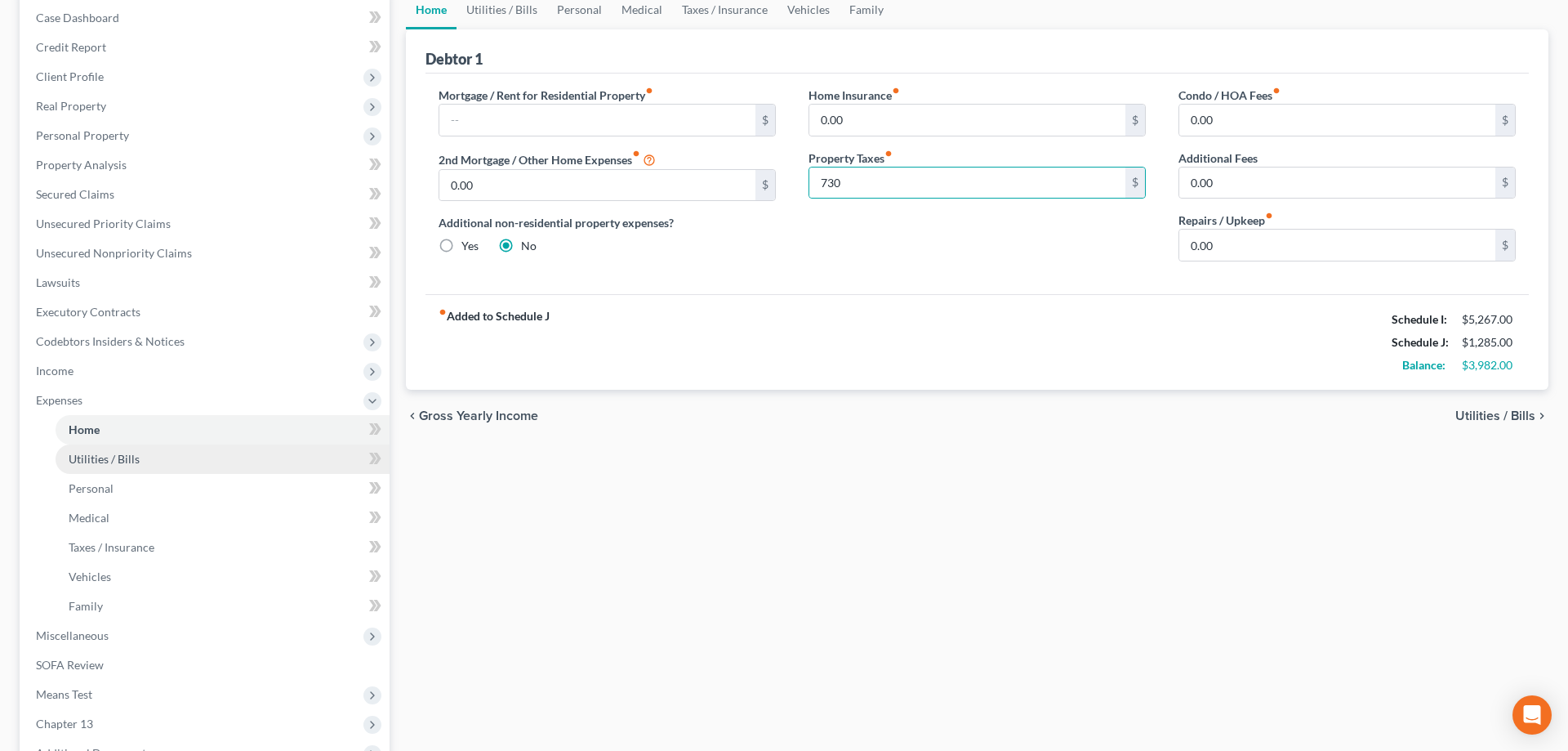
click at [120, 455] on span "Utilities / Bills" at bounding box center [104, 458] width 71 height 14
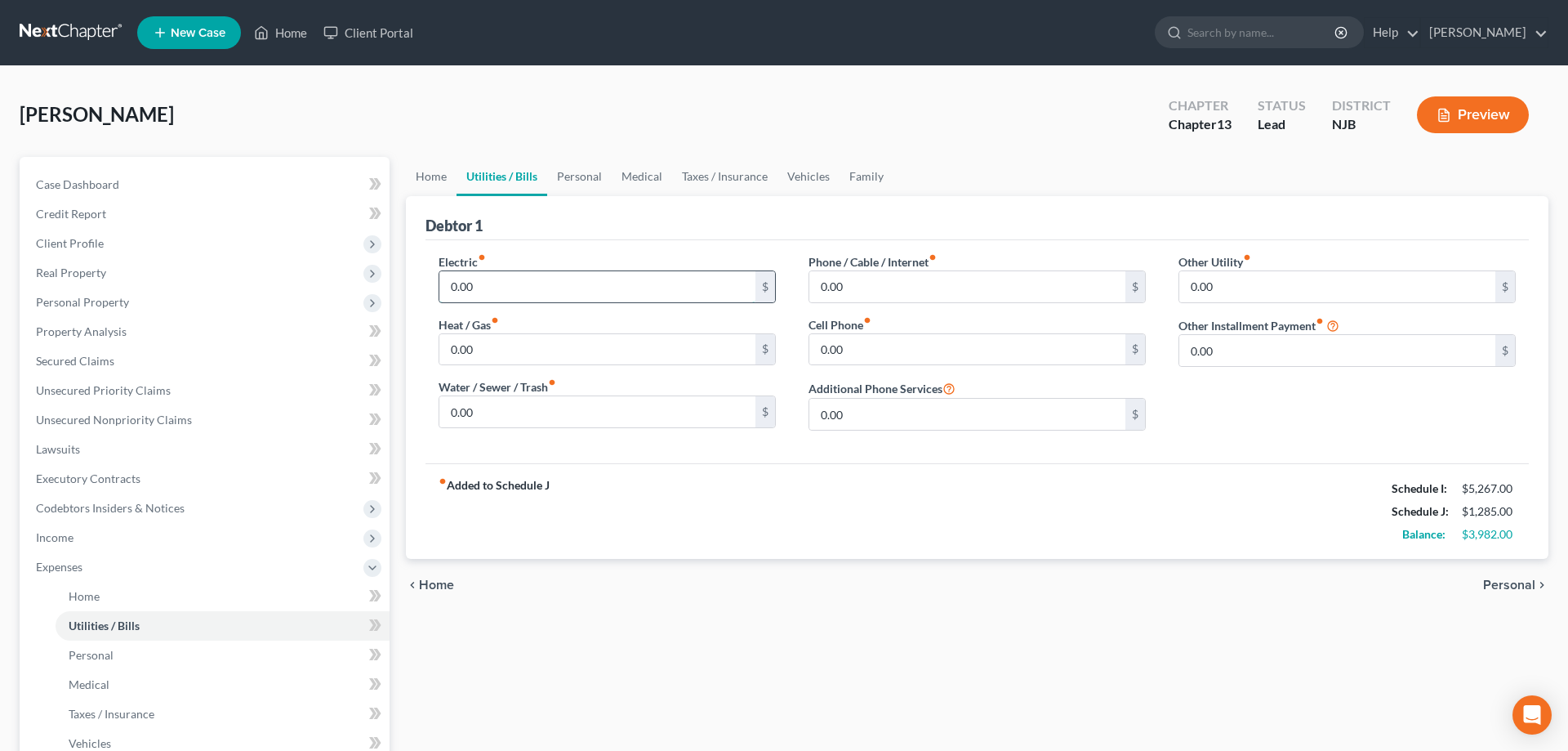
click at [534, 286] on input "0.00" at bounding box center [598, 286] width 316 height 31
click at [924, 292] on input "0.00" at bounding box center [967, 286] width 316 height 31
click at [899, 354] on input "0.00" at bounding box center [967, 350] width 316 height 31
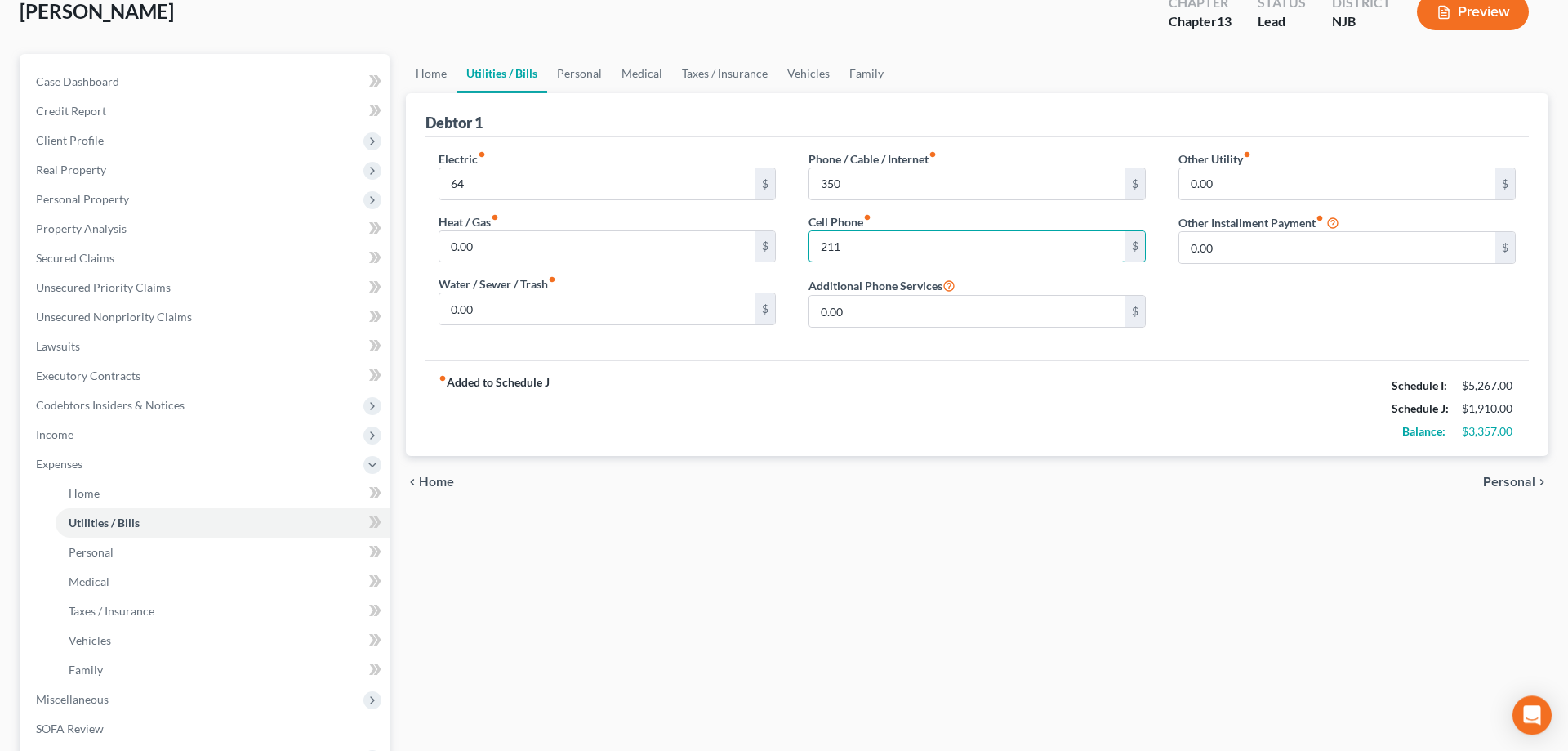
scroll to position [84, 0]
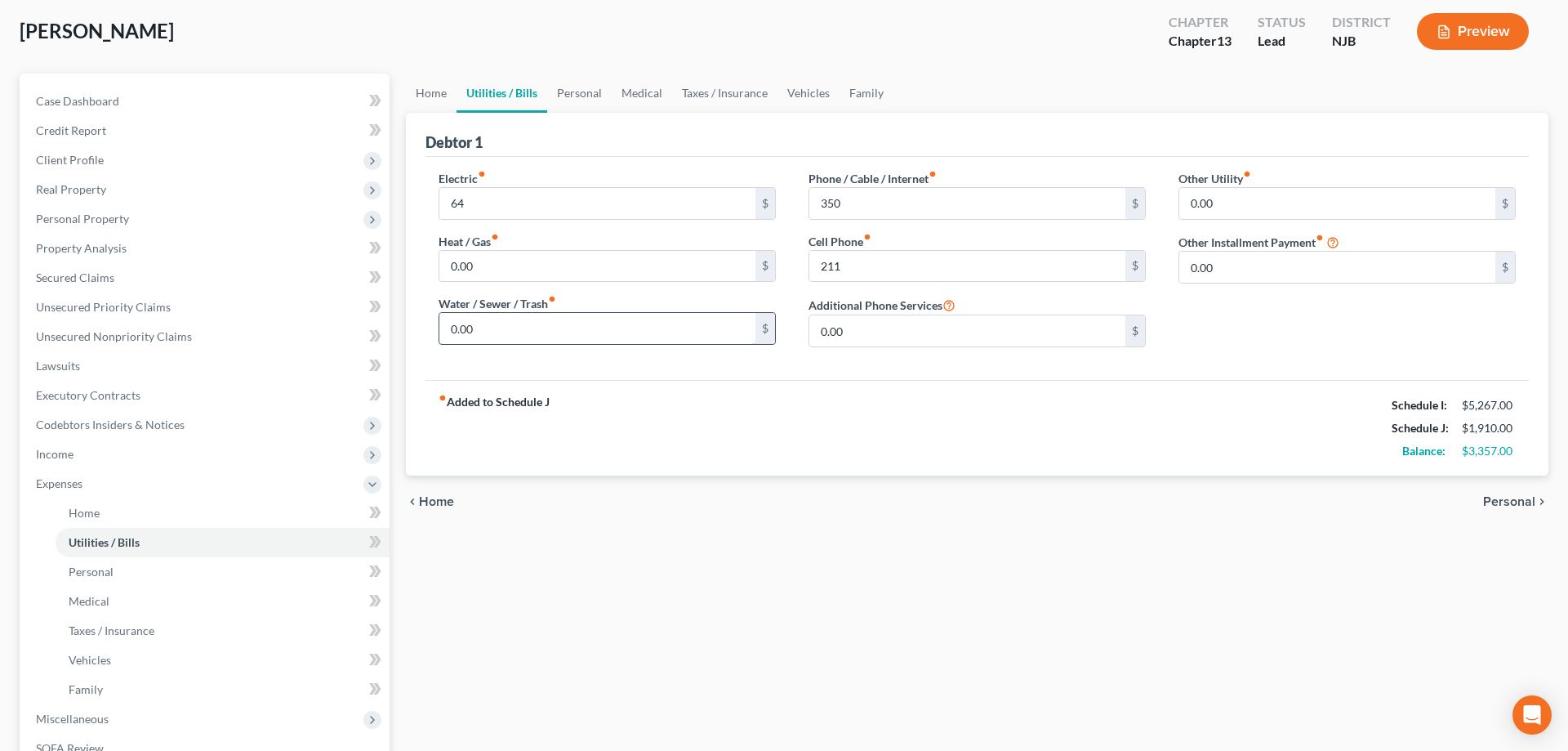
click at [537, 337] on input "0.00" at bounding box center [598, 328] width 316 height 31
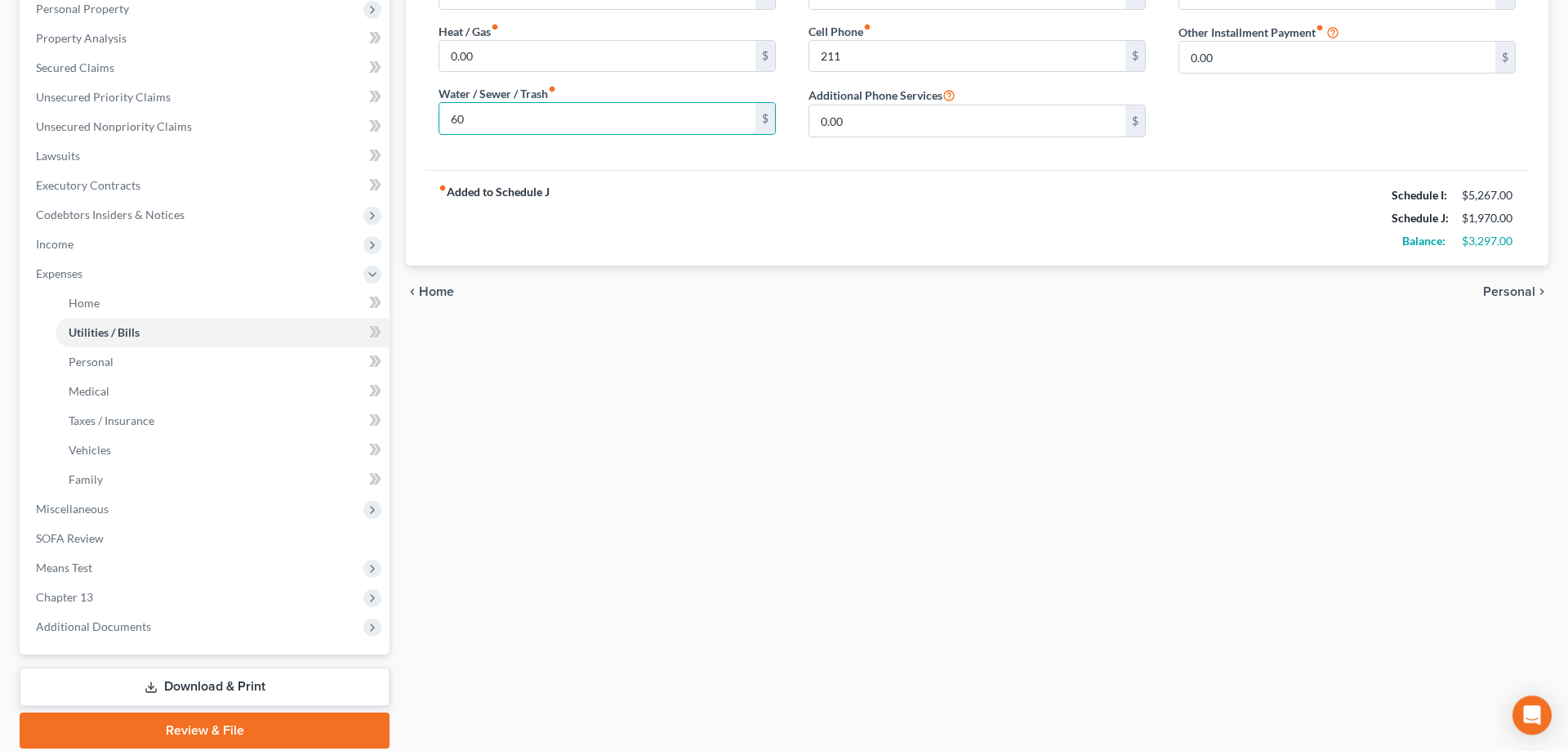
scroll to position [351, 0]
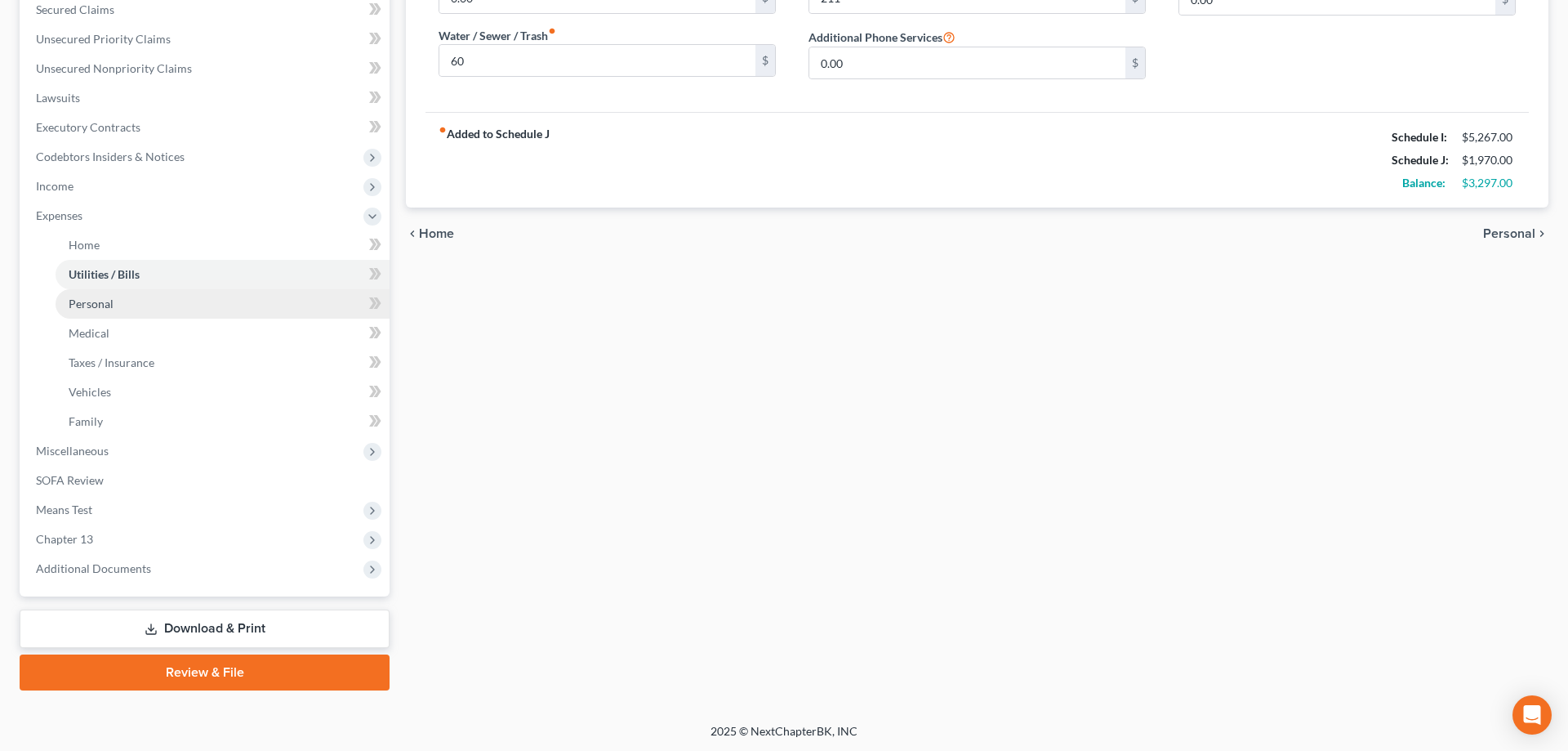
click at [106, 307] on span "Personal" at bounding box center [91, 304] width 45 height 14
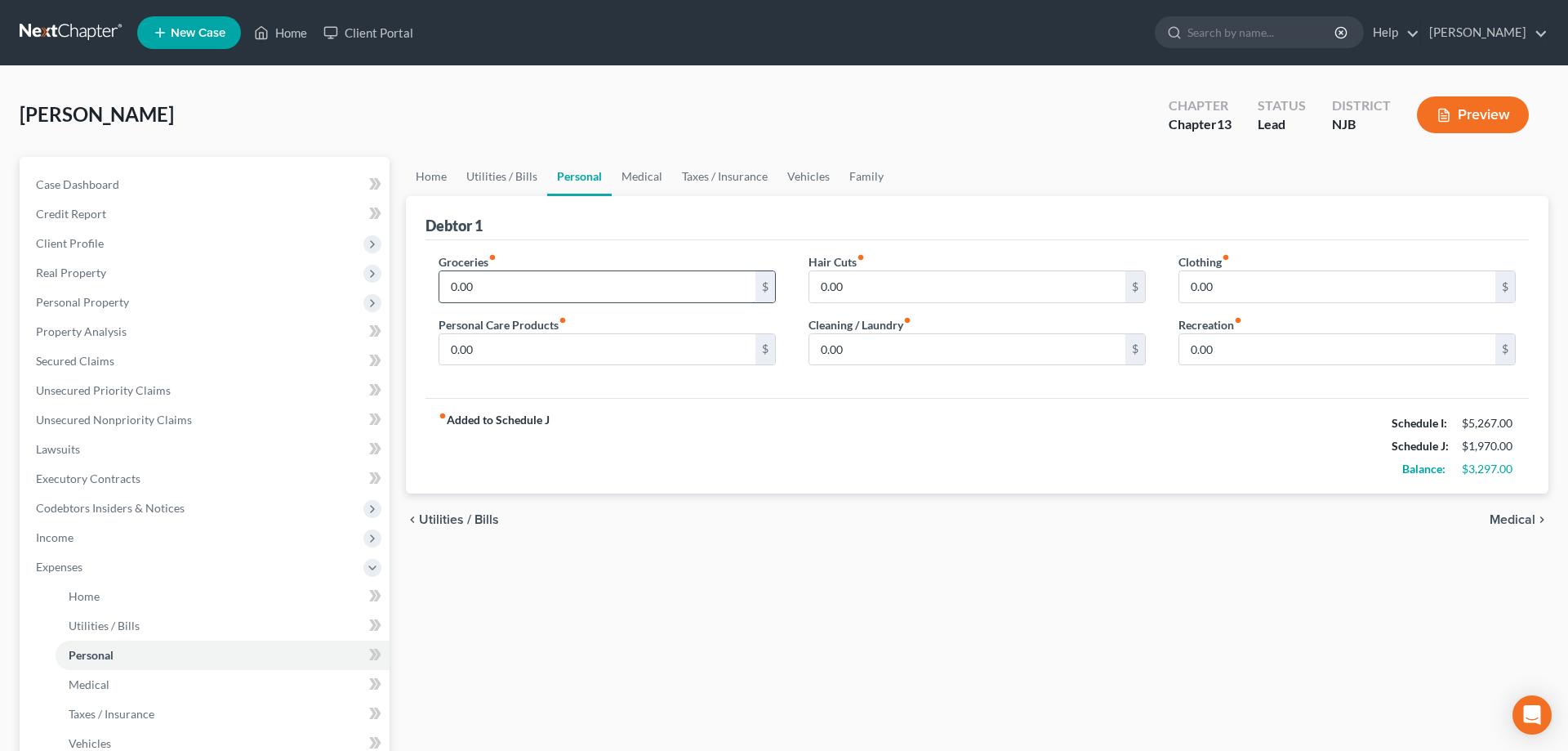
click at [550, 284] on input "0.00" at bounding box center [598, 286] width 316 height 31
click at [925, 293] on input "0.00" at bounding box center [967, 286] width 316 height 31
click at [1252, 296] on input "0.00" at bounding box center [1337, 286] width 316 height 31
click at [685, 358] on input "0.00" at bounding box center [598, 350] width 316 height 31
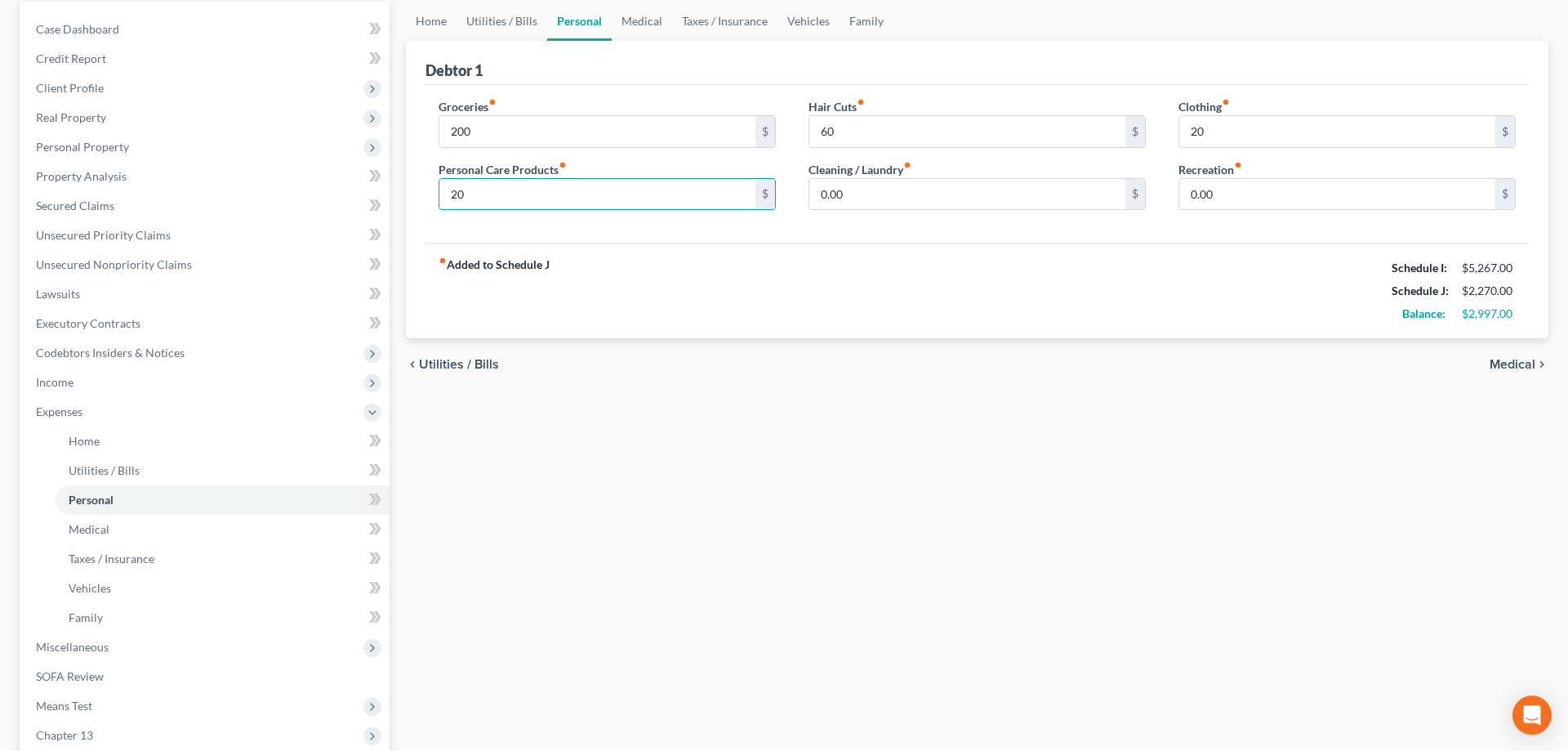
scroll to position [166, 0]
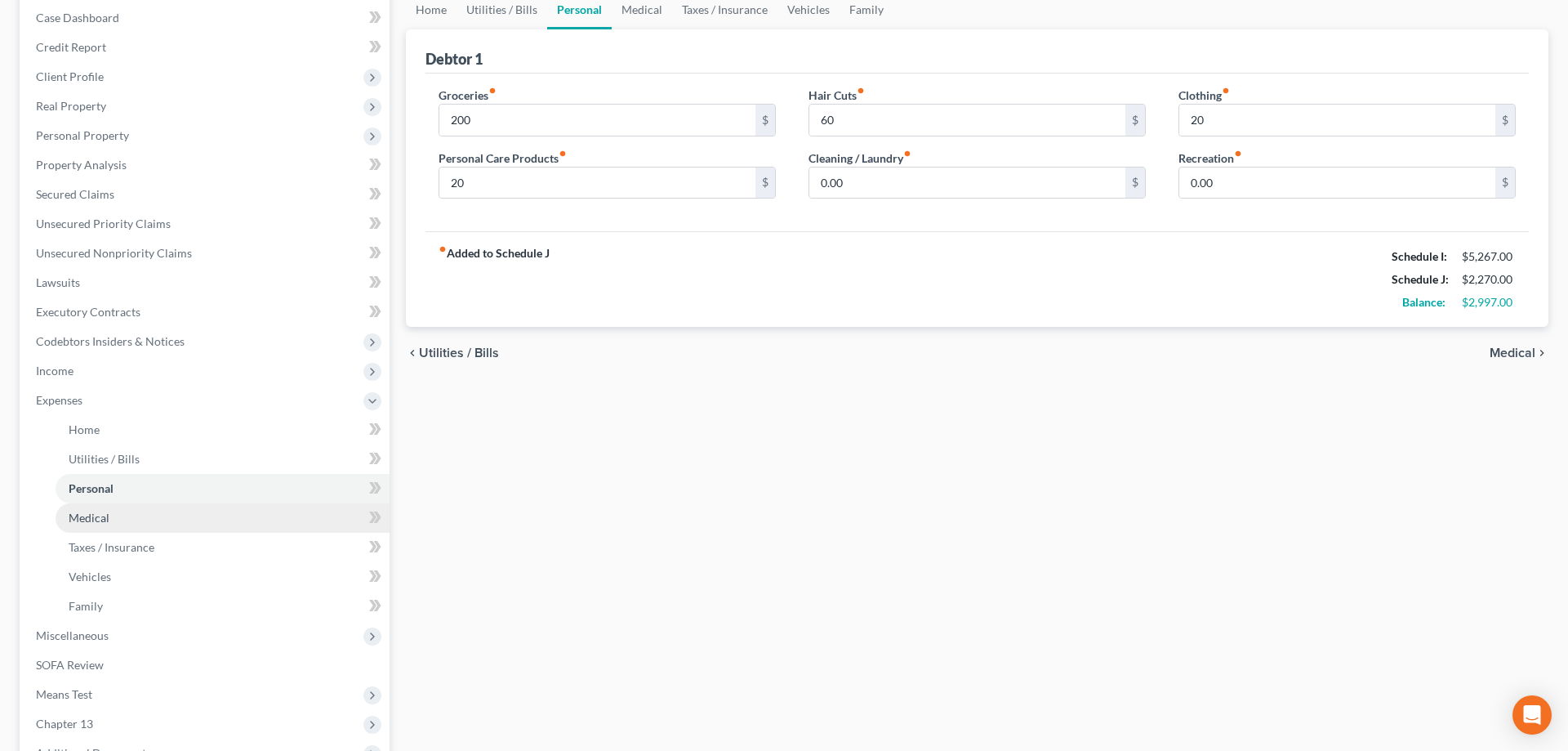
click at [94, 522] on span "Medical" at bounding box center [89, 518] width 41 height 14
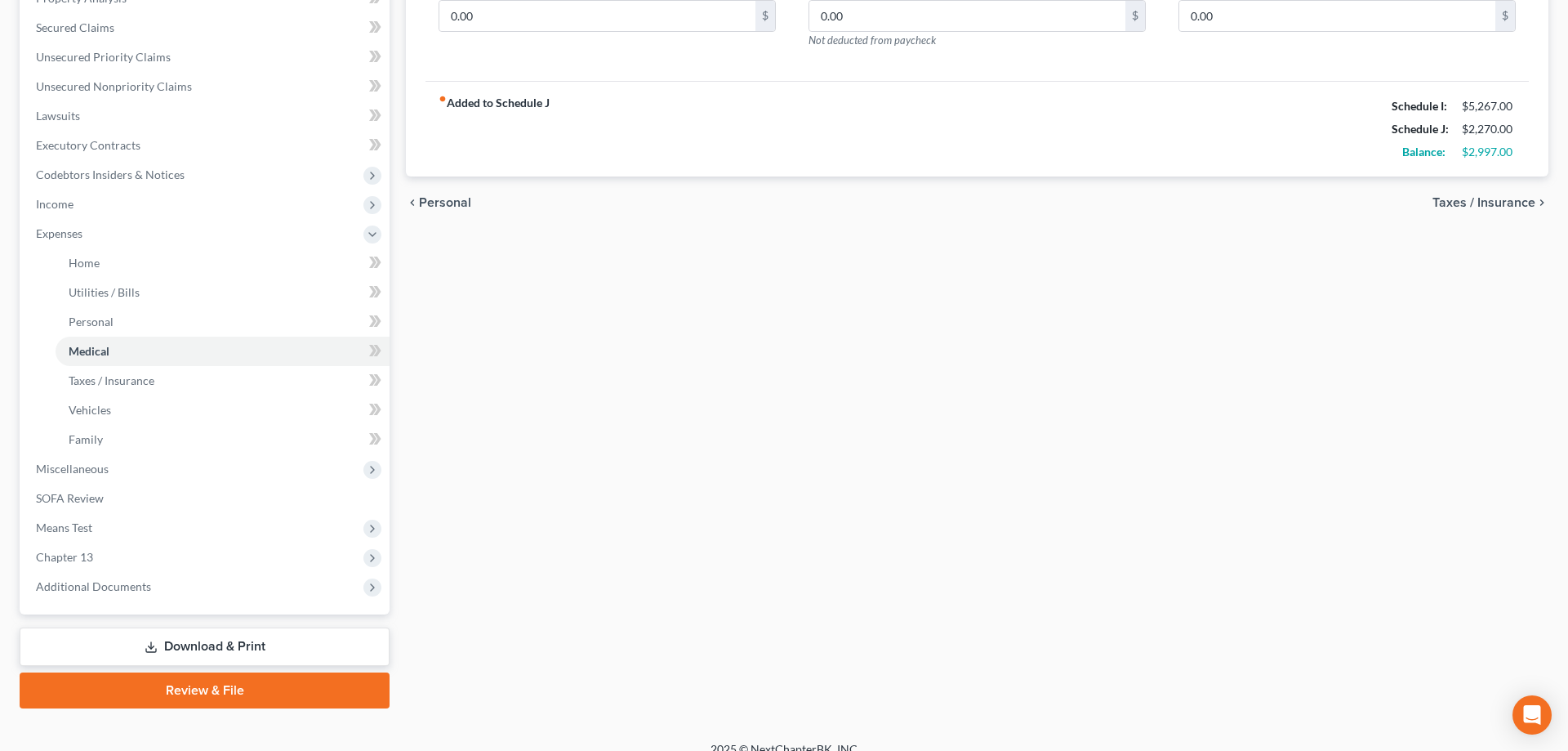
scroll to position [84, 0]
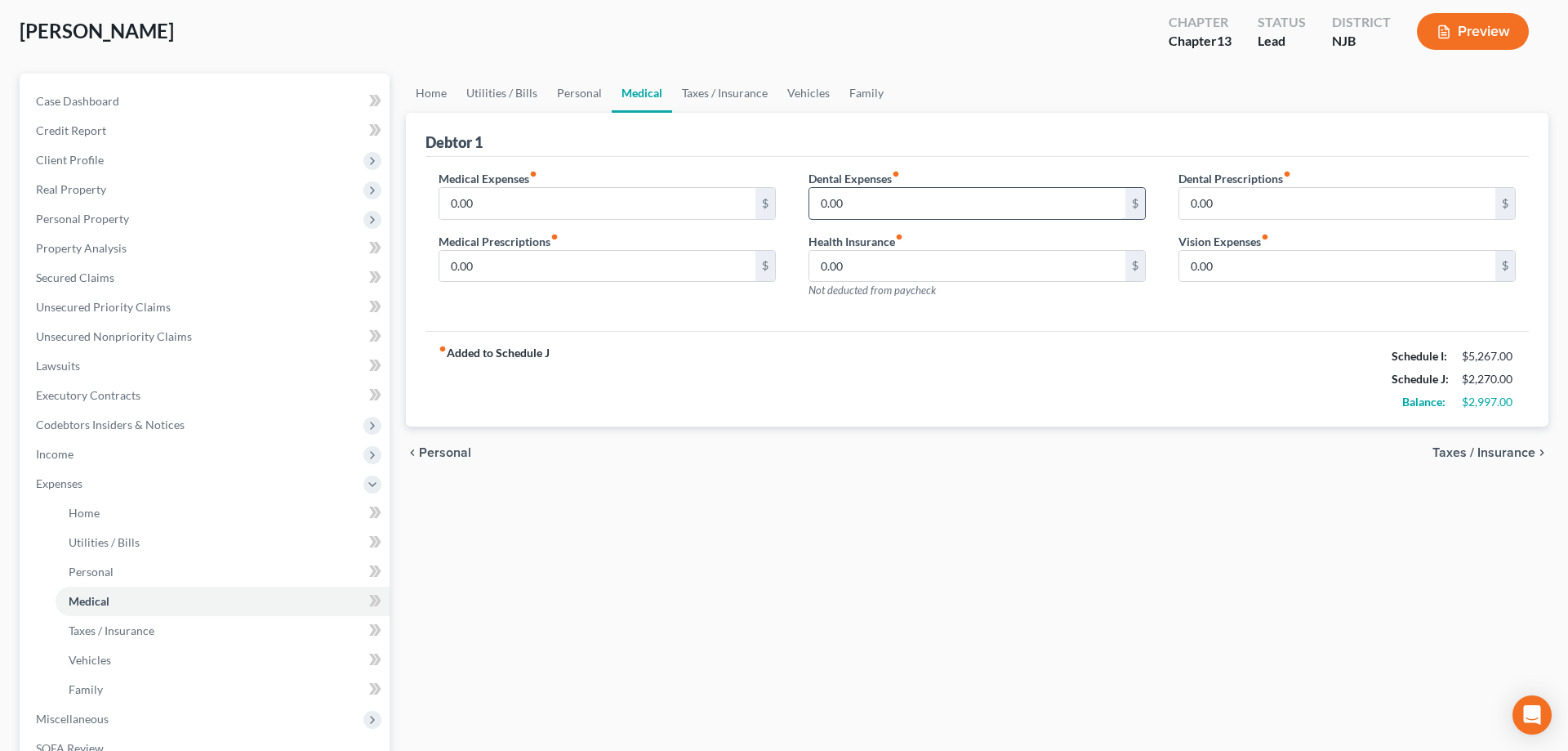
click at [899, 201] on input "0.00" at bounding box center [967, 203] width 316 height 31
click at [1254, 266] on input "0.00" at bounding box center [1337, 266] width 316 height 31
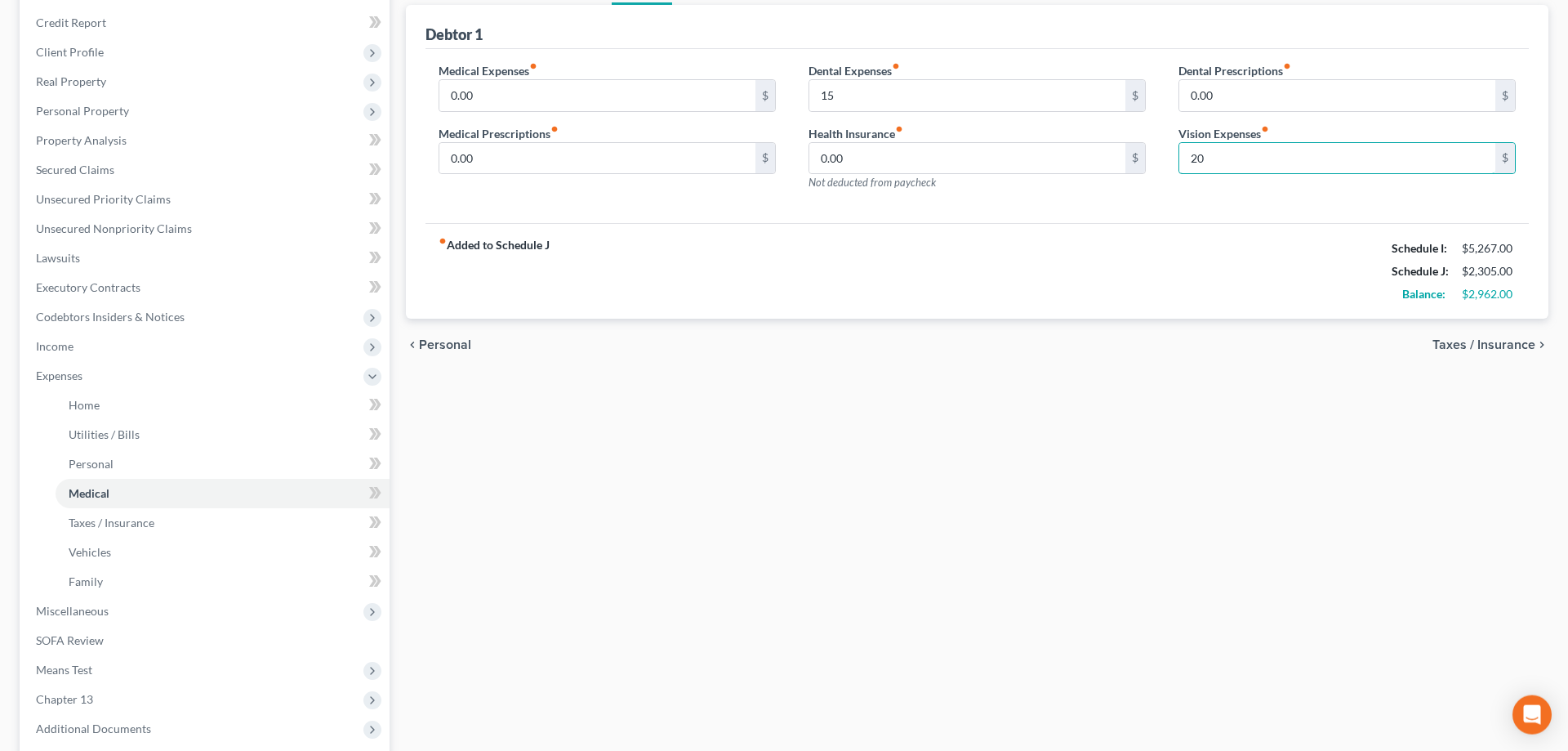
scroll to position [351, 0]
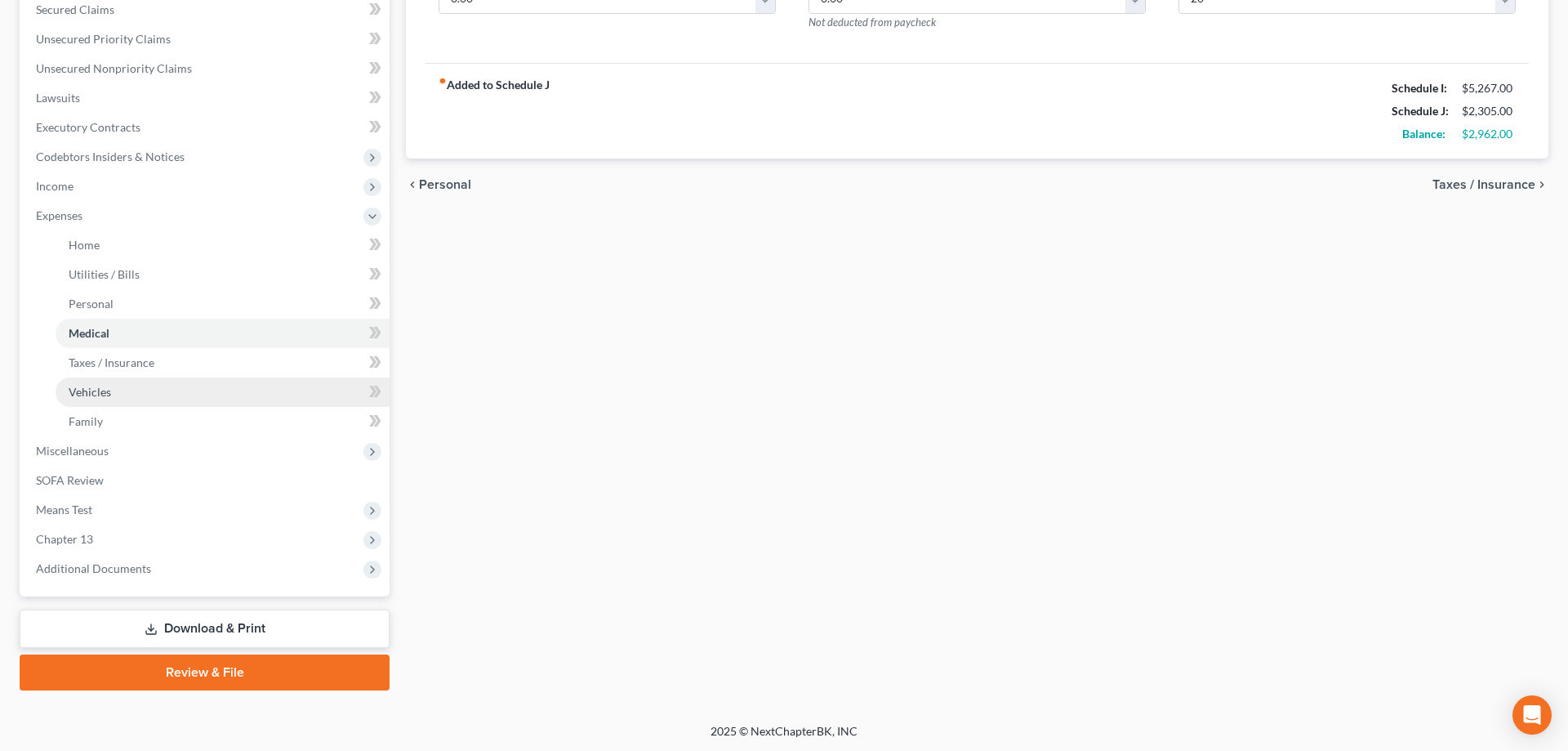
click at [131, 394] on link "Vehicles" at bounding box center [222, 391] width 334 height 29
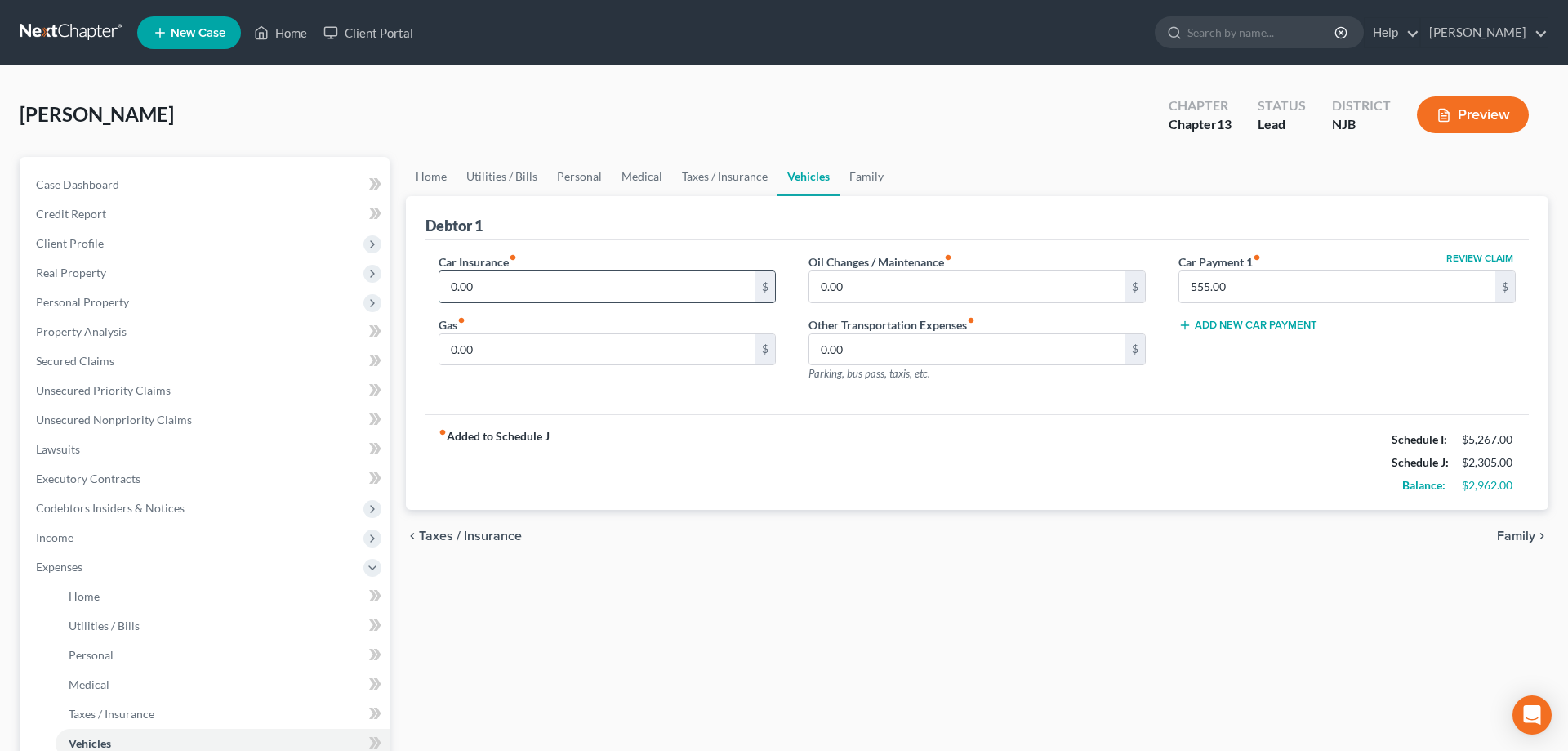
click at [530, 294] on input "0.00" at bounding box center [598, 286] width 316 height 31
click at [877, 284] on input "0.00" at bounding box center [967, 286] width 316 height 31
click at [553, 355] on input "0.00" at bounding box center [598, 350] width 316 height 31
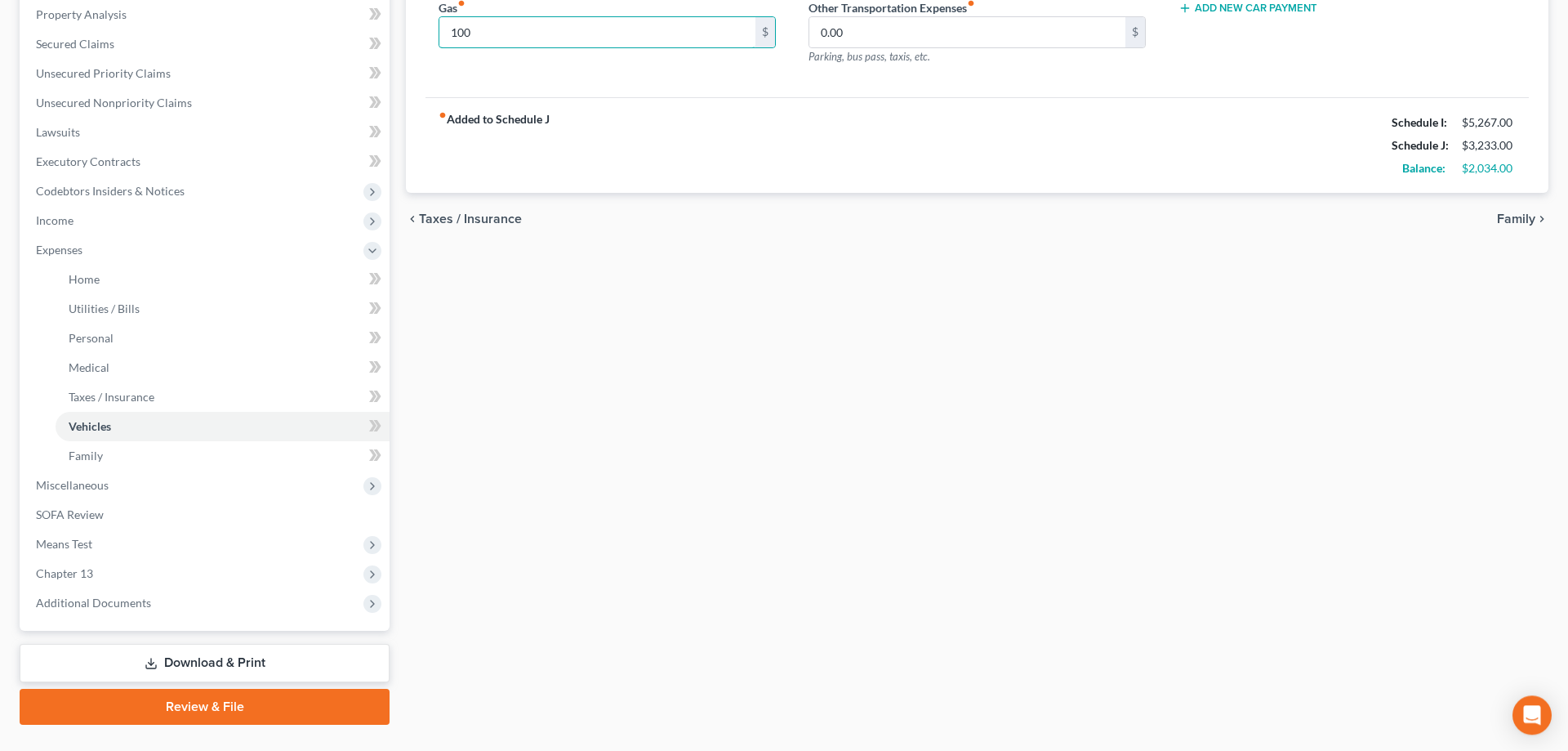
scroll to position [351, 0]
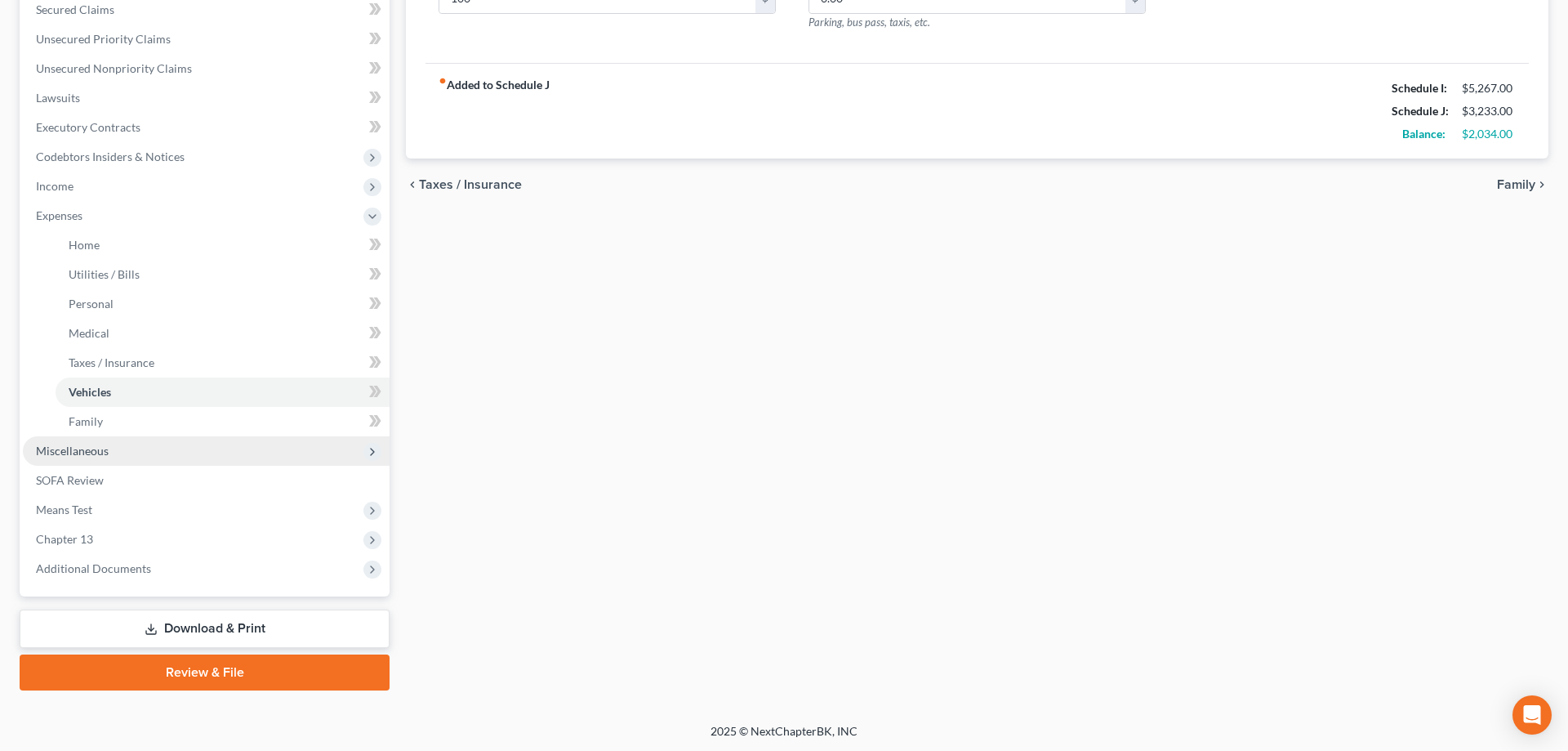
click at [87, 447] on span "Miscellaneous" at bounding box center [72, 451] width 73 height 14
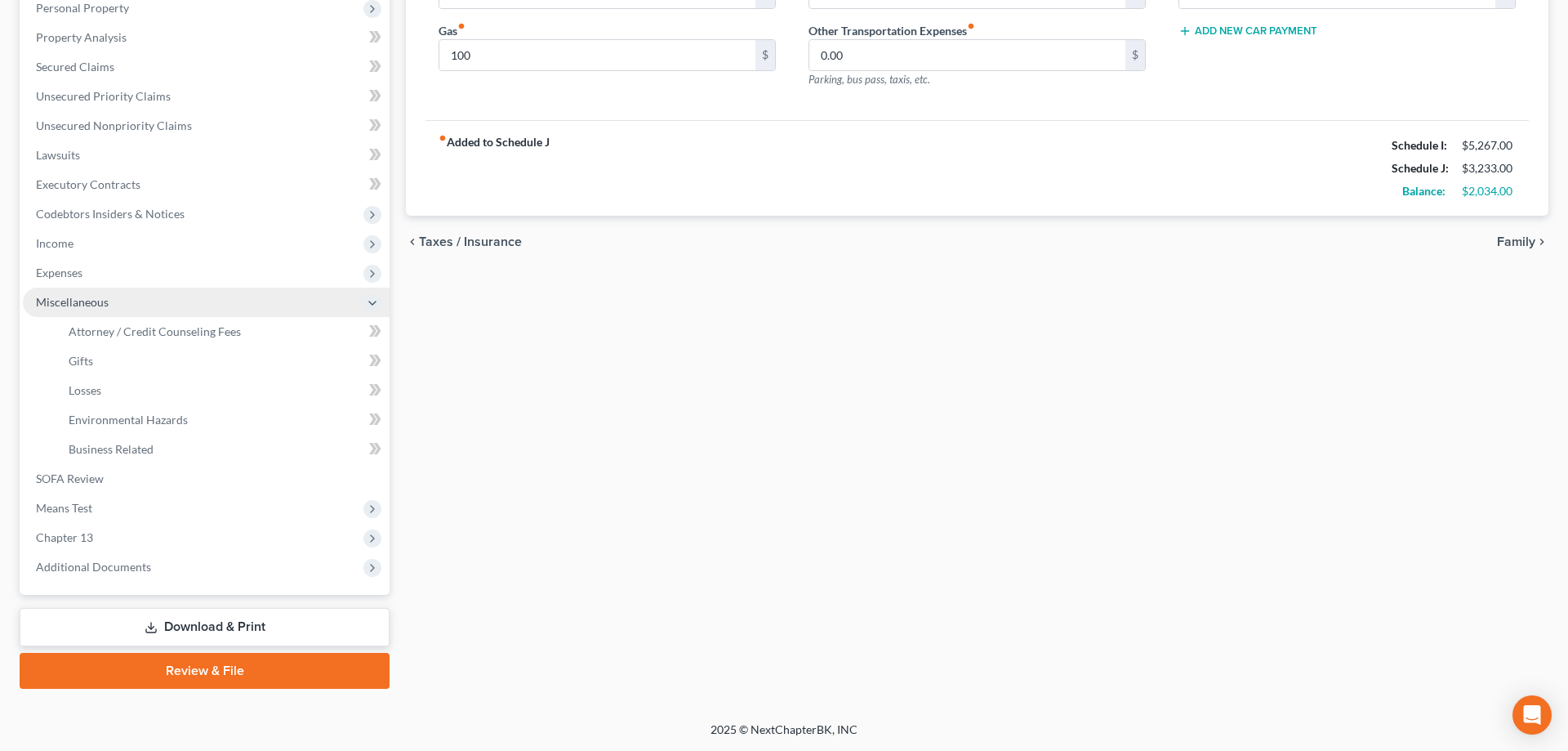
scroll to position [293, 0]
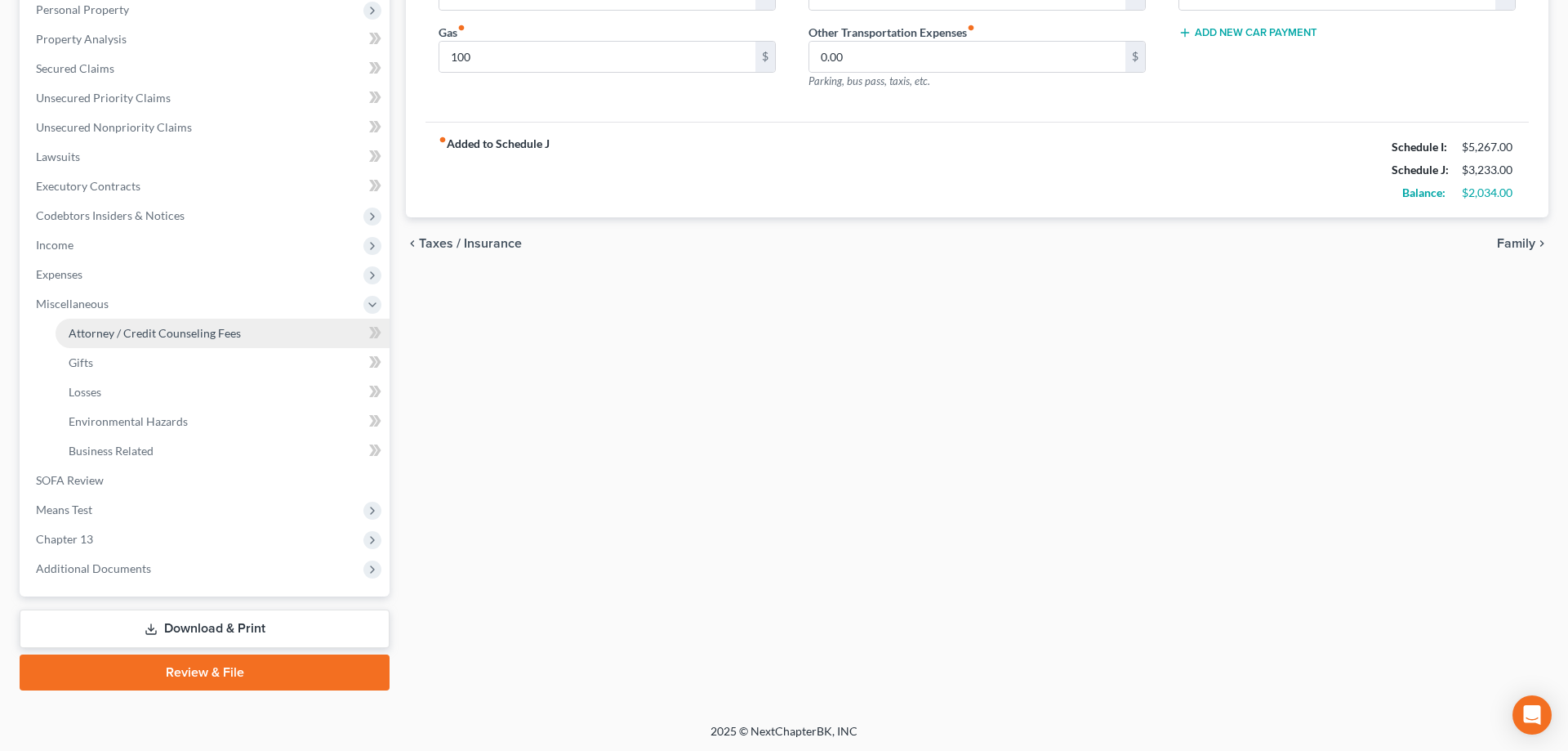
click at [170, 325] on link "Attorney / Credit Counseling Fees" at bounding box center [222, 333] width 334 height 29
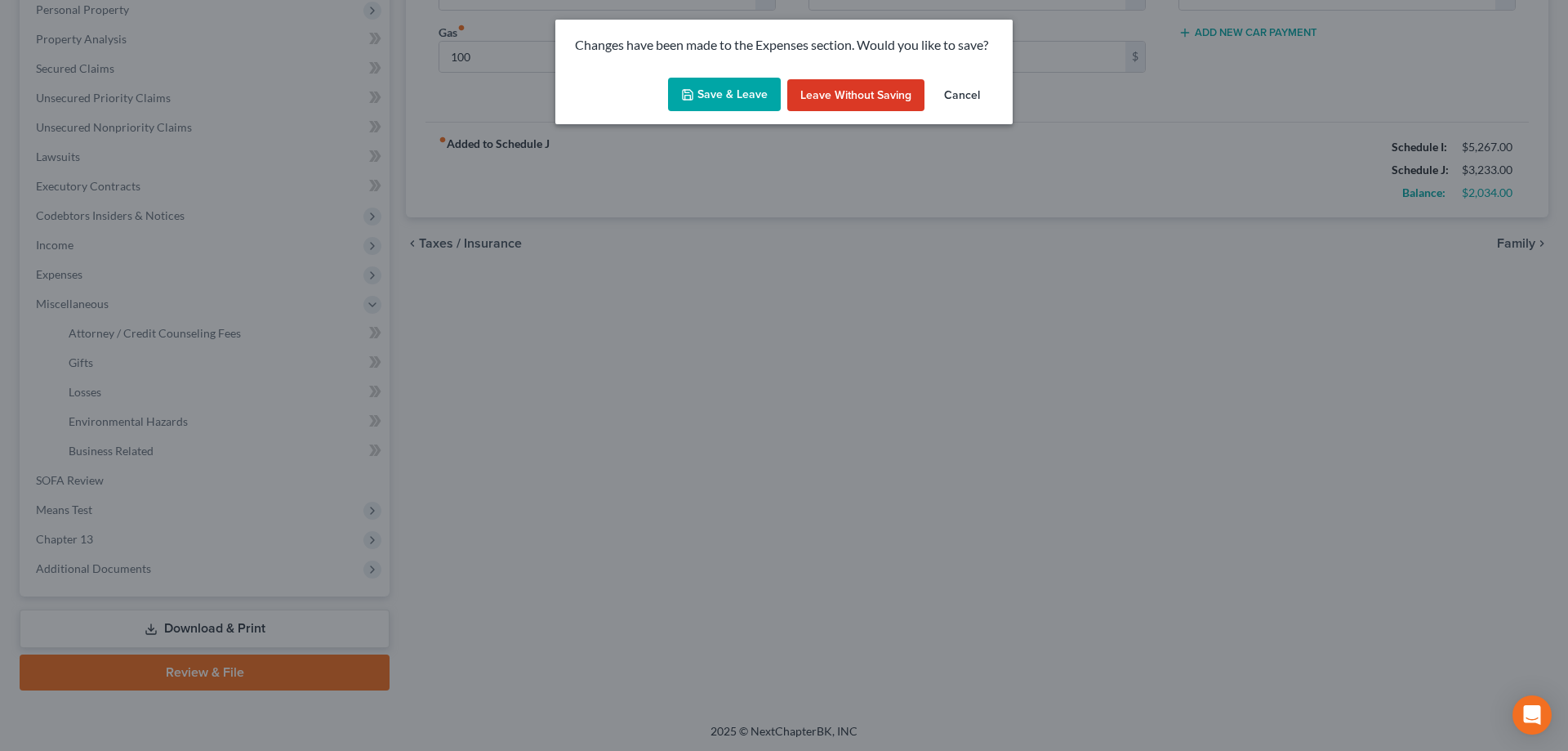
click at [756, 89] on button "Save & Leave" at bounding box center [724, 95] width 113 height 34
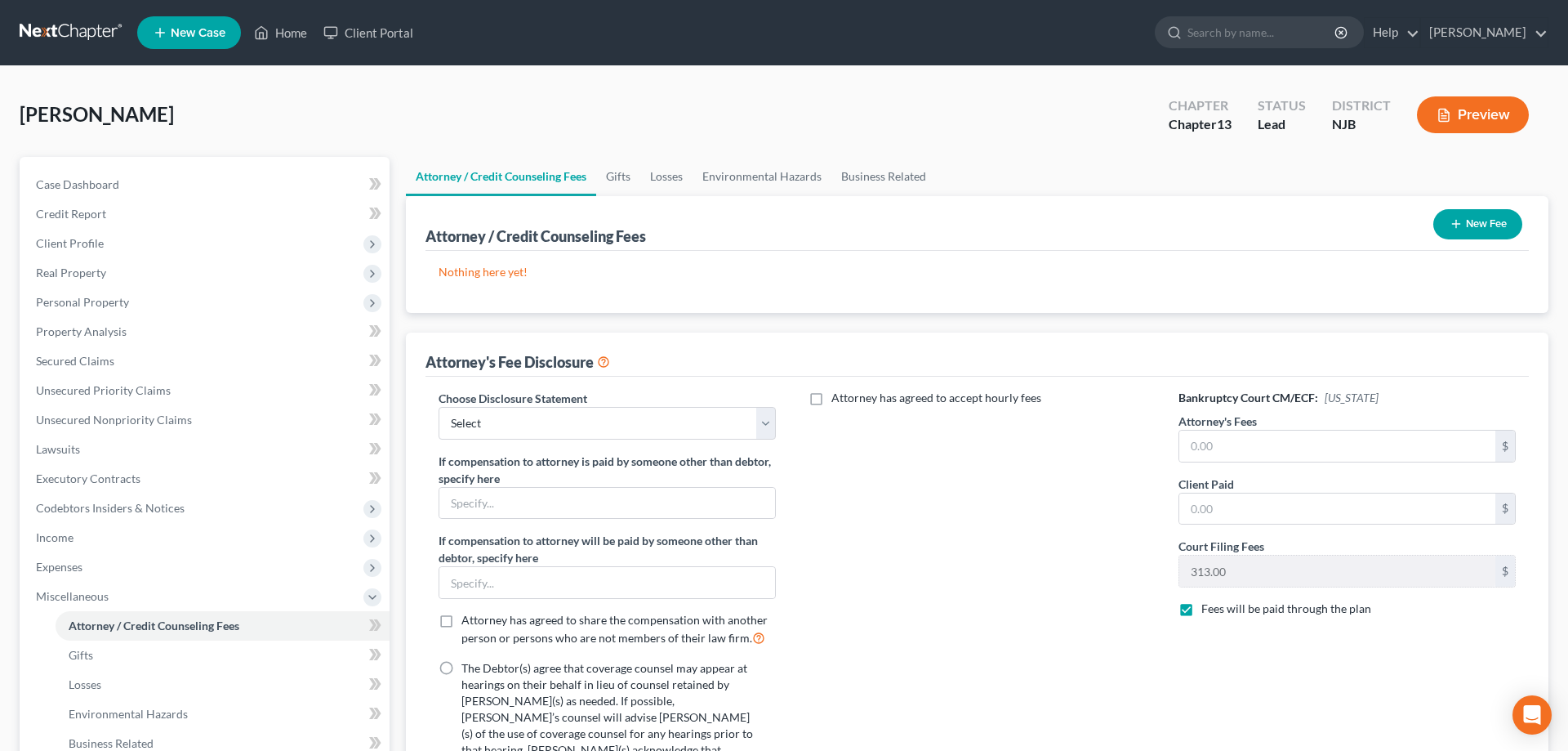
click at [1446, 223] on button "New Fee" at bounding box center [1478, 224] width 89 height 30
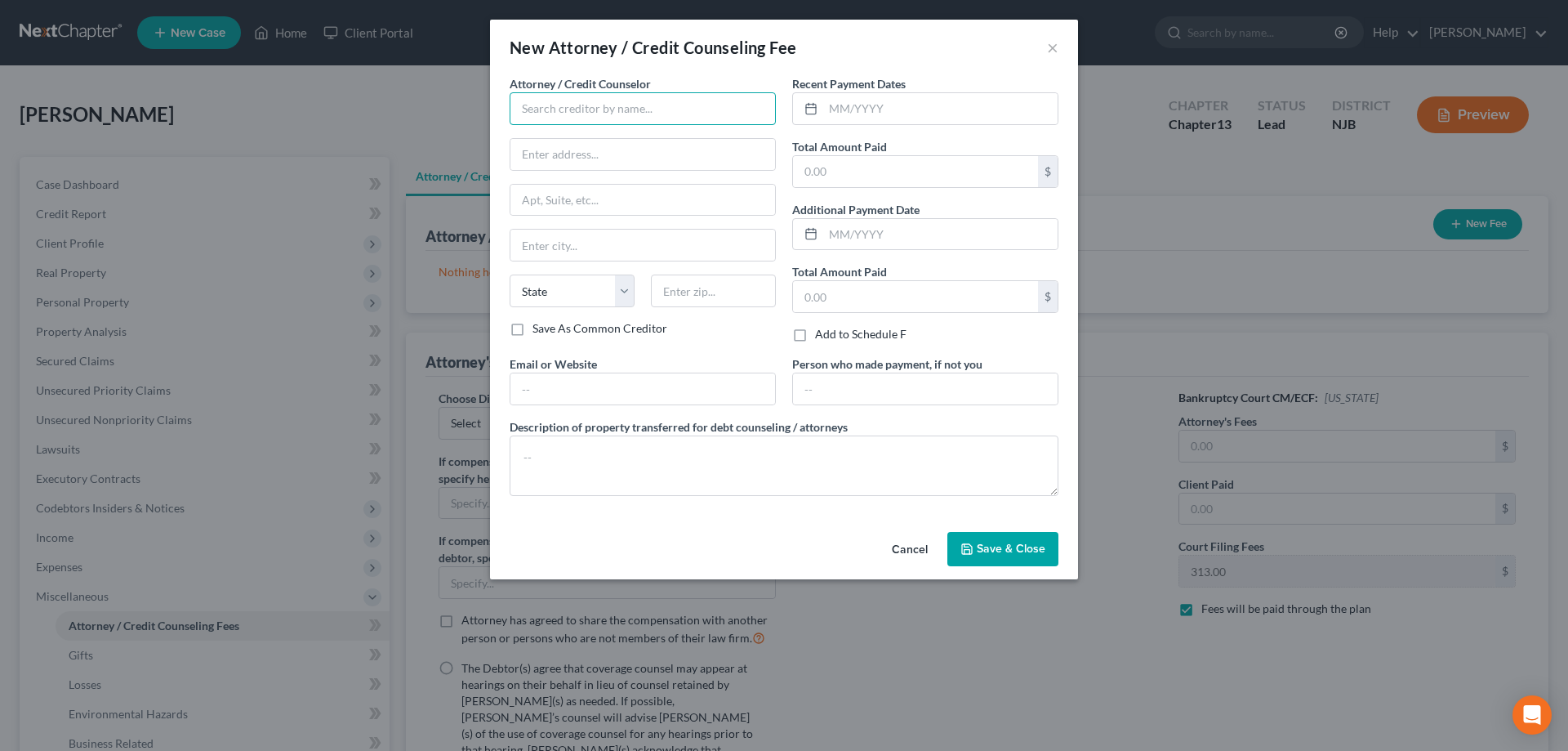
click at [659, 104] on input "text" at bounding box center [643, 108] width 266 height 33
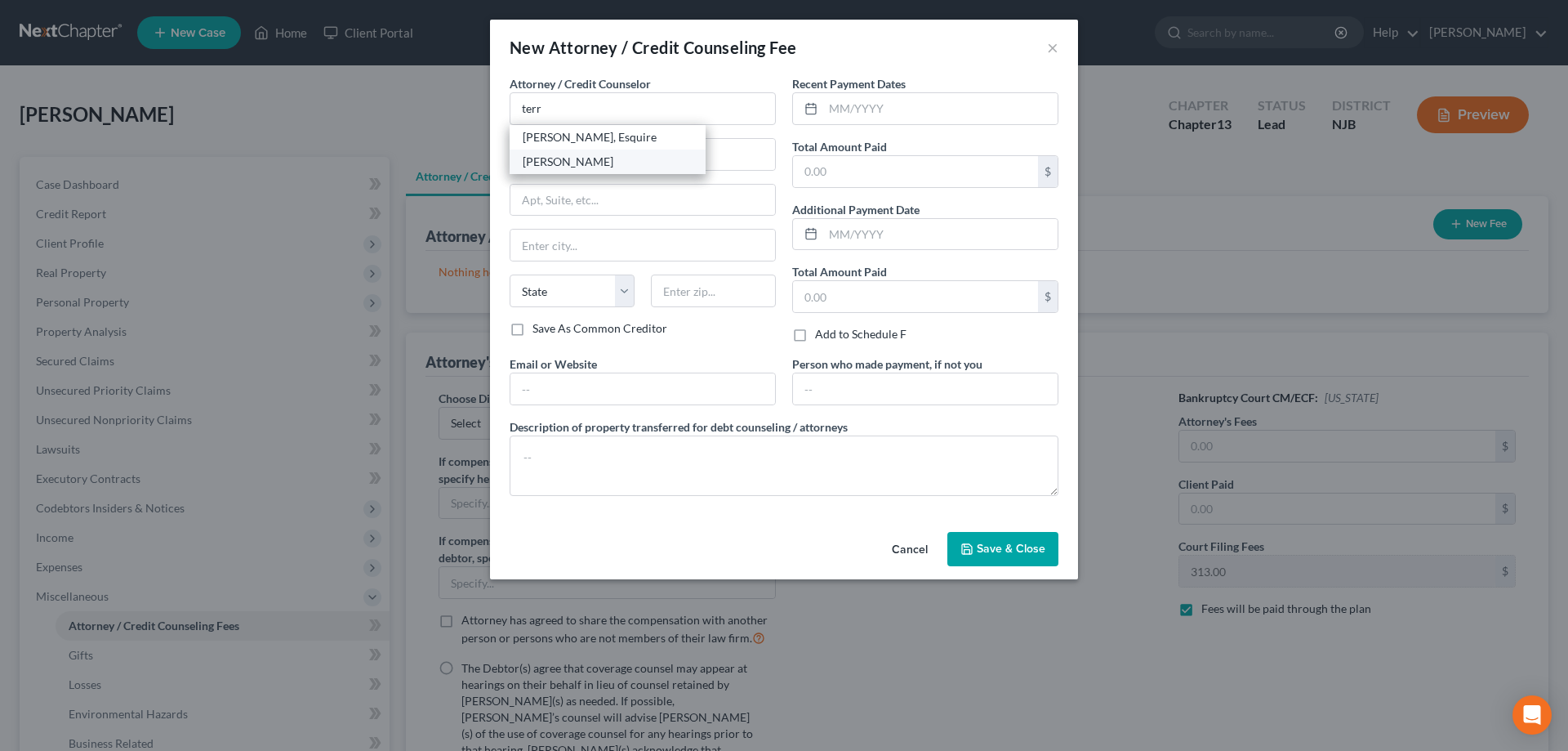
click at [571, 165] on div "[PERSON_NAME]" at bounding box center [607, 162] width 170 height 17
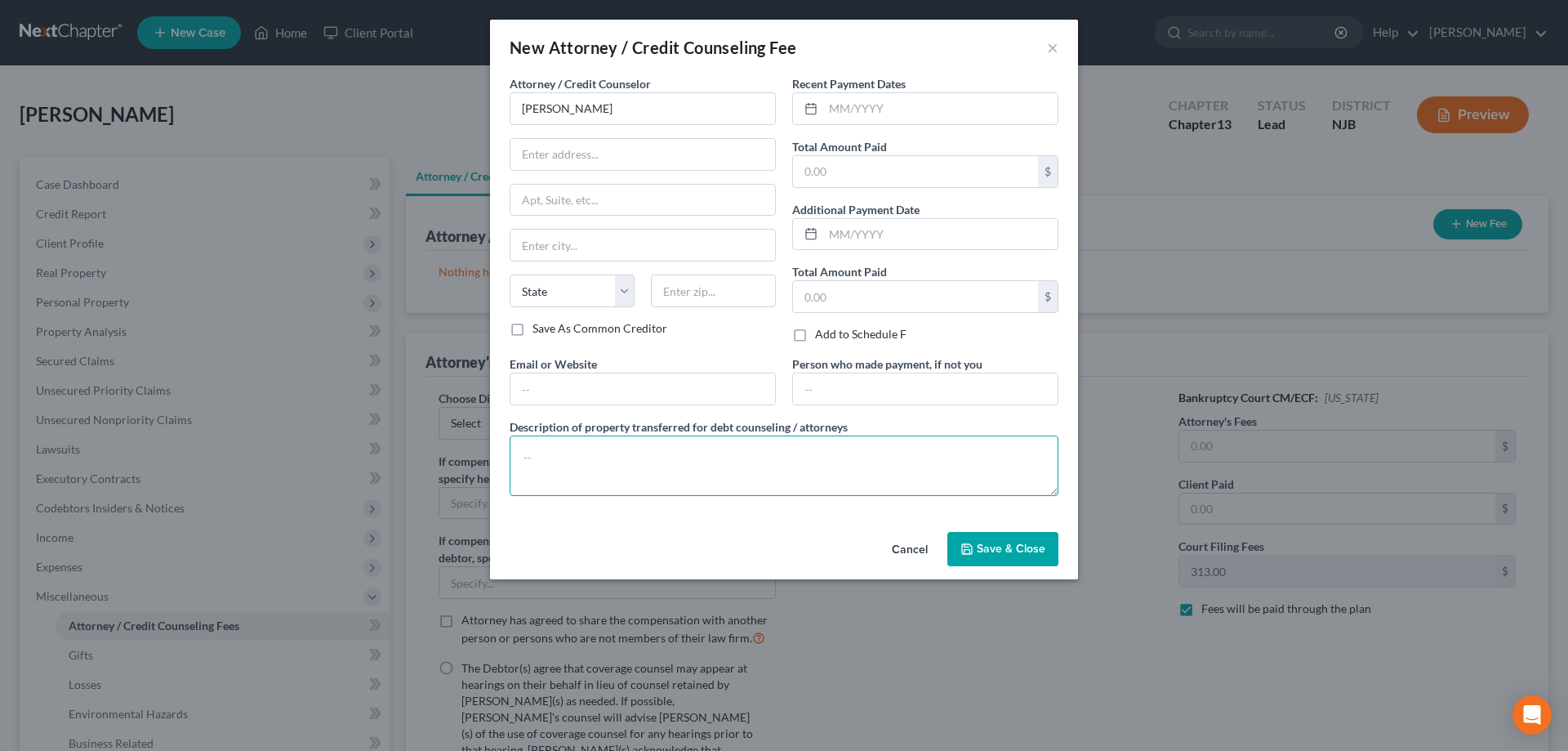
click at [570, 467] on textarea at bounding box center [784, 466] width 549 height 60
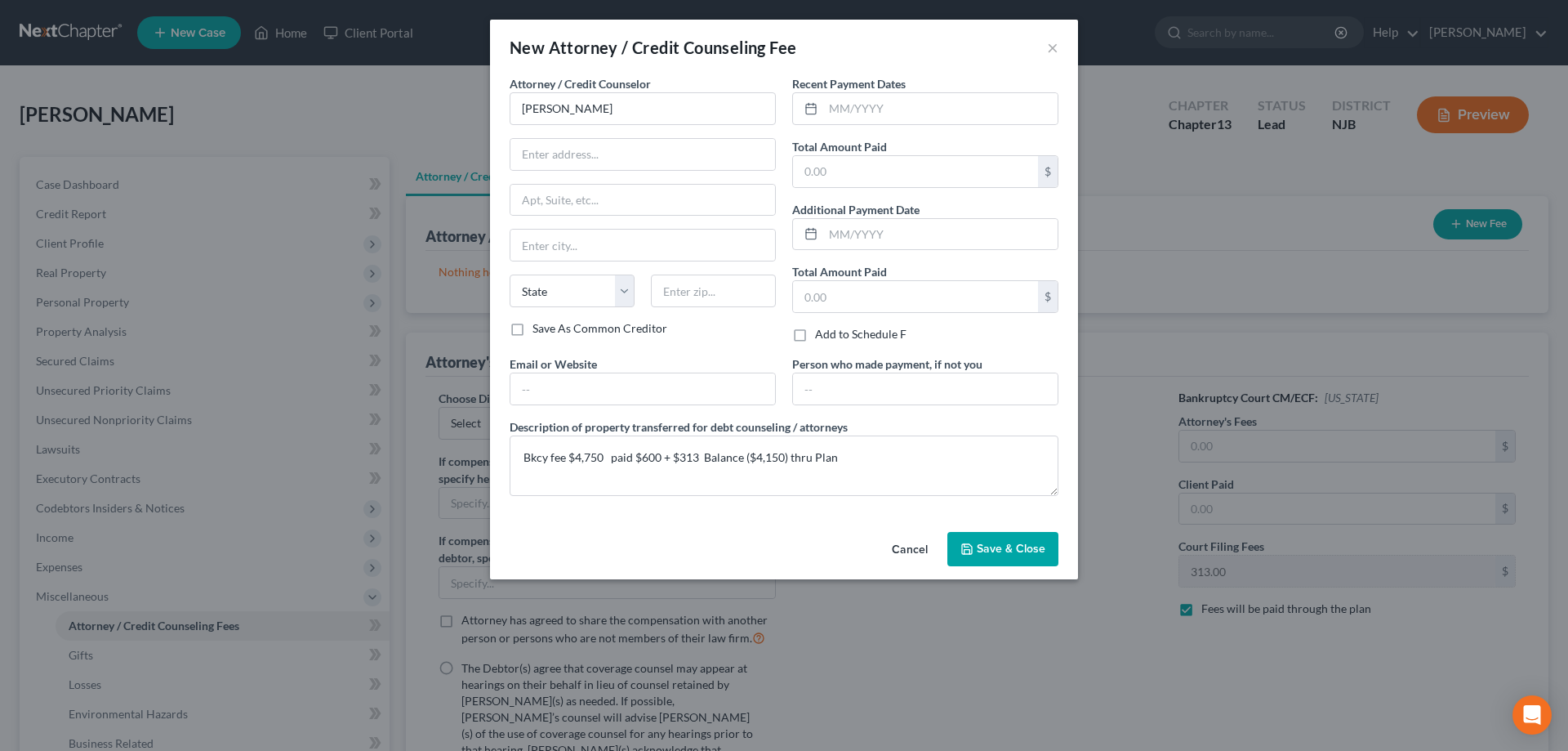
click at [991, 558] on button "Save & Close" at bounding box center [1002, 549] width 111 height 34
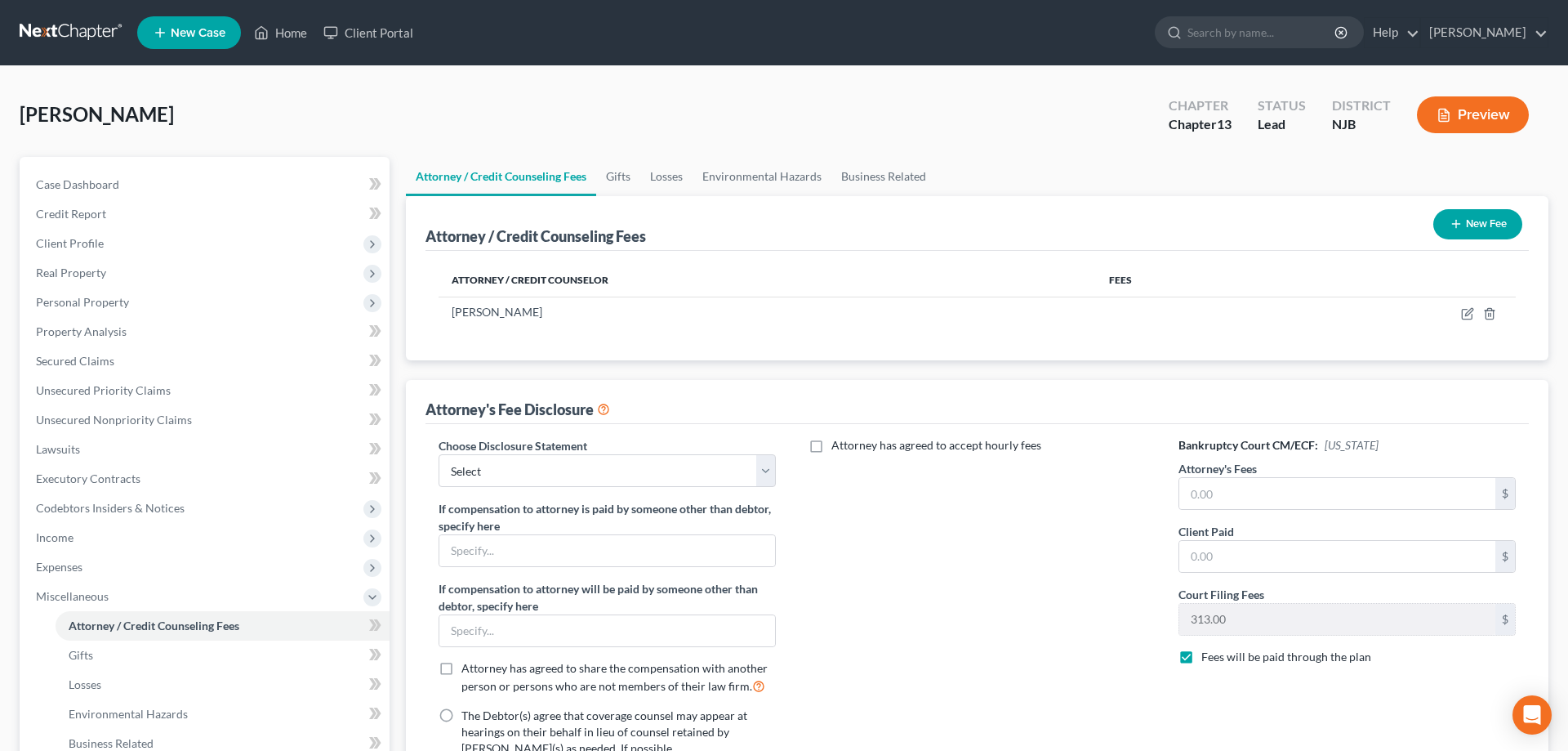
click at [1443, 227] on button "New Fee" at bounding box center [1478, 224] width 89 height 30
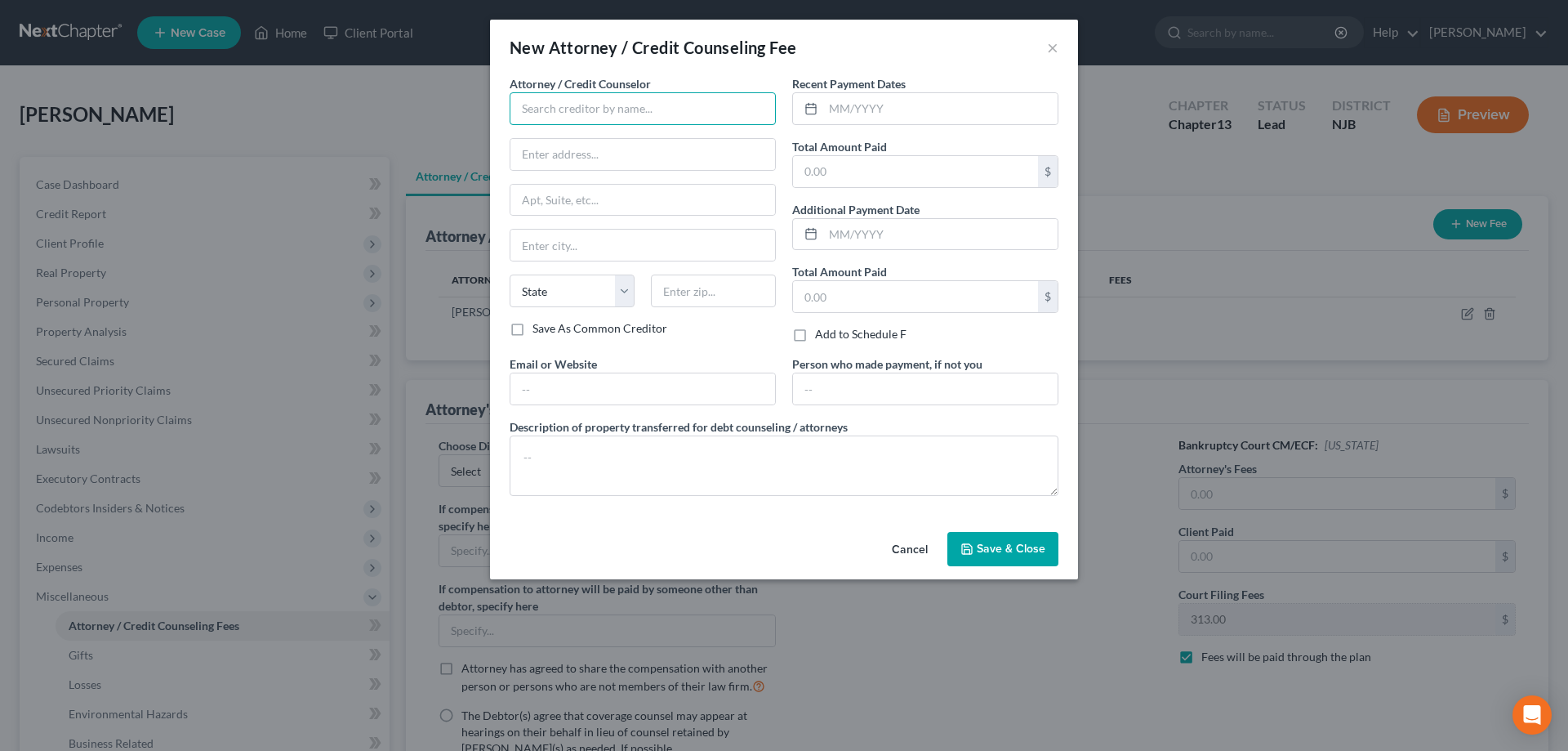
click at [587, 119] on input "text" at bounding box center [643, 108] width 266 height 33
click at [806, 177] on input "text" at bounding box center [915, 171] width 245 height 31
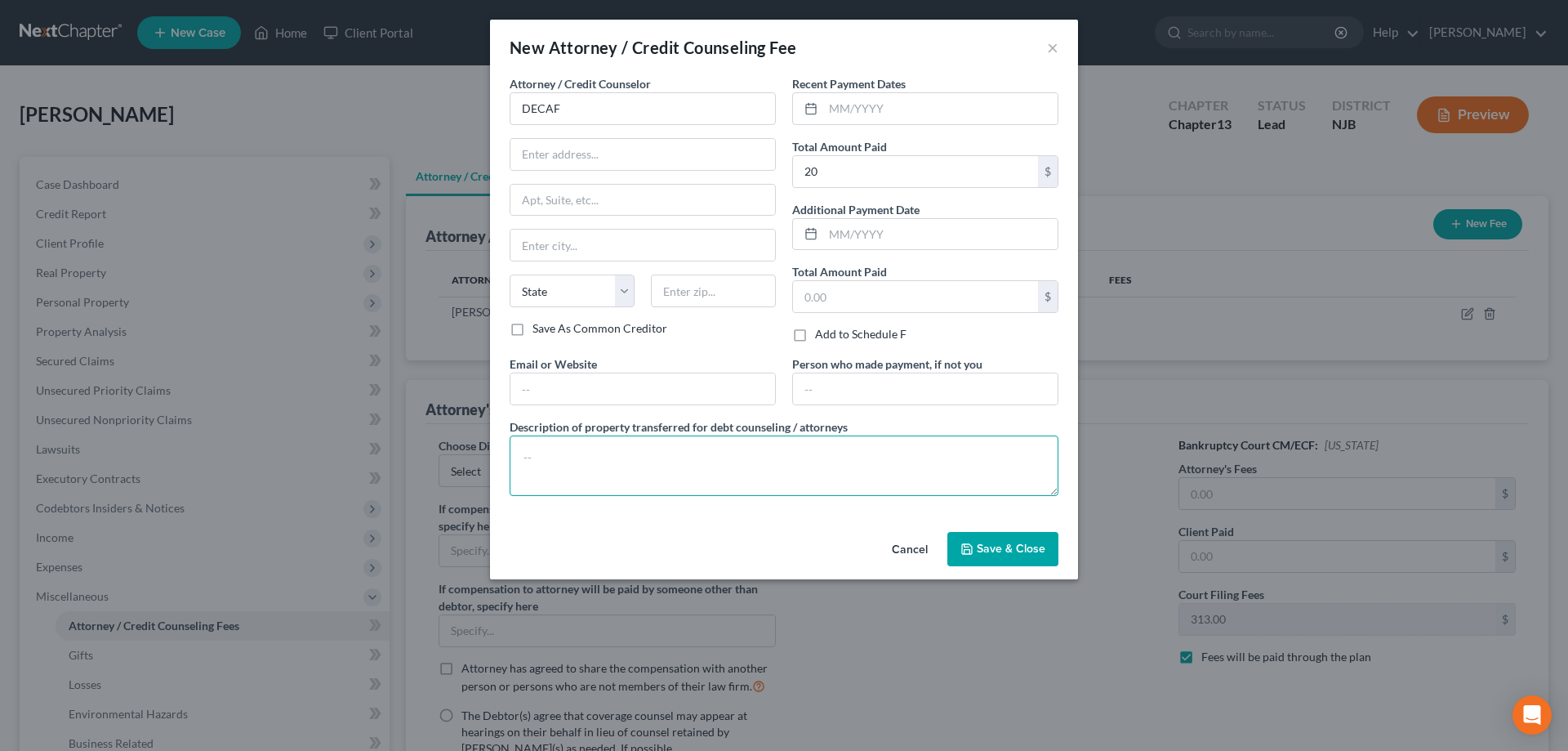
click at [566, 437] on textarea at bounding box center [784, 466] width 549 height 60
click at [998, 551] on span "Save & Close" at bounding box center [1011, 549] width 69 height 14
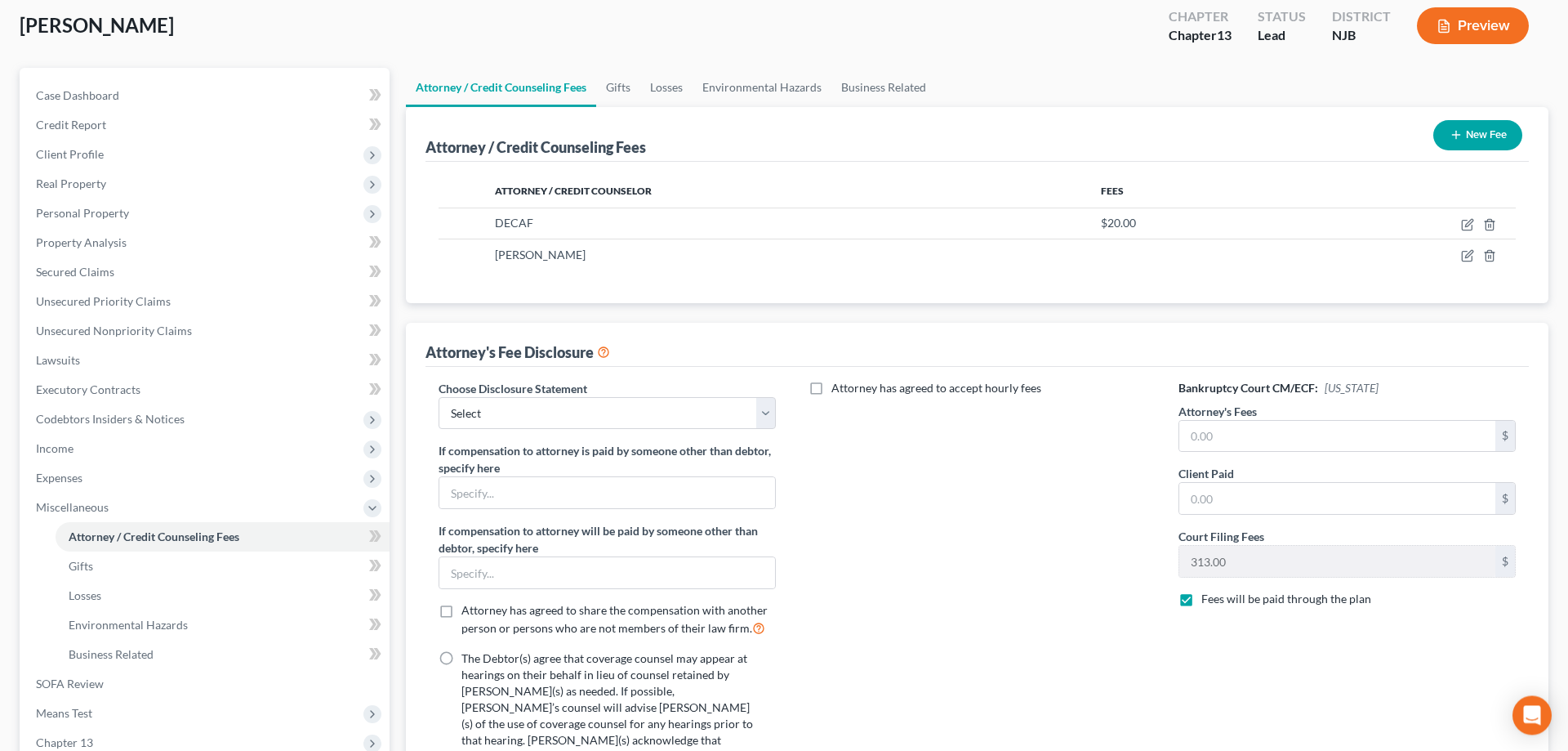
scroll to position [250, 0]
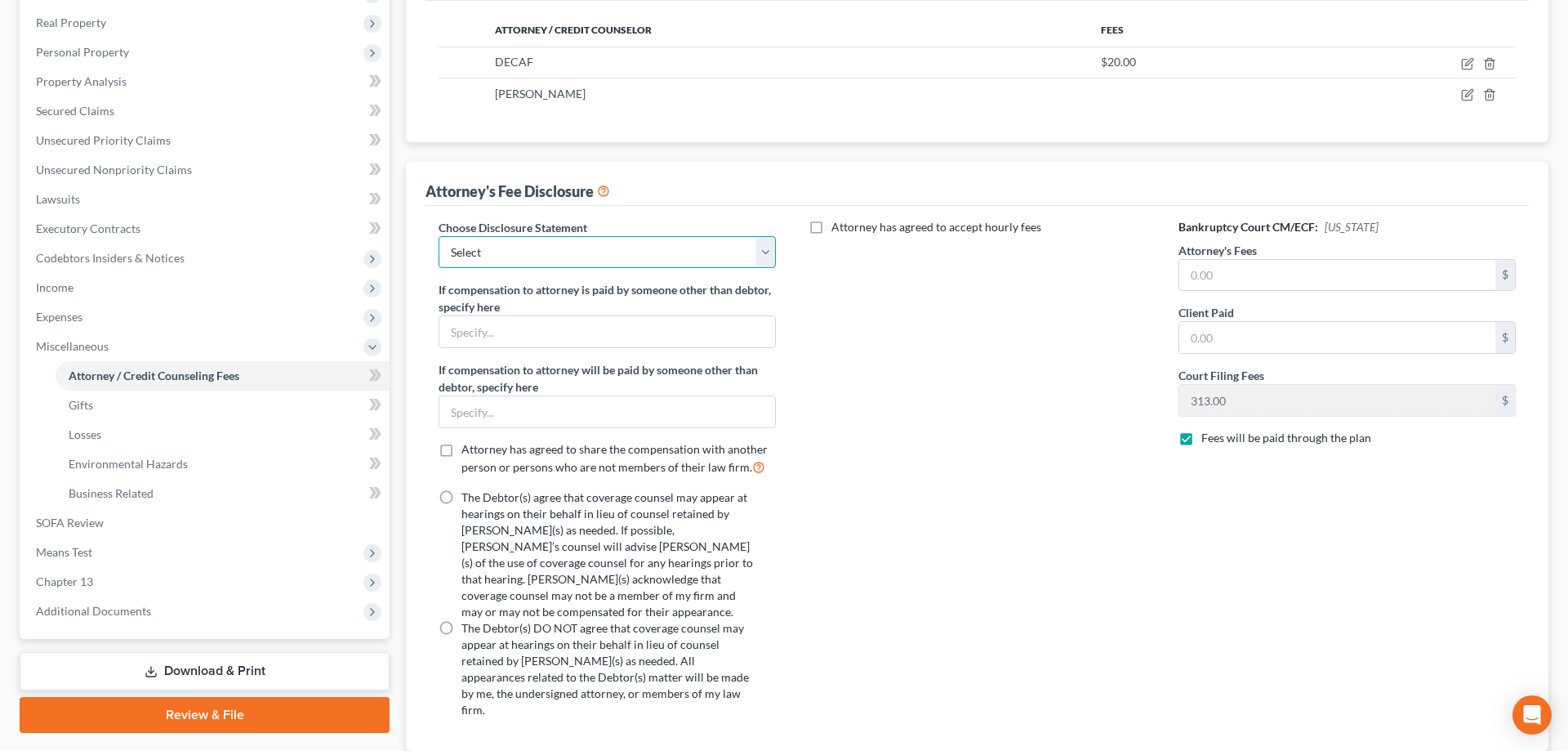
click at [439, 236] on select "Select Attorney for Debtor" at bounding box center [607, 252] width 337 height 33
click option "Attorney for Debtor" at bounding box center [0, 0] width 0 height 0
click at [461, 621] on label "The Debtor(s) DO NOT agree that coverage counsel may appear at hearings on thei…" at bounding box center [608, 669] width 295 height 98
click at [1231, 280] on input "text" at bounding box center [1337, 275] width 316 height 31
click at [461, 621] on label "The Debtor(s) DO NOT agree that coverage counsel may appear at hearings on thei…" at bounding box center [608, 669] width 295 height 98
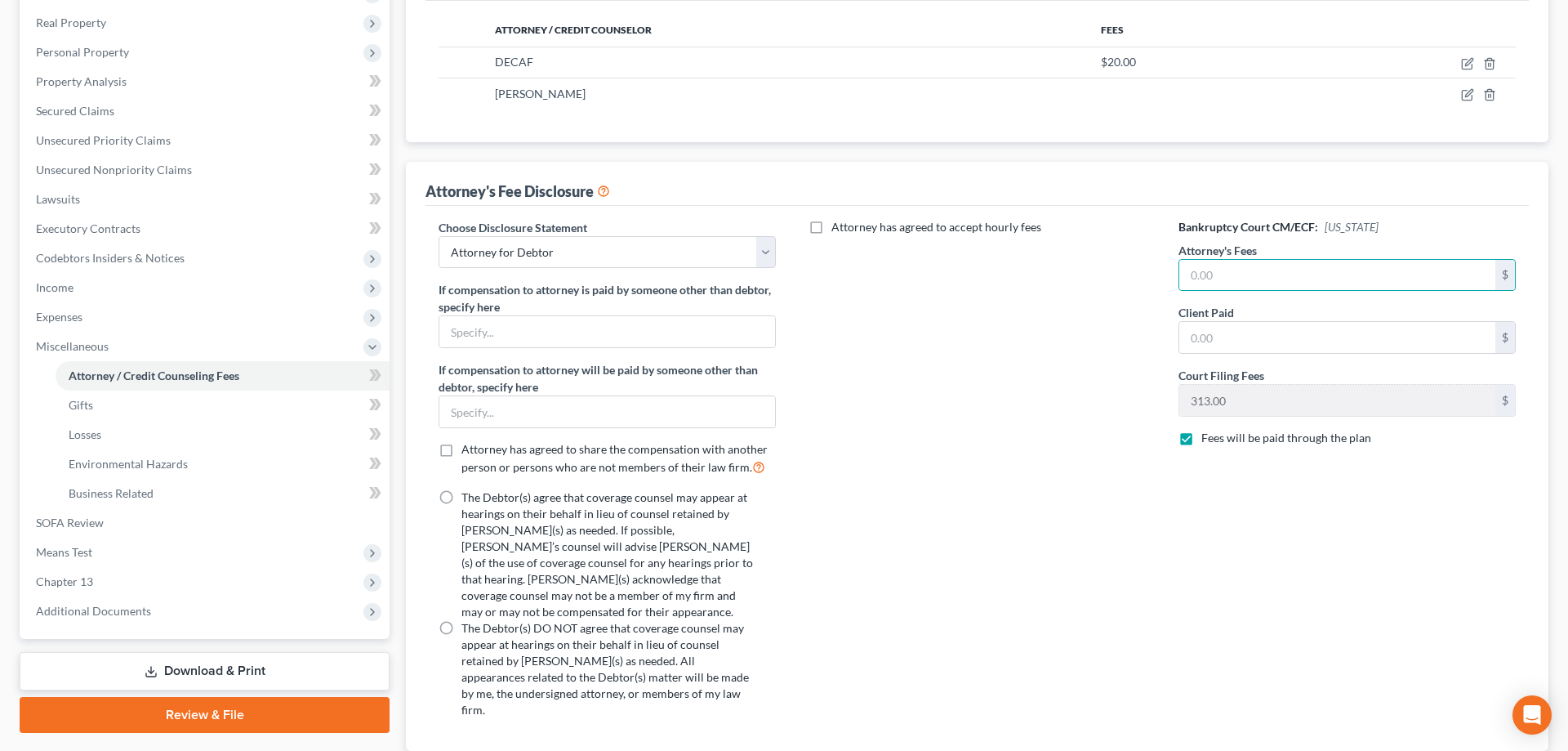
click at [468, 621] on input "The Debtor(s) DO NOT agree that coverage counsel may appear at hearings on thei…" at bounding box center [473, 626] width 11 height 11
click at [1237, 285] on input "text" at bounding box center [1337, 275] width 316 height 31
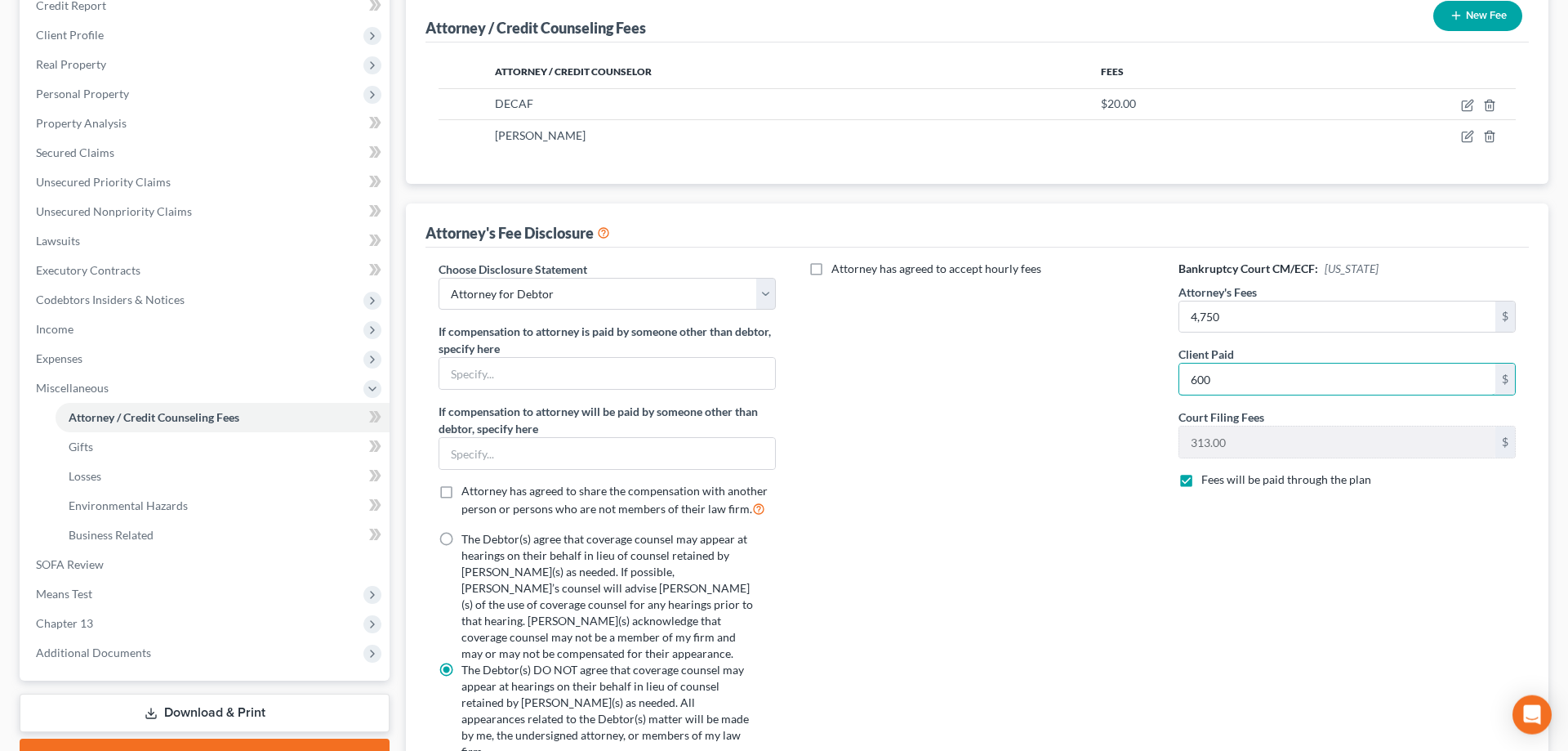
scroll to position [331, 0]
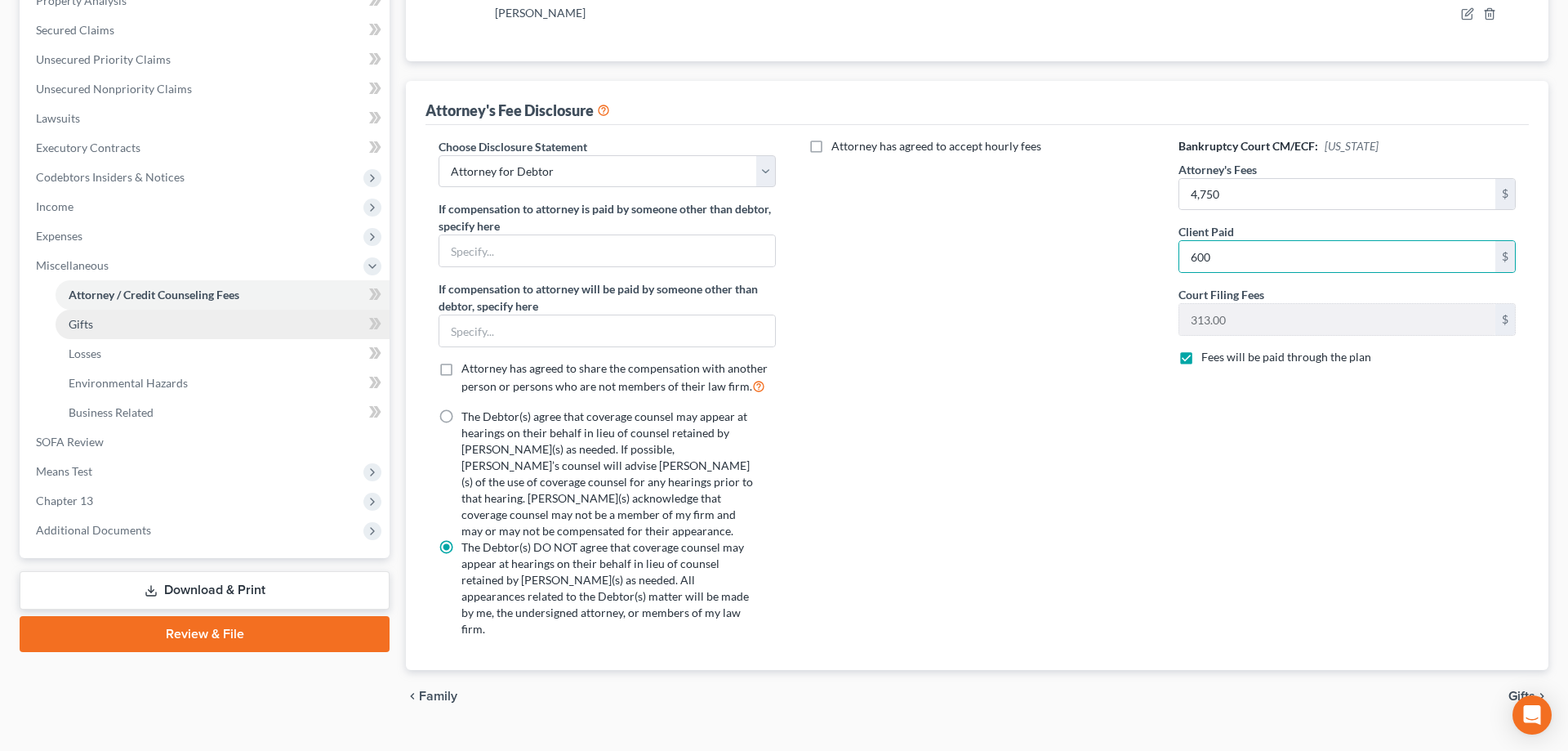
click at [92, 319] on span "Gifts" at bounding box center [80, 324] width 24 height 14
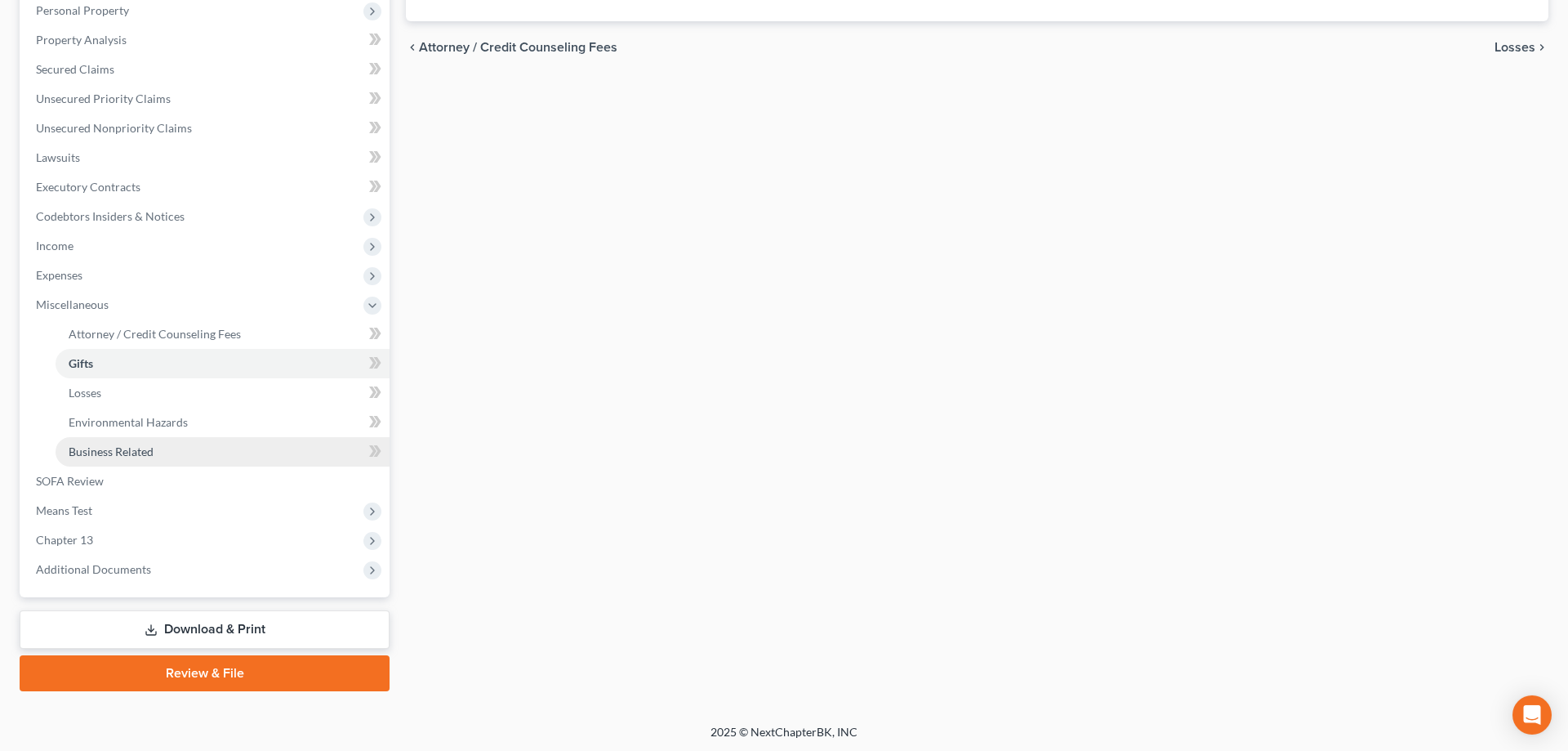
scroll to position [293, 0]
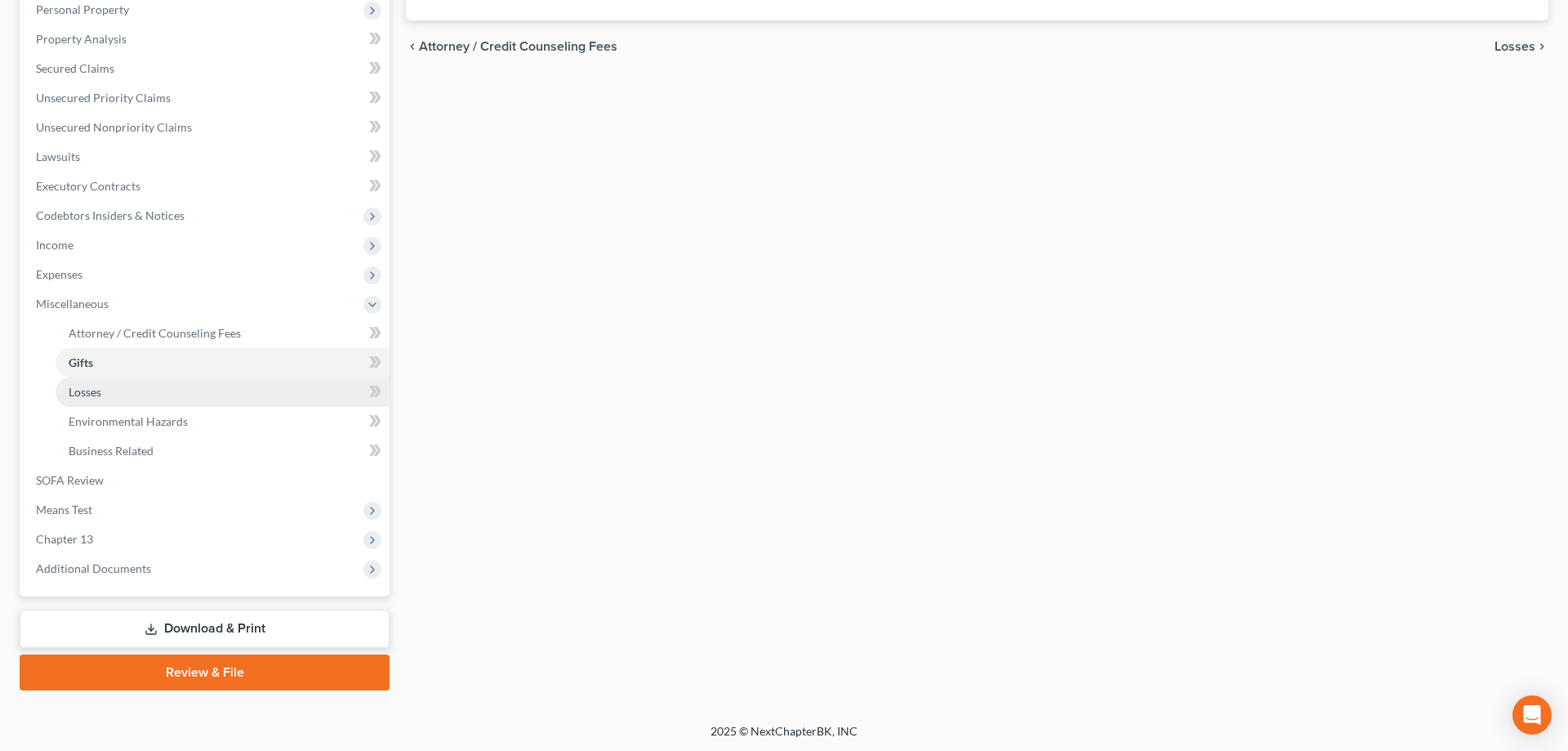
click at [86, 394] on span "Losses" at bounding box center [84, 391] width 33 height 14
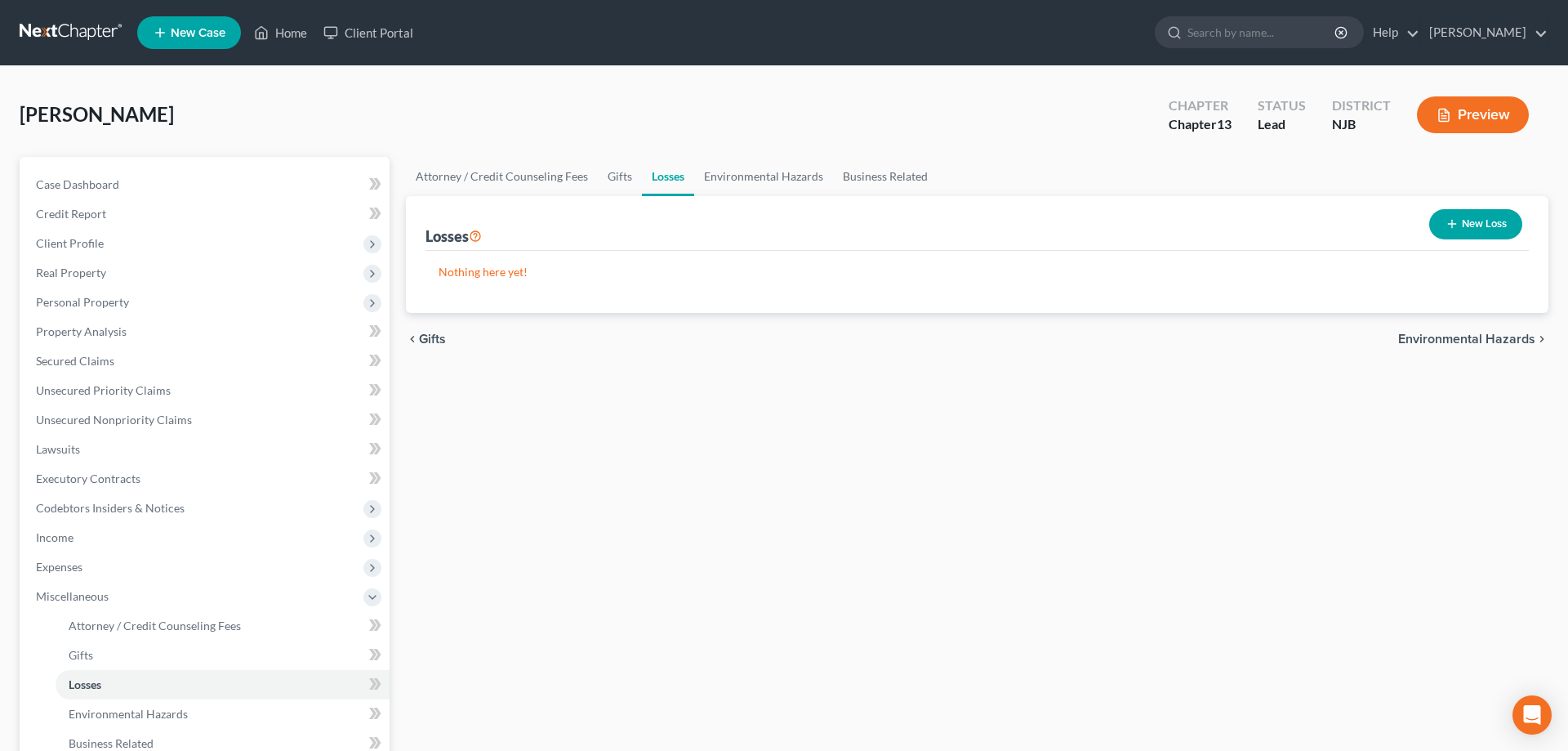
click at [1457, 215] on button "New Loss" at bounding box center [1475, 224] width 93 height 30
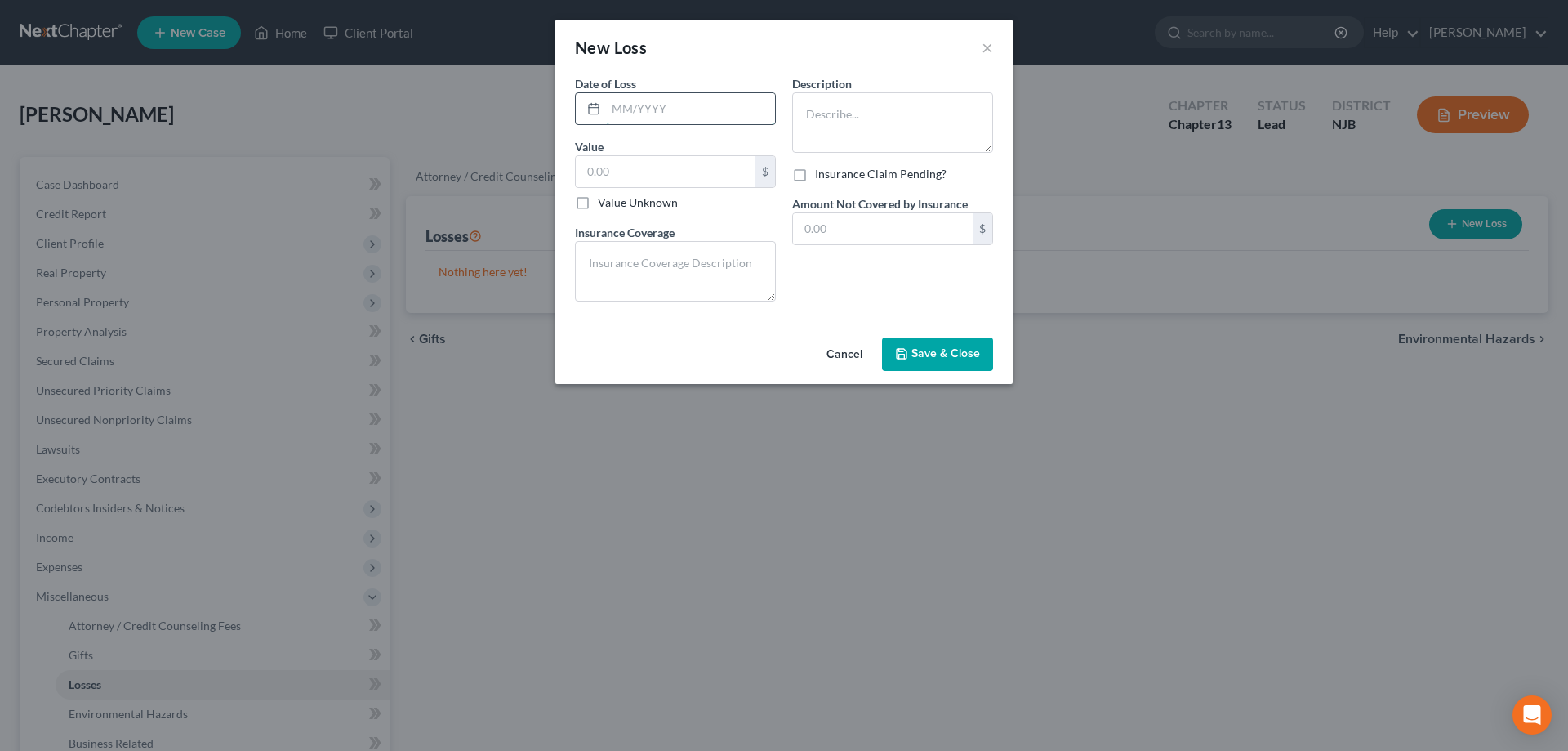
click at [639, 114] on input "text" at bounding box center [690, 108] width 169 height 31
click at [989, 45] on button "×" at bounding box center [987, 47] width 12 height 19
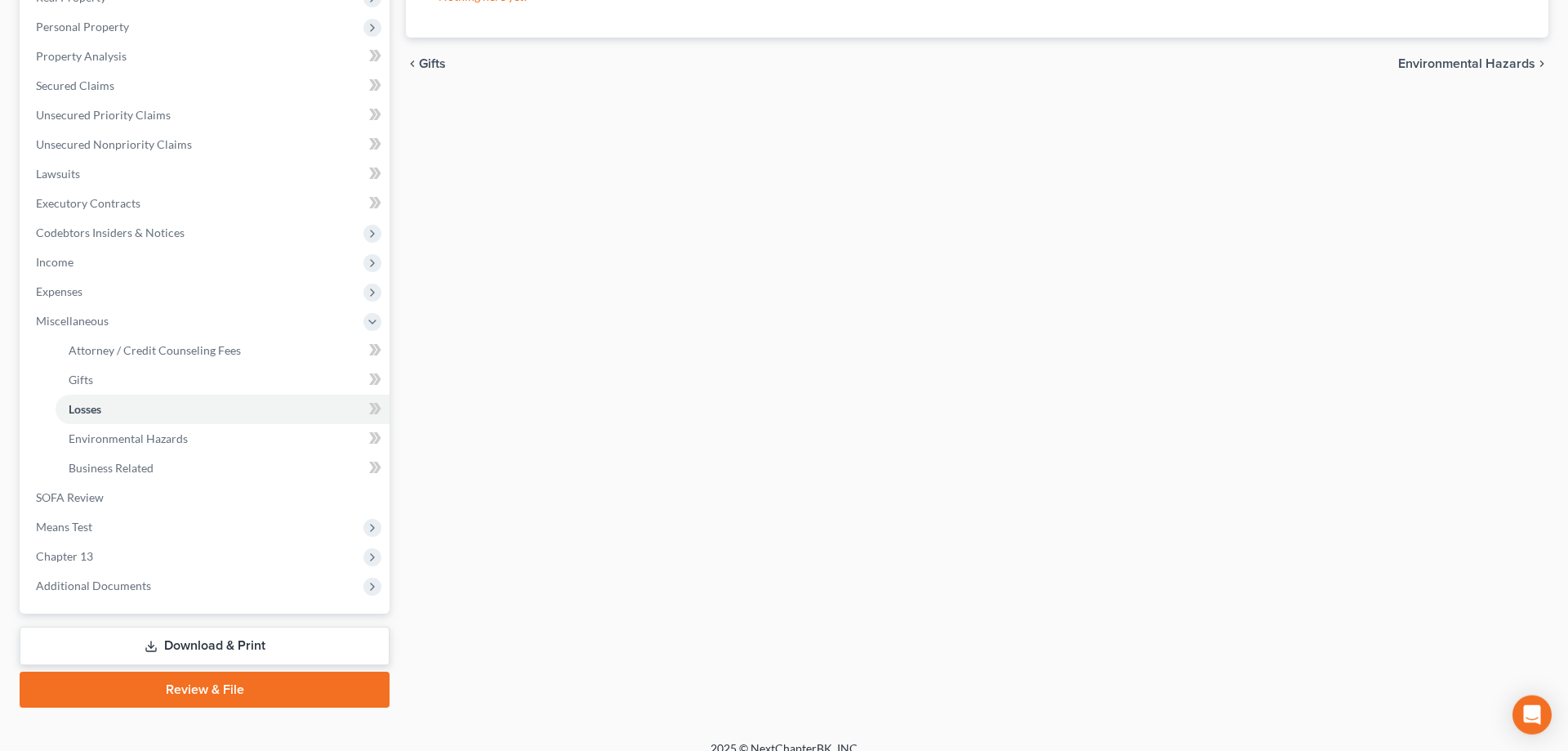
scroll to position [293, 0]
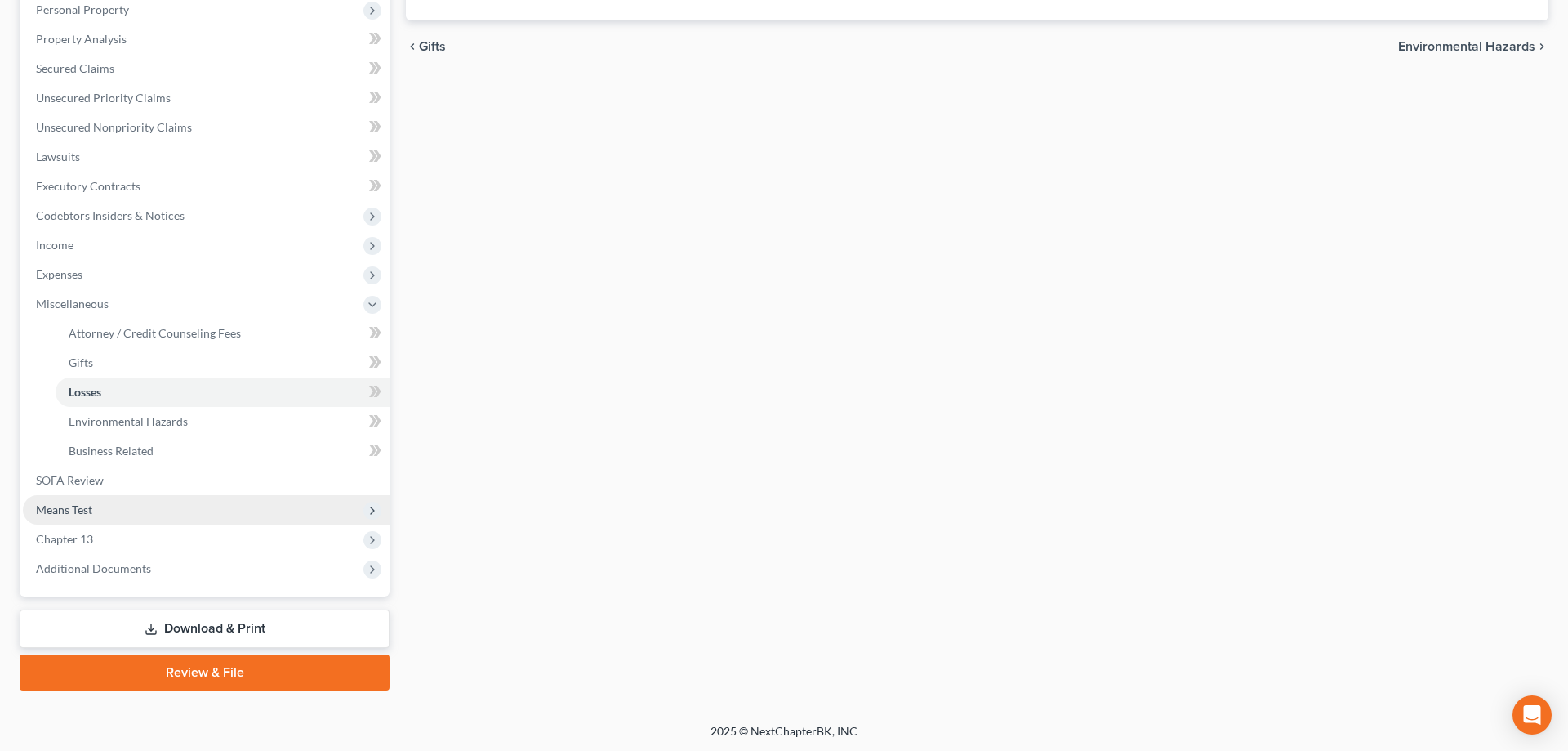
click at [78, 508] on span "Means Test" at bounding box center [64, 509] width 56 height 14
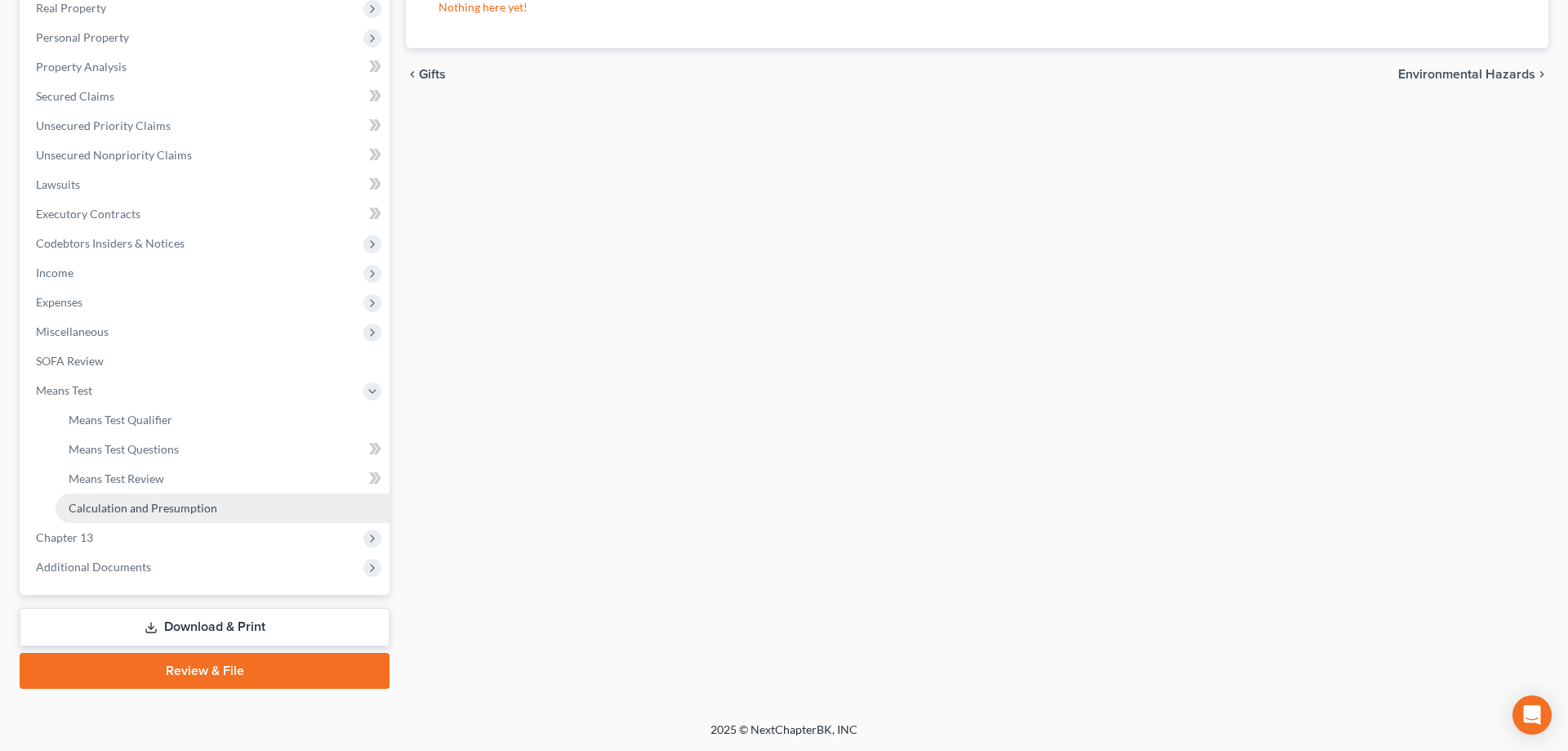
scroll to position [263, 0]
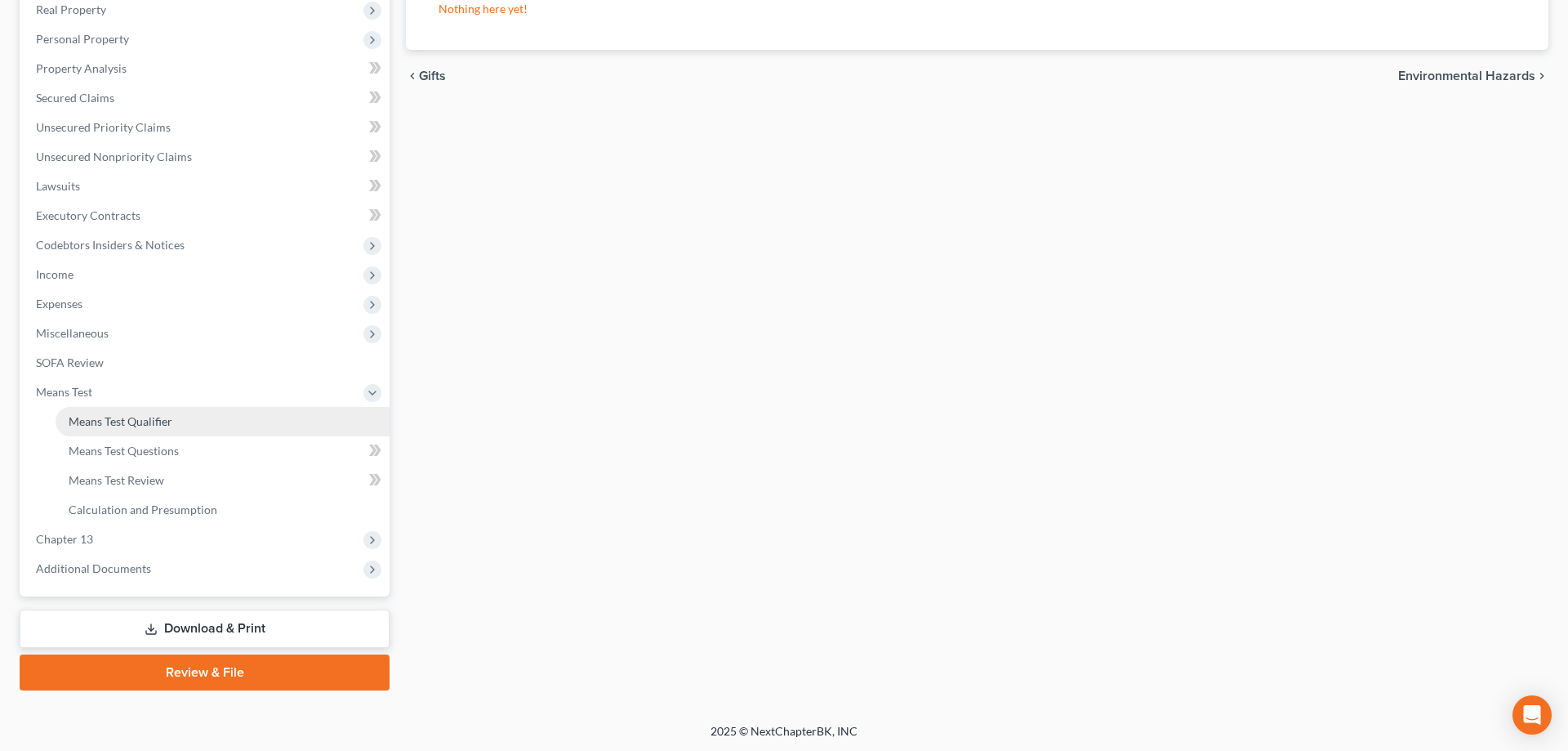
click at [120, 424] on span "Means Test Qualifier" at bounding box center [120, 421] width 104 height 14
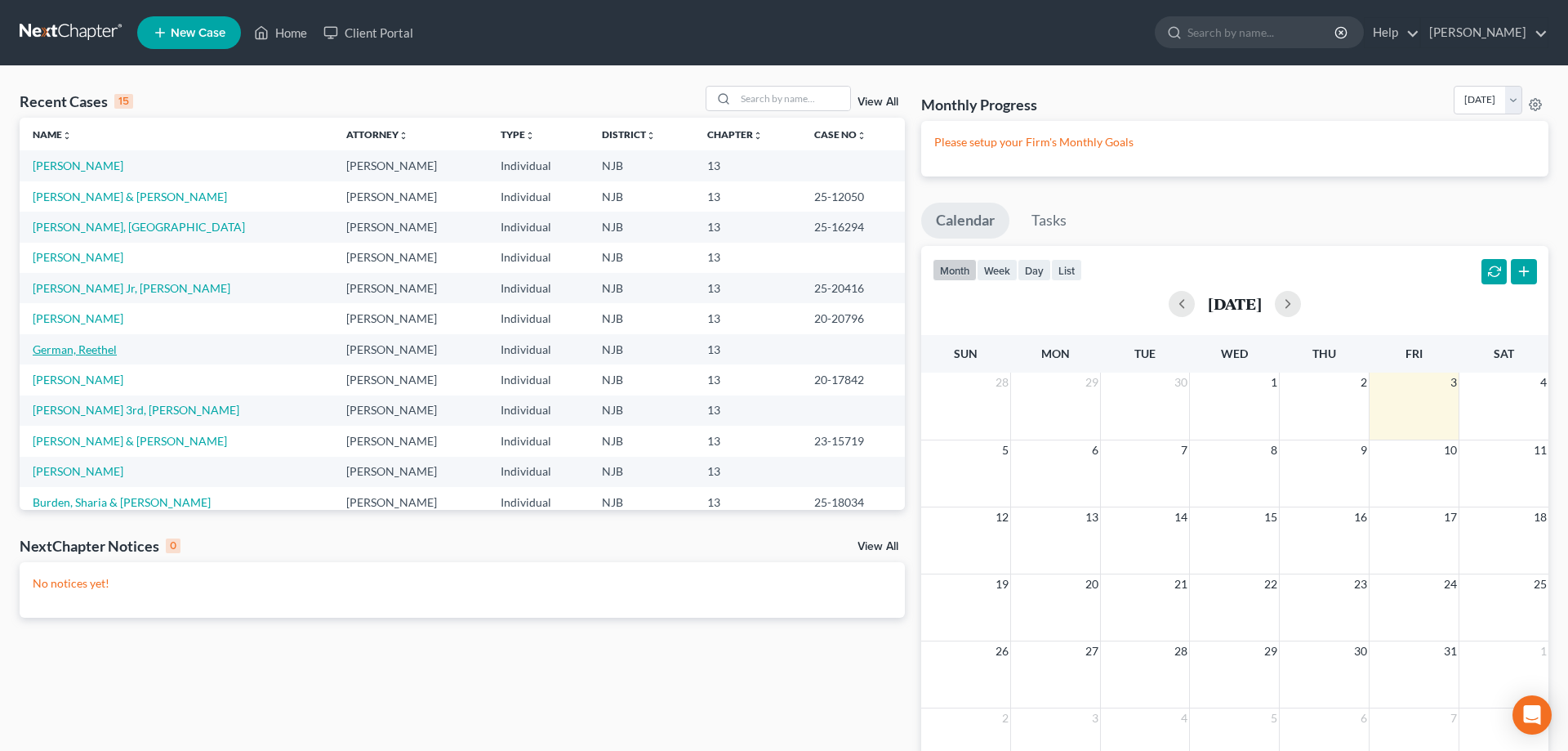
click at [84, 353] on link "German, Reethel" at bounding box center [74, 349] width 84 height 14
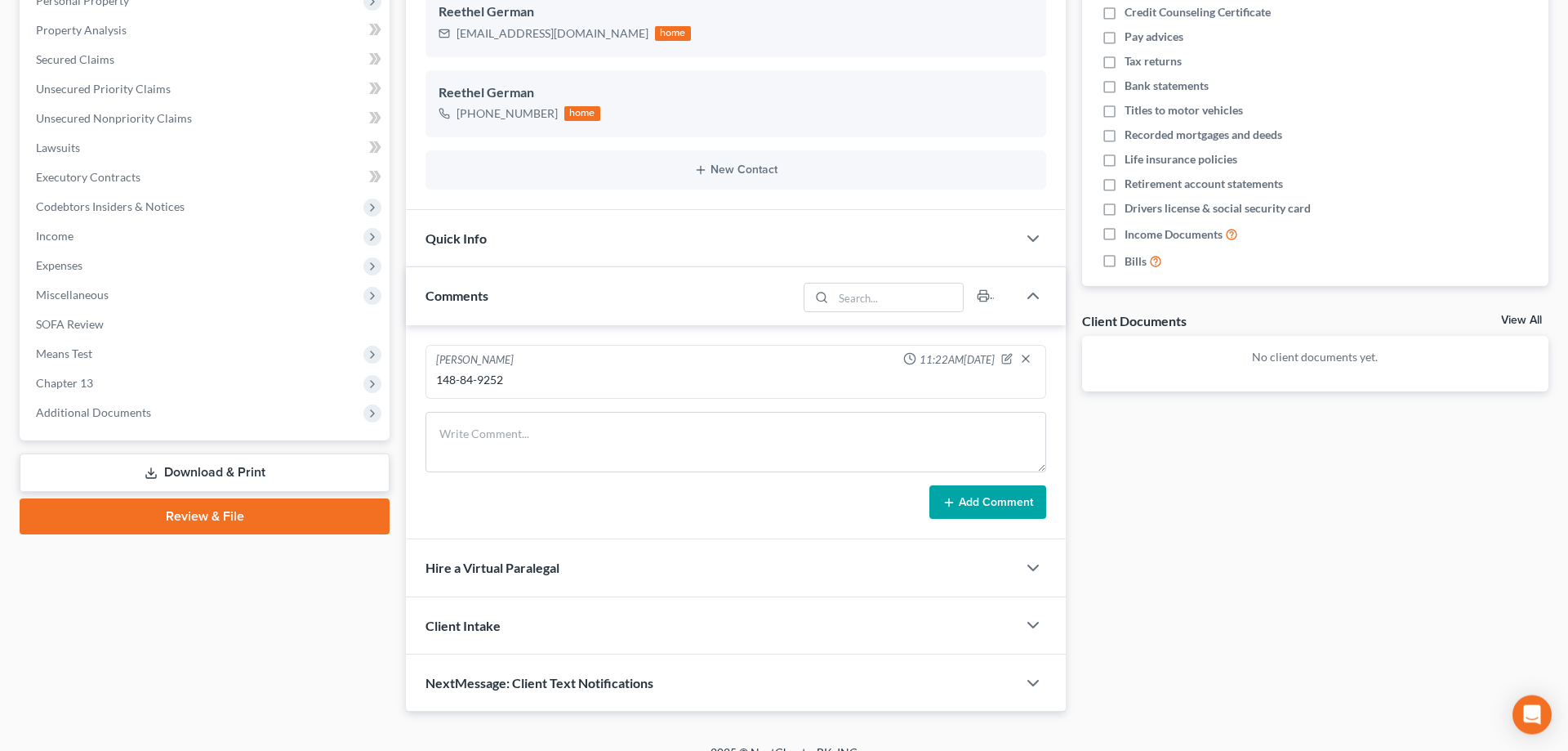
scroll to position [324, 0]
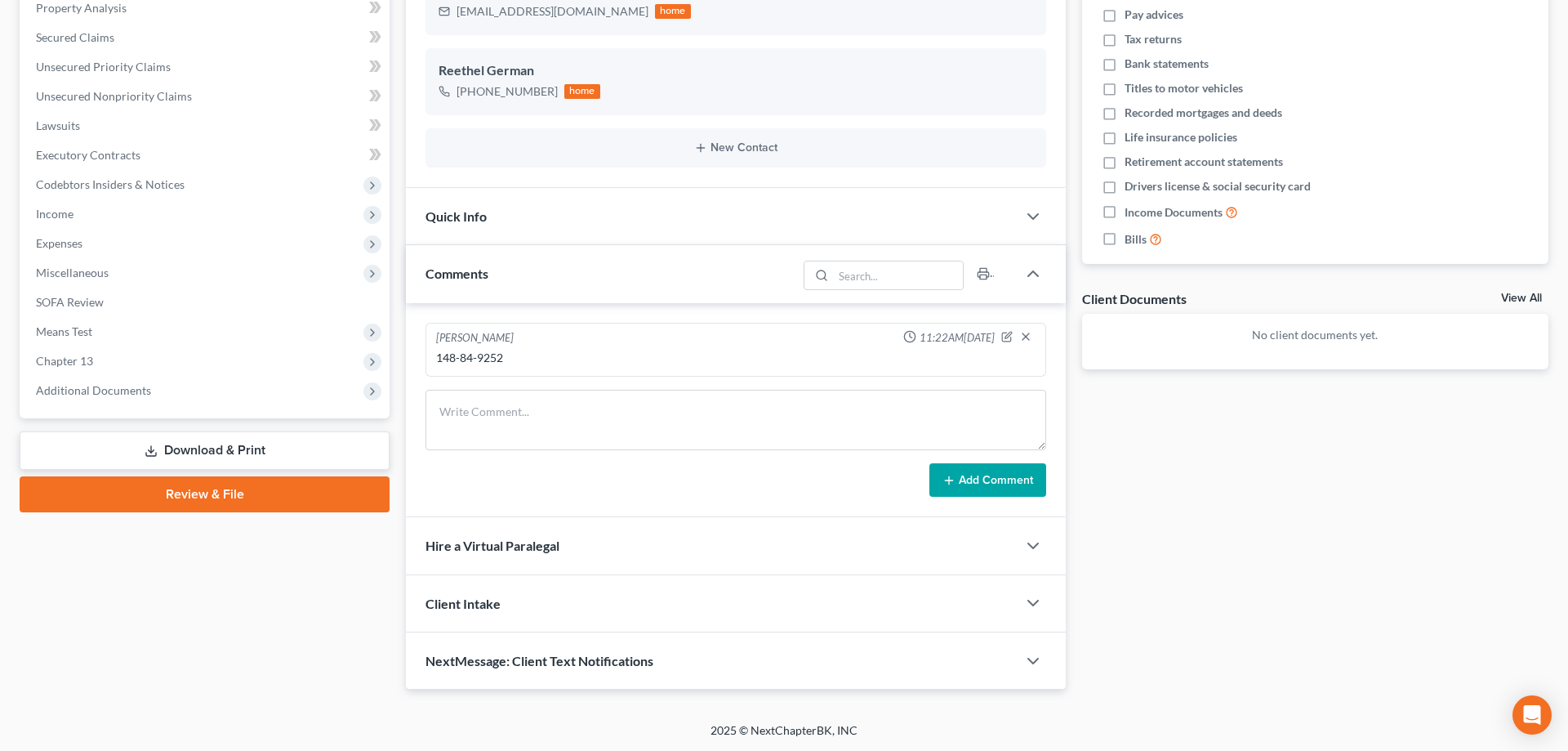
click at [230, 454] on link "Download & Print" at bounding box center [204, 451] width 370 height 38
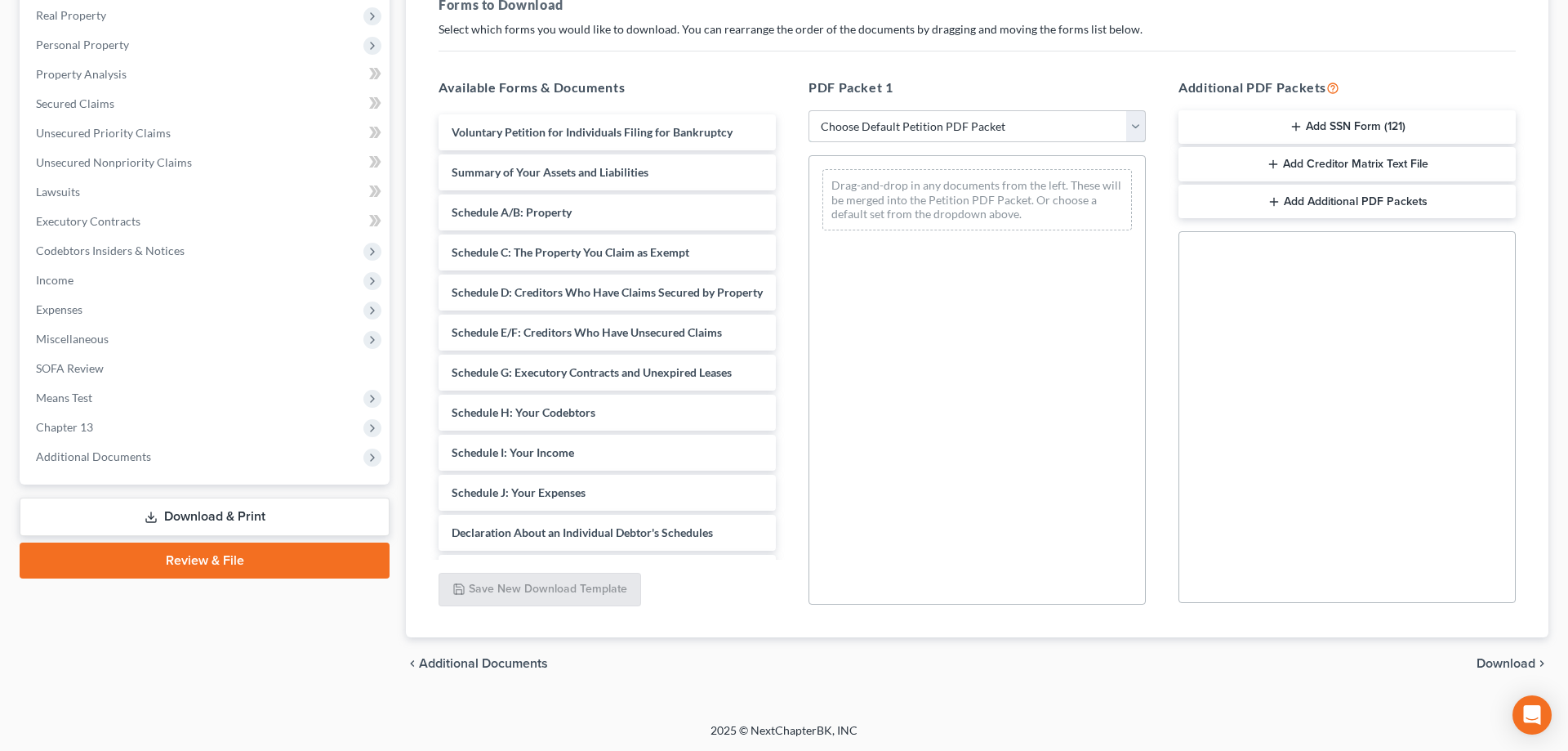
click at [808, 110] on select "Choose Default Petition PDF Packet Complete Bankruptcy Petition (all forms and …" at bounding box center [976, 126] width 337 height 33
select select "0"
click option "Complete Bankruptcy Petition (all forms and schedules)" at bounding box center [0, 0] width 0 height 0
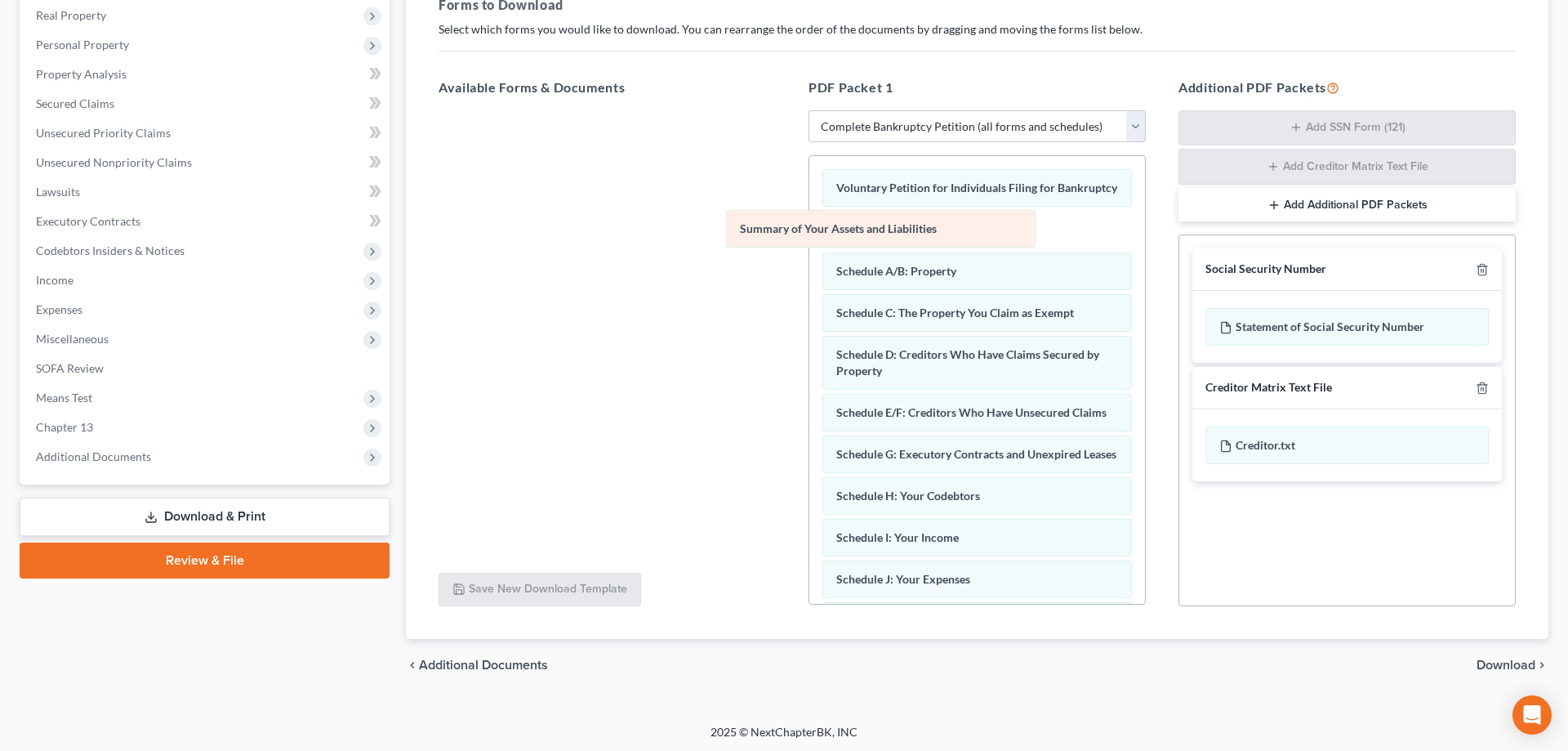
drag, startPoint x: 906, startPoint y: 235, endPoint x: 698, endPoint y: 252, distance: 208.7
click at [809, 252] on div "Summary of Your Assets and Liabilities Voluntary Petition for Individuals Filin…" at bounding box center [977, 579] width 336 height 845
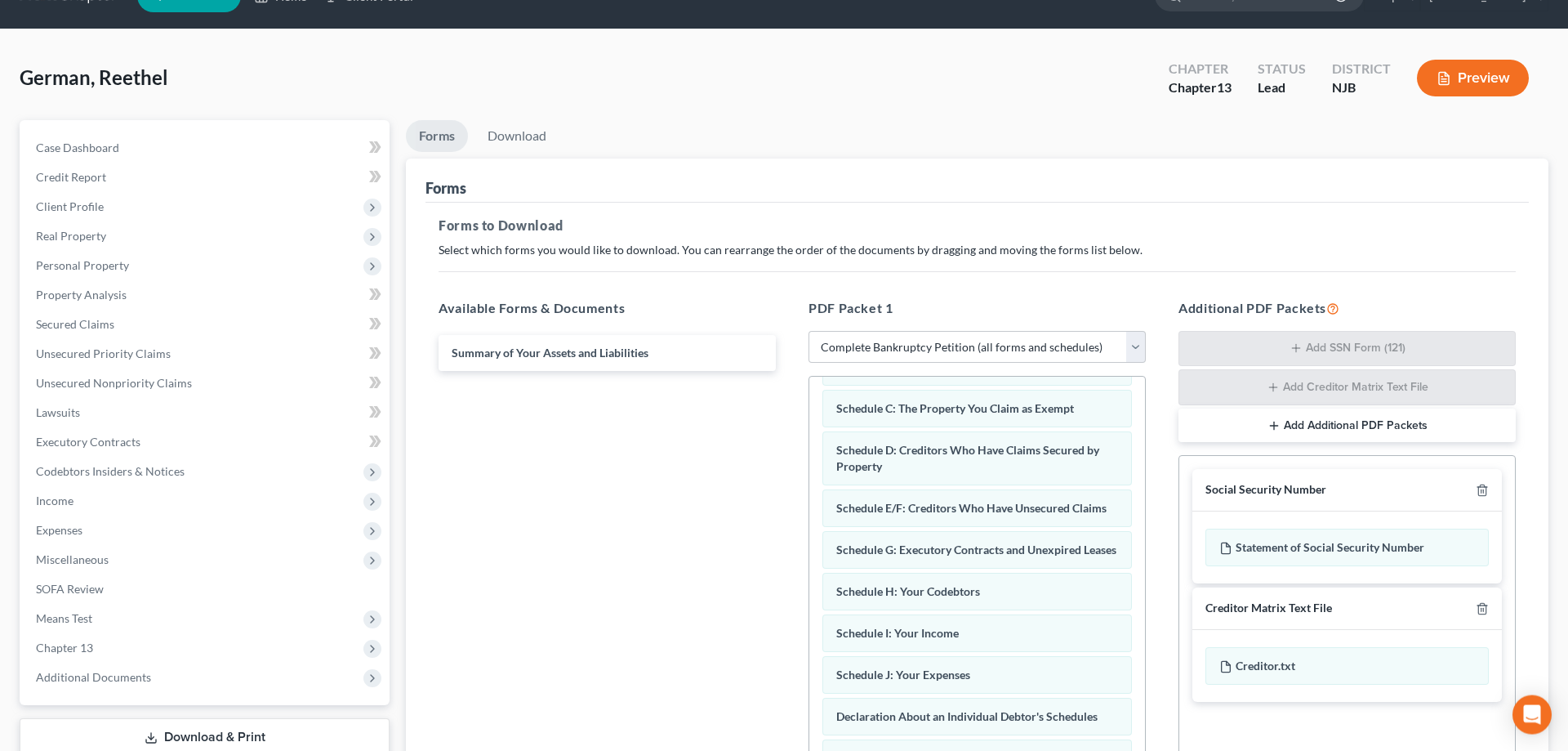
scroll to position [0, 0]
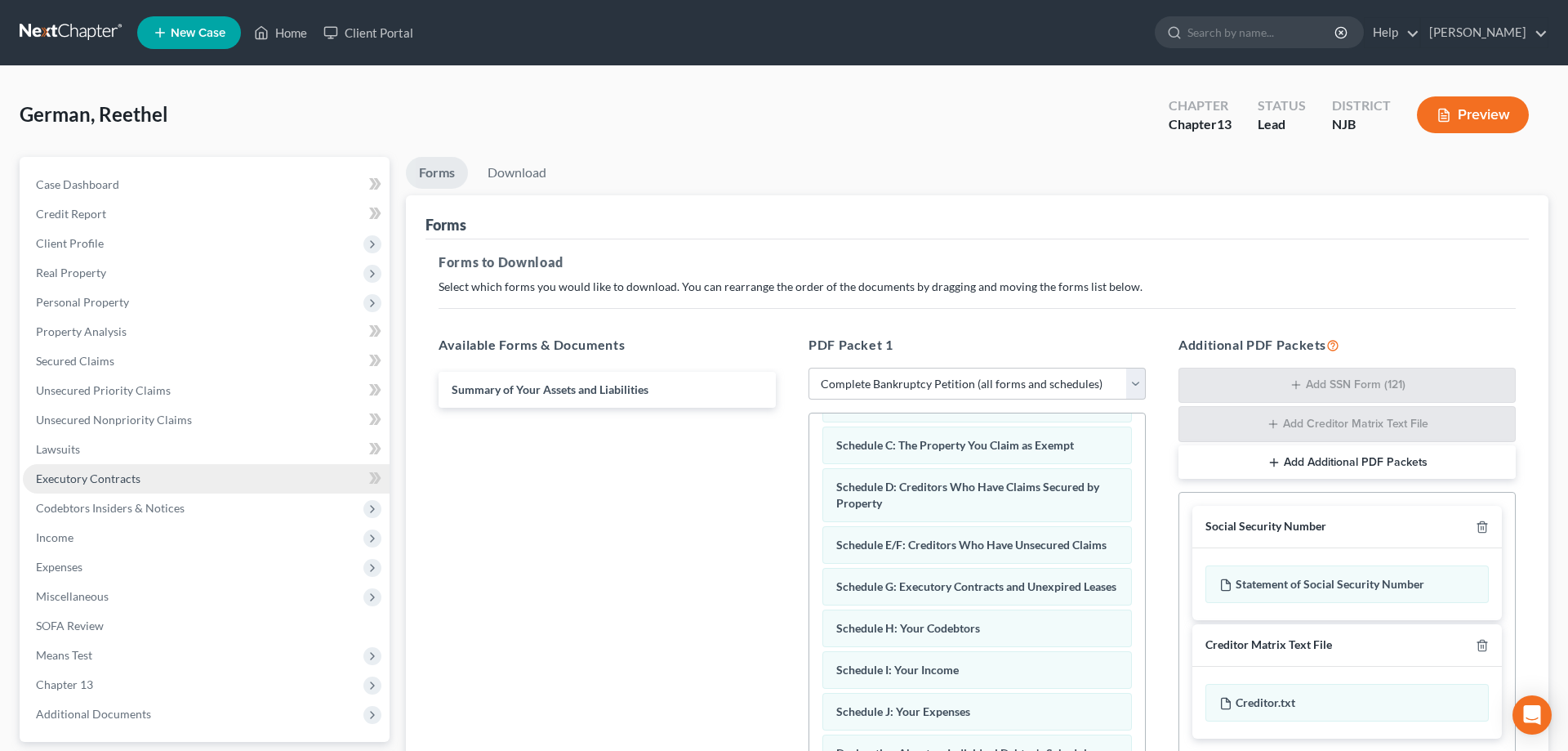
click at [86, 473] on span "Executory Contracts" at bounding box center [88, 478] width 104 height 14
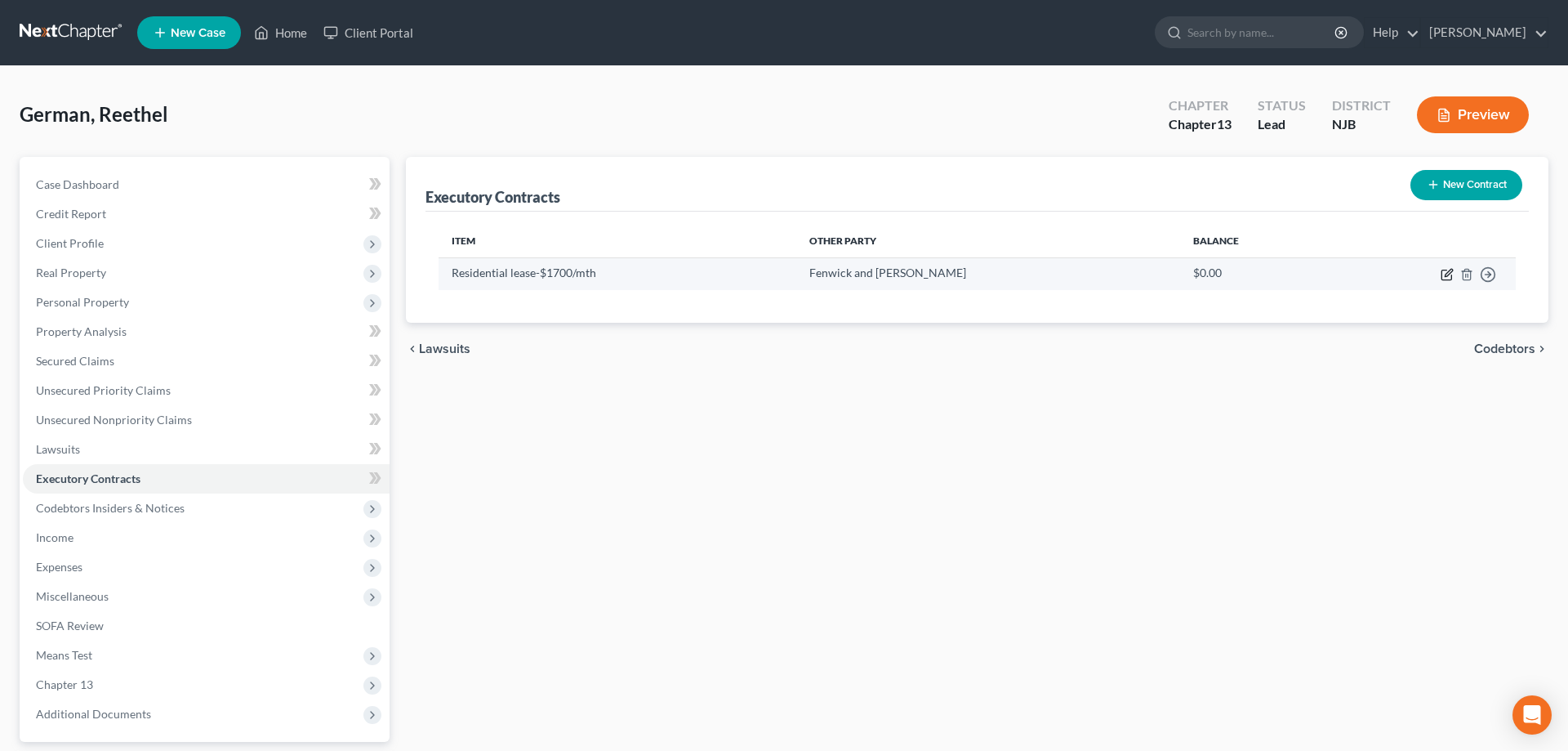
click at [1445, 270] on icon "button" at bounding box center [1446, 275] width 10 height 10
select select "3"
select select "39"
select select "3"
select select "0"
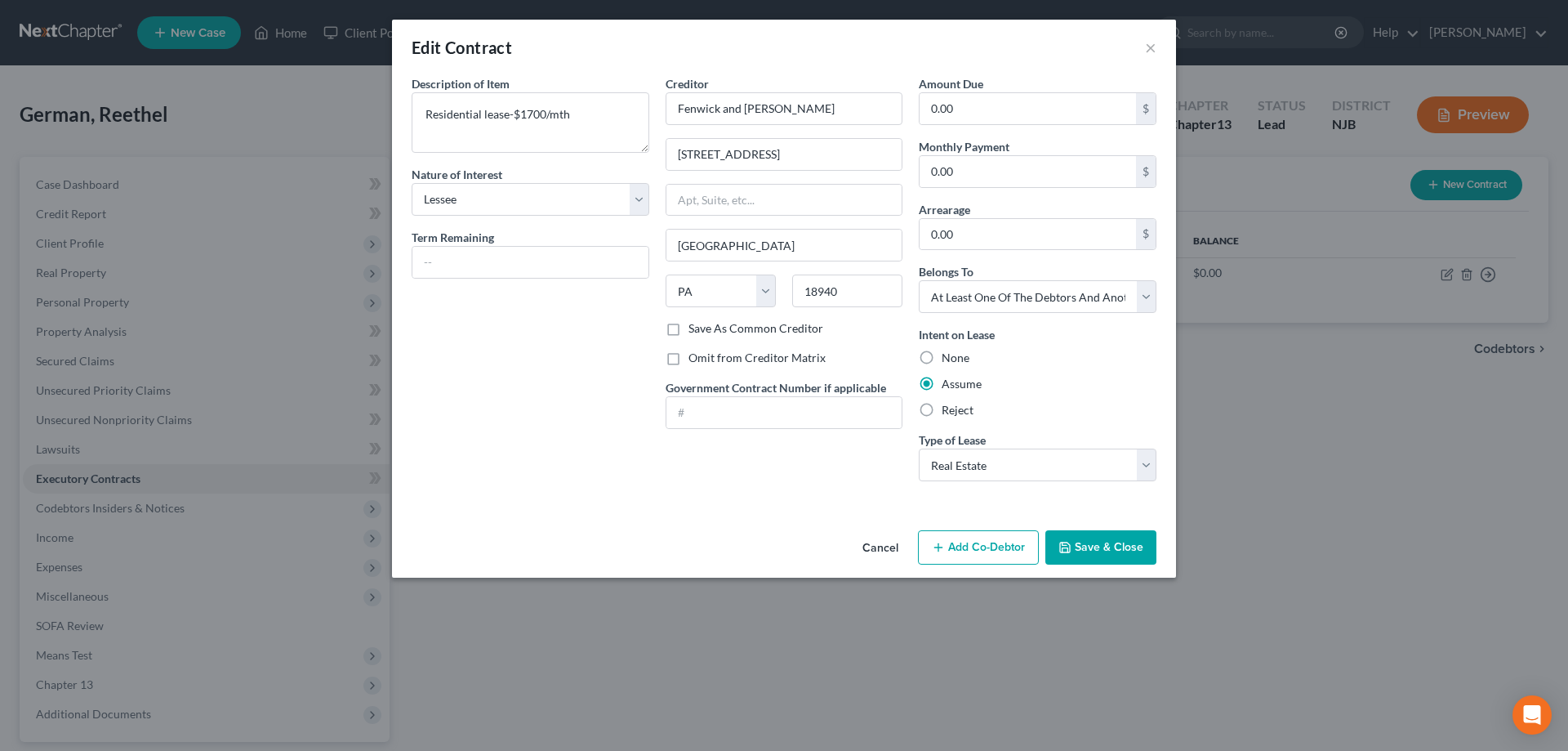
click at [1094, 542] on button "Save & Close" at bounding box center [1101, 547] width 111 height 34
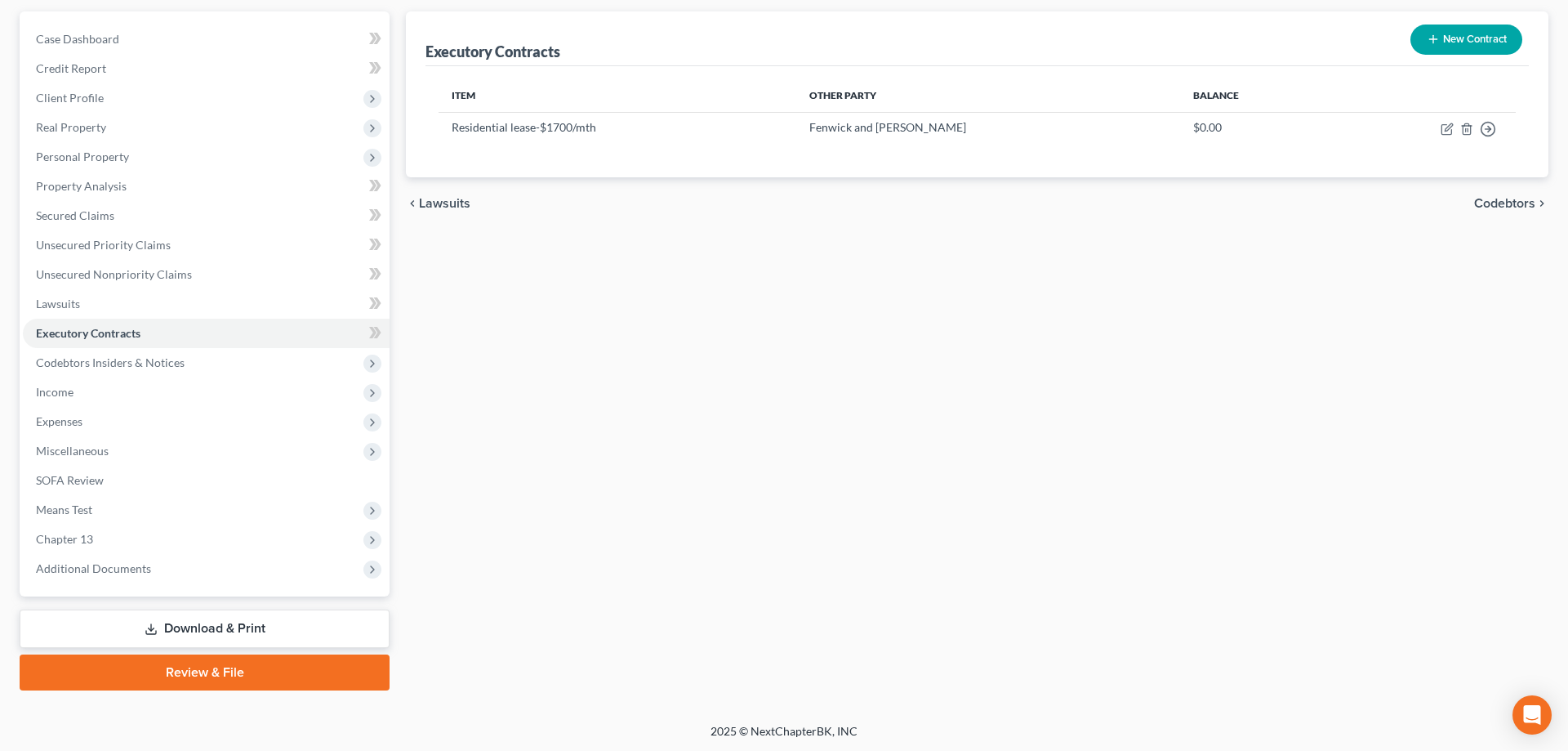
click at [258, 621] on link "Download & Print" at bounding box center [204, 629] width 370 height 38
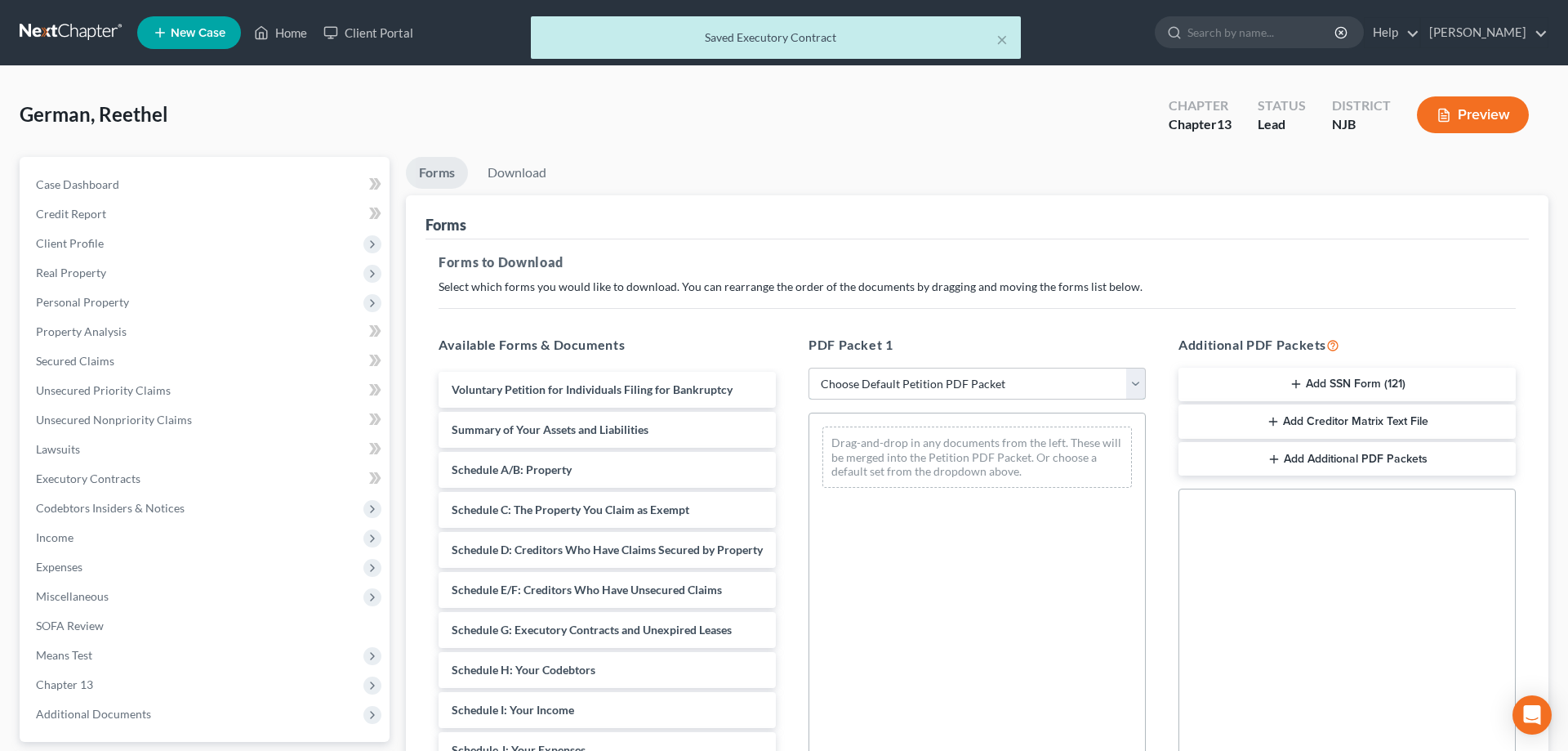
click at [808, 368] on select "Choose Default Petition PDF Packet Complete Bankruptcy Petition (all forms and …" at bounding box center [976, 384] width 337 height 33
select select "0"
click option "Complete Bankruptcy Petition (all forms and schedules)" at bounding box center [0, 0] width 0 height 0
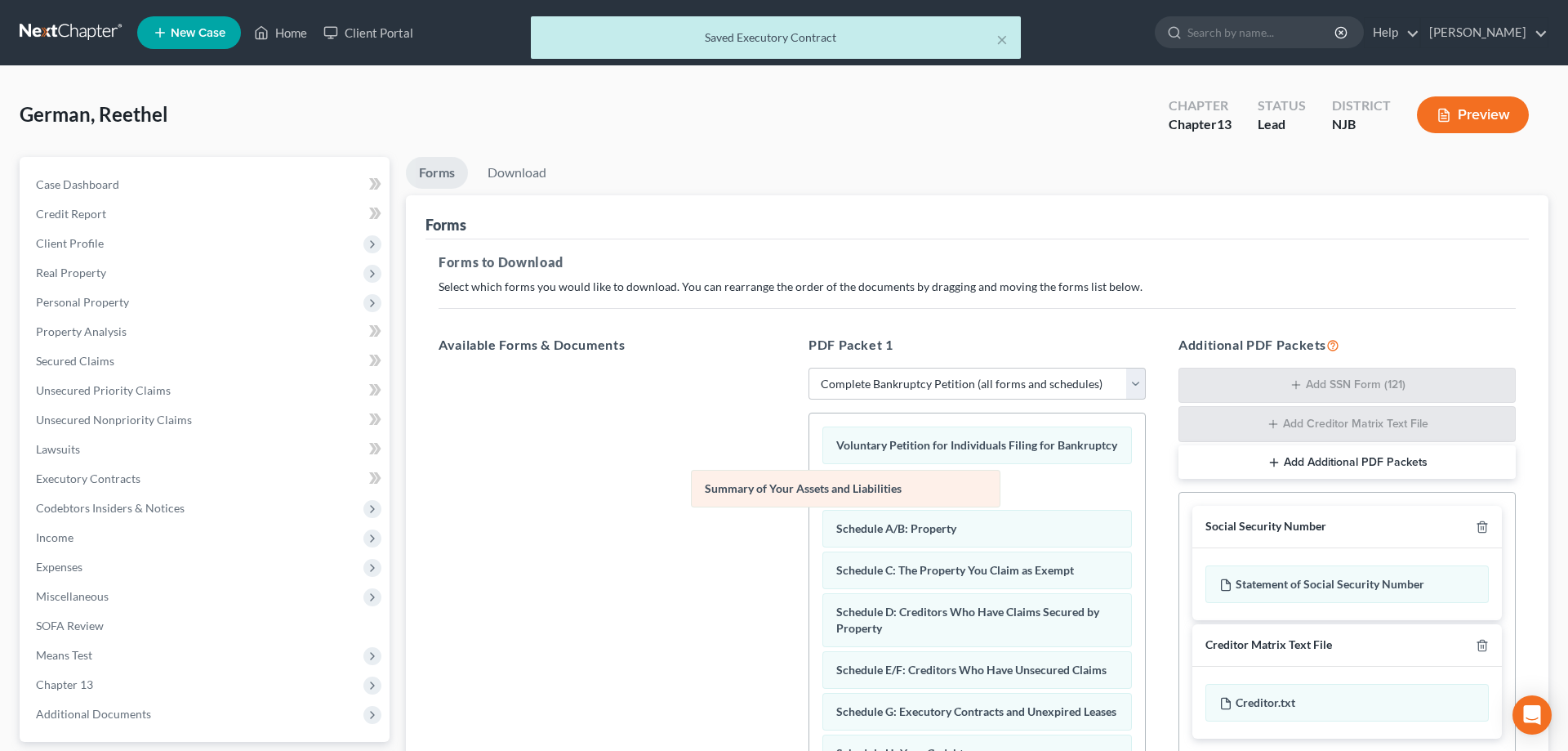
drag, startPoint x: 905, startPoint y: 479, endPoint x: 665, endPoint y: 495, distance: 240.5
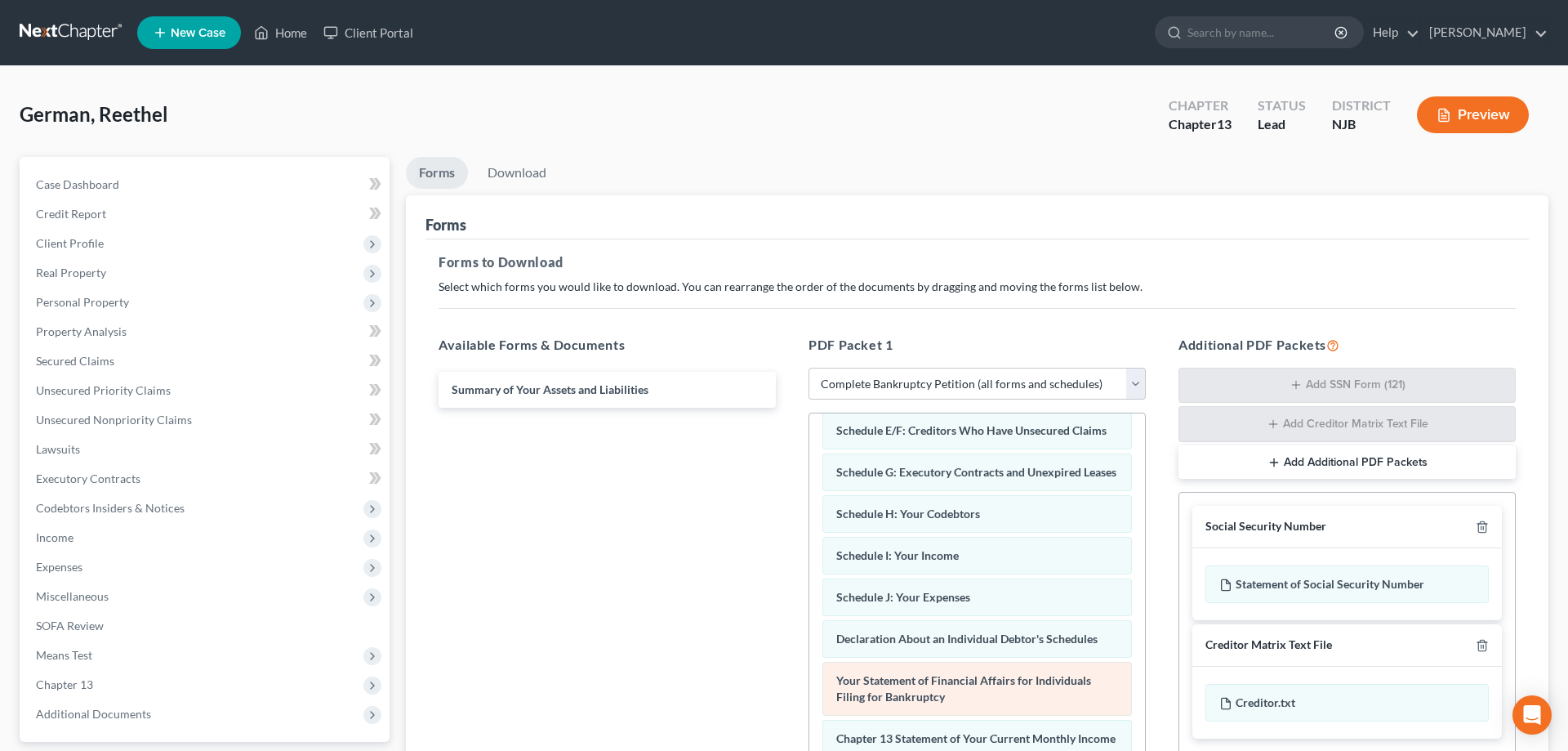
scroll to position [166, 0]
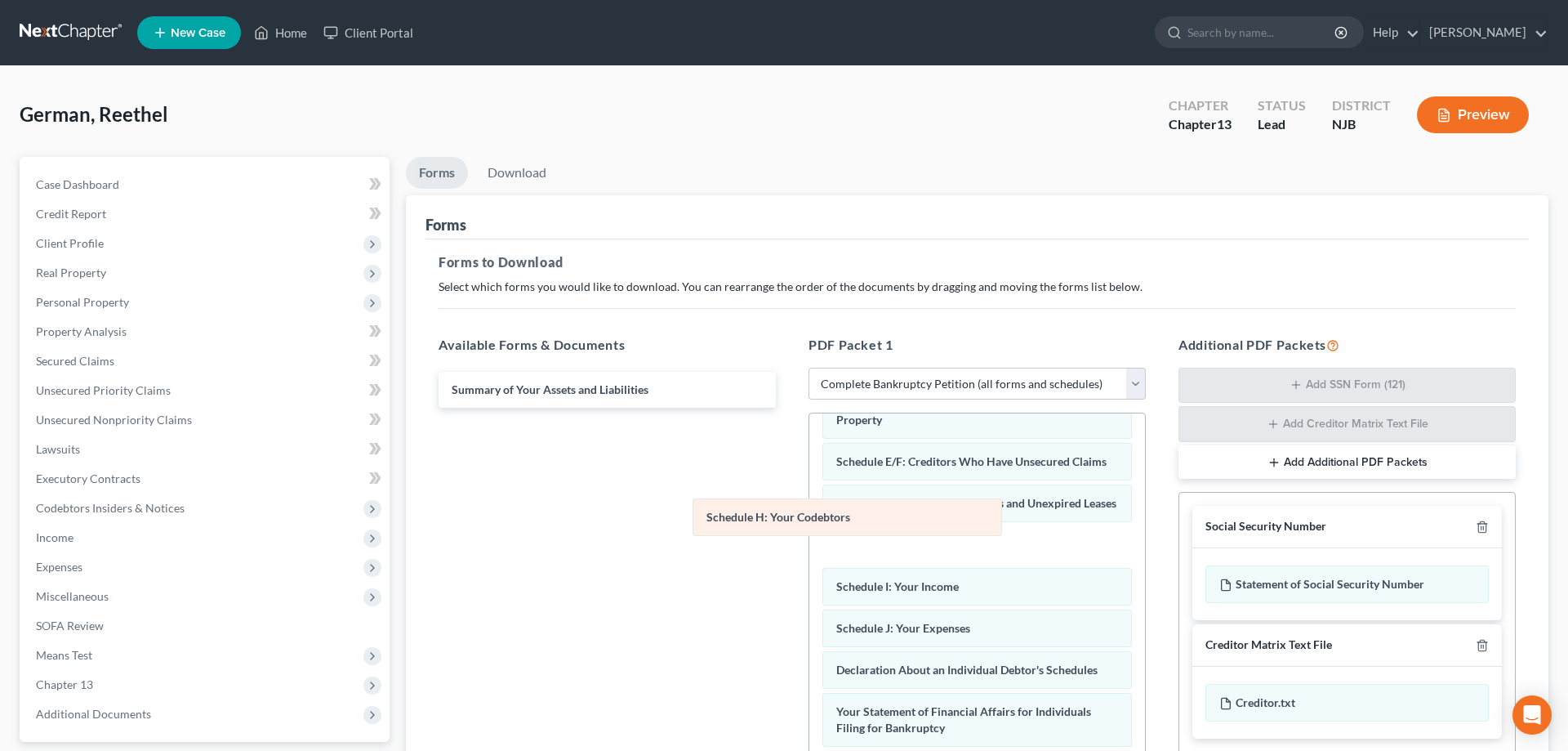
drag, startPoint x: 924, startPoint y: 547, endPoint x: 611, endPoint y: 504, distance: 315.9
click at [809, 504] on div "Schedule H: Your Codebtors Voluntary Petition for Individuals Filing for Bankru…" at bounding box center [977, 648] width 336 height 803
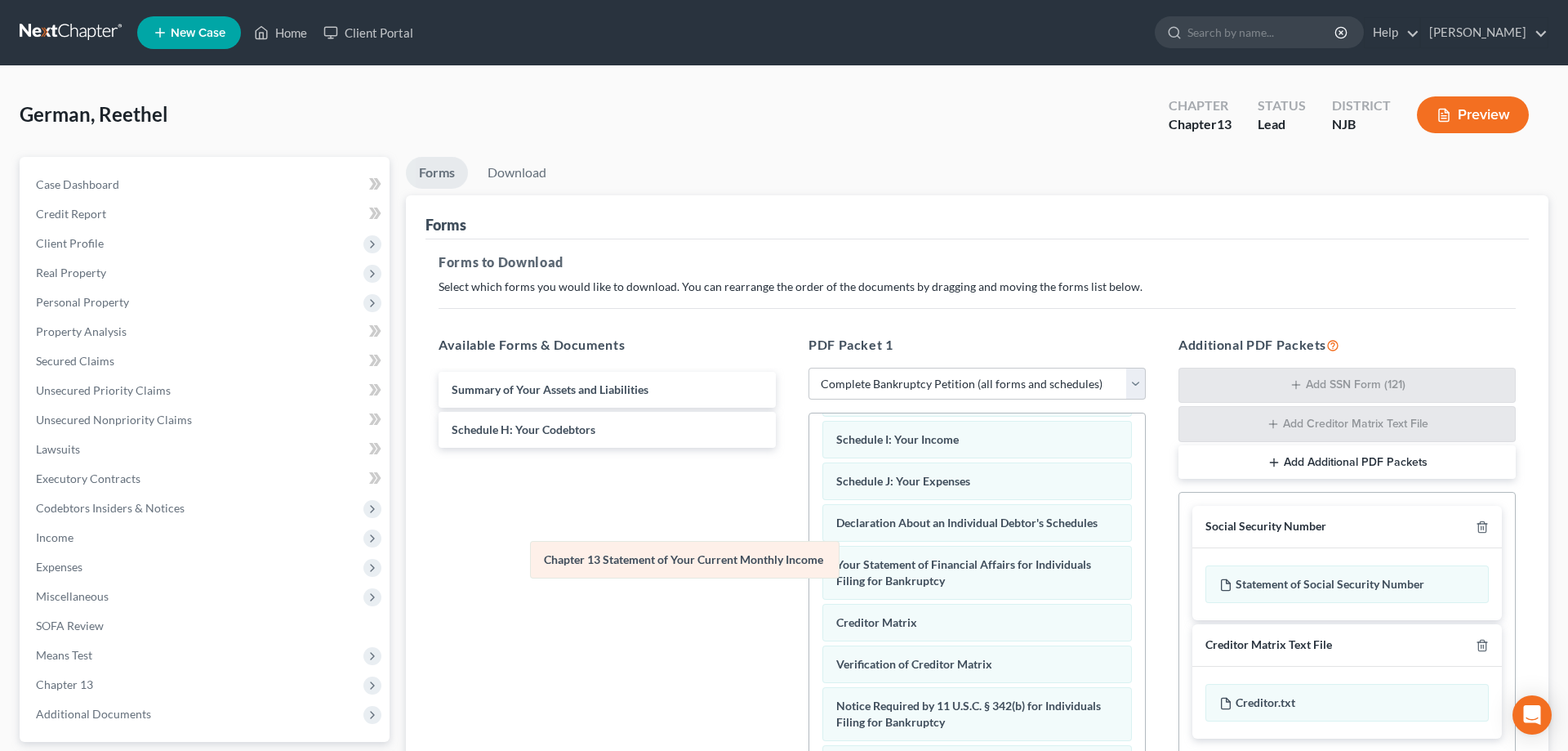
scroll to position [272, 0]
drag, startPoint x: 920, startPoint y: 574, endPoint x: 548, endPoint y: 553, distance: 372.6
click at [809, 553] on div "Chapter 13 Statement of Your Current Monthly Income Voluntary Petition for Indi…" at bounding box center [977, 501] width 336 height 720
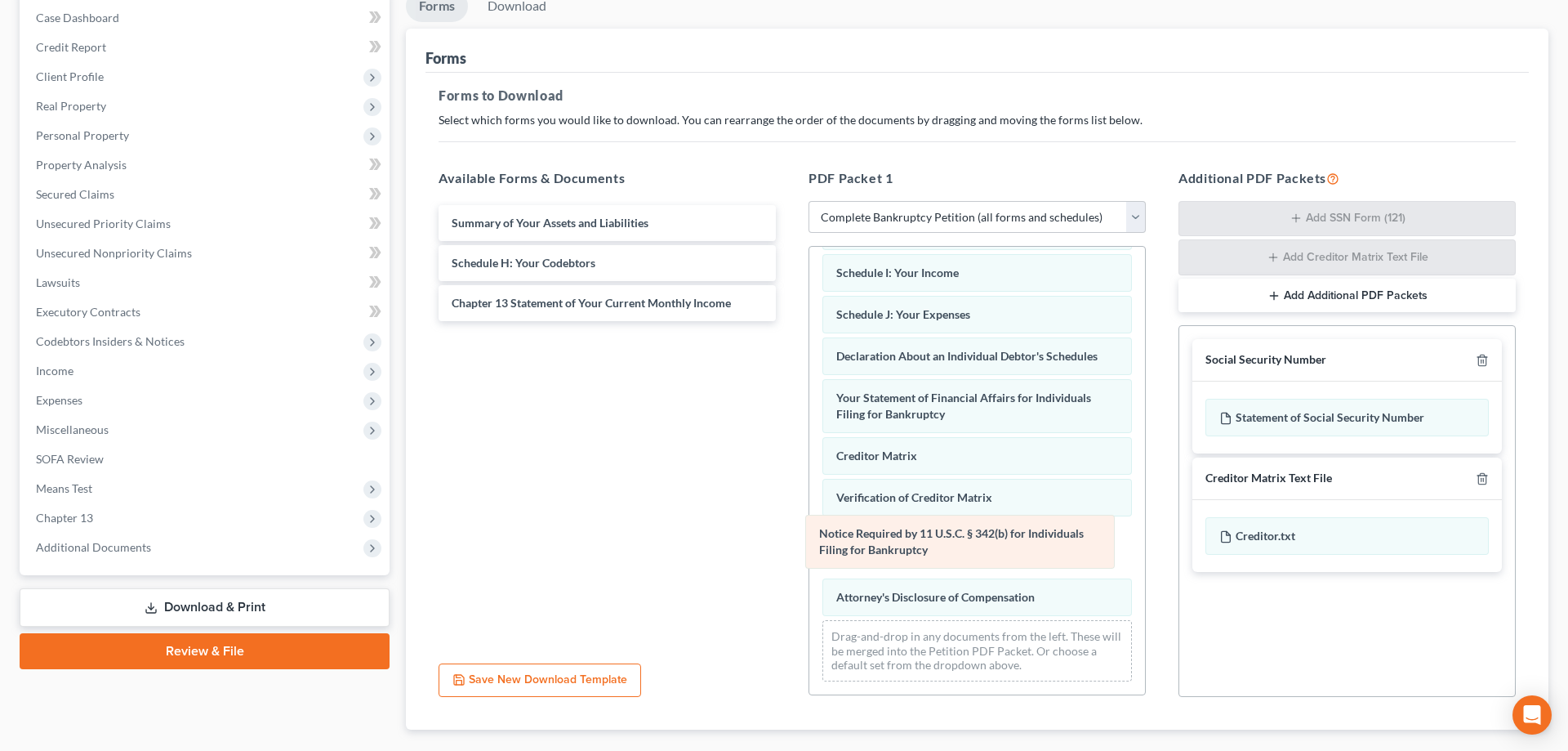
scroll to position [214, 0]
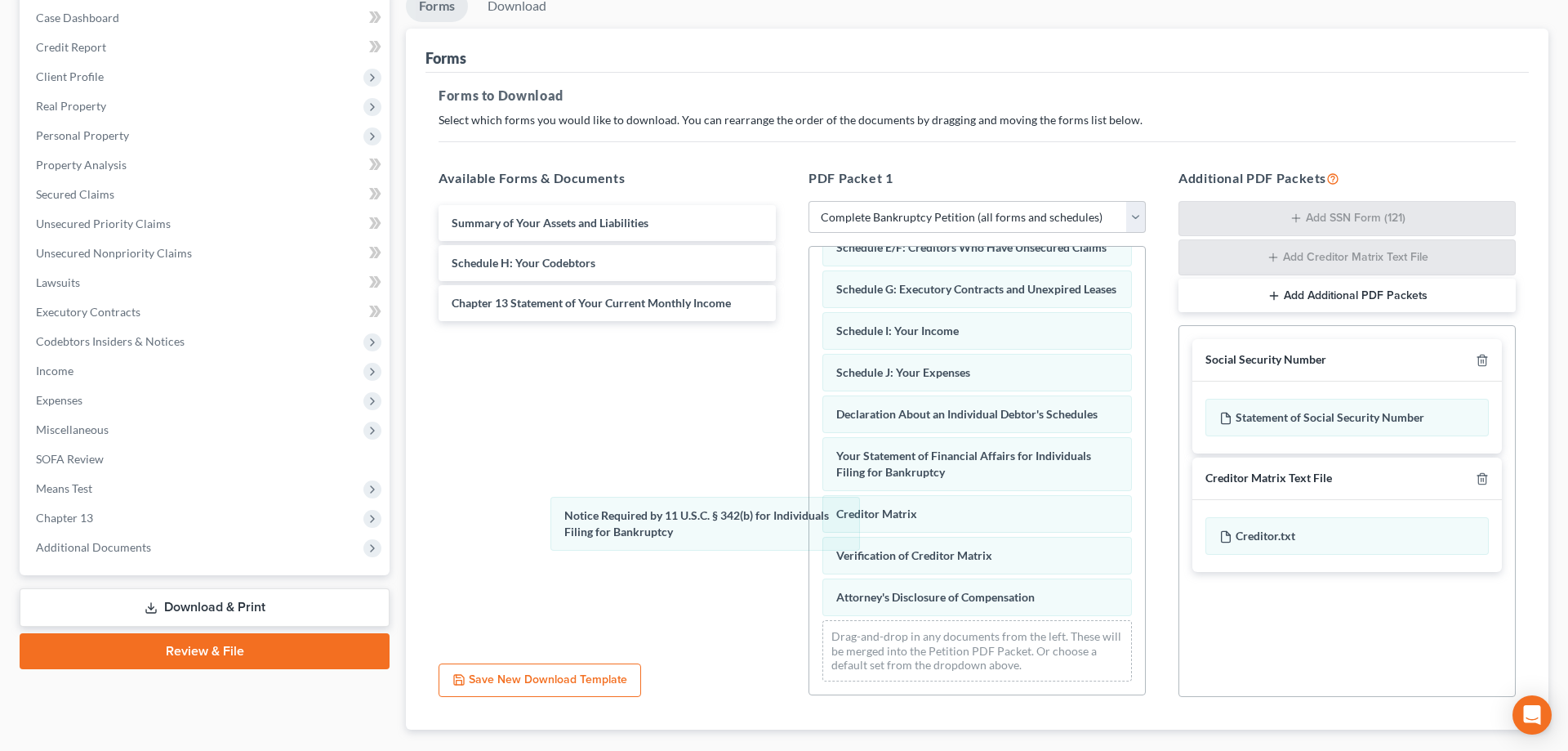
drag, startPoint x: 883, startPoint y: 552, endPoint x: 619, endPoint y: 537, distance: 264.4
click at [809, 530] on div "Notice Required by 11 U.S.C. § 342(b) for Individuals Filing for Bankruptcy Vol…" at bounding box center [977, 363] width 336 height 662
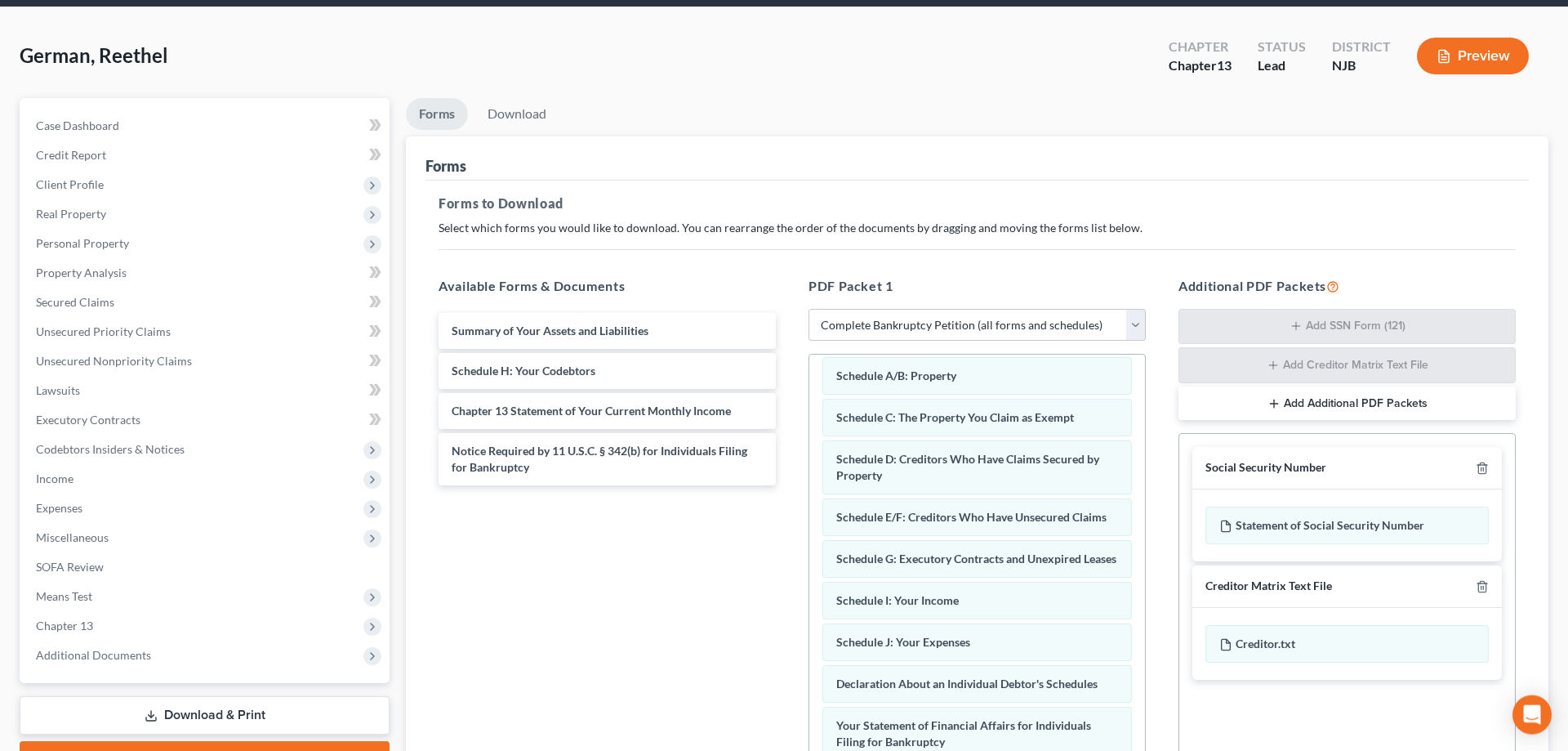
scroll to position [48, 0]
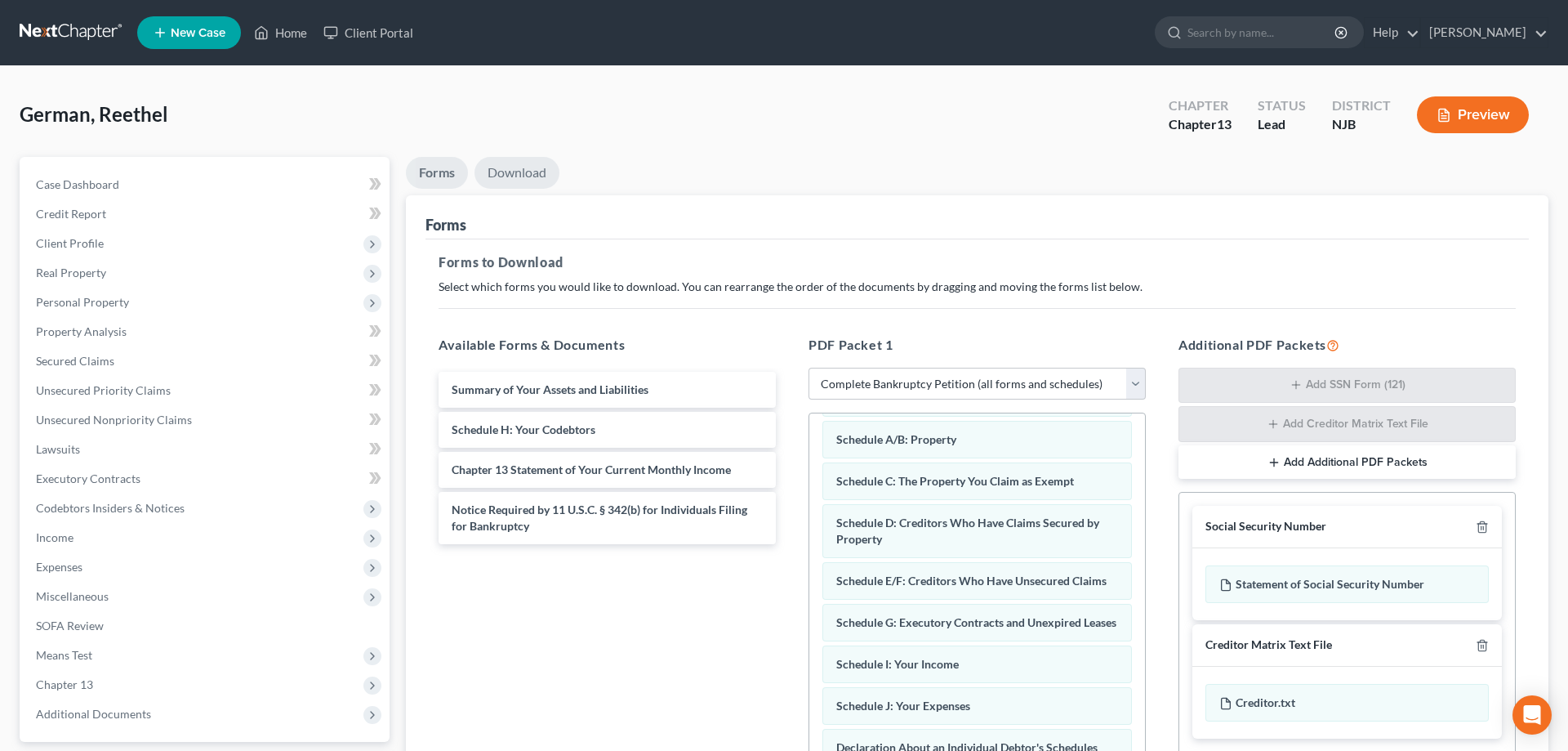
click at [511, 171] on link "Download" at bounding box center [517, 173] width 85 height 32
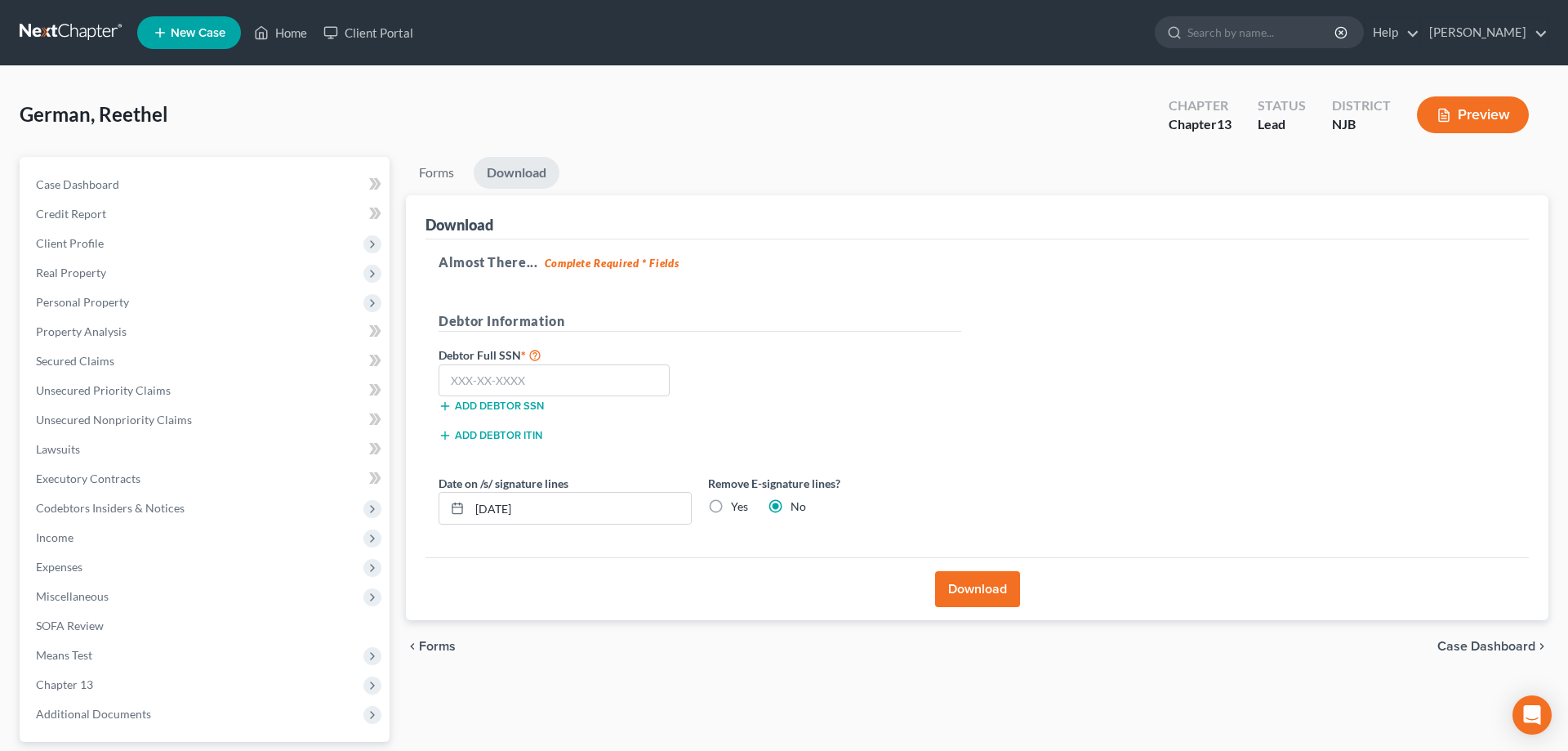
click at [963, 594] on button "Download" at bounding box center [978, 589] width 85 height 36
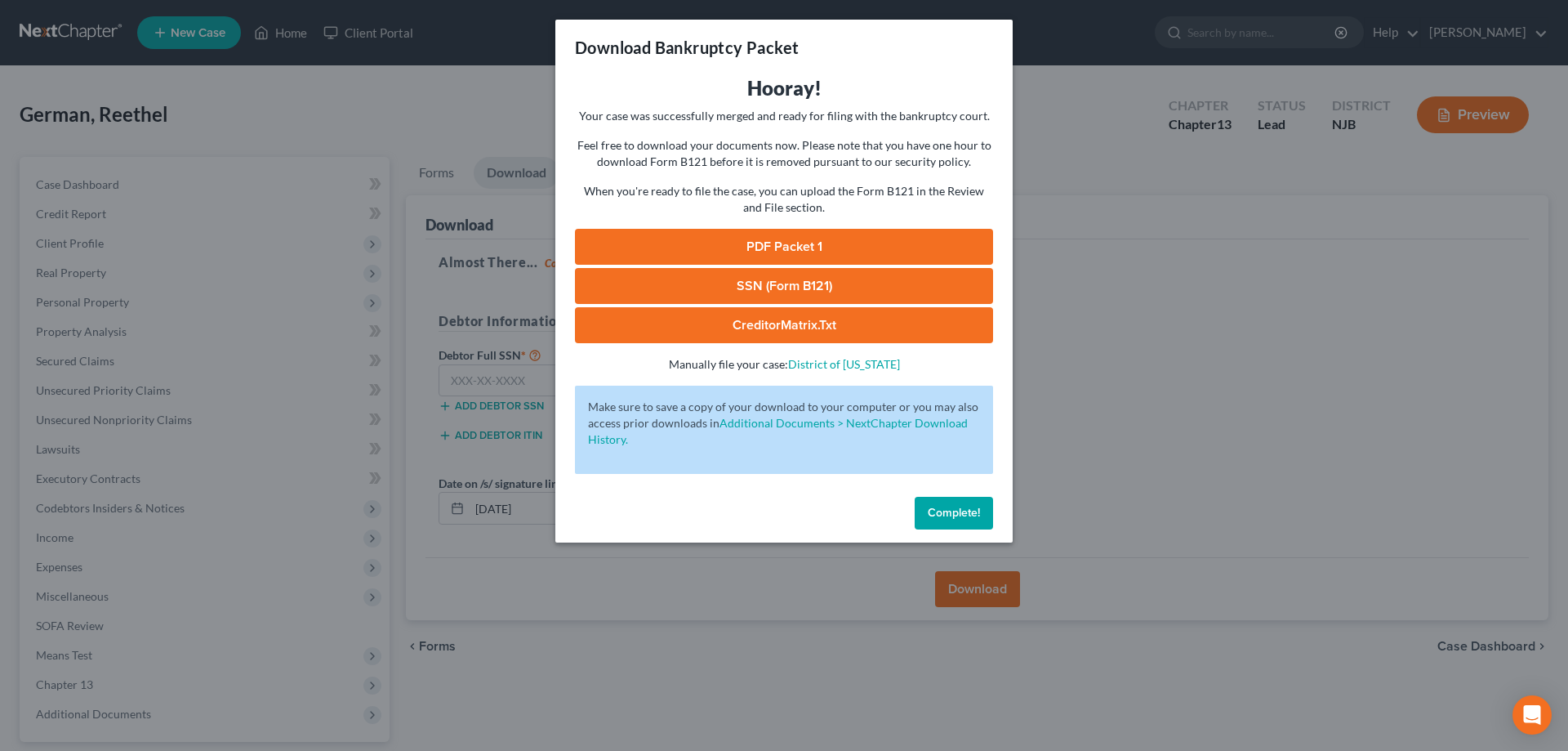
click at [809, 276] on link "SSN (Form B121)" at bounding box center [784, 285] width 418 height 36
click at [834, 247] on link "PDF Packet 1" at bounding box center [784, 247] width 418 height 36
